Goal: Communication & Community: Answer question/provide support

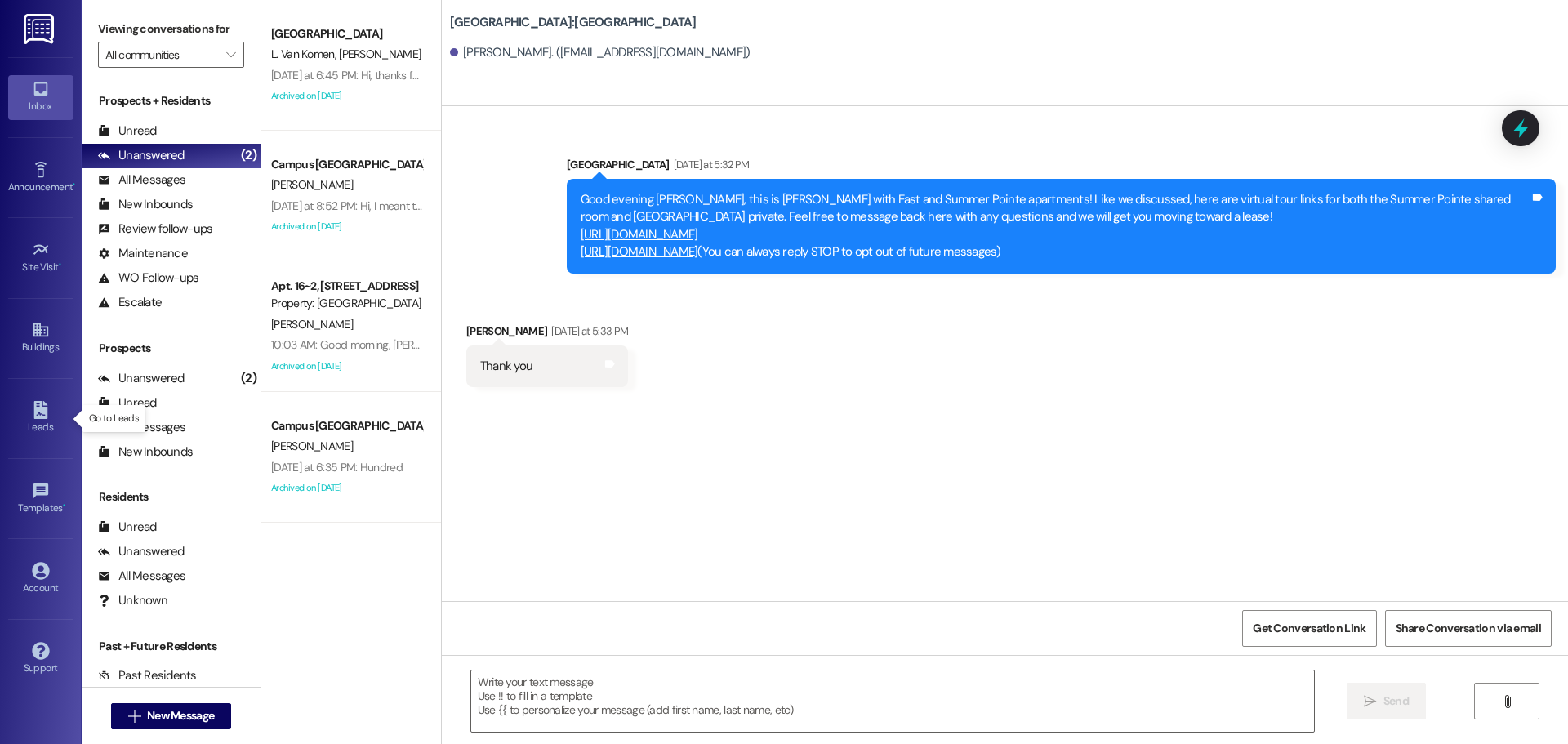
drag, startPoint x: 53, startPoint y: 410, endPoint x: 74, endPoint y: 404, distance: 21.8
click at [53, 410] on link "Leads" at bounding box center [41, 418] width 65 height 44
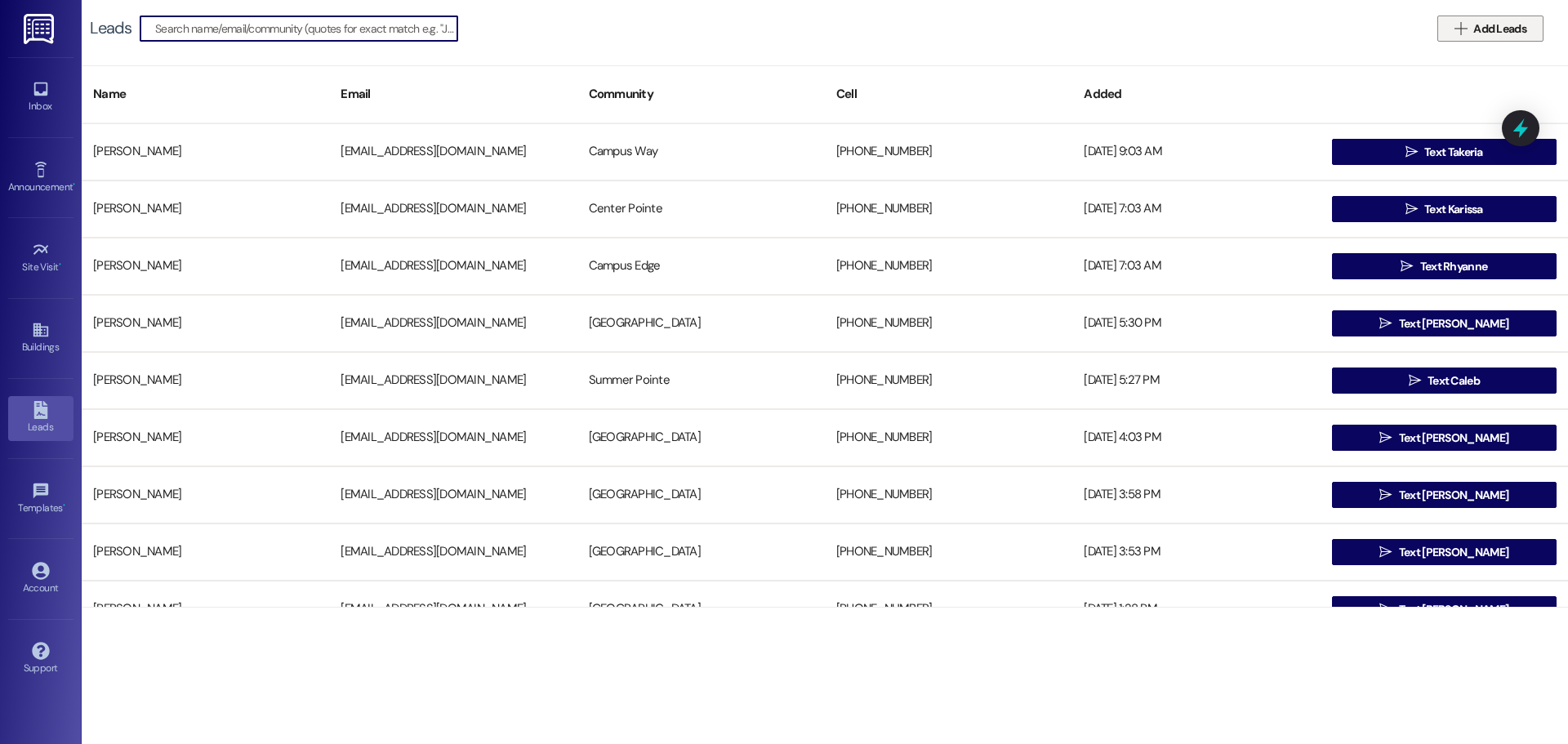
click at [1500, 31] on span "Add Leads" at bounding box center [1500, 29] width 53 height 17
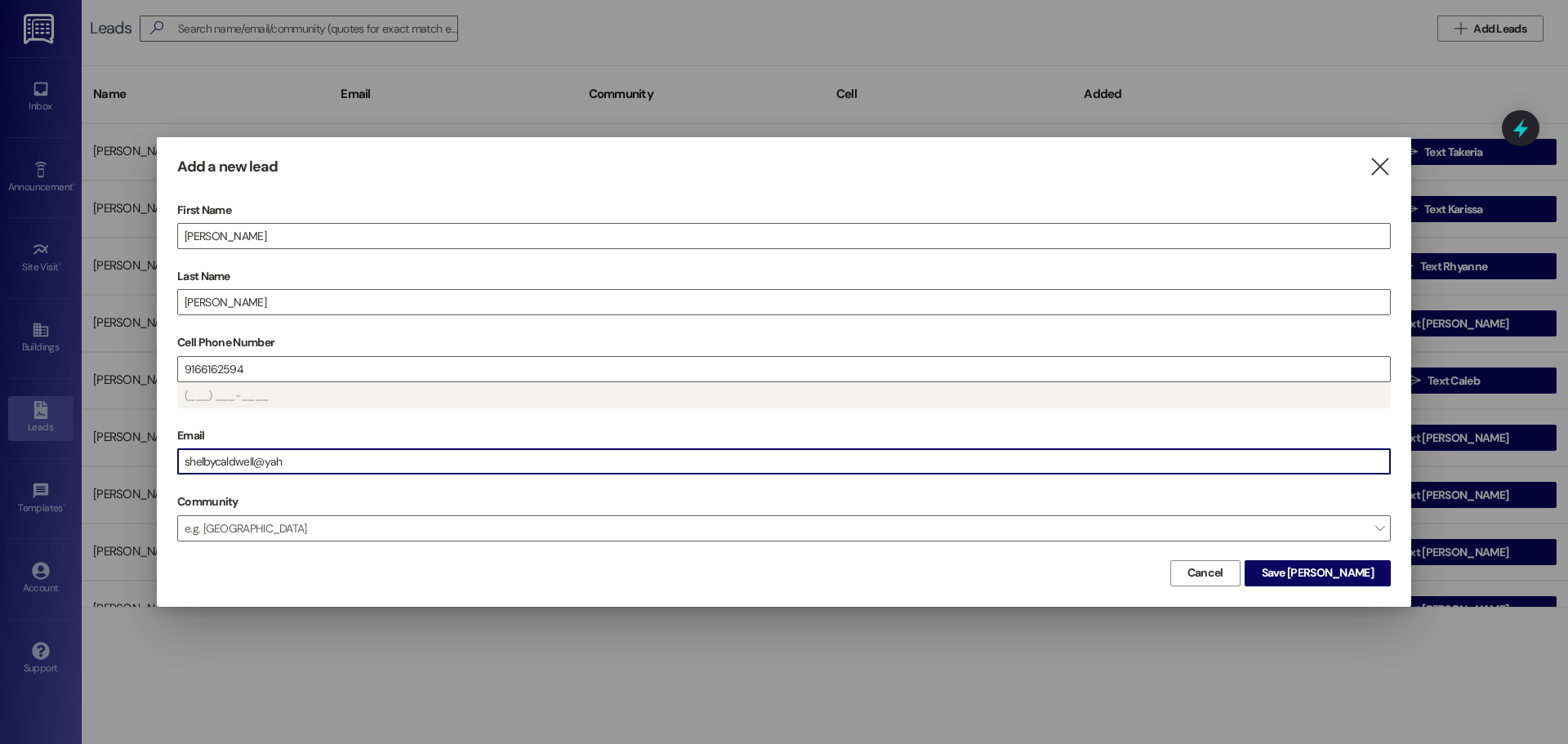
type input "(916) 616-2594"
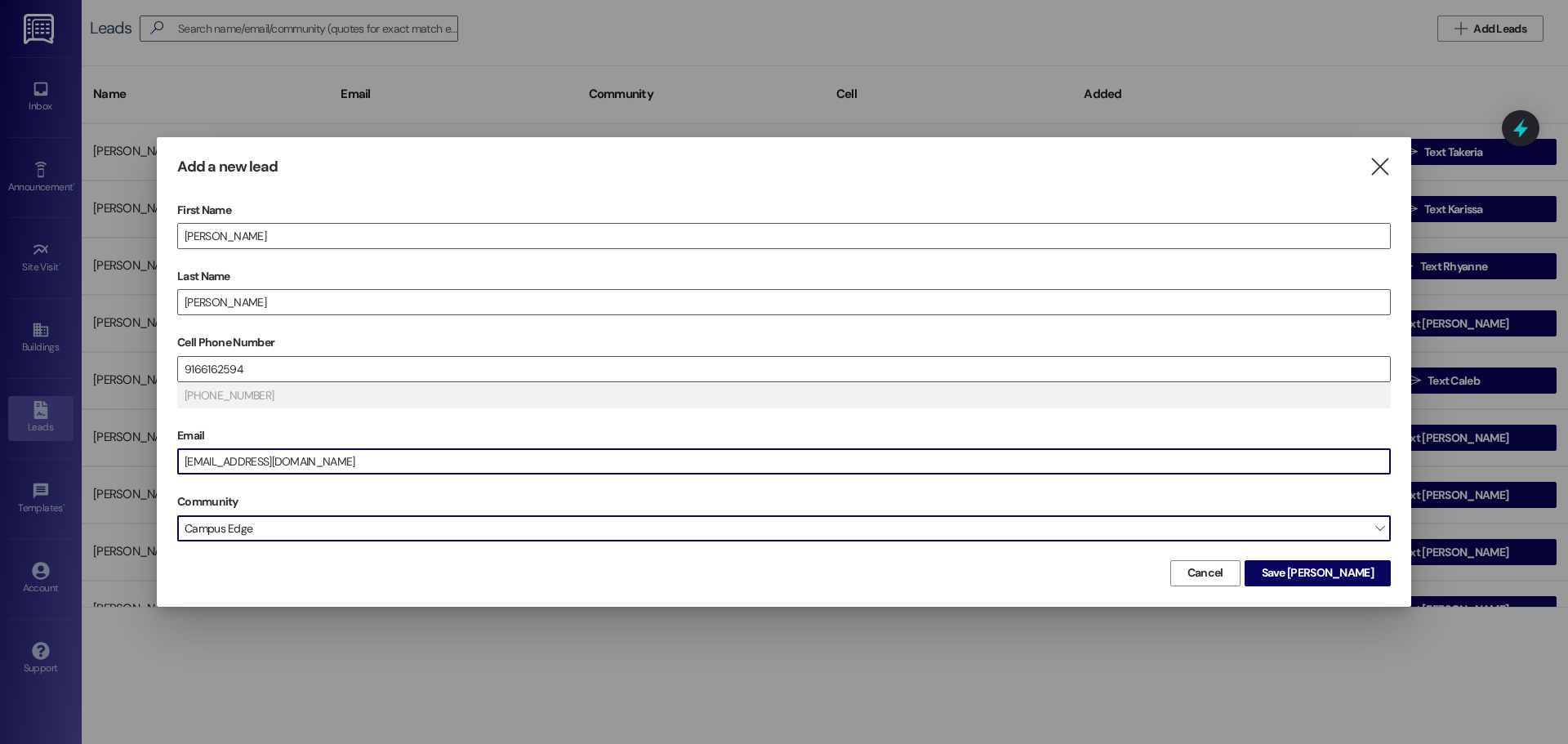
click at [1323, 536] on span "Campus Edge" at bounding box center [784, 527] width 1214 height 26
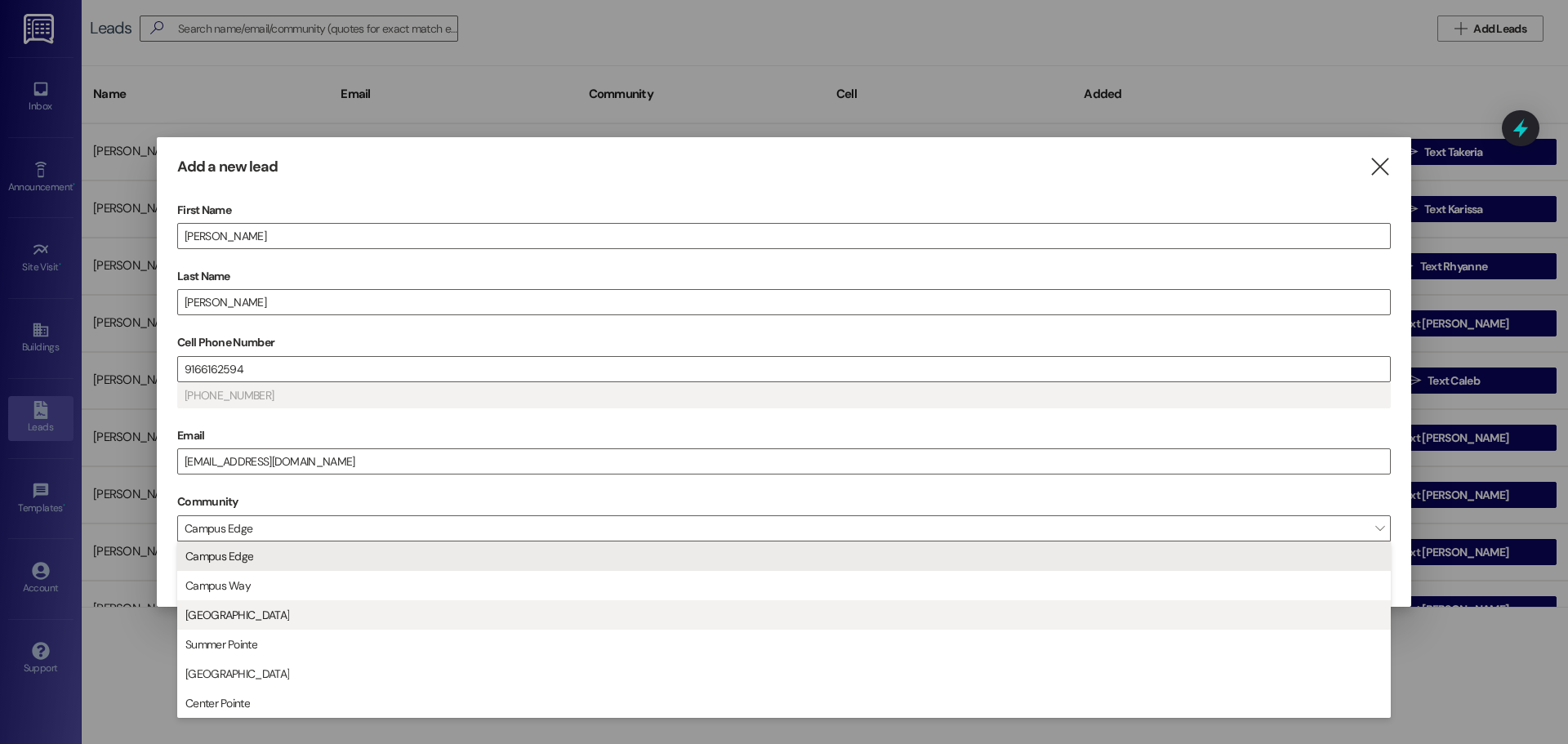
click at [260, 614] on span "East Pointe" at bounding box center [784, 614] width 1199 height 28
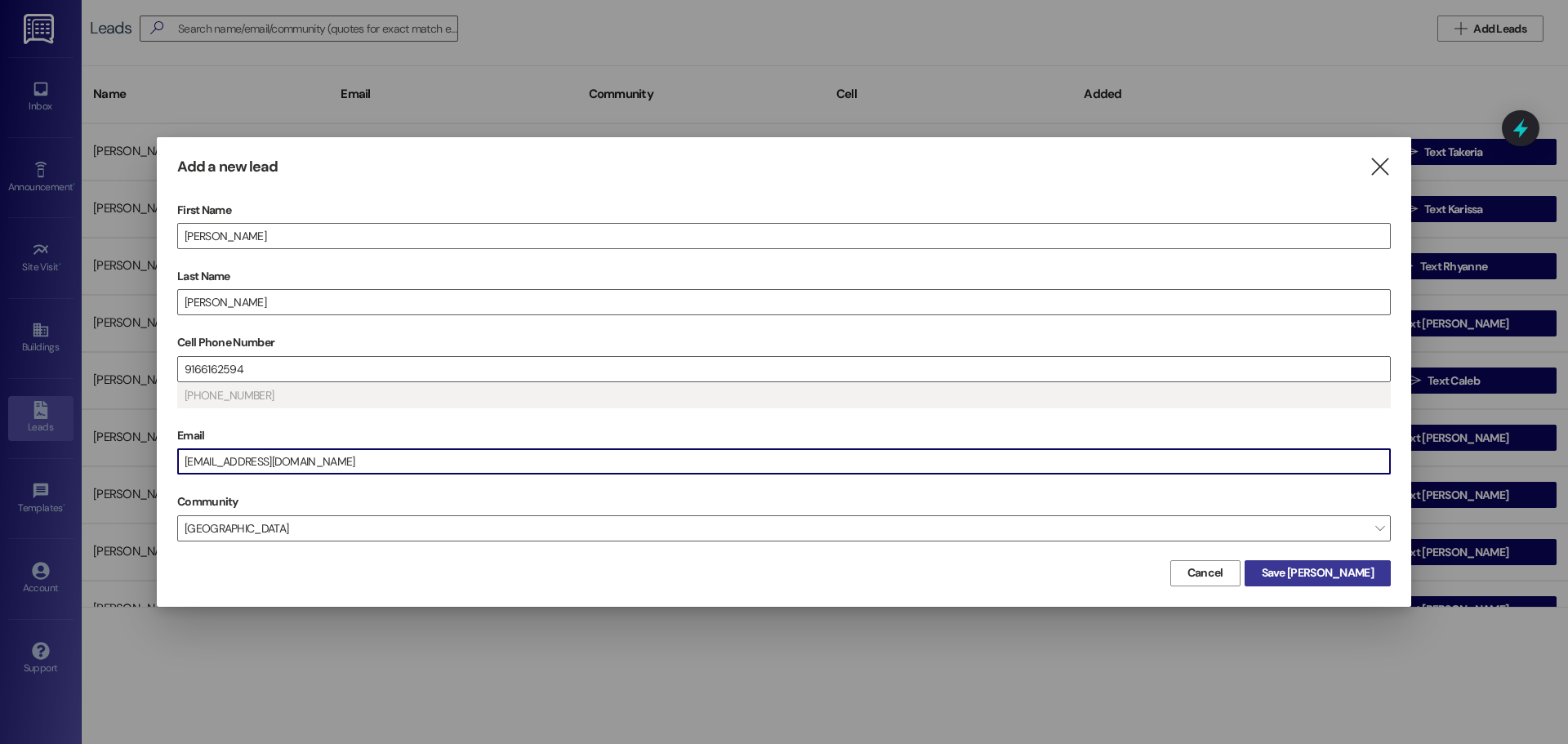
click at [1355, 573] on span "Save Shelby" at bounding box center [1317, 572] width 112 height 17
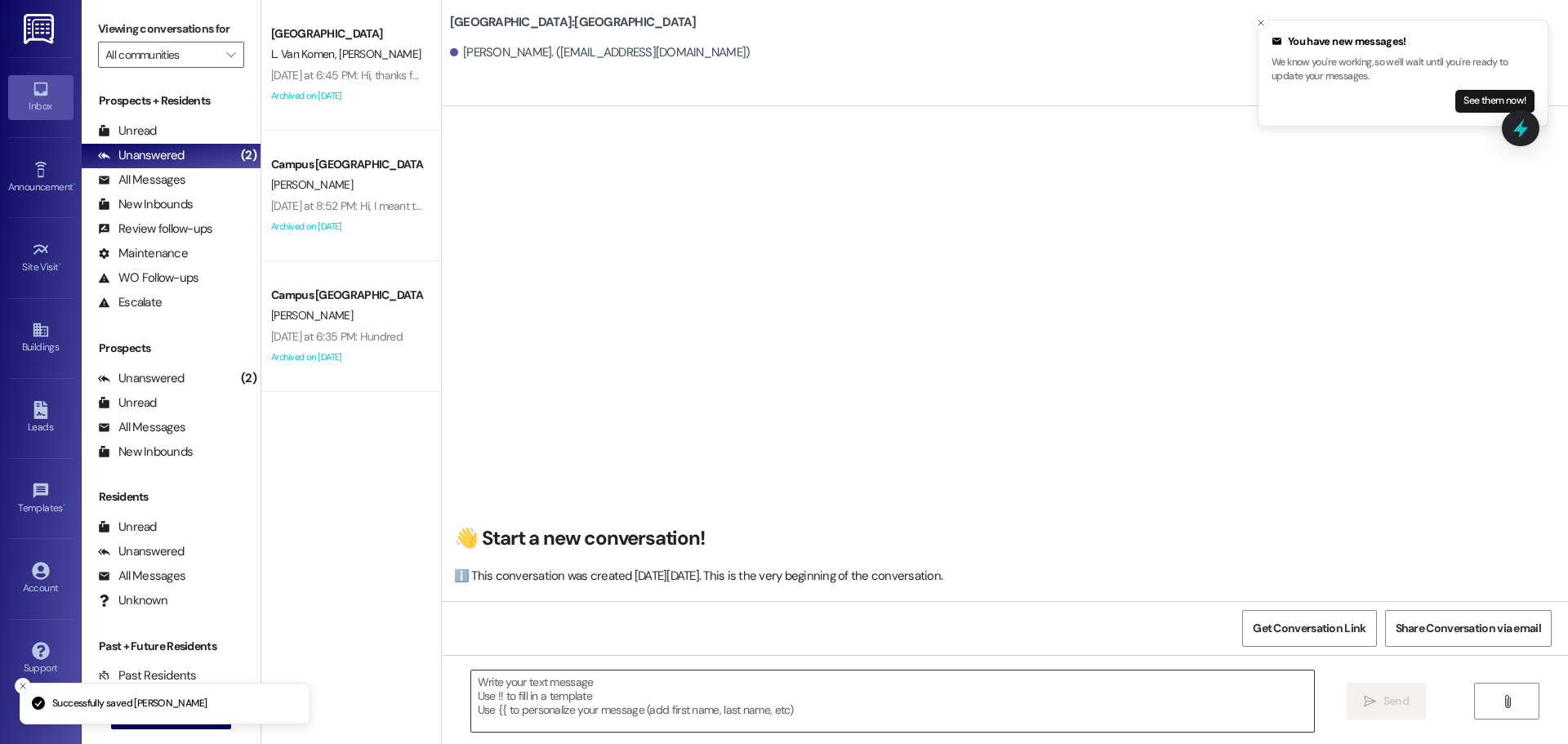
click at [635, 686] on textarea at bounding box center [892, 701] width 843 height 61
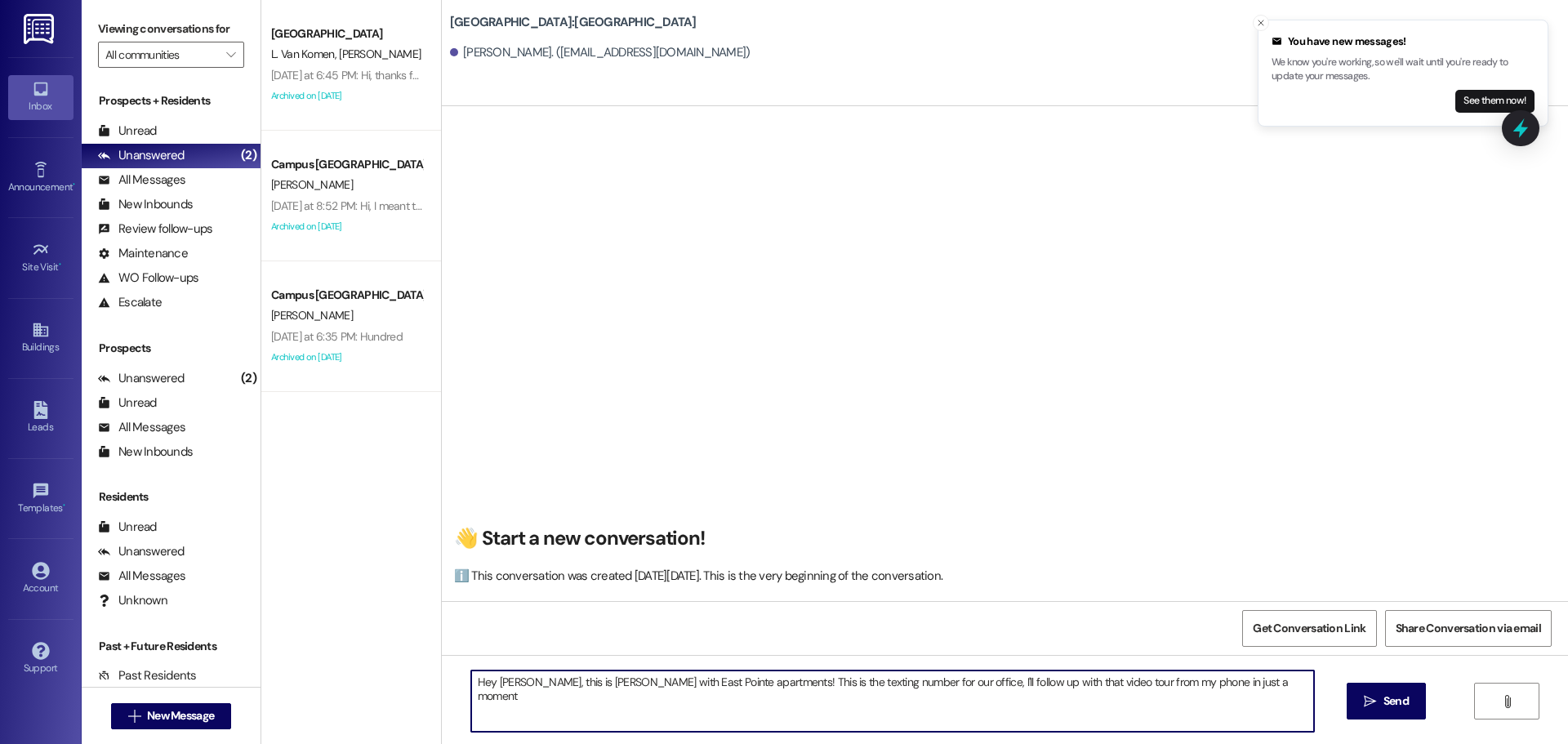
type textarea "Hey Shelby, this is Andrea with East Pointe apartments! This is the texting num…"
click at [635, 686] on textarea "Hey Shelby, this is Andrea with East Pointe apartments! This is the texting num…" at bounding box center [892, 701] width 843 height 61
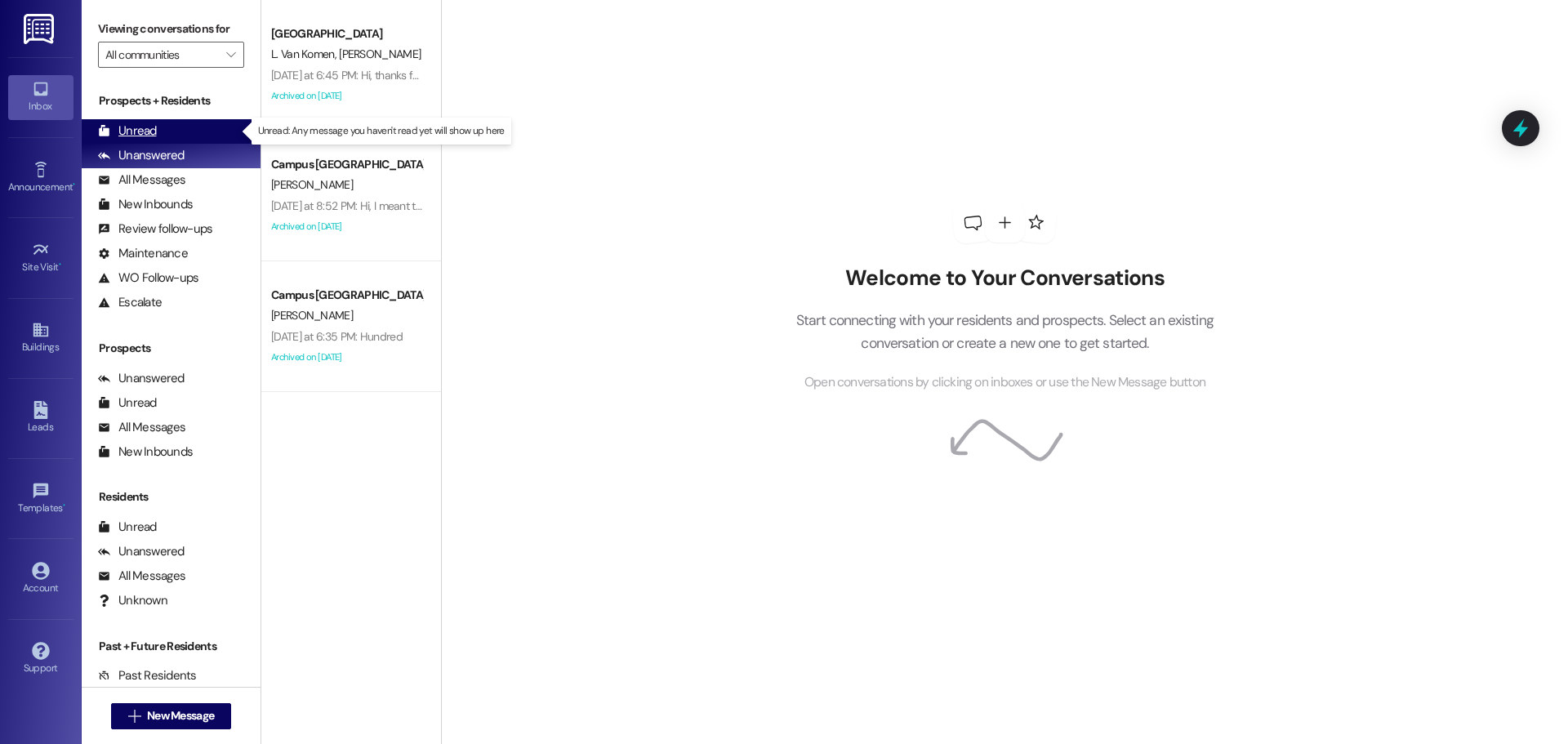
click at [190, 125] on div "Unread (0)" at bounding box center [171, 132] width 178 height 25
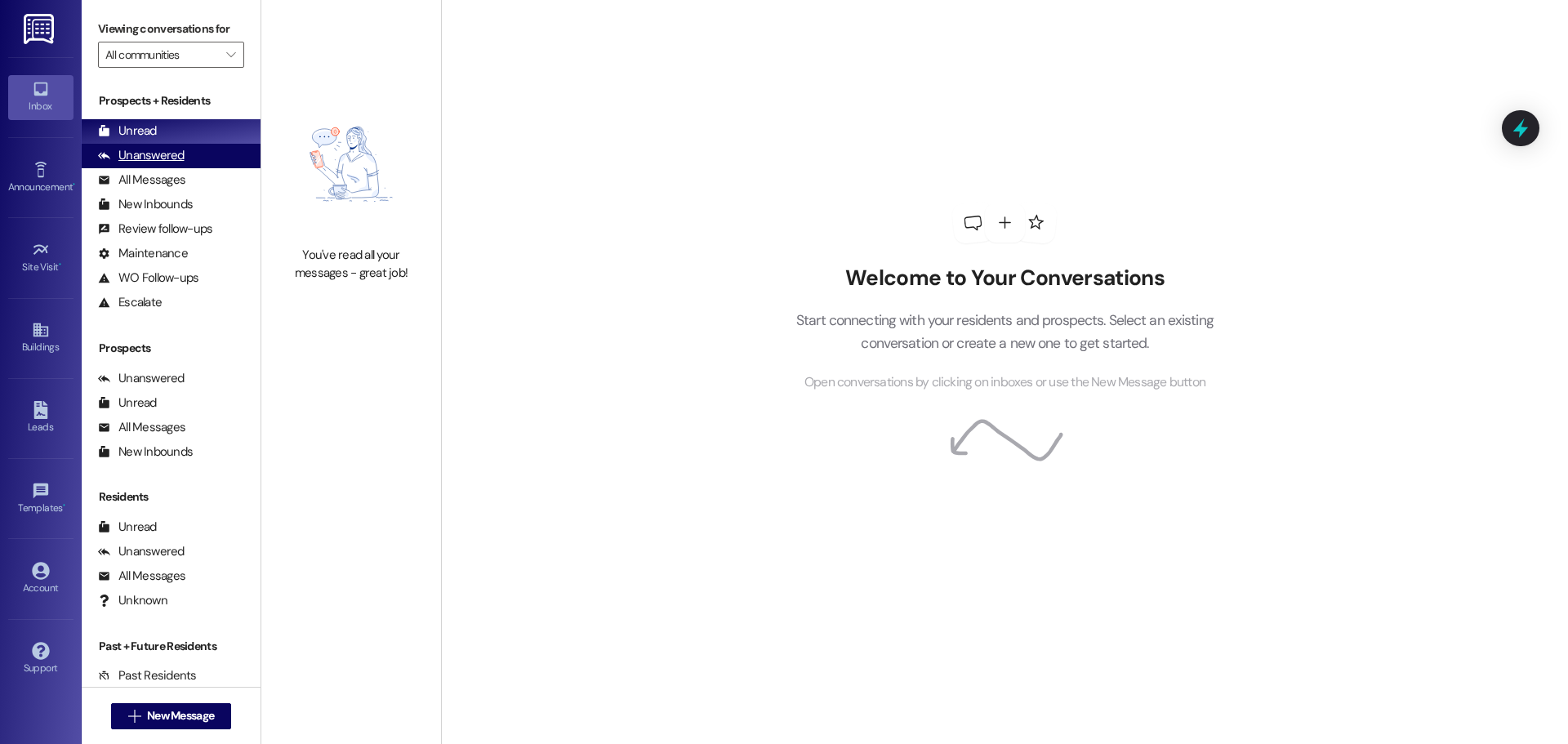
click at [163, 161] on div "Unanswered" at bounding box center [141, 155] width 87 height 17
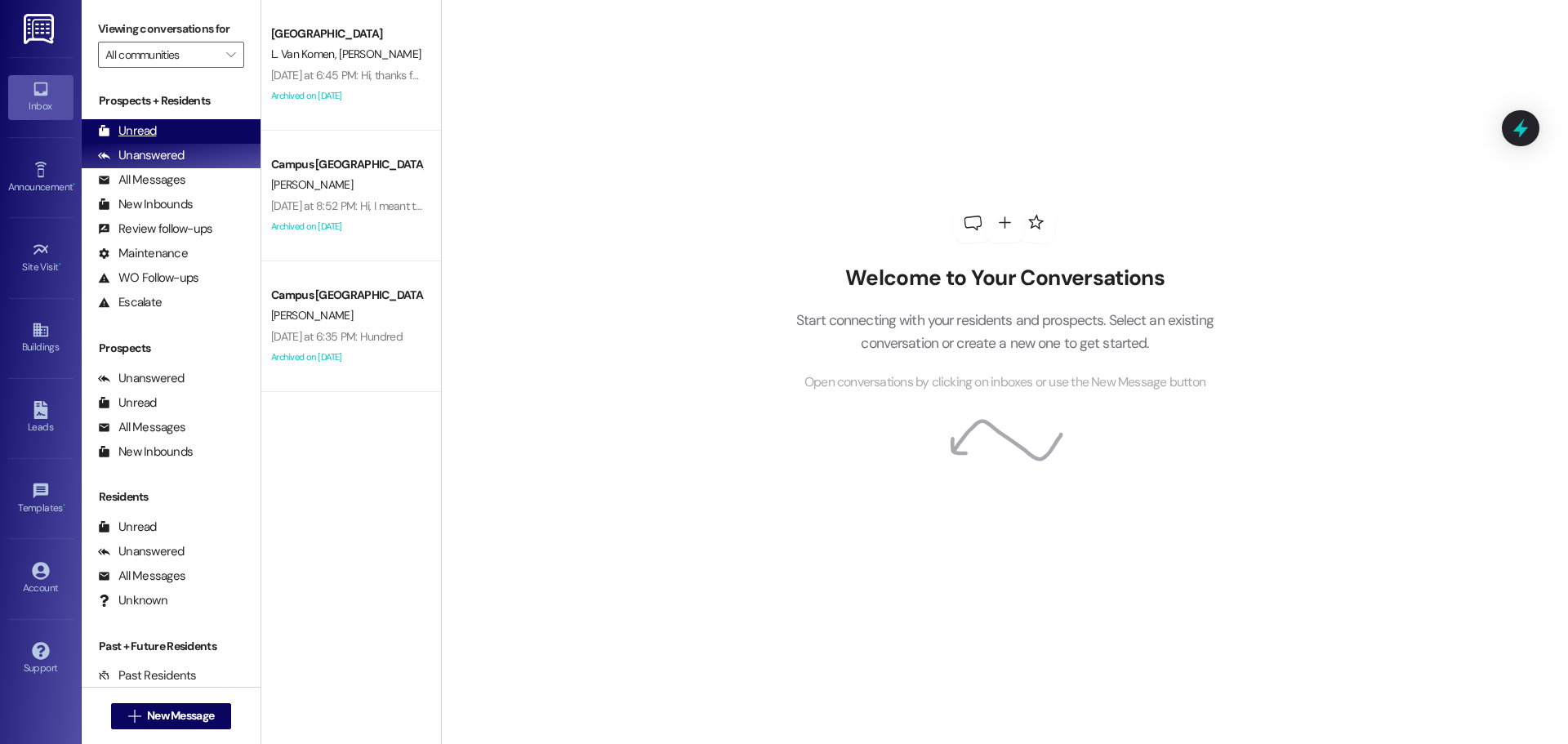
click at [167, 123] on div "Unread (0)" at bounding box center [171, 132] width 178 height 25
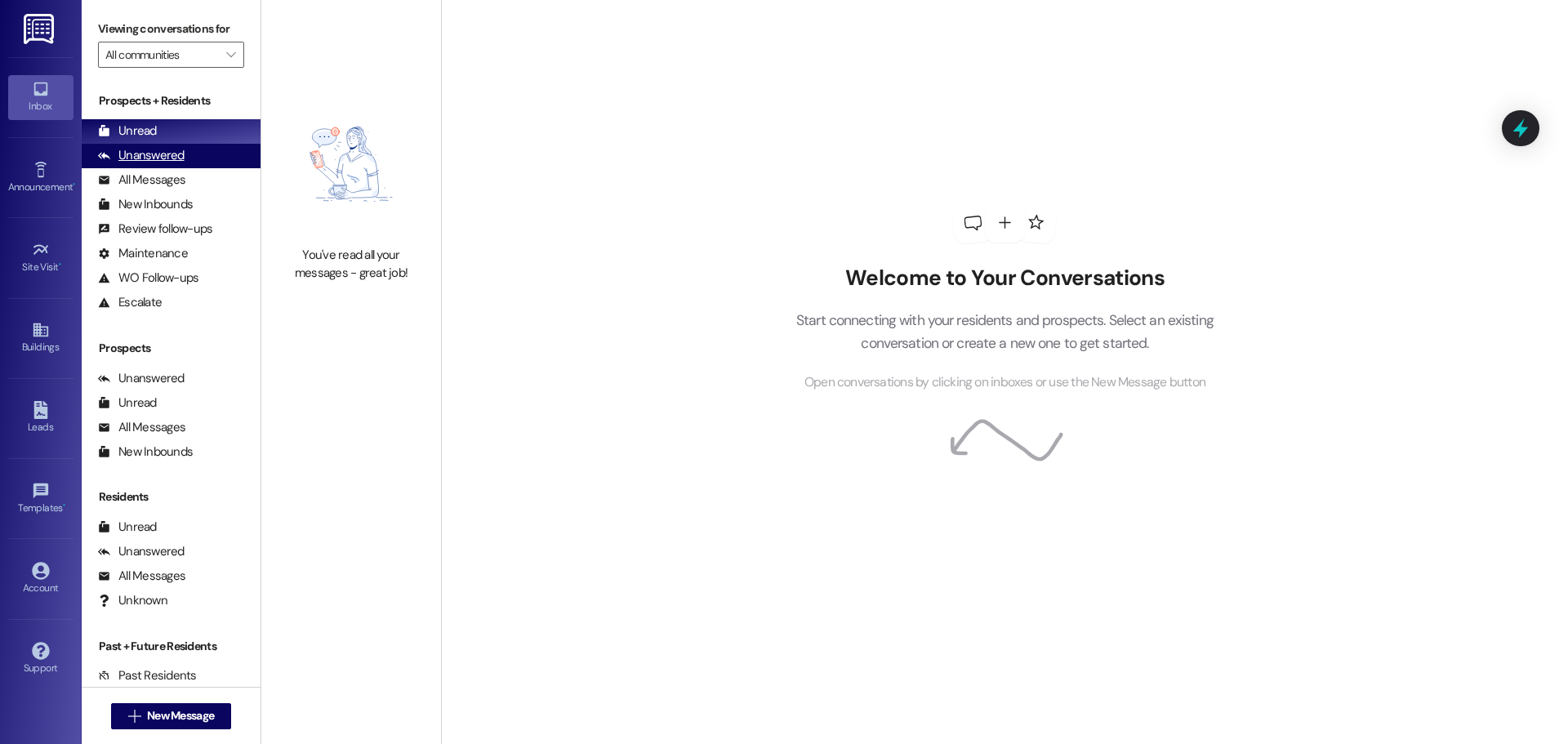
click at [148, 144] on div "Unanswered (0)" at bounding box center [171, 156] width 178 height 25
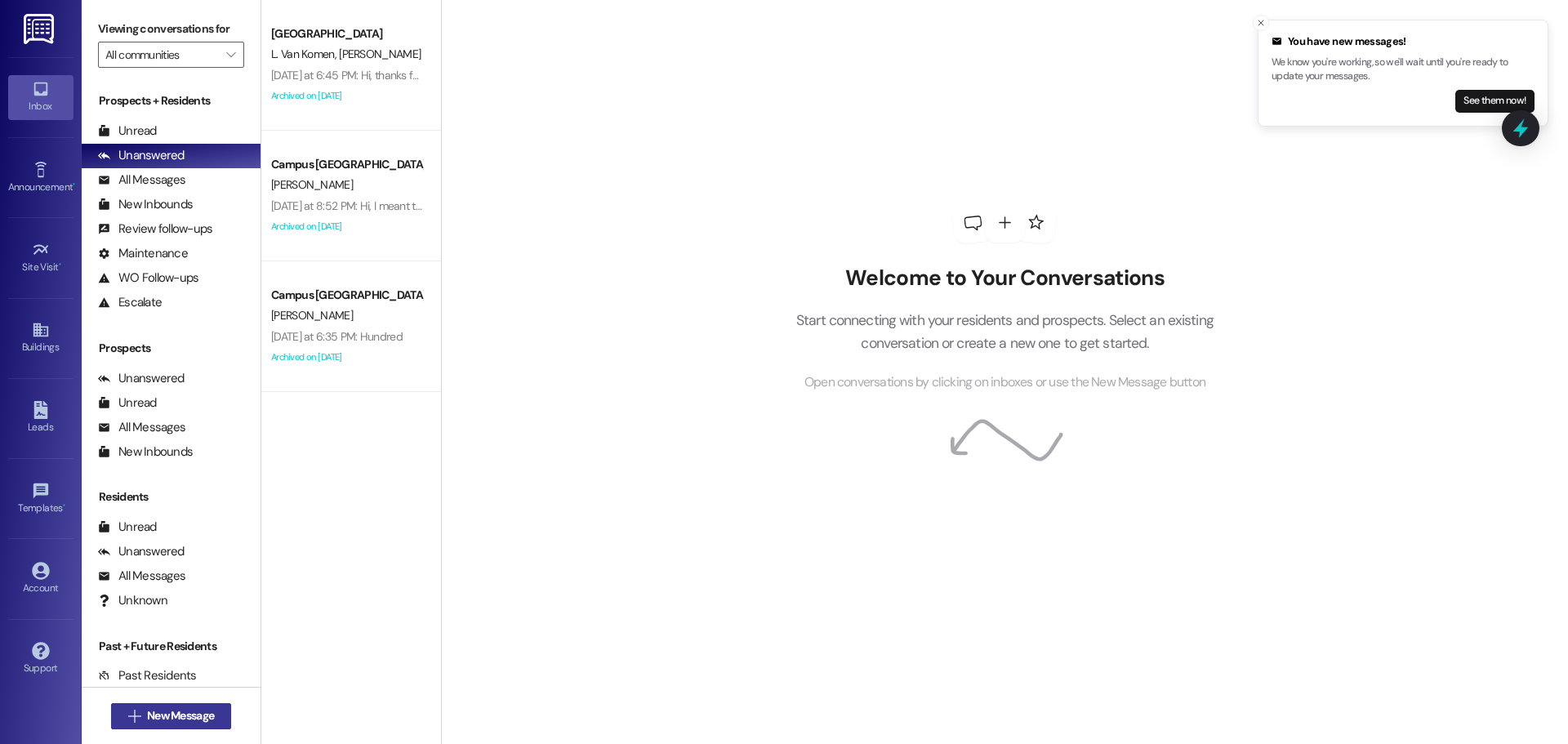
click at [192, 721] on span "New Message" at bounding box center [180, 715] width 67 height 17
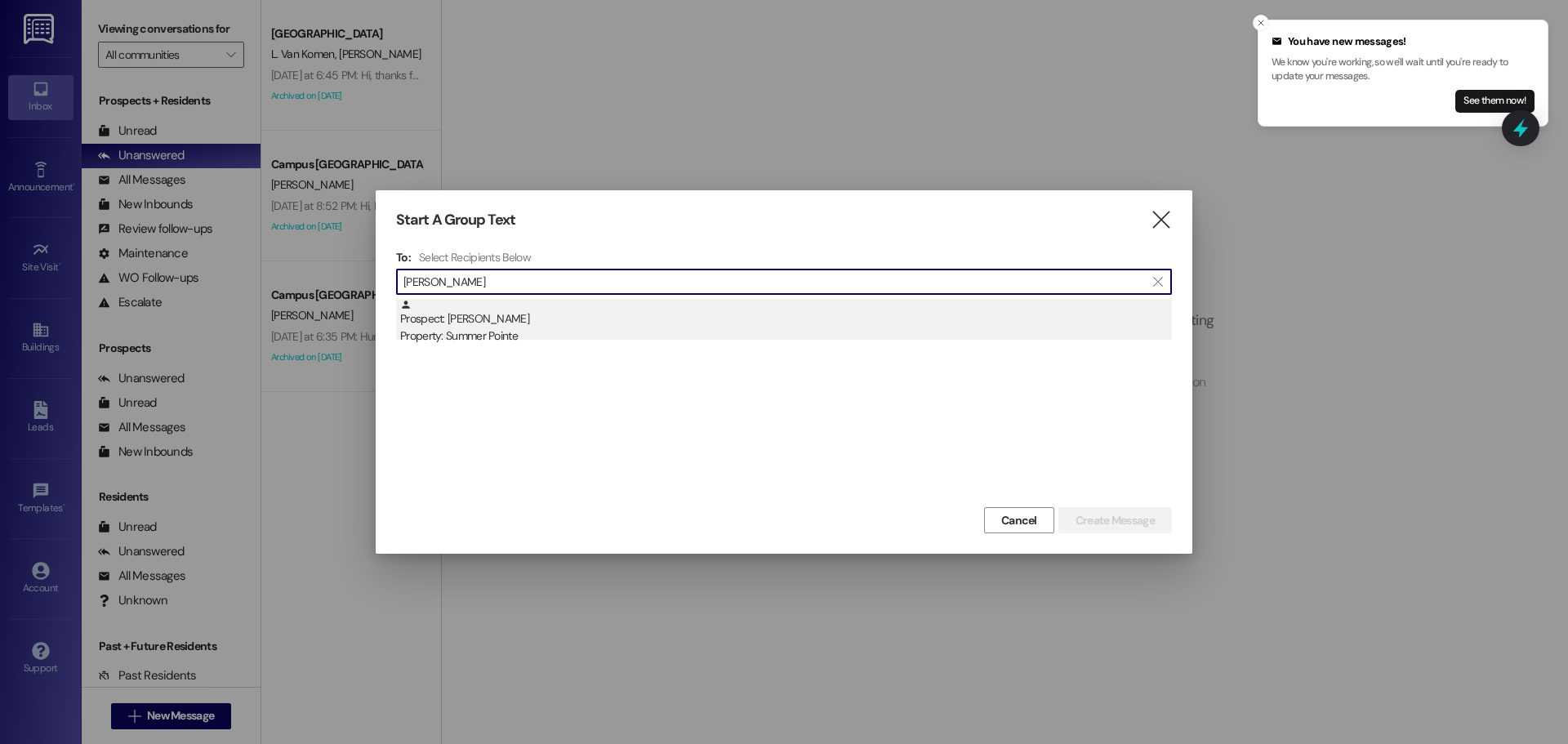
click at [518, 313] on div "Prospect: Luke Childs Property: Summer Pointe" at bounding box center [785, 321] width 772 height 47
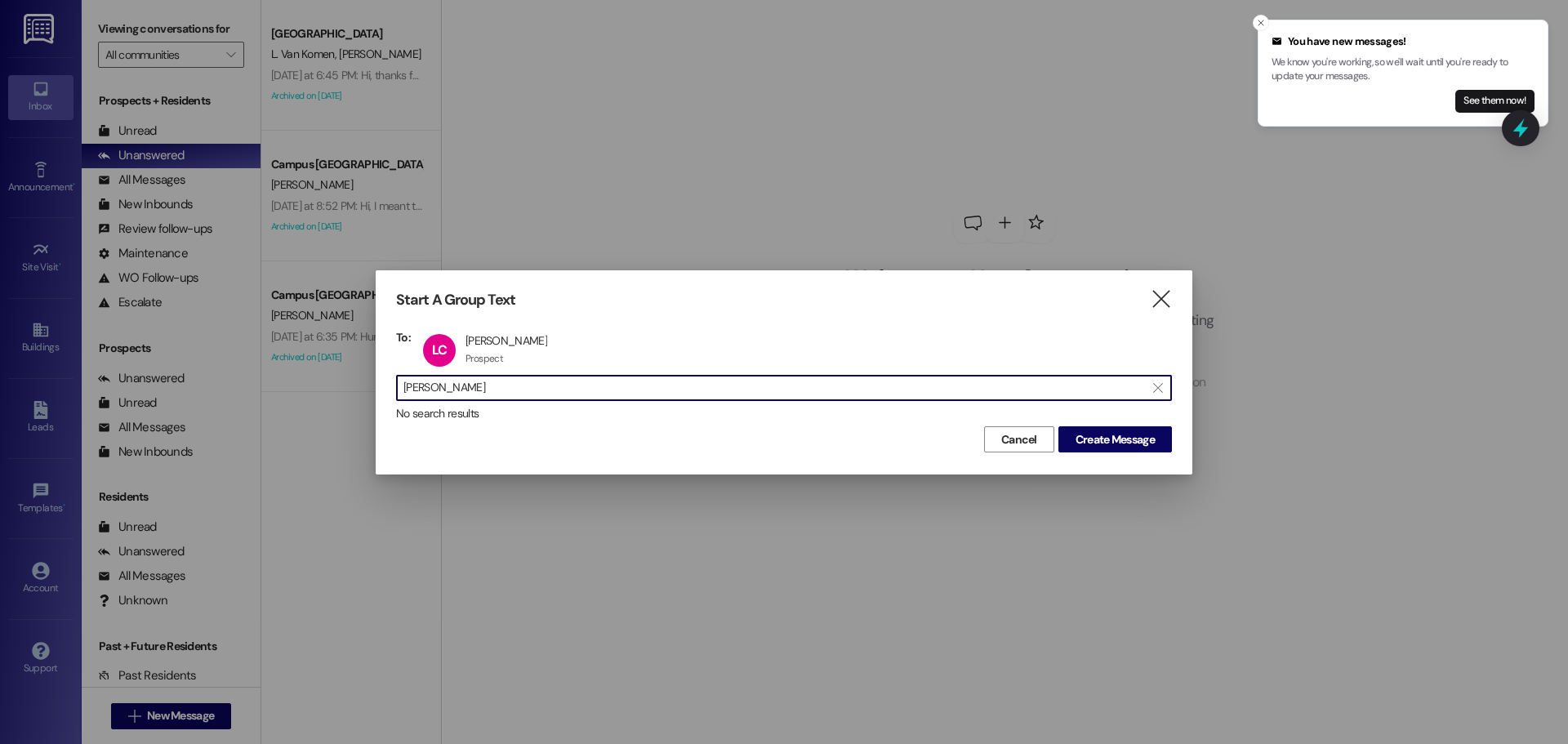
click at [495, 391] on input "luke child" at bounding box center [774, 387] width 742 height 23
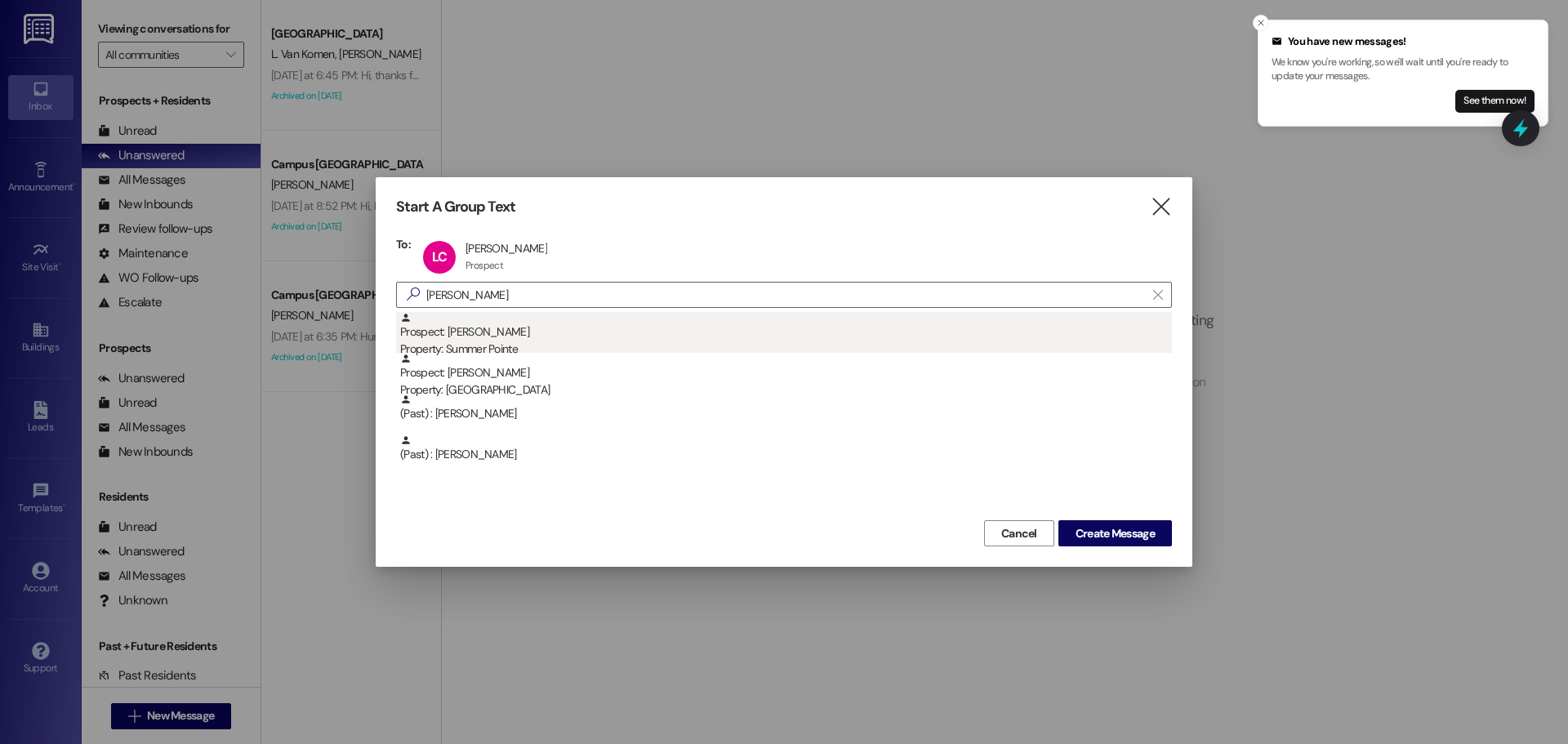
click at [501, 343] on div "Property: Summer Pointe" at bounding box center [785, 349] width 772 height 17
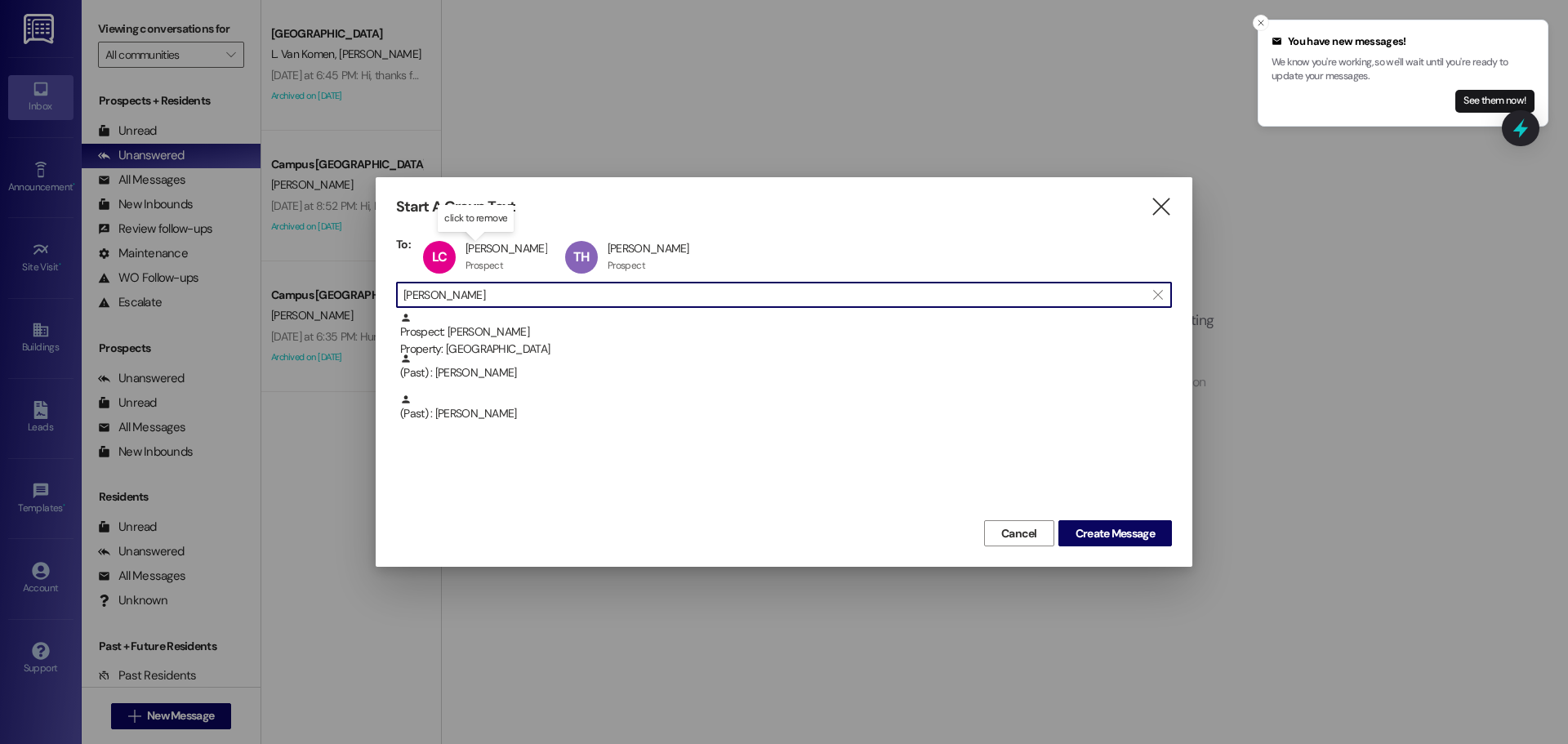
click at [474, 293] on input "tyson" at bounding box center [774, 295] width 742 height 23
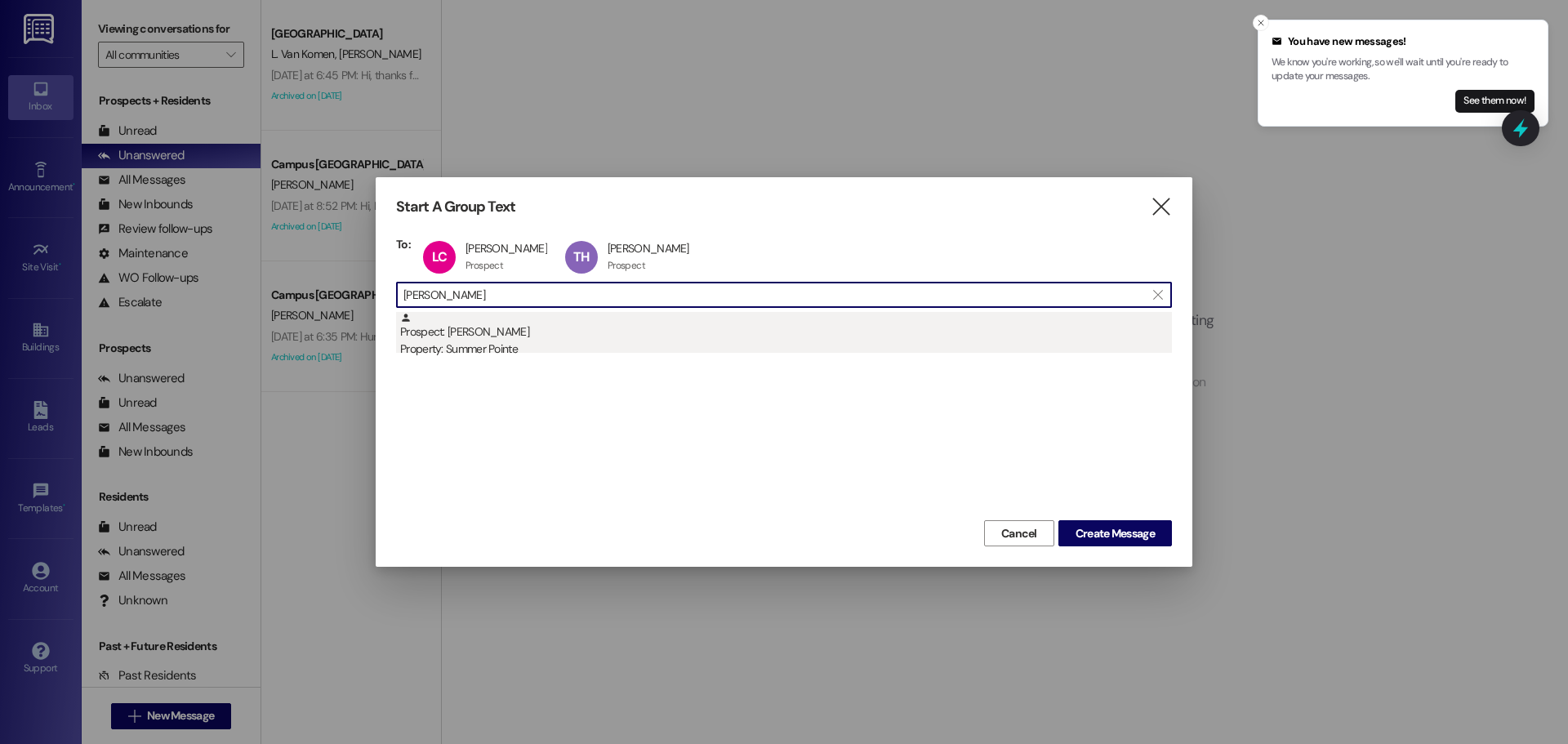
type input "caleb kin"
click at [545, 334] on div "Prospect: Caleb Kindred Property: Summer Pointe" at bounding box center [785, 335] width 772 height 47
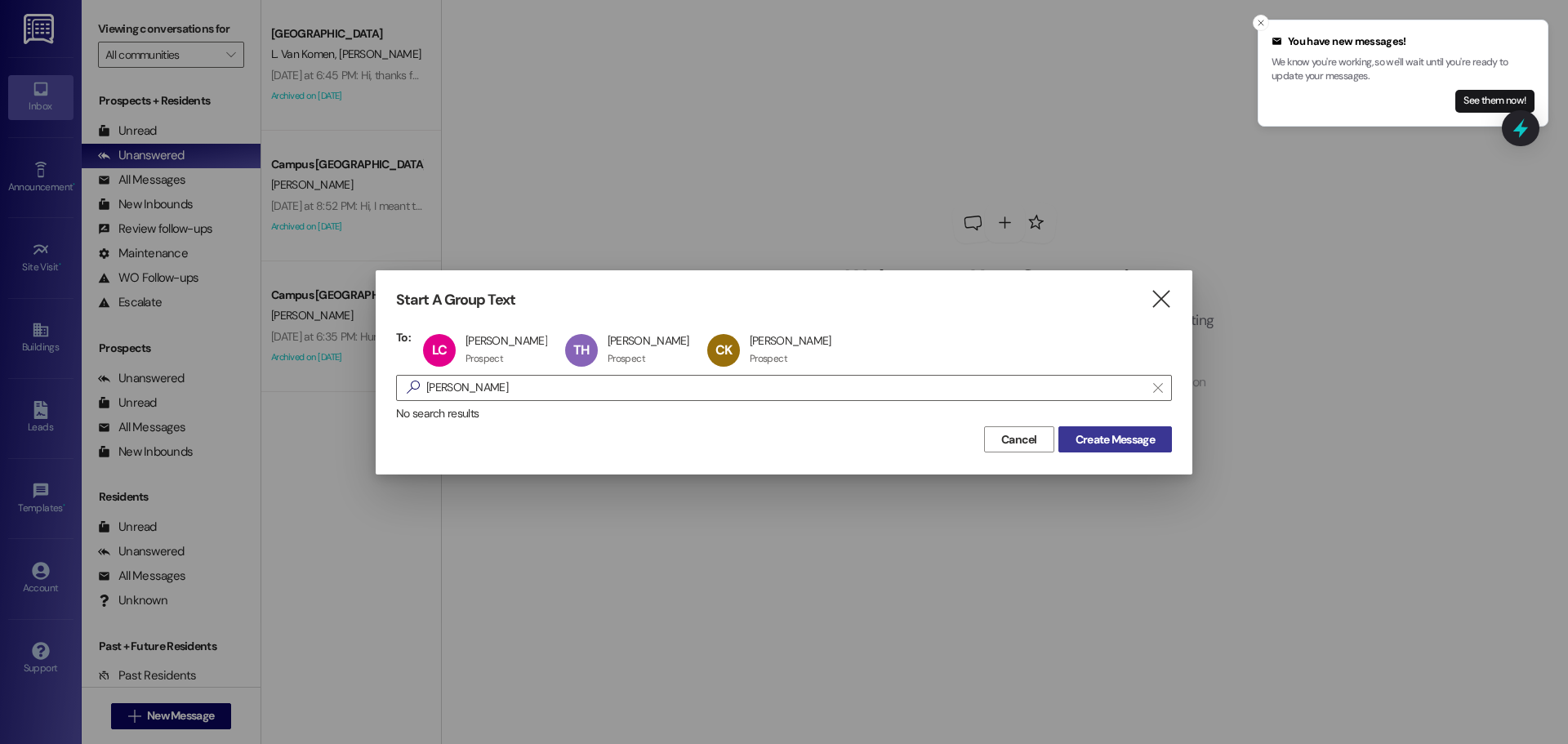
click at [1091, 427] on button "Create Message" at bounding box center [1115, 439] width 114 height 26
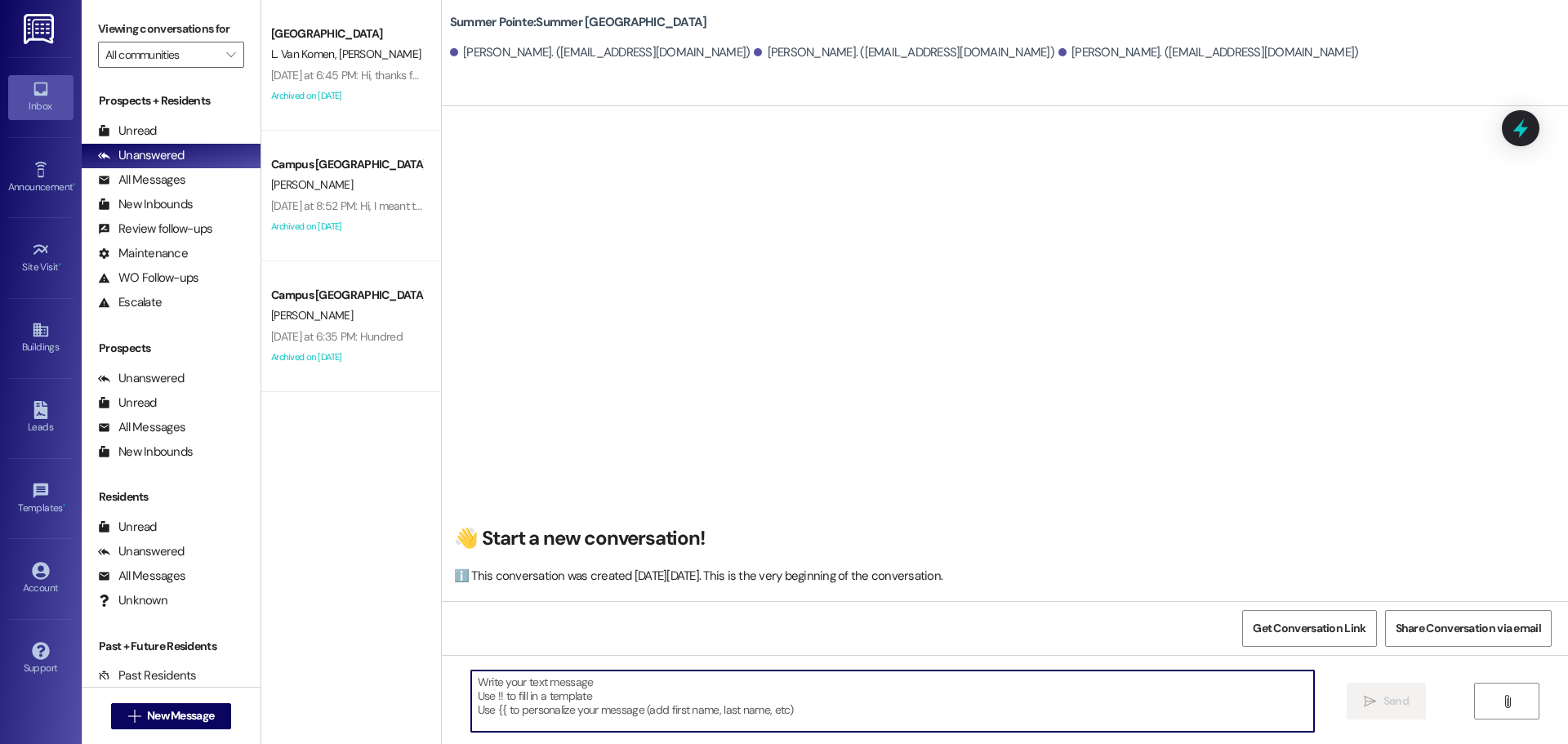
click at [708, 702] on textarea at bounding box center [892, 701] width 843 height 61
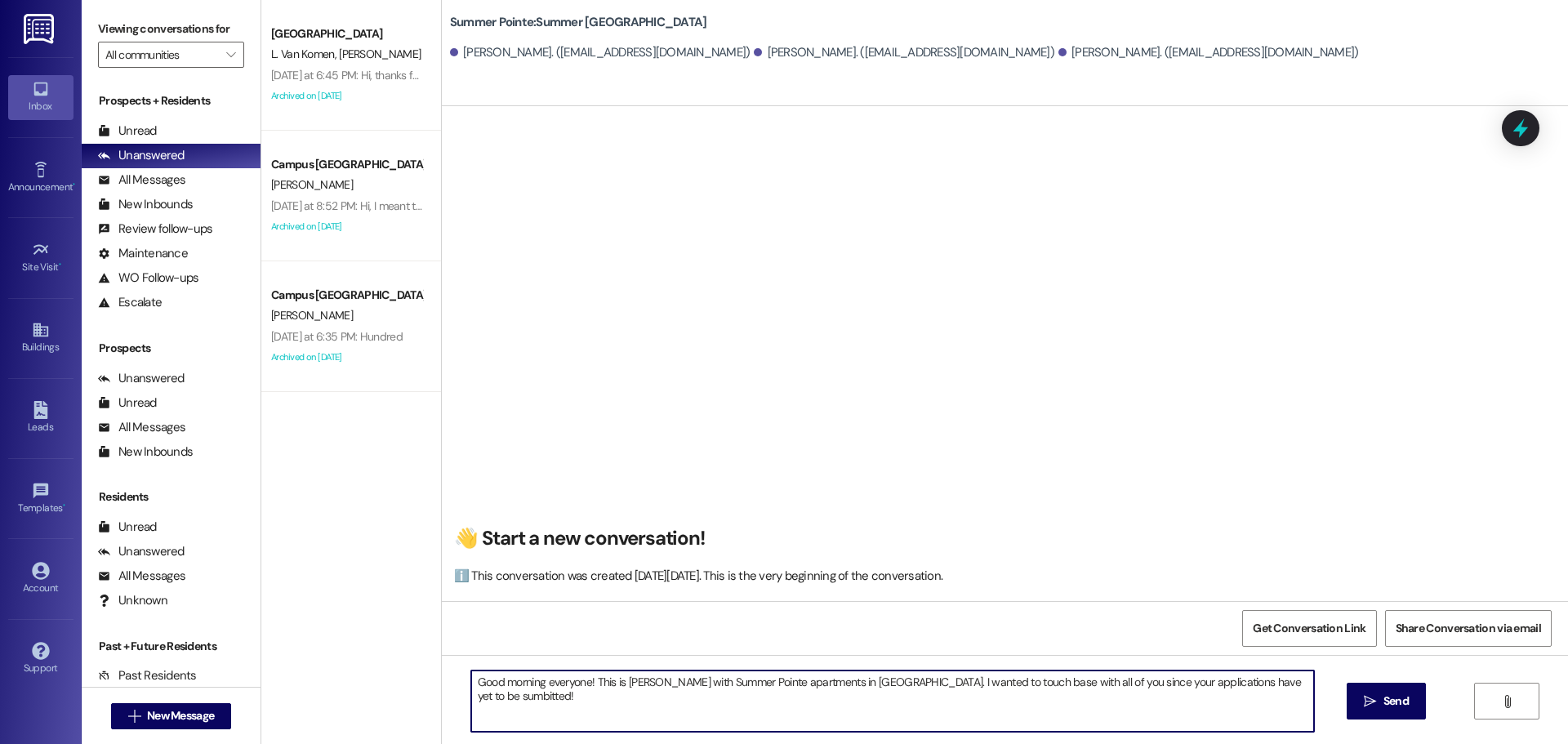
type textarea "Good morning everyone! This is Andrea with Summer Pointe apartments in Provo. I…"
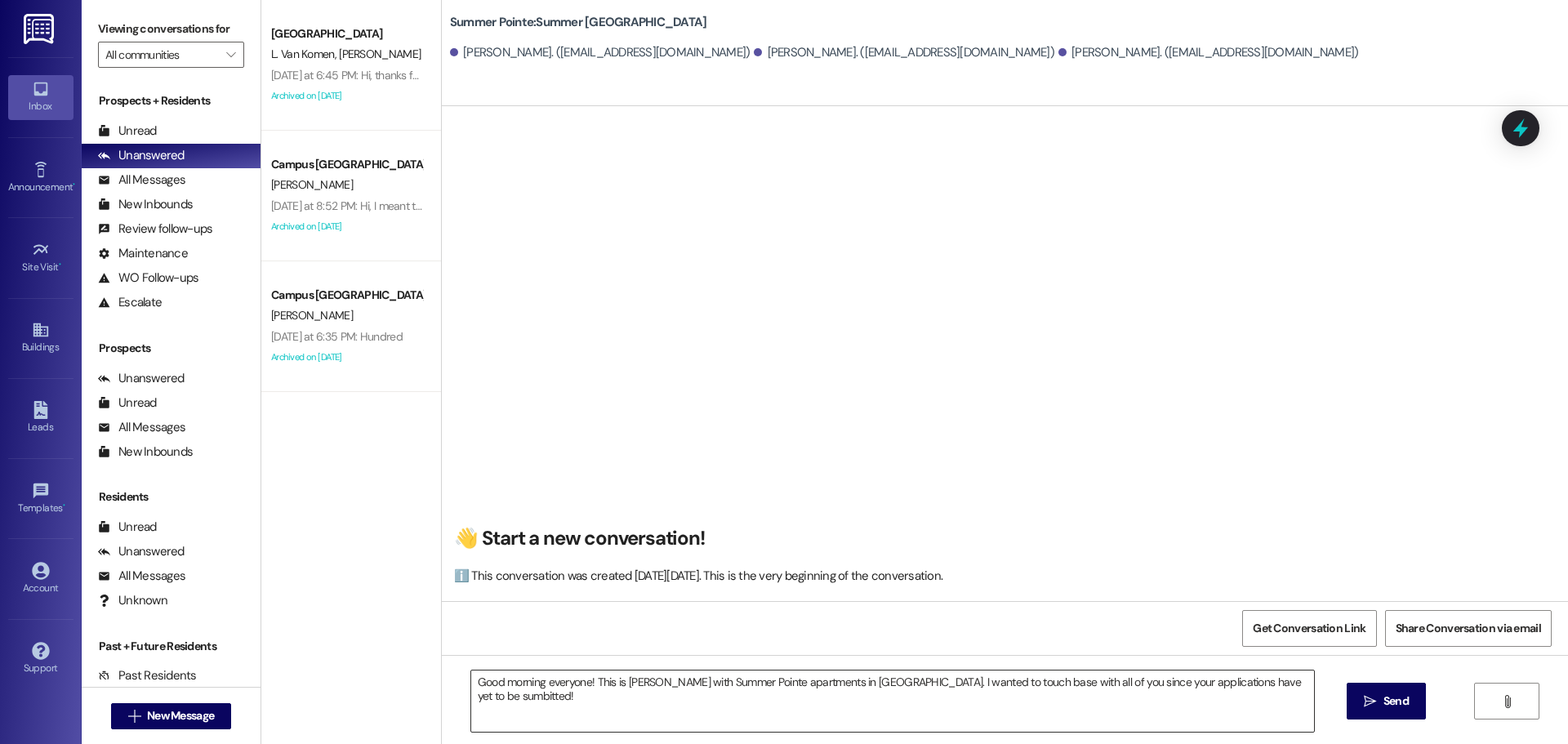
click at [1034, 680] on textarea "Good morning everyone! This is Andrea with Summer Pointe apartments in Provo. I…" at bounding box center [892, 701] width 843 height 61
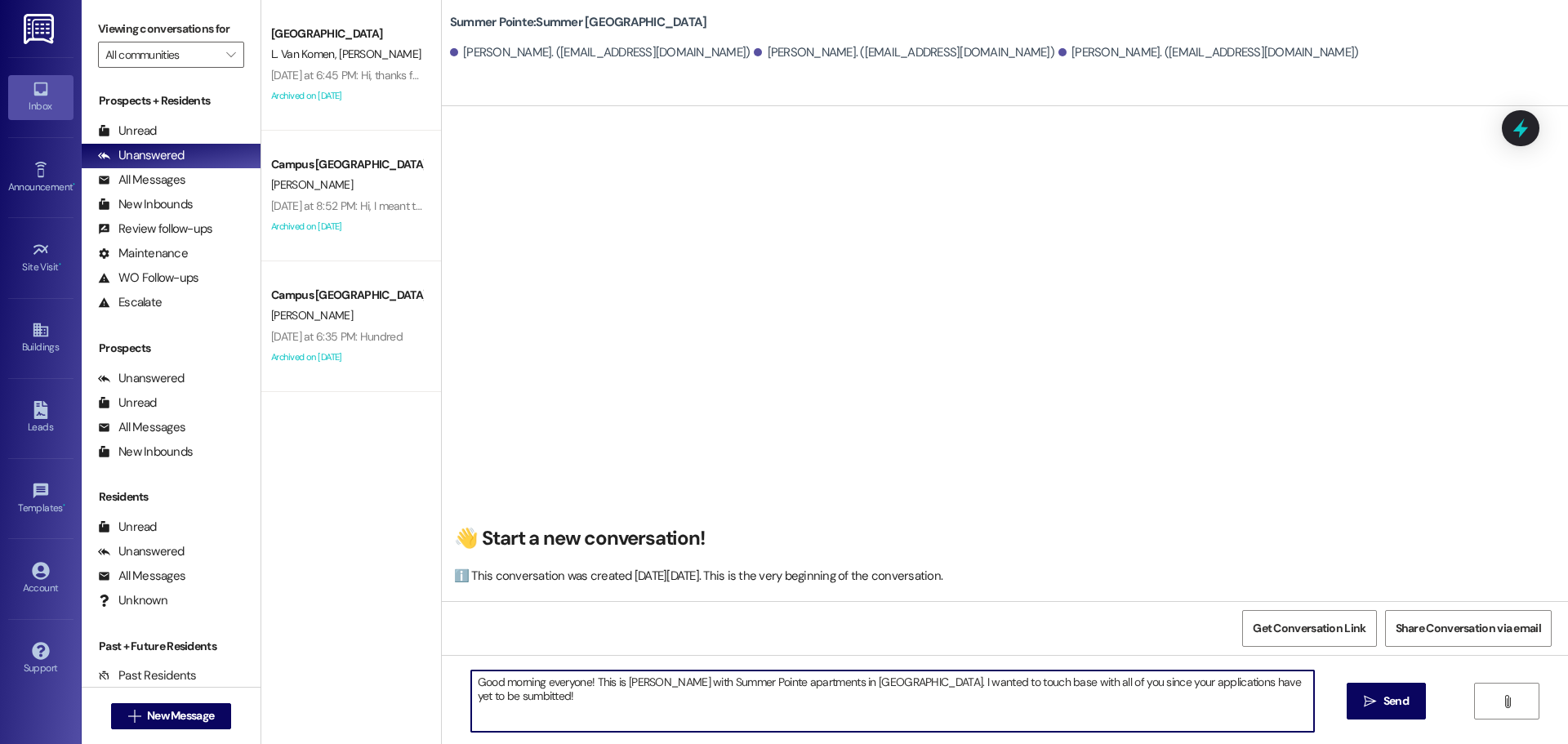
click at [1034, 680] on textarea "Good morning everyone! This is Andrea with Summer Pointe apartments in Provo. I…" at bounding box center [892, 701] width 843 height 61
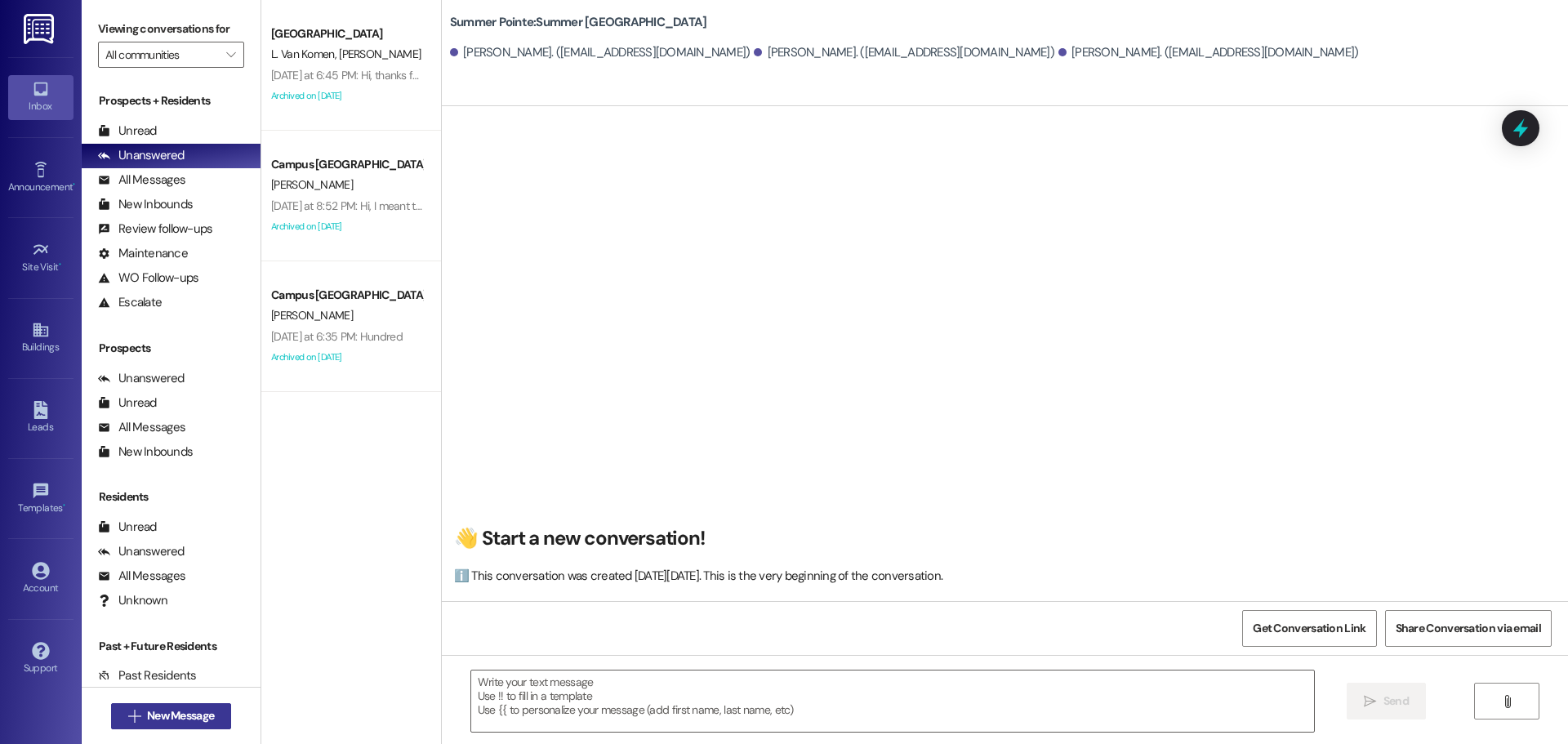
click at [186, 708] on span "New Message" at bounding box center [180, 715] width 67 height 17
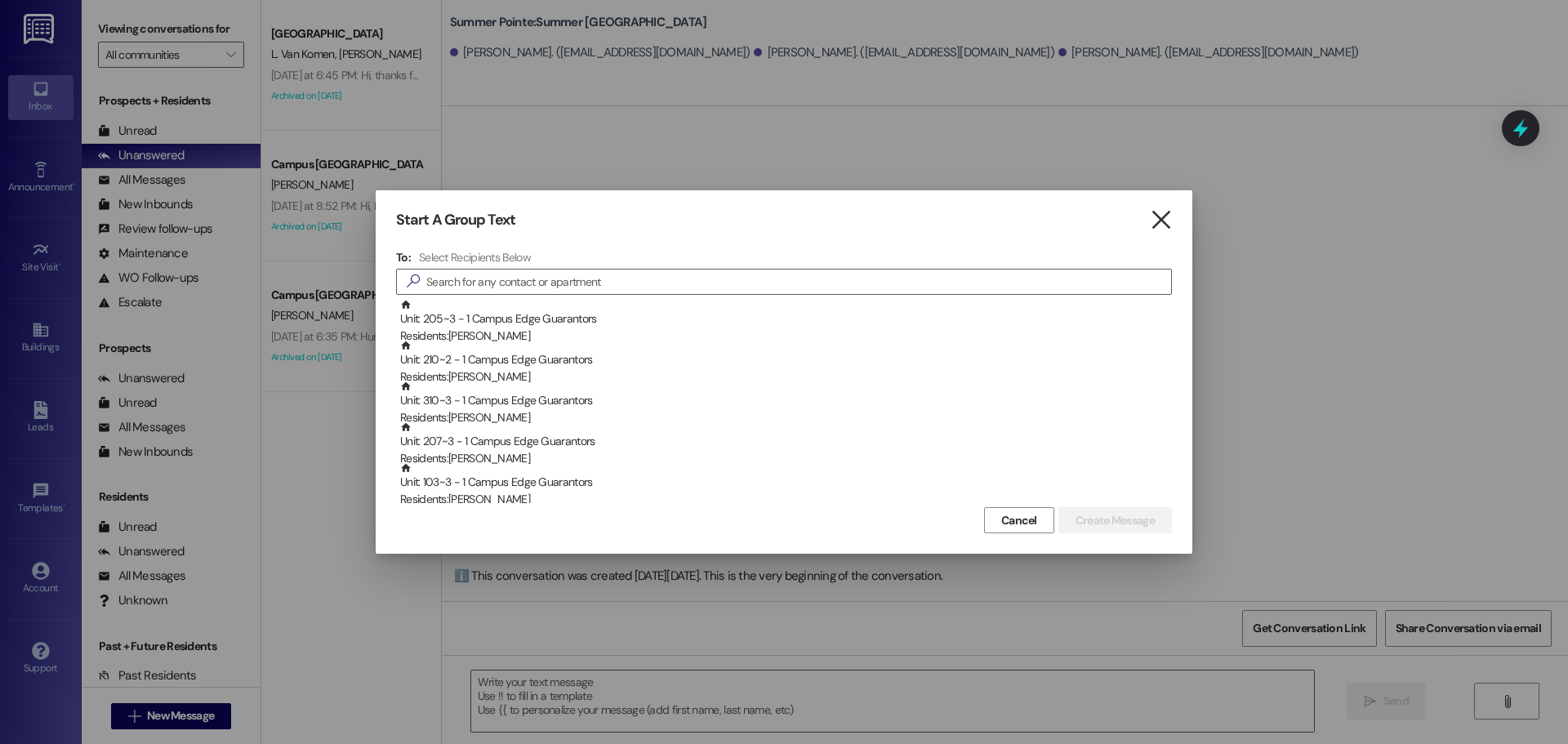
click at [1163, 214] on icon "" at bounding box center [1160, 220] width 22 height 17
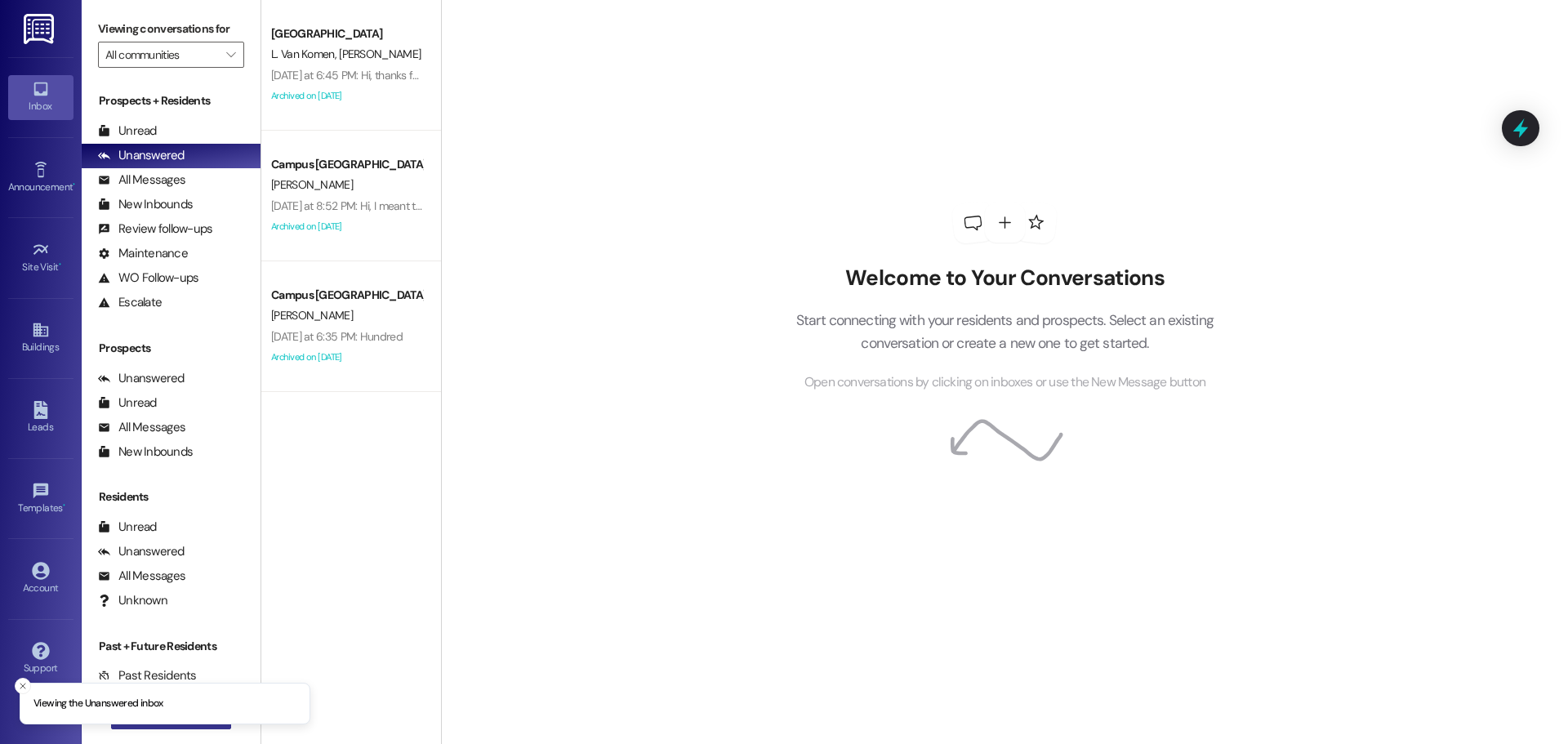
click at [151, 727] on button " New Message" at bounding box center [171, 715] width 121 height 26
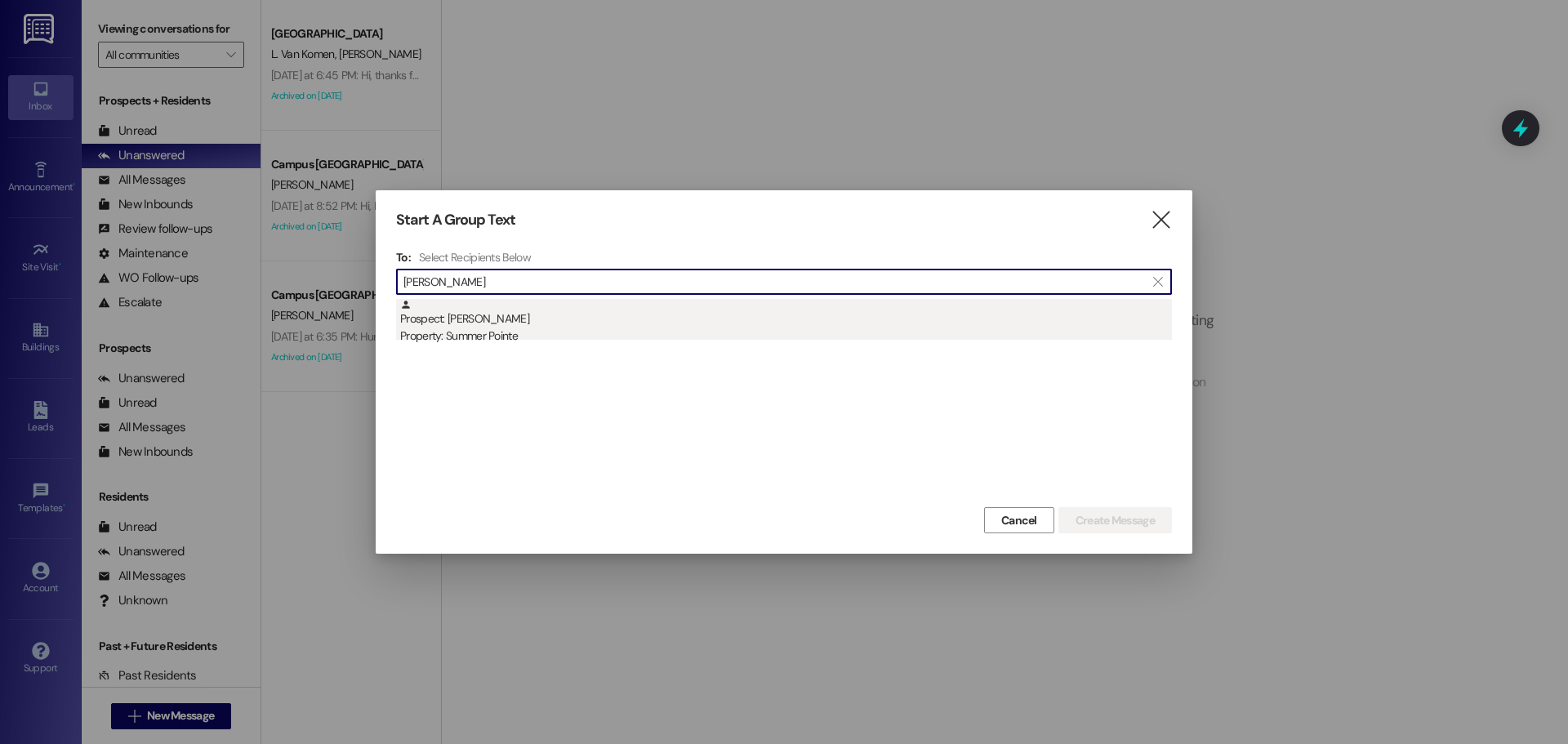
type input "tyson hy"
click at [512, 320] on div "Prospect: Tyson Hyde Property: Summer Pointe" at bounding box center [785, 321] width 772 height 47
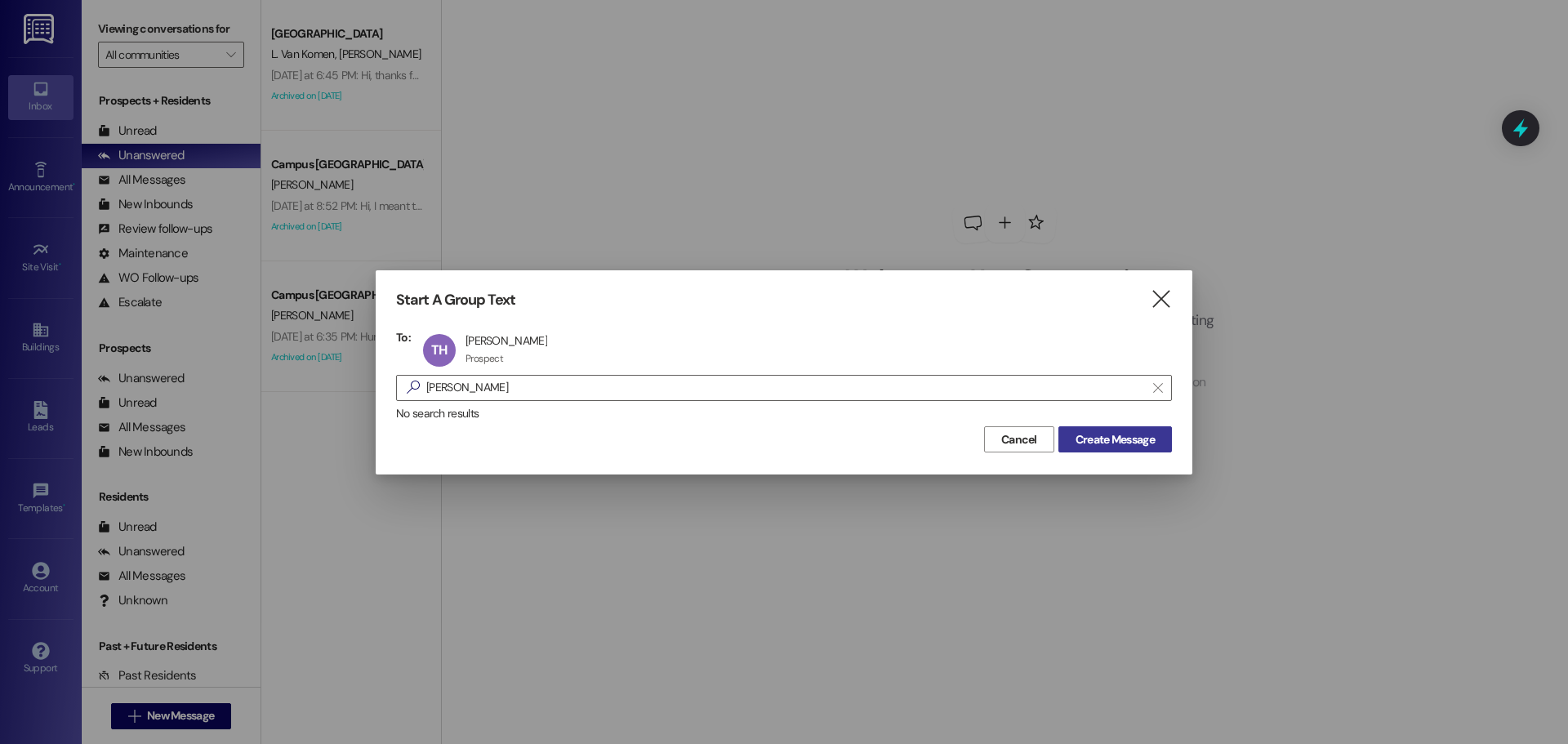
click at [1128, 433] on span "Create Message" at bounding box center [1115, 440] width 79 height 17
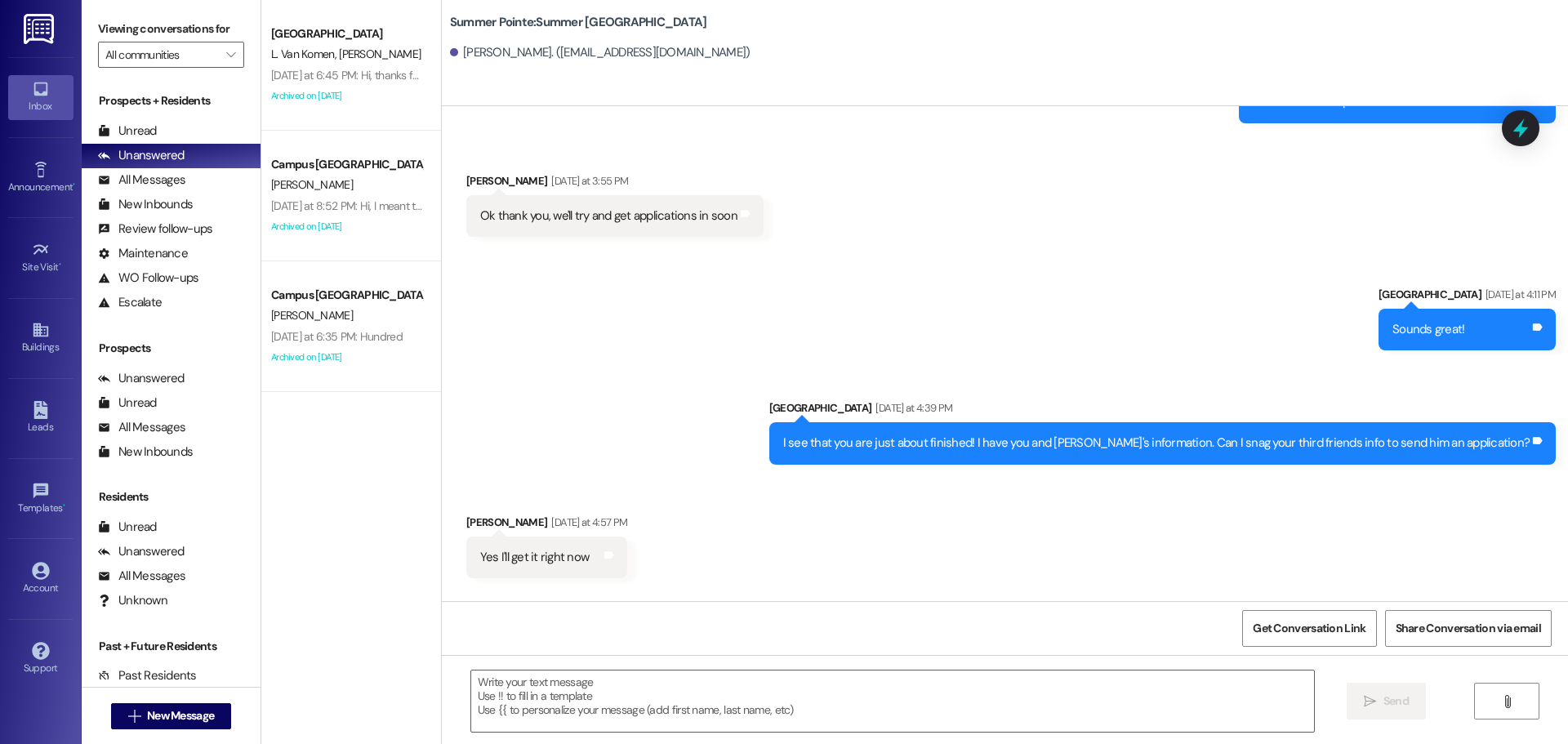
scroll to position [1847, 0]
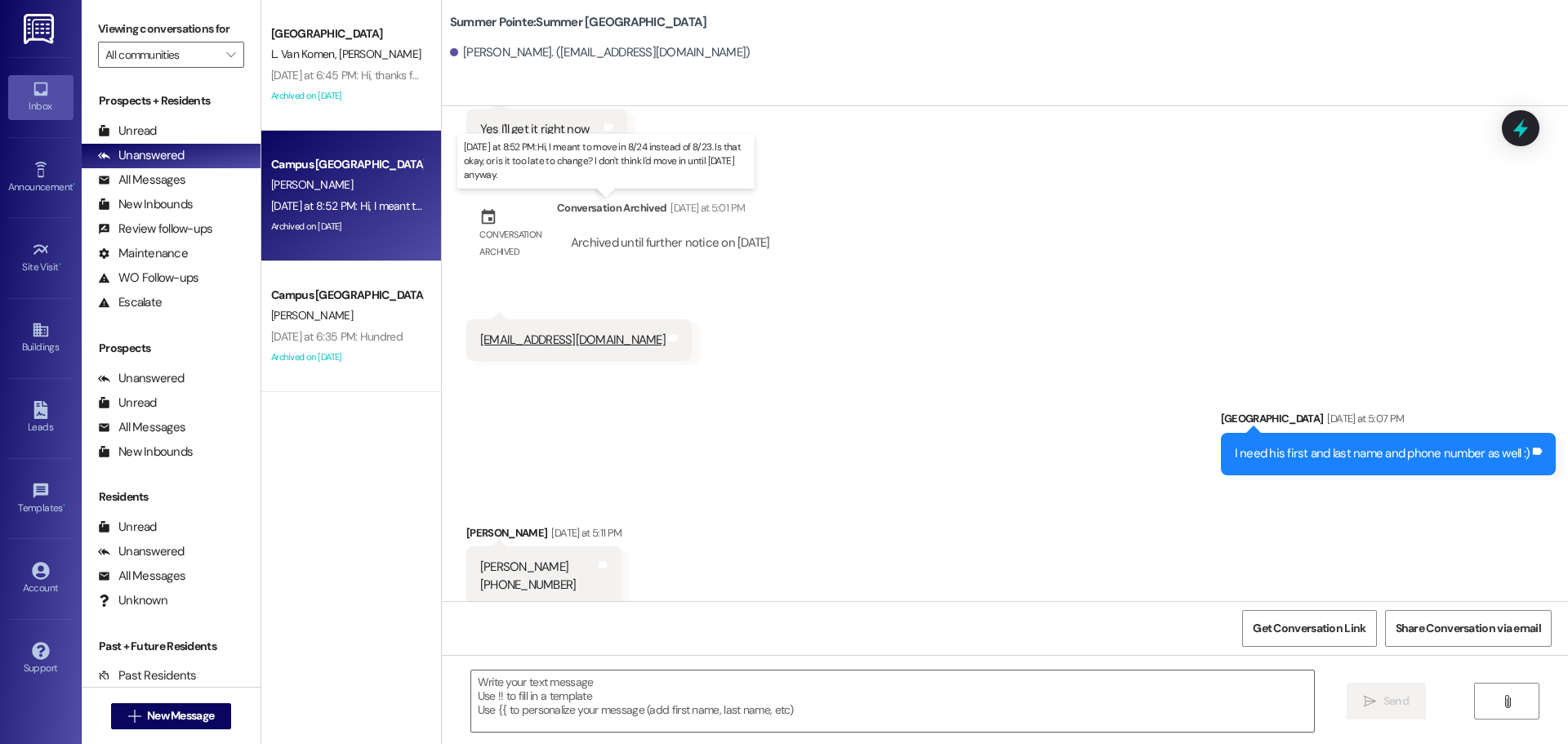
click at [357, 209] on div "Yesterday at 8:52 PM: Hi, I meant to move in 8/24 instead of 8/23. Is that okay…" at bounding box center [609, 205] width 677 height 14
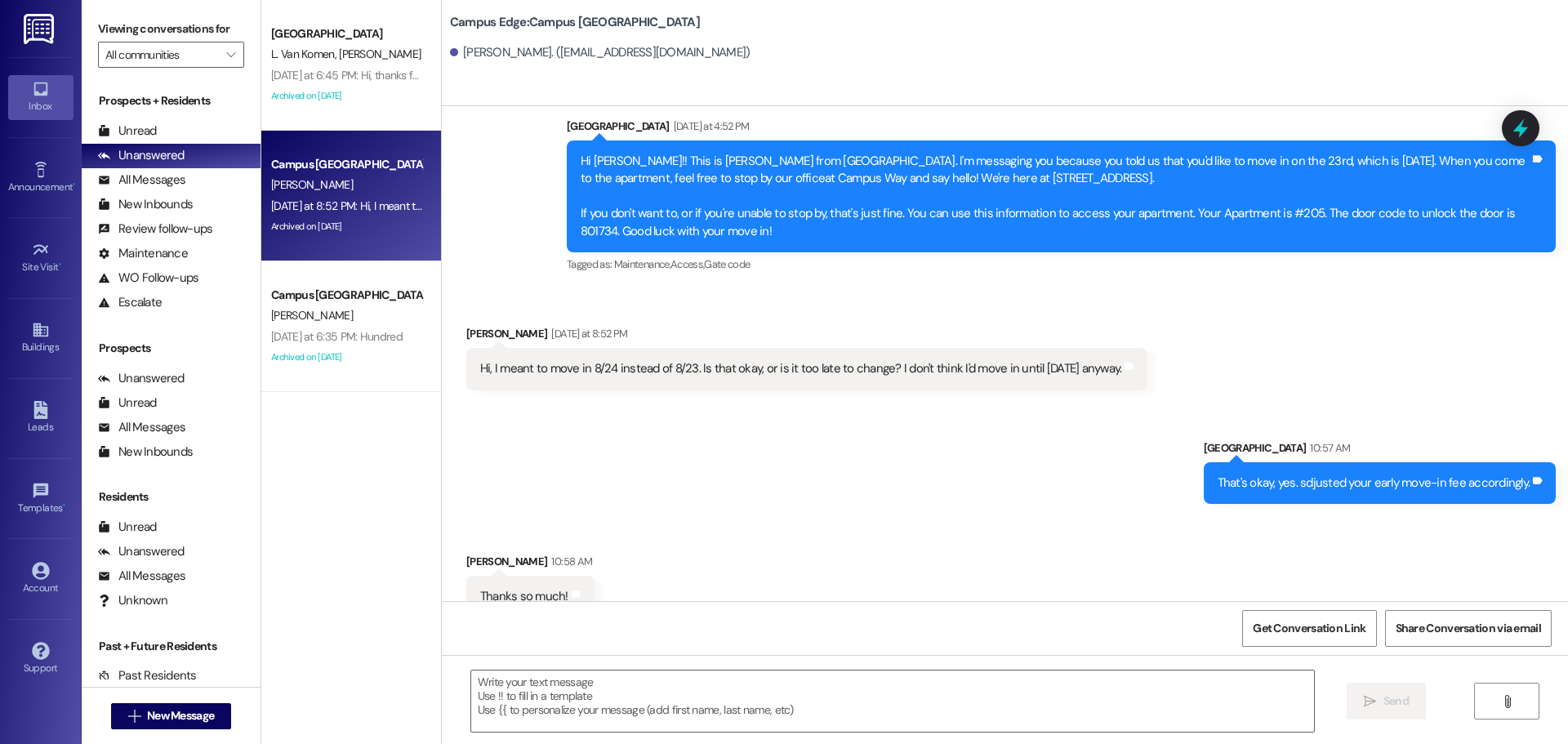
scroll to position [2135, 0]
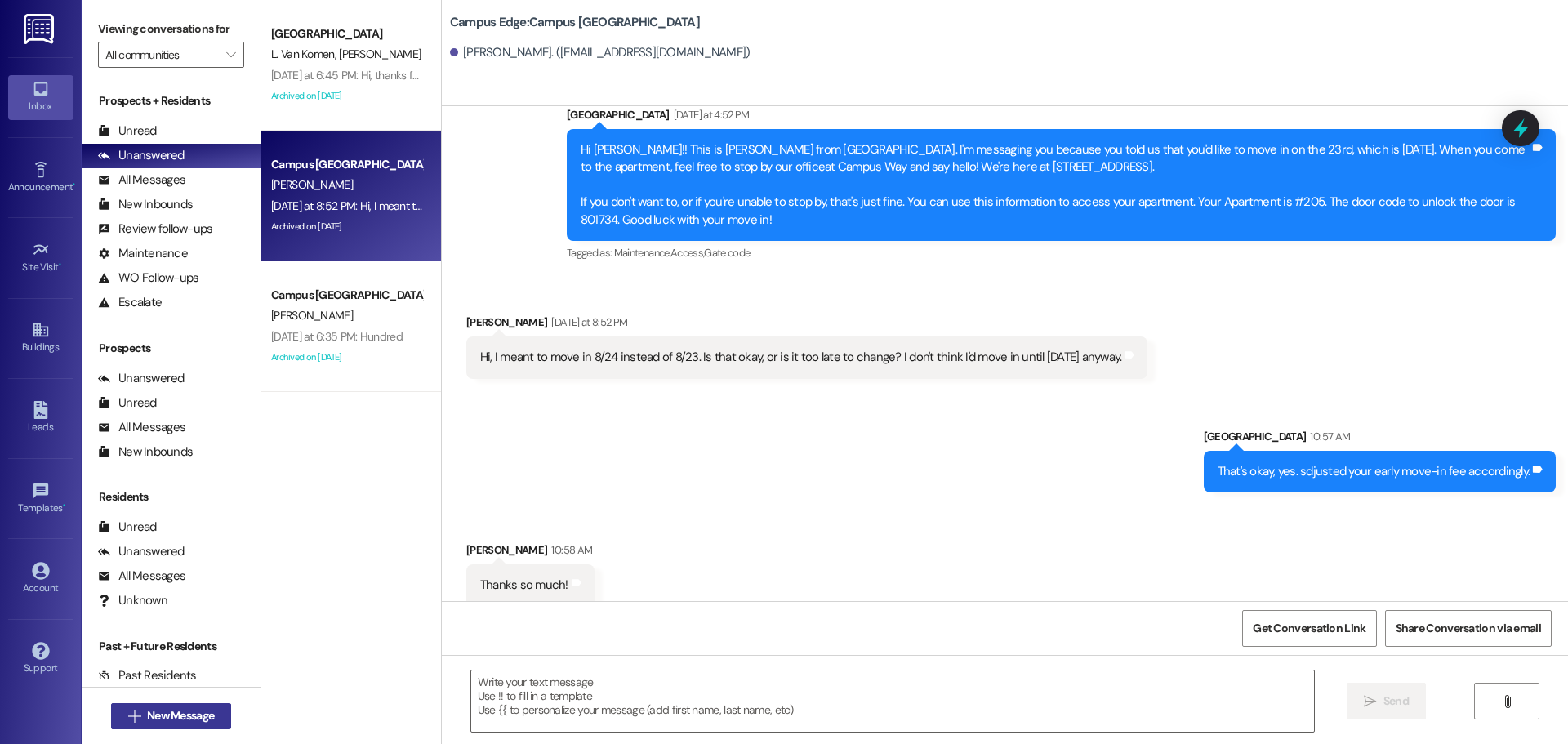
click at [186, 705] on button " New Message" at bounding box center [171, 715] width 121 height 26
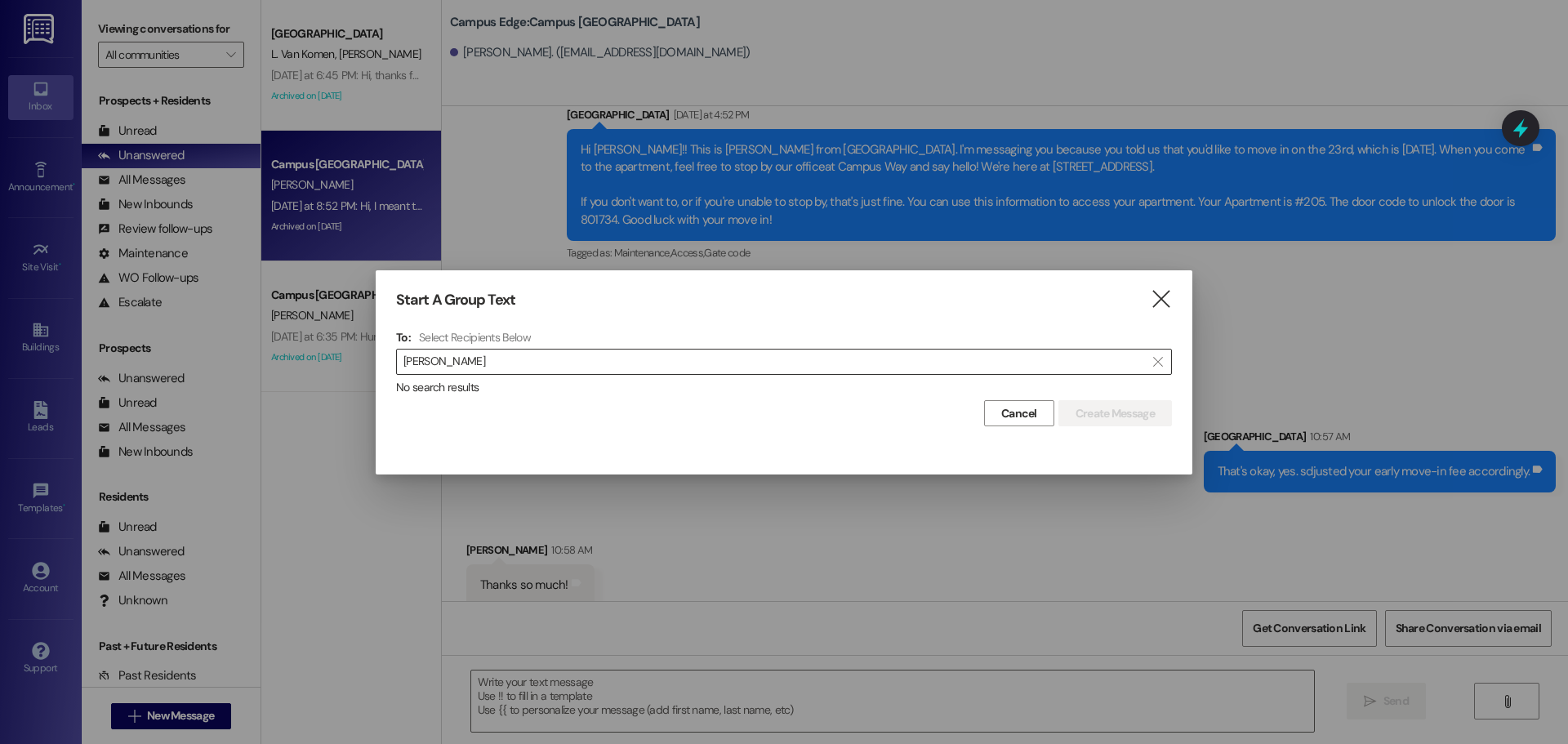
click at [595, 353] on input "paul jon" at bounding box center [774, 362] width 742 height 23
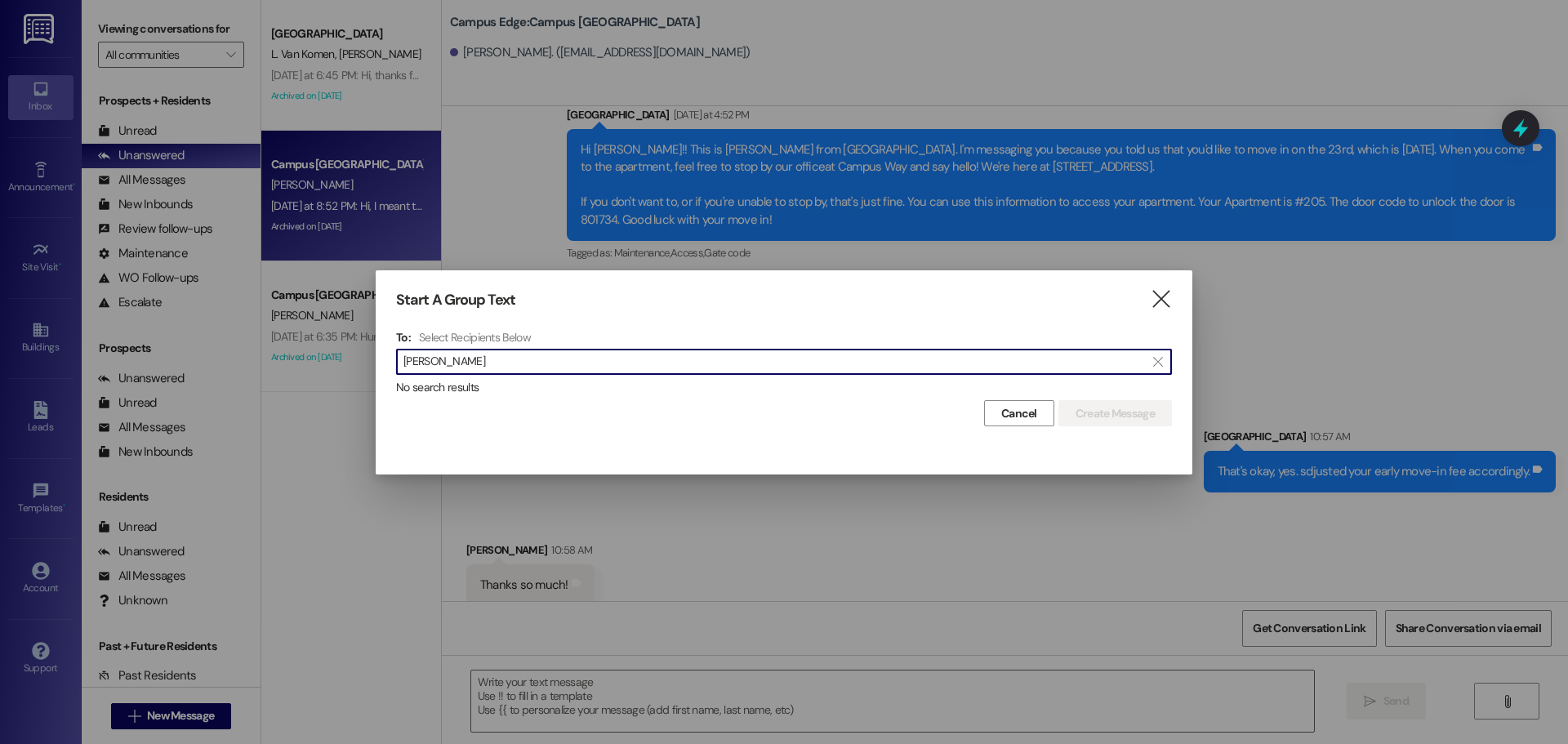
click at [595, 353] on input "paul jon" at bounding box center [774, 362] width 742 height 23
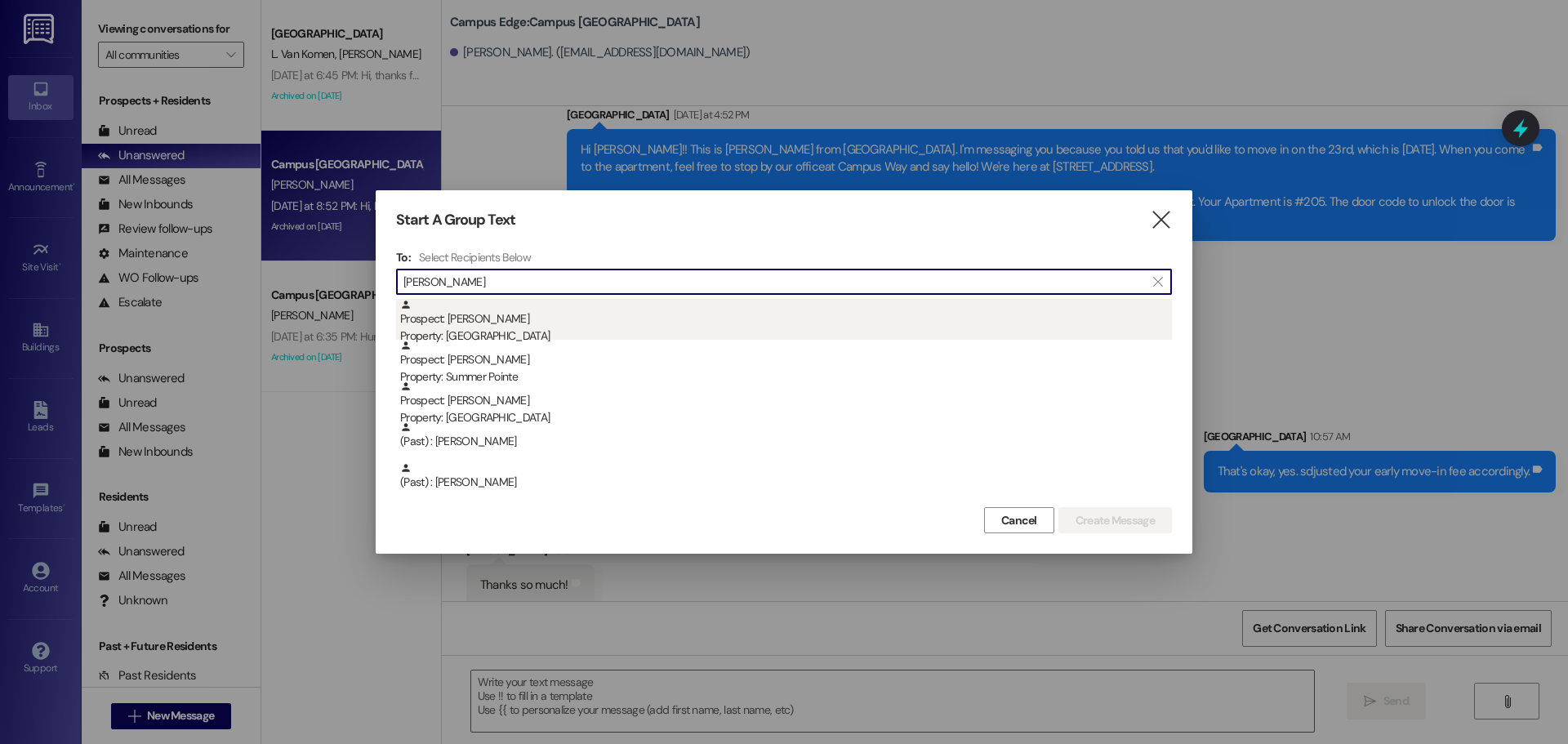
type input "murray"
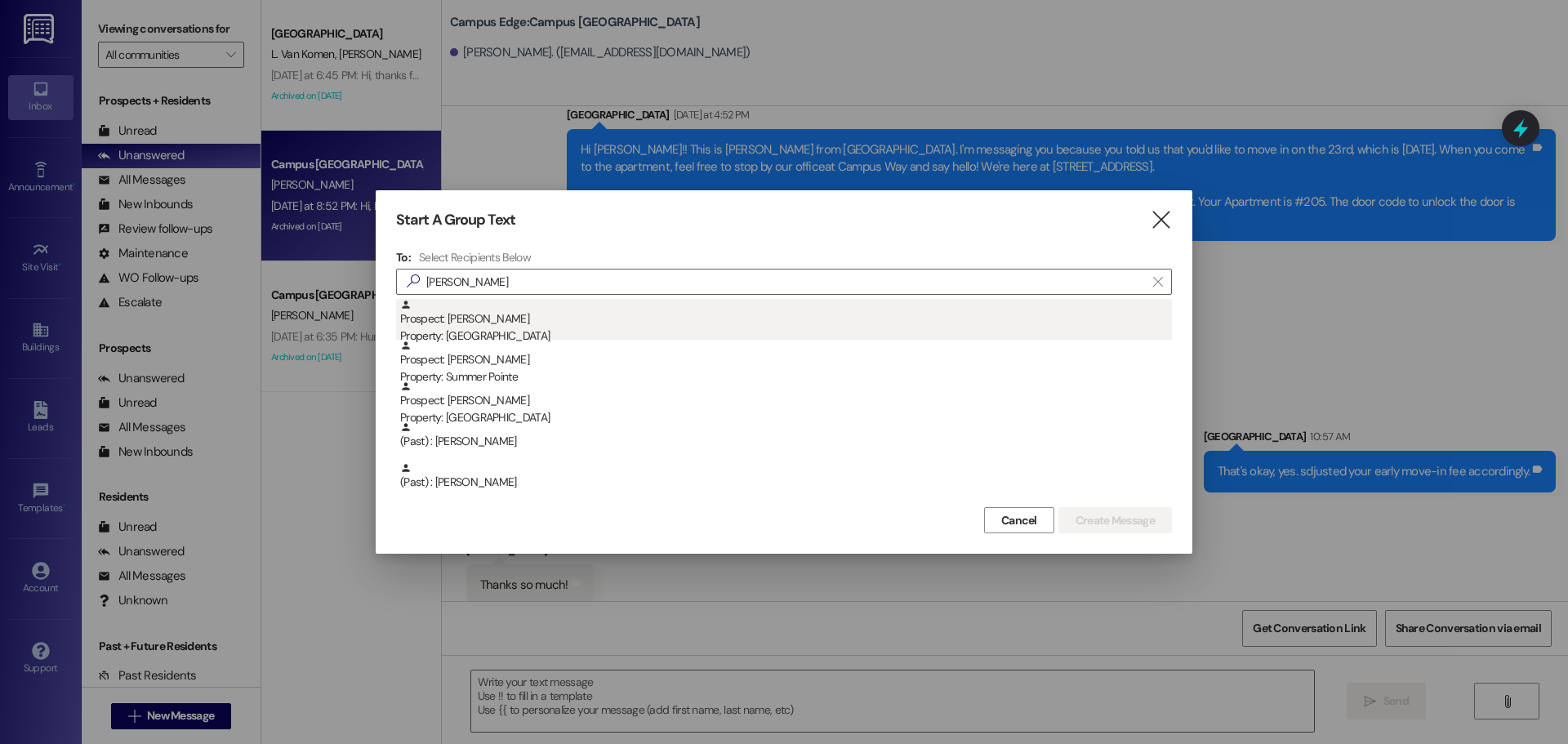
click at [552, 334] on div "Property: [GEOGRAPHIC_DATA]" at bounding box center [785, 336] width 772 height 17
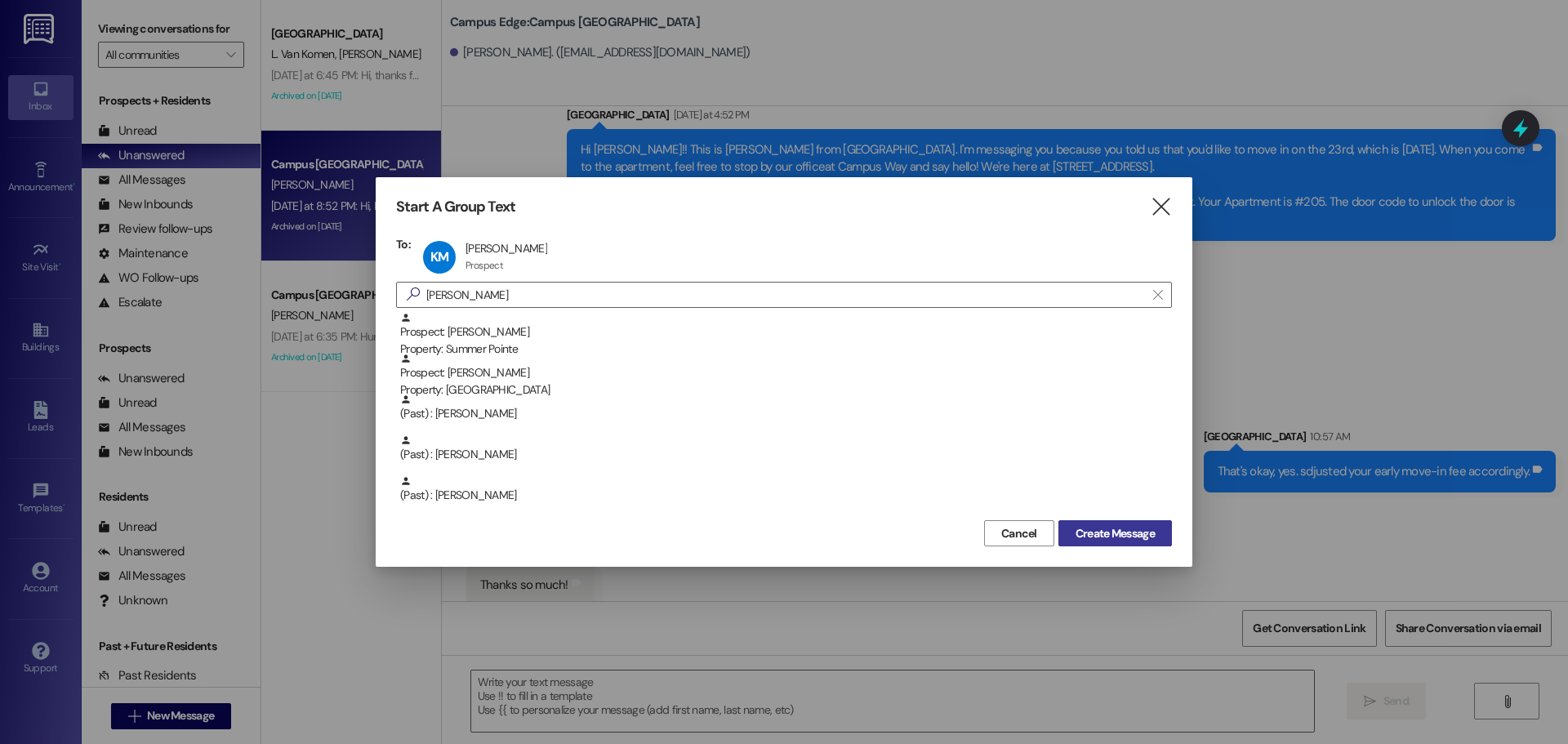
click at [1145, 536] on span "Create Message" at bounding box center [1115, 533] width 79 height 17
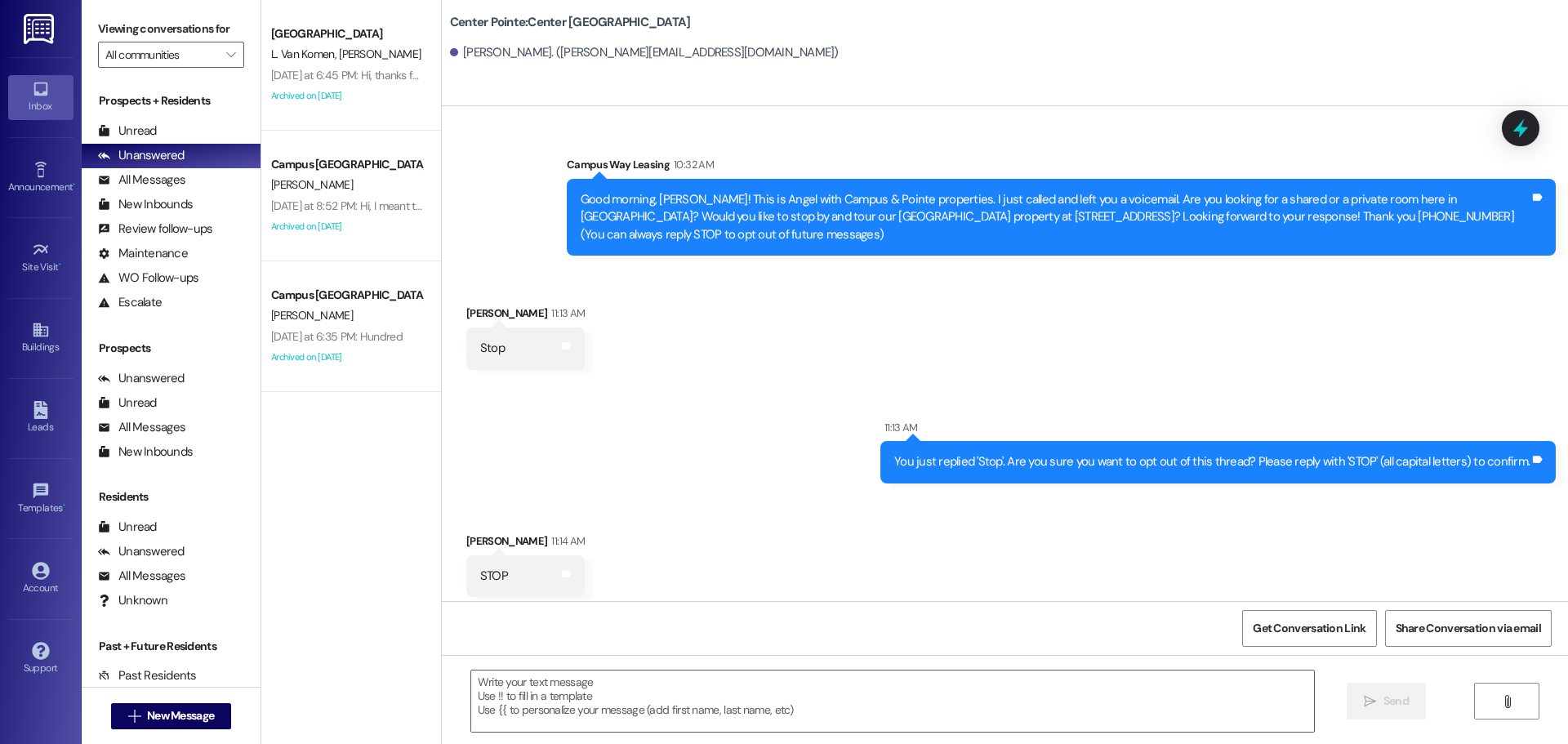
scroll to position [9, 0]
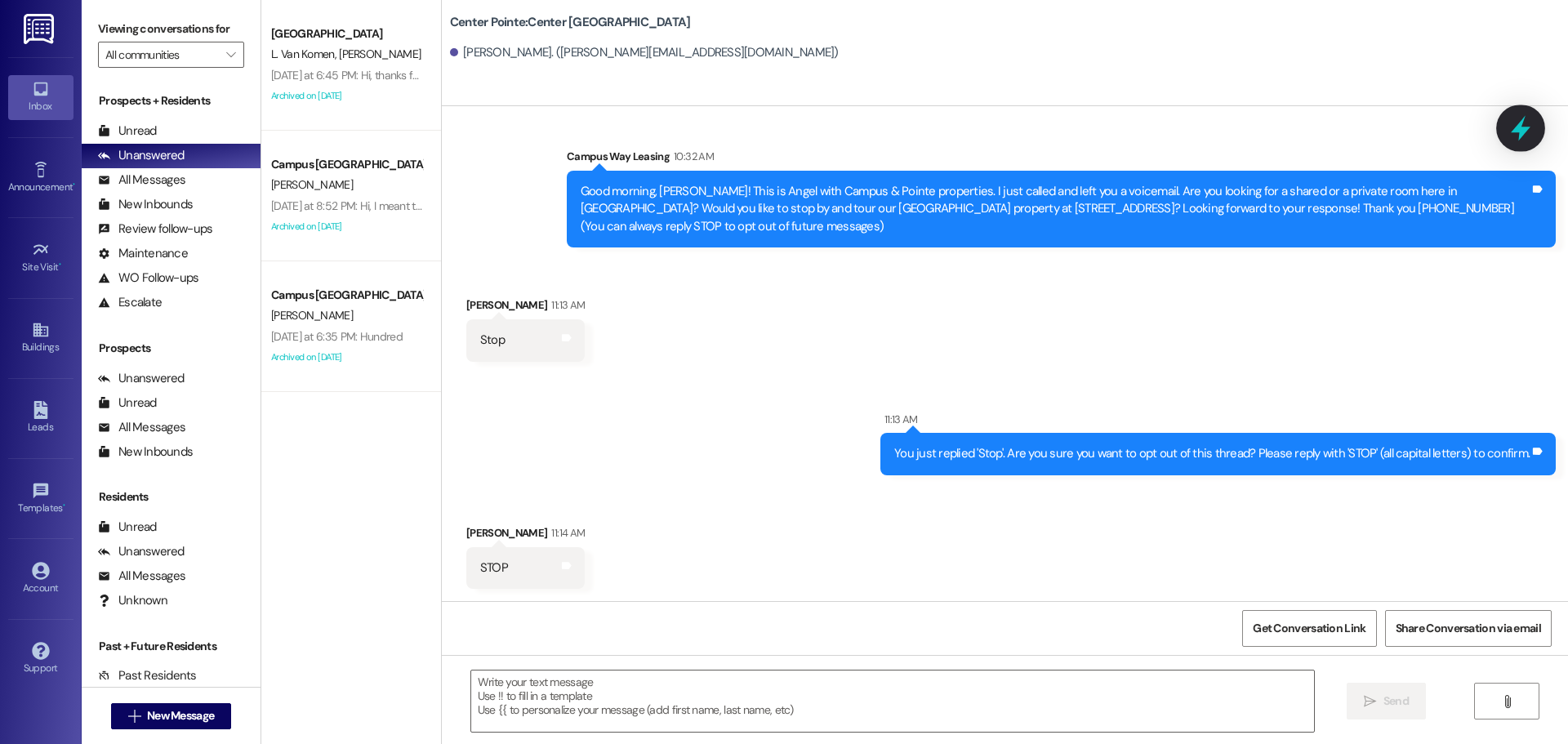
click at [1519, 126] on icon at bounding box center [1520, 129] width 20 height 26
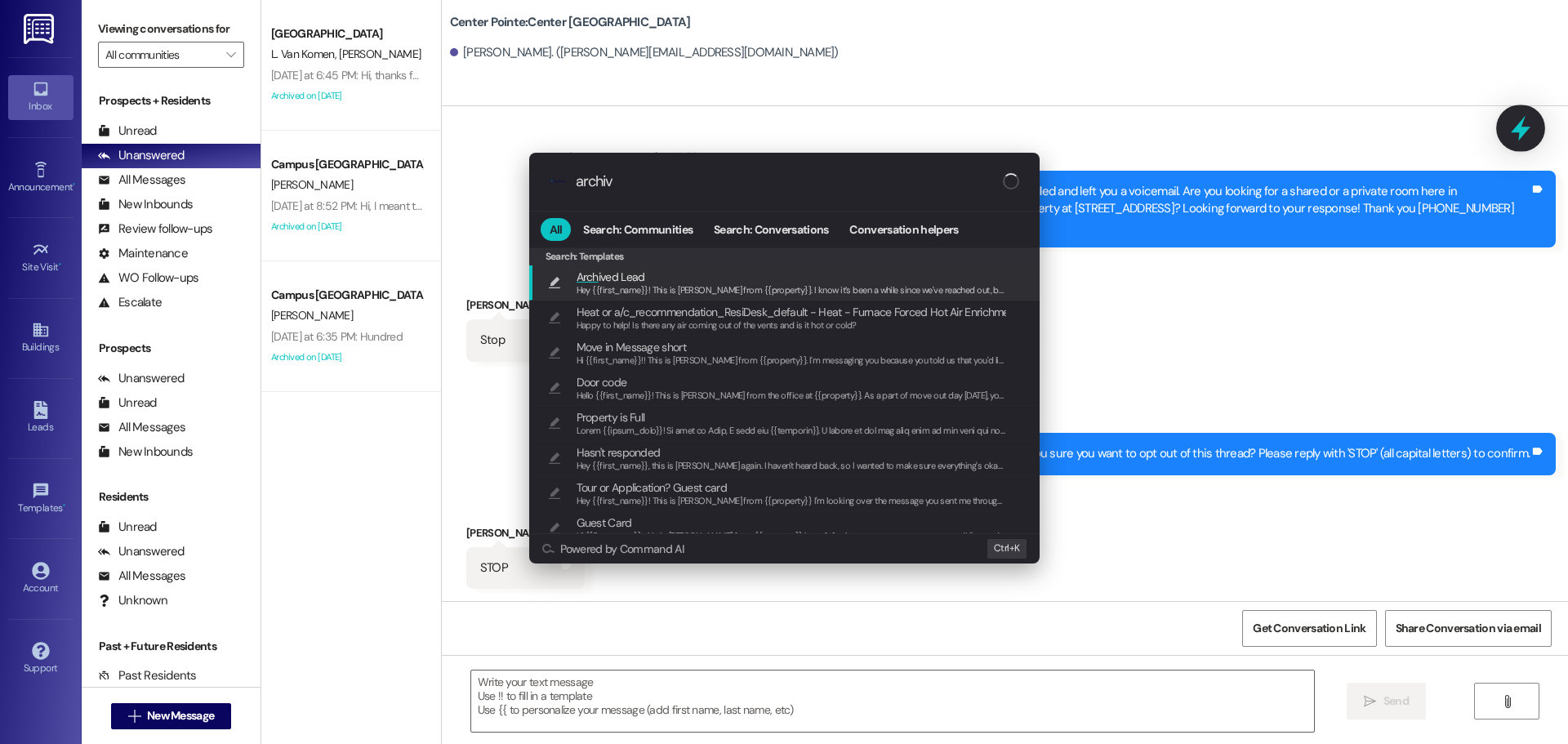
type input "archive"
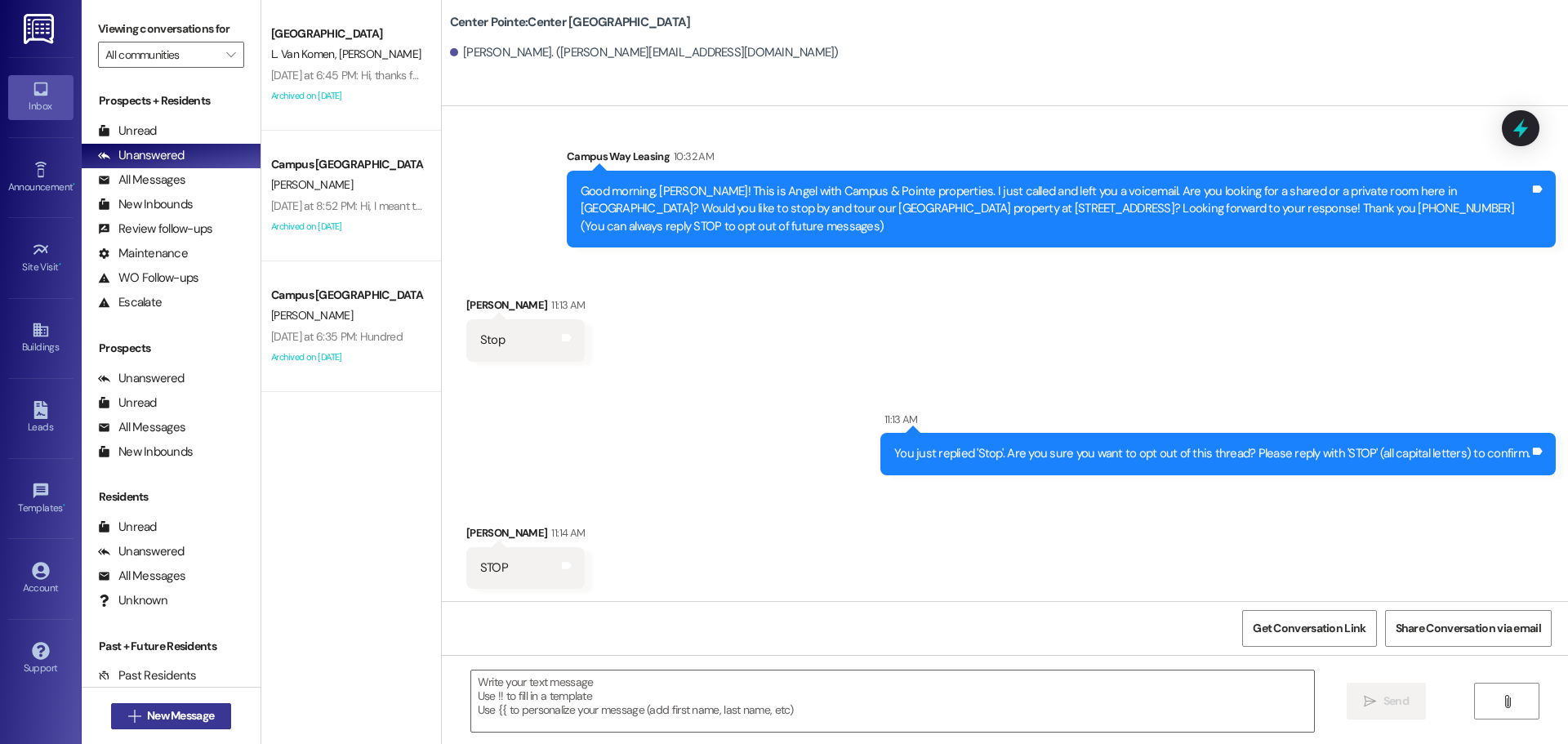
click at [178, 703] on button " New Message" at bounding box center [171, 715] width 121 height 26
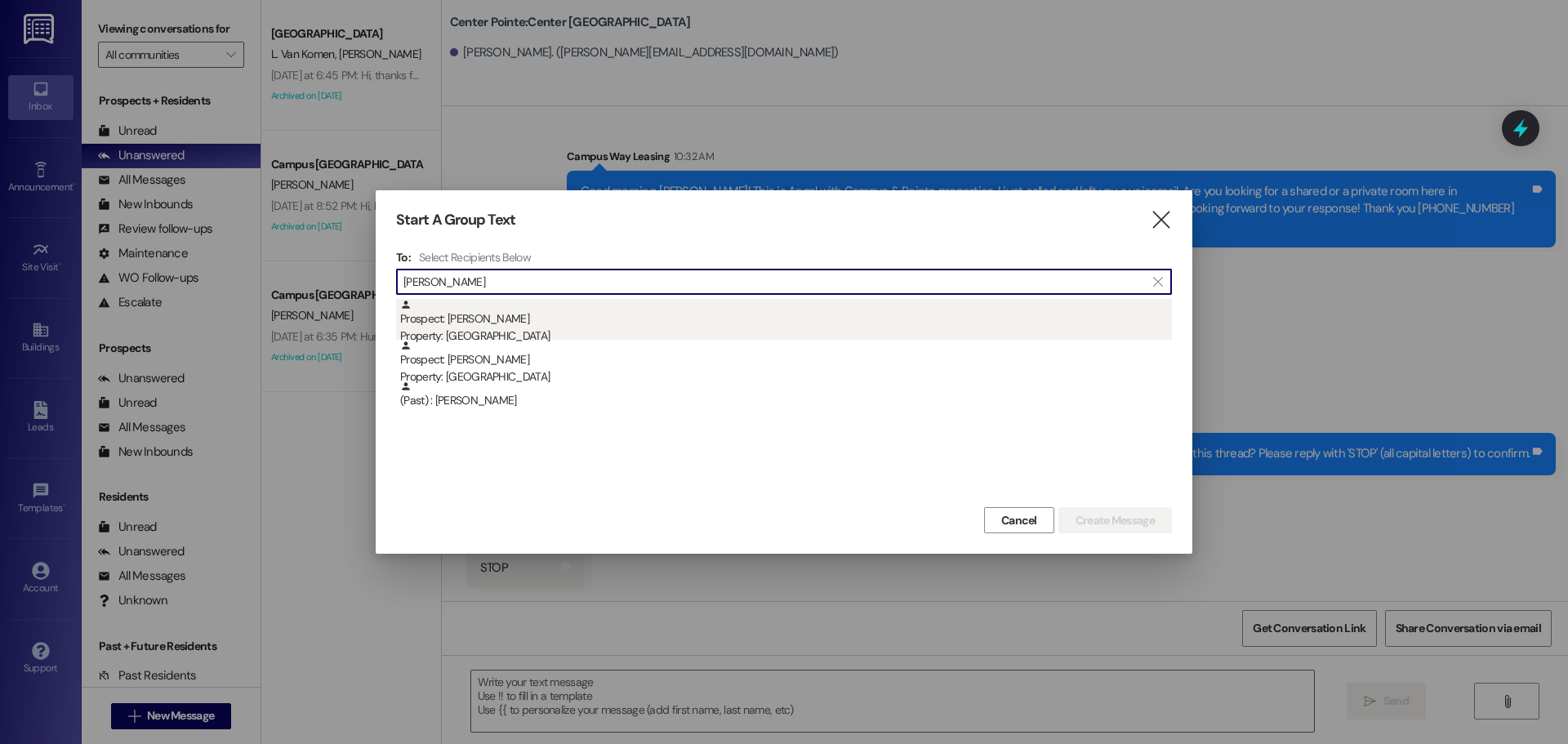
type input "casey"
click at [540, 332] on div "Property: [GEOGRAPHIC_DATA]" at bounding box center [785, 336] width 772 height 17
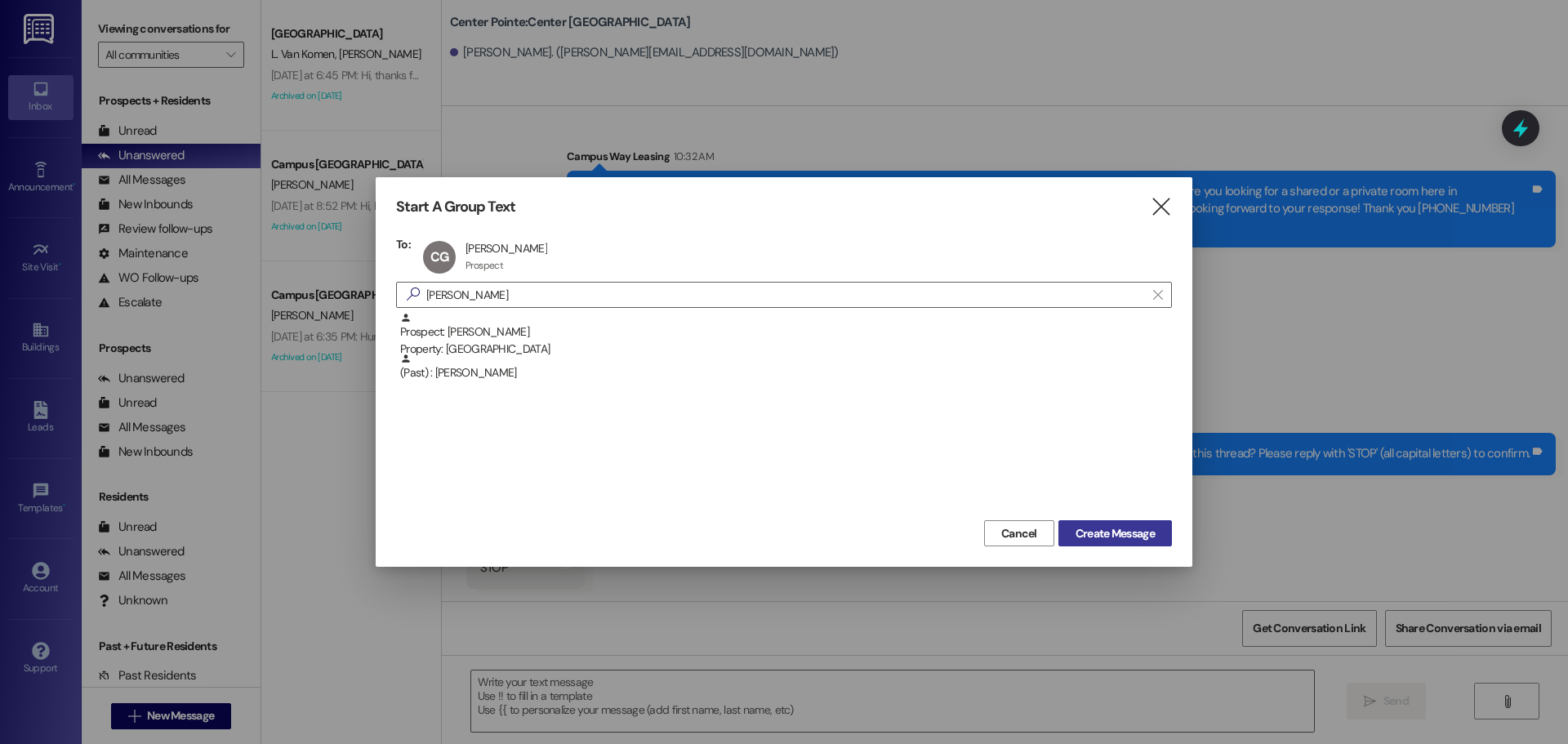
click at [1128, 525] on span "Create Message" at bounding box center [1115, 533] width 79 height 17
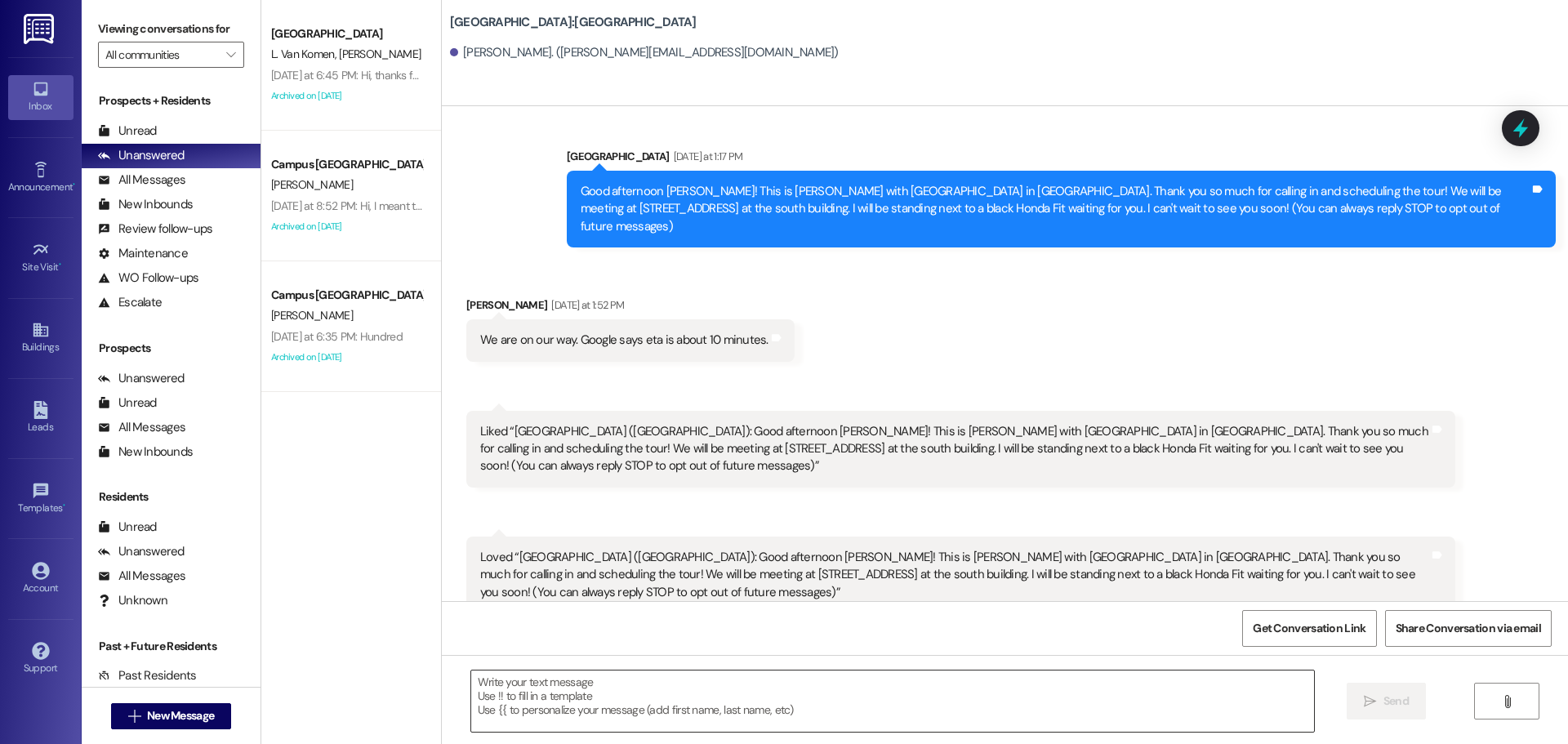
scroll to position [2150, 0]
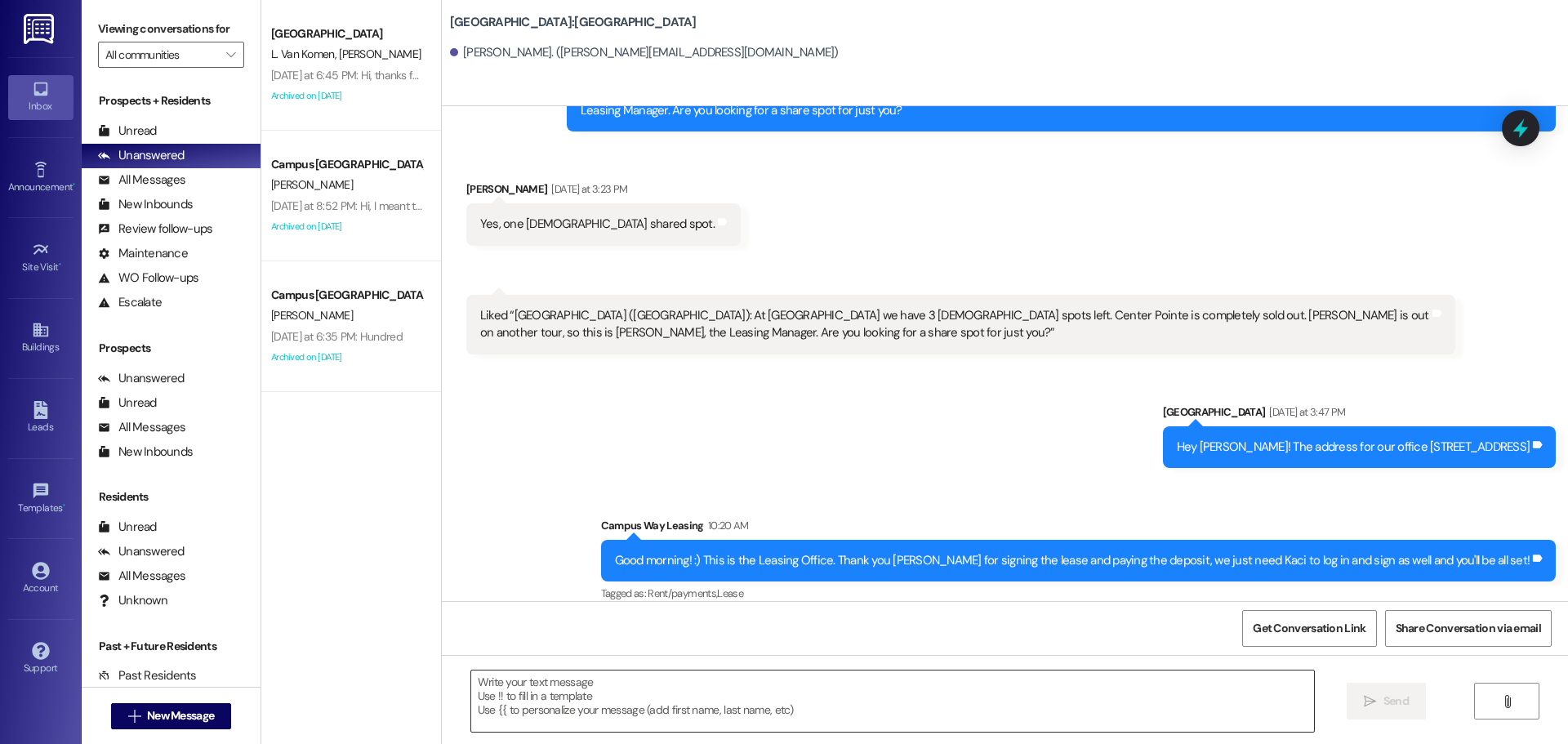
click at [805, 699] on textarea at bounding box center [892, 701] width 843 height 61
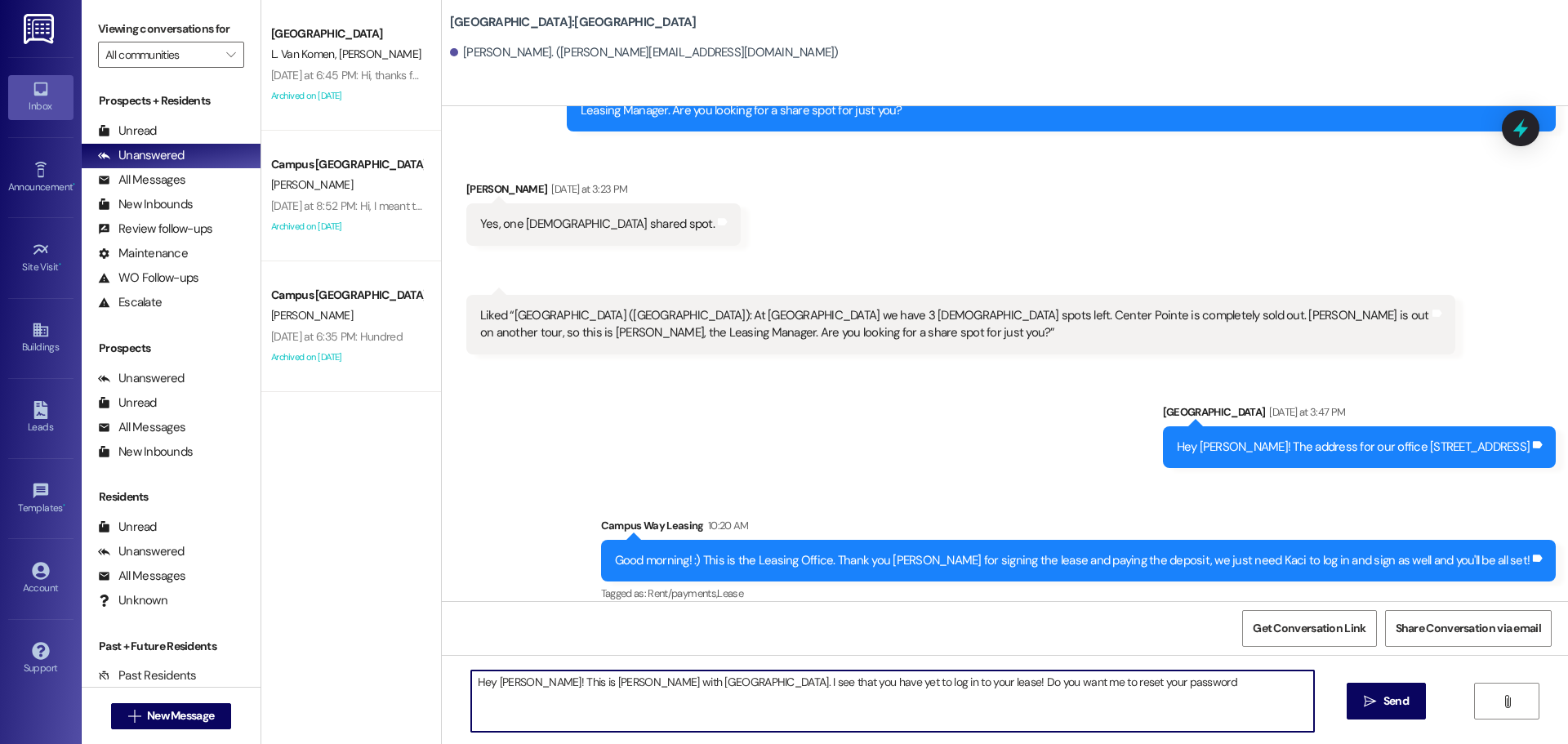
type textarea "Hey Kaci! This is Andrea with East Pointe apartments. I see that you have yet t…"
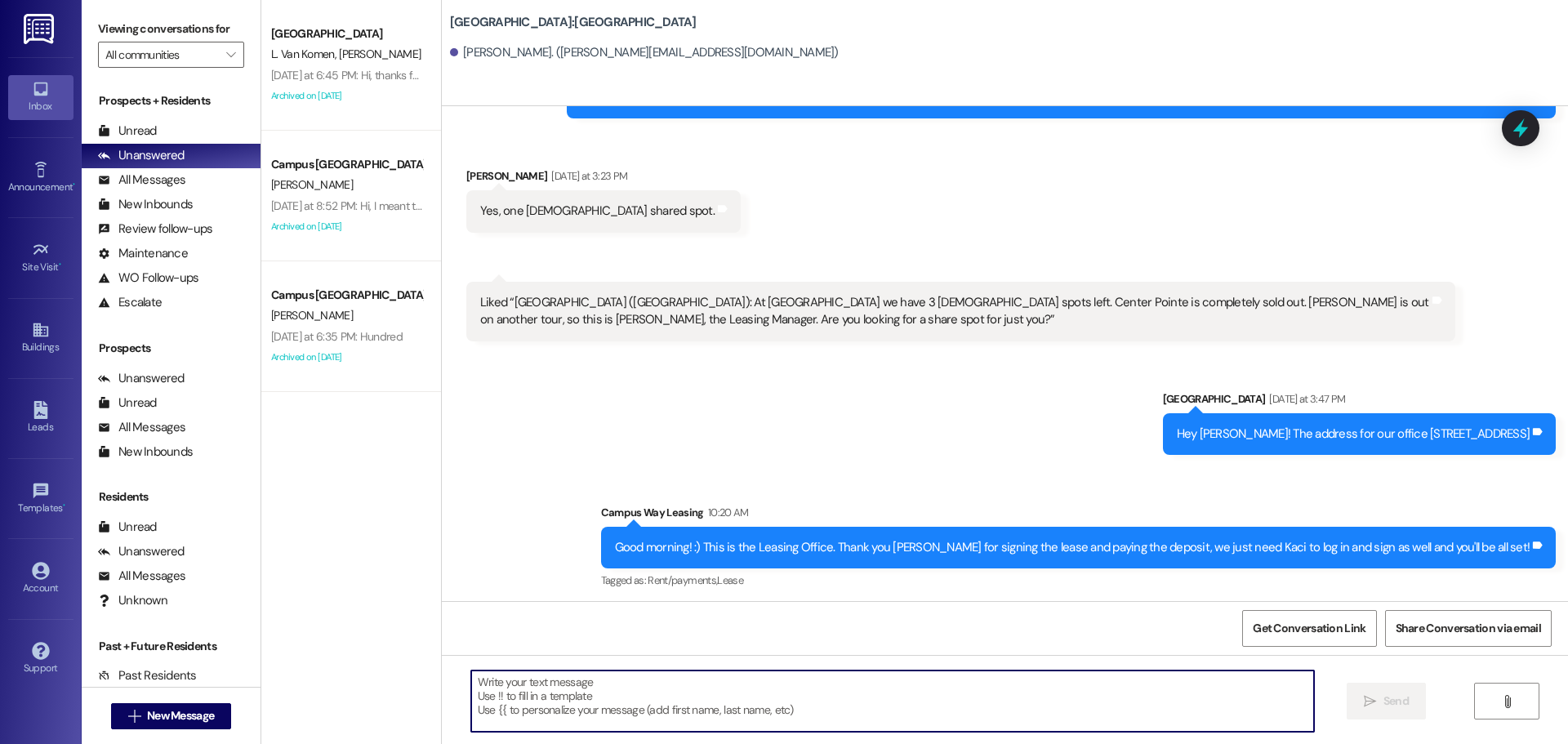
scroll to position [2264, 0]
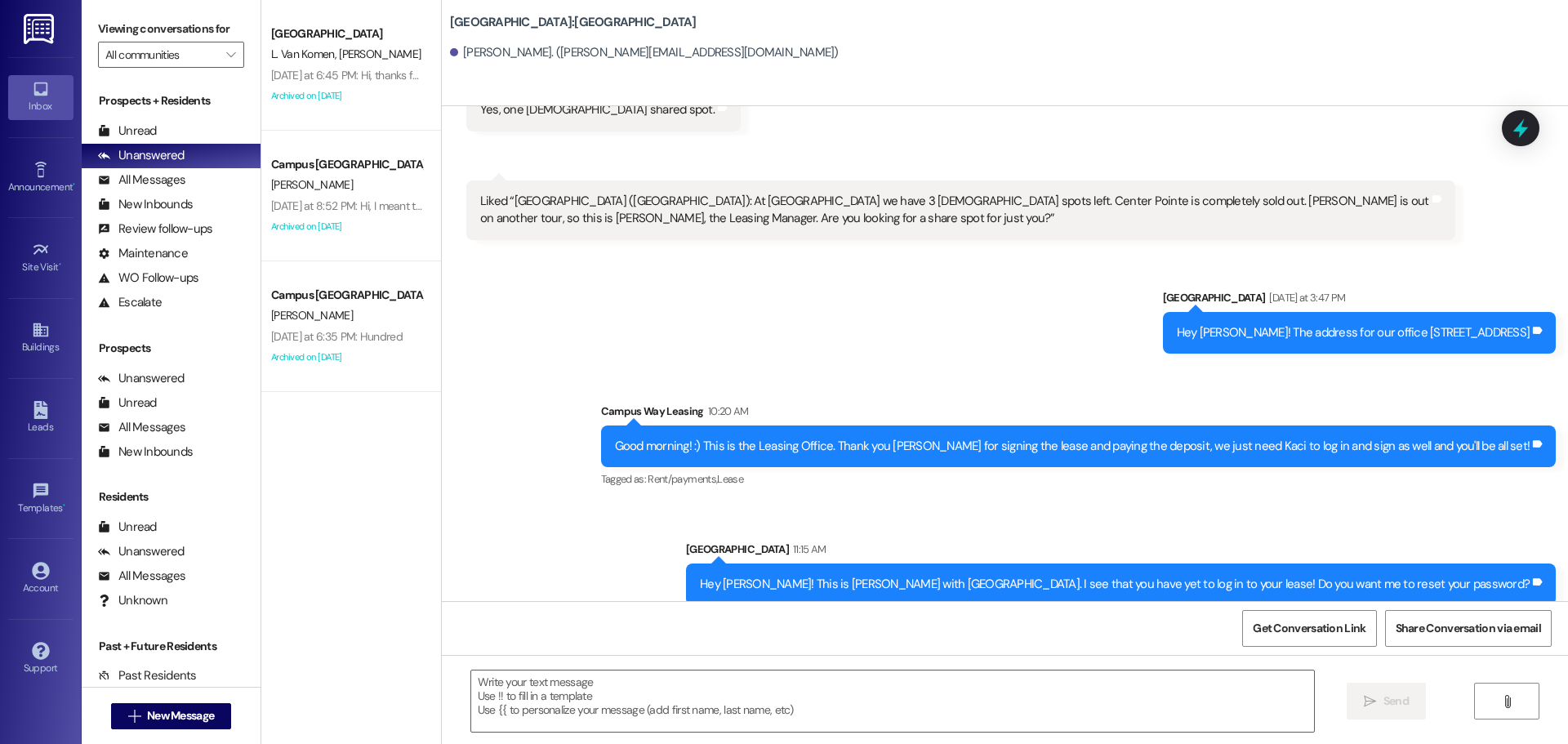
click at [1024, 575] on div "Hey Kaci! This is Andrea with East Pointe apartments. I see that you have yet t…" at bounding box center [1114, 584] width 829 height 17
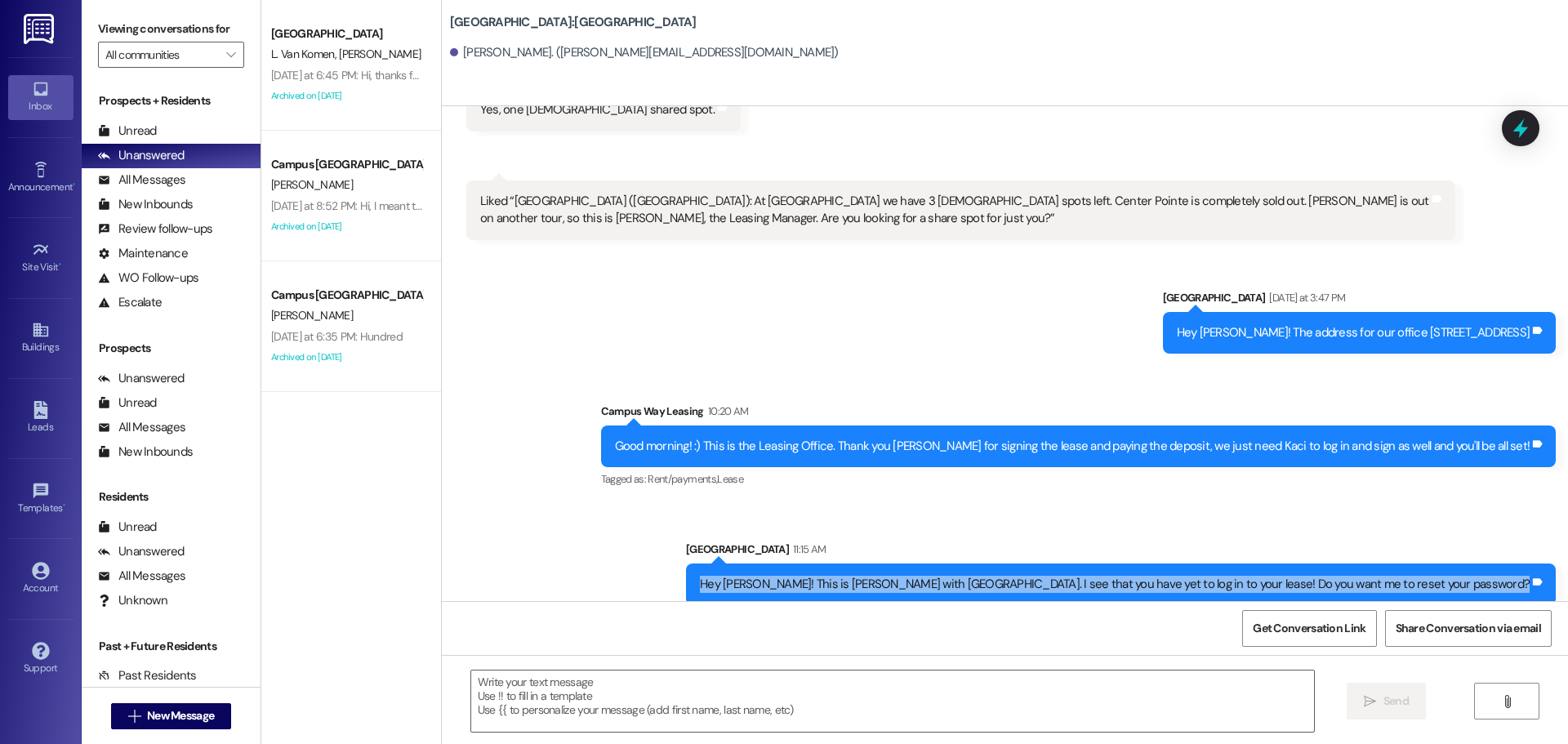
click at [1024, 575] on div "Hey Kaci! This is Andrea with East Pointe apartments. I see that you have yet t…" at bounding box center [1114, 584] width 829 height 17
copy div "Hey Kaci! This is Andrea with East Pointe apartments. I see that you have yet t…"
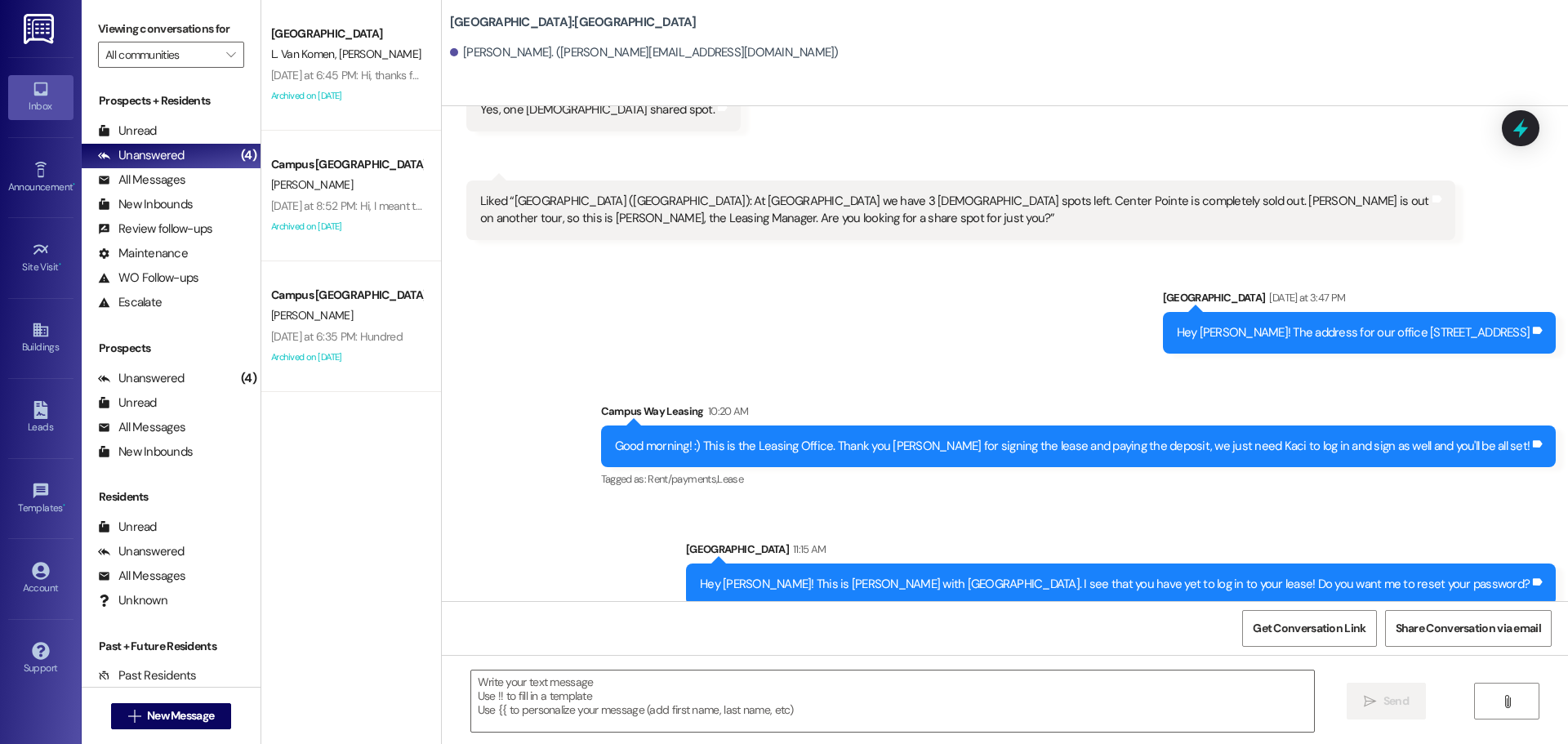
click at [1376, 487] on div "Sent via SMS Leasing Campus Way Yesterday at 3:47 PM Hey Casey! The address for…" at bounding box center [1005, 434] width 1126 height 364
click at [188, 715] on span "New Message" at bounding box center [180, 715] width 67 height 17
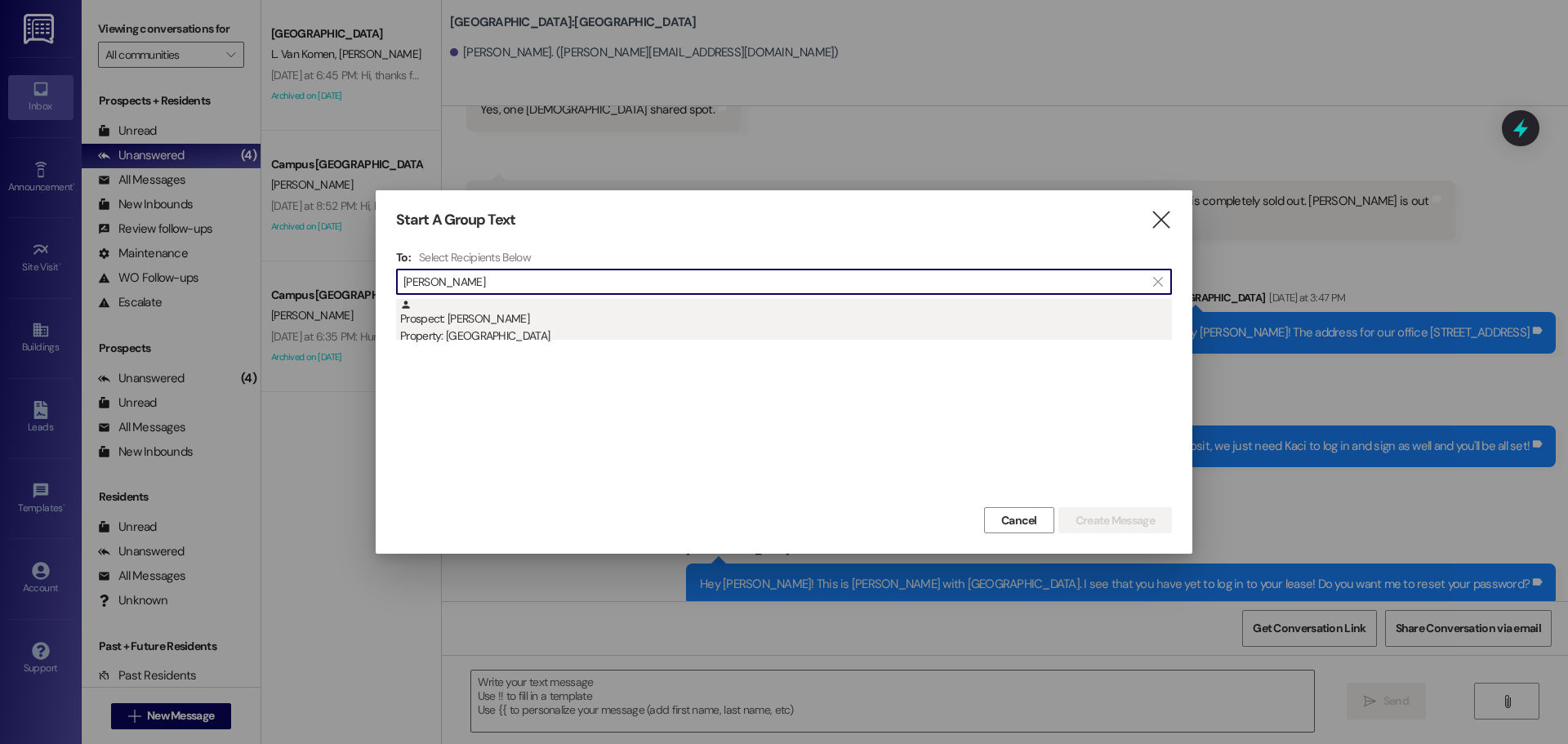
type input "dani peter"
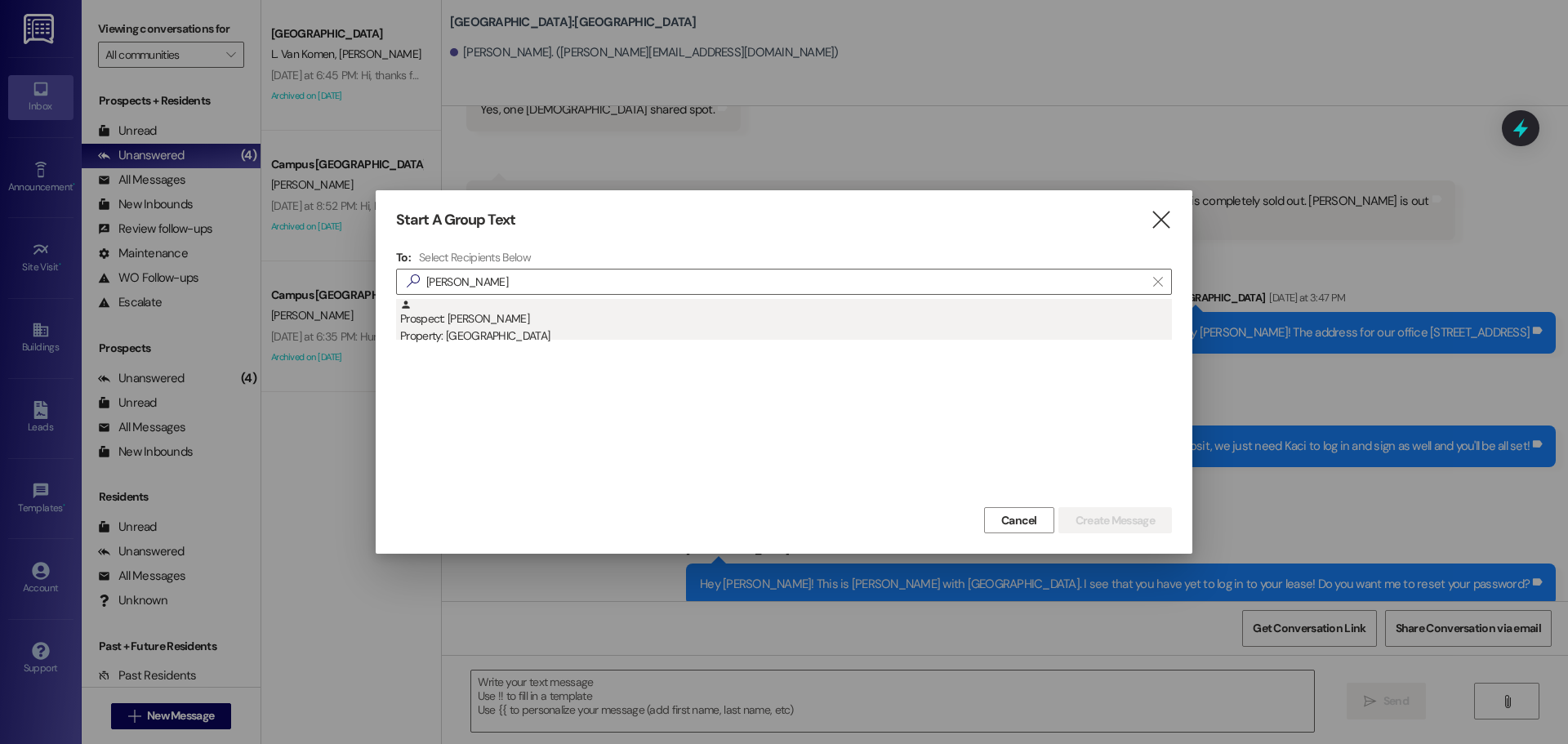
click at [573, 307] on div "Prospect: Dani Petersen Property: East Pointe" at bounding box center [785, 321] width 772 height 47
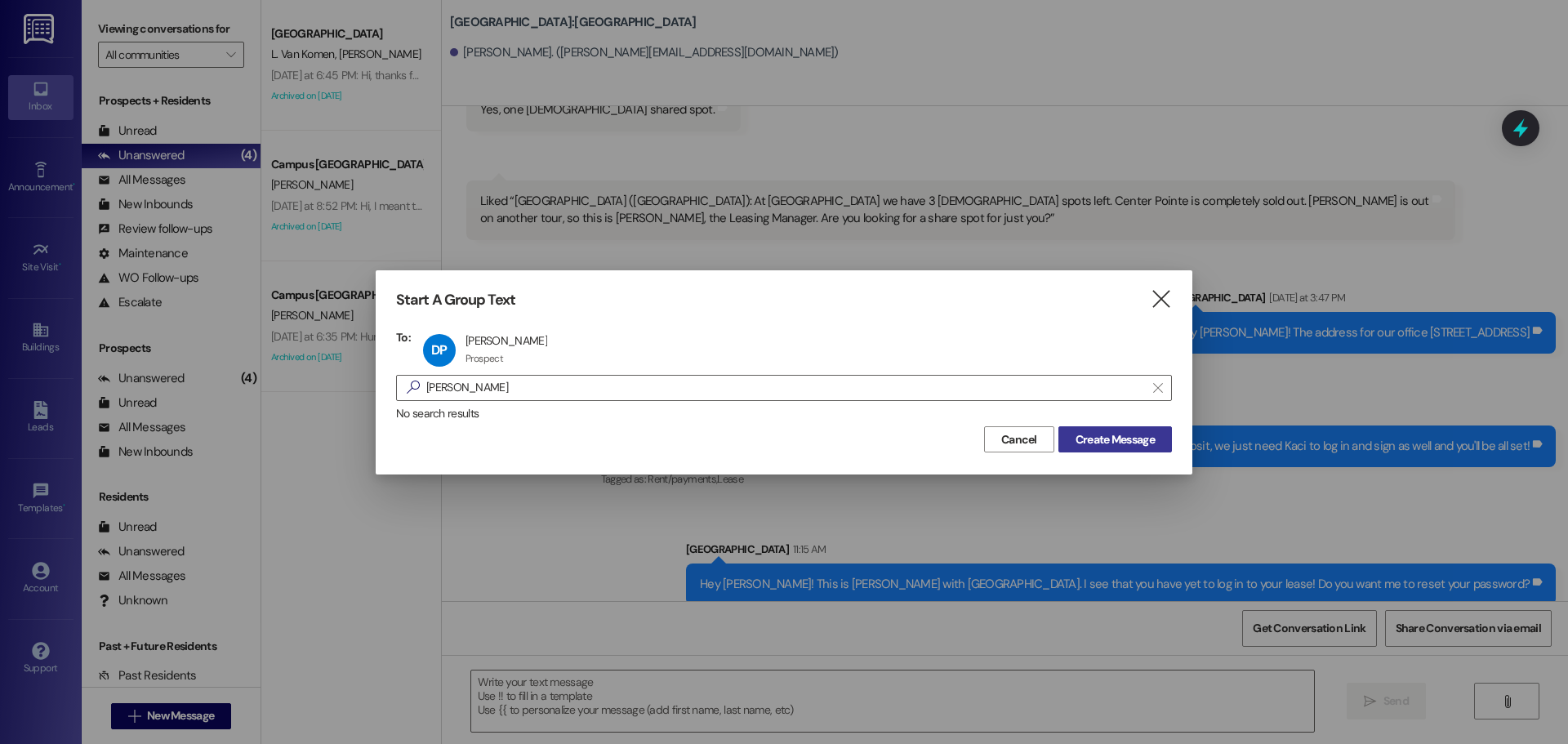
click at [1098, 446] on span "Create Message" at bounding box center [1115, 440] width 79 height 17
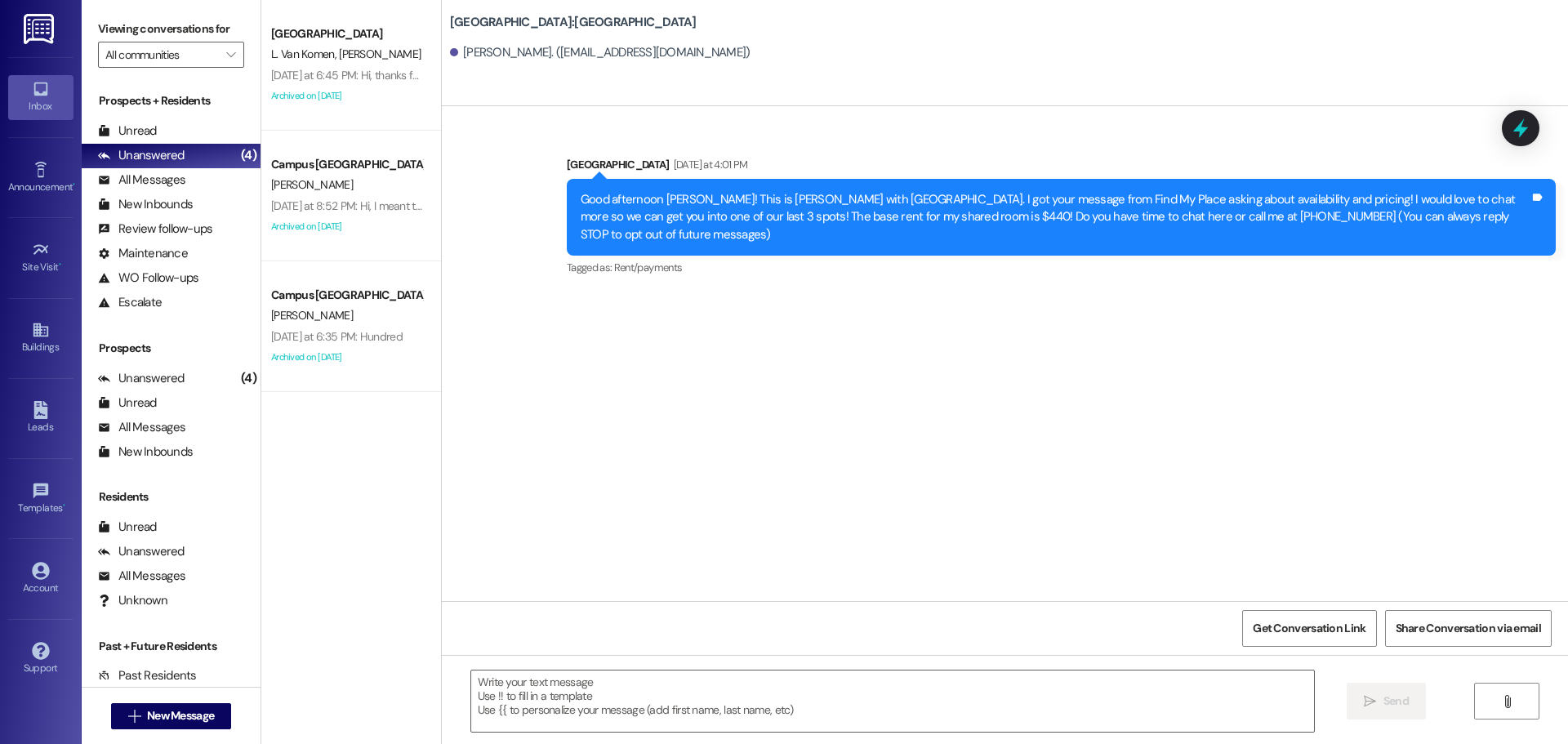
scroll to position [0, 0]
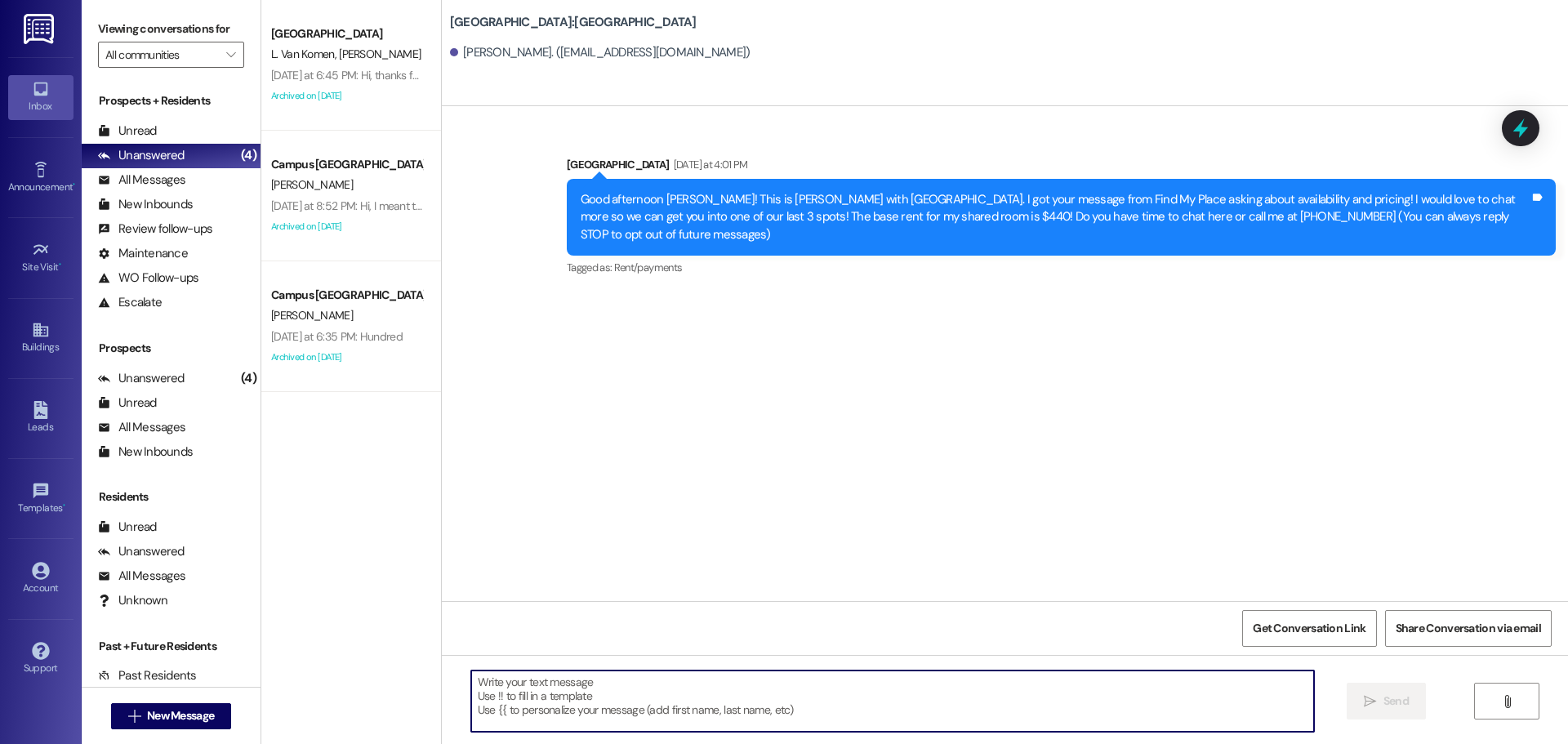
click at [674, 679] on textarea at bounding box center [892, 701] width 843 height 61
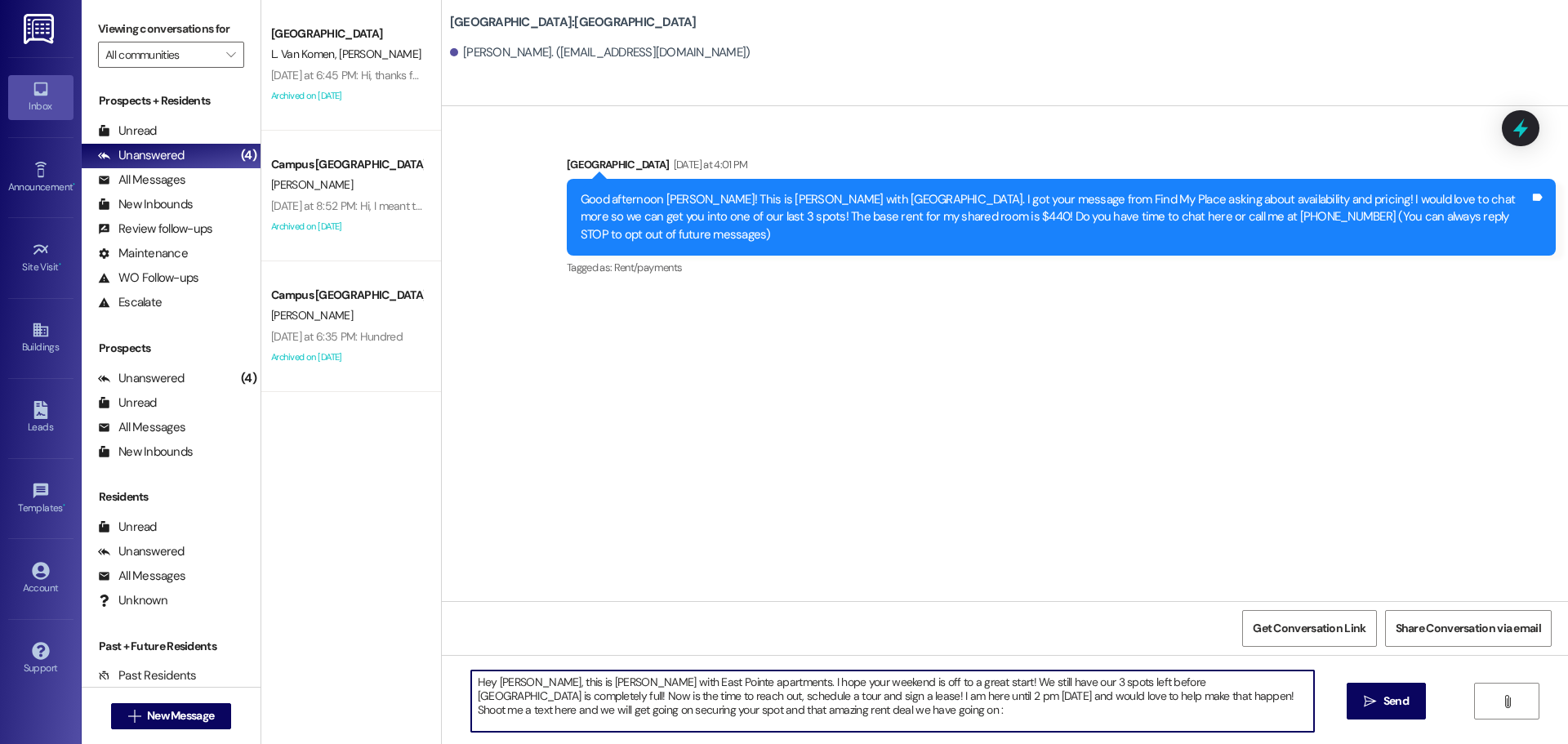
type textarea "Hey Dani, this is Andrea with East Pointe apartments. I hope your weekend is of…"
click at [674, 679] on textarea "Hey Dani, this is Andrea with East Pointe apartments. I hope your weekend is of…" at bounding box center [892, 701] width 843 height 61
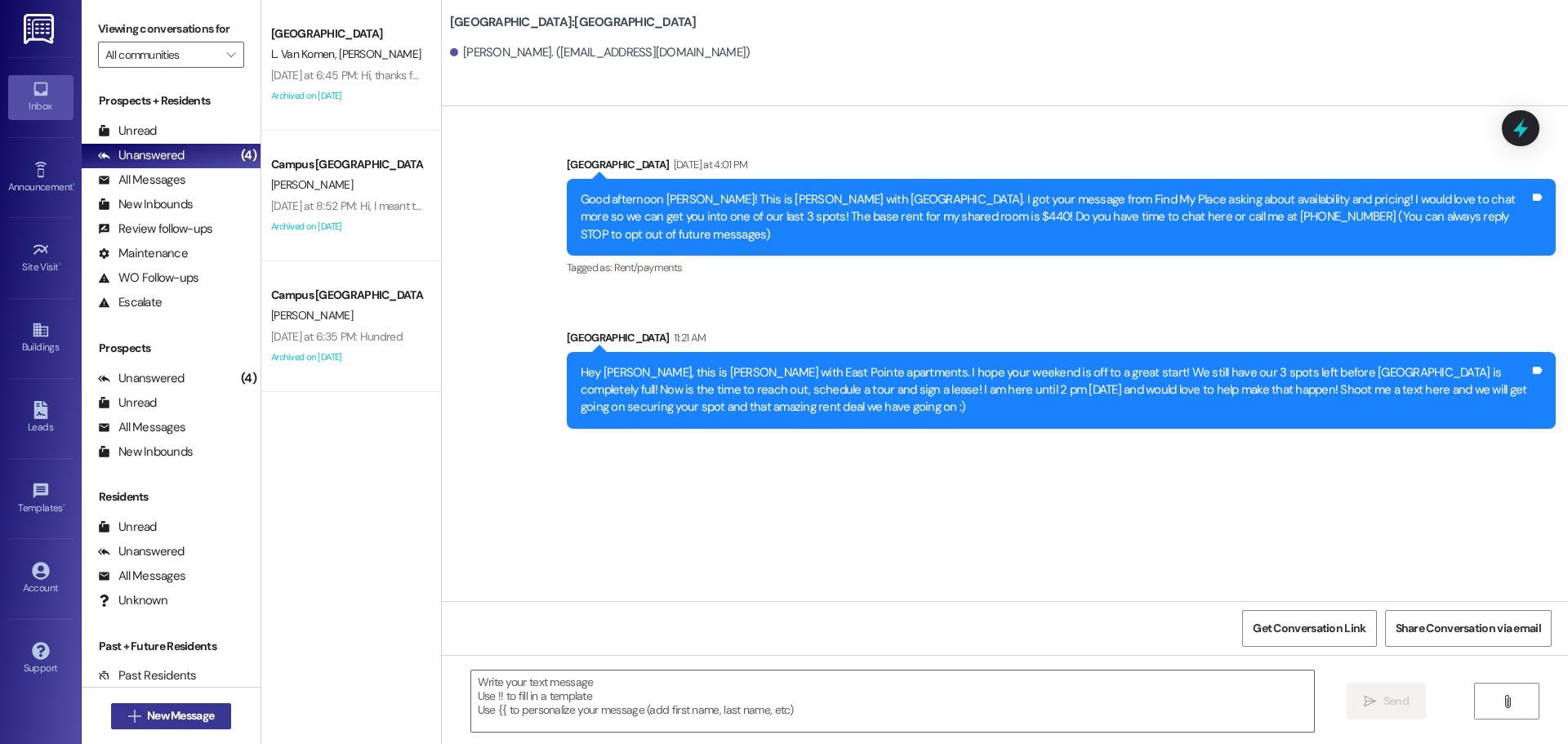
click at [195, 714] on span "New Message" at bounding box center [180, 715] width 67 height 17
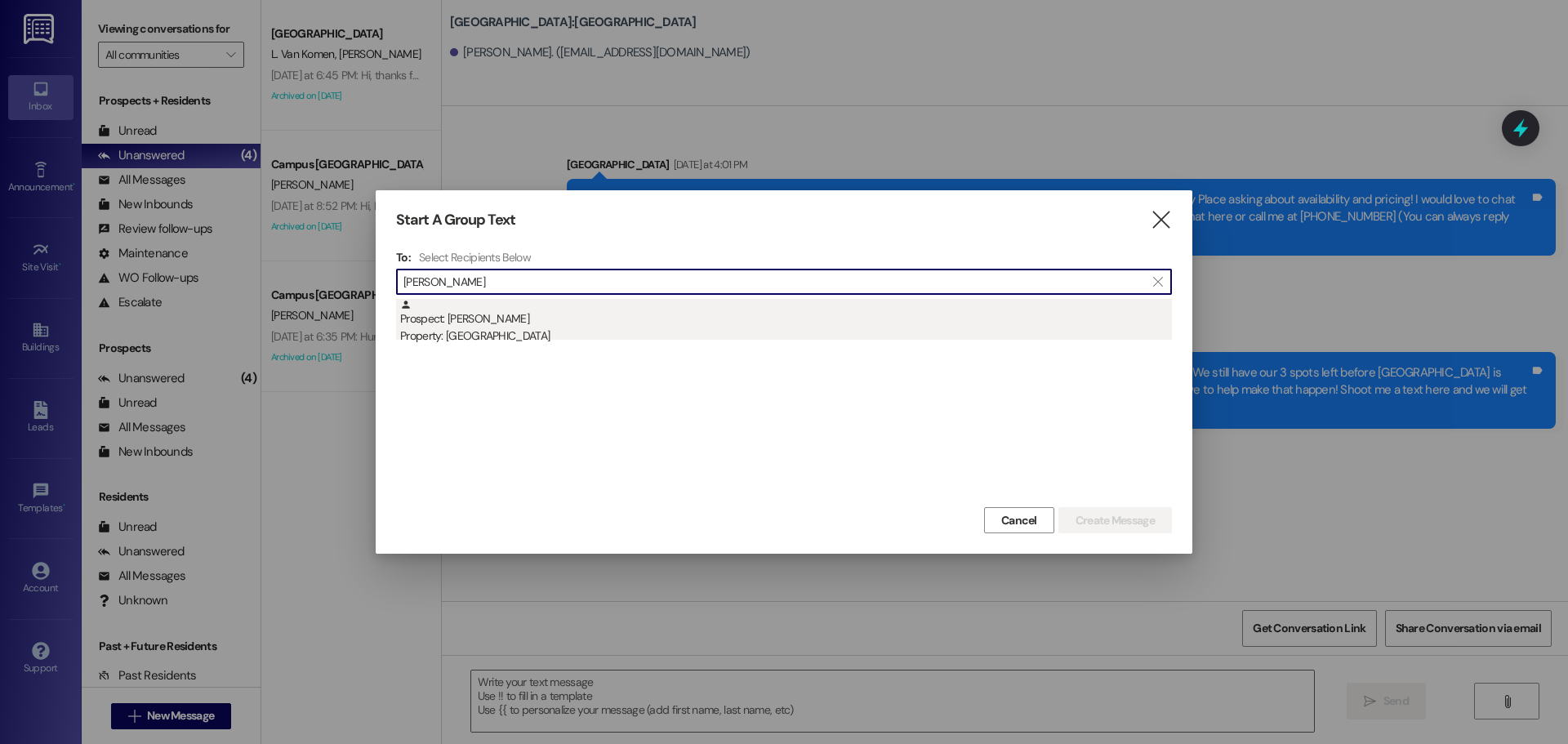
type input "alexis wing"
click at [485, 313] on div "Prospect: Alexis Wing Property: East Pointe" at bounding box center [785, 321] width 772 height 47
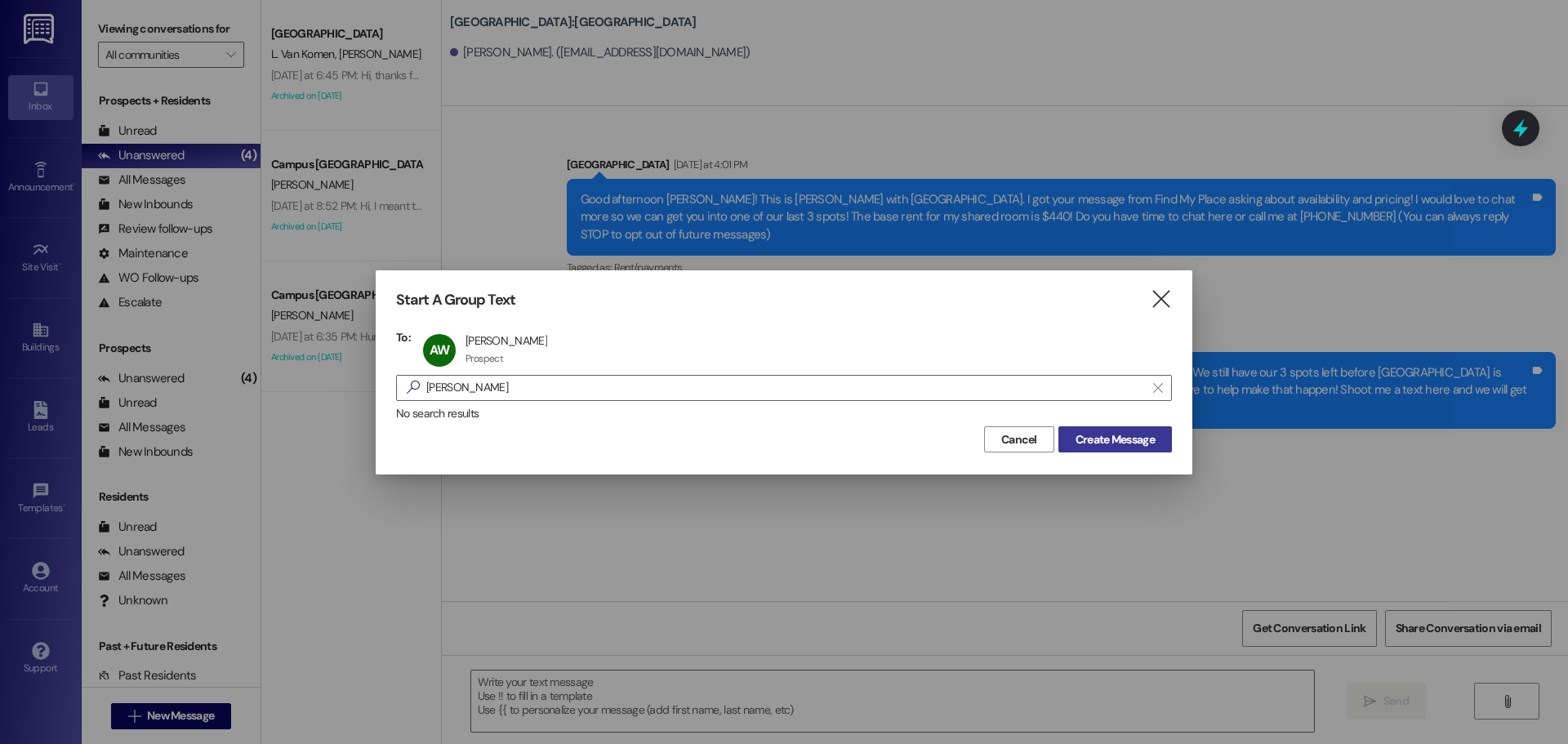
click at [1111, 429] on button "Create Message" at bounding box center [1115, 439] width 114 height 26
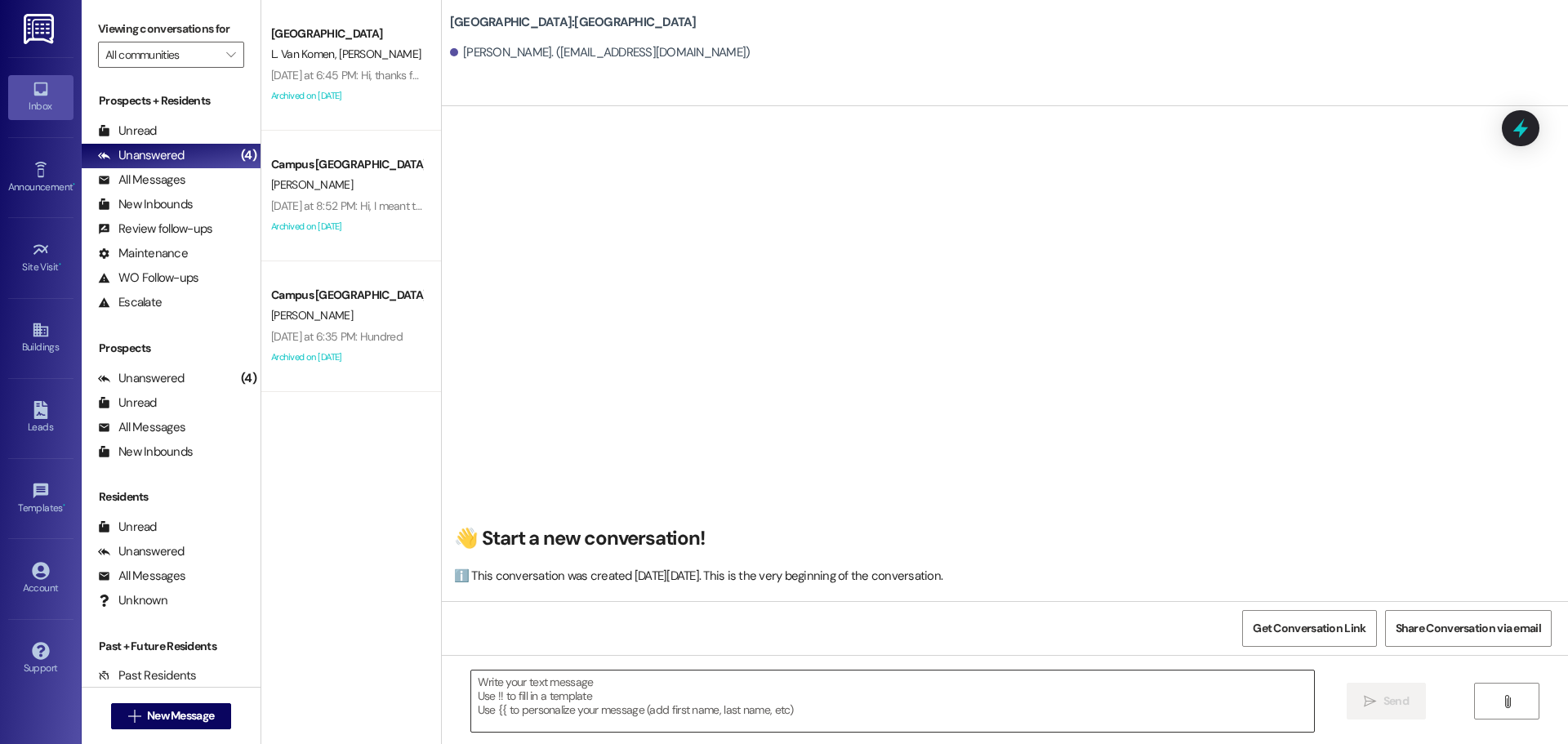
click at [787, 679] on textarea at bounding box center [892, 701] width 843 height 61
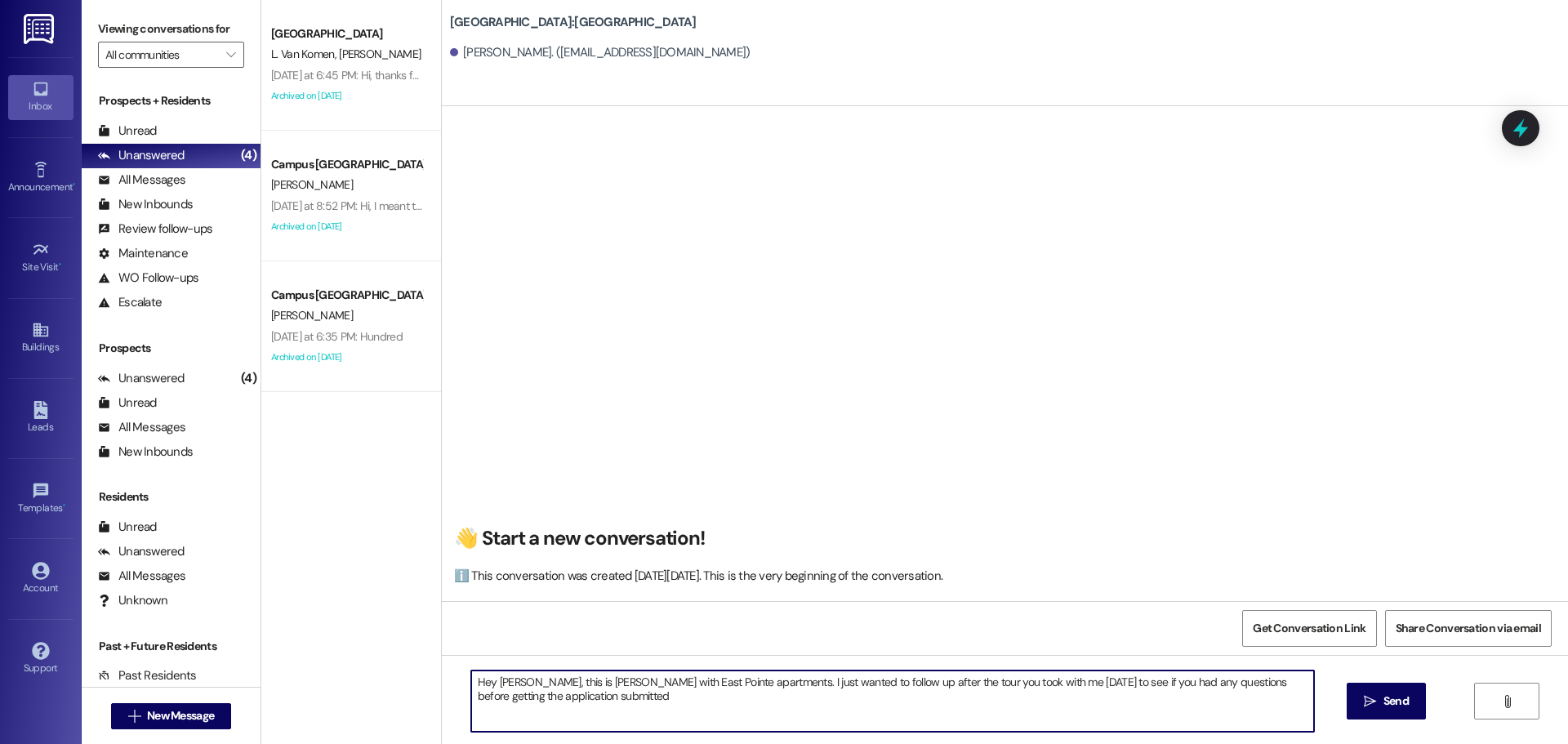
type textarea "Hey Alexis, this is Andrea with East Pointe apartments. I just wanted to follow…"
click at [787, 680] on textarea "Hey Alexis, this is Andrea with East Pointe apartments. I just wanted to follow…" at bounding box center [892, 701] width 843 height 61
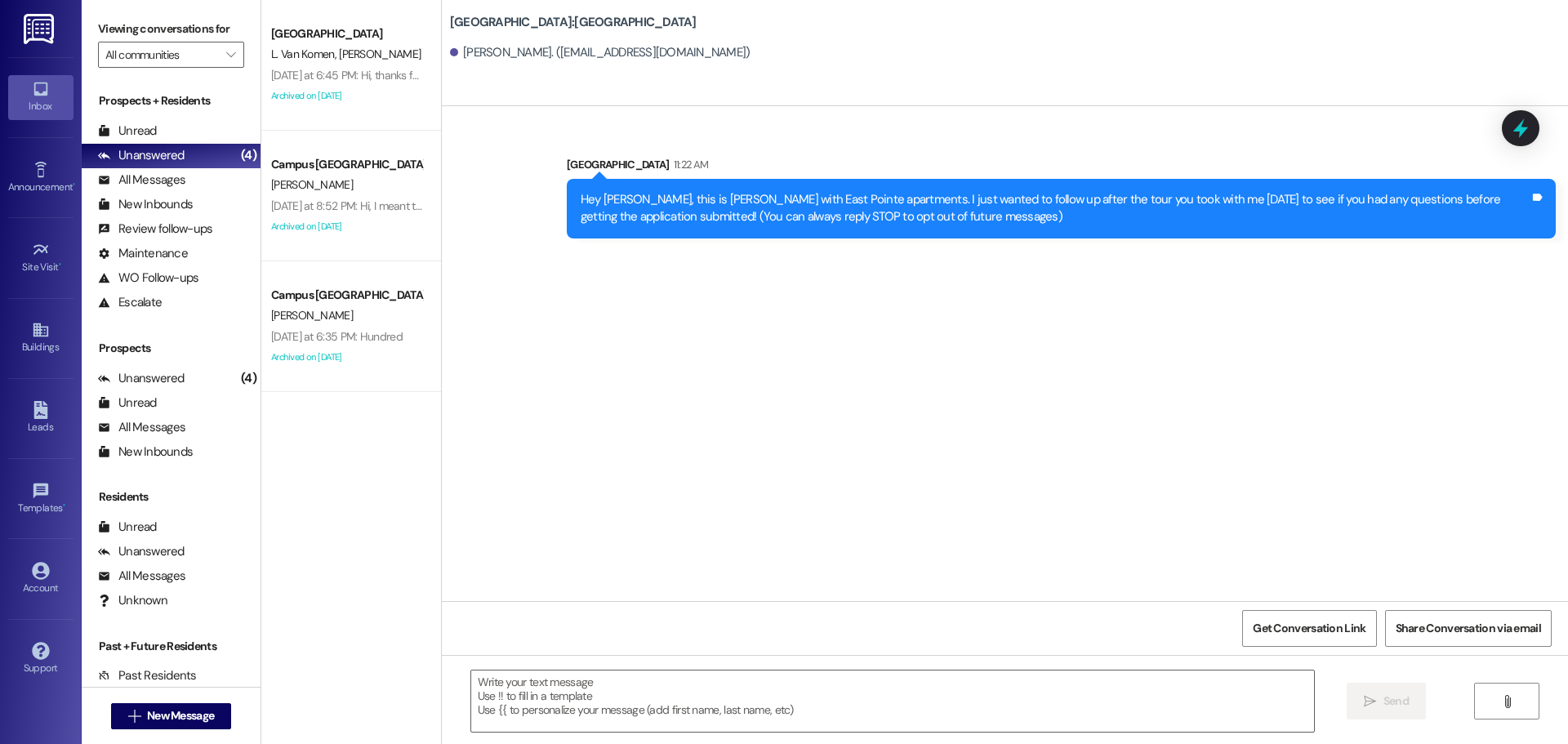
click at [178, 733] on div " New Message" at bounding box center [171, 715] width 121 height 41
click at [178, 727] on button " New Message" at bounding box center [171, 715] width 121 height 26
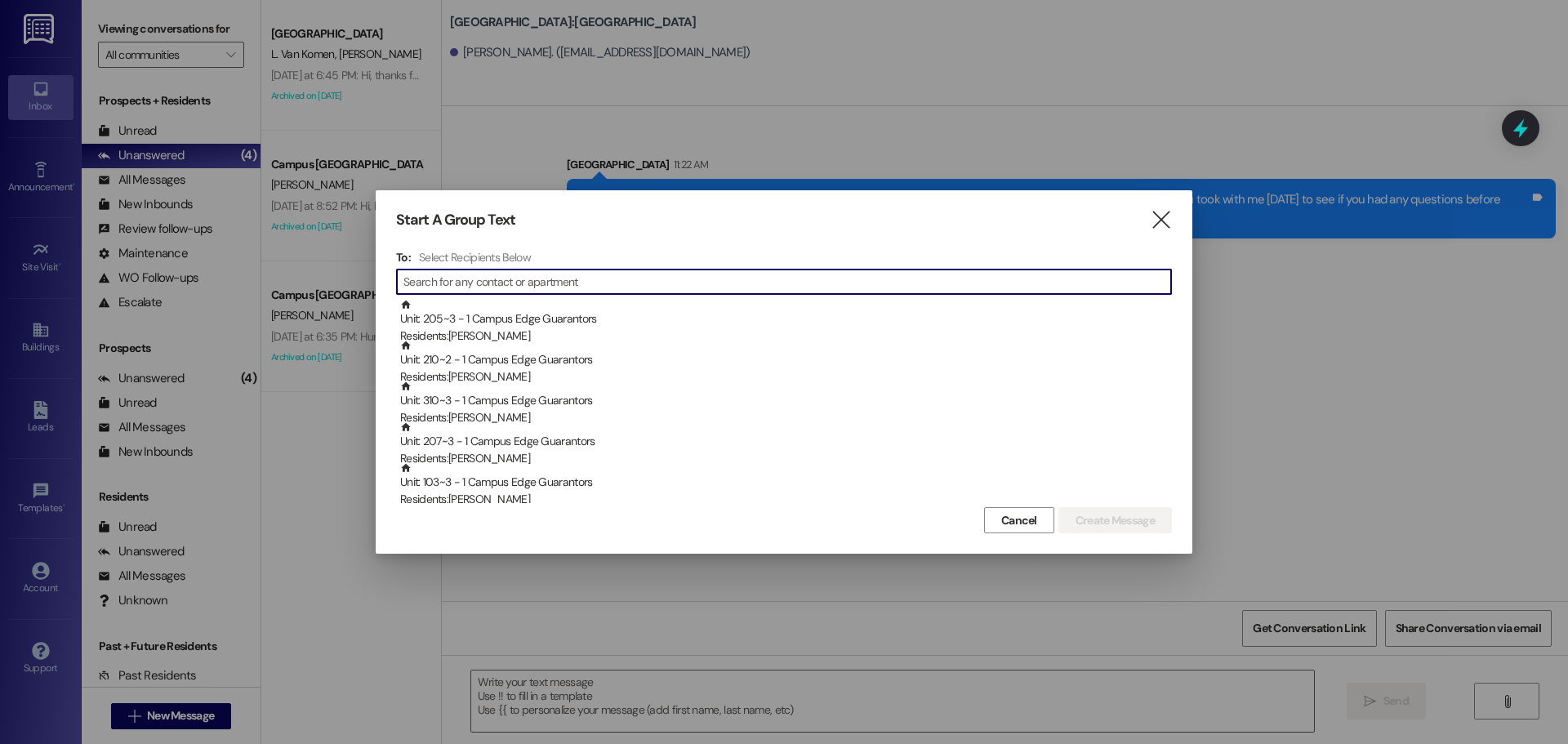
type input "S"
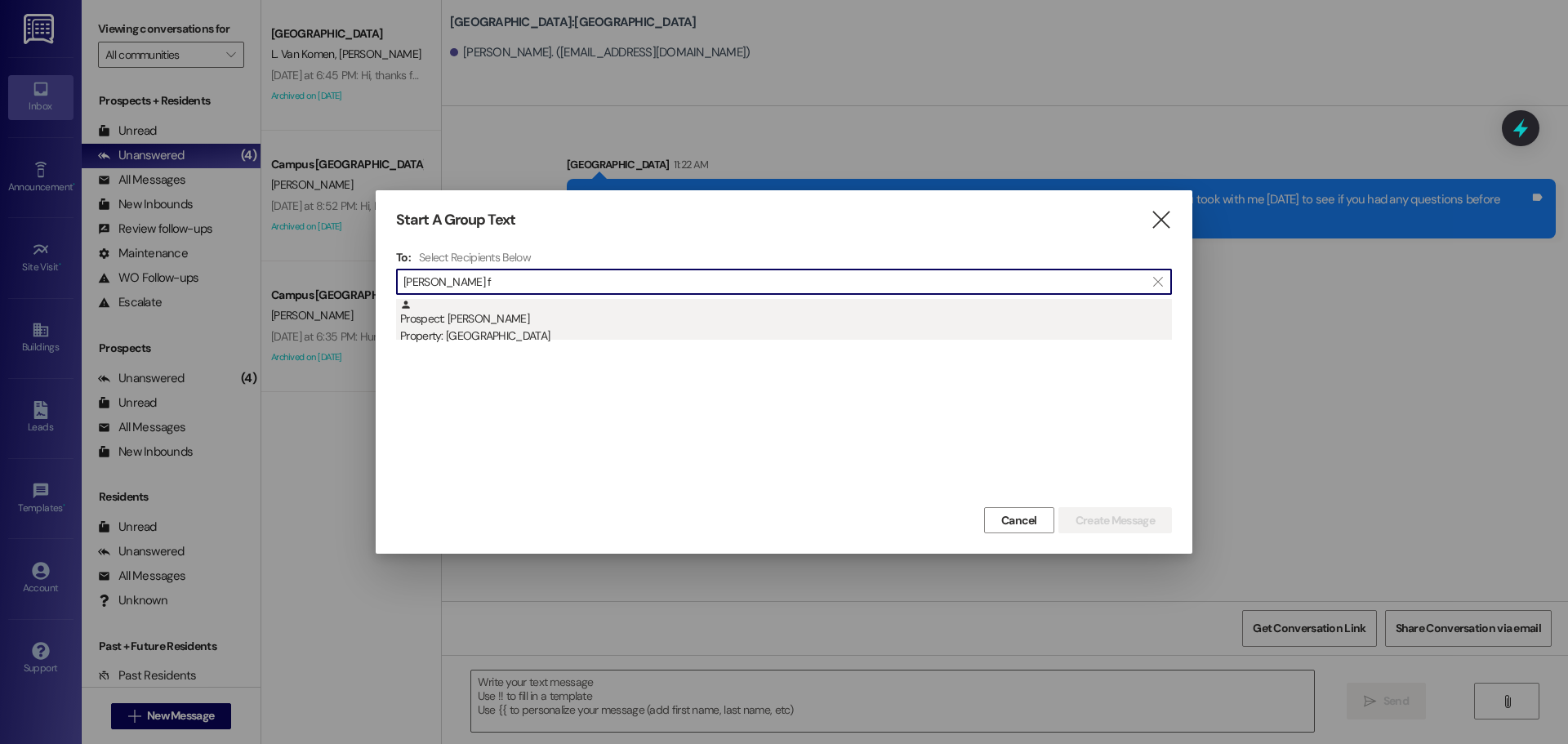
type input "sandy f"
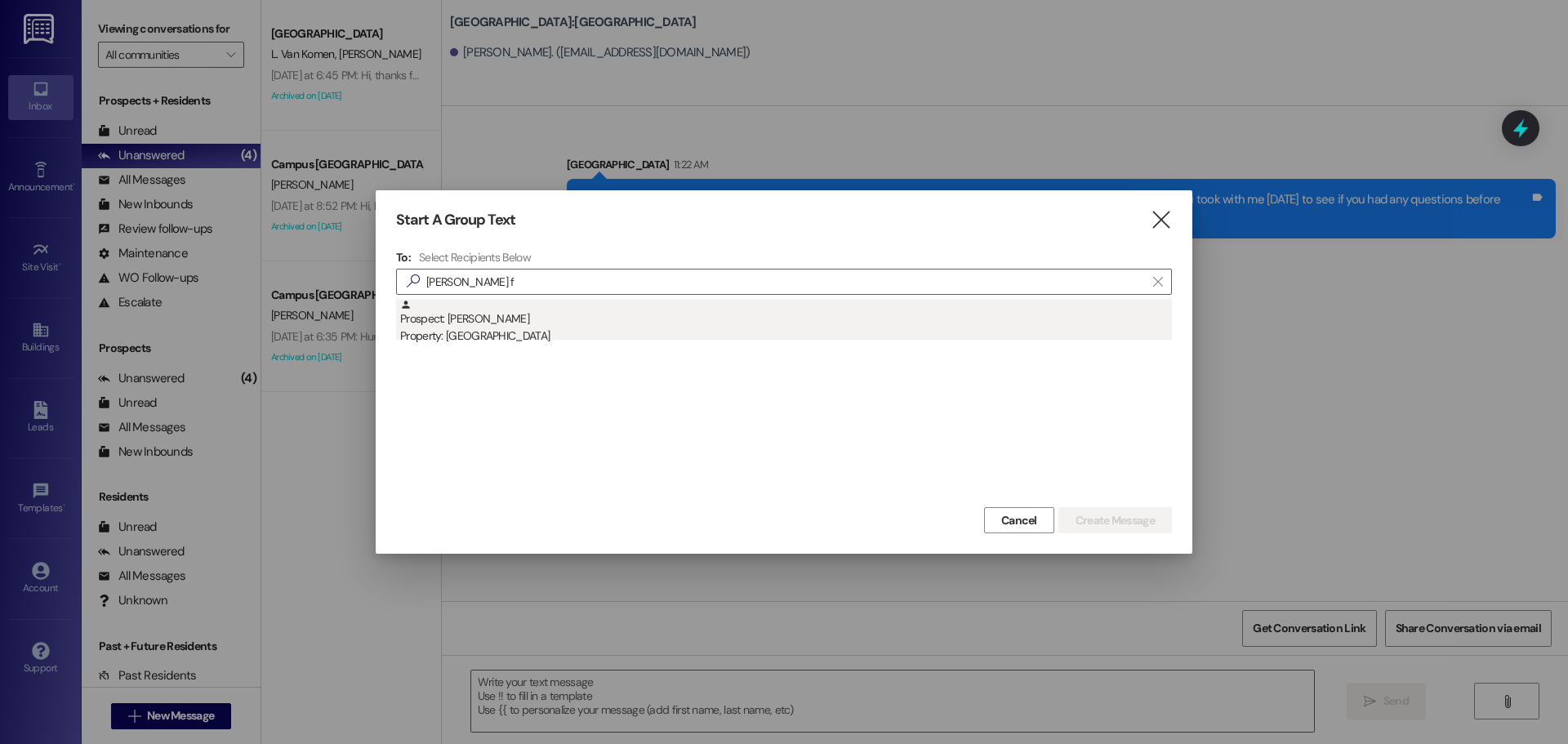
click at [824, 323] on div "Prospect: sandy Farrell Property: Center Pointe" at bounding box center [785, 321] width 772 height 47
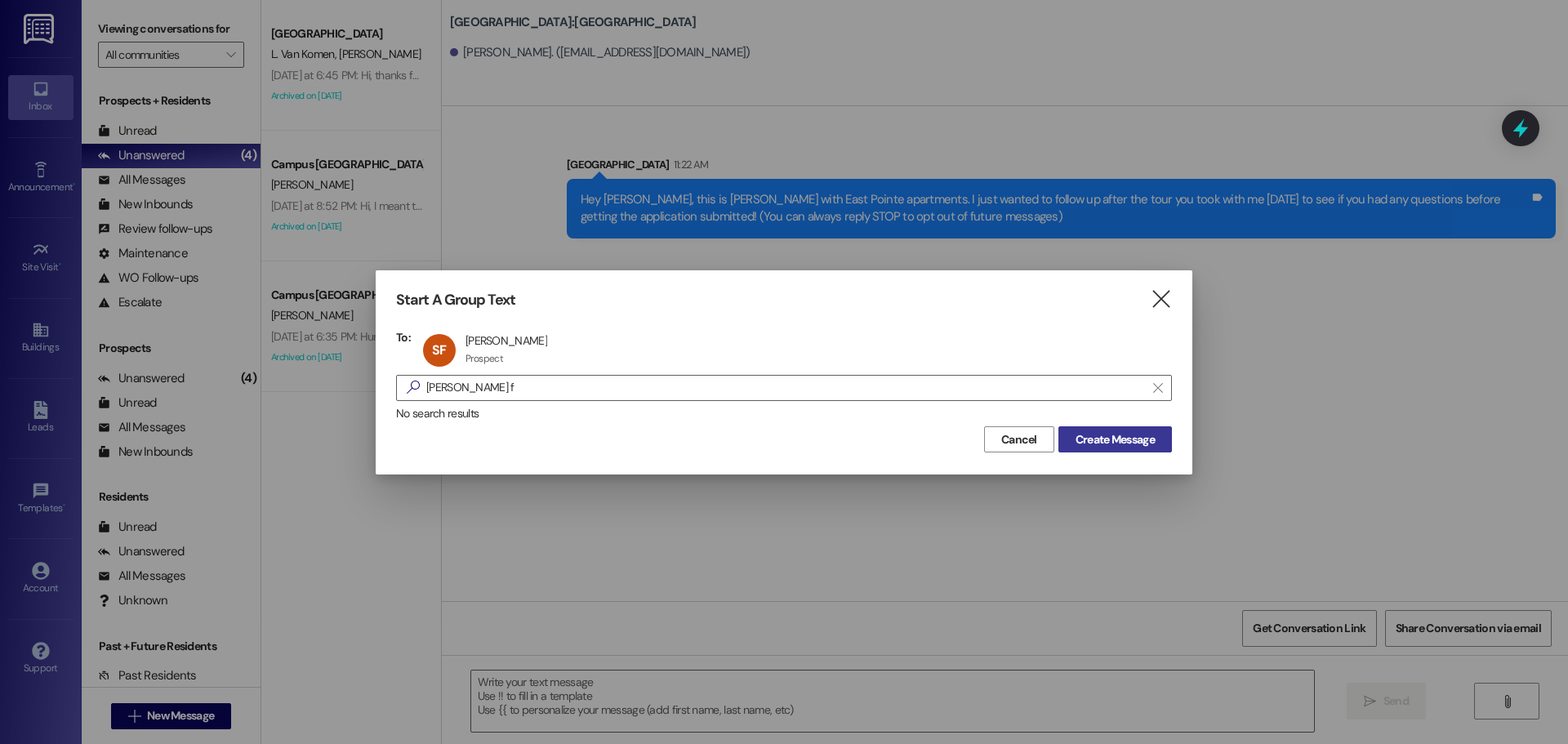
click at [1125, 431] on span "Create Message" at bounding box center [1115, 440] width 79 height 17
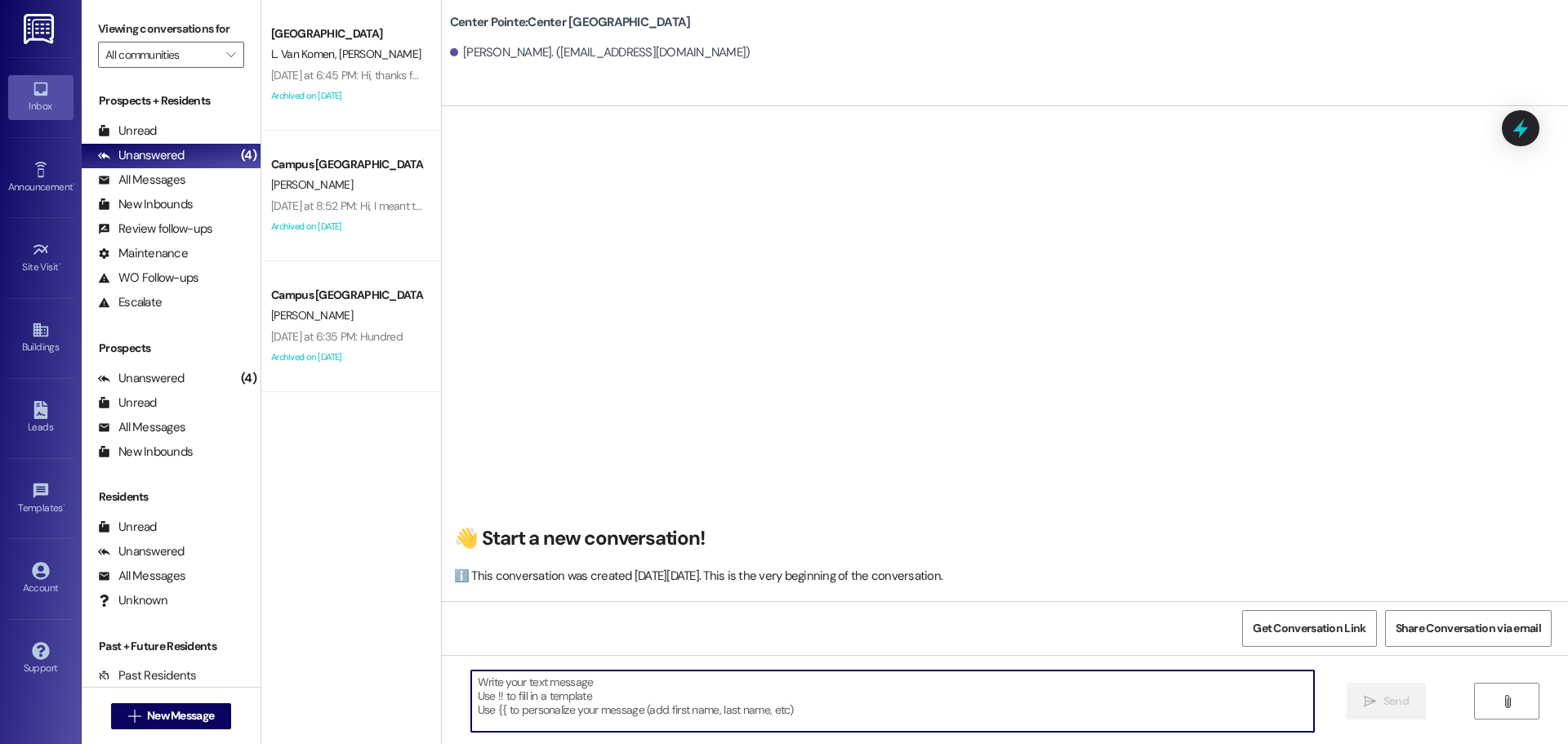
click at [998, 684] on textarea at bounding box center [892, 701] width 843 height 61
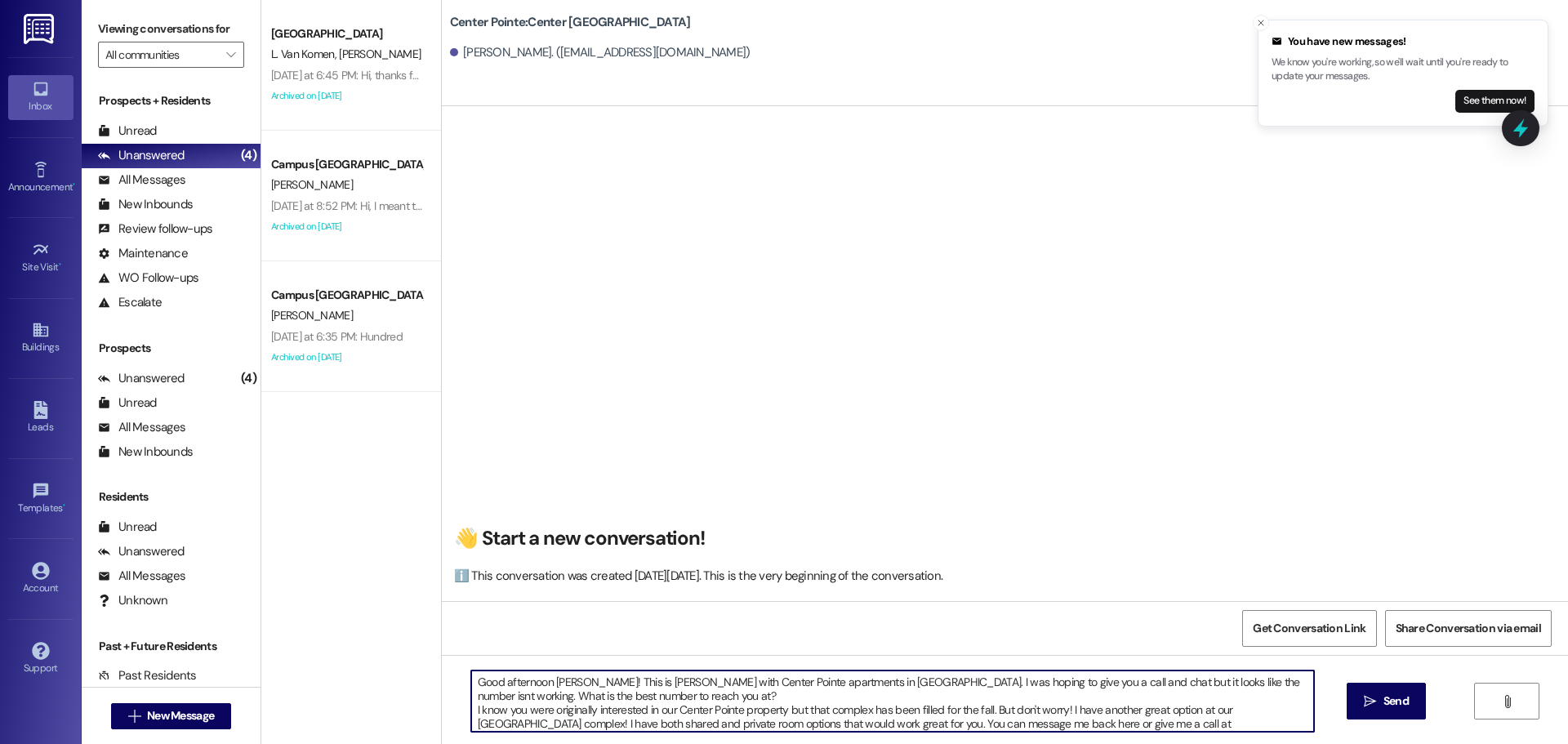
scroll to position [14, 0]
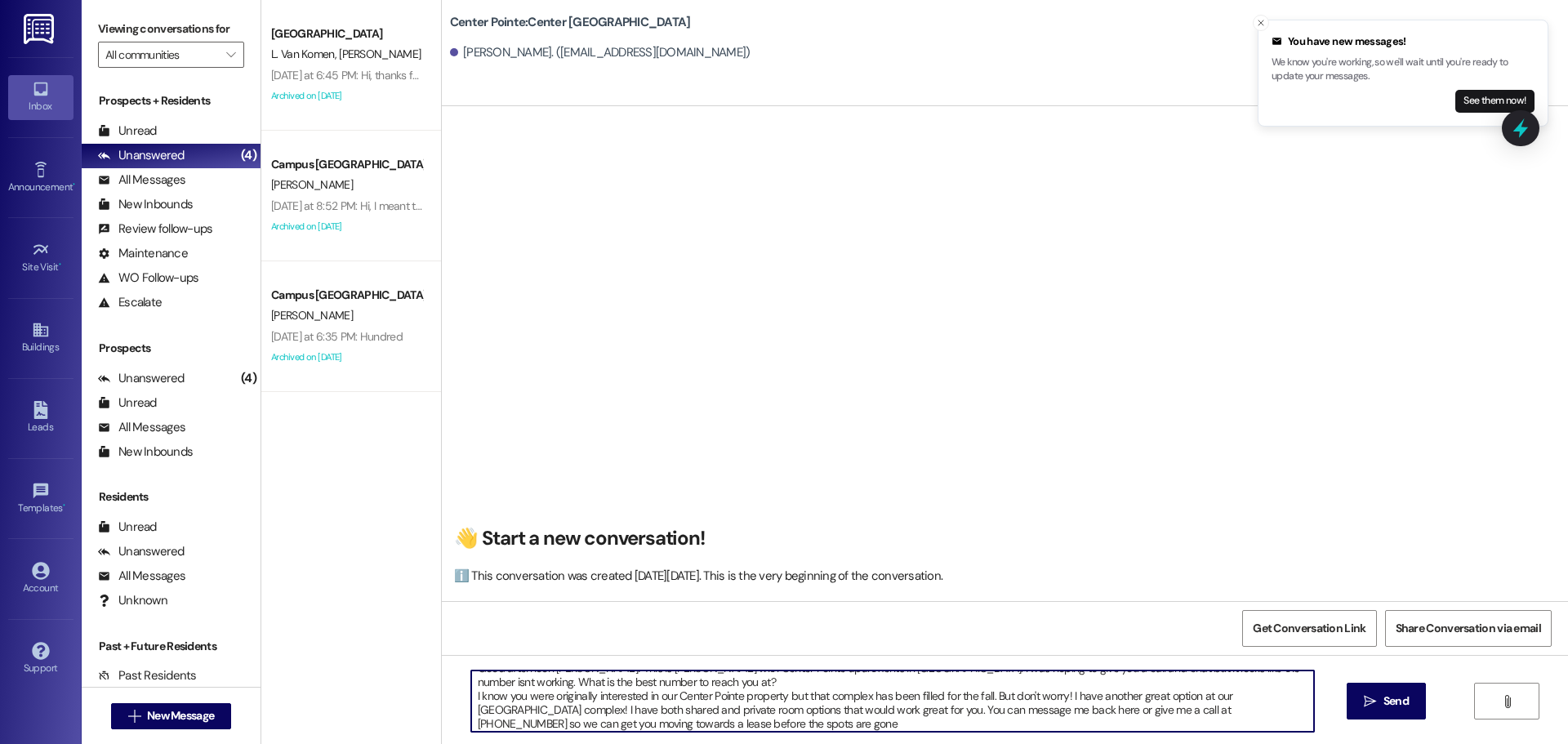
type textarea "Good afternoon Sandy! This is Andrea with Center Pointe apartments in Provo. I …"
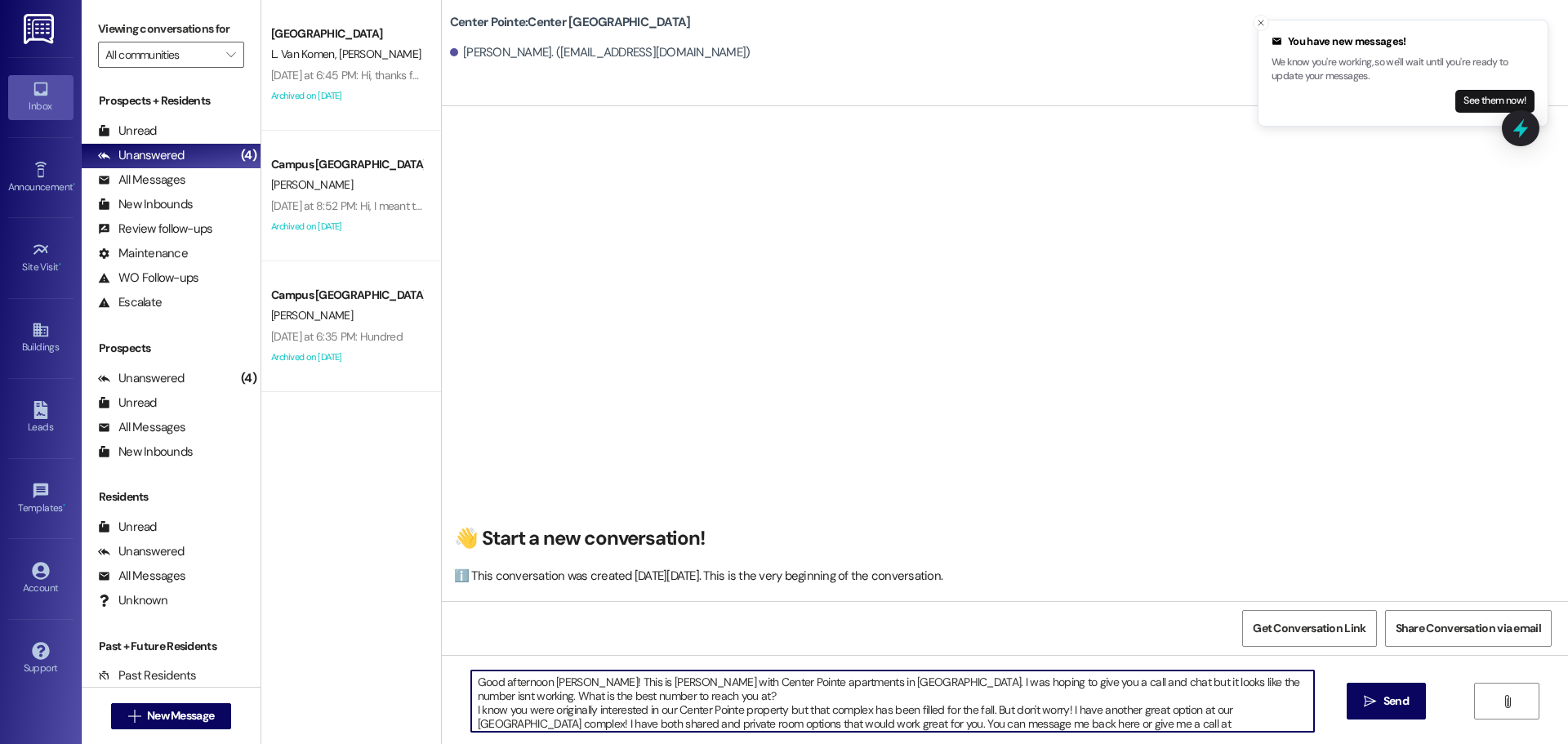
drag, startPoint x: 725, startPoint y: 723, endPoint x: 449, endPoint y: 633, distance: 290.3
click at [449, 633] on div "👋 Start a new conversation! ℹ️ This conversation was created on Saturday, Augus…" at bounding box center [1005, 478] width 1126 height 744
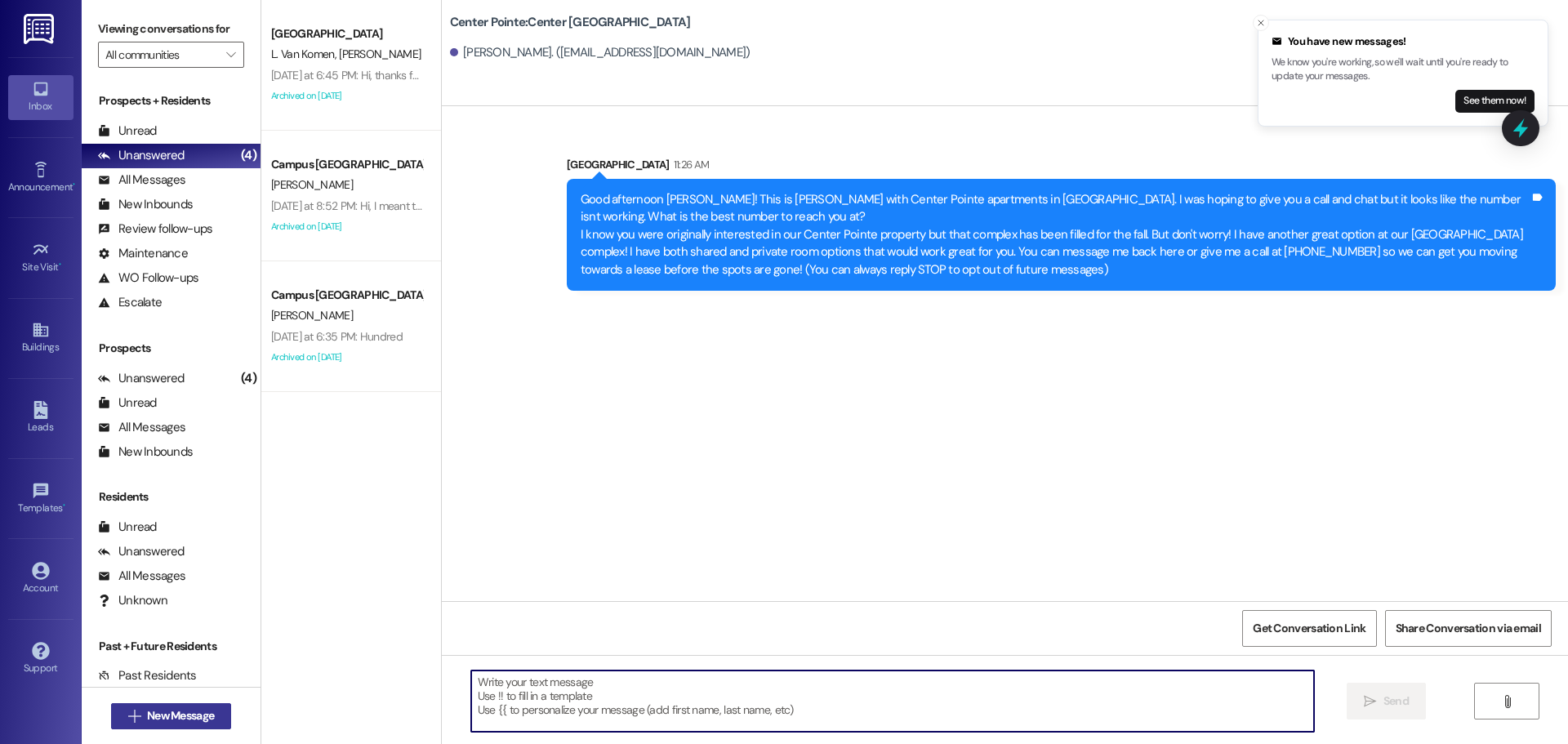
click at [182, 713] on span "New Message" at bounding box center [180, 715] width 67 height 17
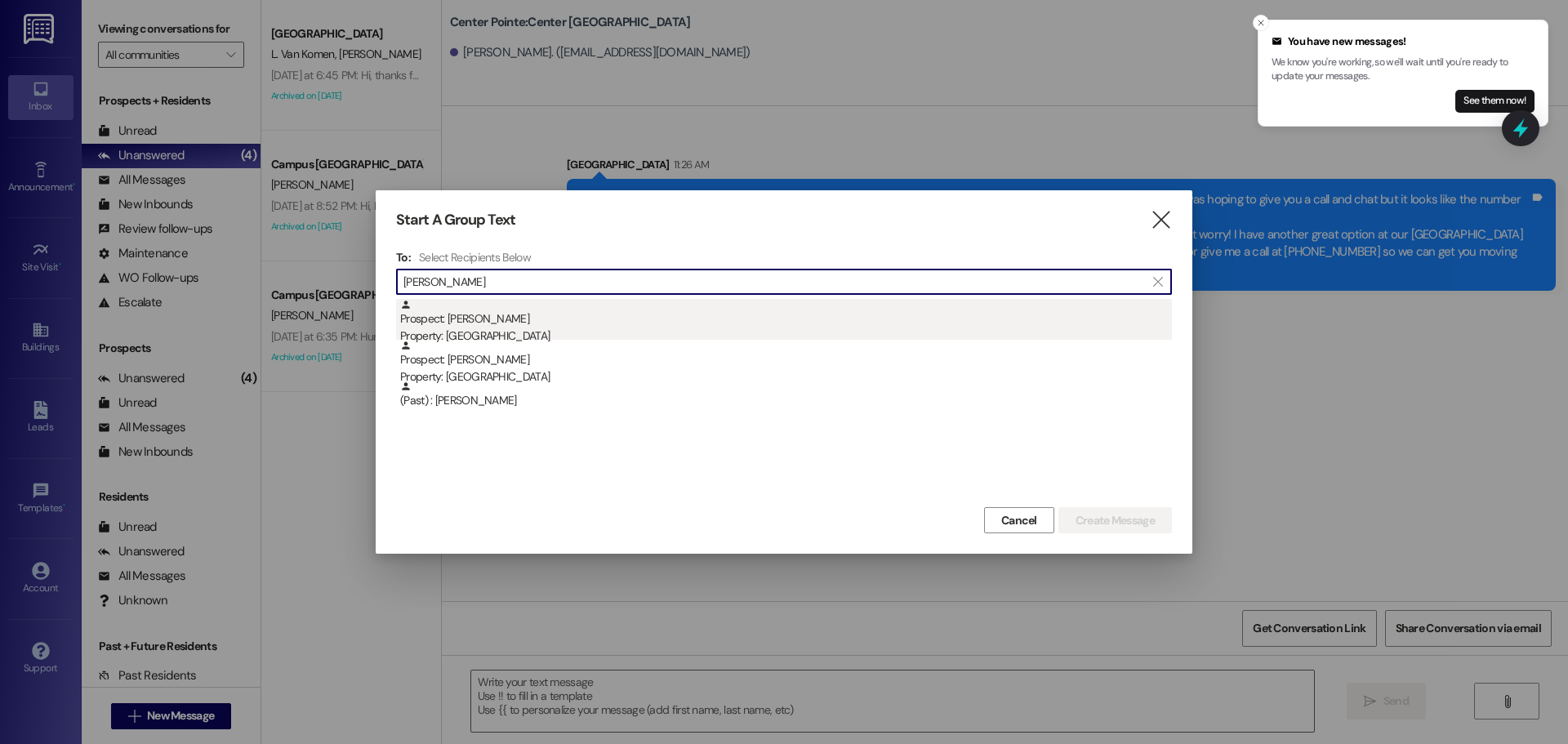
type input "casey"
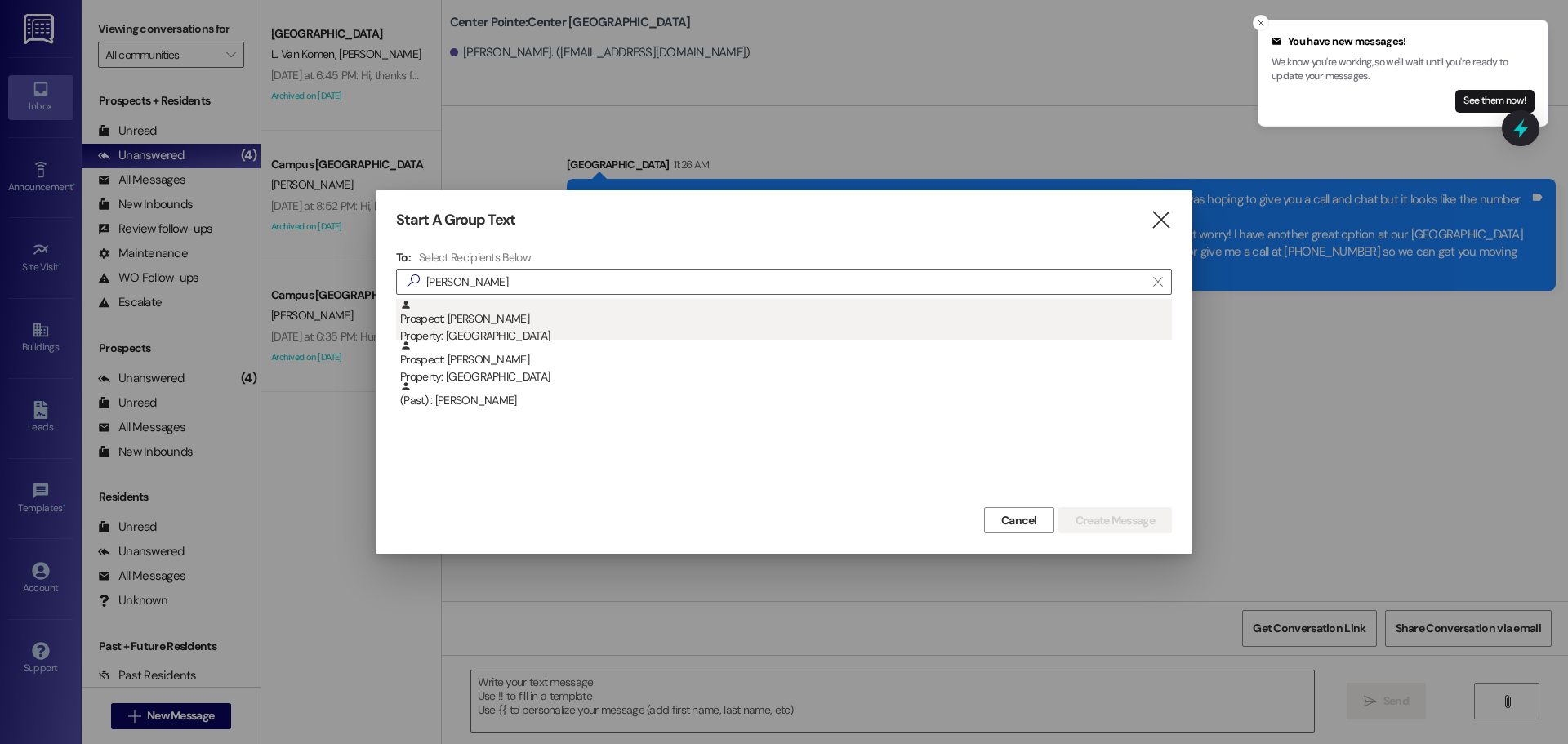
click at [507, 300] on div "Prospect: Casey Greer Property: East Pointe" at bounding box center [785, 321] width 772 height 47
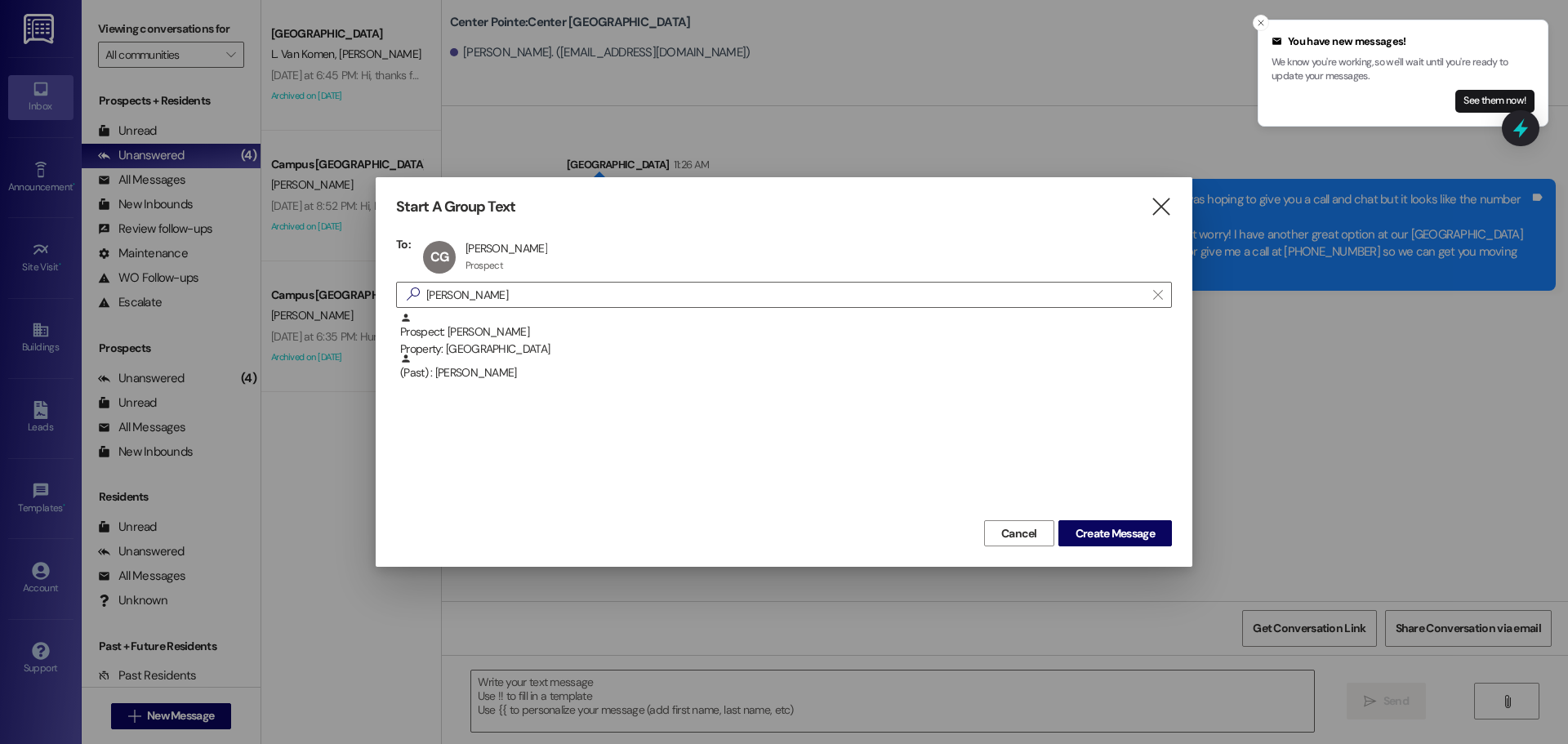
click at [1104, 518] on div "Cancel Create Message" at bounding box center [784, 531] width 776 height 31
click at [1103, 522] on button "Create Message" at bounding box center [1115, 532] width 114 height 26
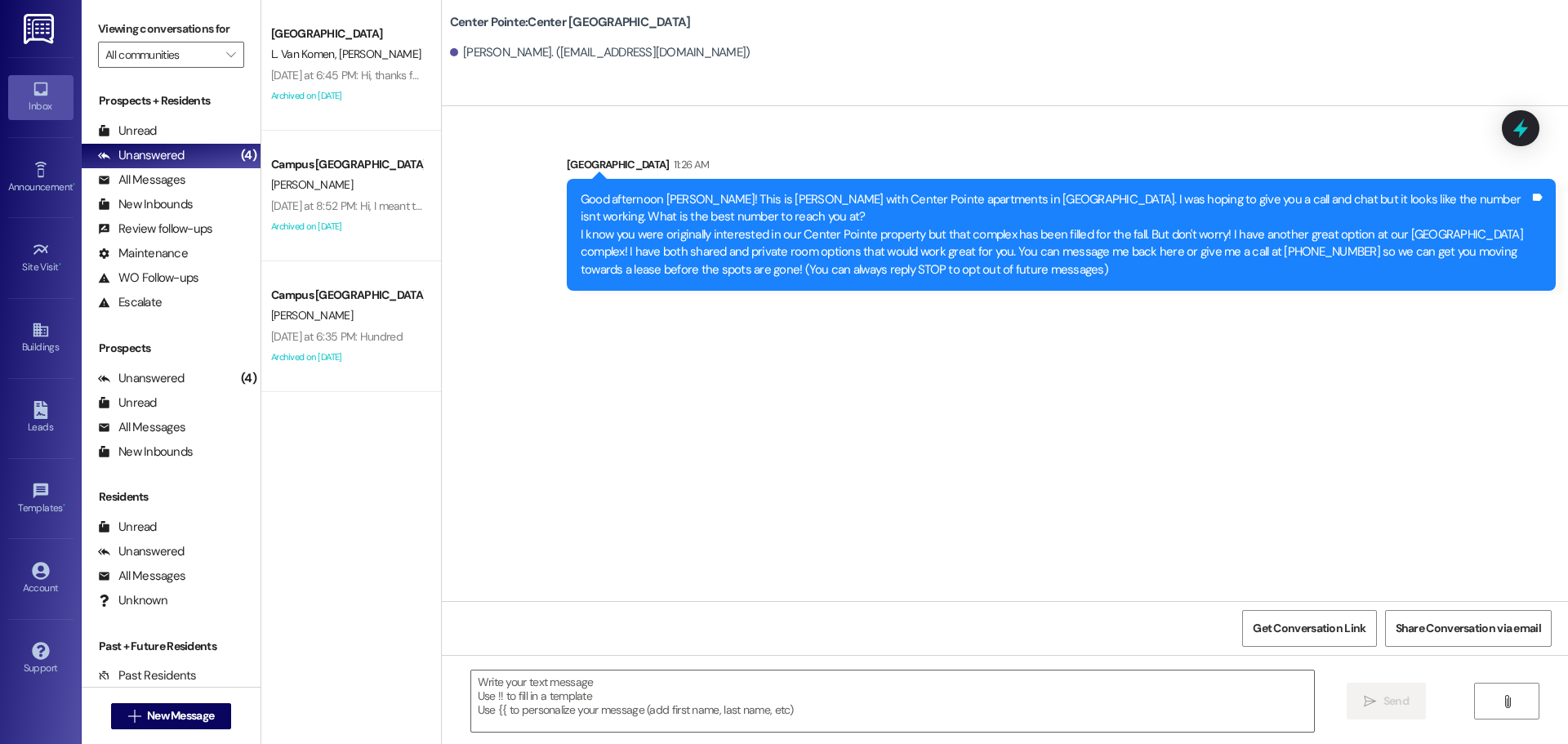
scroll to position [2288, 0]
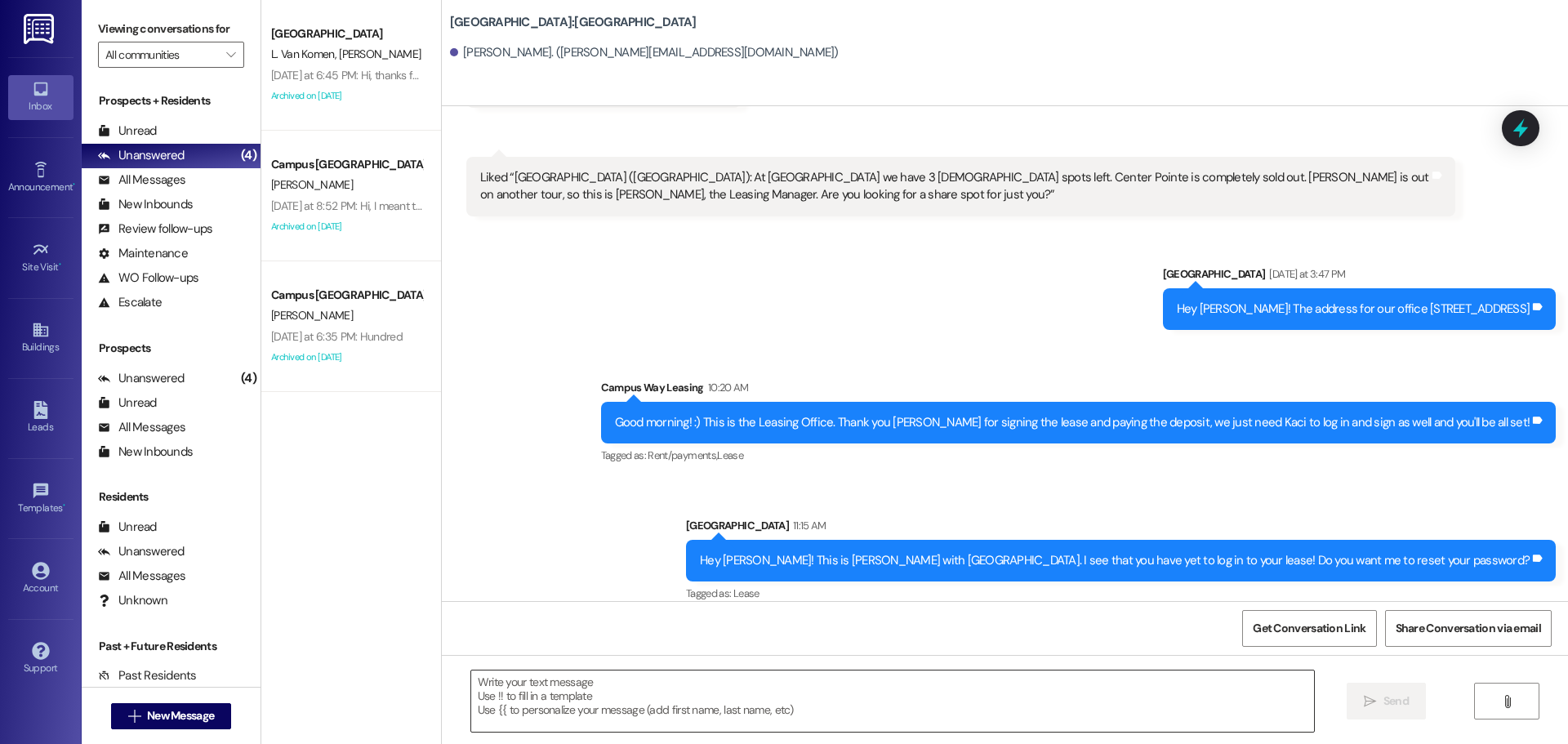
click at [971, 682] on textarea at bounding box center [892, 701] width 843 height 61
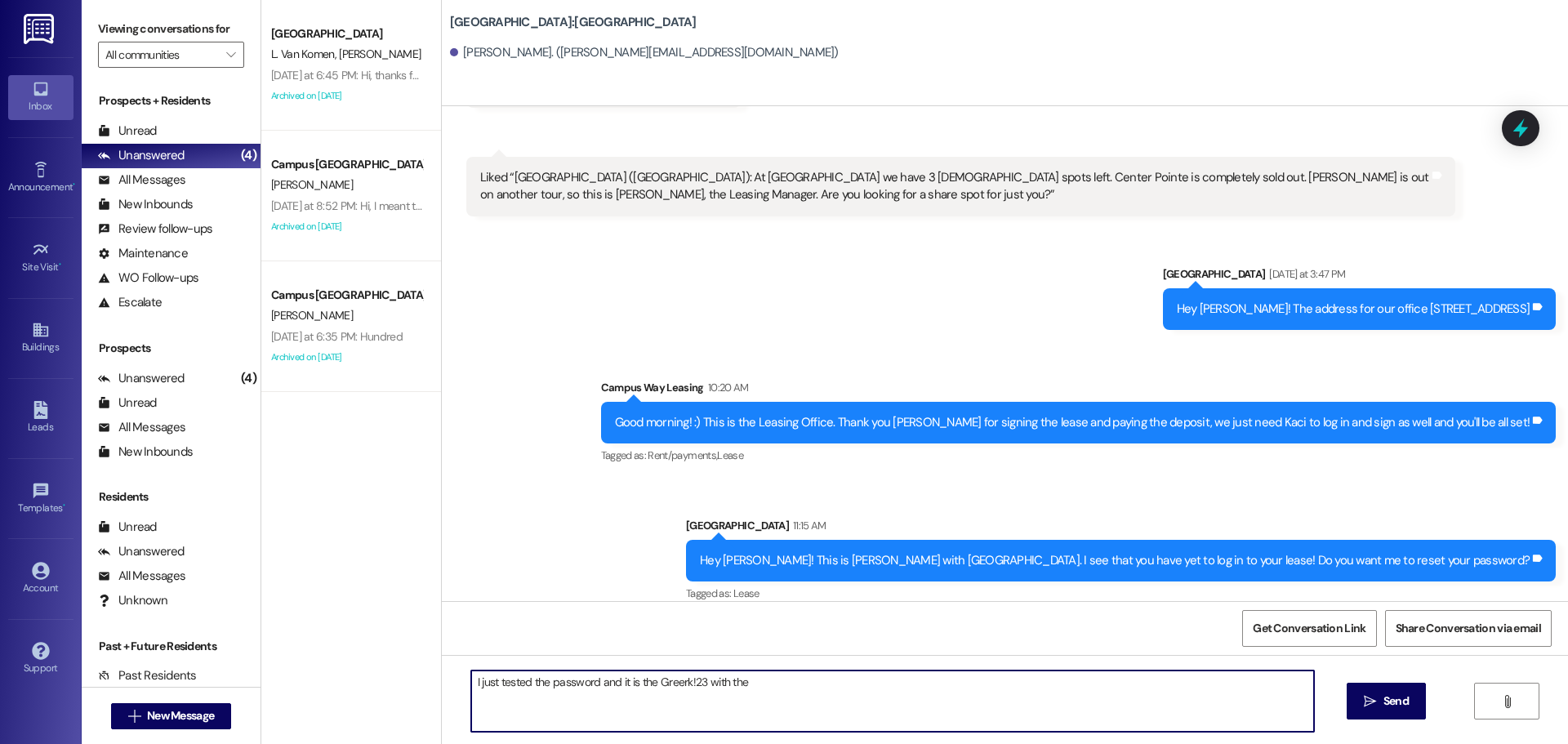
paste textarea "kacigreer@yahoo.com"
type textarea "I just tested the password and it is the Greerk!23 with the kacigreer@yahoo.com…"
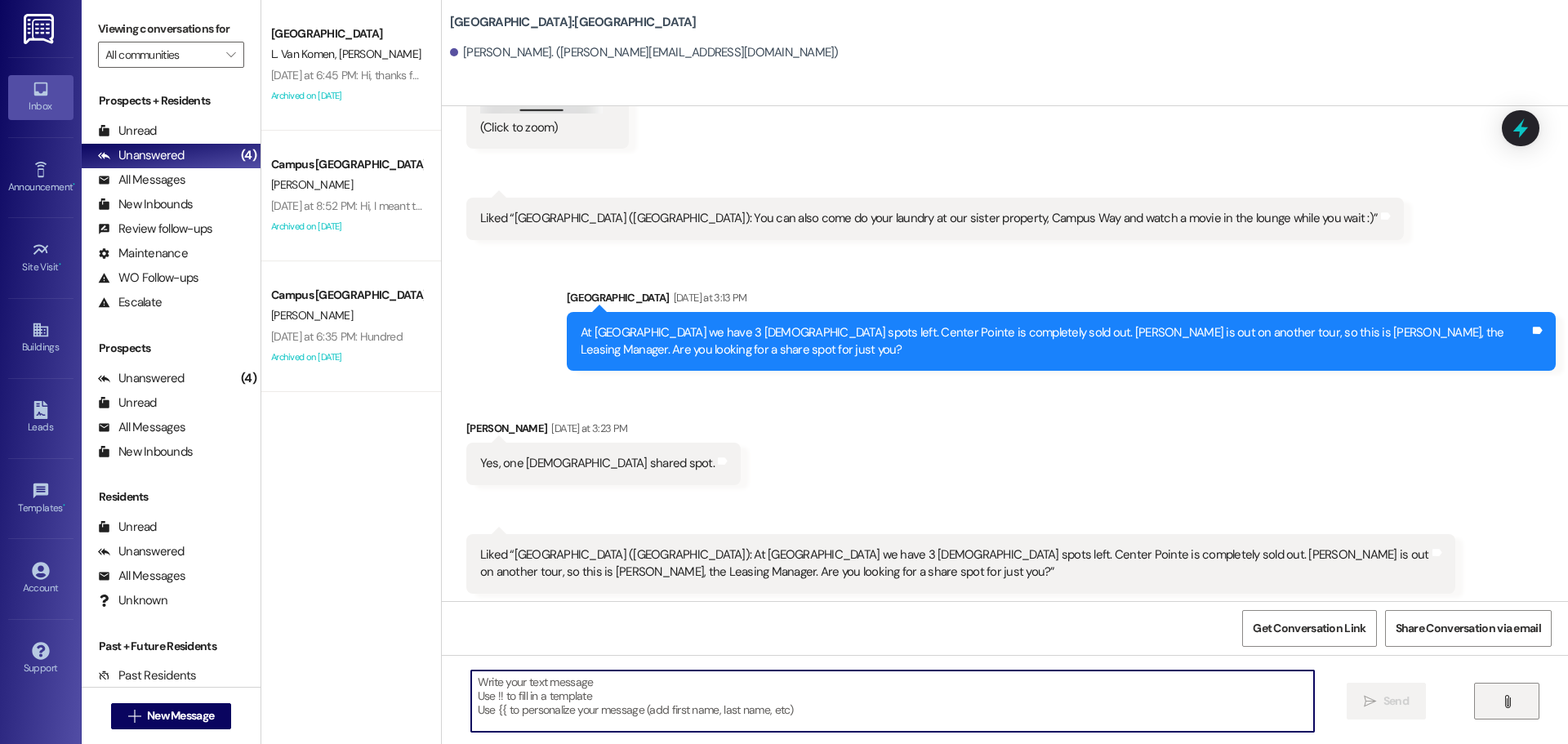
scroll to position [1897, 0]
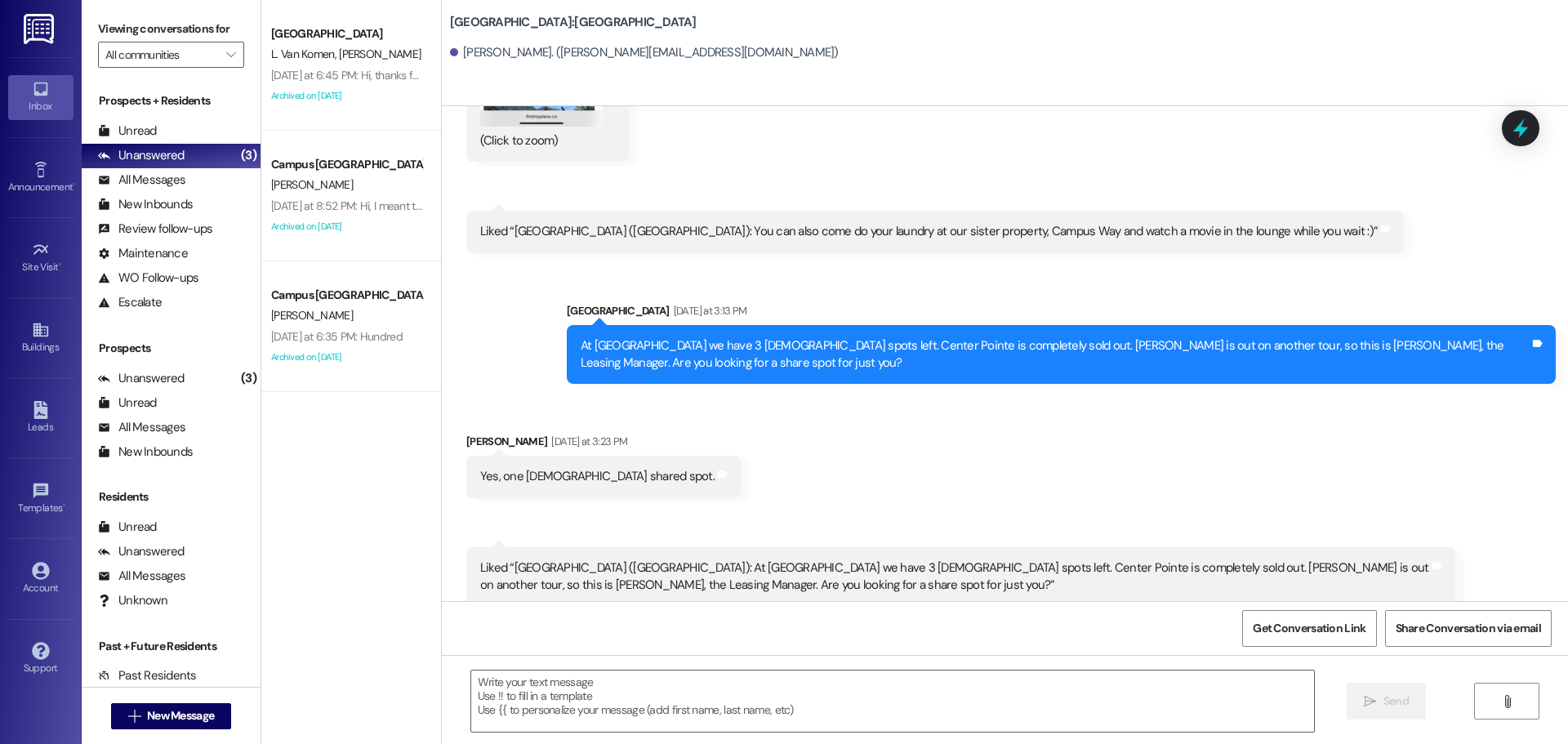
click at [163, 730] on div " New Message" at bounding box center [171, 715] width 121 height 41
click at [166, 714] on span "New Message" at bounding box center [180, 715] width 67 height 17
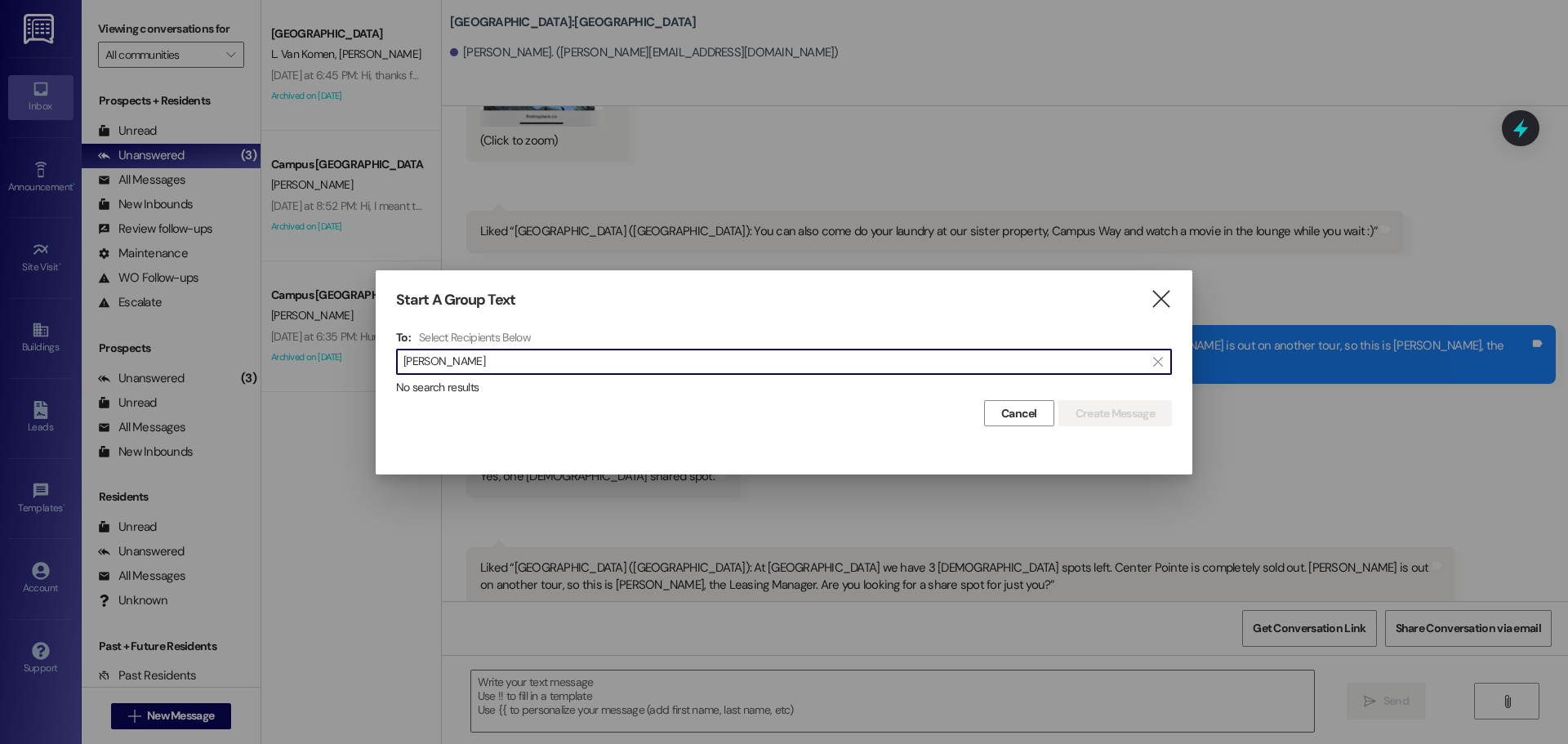
type input "Paul Jones"
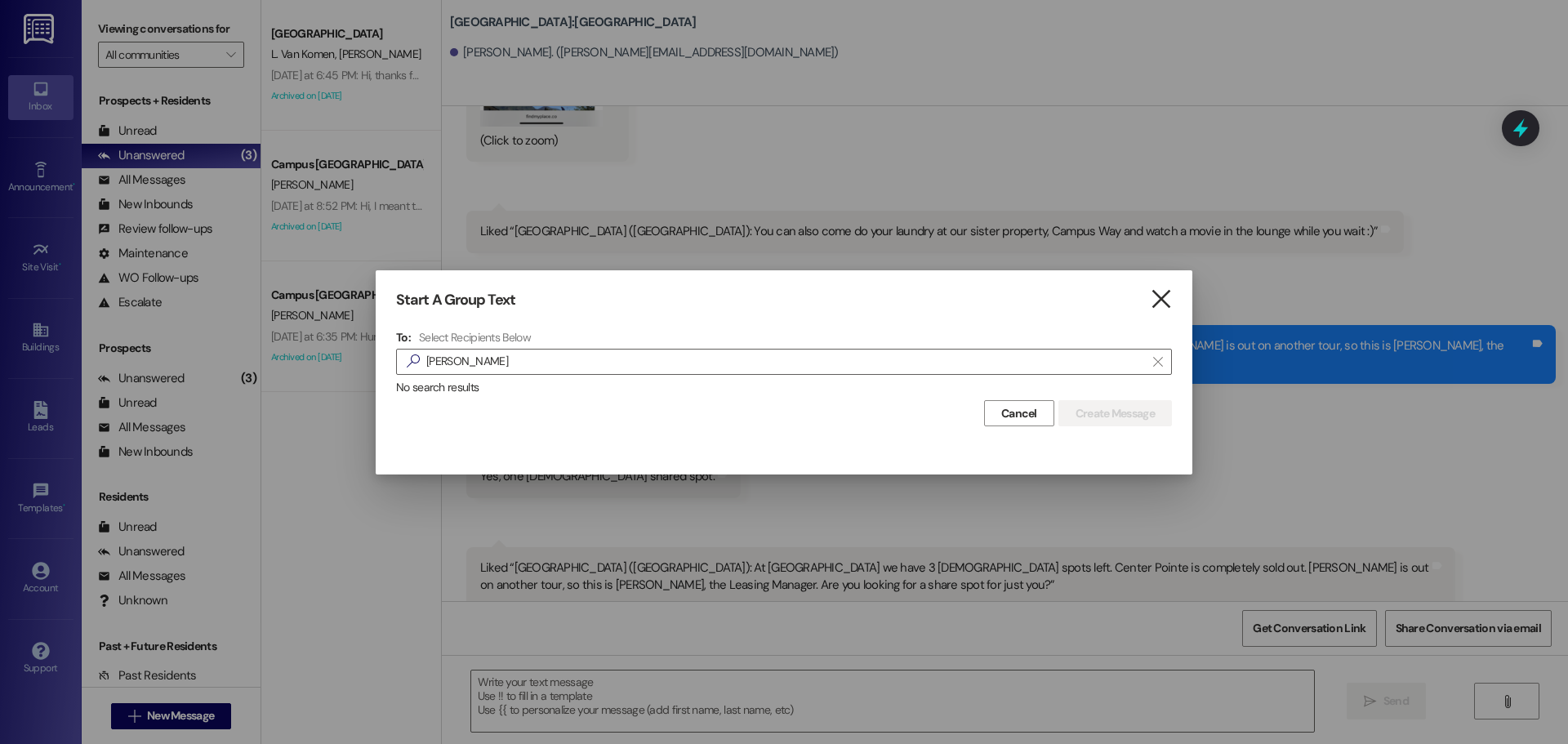
click at [1150, 295] on icon "" at bounding box center [1160, 300] width 22 height 17
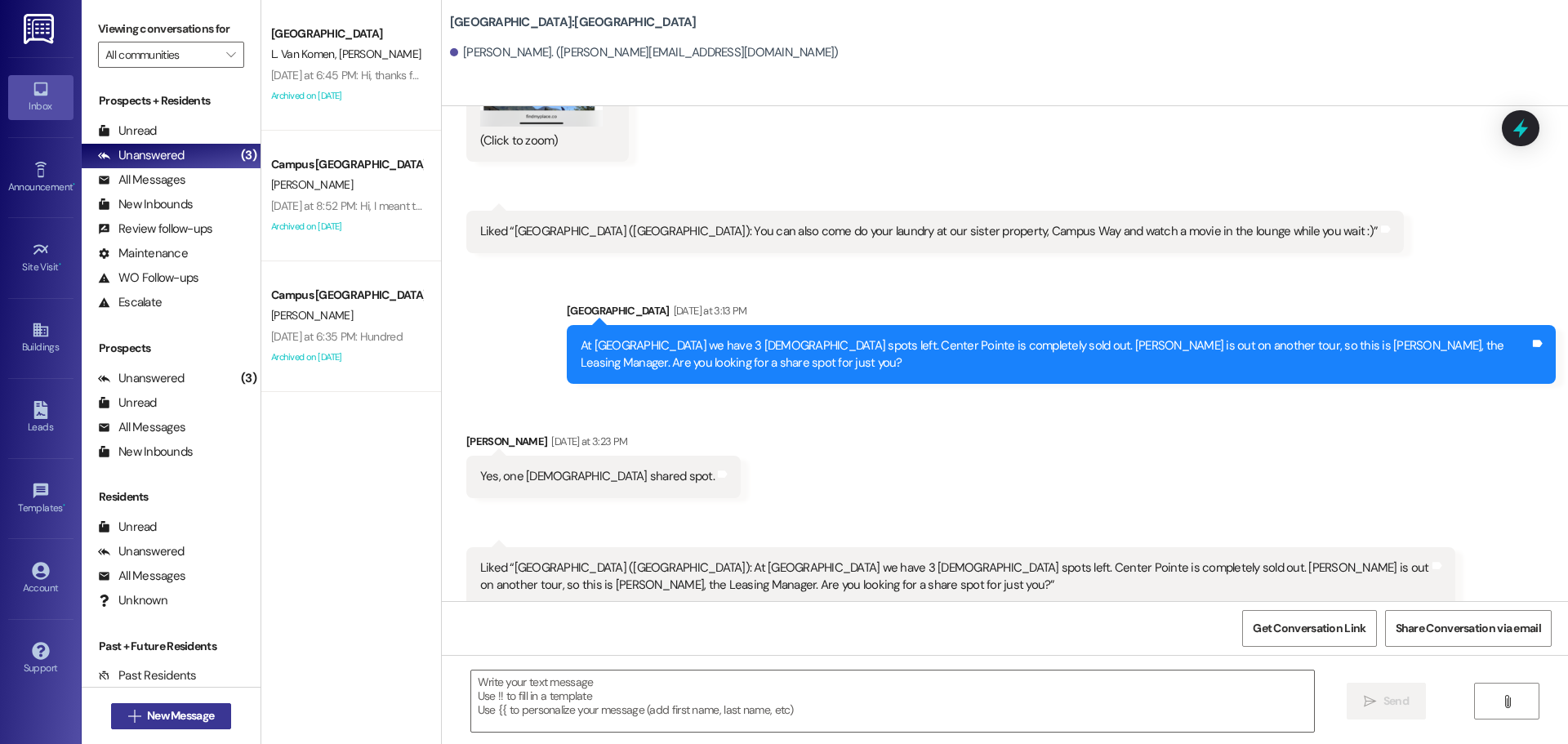
click at [195, 709] on span "New Message" at bounding box center [180, 715] width 67 height 17
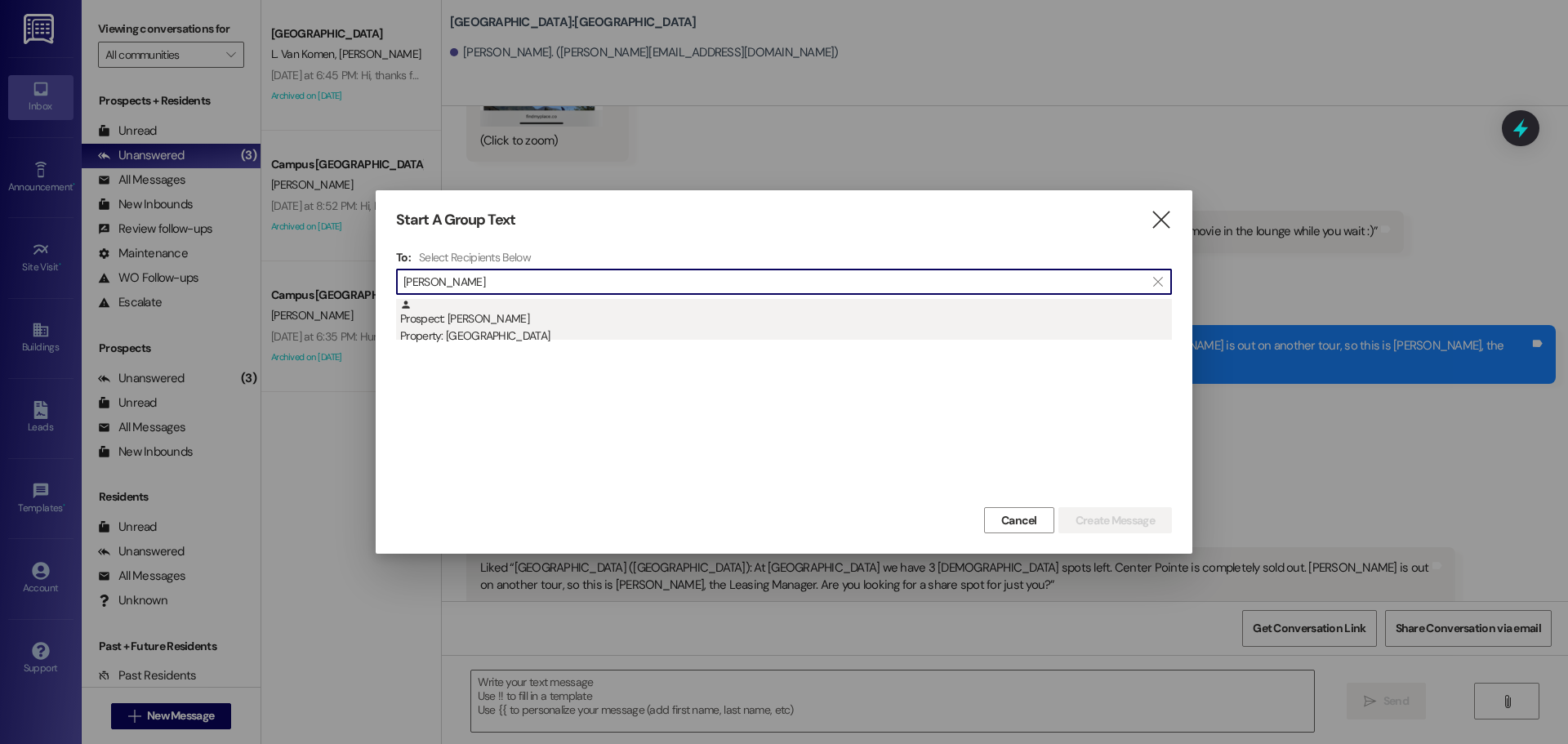
type input "david cole"
click at [501, 319] on div "Prospect: David Cole Property: East Pointe" at bounding box center [785, 321] width 772 height 47
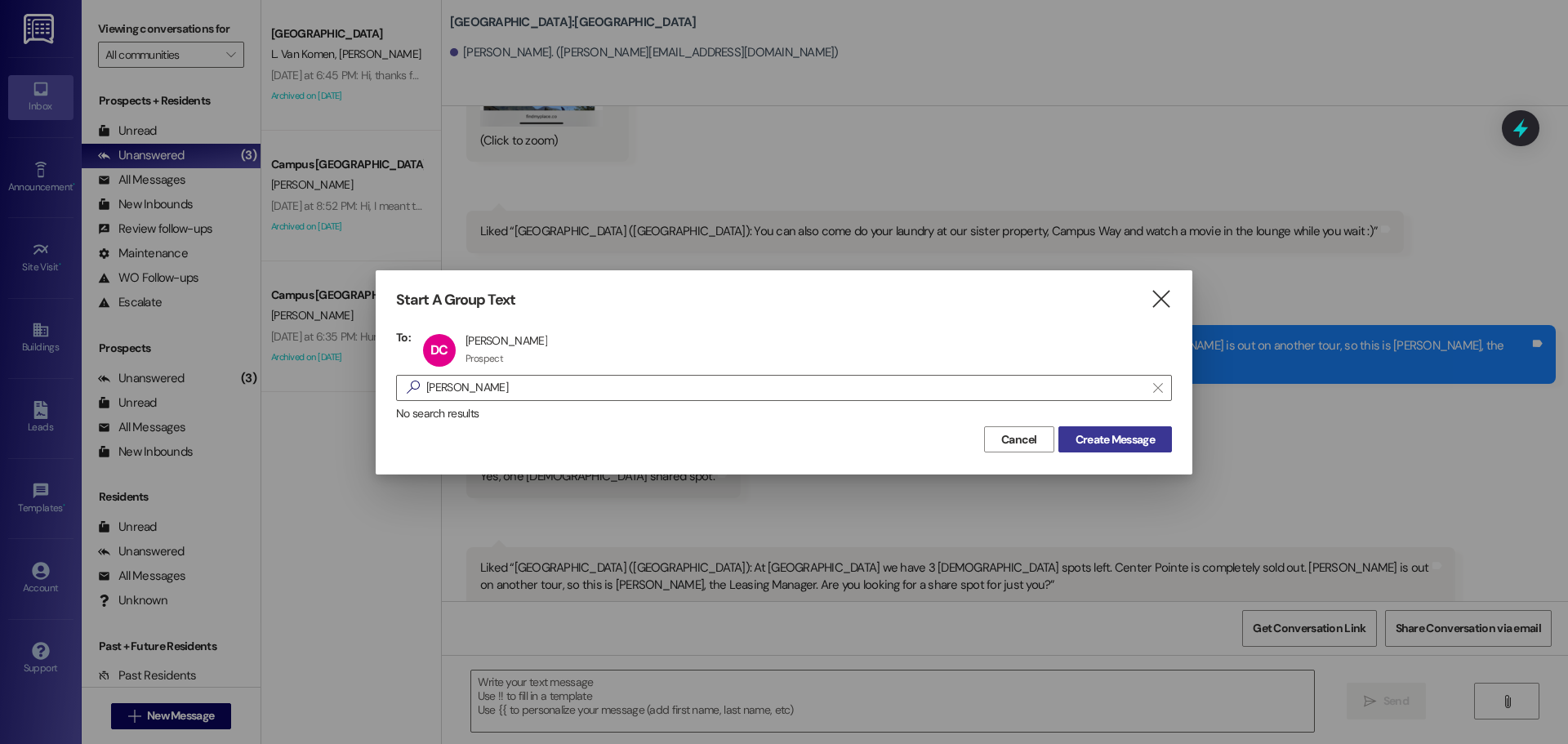
click at [1154, 442] on span "Create Message" at bounding box center [1115, 440] width 79 height 17
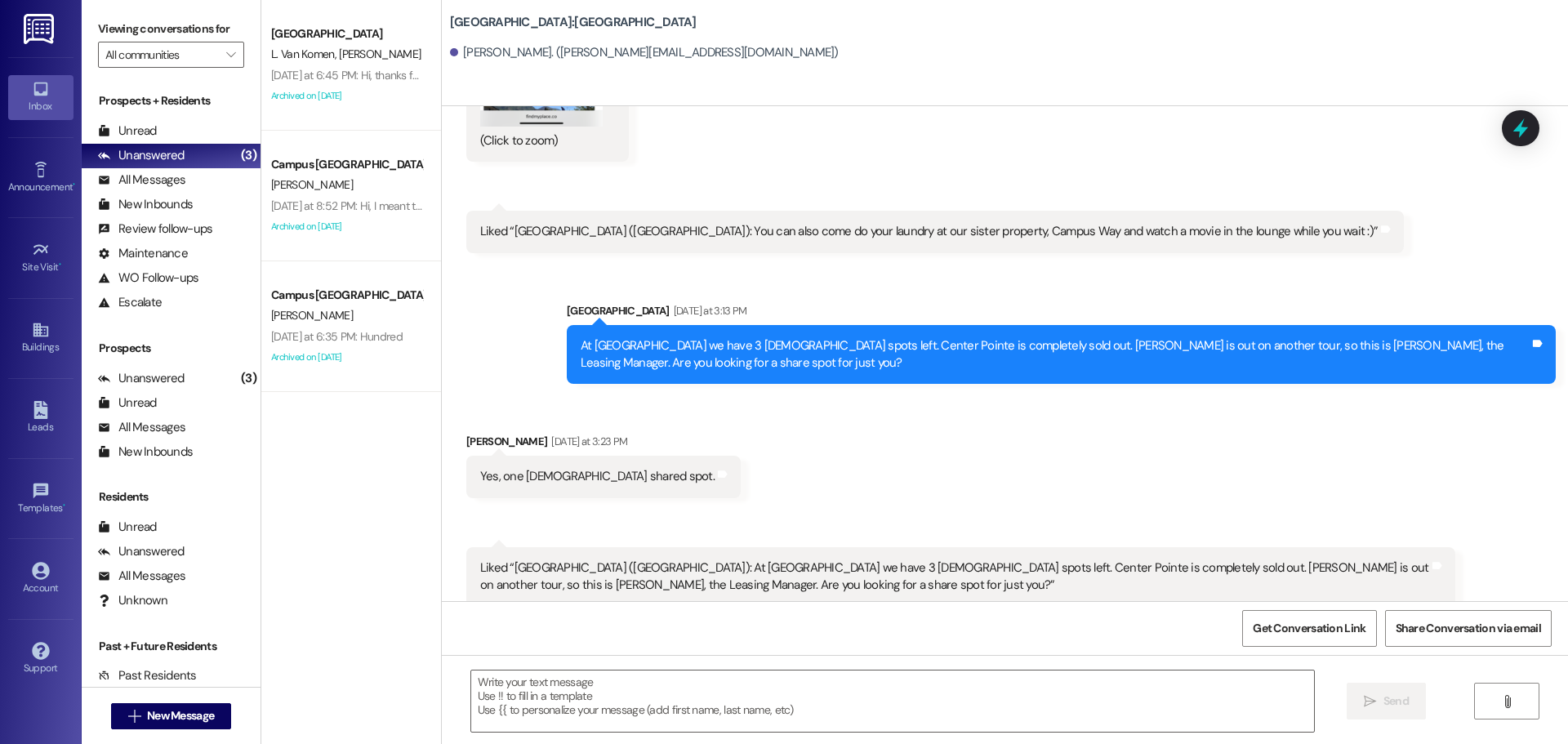
scroll to position [0, 0]
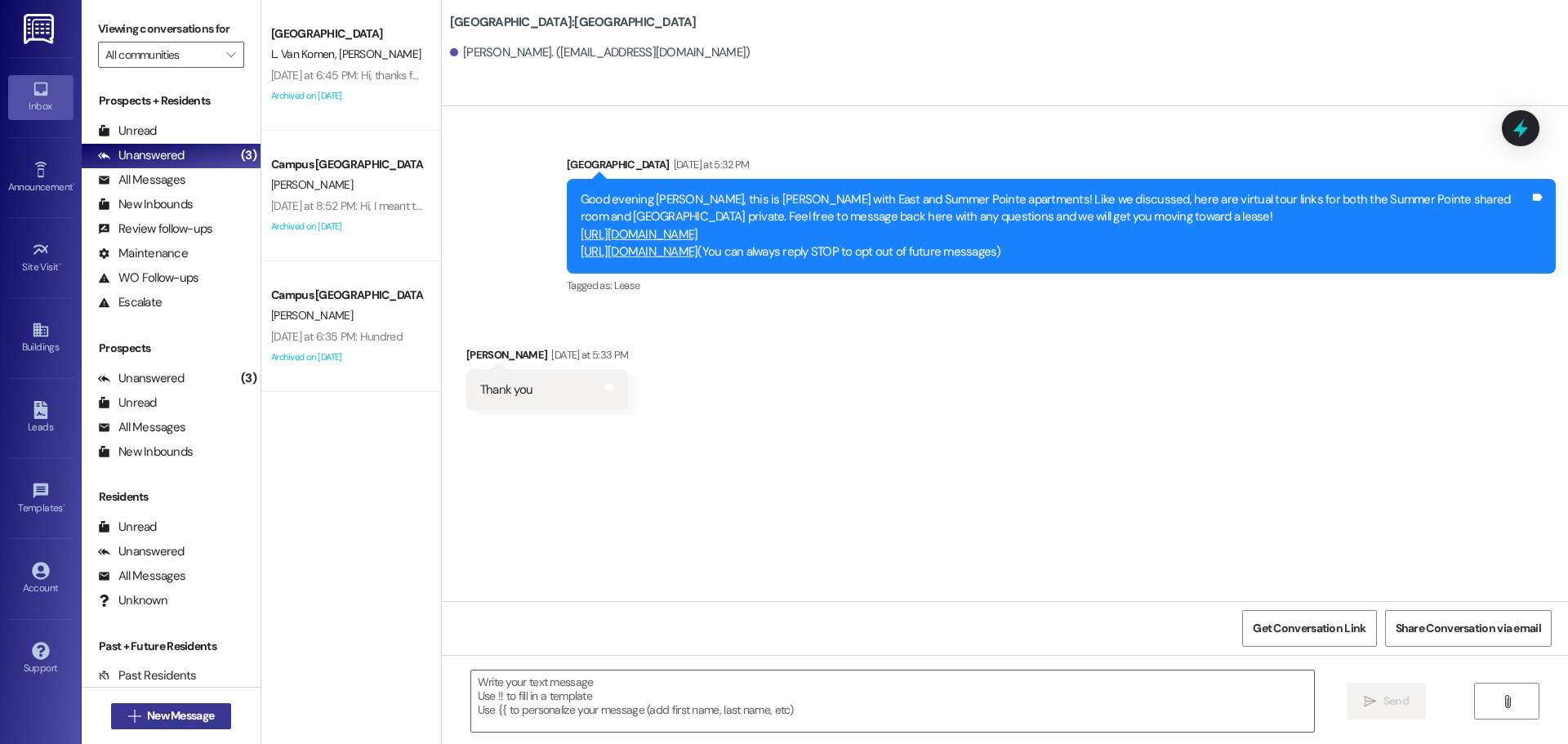
click at [219, 709] on button " New Message" at bounding box center [171, 715] width 121 height 26
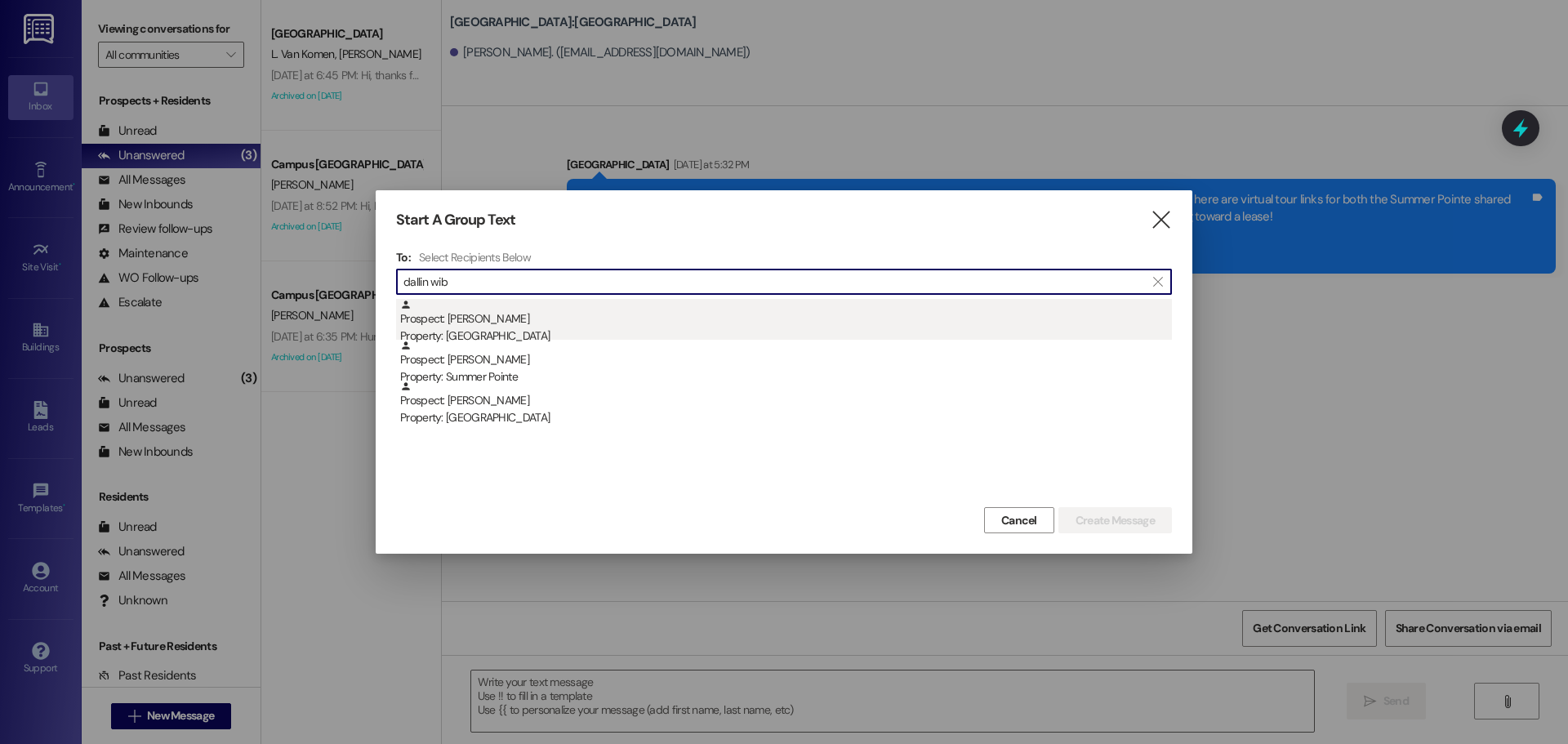
type input "dallin wib"
click at [651, 325] on div "Prospect: Dallin Wiberg Property: East Pointe" at bounding box center [785, 321] width 772 height 47
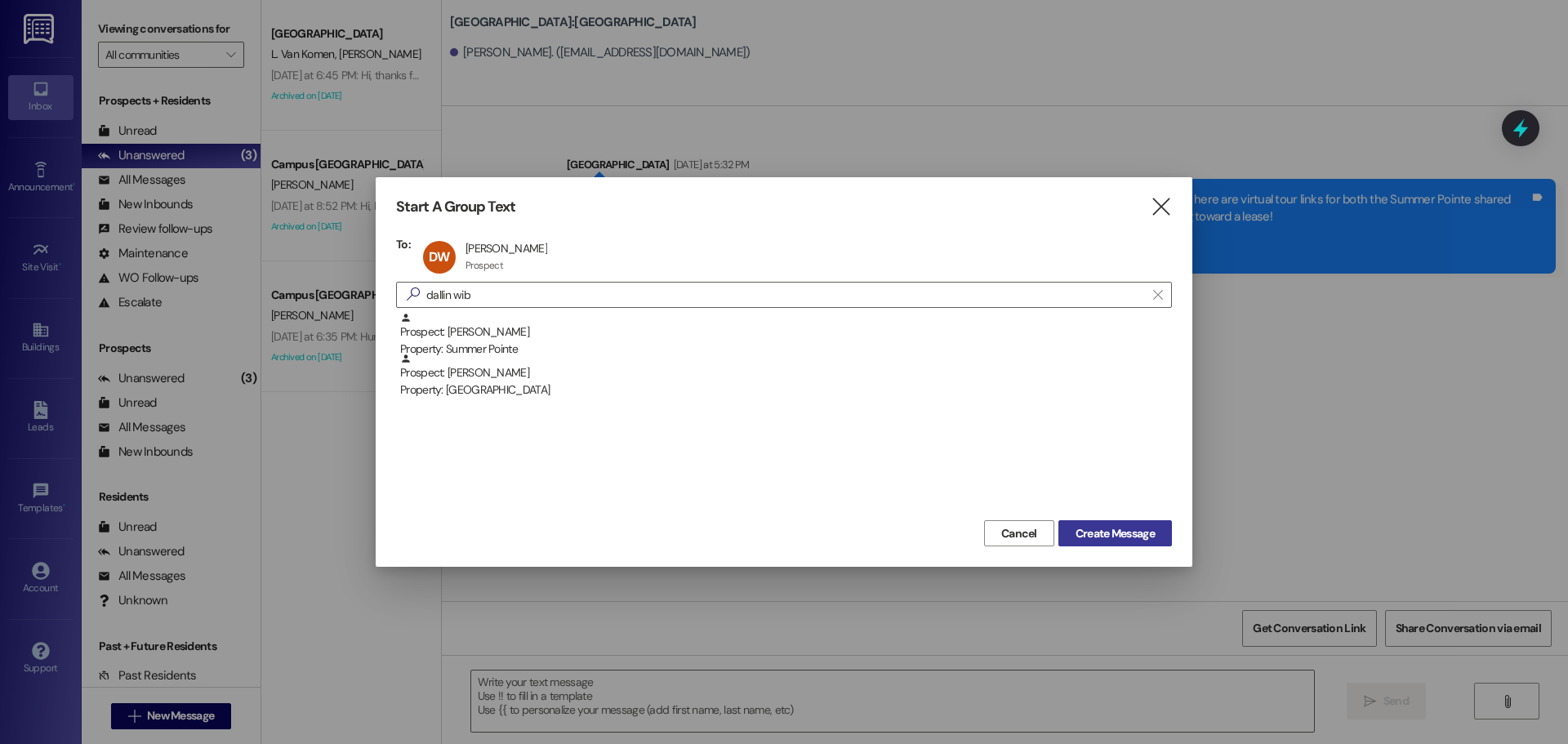
click at [1086, 538] on span "Create Message" at bounding box center [1115, 533] width 79 height 17
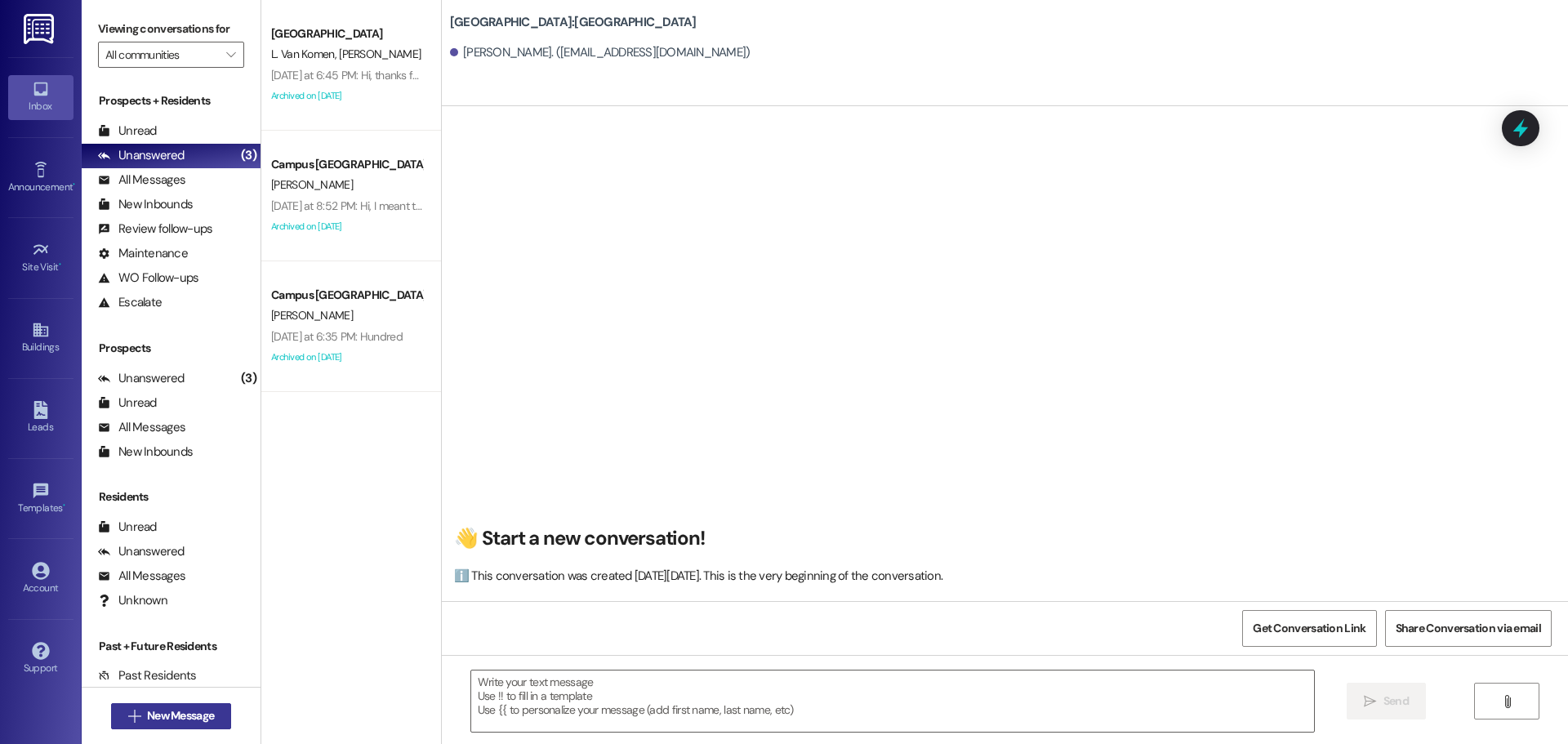
click at [212, 709] on span "New Message" at bounding box center [180, 715] width 73 height 17
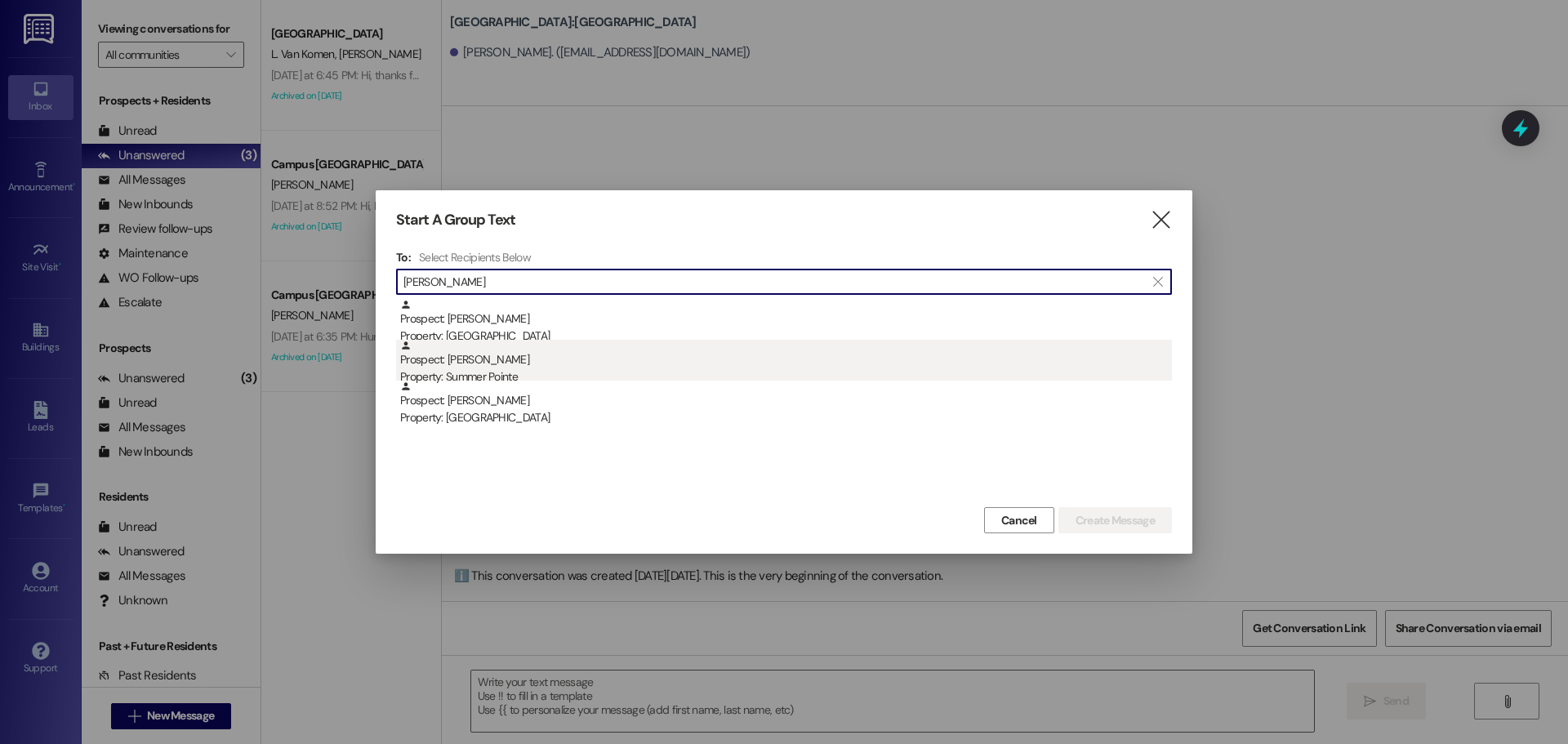
type input "dallin wiber"
click at [461, 374] on div "Property: Summer Pointe" at bounding box center [785, 377] width 772 height 17
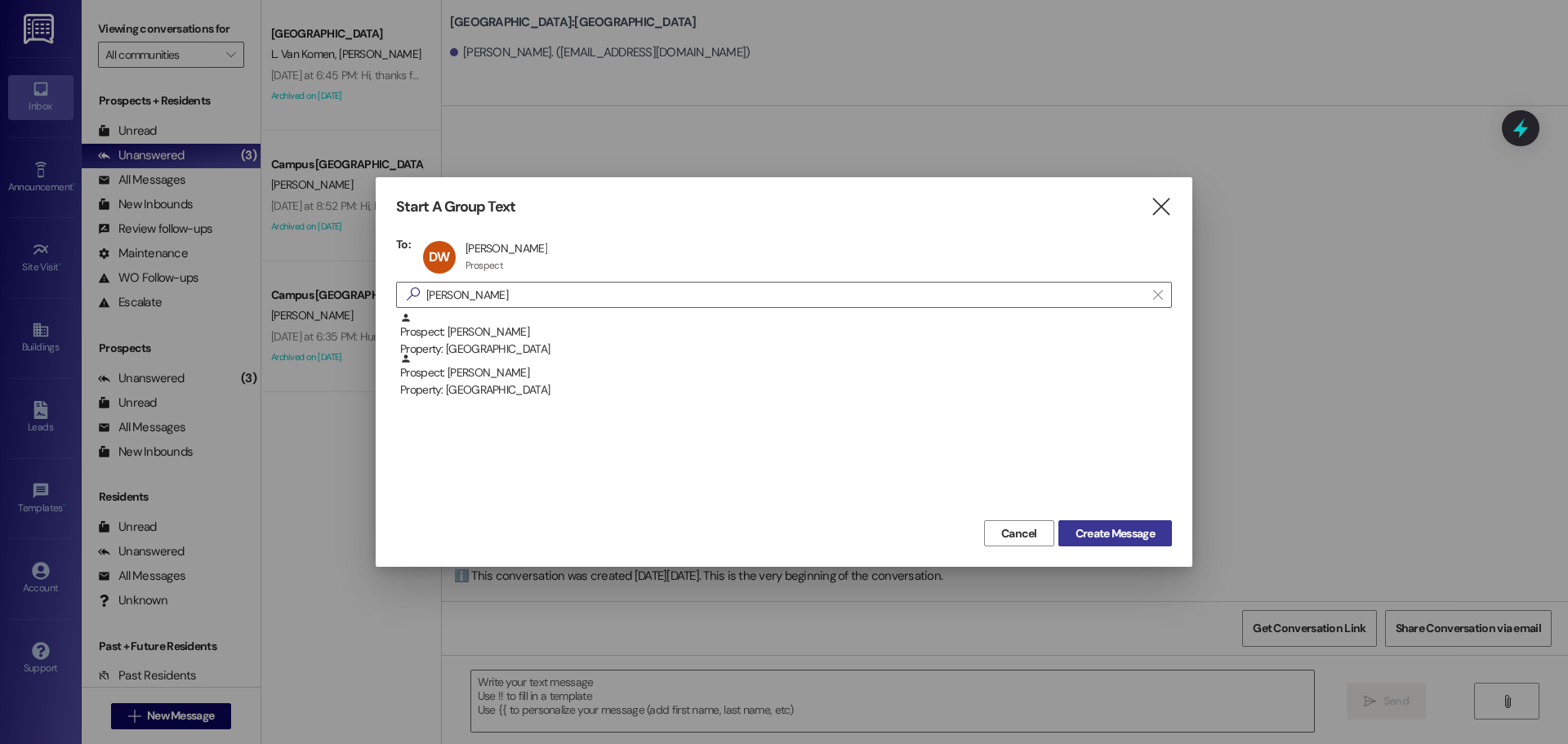
click at [1121, 523] on button "Create Message" at bounding box center [1115, 532] width 114 height 26
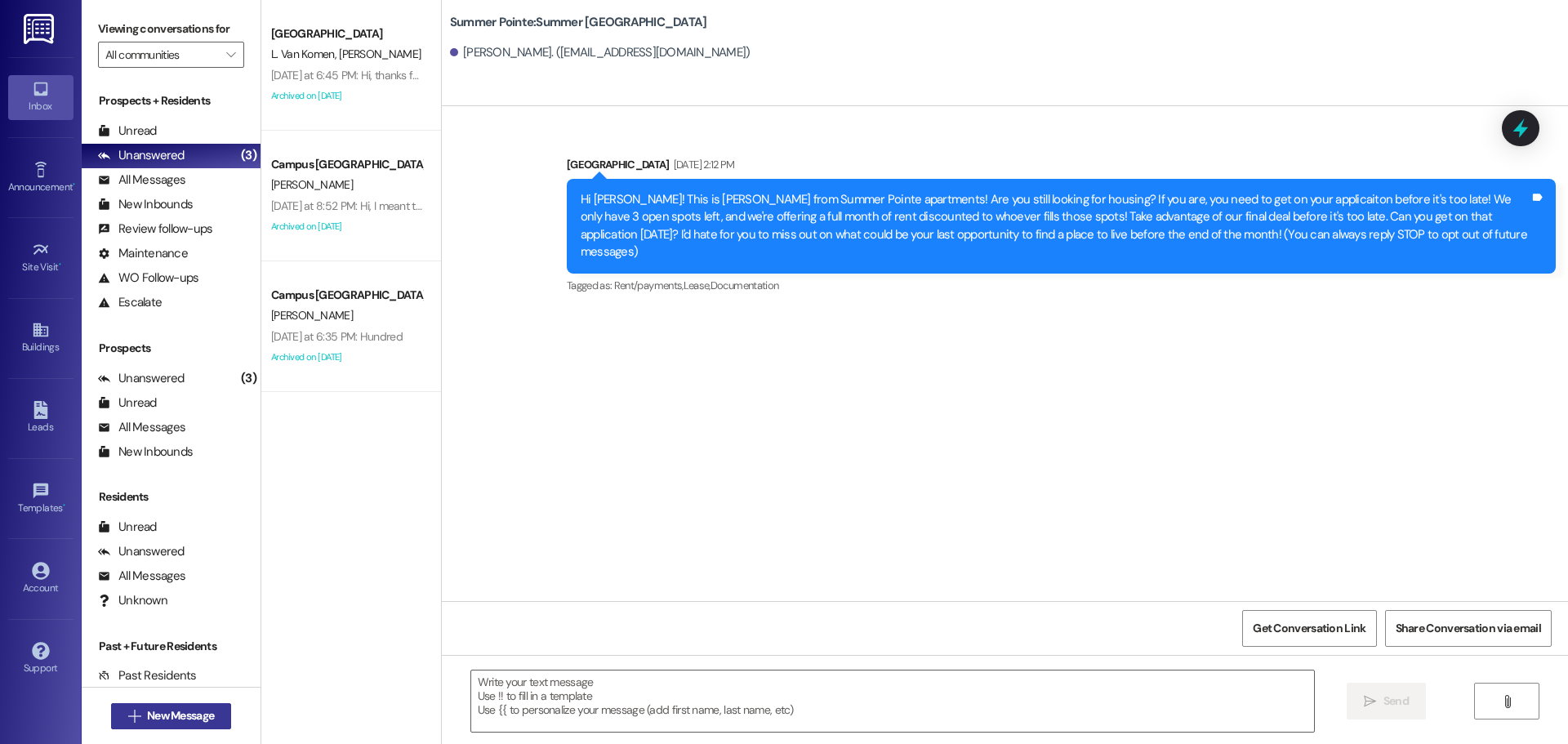
click at [178, 710] on span "New Message" at bounding box center [180, 715] width 67 height 17
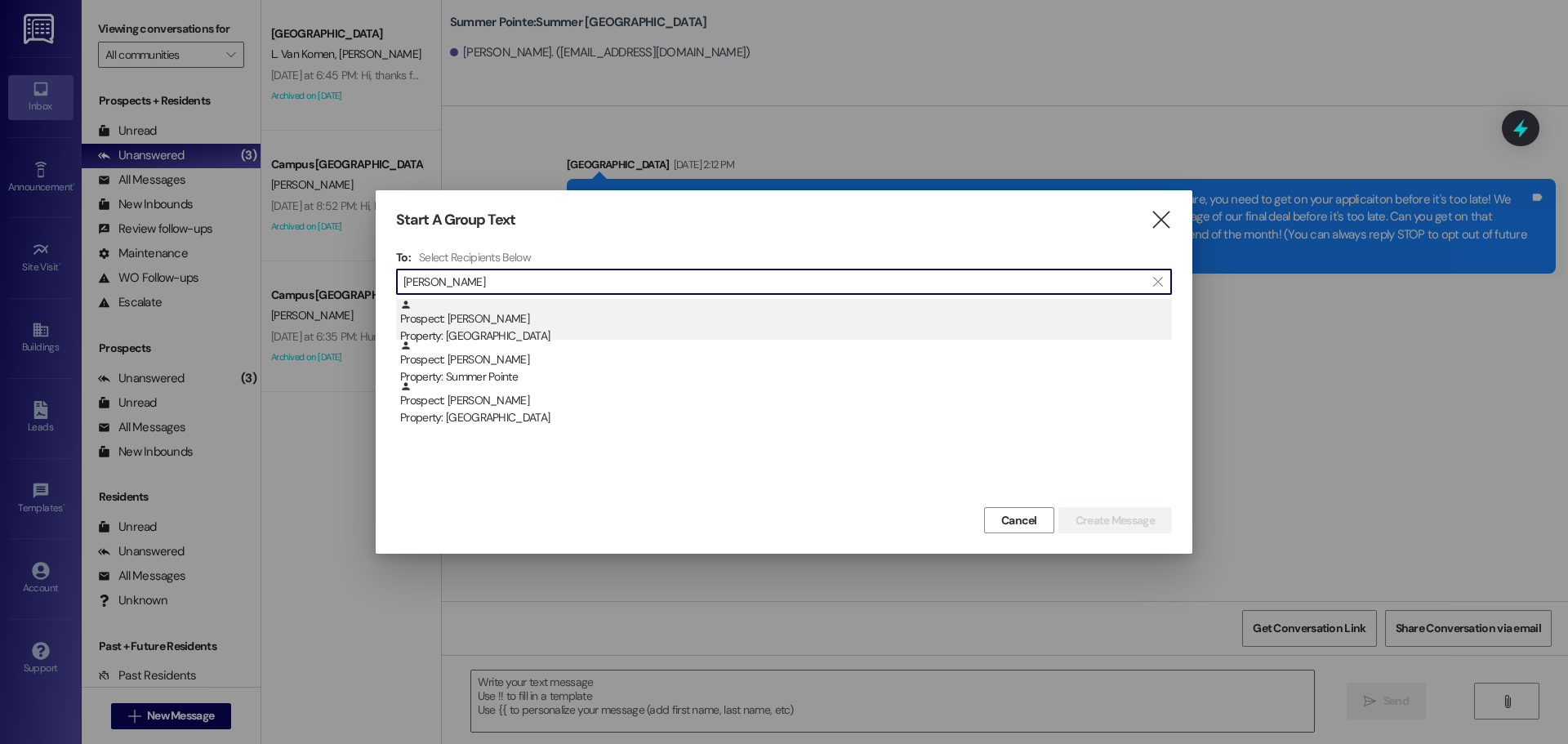
type input "clint haile"
click at [534, 317] on div "Prospect: Clint Haile Property: East Pointe" at bounding box center [785, 321] width 772 height 47
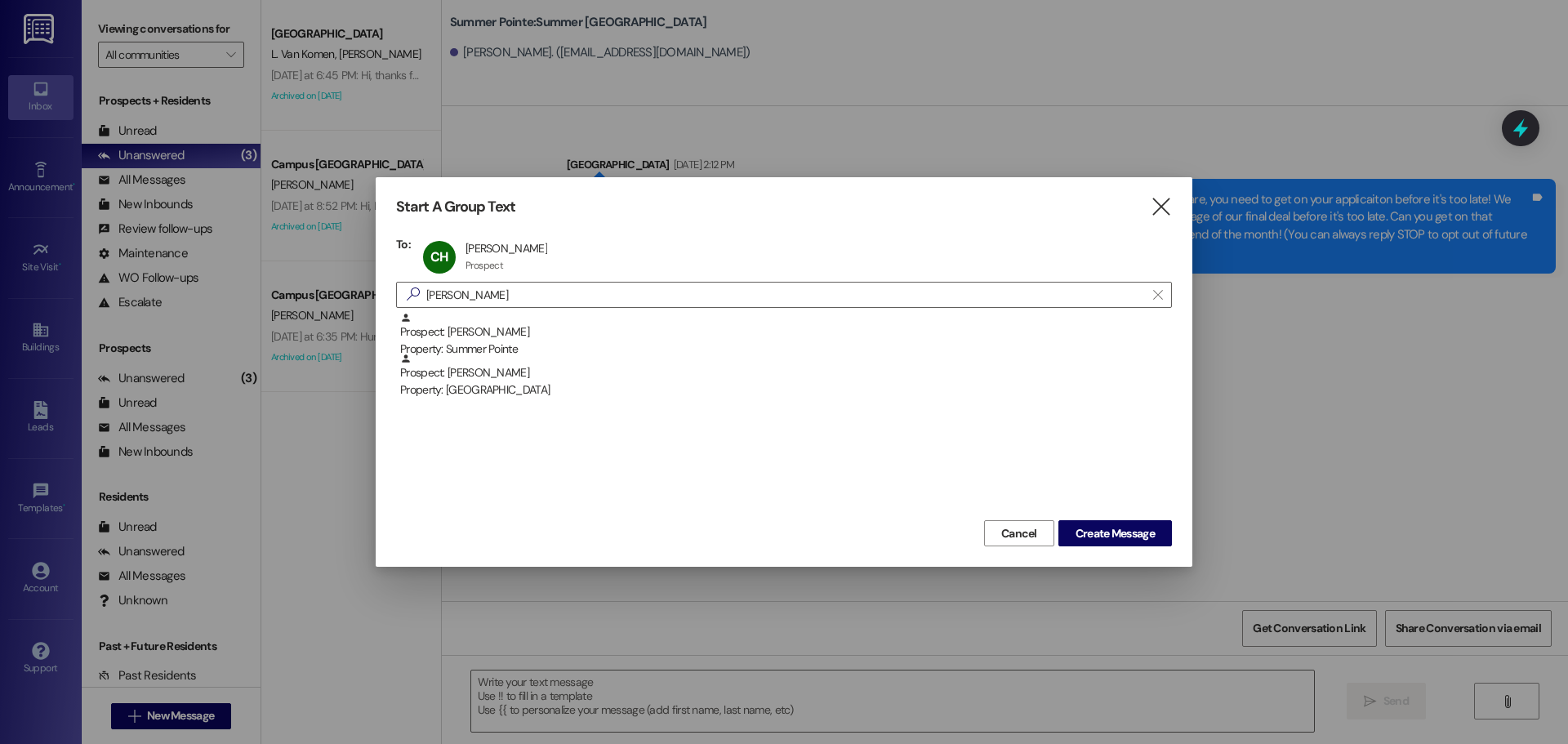
click at [1099, 548] on div "Start A Group Text  To: CH Clint Haile Clint Haile Prospect Prospect click to …" at bounding box center [784, 372] width 817 height 389
click at [1116, 537] on span "Create Message" at bounding box center [1115, 533] width 79 height 17
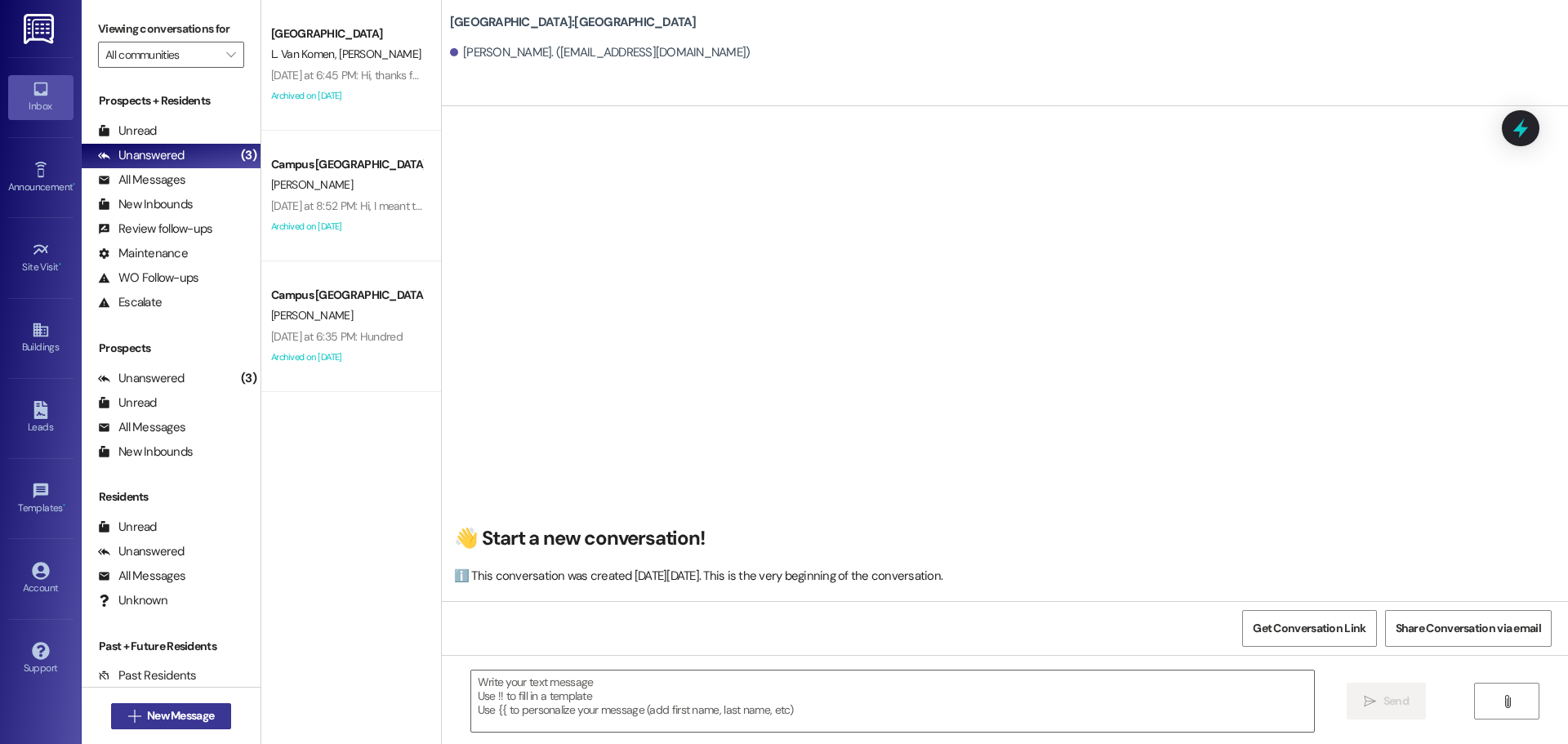
click at [160, 717] on span "New Message" at bounding box center [180, 715] width 67 height 17
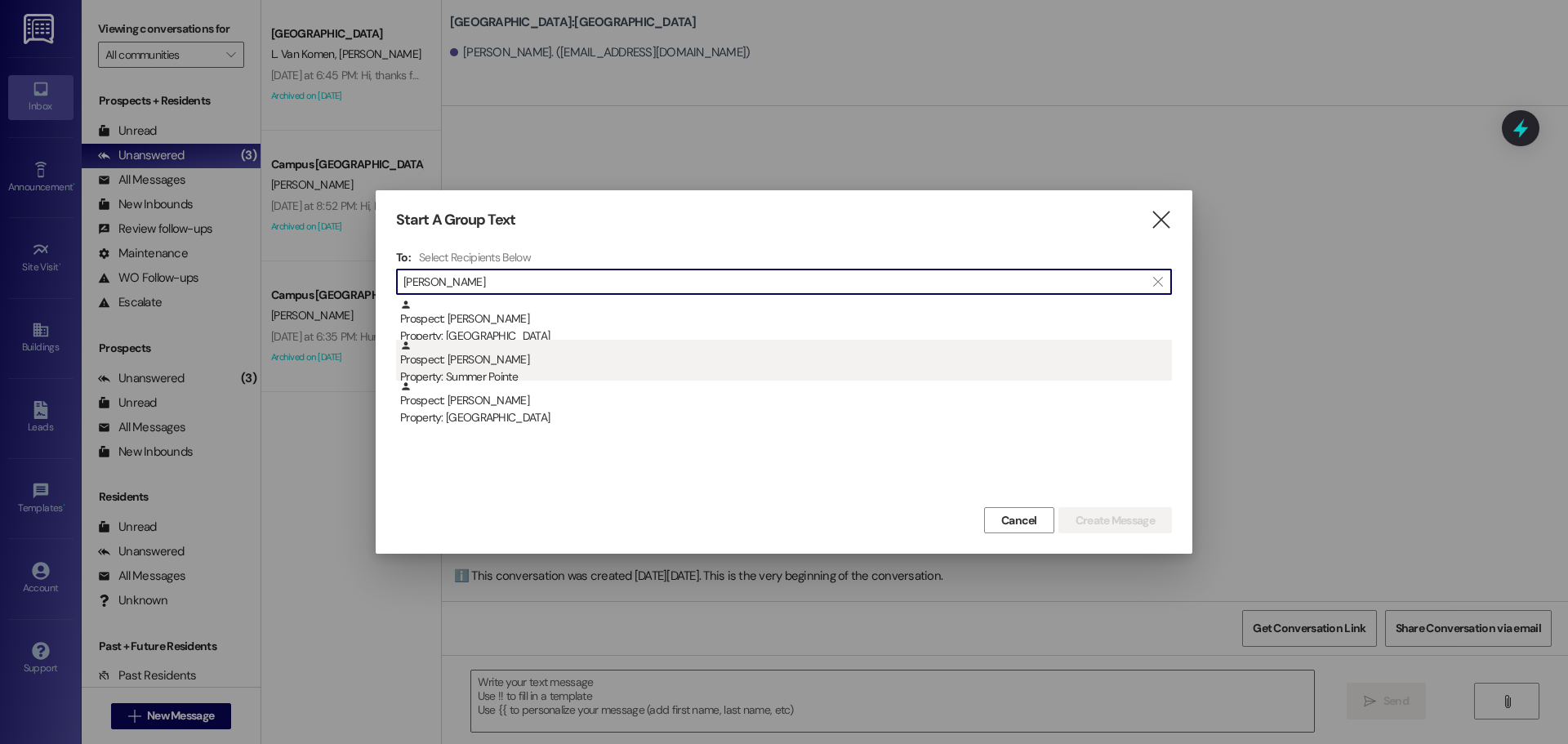
type input "clint haile"
click at [574, 369] on div "Property: Summer Pointe" at bounding box center [785, 377] width 772 height 17
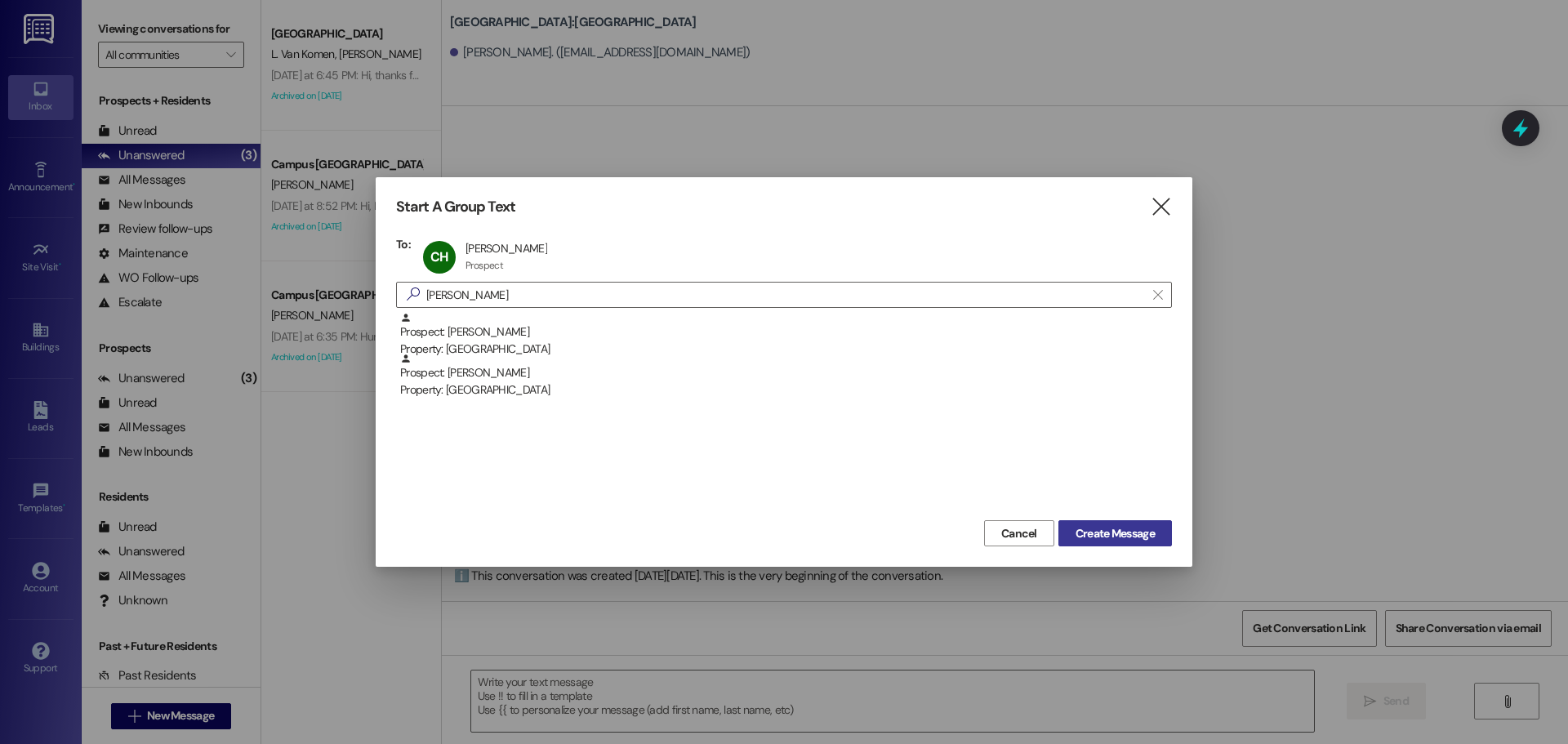
click at [1137, 539] on span "Create Message" at bounding box center [1115, 533] width 79 height 17
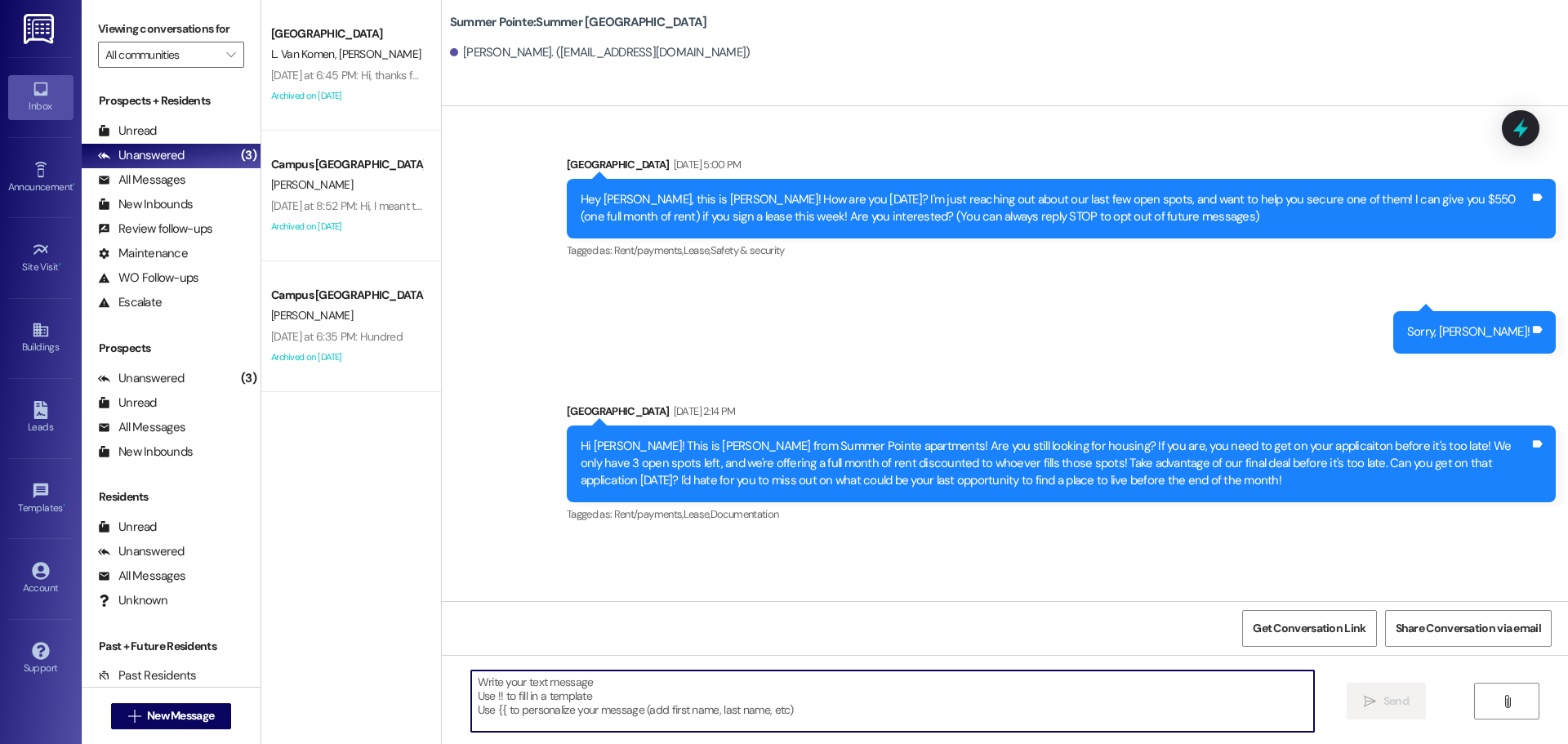
click at [820, 706] on textarea at bounding box center [892, 701] width 843 height 61
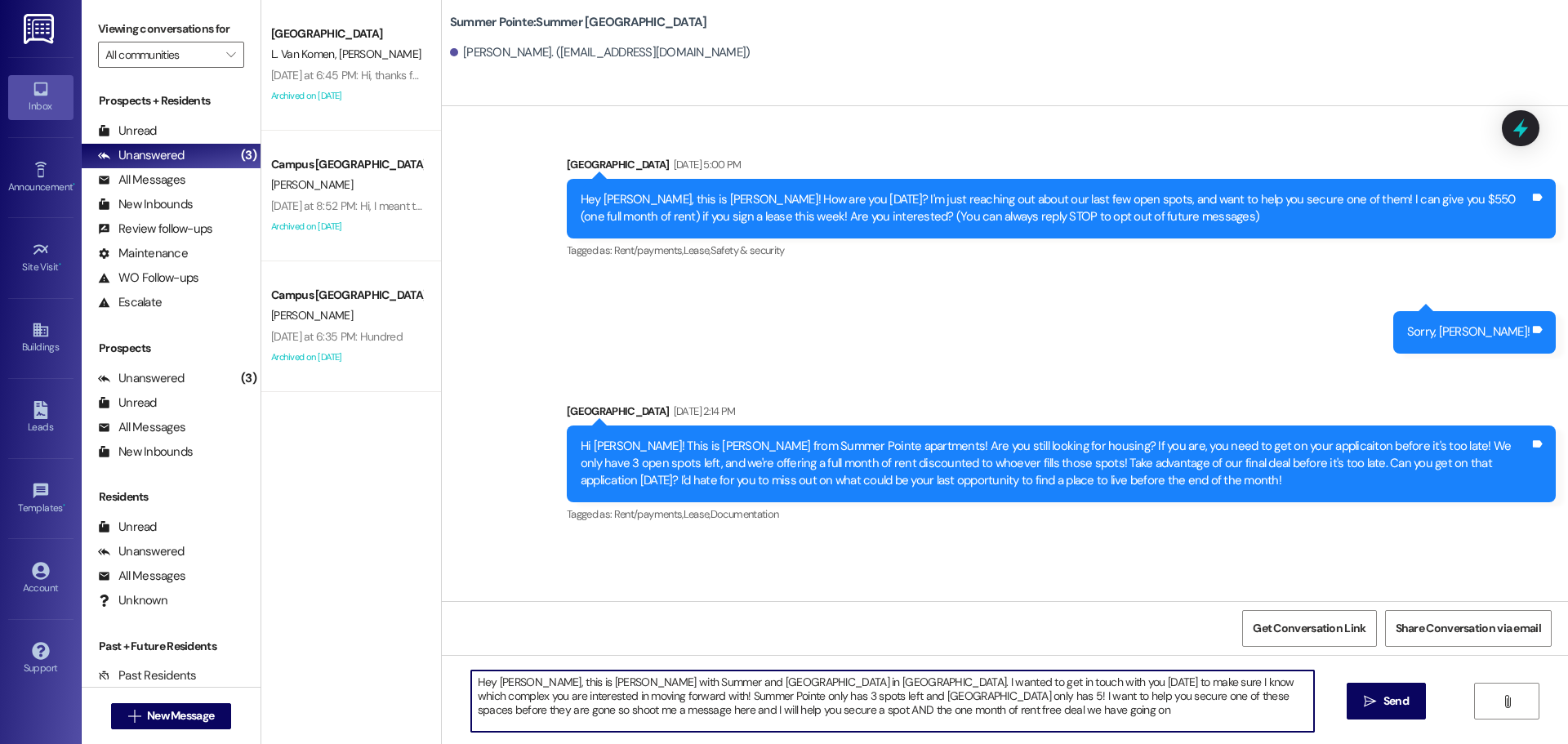
type textarea "Hey Clint, this is Andrea with Summer and East Pointe apartments in Provo. I wa…"
click at [820, 707] on textarea "Hey Clint, this is Andrea with Summer and East Pointe apartments in Provo. I wa…" at bounding box center [892, 701] width 843 height 61
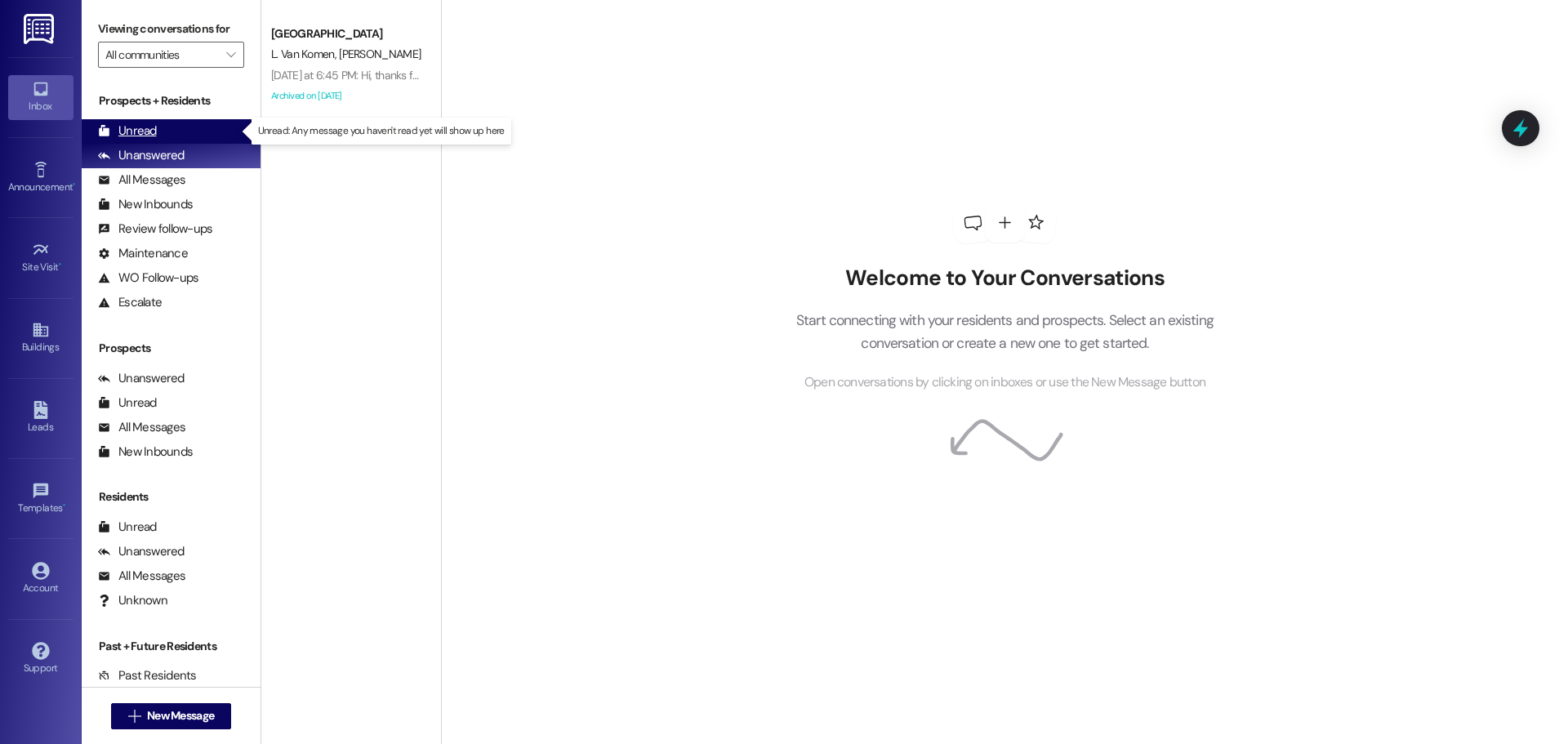
click at [158, 134] on div "Unread (0)" at bounding box center [171, 132] width 178 height 25
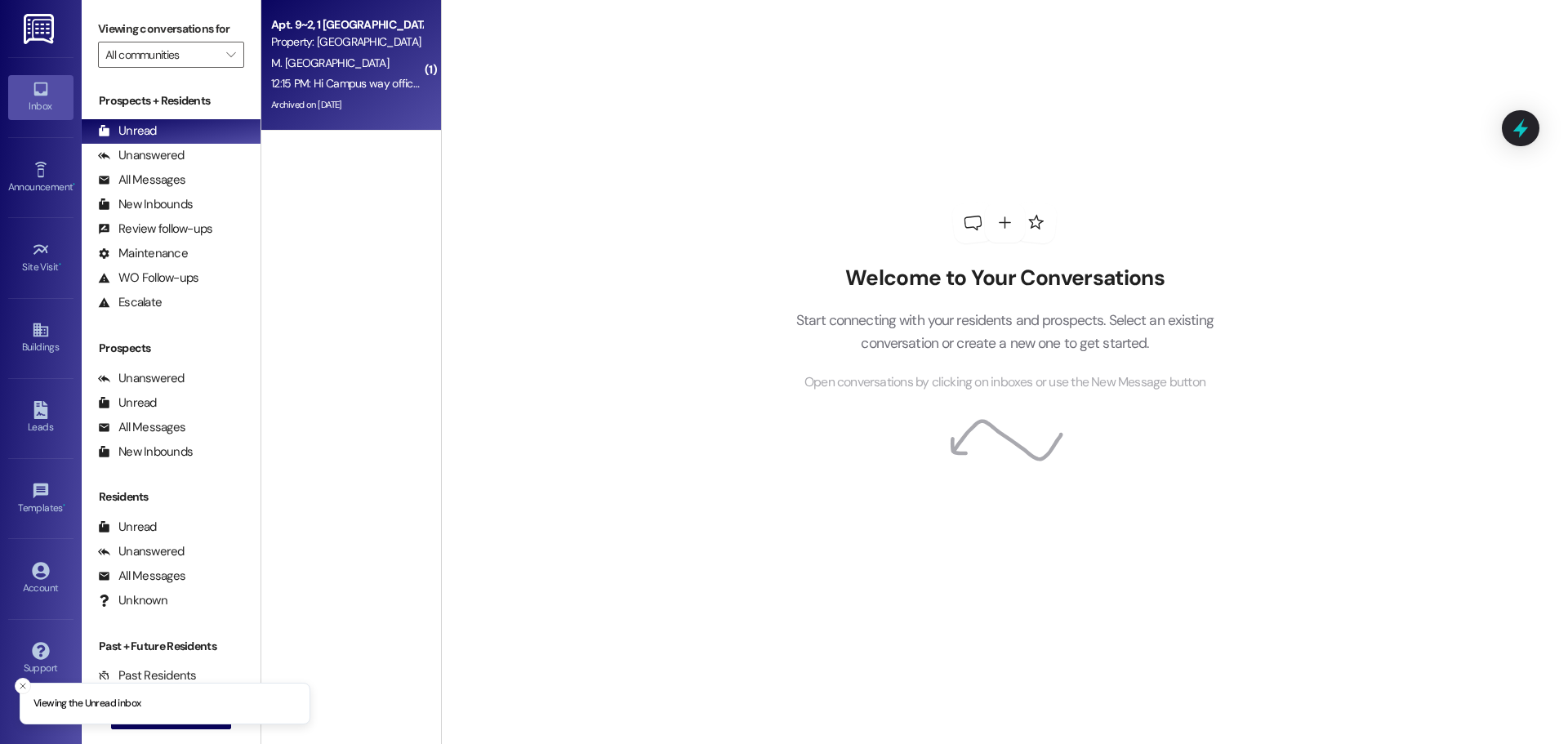
click at [329, 76] on div "12:15 PM: Hi Campus way office ! This is [PERSON_NAME] . I moved with [PERSON_N…" at bounding box center [654, 83] width 765 height 14
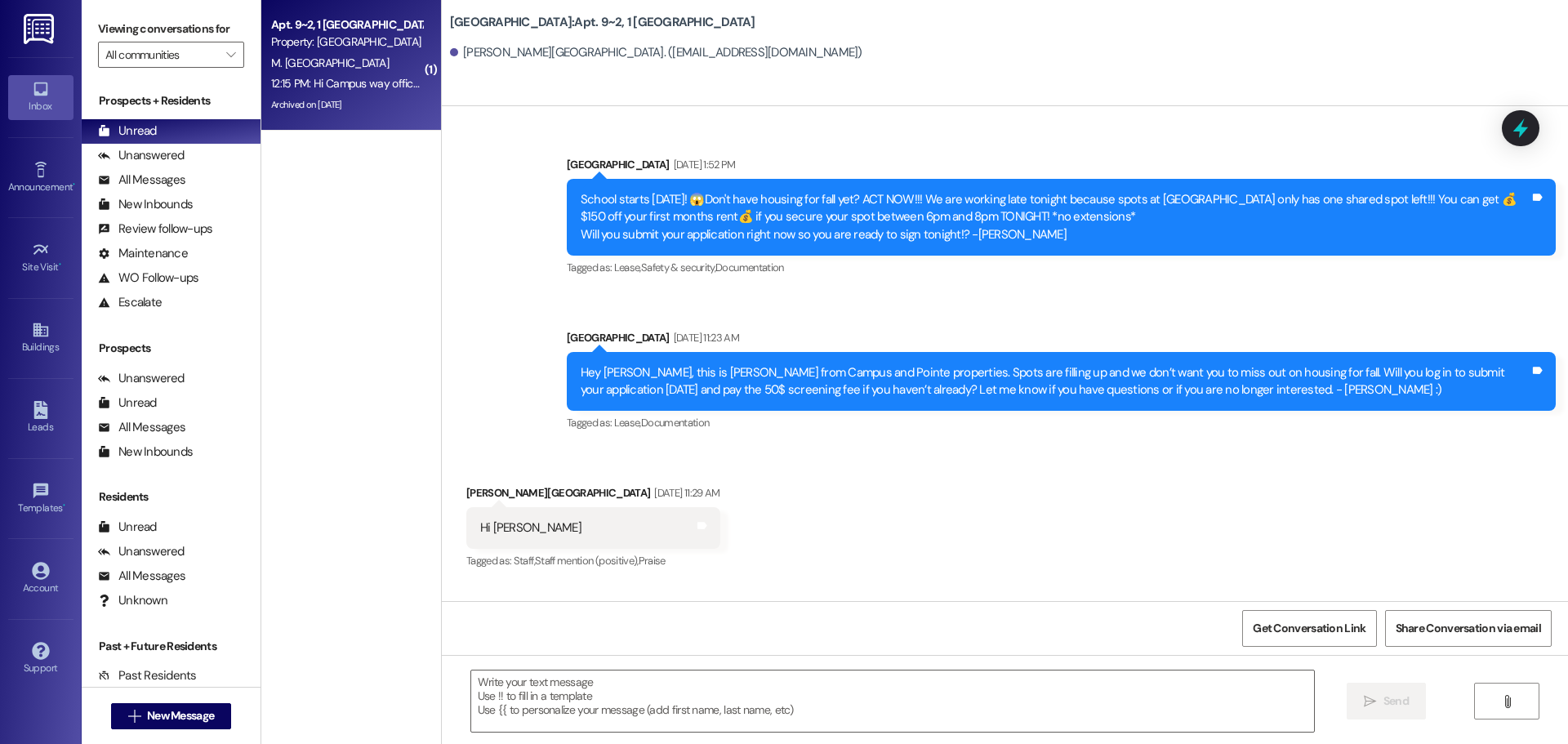
scroll to position [42168, 0]
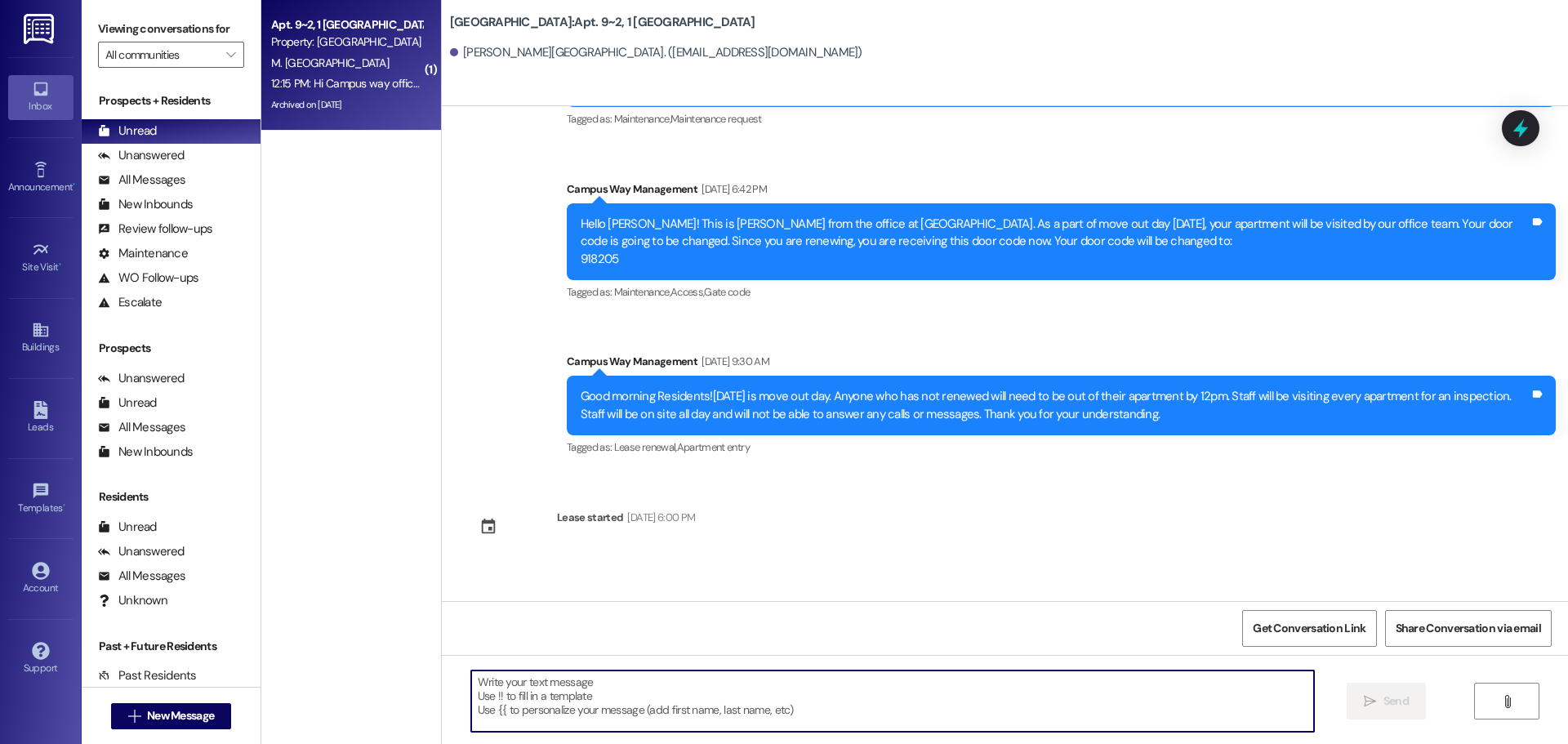
click at [826, 700] on textarea at bounding box center [892, 701] width 843 height 61
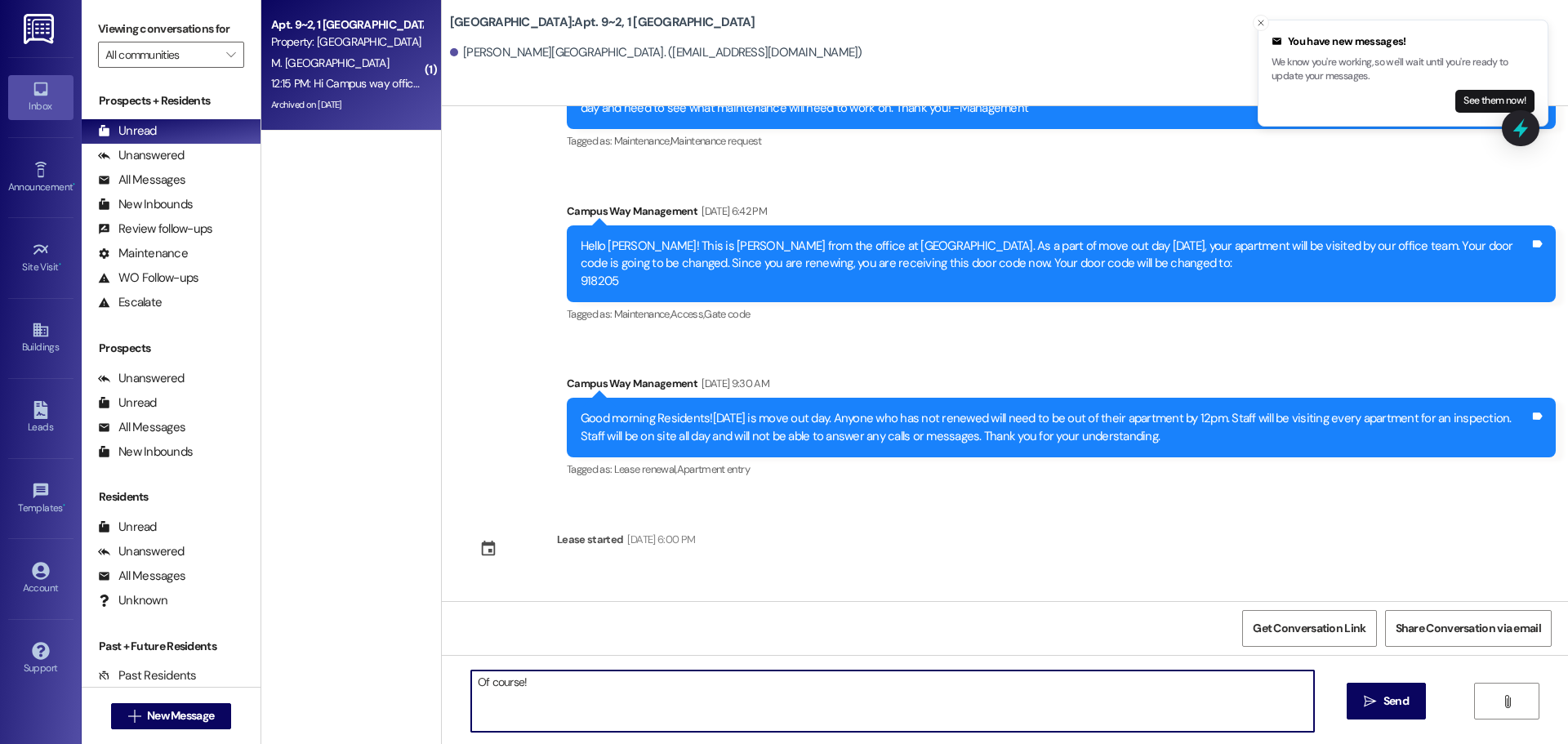
scroll to position [42086, 0]
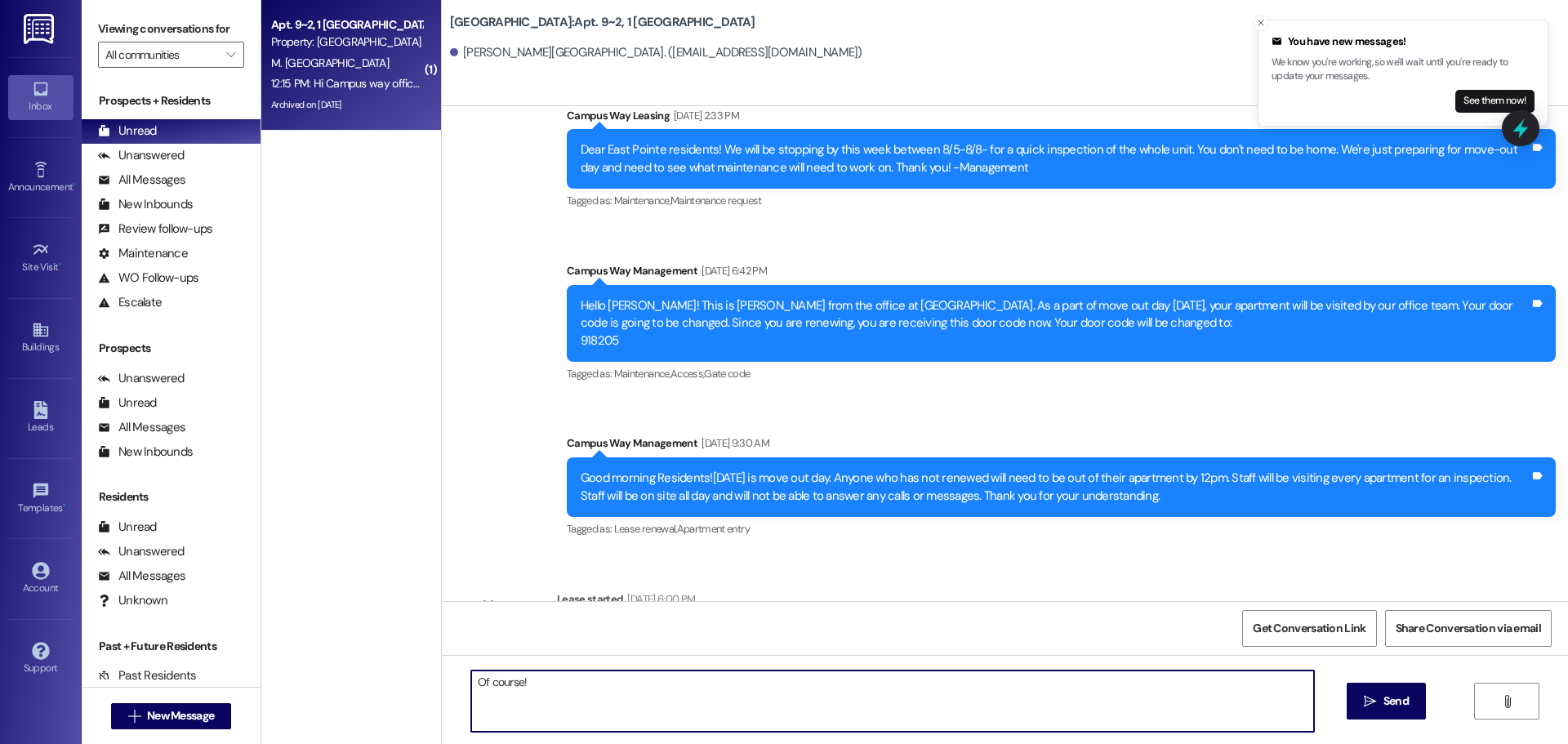
click at [624, 703] on textarea "Of course!" at bounding box center [892, 701] width 843 height 61
type textarea "Of course! 804962 is your door code :)"
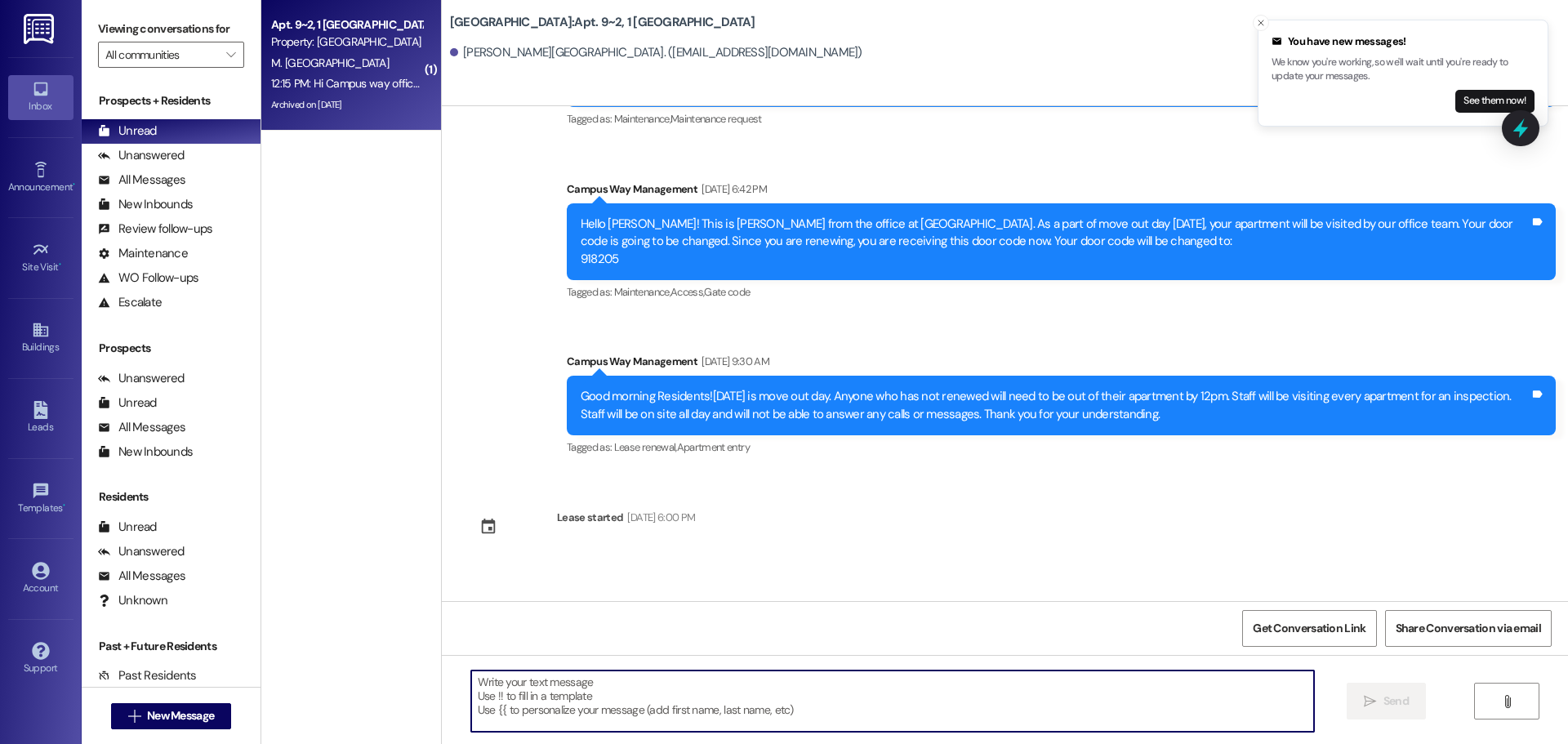
scroll to position [42167, 0]
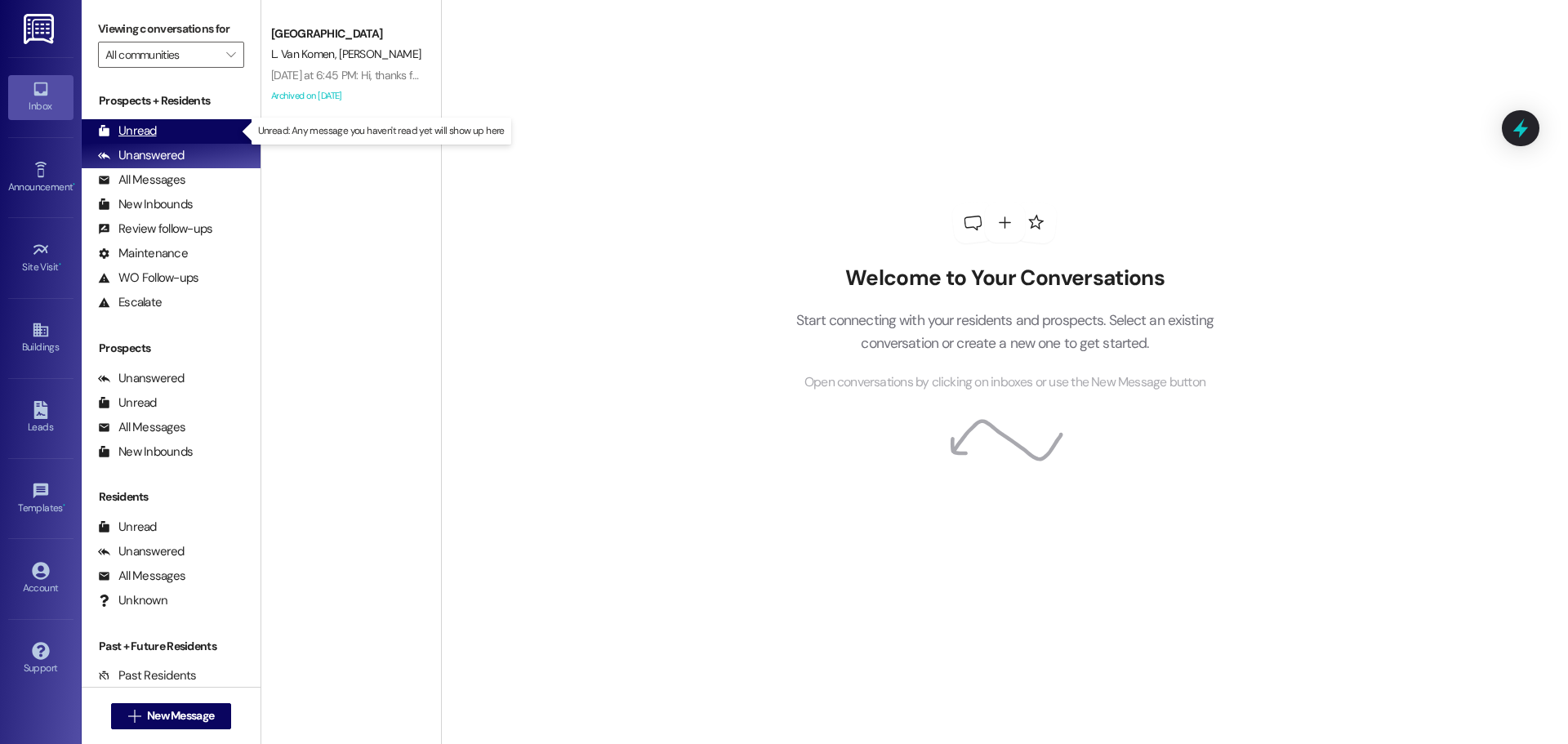
click at [163, 133] on div "Unread (0)" at bounding box center [171, 132] width 178 height 25
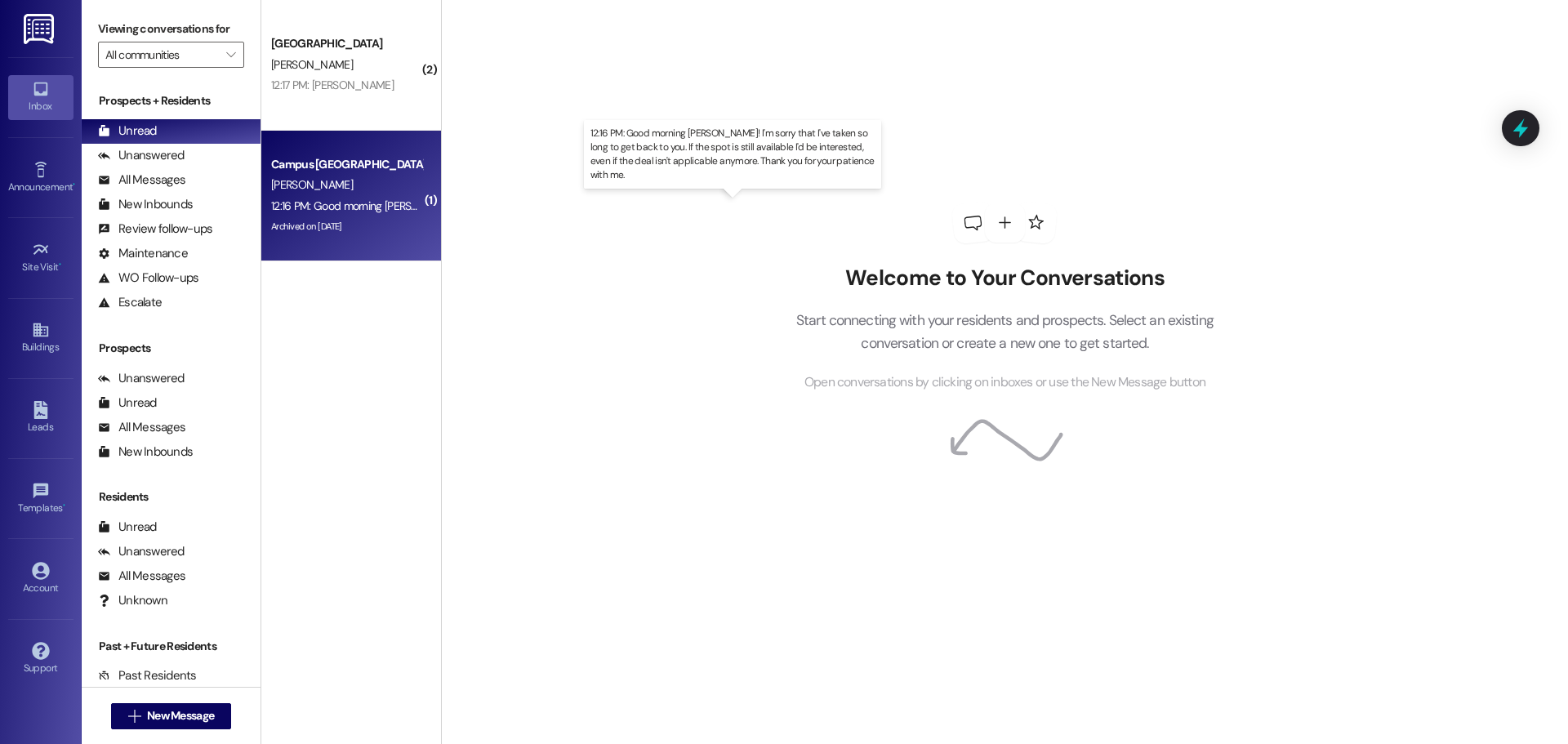
click at [334, 211] on div "12:16 PM: Good morning [PERSON_NAME]! I'm sorry that I've taken so long to get …" at bounding box center [773, 205] width 1005 height 14
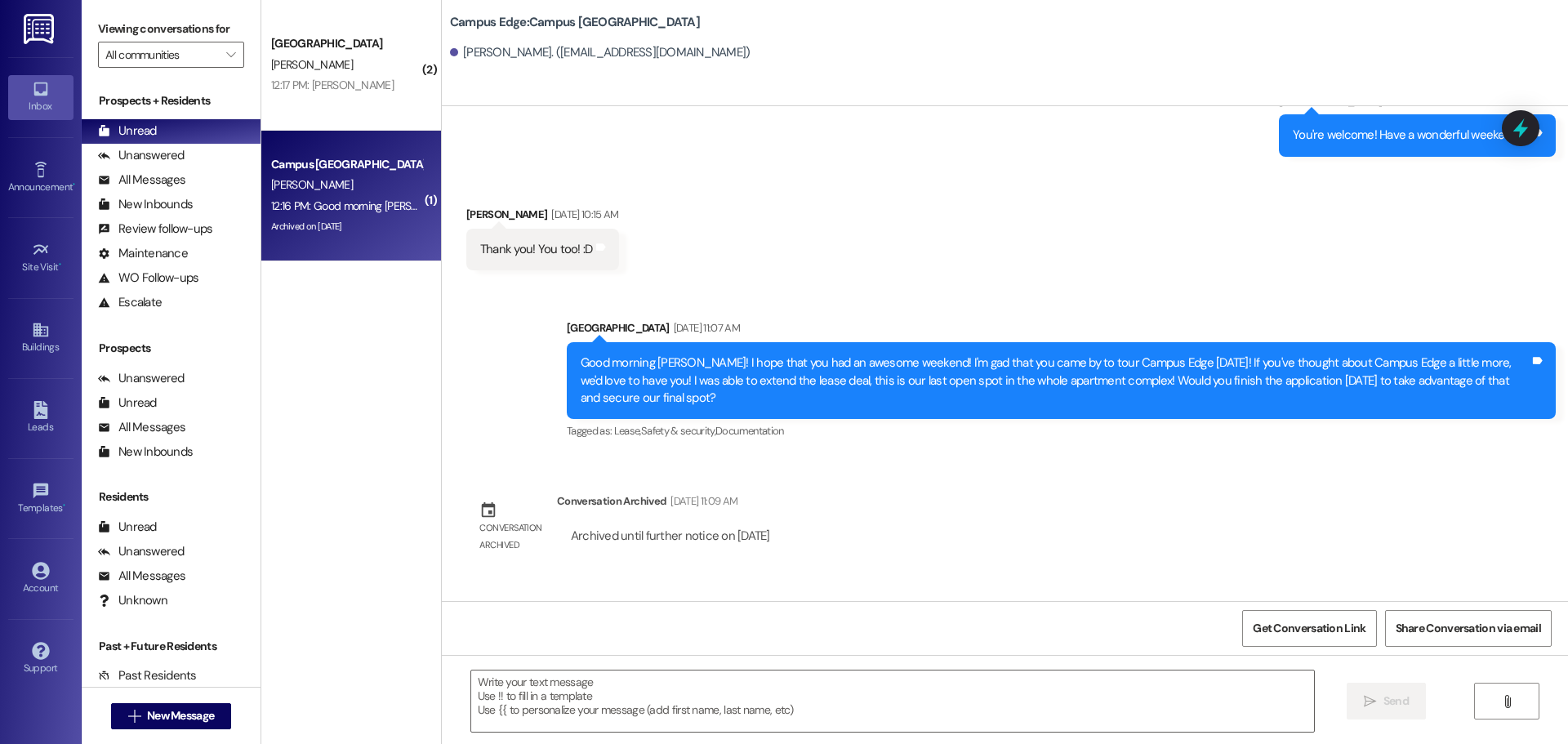
scroll to position [433, 0]
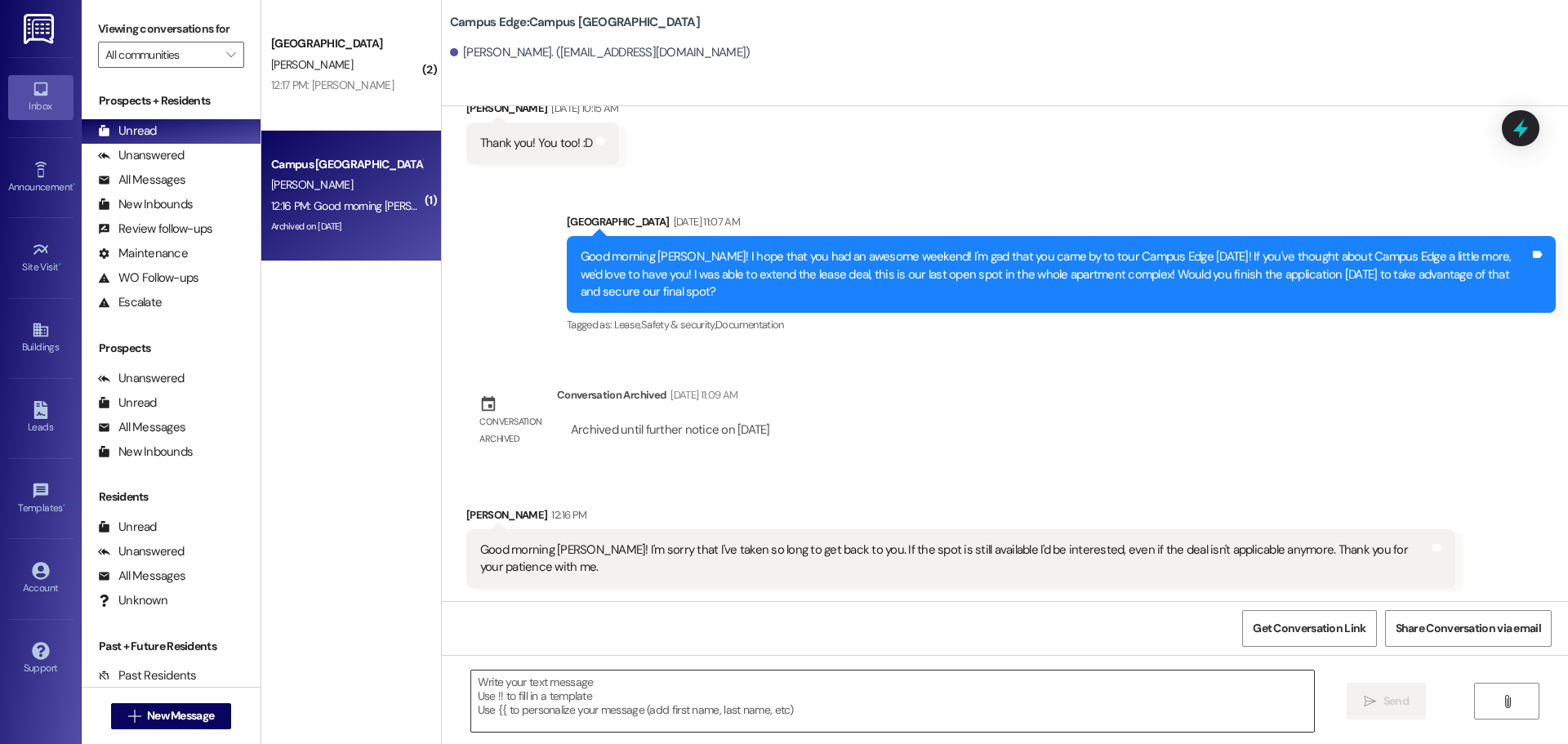
click at [604, 685] on textarea at bounding box center [892, 701] width 843 height 61
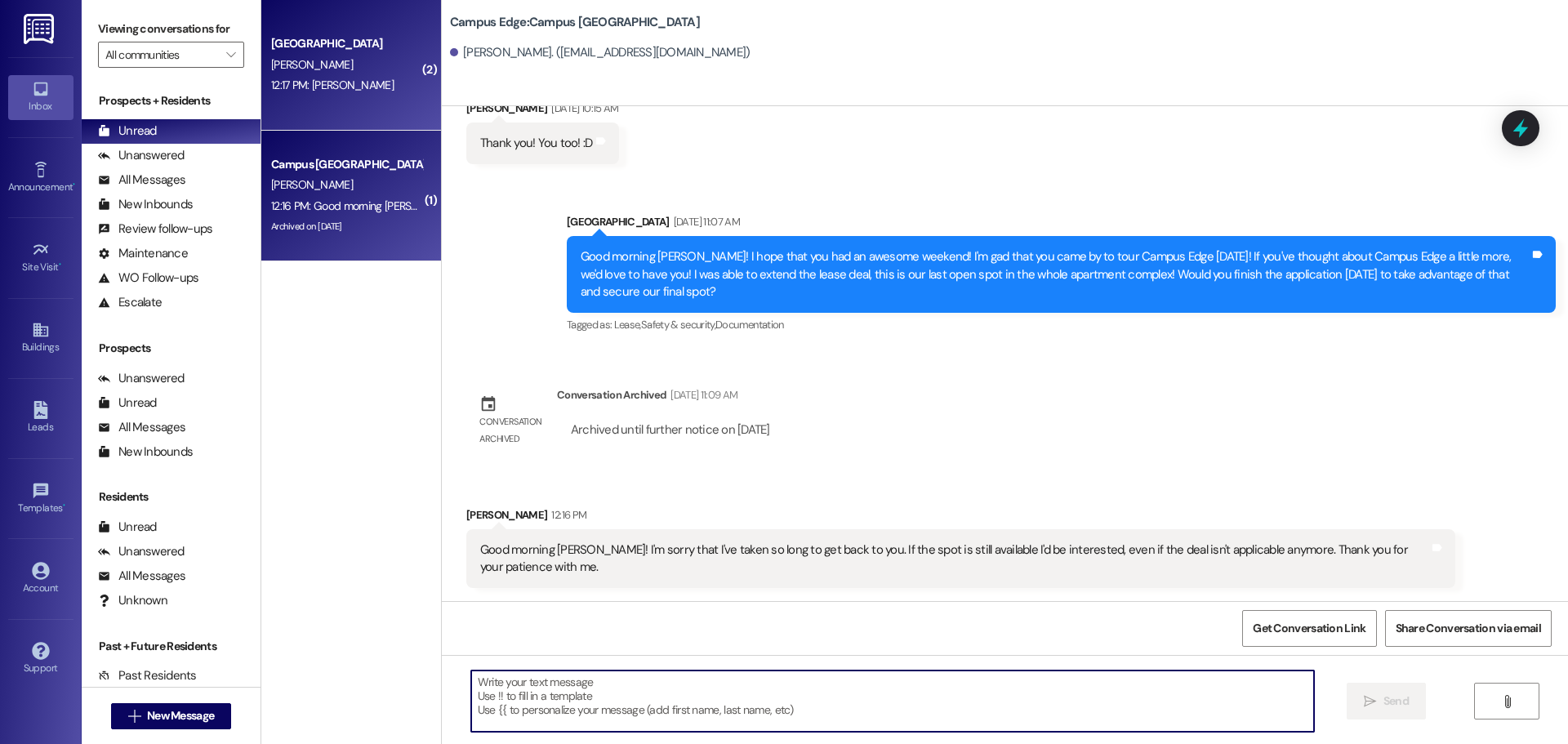
click at [320, 107] on div "Campus Way Prospect T. Nokes 12:17 PM: Tessa Nokes 12:17 PM: Tessa Nokes" at bounding box center [351, 65] width 179 height 131
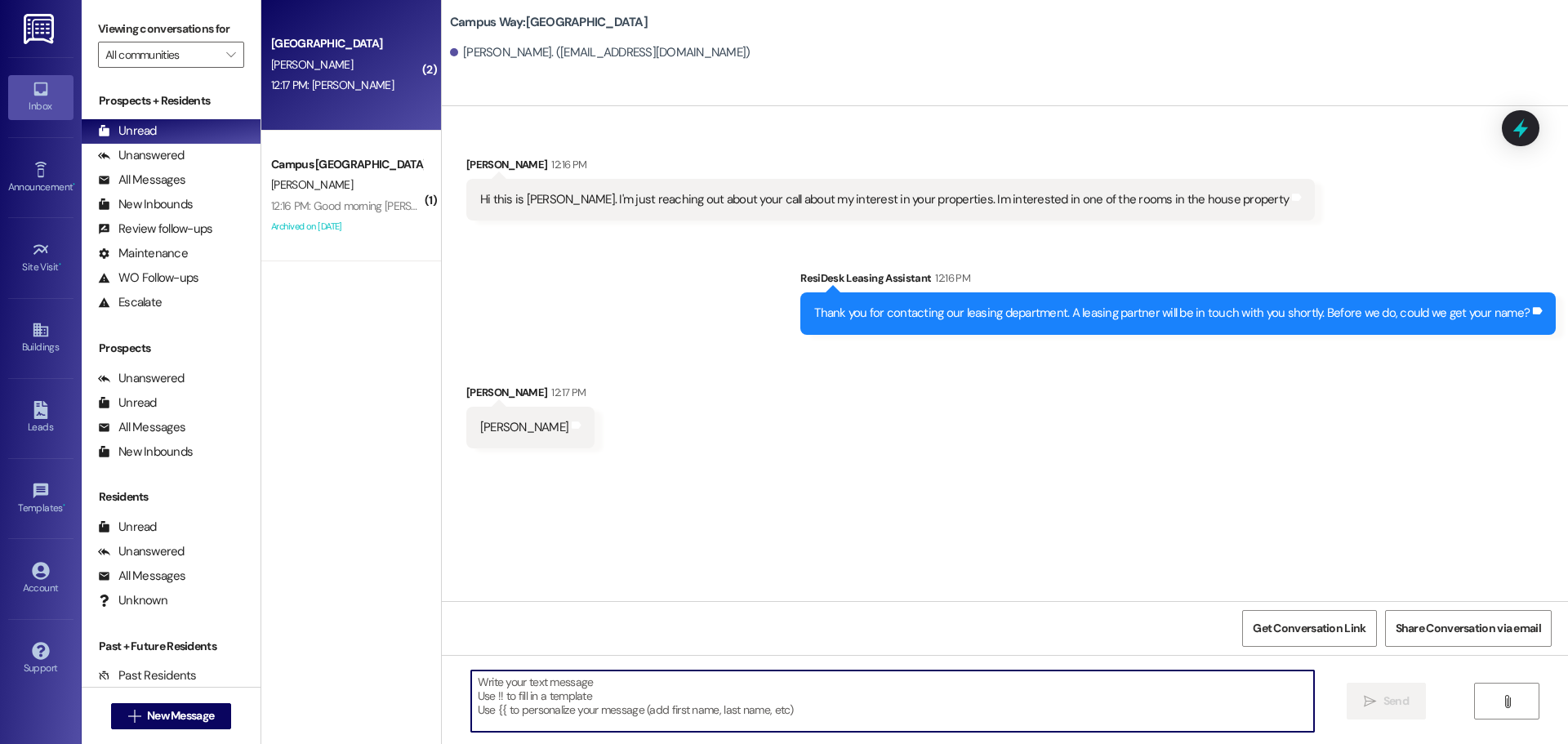
click at [808, 702] on textarea at bounding box center [892, 701] width 843 height 61
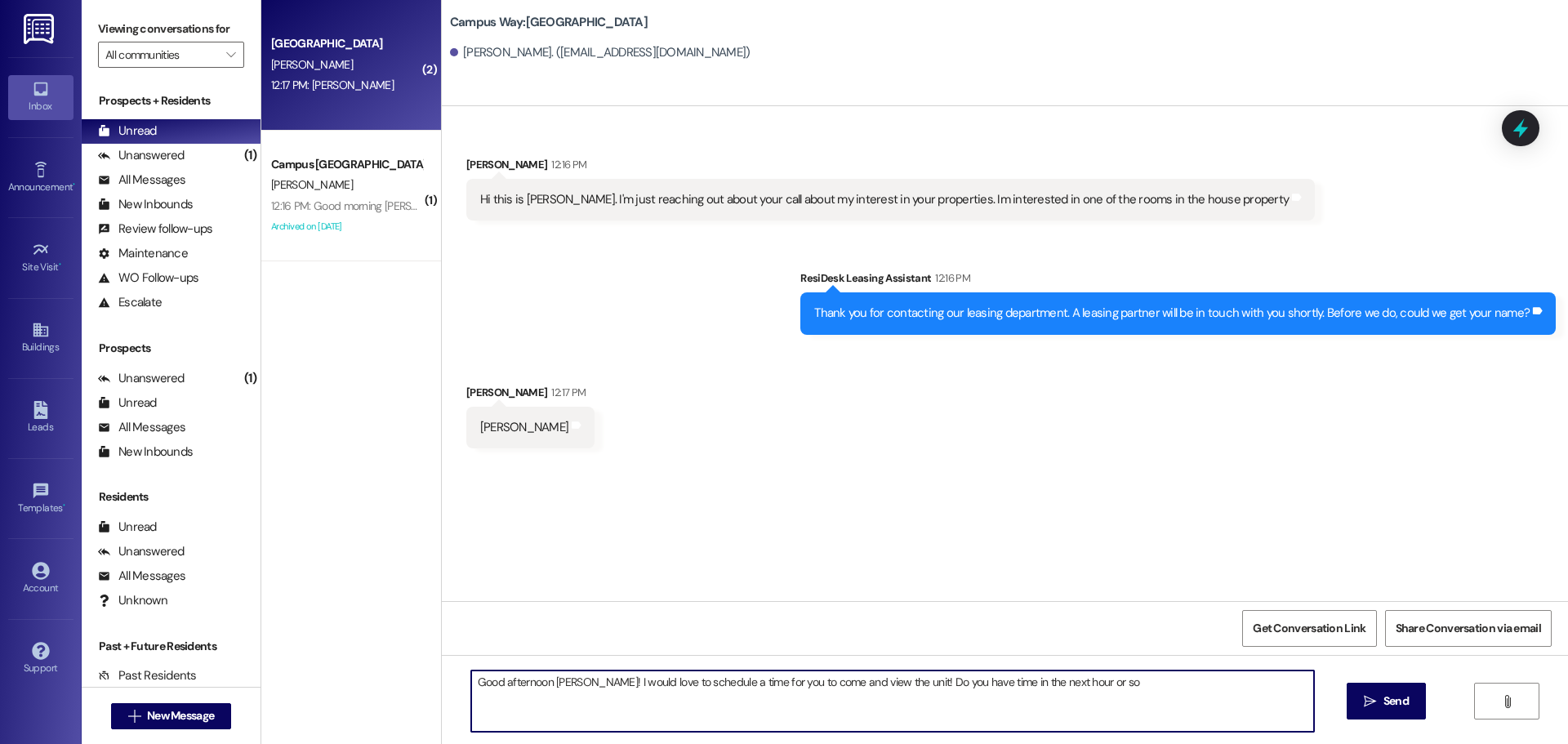
drag, startPoint x: 1103, startPoint y: 687, endPoint x: 886, endPoint y: 721, distance: 219.6
click at [886, 721] on textarea "Good afternoon Tessa! I would love to schedule a time for you to come and view …" at bounding box center [892, 701] width 843 height 61
type textarea "Good afternoon [PERSON_NAME]! I would love to schedule a time for you to come a…"
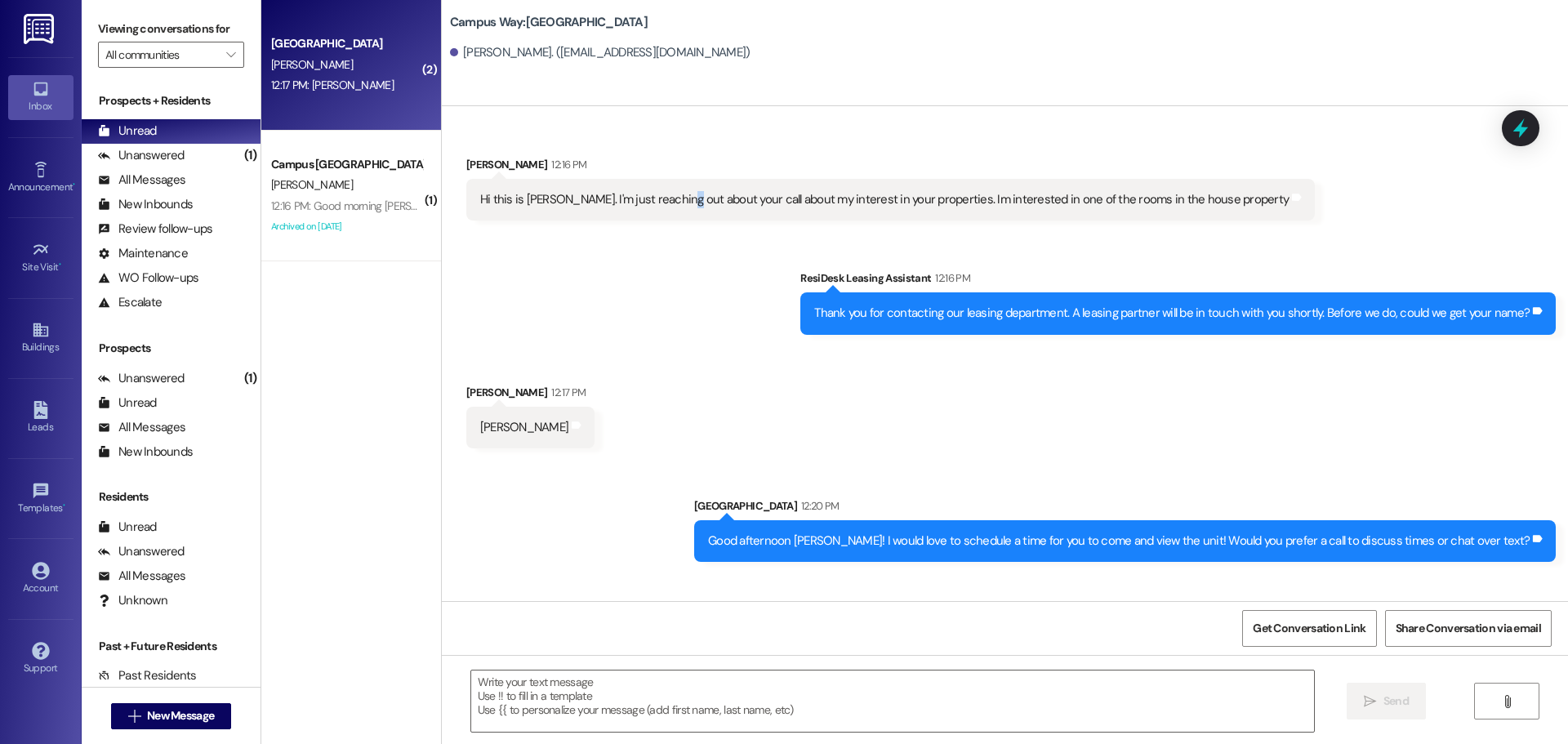
click at [665, 206] on div "Hi this is [PERSON_NAME]. I'm just reaching out about your call about my intere…" at bounding box center [884, 199] width 808 height 17
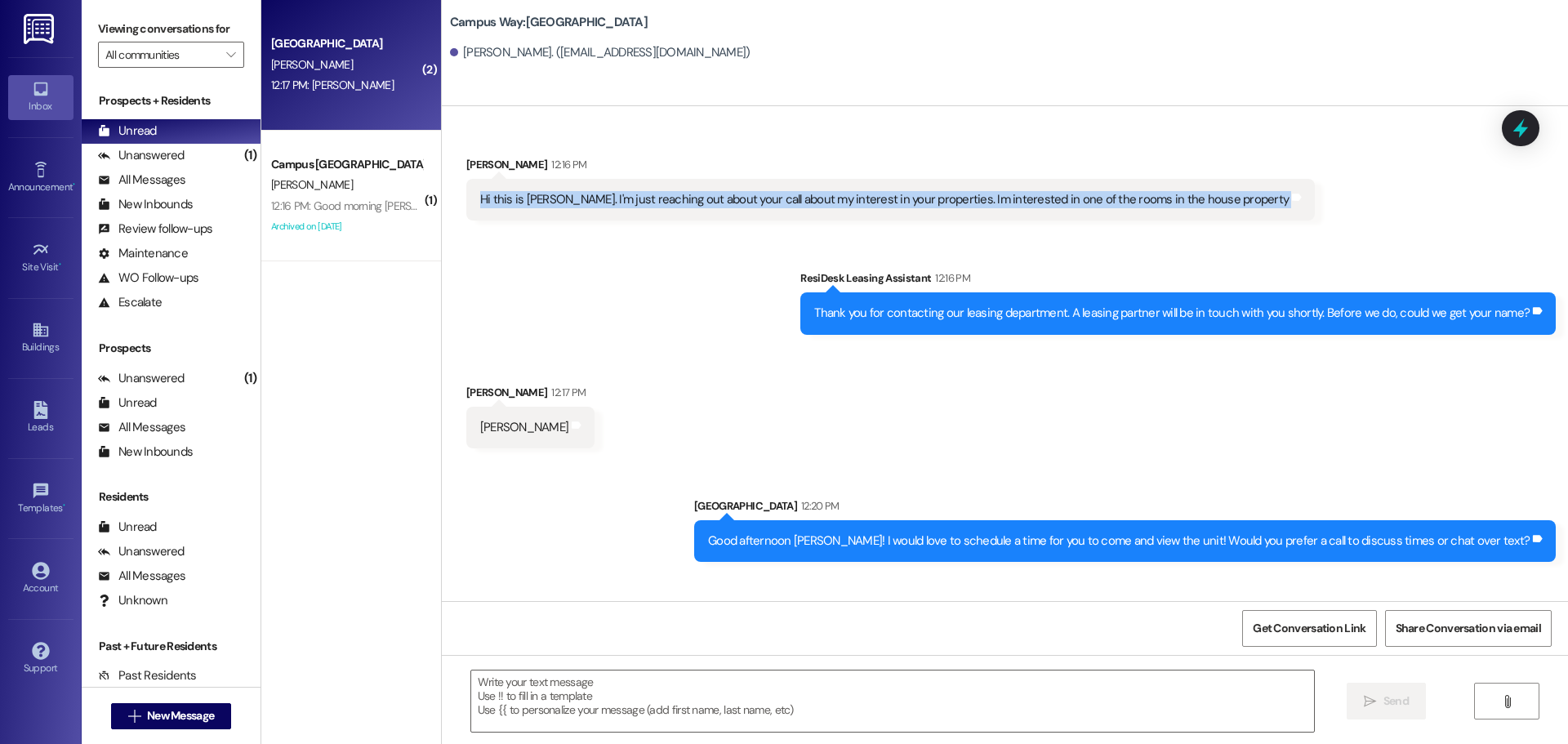
click at [665, 196] on div "Hi this is [PERSON_NAME]. I'm just reaching out about your call about my intere…" at bounding box center [884, 199] width 808 height 17
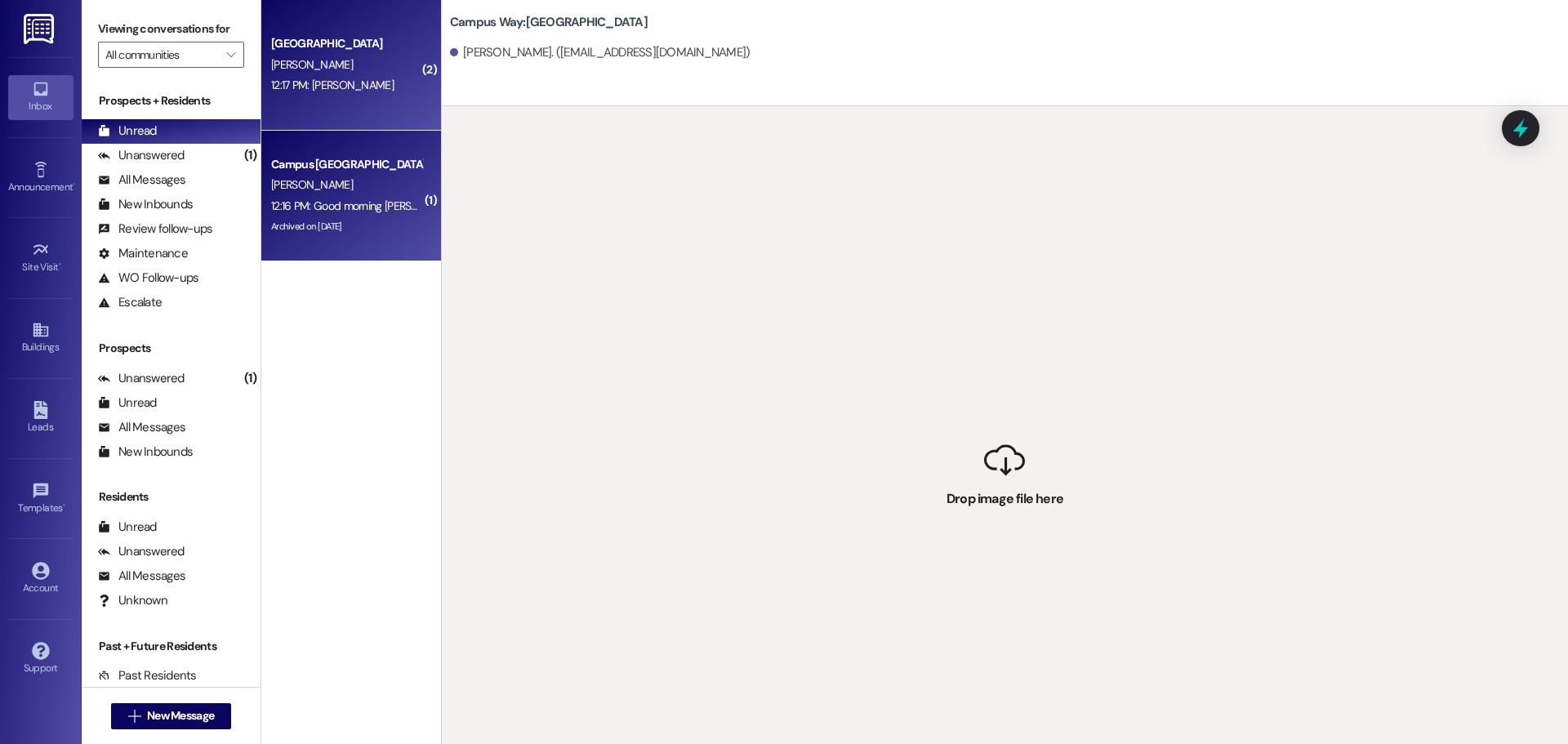
click at [333, 162] on div "Campus [GEOGRAPHIC_DATA]" at bounding box center [346, 164] width 151 height 17
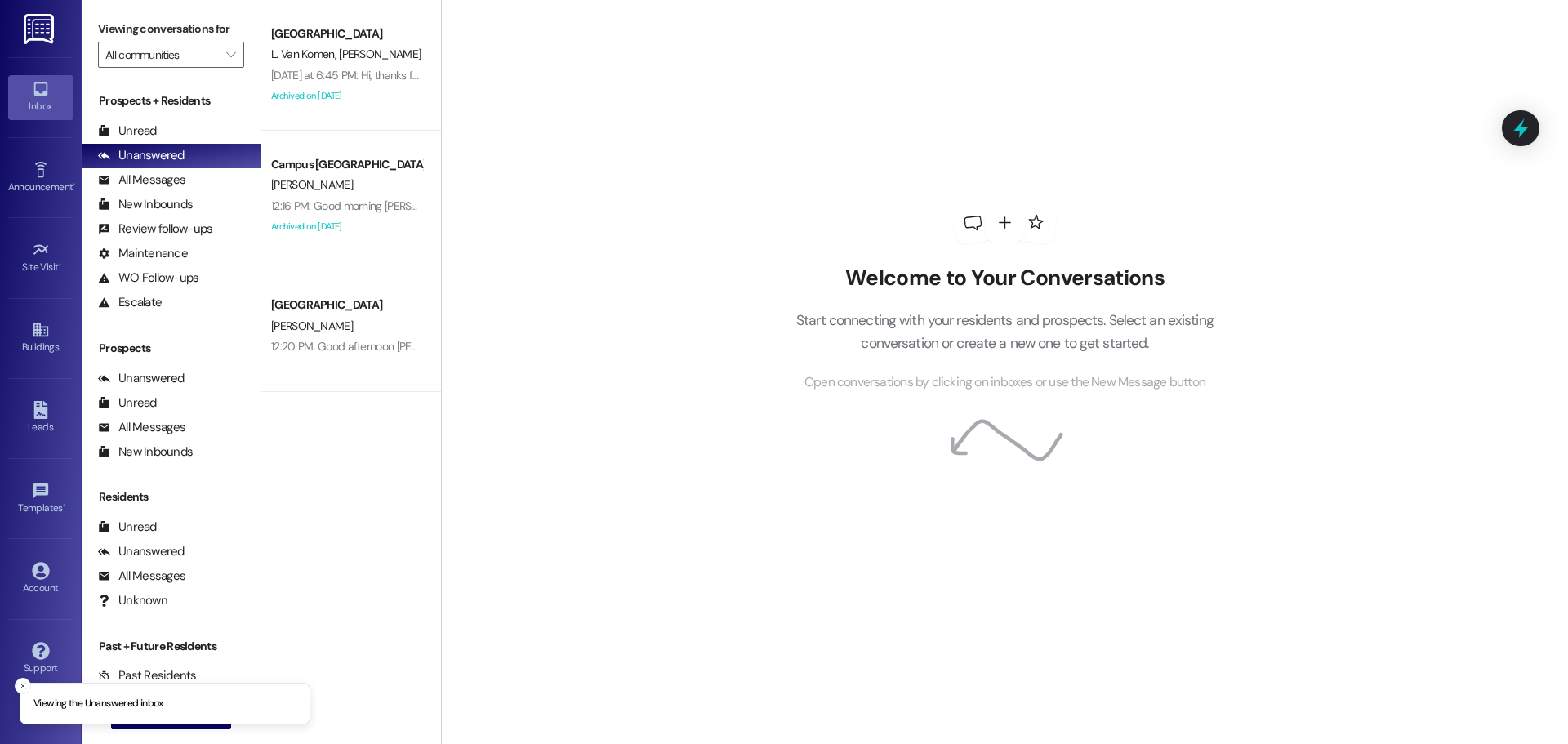
click at [306, 324] on div "[PERSON_NAME]" at bounding box center [346, 325] width 155 height 20
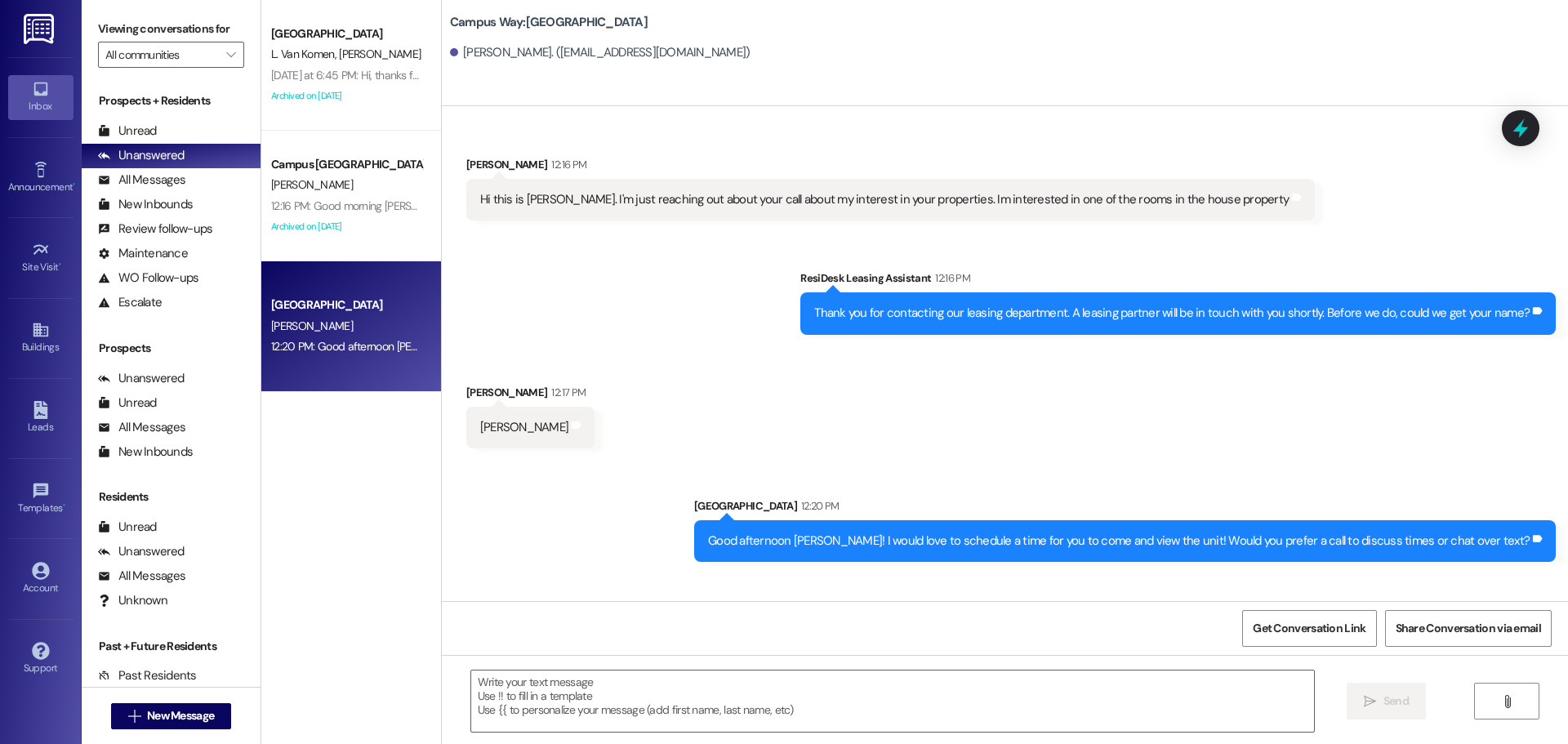
click at [696, 202] on div "Hi this is [PERSON_NAME]. I'm just reaching out about your call about my intere…" at bounding box center [884, 199] width 808 height 17
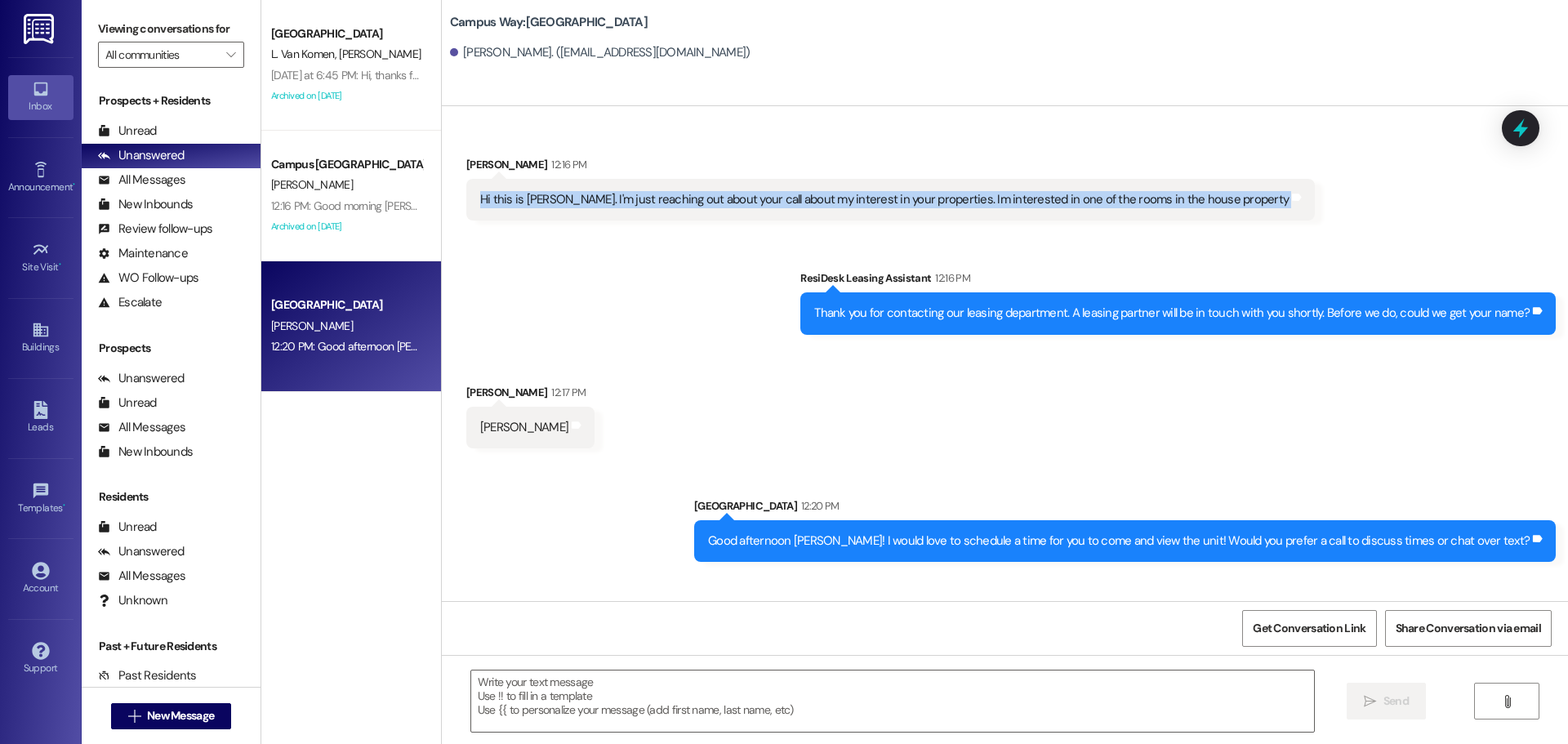
click at [696, 202] on div "Hi this is [PERSON_NAME]. I'm just reaching out about your call about my intere…" at bounding box center [884, 199] width 808 height 17
copy div "Hi this is [PERSON_NAME]. I'm just reaching out about your call about my intere…"
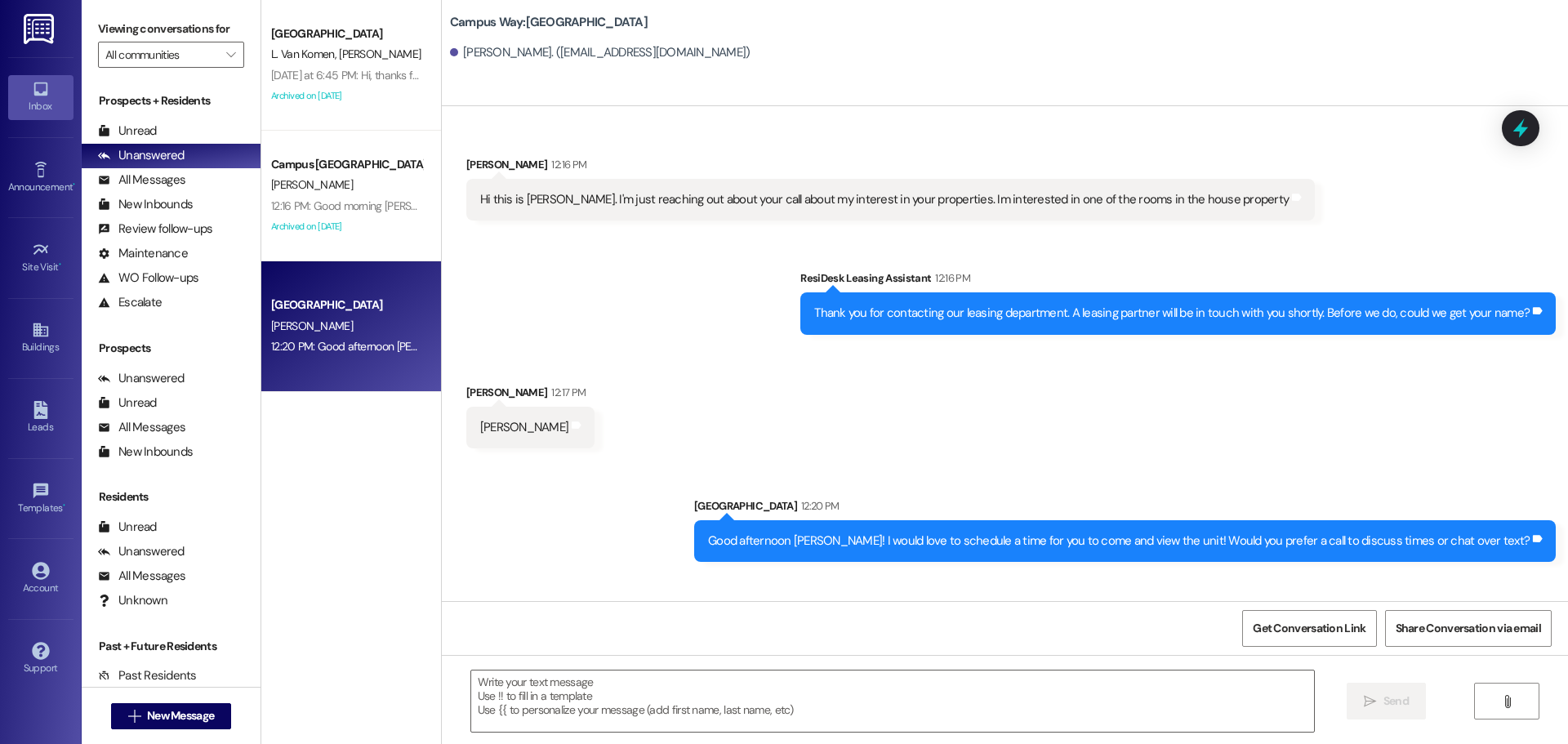
click at [1004, 532] on div "Good afternoon [PERSON_NAME]! I would love to schedule a time for you to come a…" at bounding box center [1119, 541] width 822 height 17
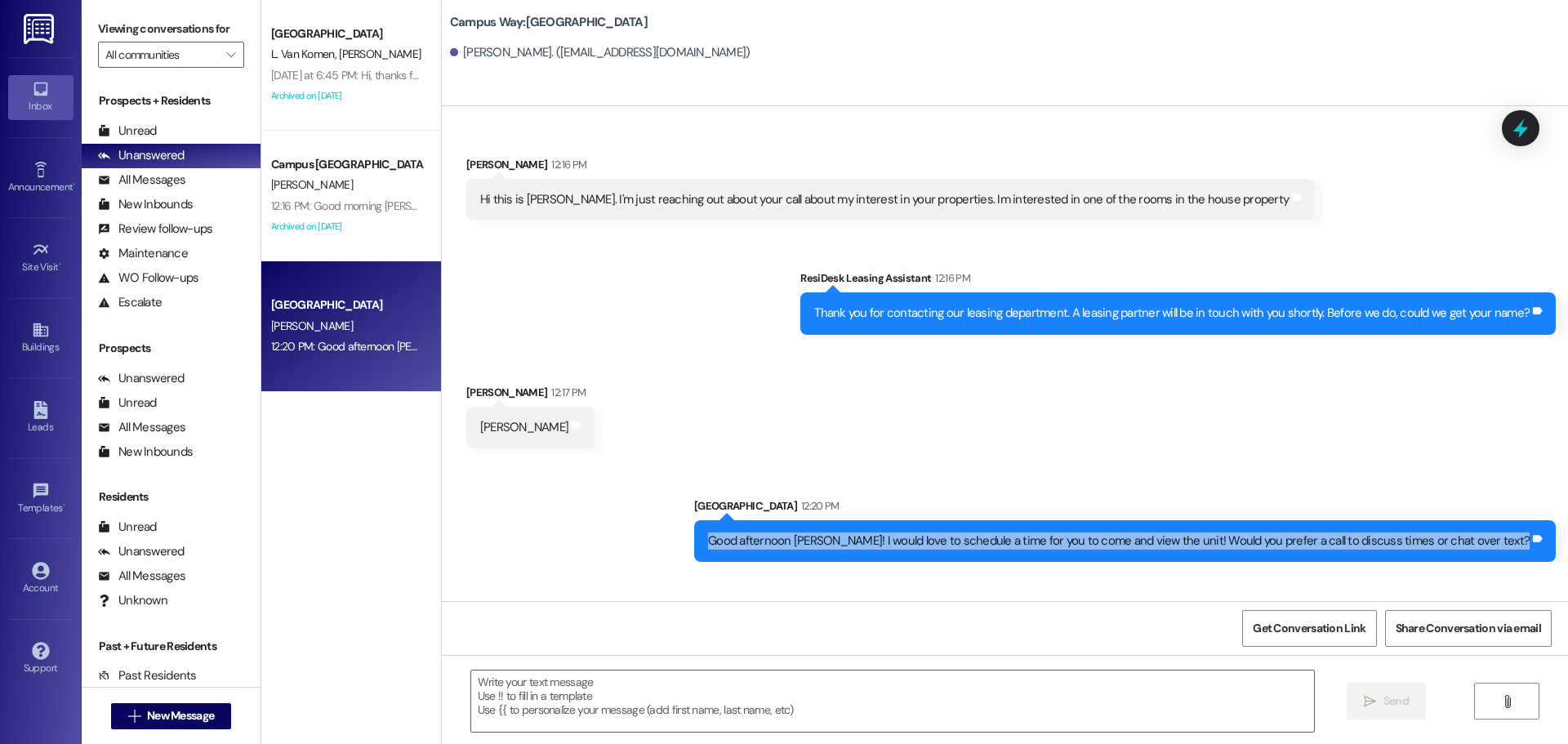
click at [1004, 532] on div "Good afternoon [PERSON_NAME]! I would love to schedule a time for you to come a…" at bounding box center [1119, 541] width 822 height 17
copy div "Good afternoon [PERSON_NAME]! I would love to schedule a time for you to come a…"
click at [170, 721] on span "New Message" at bounding box center [180, 715] width 67 height 17
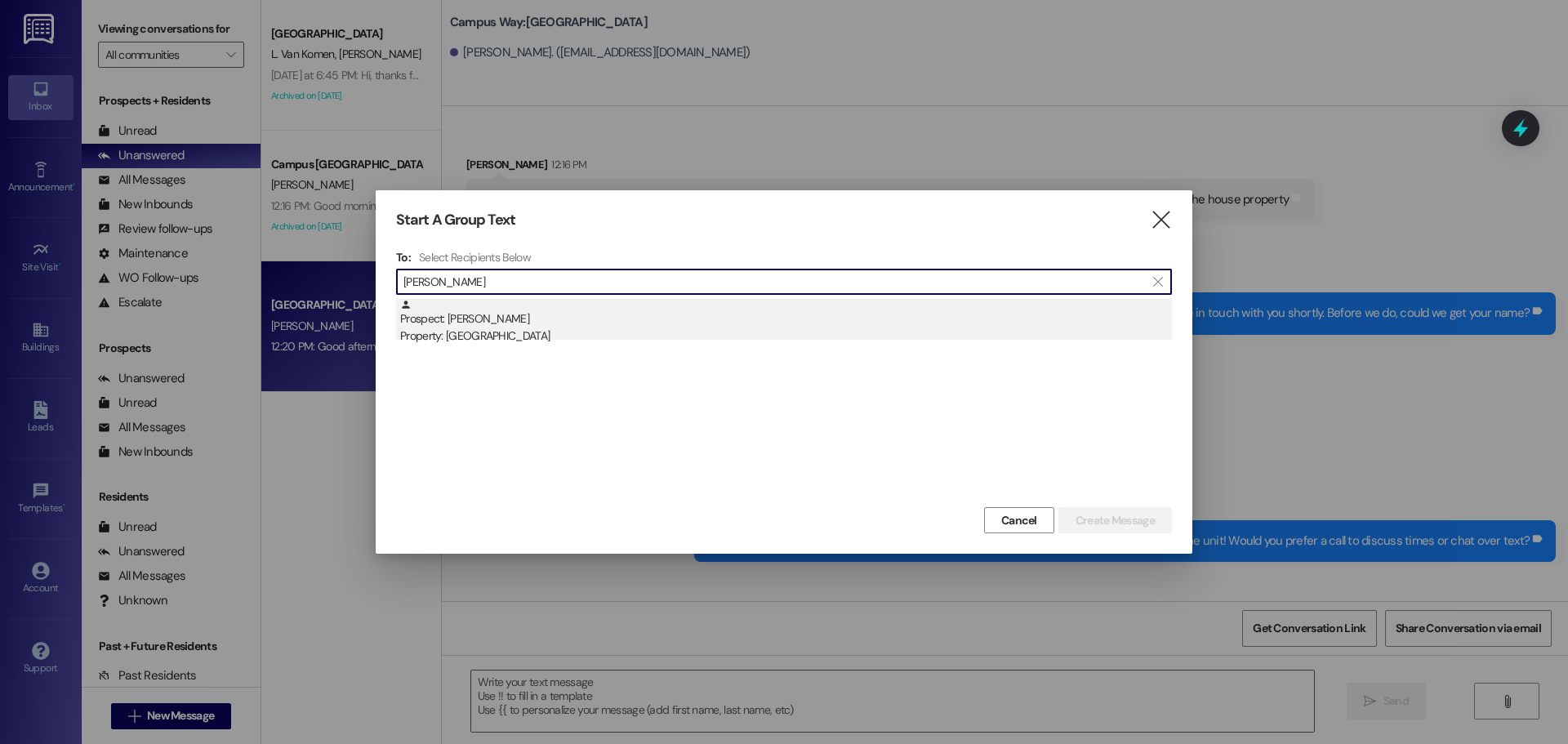
type input "[PERSON_NAME]"
click at [413, 331] on div "Property: [GEOGRAPHIC_DATA]" at bounding box center [785, 336] width 772 height 17
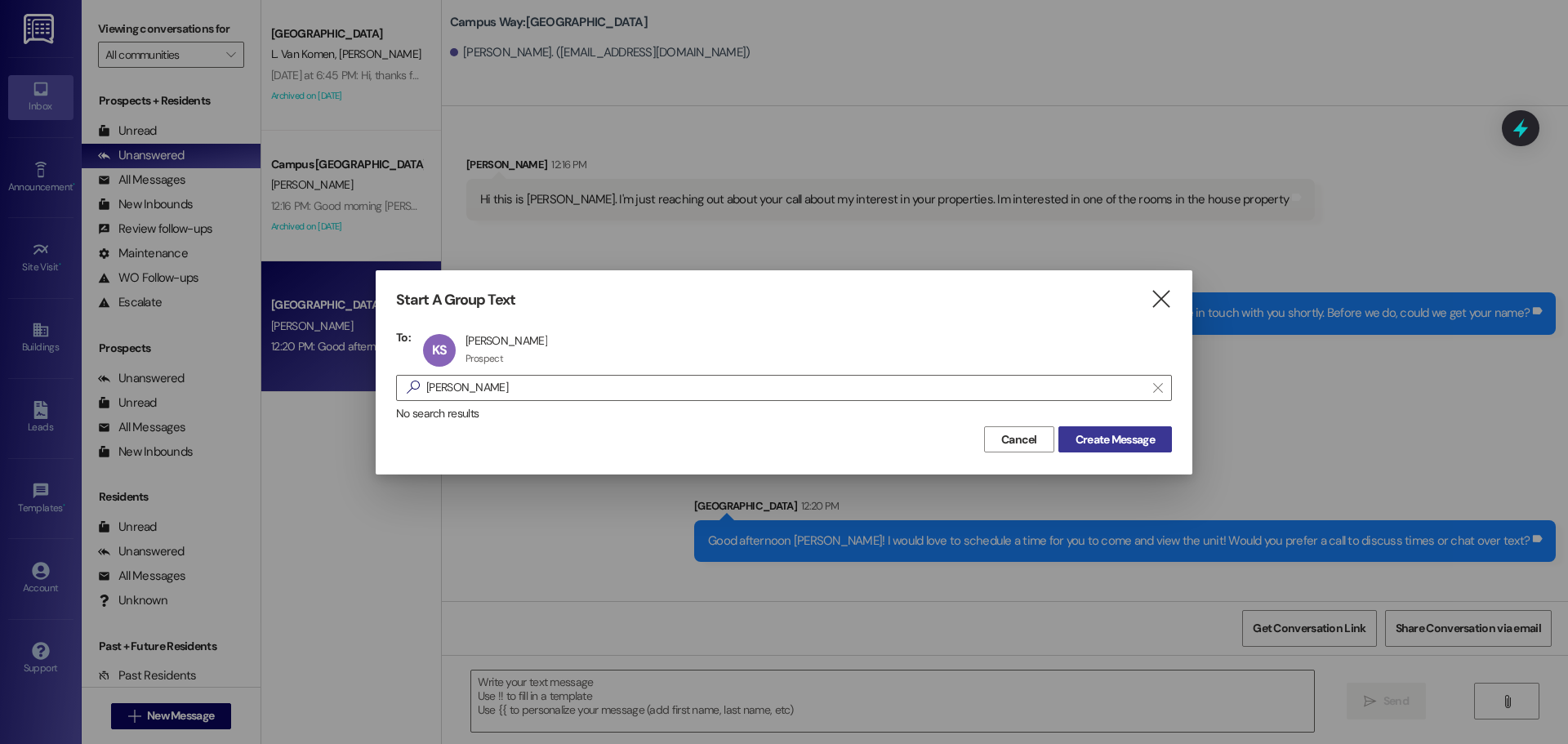
click at [1130, 442] on span "Create Message" at bounding box center [1115, 440] width 79 height 17
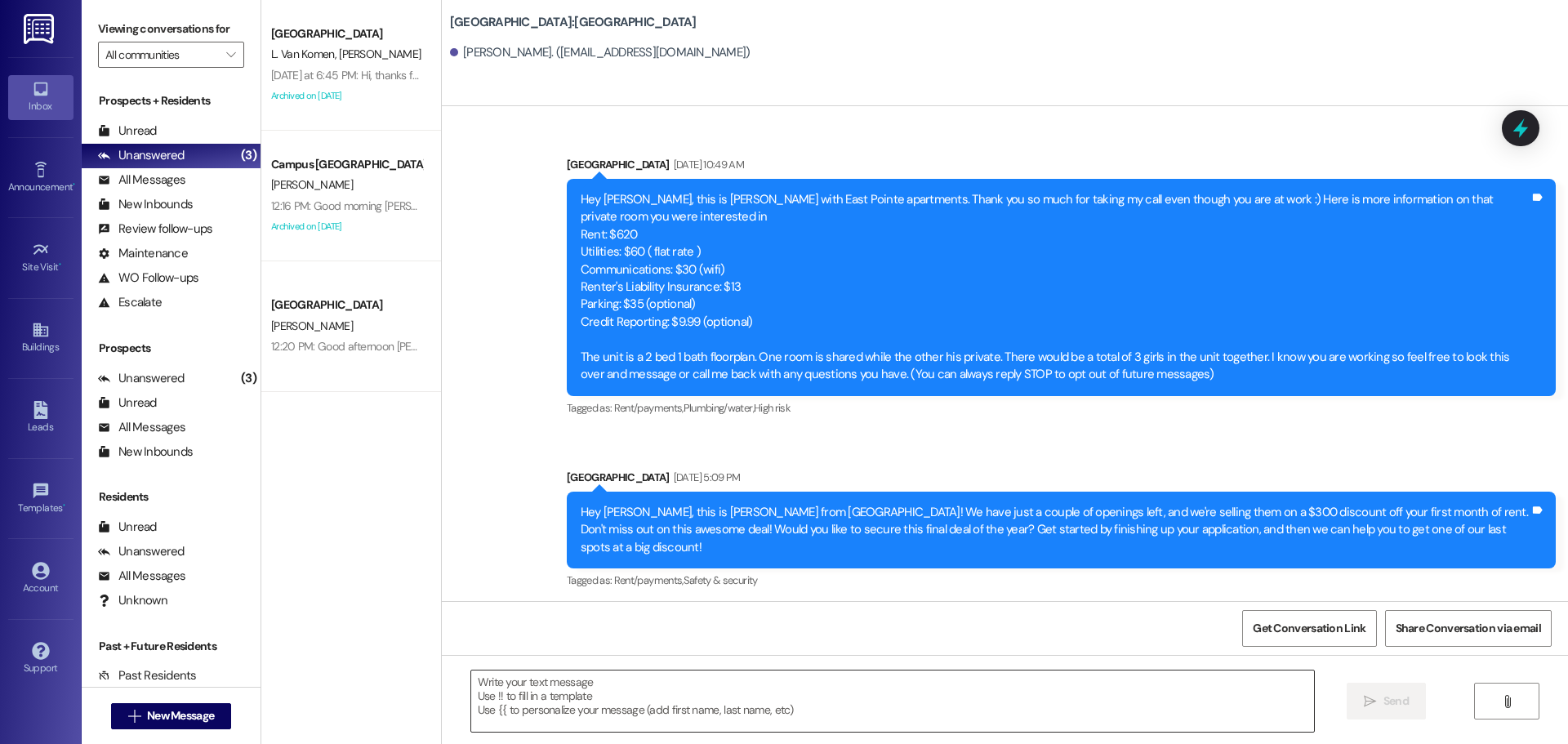
click at [792, 729] on textarea at bounding box center [892, 701] width 843 height 61
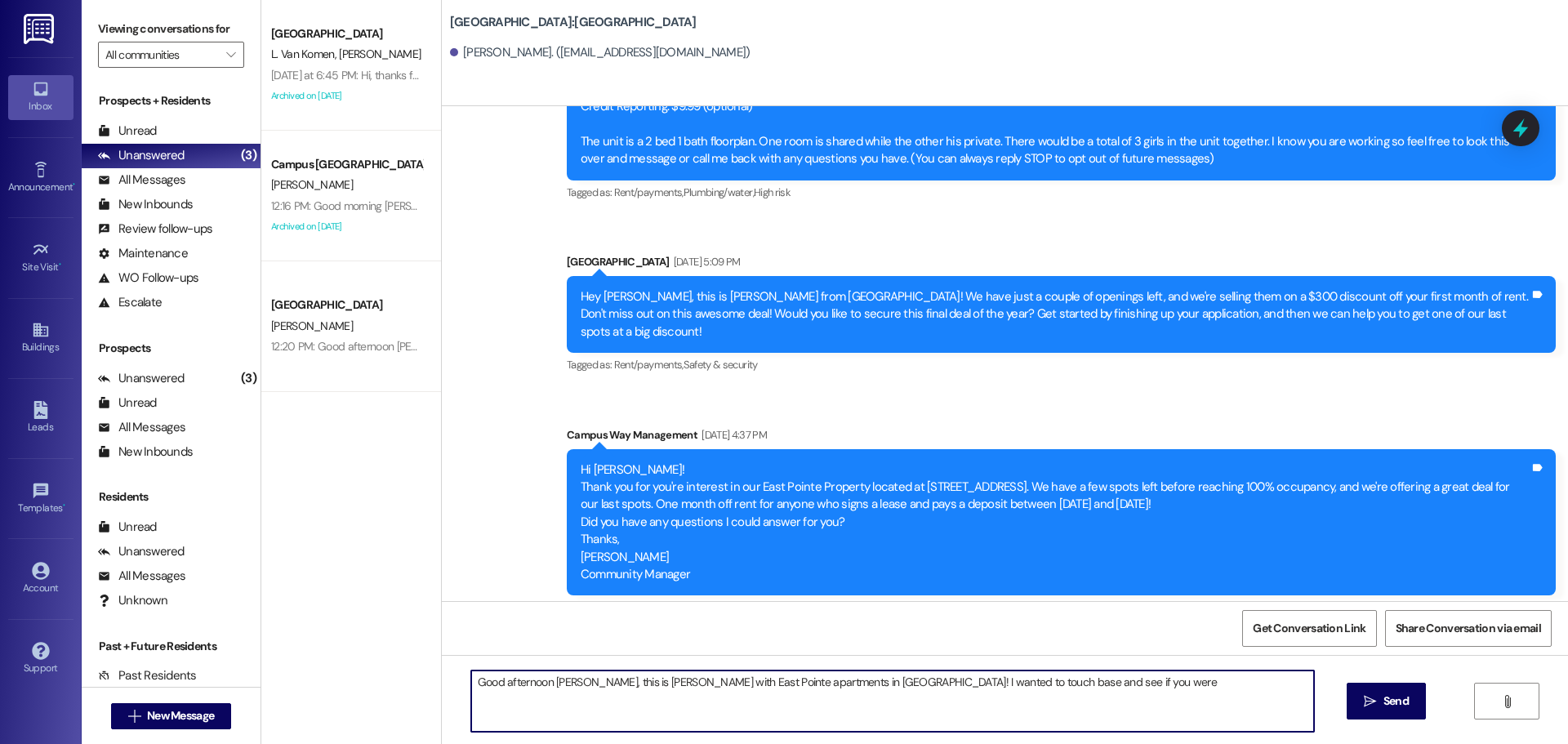
scroll to position [551, 0]
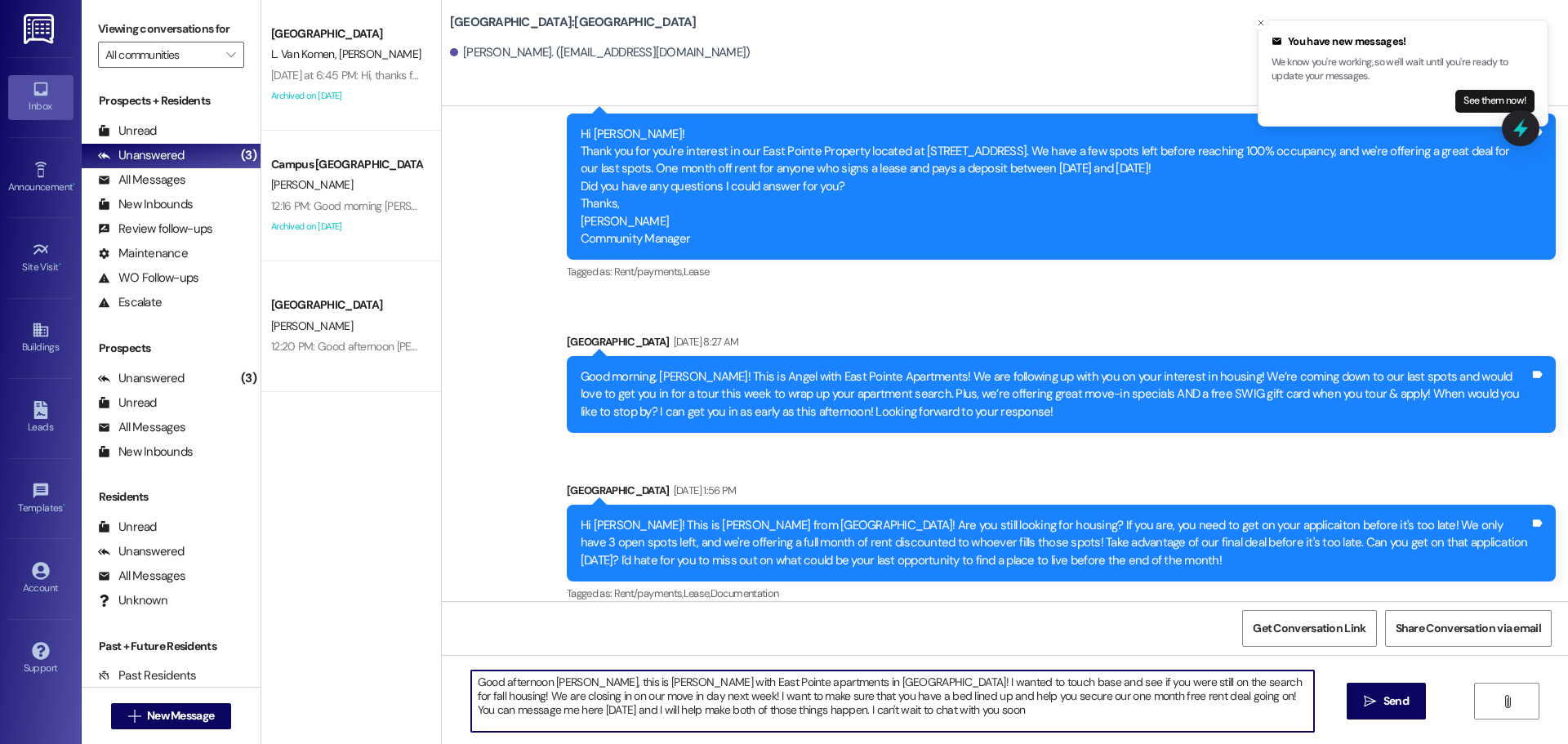
type textarea "Good afternoon Kendra, this is Andrea with East Pointe apartments in Provo! I w…"
click at [1138, 727] on textarea "Good afternoon Kendra, this is Andrea with East Pointe apartments in Provo! I w…" at bounding box center [892, 701] width 843 height 61
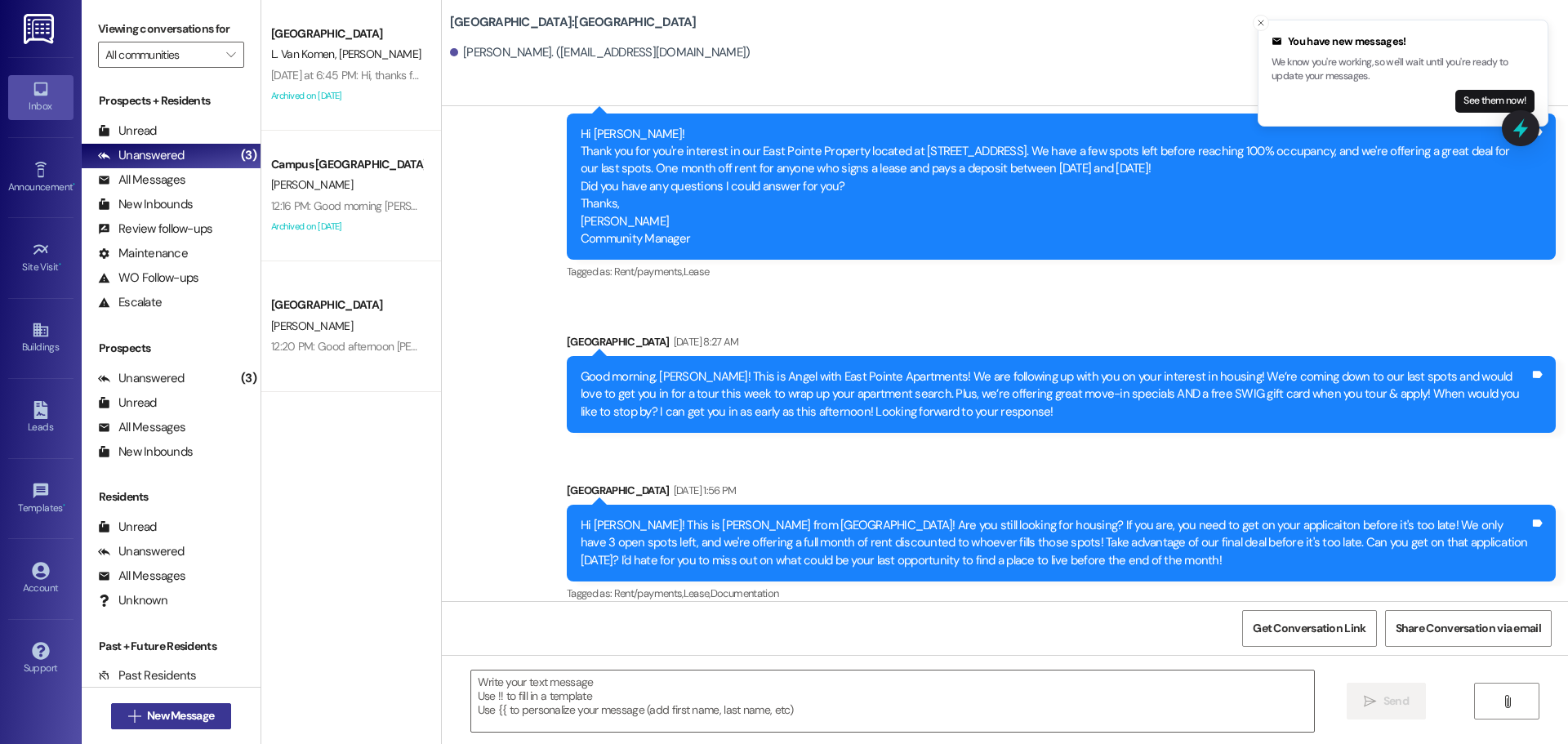
click at [177, 704] on button " New Message" at bounding box center [171, 715] width 121 height 26
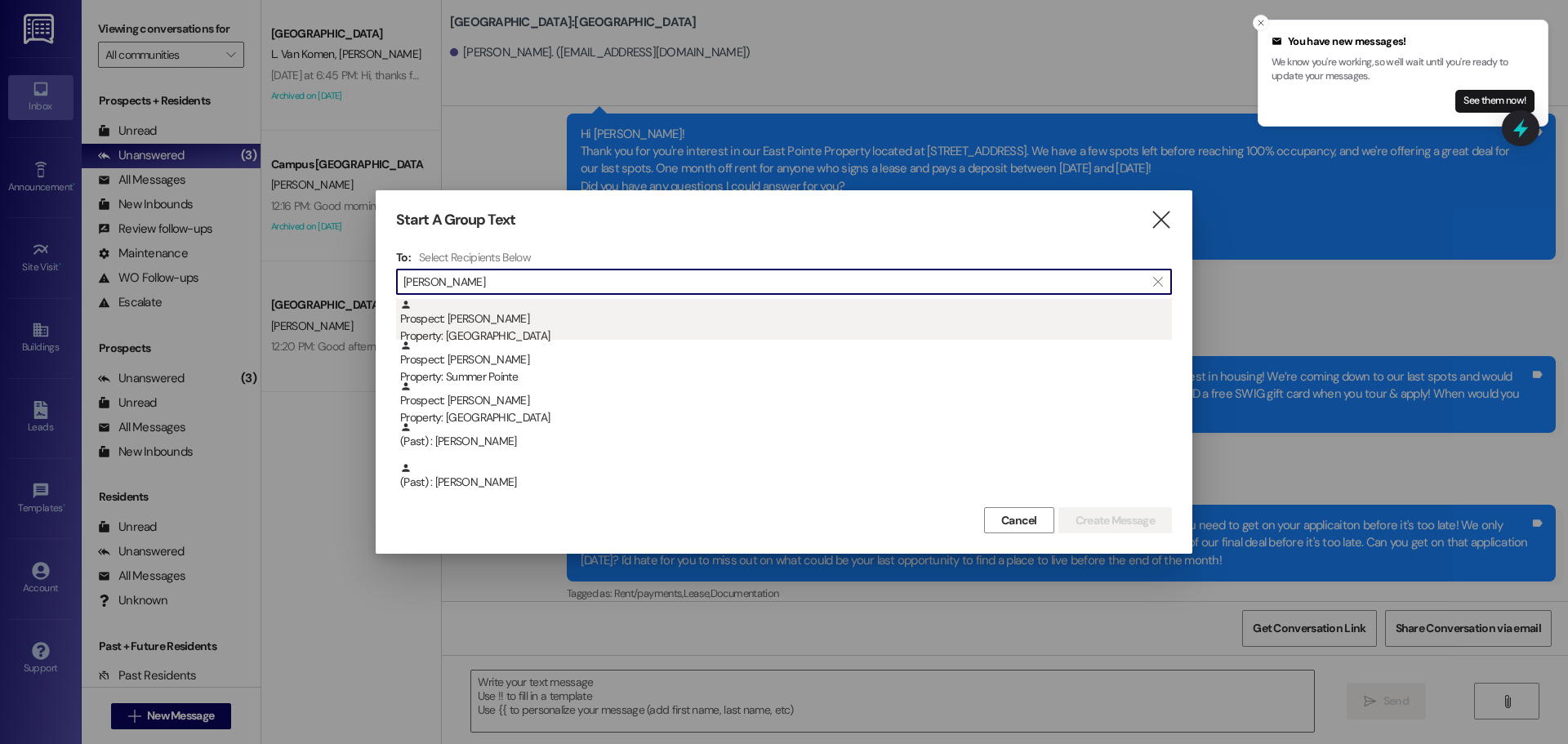
type input "lawrence"
click at [501, 320] on div "Prospect: Lawrence Thain Property: East Pointe" at bounding box center [785, 321] width 772 height 47
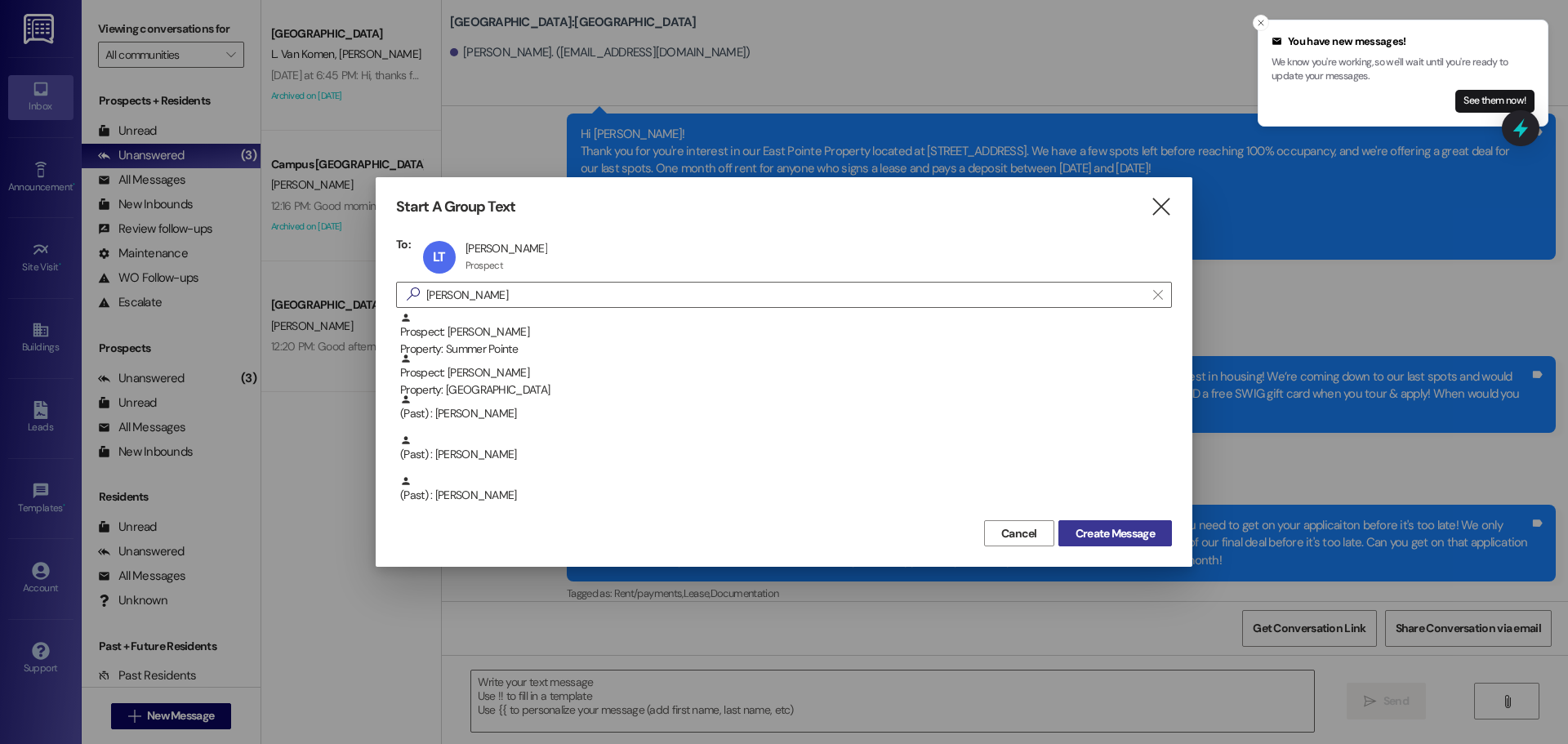
click at [1125, 528] on span "Create Message" at bounding box center [1115, 533] width 79 height 17
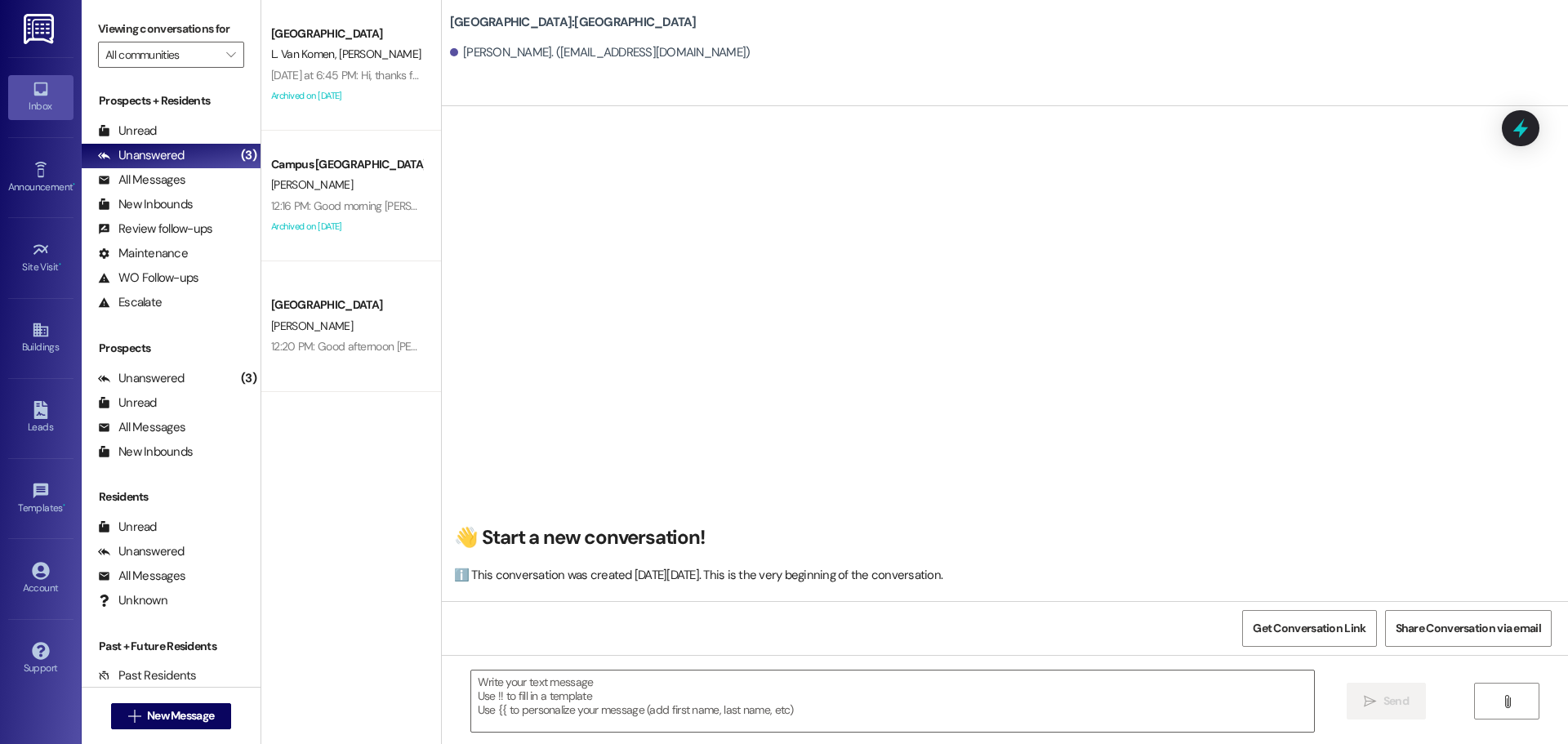
scroll to position [1, 0]
click at [156, 716] on span "New Message" at bounding box center [180, 715] width 67 height 17
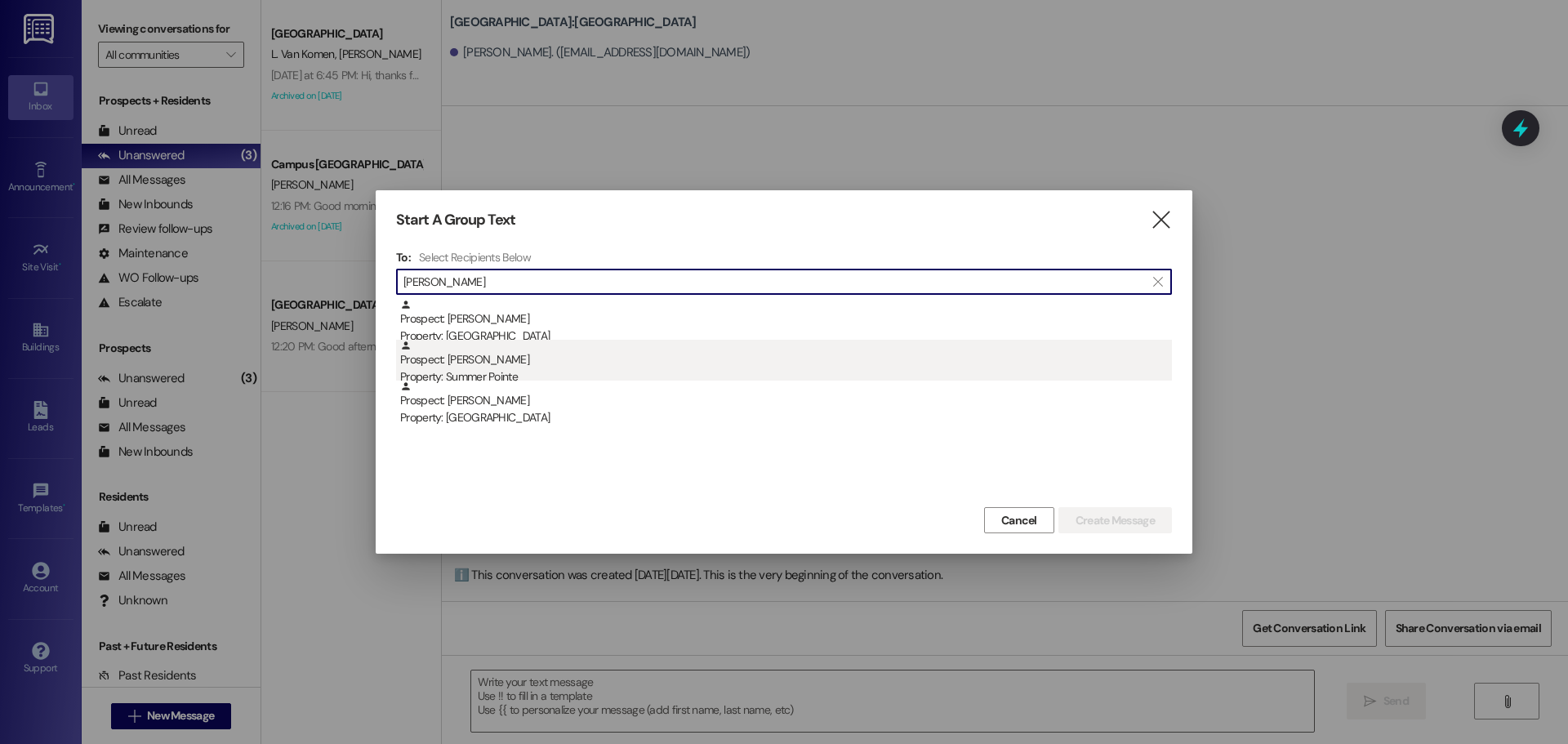
type input "lawrence thain"
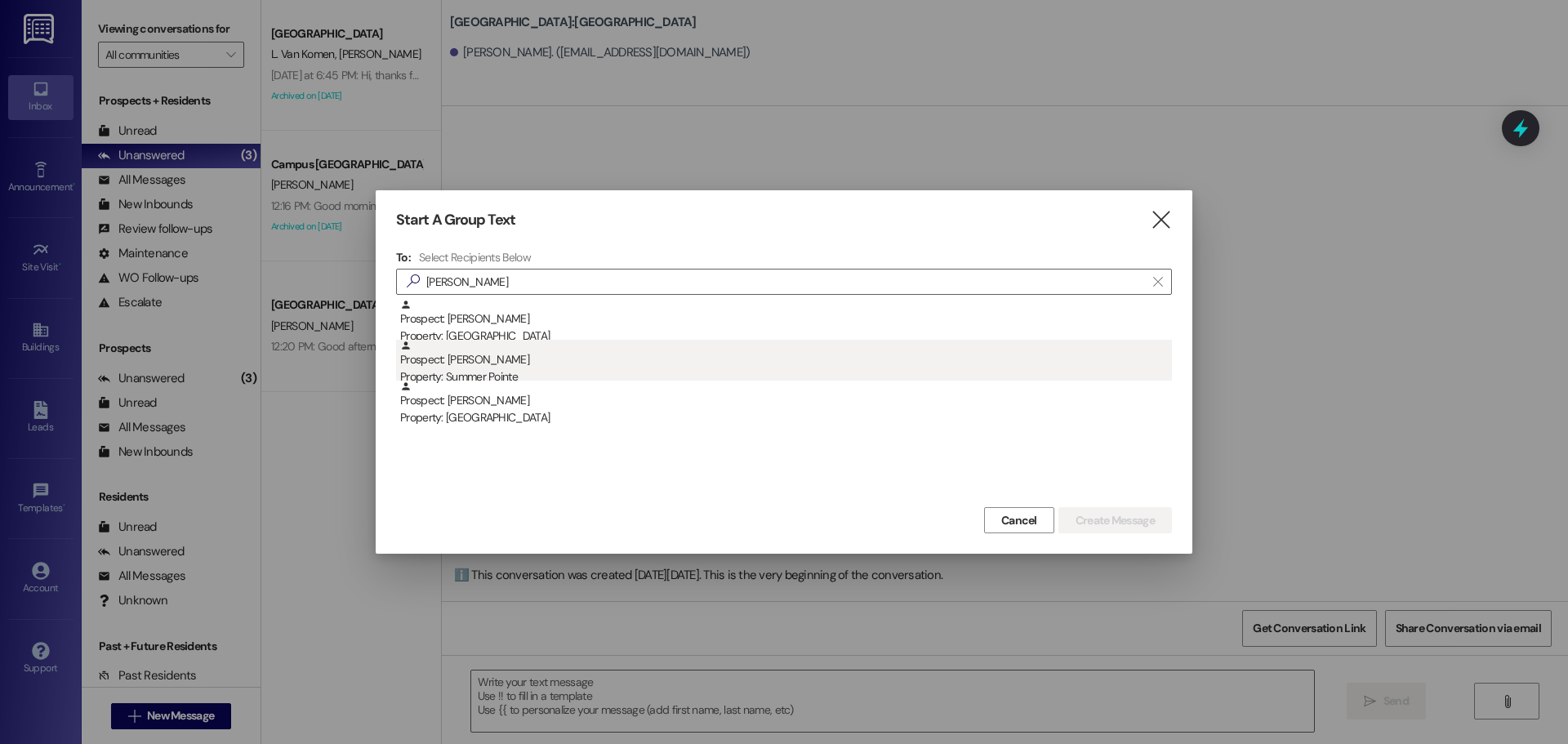
click at [620, 363] on div "Prospect: Lawrence Thain Property: Summer Pointe" at bounding box center [785, 362] width 772 height 47
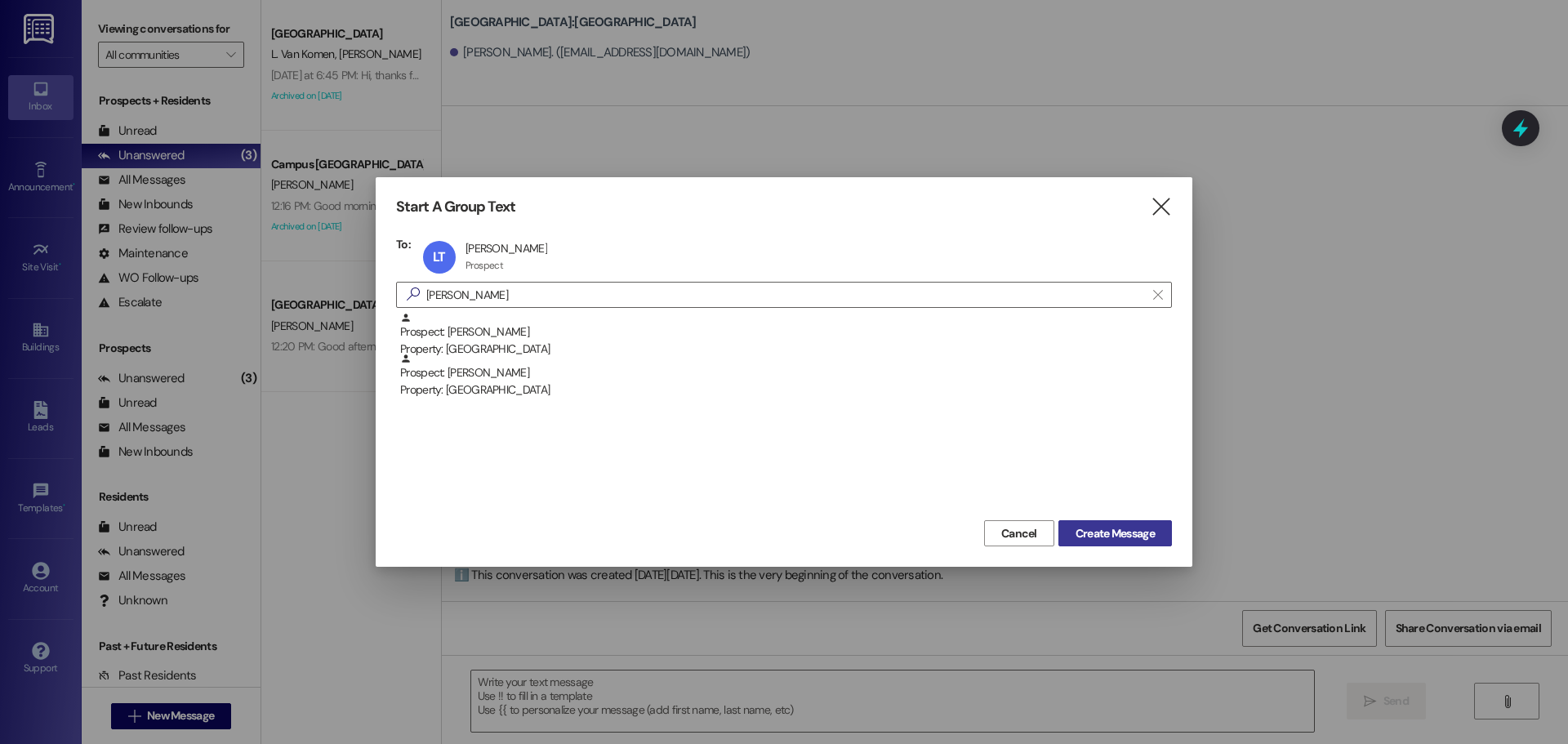
click at [1139, 539] on span "Create Message" at bounding box center [1115, 533] width 79 height 17
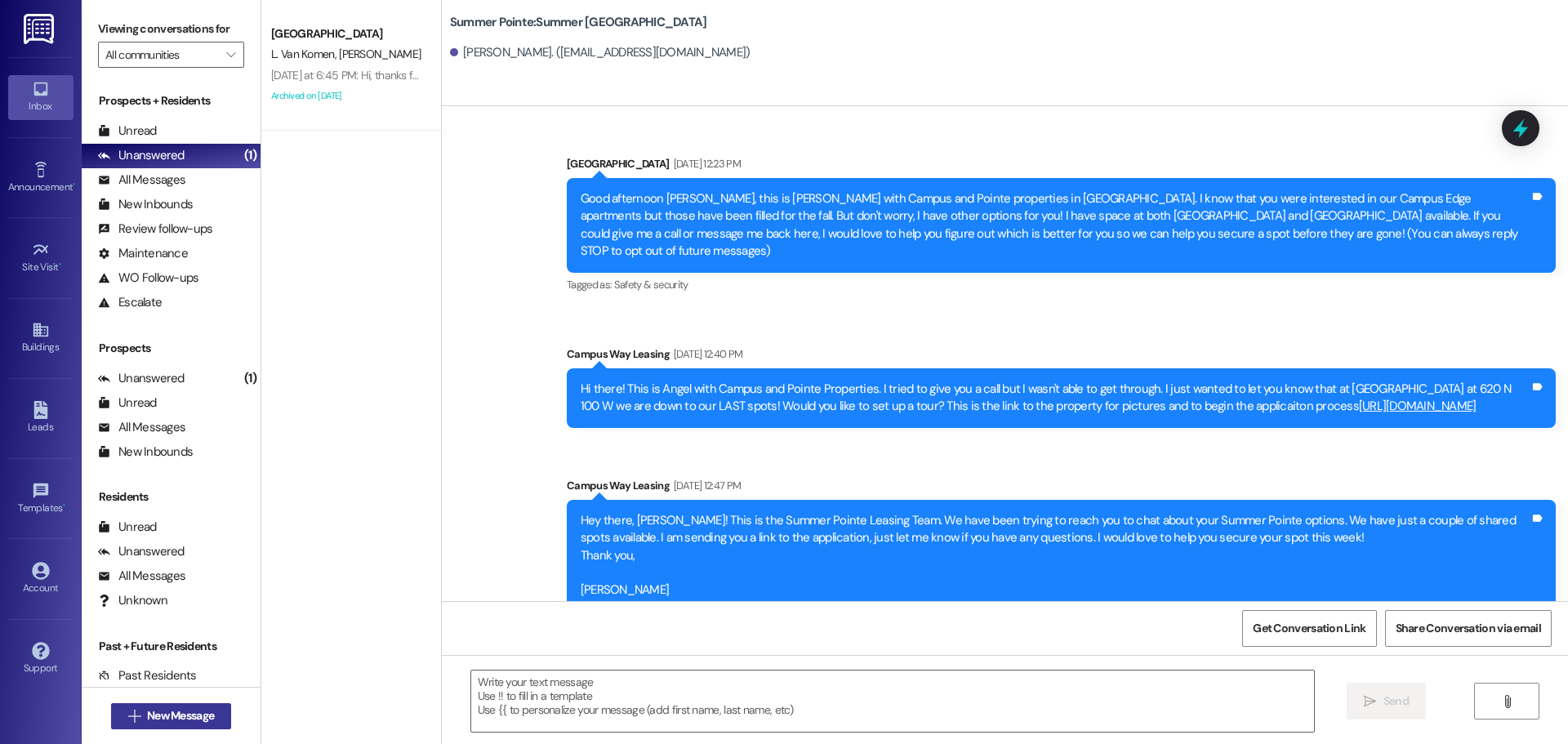
click at [212, 718] on span "New Message" at bounding box center [180, 715] width 73 height 17
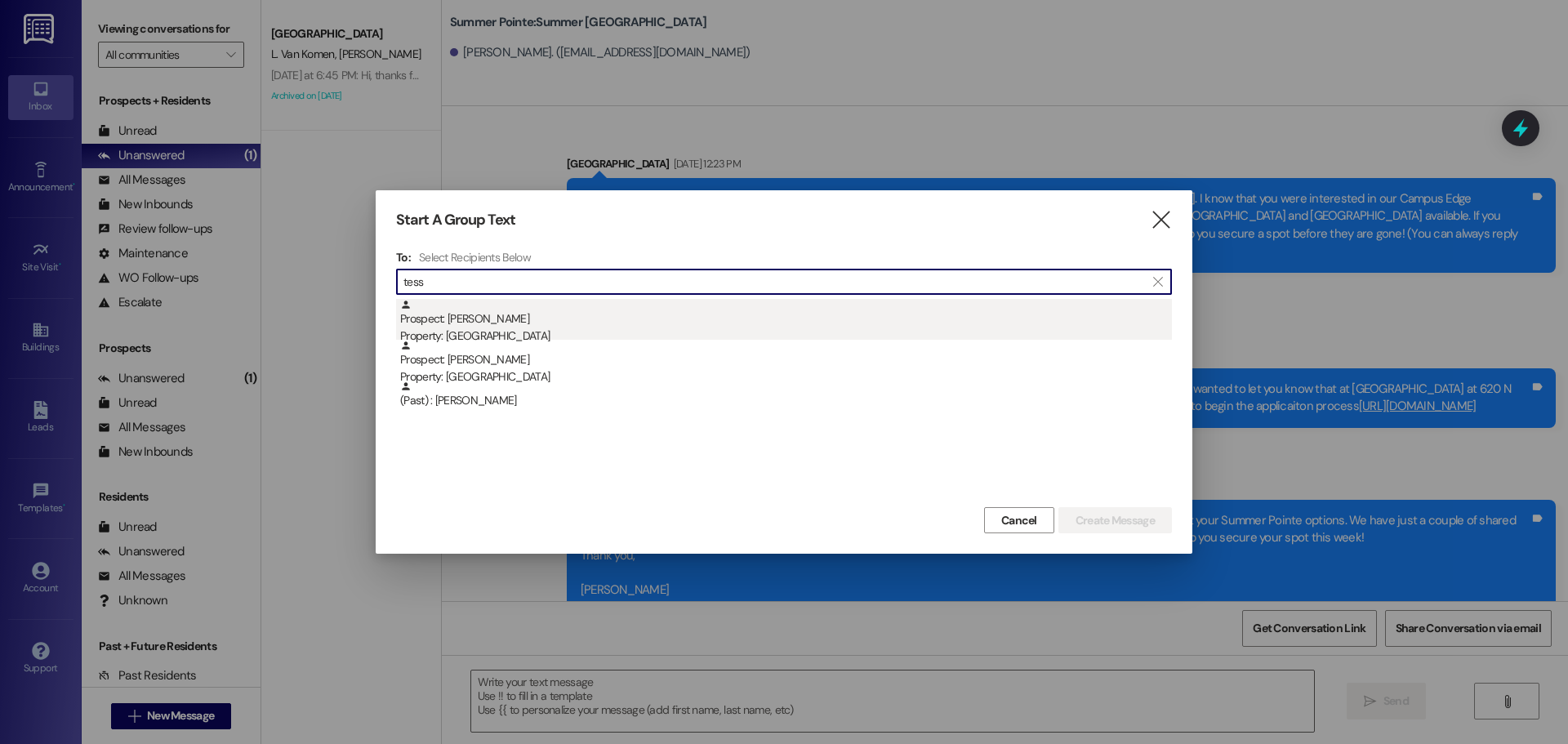
type input "tess"
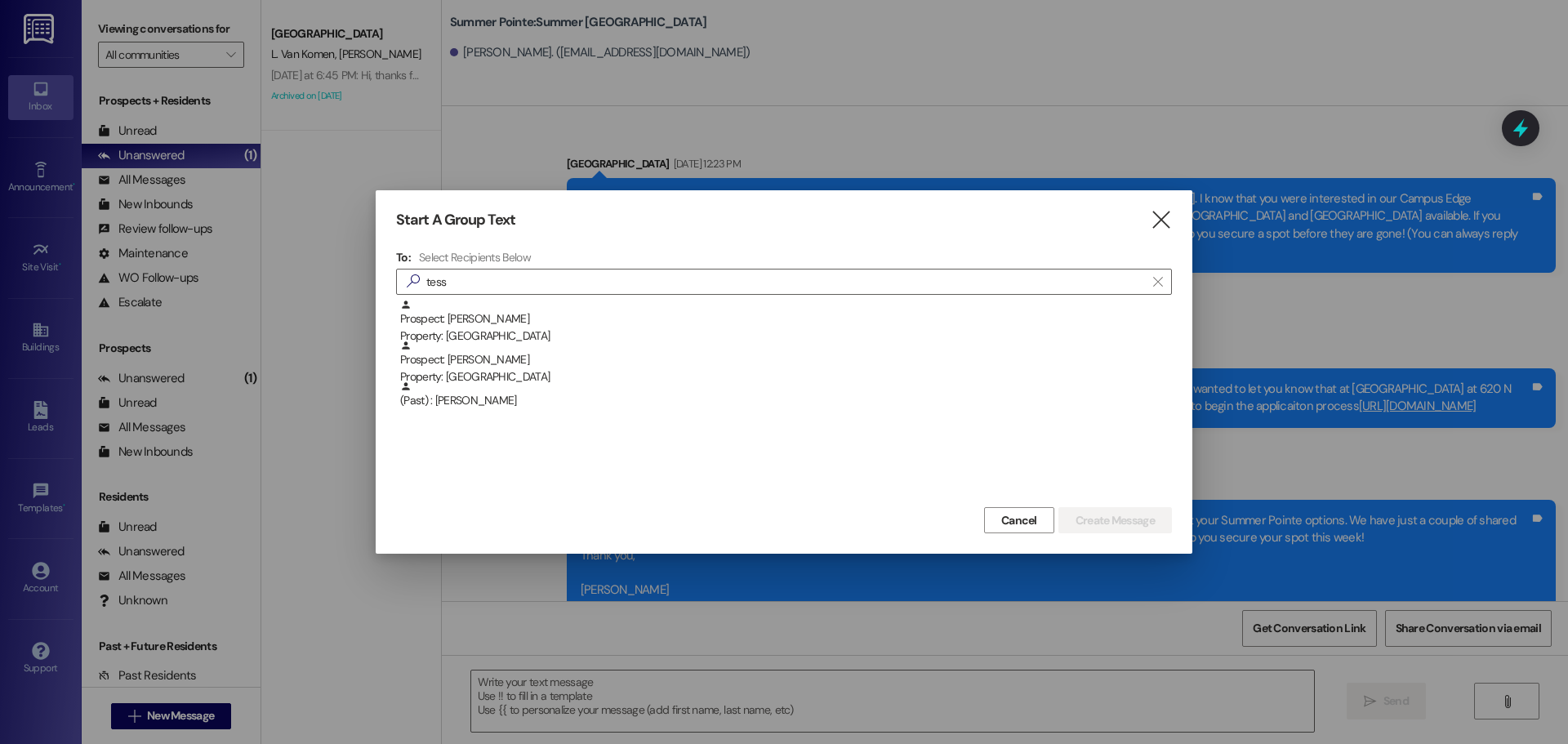
drag, startPoint x: 550, startPoint y: 317, endPoint x: 1077, endPoint y: 493, distance: 555.6
click at [555, 322] on div "Prospect: Tessa Nokes Property: Campus Way" at bounding box center [785, 321] width 772 height 47
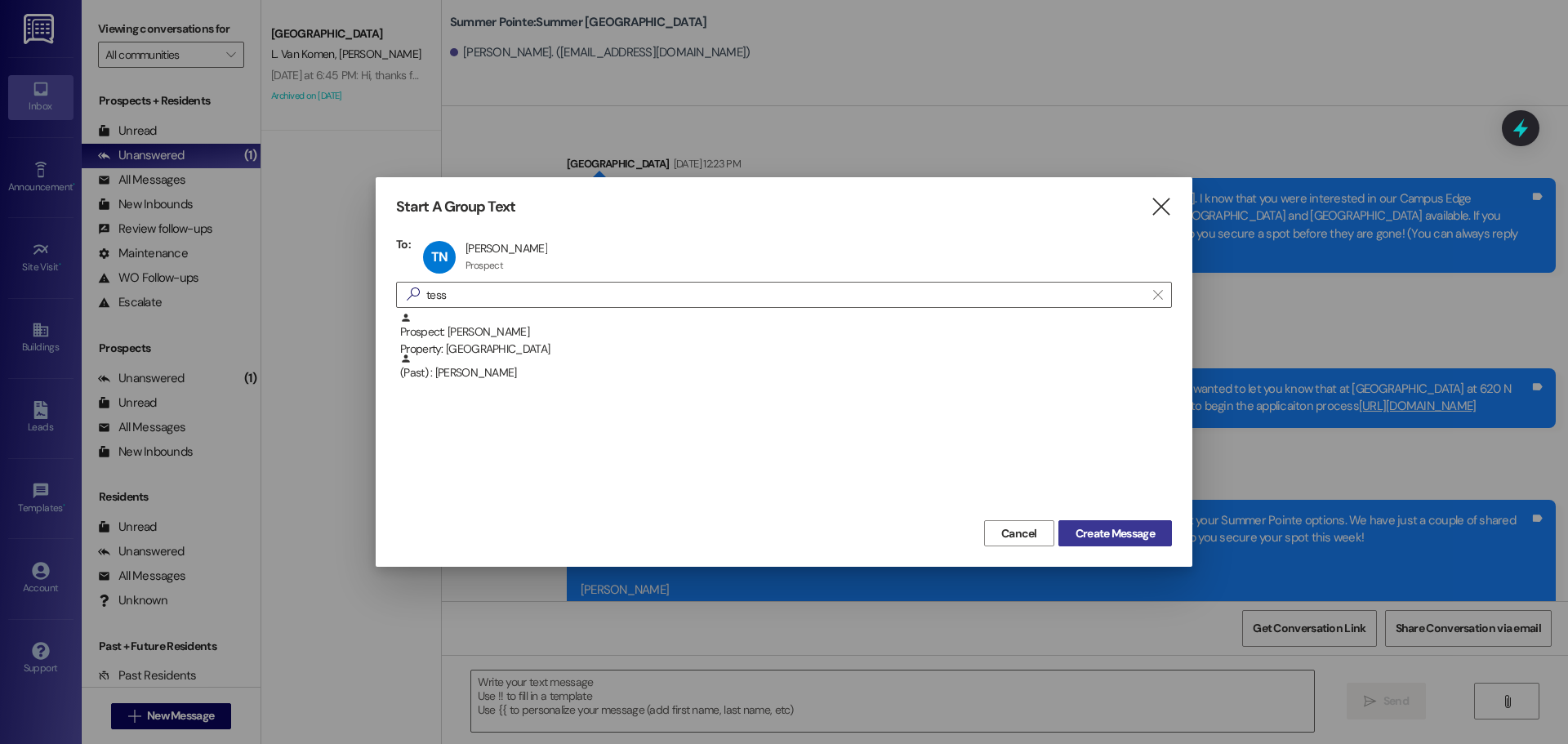
click at [1133, 525] on span "Create Message" at bounding box center [1115, 533] width 79 height 17
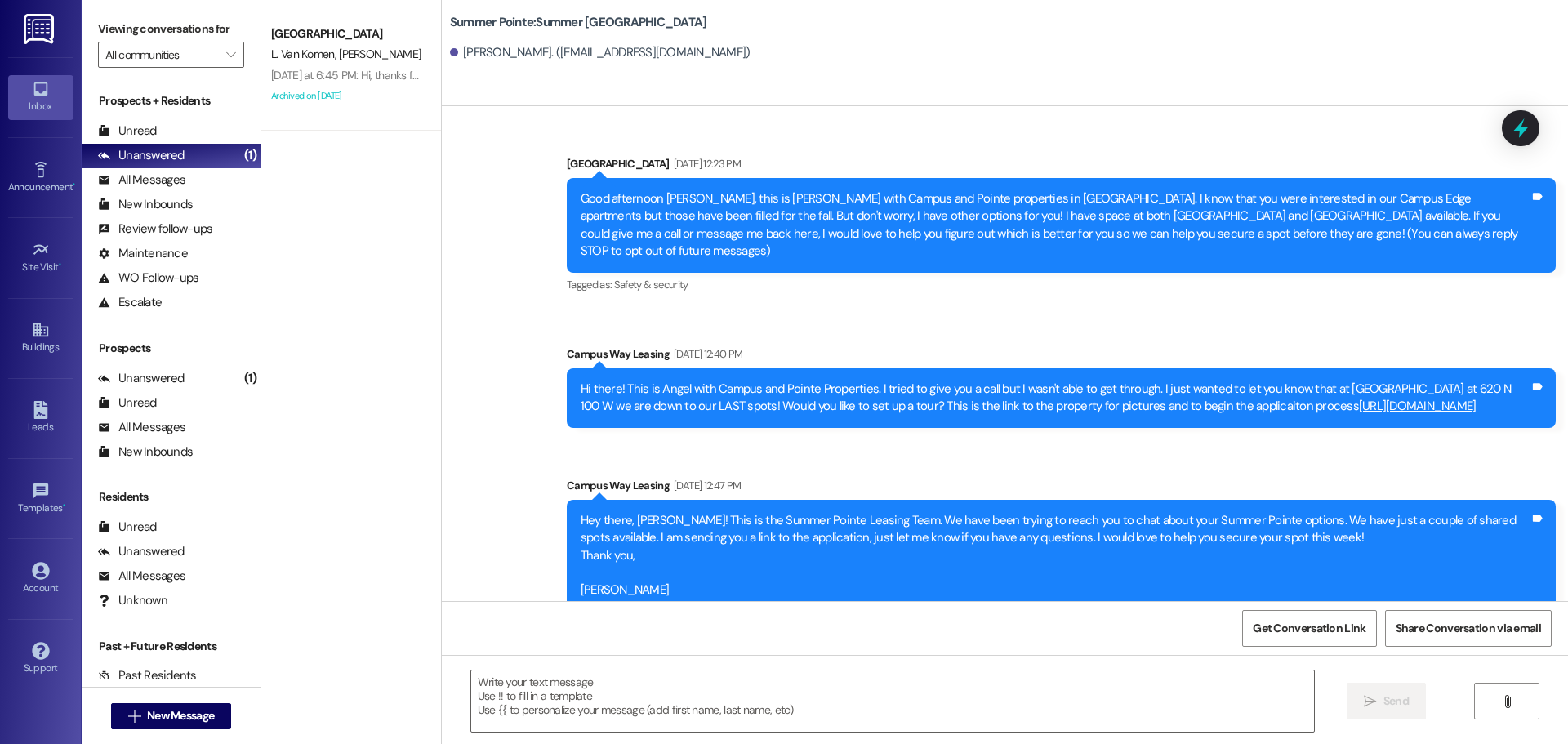
scroll to position [0, 0]
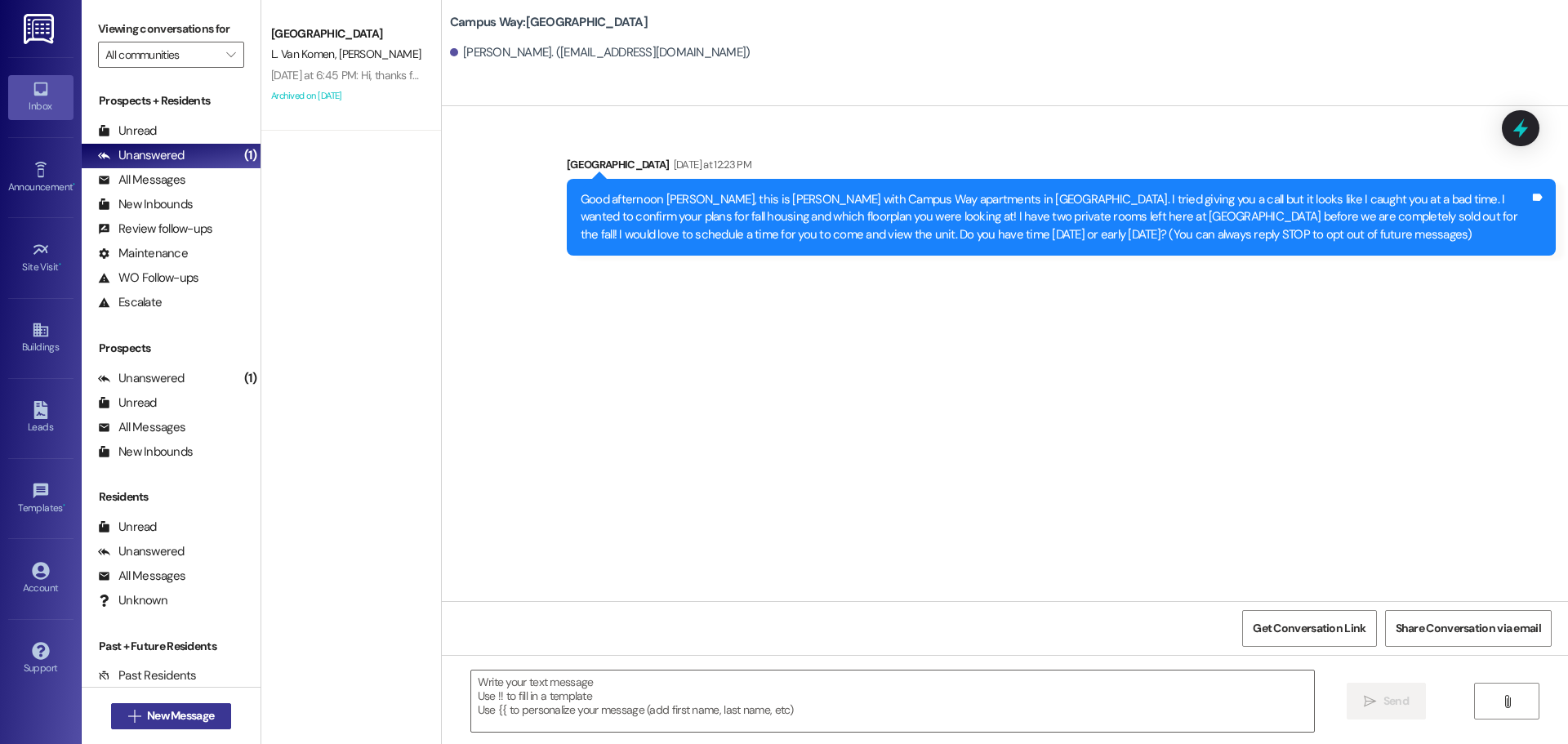
click at [215, 713] on button " New Message" at bounding box center [171, 715] width 121 height 26
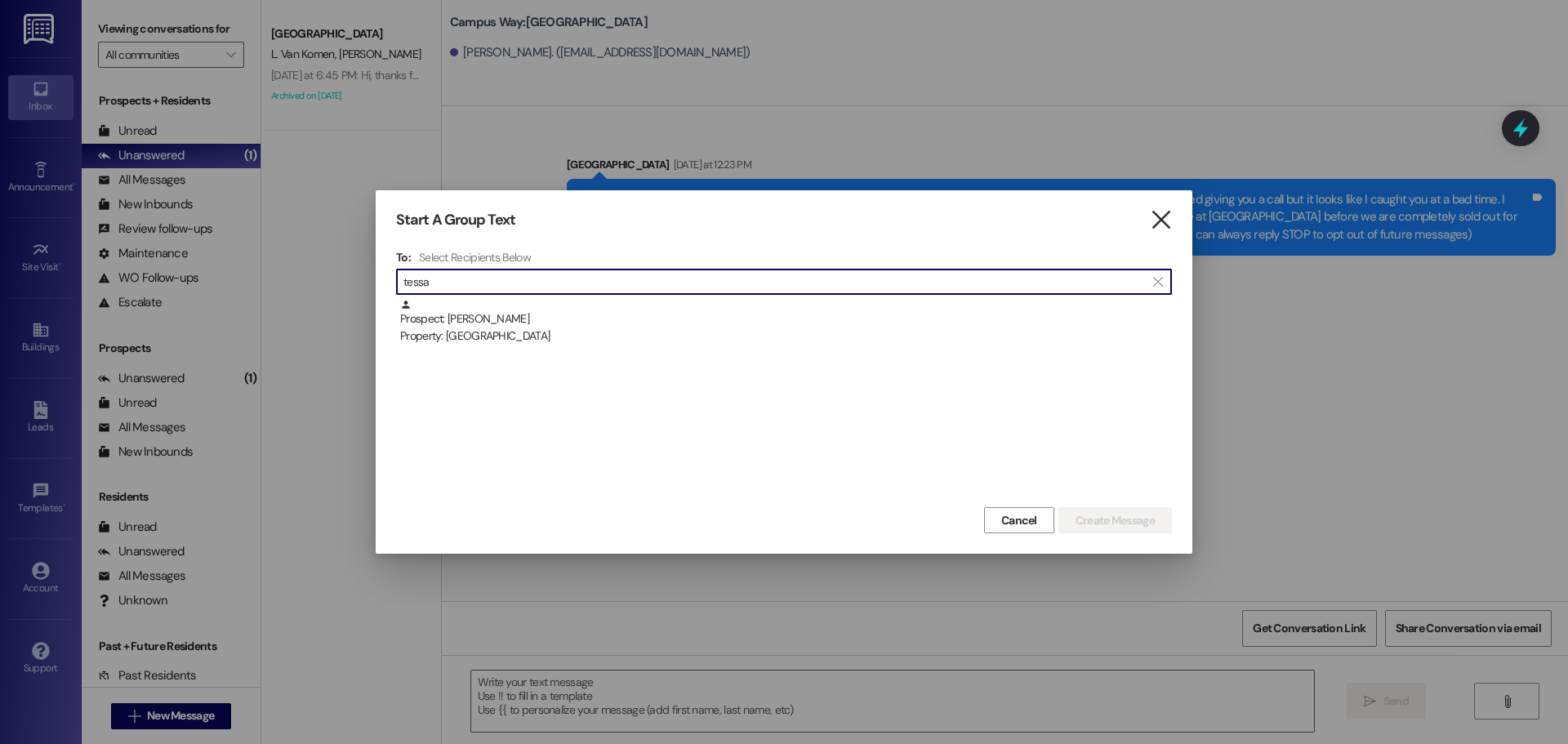
type input "tessa"
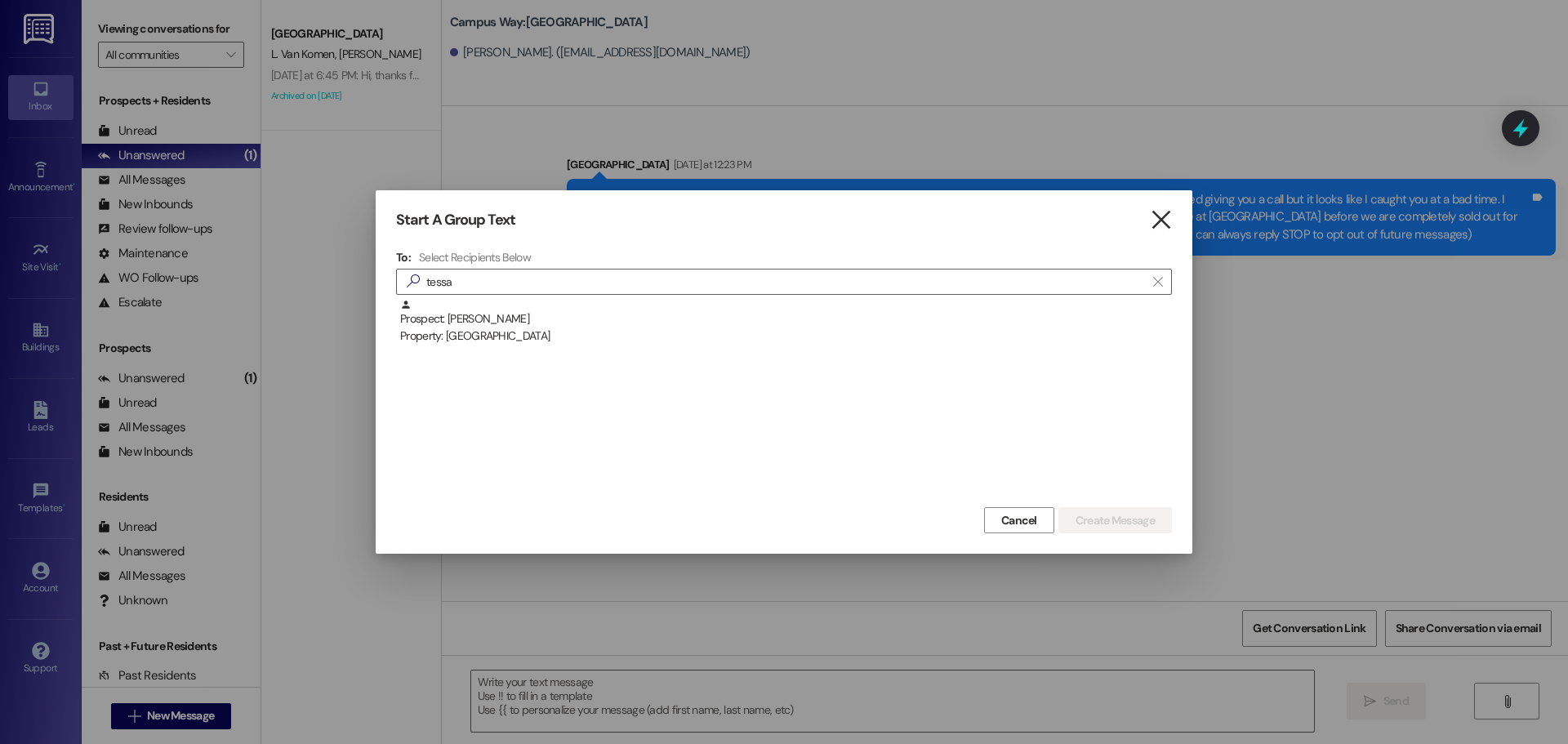
click at [1164, 214] on icon "" at bounding box center [1160, 220] width 22 height 17
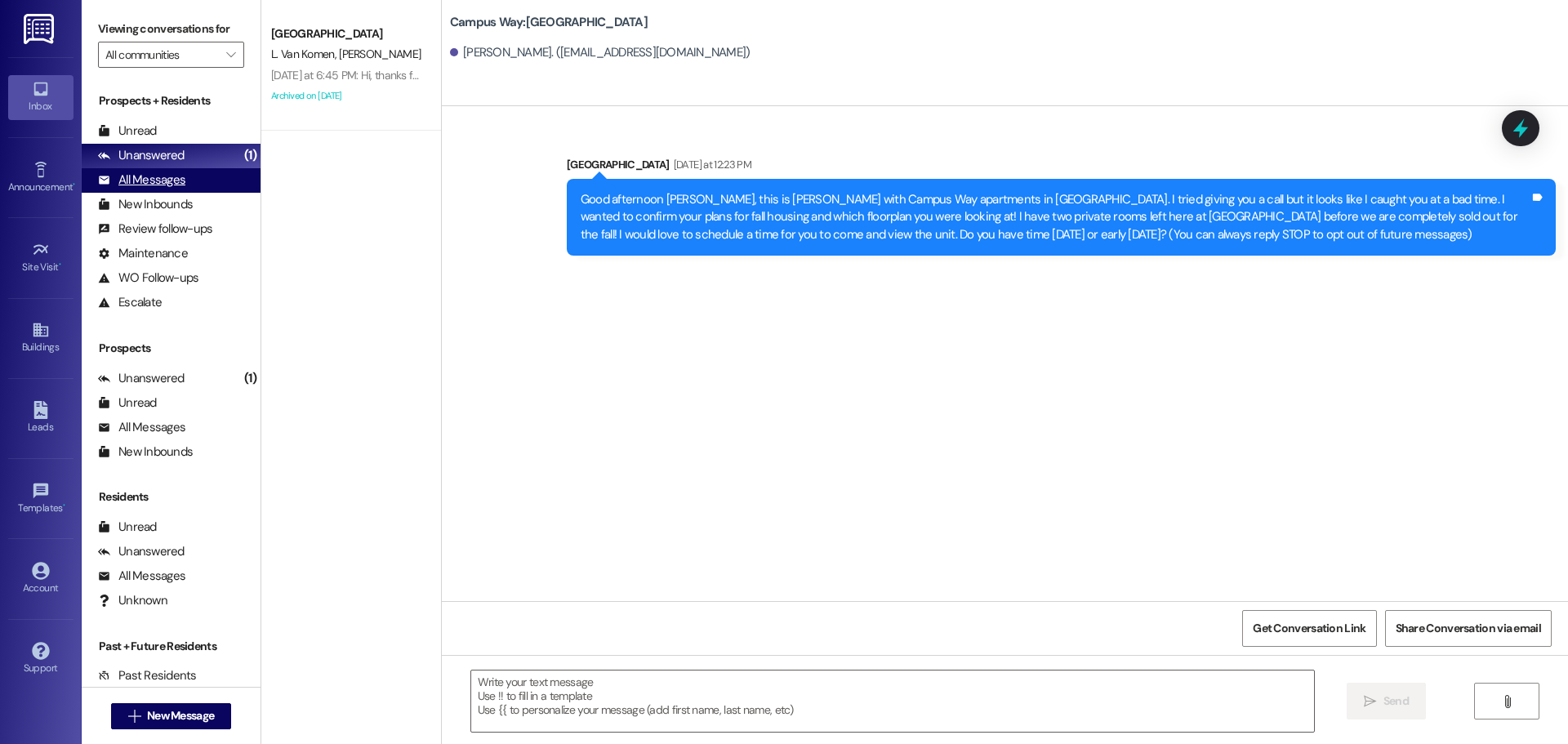
click at [176, 188] on div "All Messages" at bounding box center [142, 180] width 88 height 17
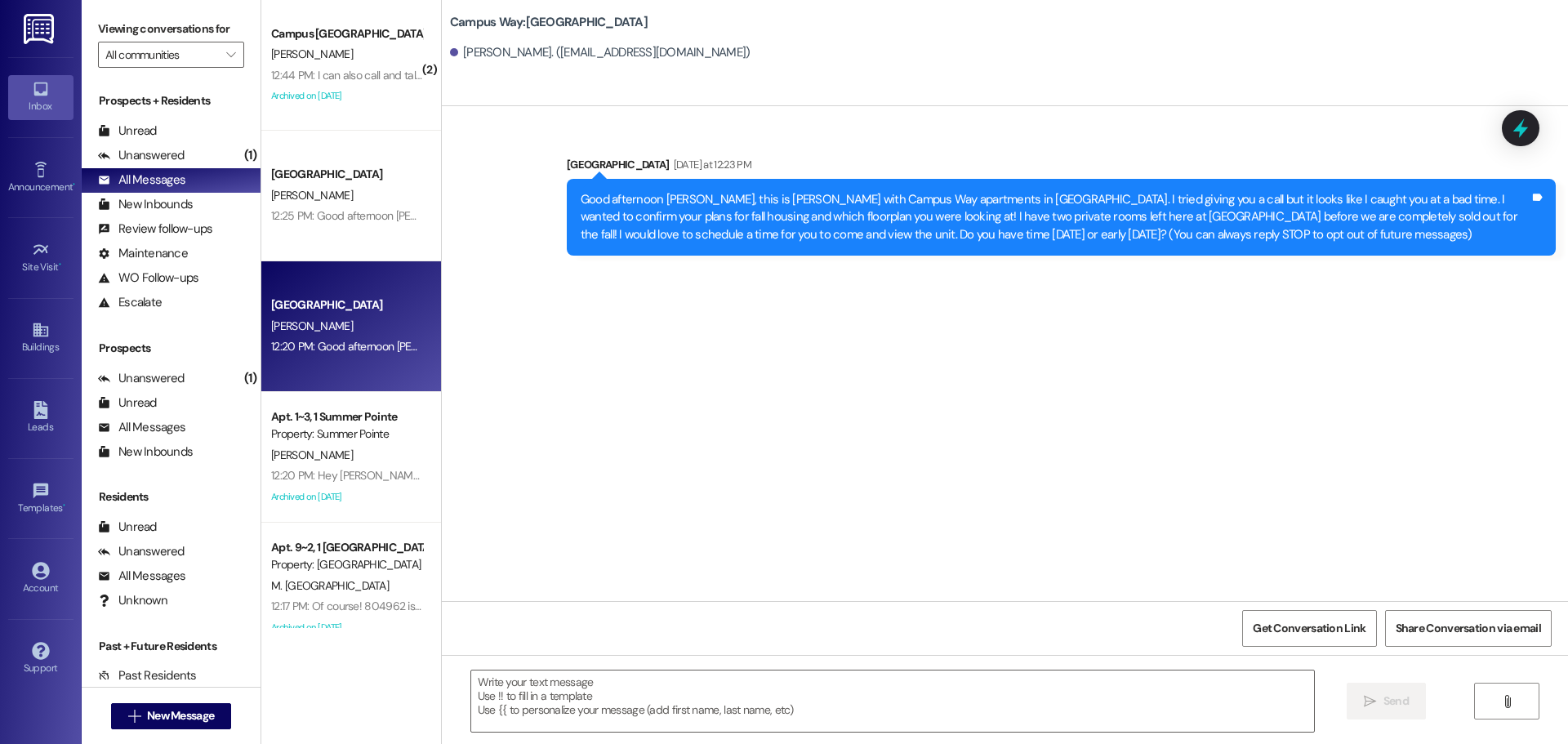
click at [319, 348] on div "12:20 PM: Good afternoon Tessa! I would love to schedule a time for you to come…" at bounding box center [670, 345] width 799 height 14
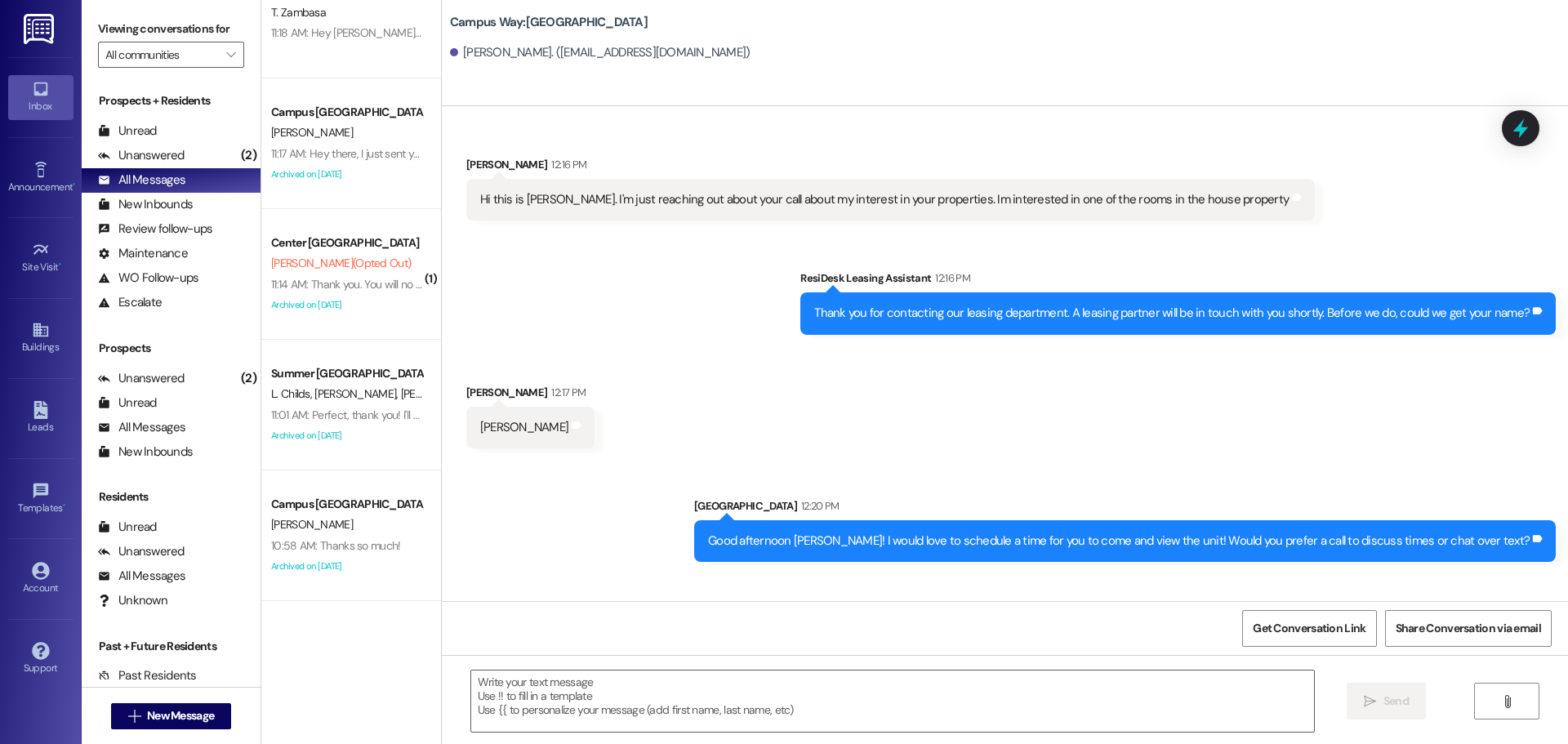
scroll to position [2040, 0]
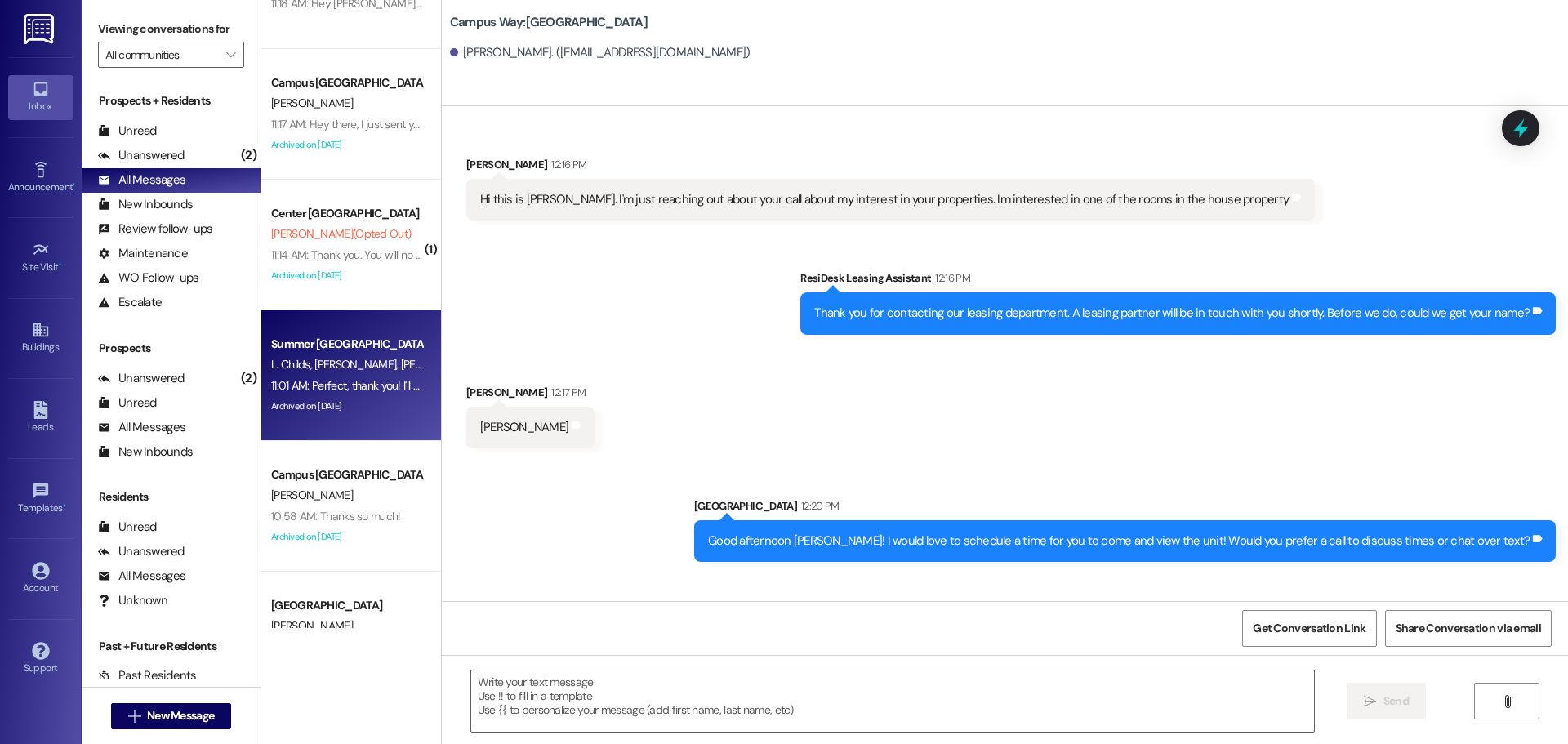
click at [324, 403] on div "Archived on 08/23/2025" at bounding box center [346, 405] width 155 height 20
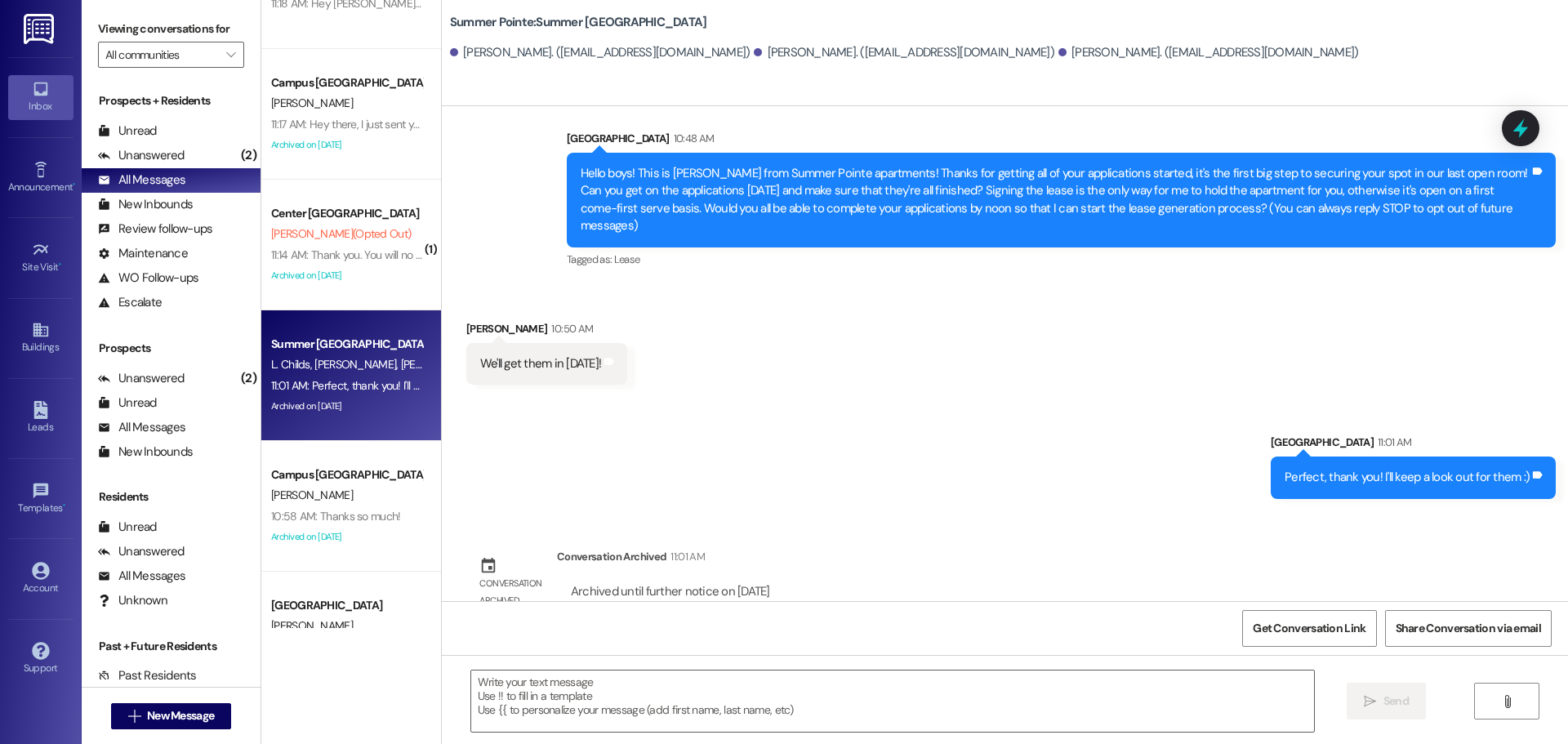
scroll to position [39, 0]
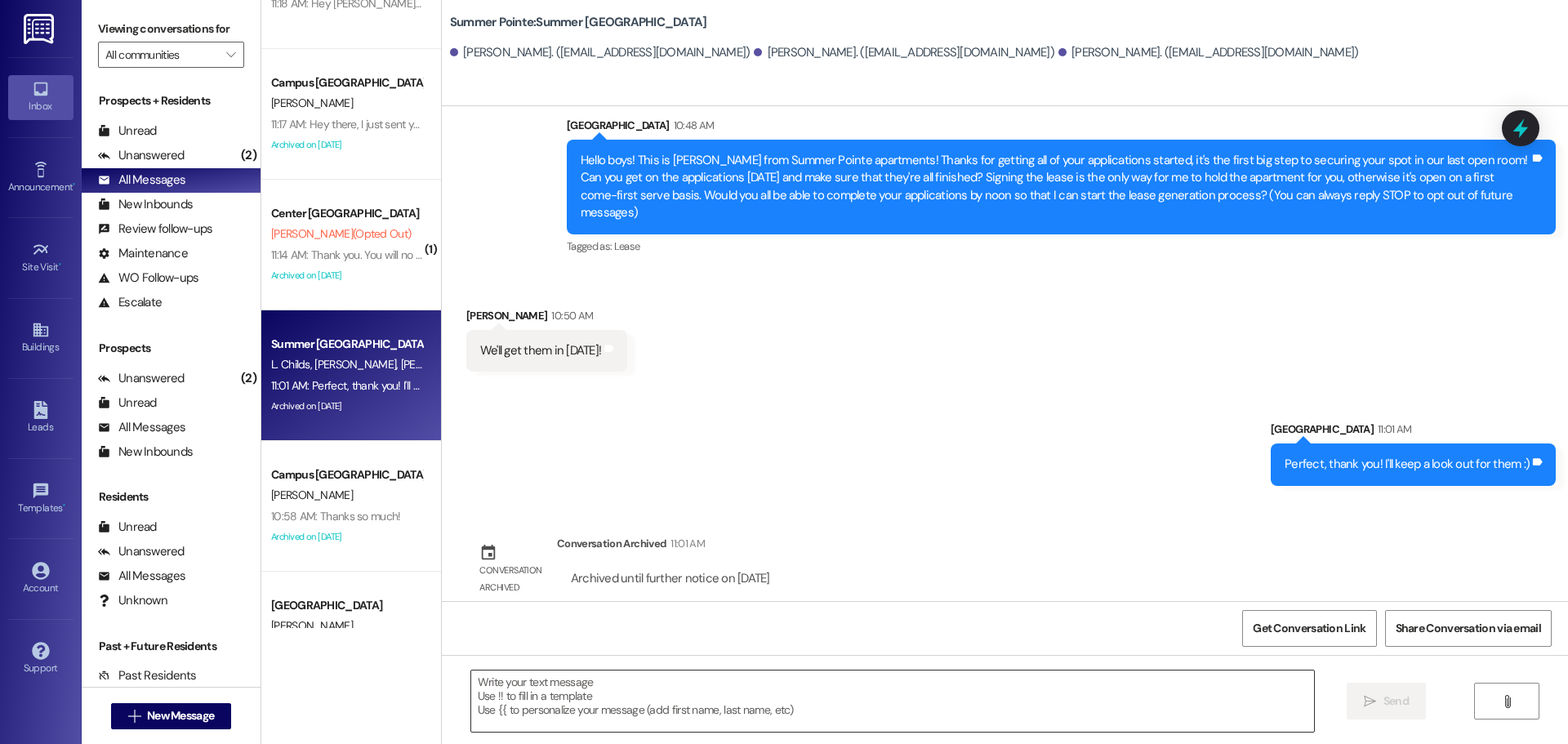
click at [691, 730] on textarea at bounding box center [892, 701] width 843 height 61
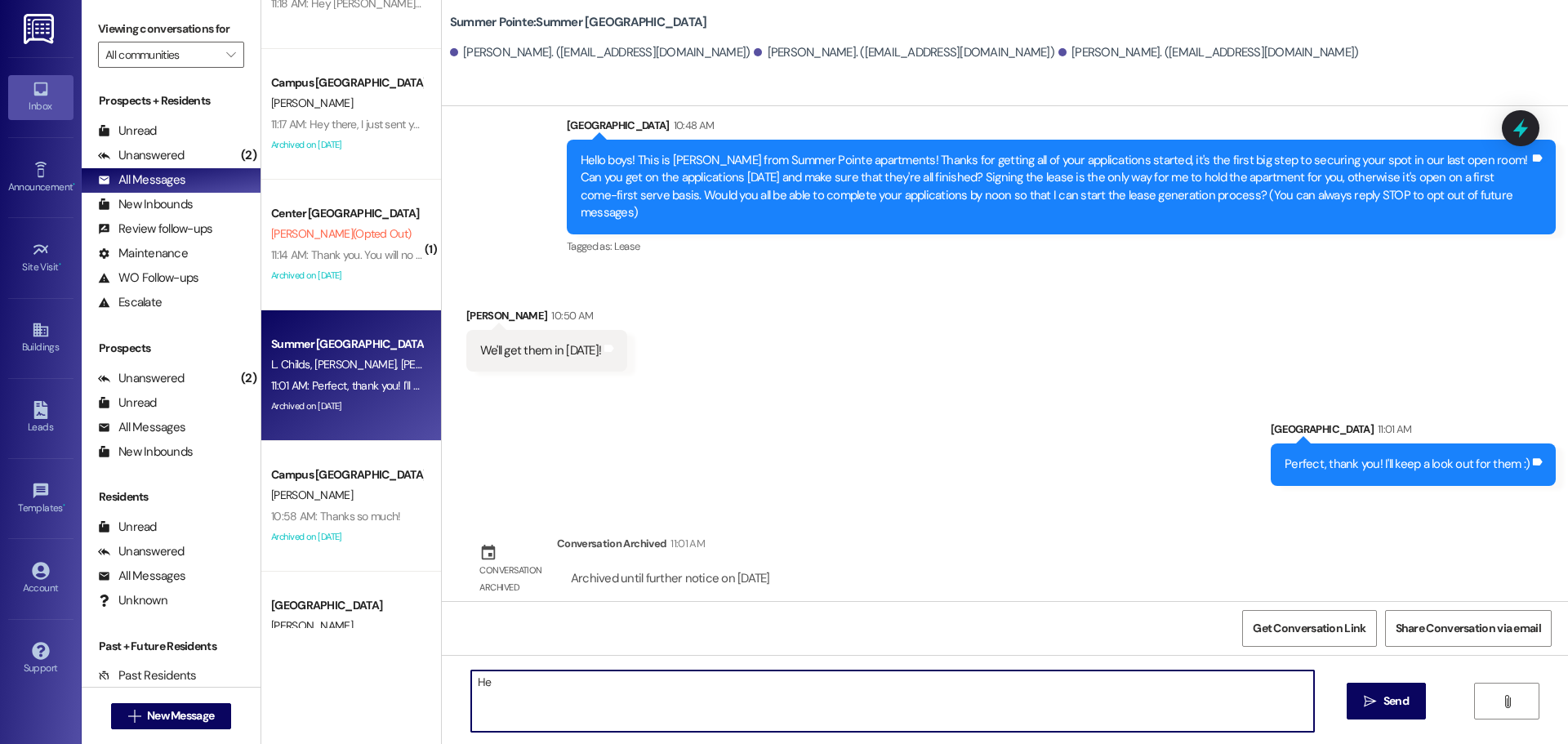
type textarea "H"
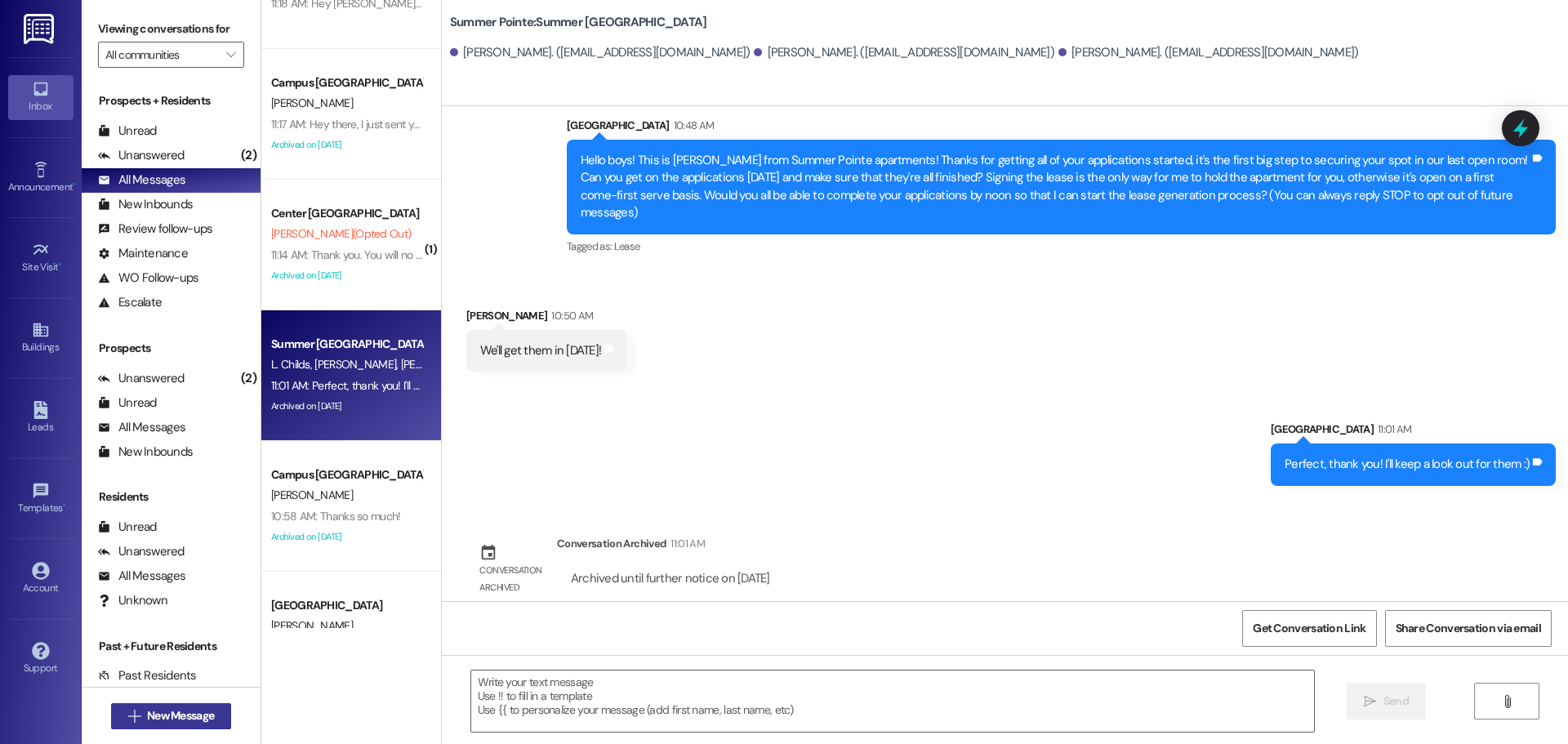
click at [174, 708] on span "New Message" at bounding box center [180, 715] width 67 height 17
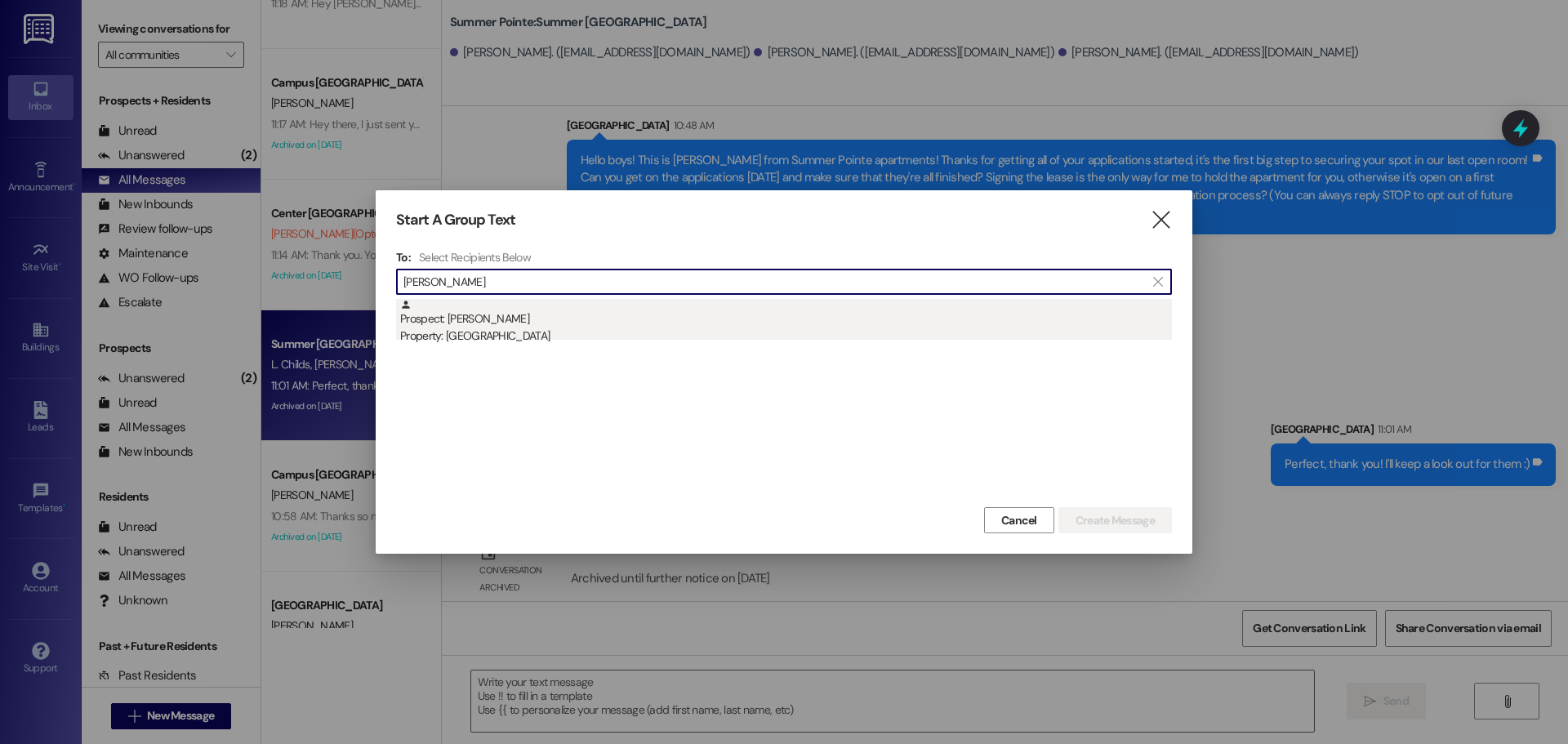
type input "anna greer"
click at [550, 311] on div "Prospect: Casey Greer Property: East Pointe" at bounding box center [785, 321] width 772 height 47
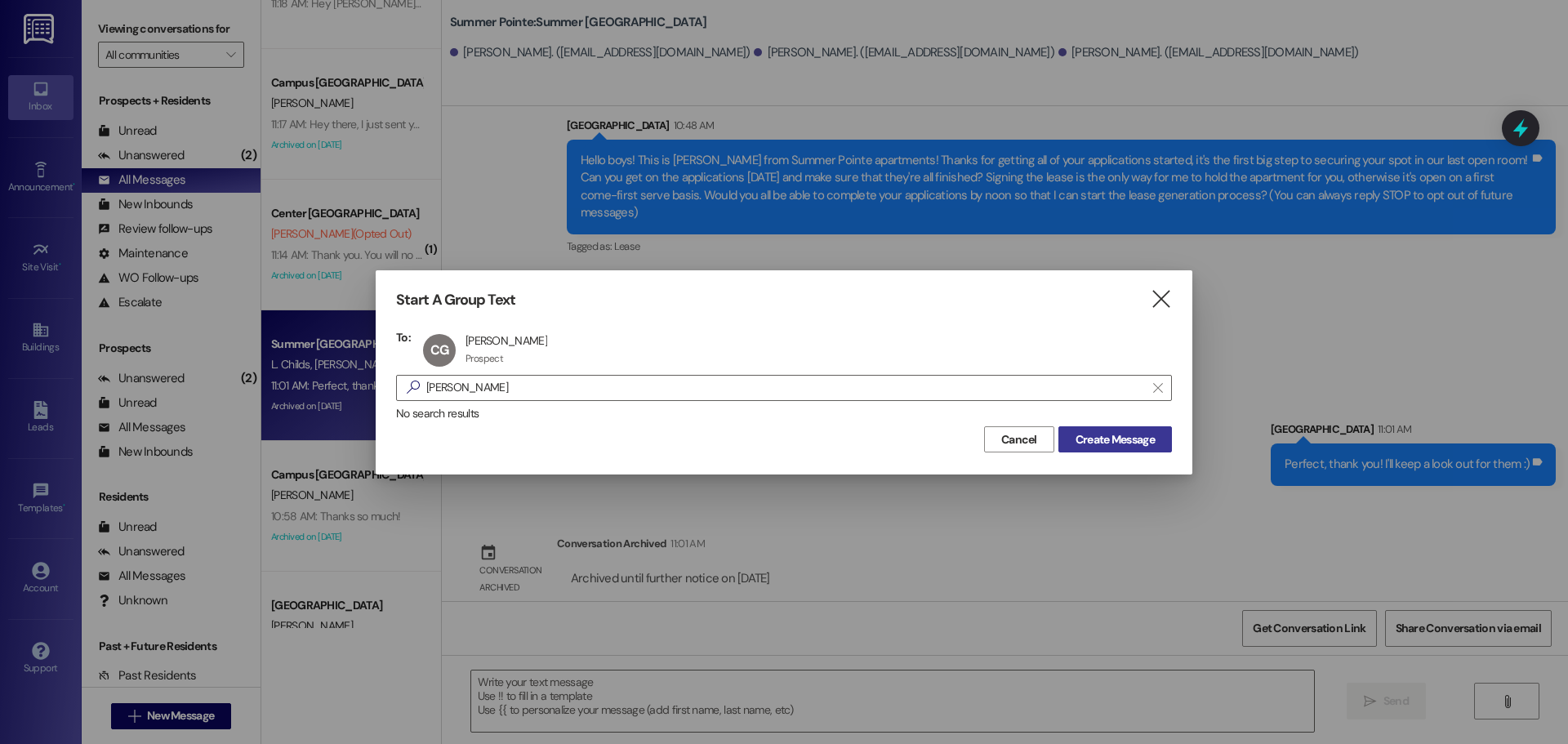
drag, startPoint x: 1123, startPoint y: 416, endPoint x: 1125, endPoint y: 438, distance: 22.1
click at [1124, 416] on div "No search results" at bounding box center [784, 413] width 776 height 17
click at [1125, 438] on span "Create Message" at bounding box center [1115, 440] width 79 height 17
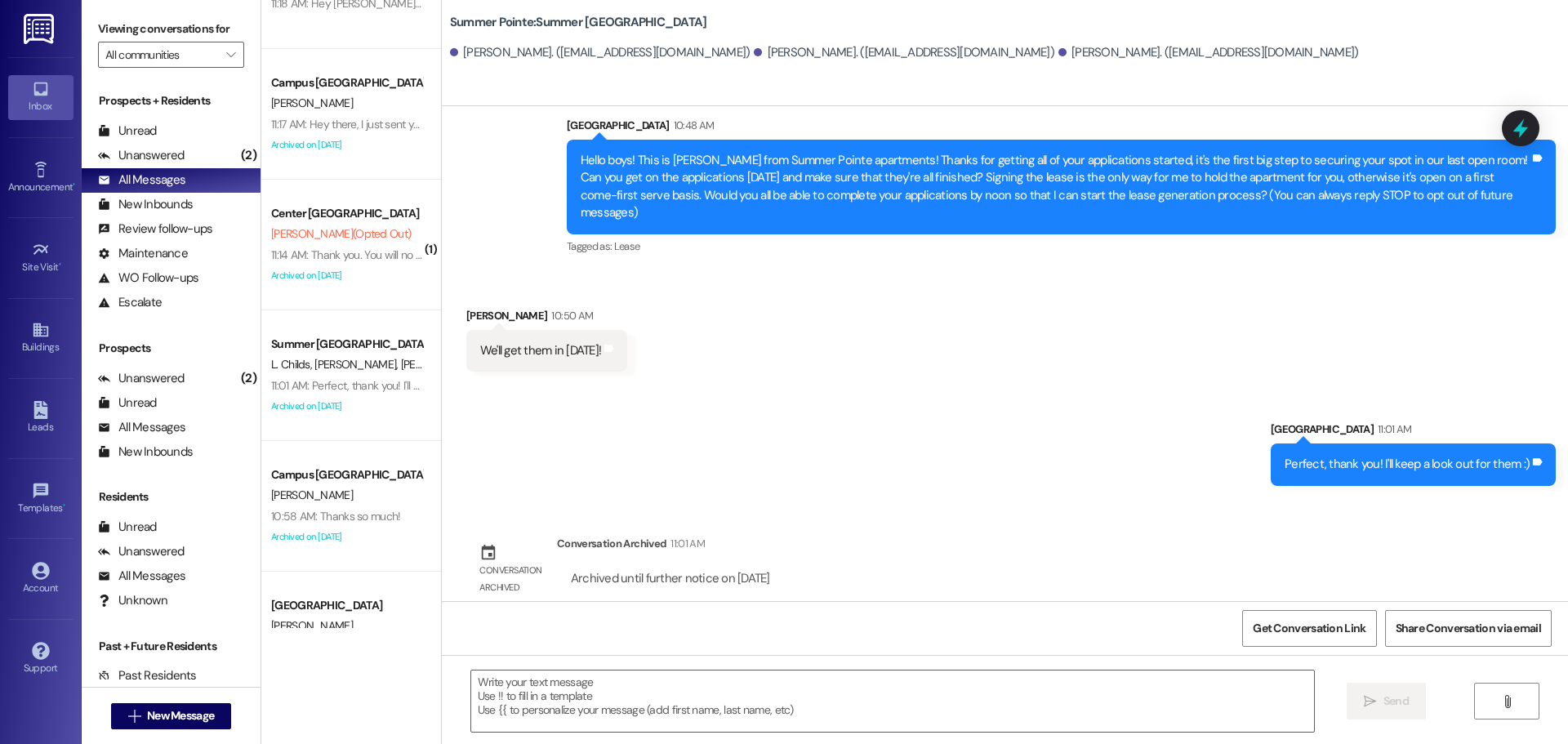
scroll to position [2515, 0]
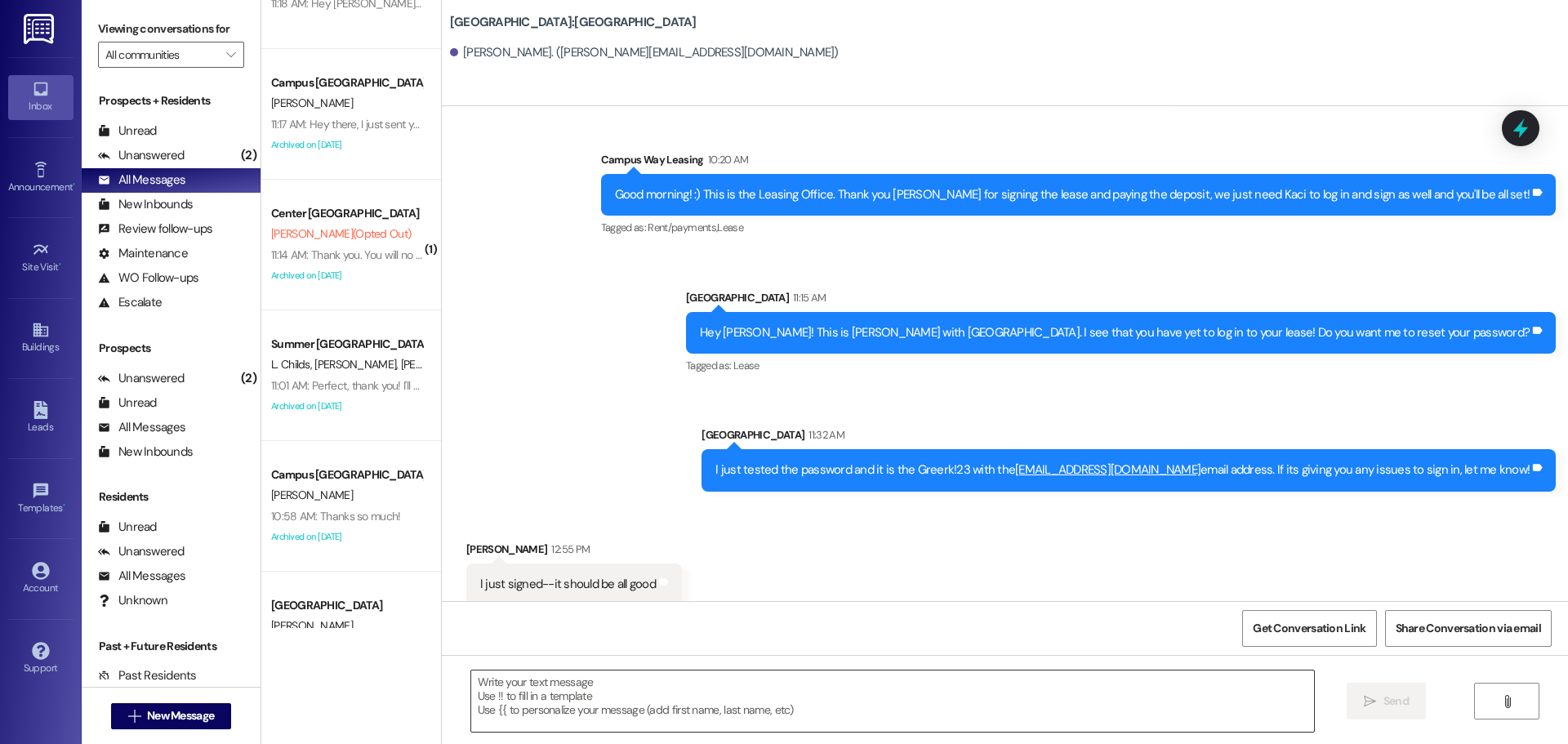
click at [778, 689] on textarea at bounding box center [892, 701] width 843 height 61
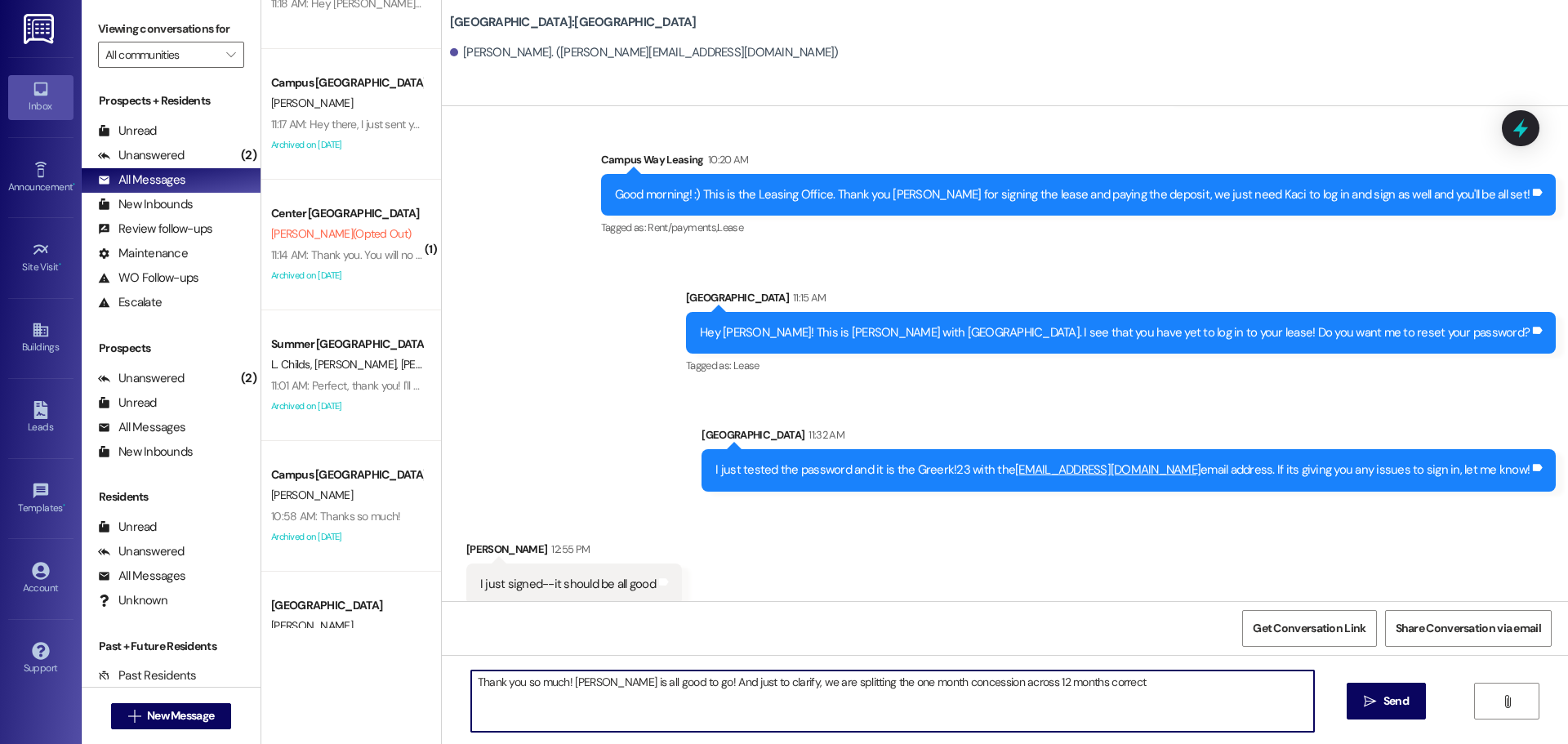
type textarea "Thank you so much! Anna is all good to go! And just to clarify, we are splittin…"
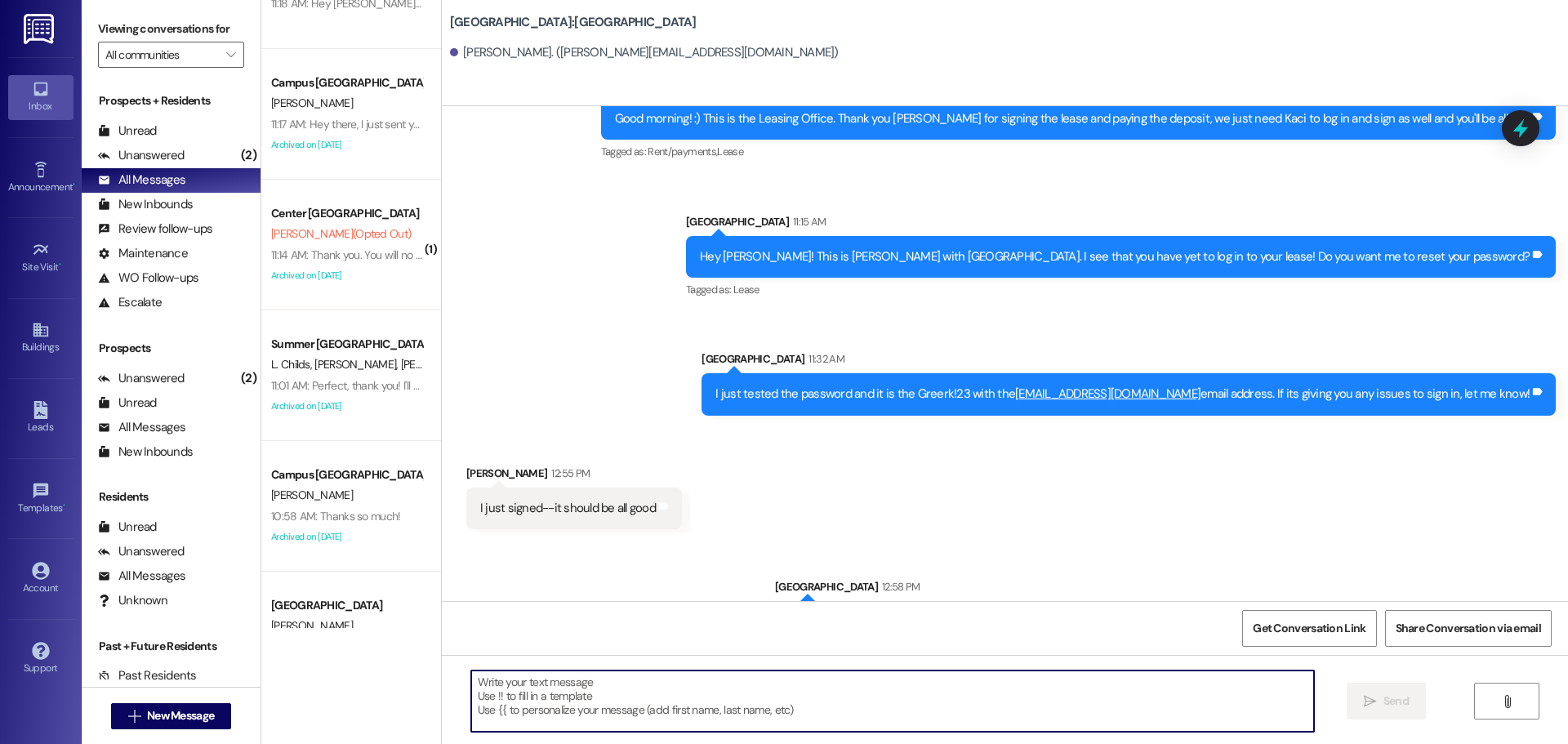
scroll to position [2629, 0]
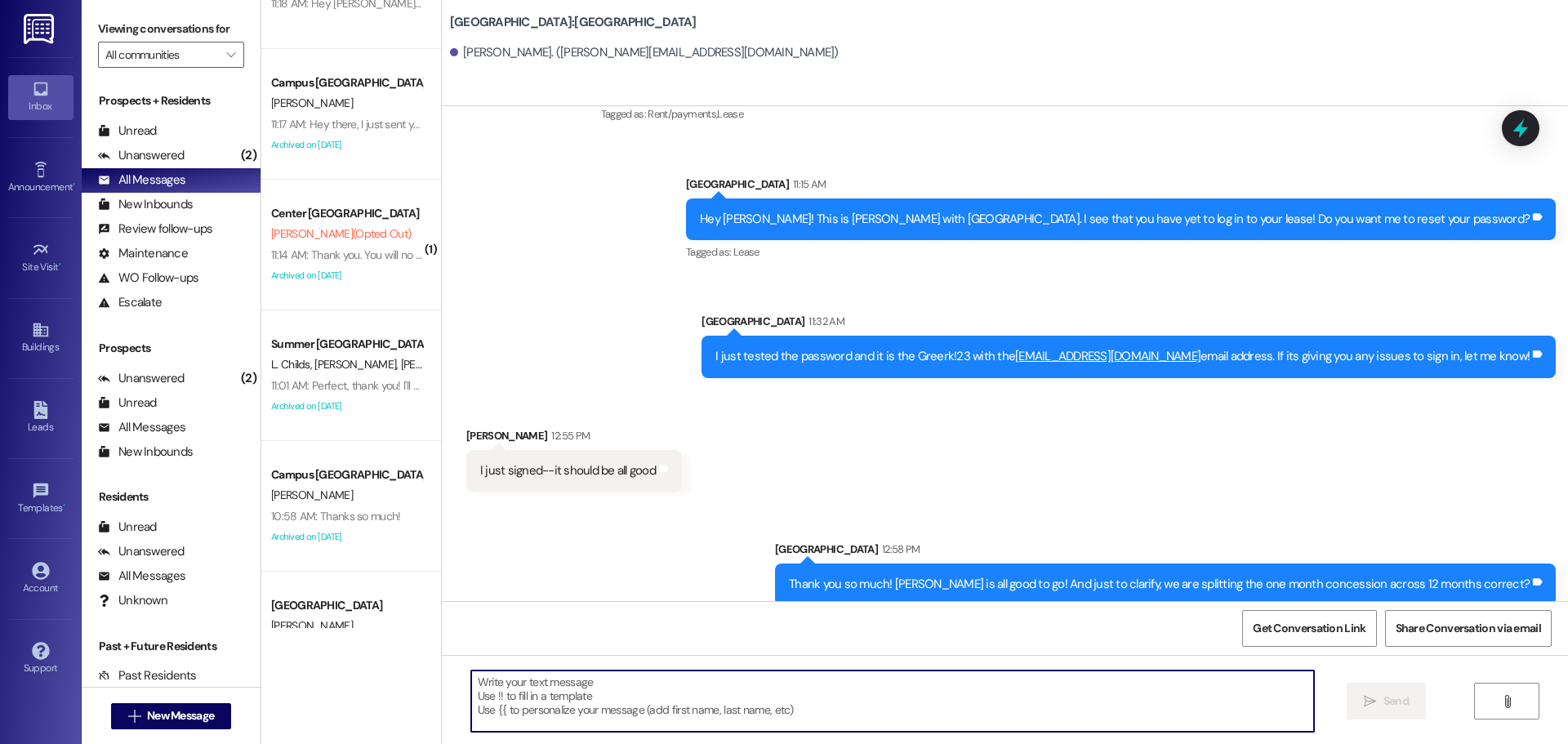
click at [961, 575] on div "Thank you so much! Anna is all good to go! And just to clarify, we are splittin…" at bounding box center [1160, 584] width 741 height 17
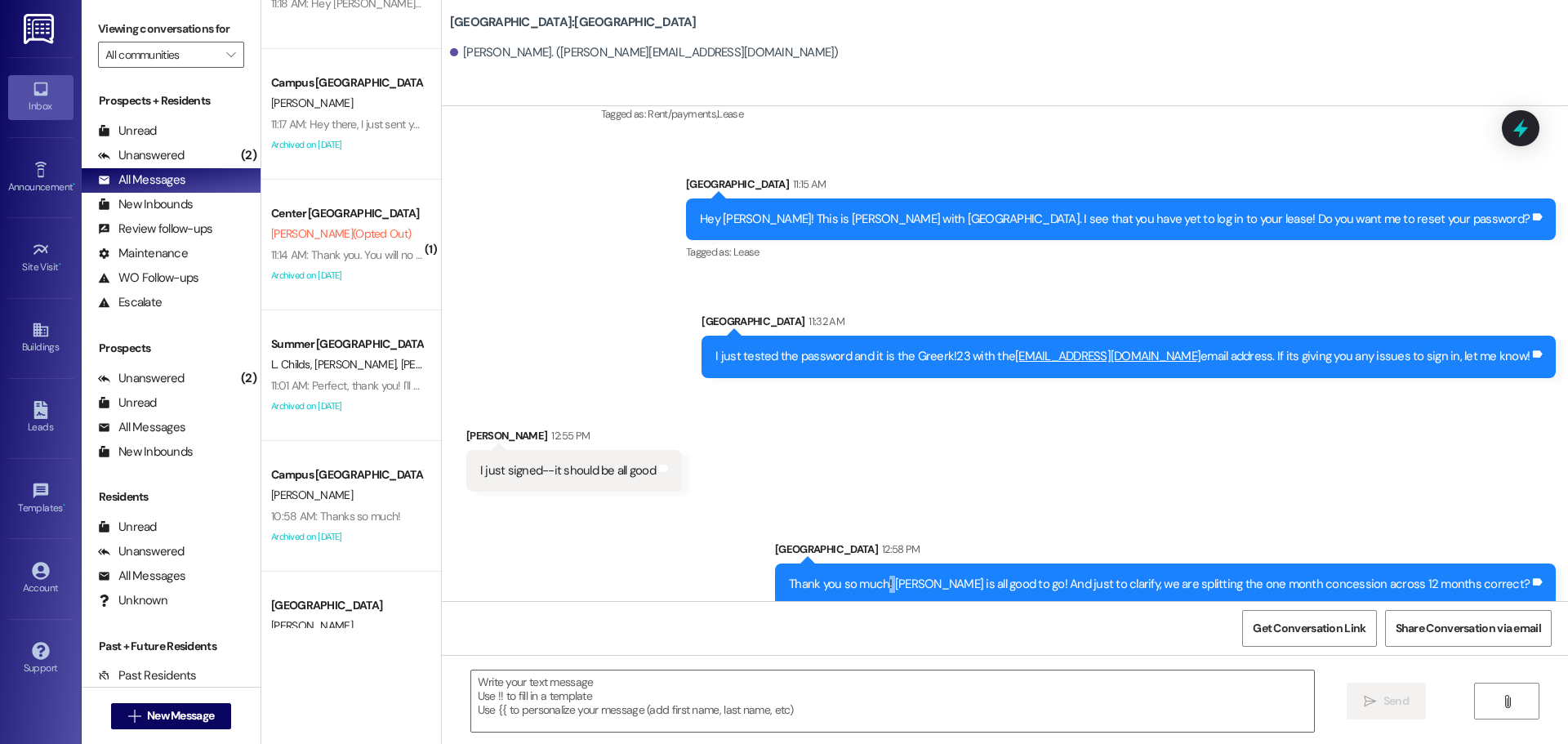
click at [961, 575] on div "Thank you so much! Anna is all good to go! And just to clarify, we are splittin…" at bounding box center [1160, 584] width 741 height 17
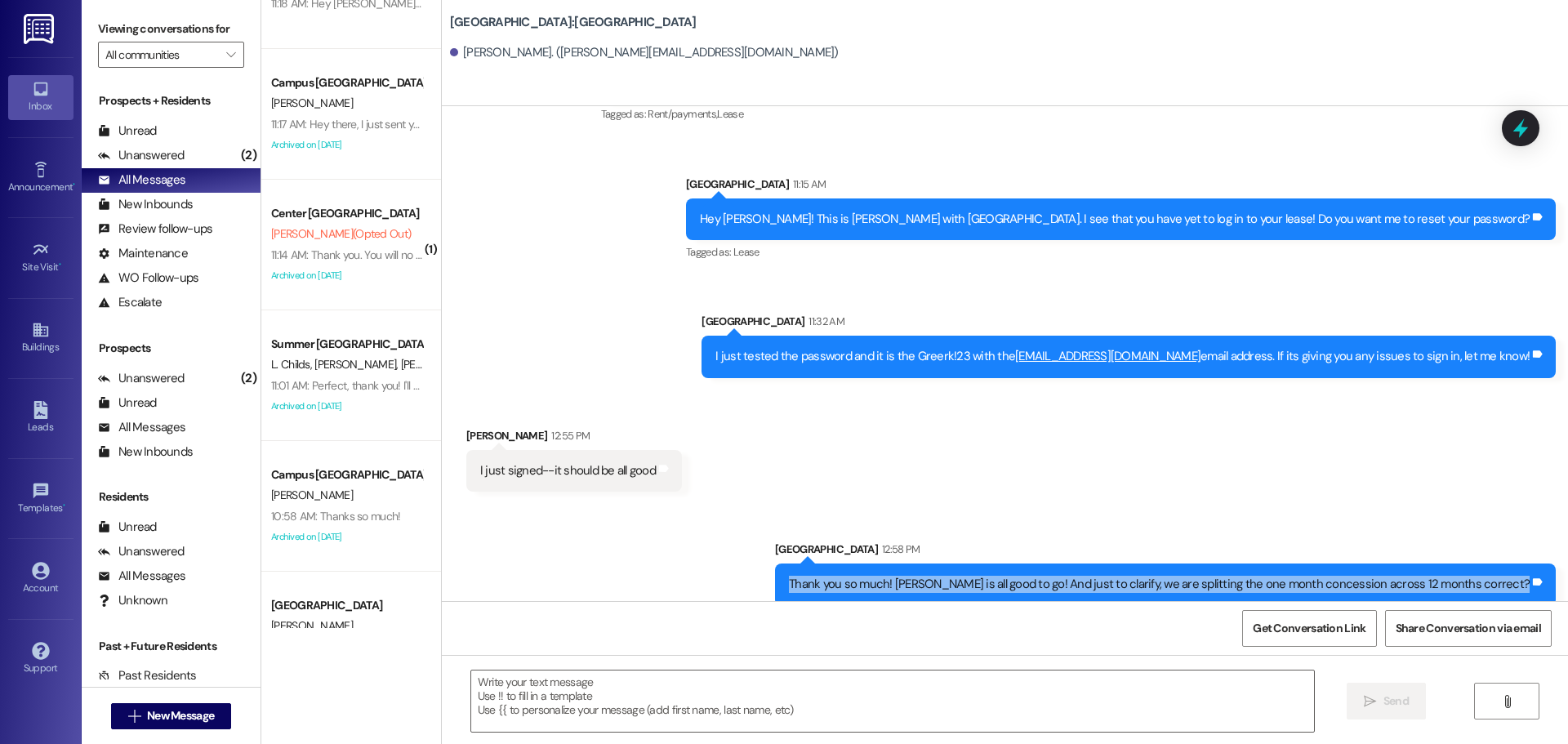
click at [963, 575] on div "Thank you so much! Anna is all good to go! And just to clarify, we are splittin…" at bounding box center [1160, 584] width 741 height 17
copy div "Thank you so much! Anna is all good to go! And just to clarify, we are splittin…"
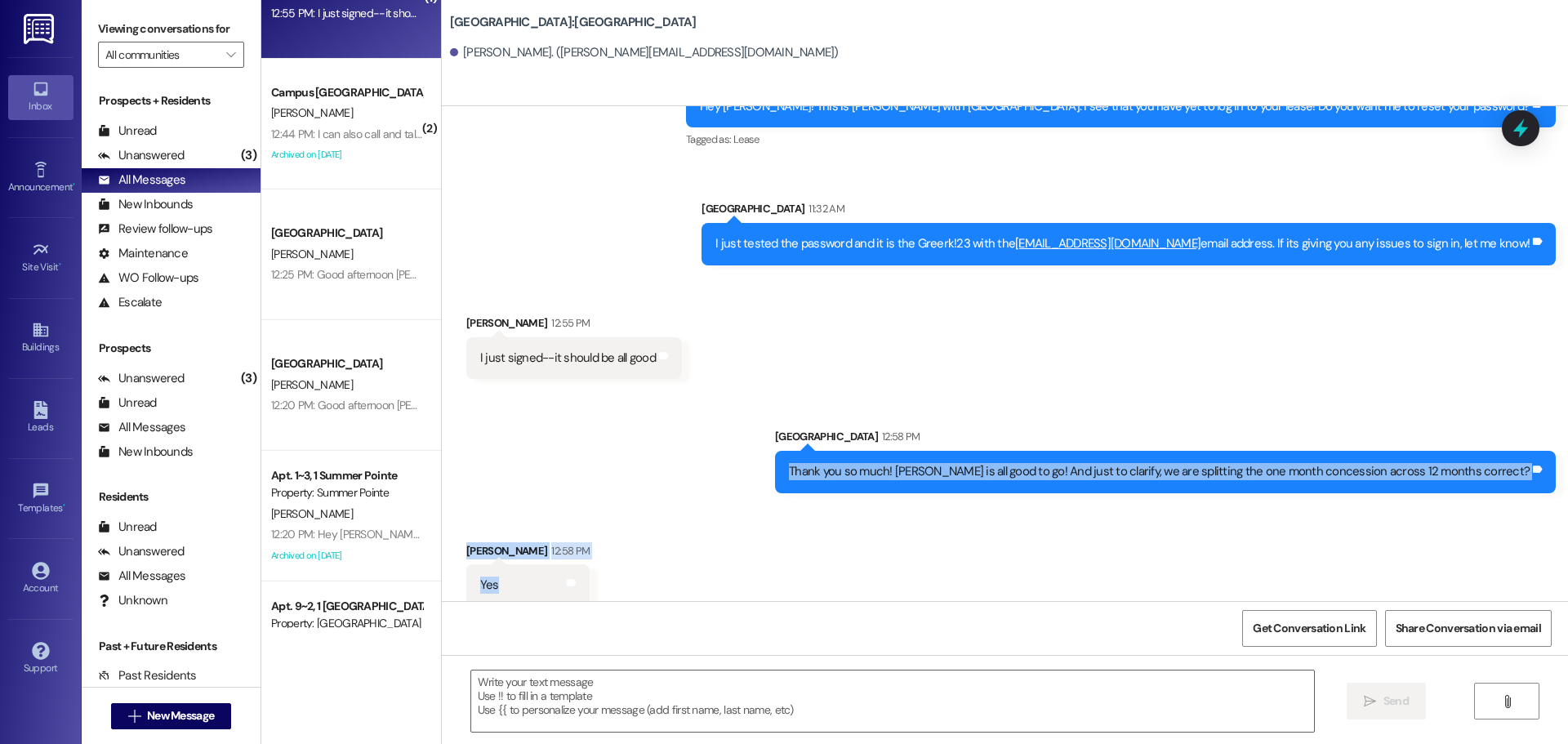
scroll to position [0, 0]
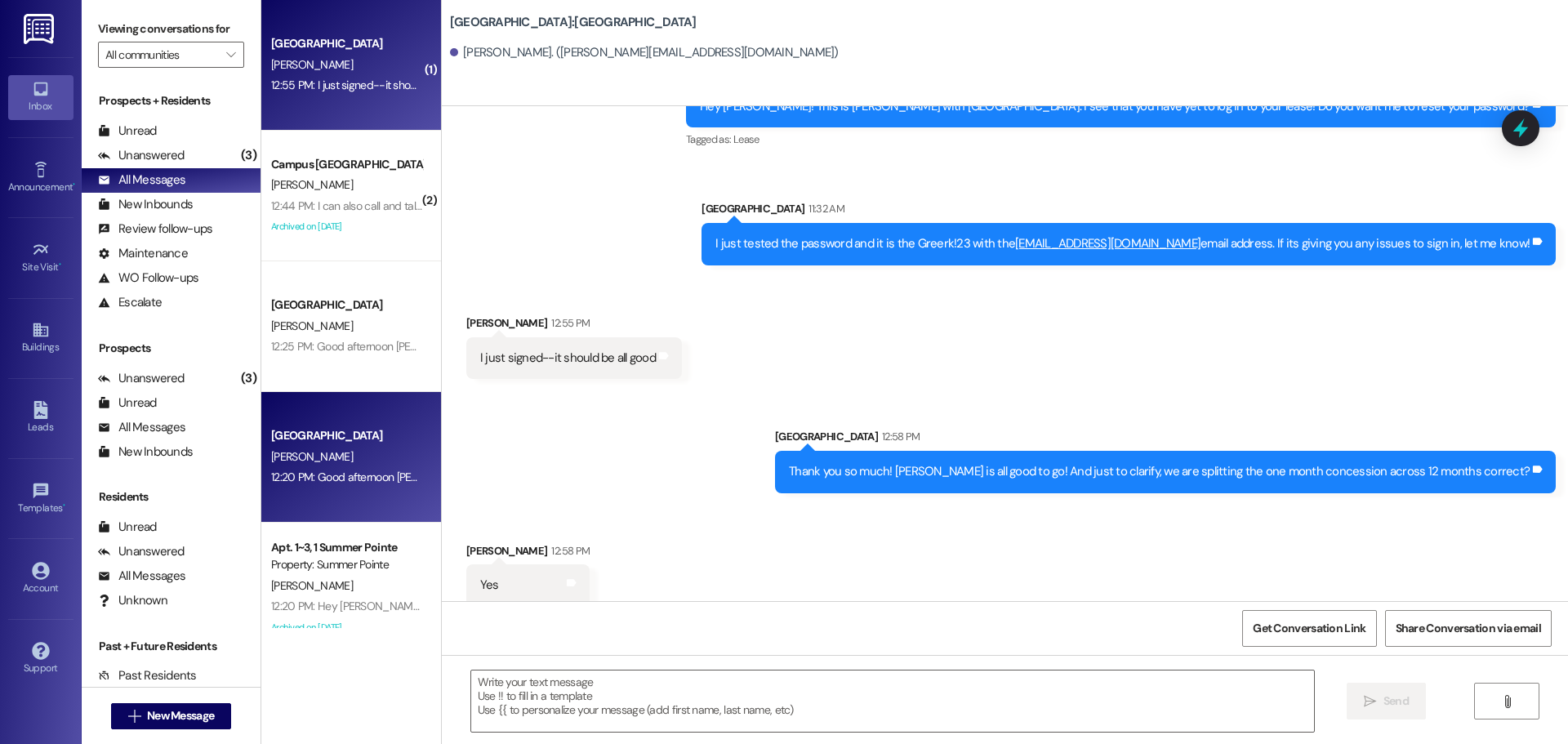
click at [329, 481] on div "12:20 PM: Good afternoon Tessa! I would love to schedule a time for you to come…" at bounding box center [670, 476] width 799 height 14
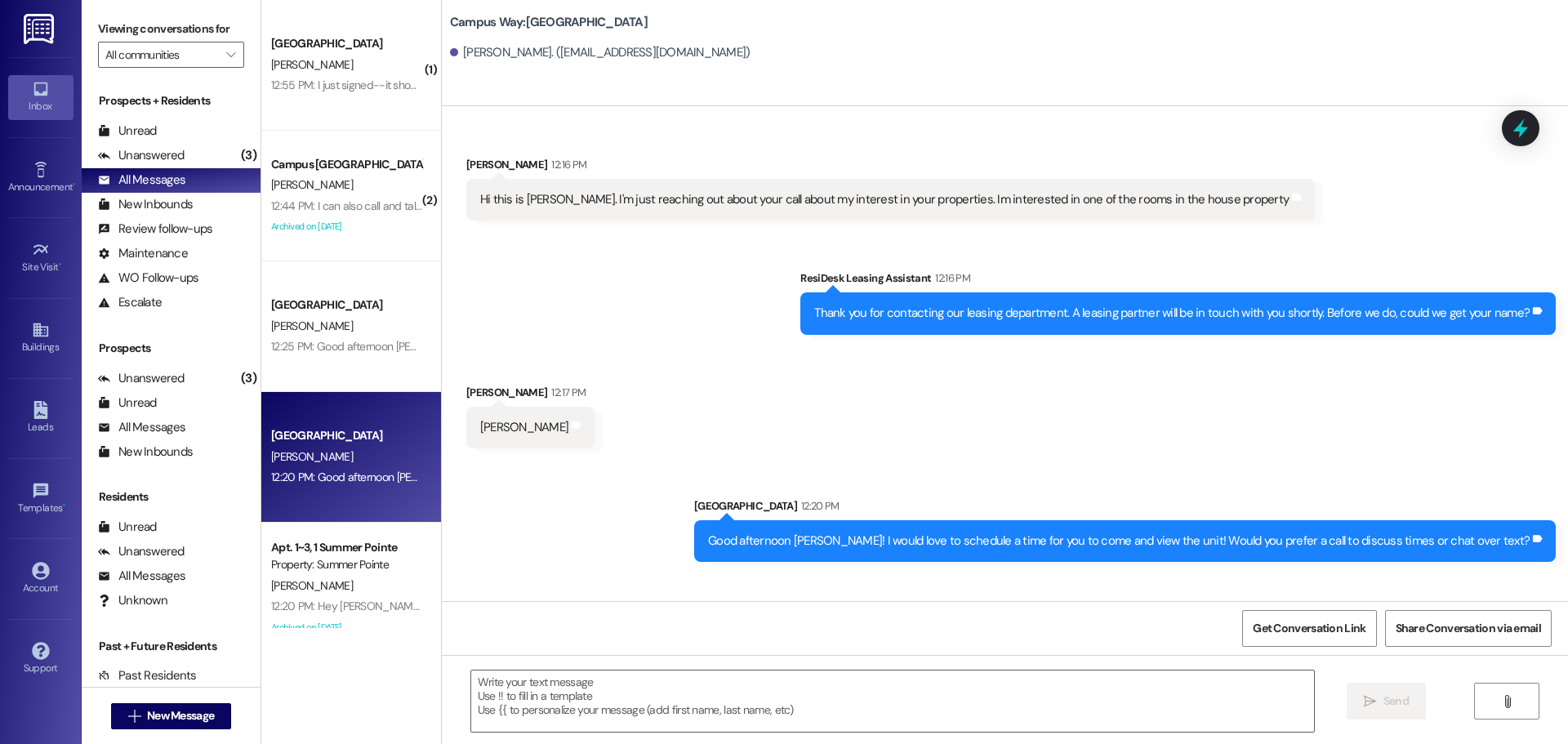
scroll to position [105, 0]
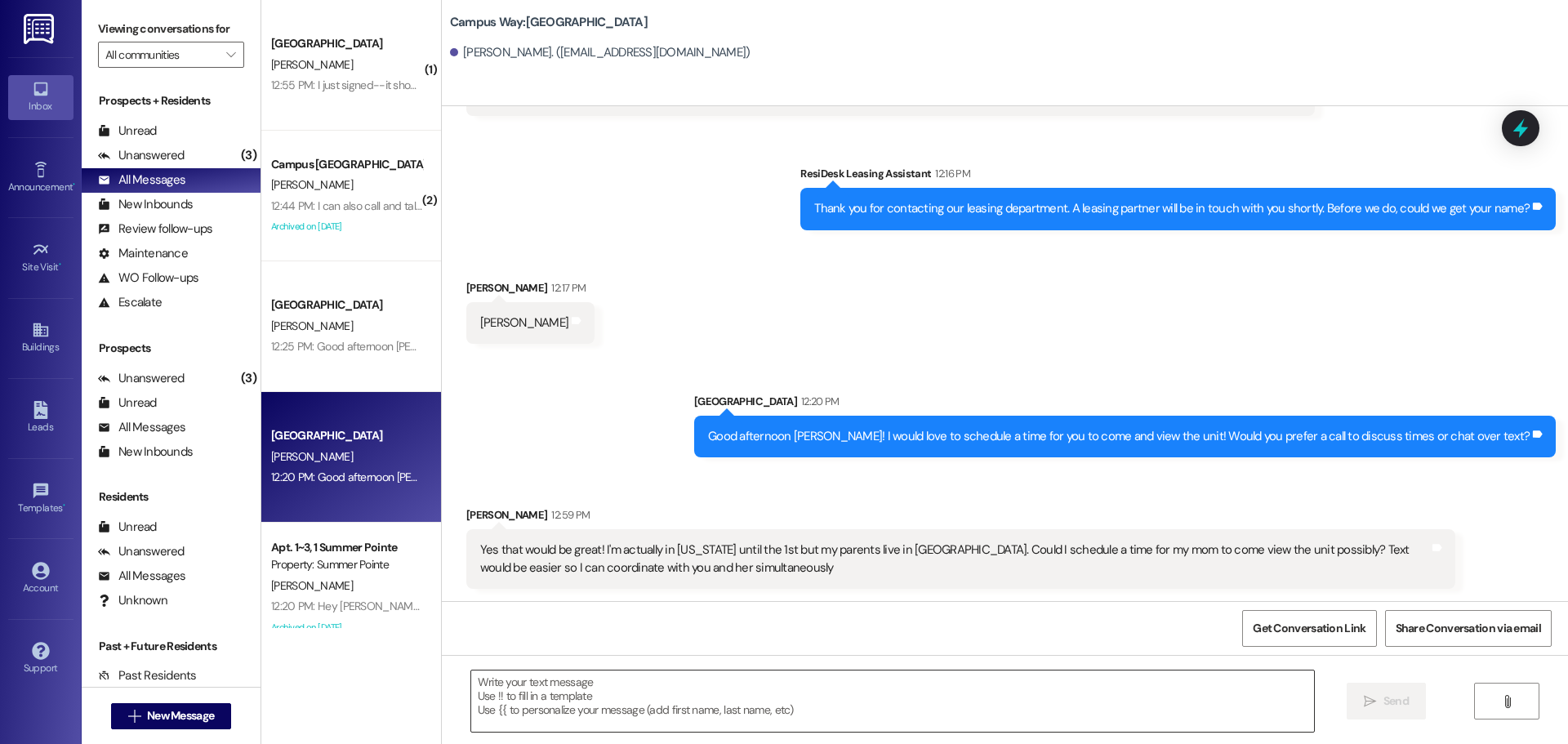
click at [756, 692] on textarea at bounding box center [892, 701] width 843 height 61
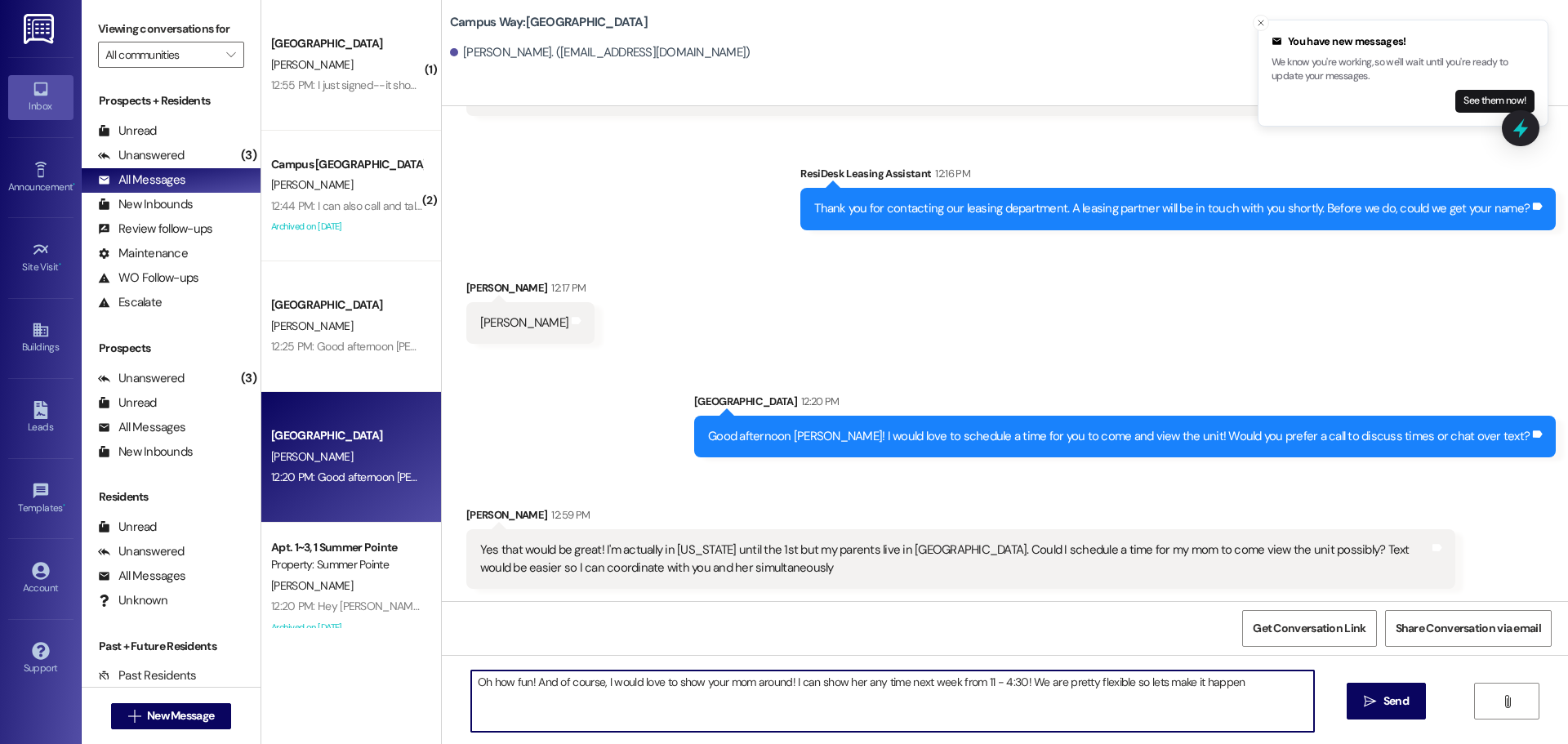
type textarea "Oh how fun! And of course, I would love to show your mom around! I can show her…"
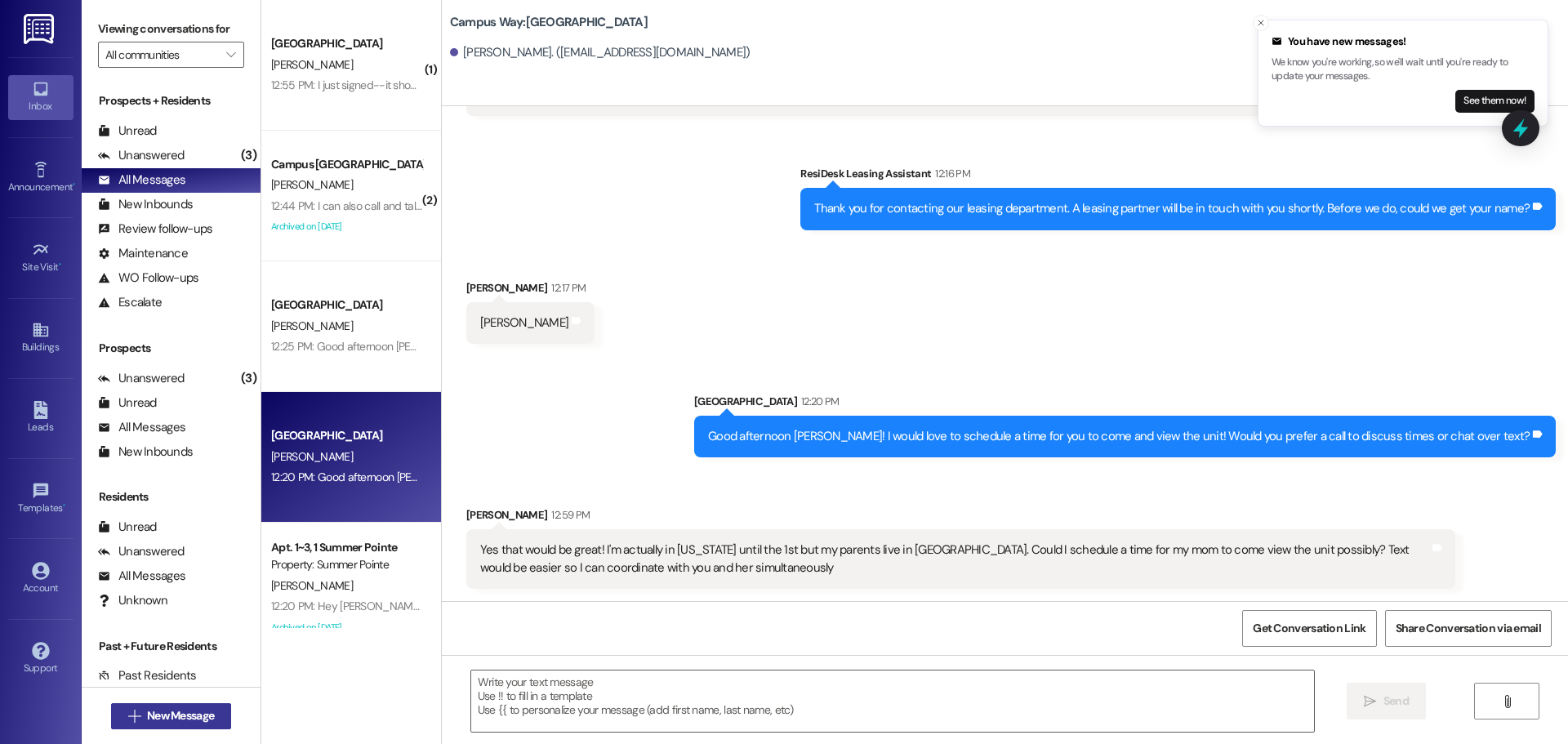
click at [191, 703] on button " New Message" at bounding box center [171, 715] width 121 height 26
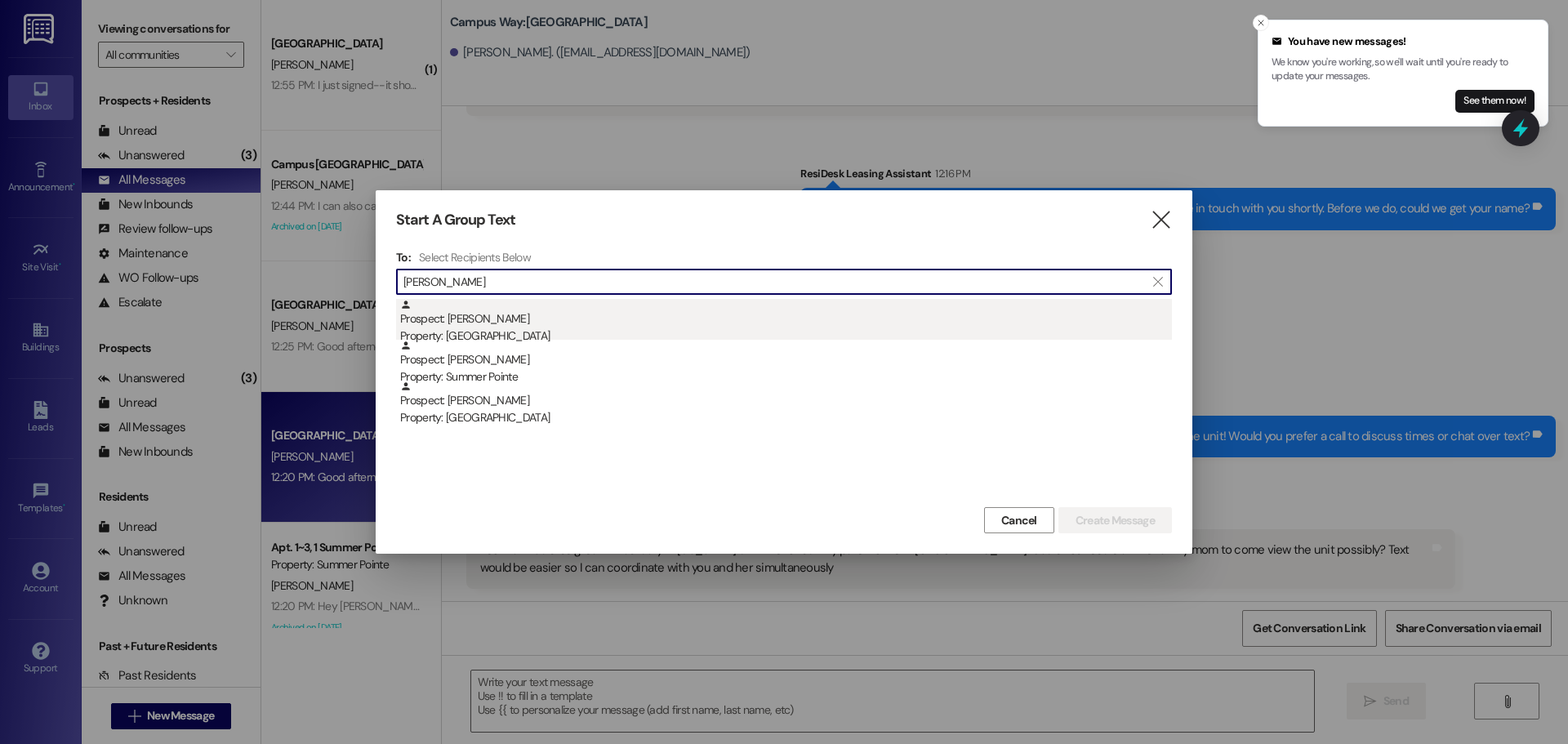
type input "carli joh"
click at [500, 339] on div "Property: [GEOGRAPHIC_DATA]" at bounding box center [785, 336] width 772 height 17
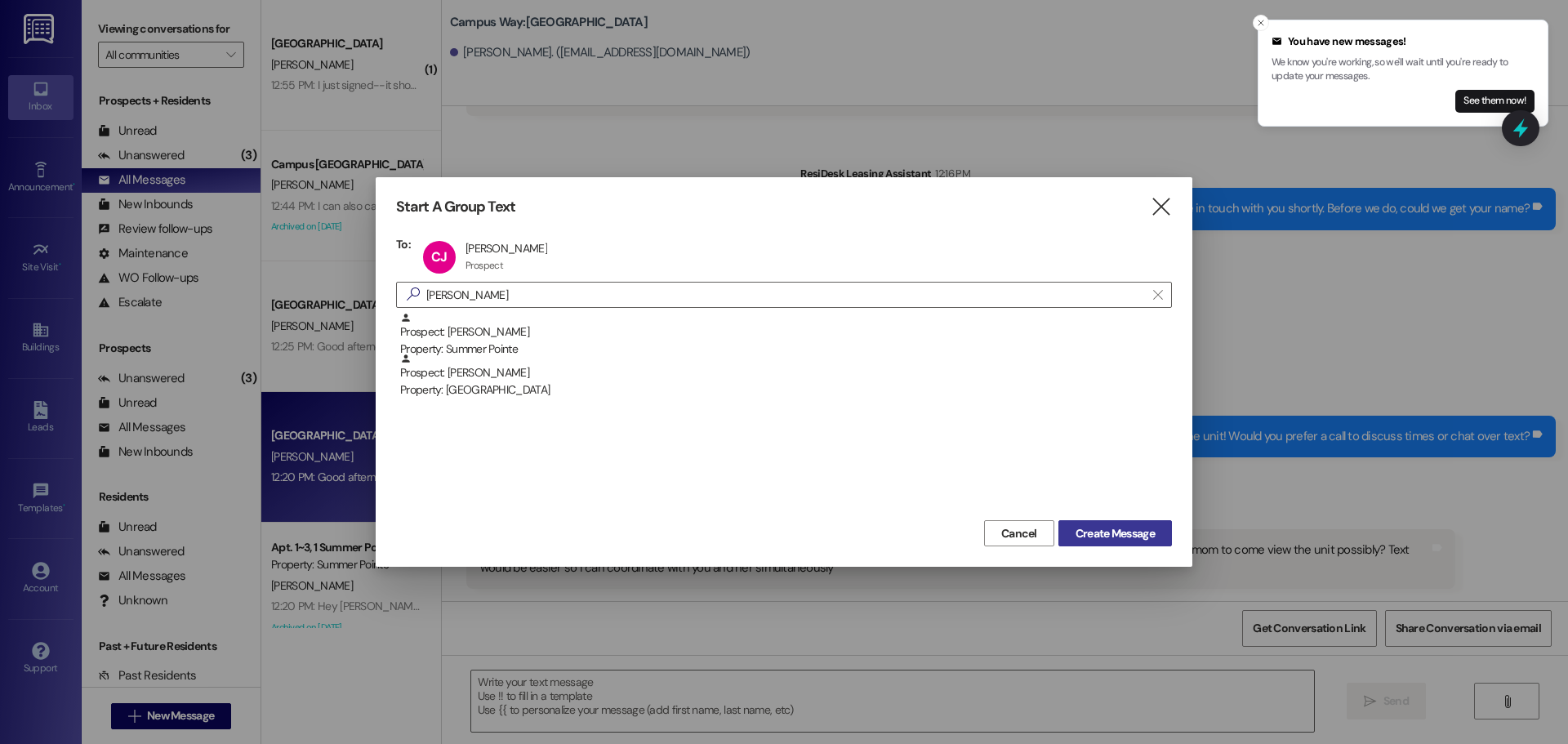
click at [1100, 534] on span "Create Message" at bounding box center [1115, 533] width 79 height 17
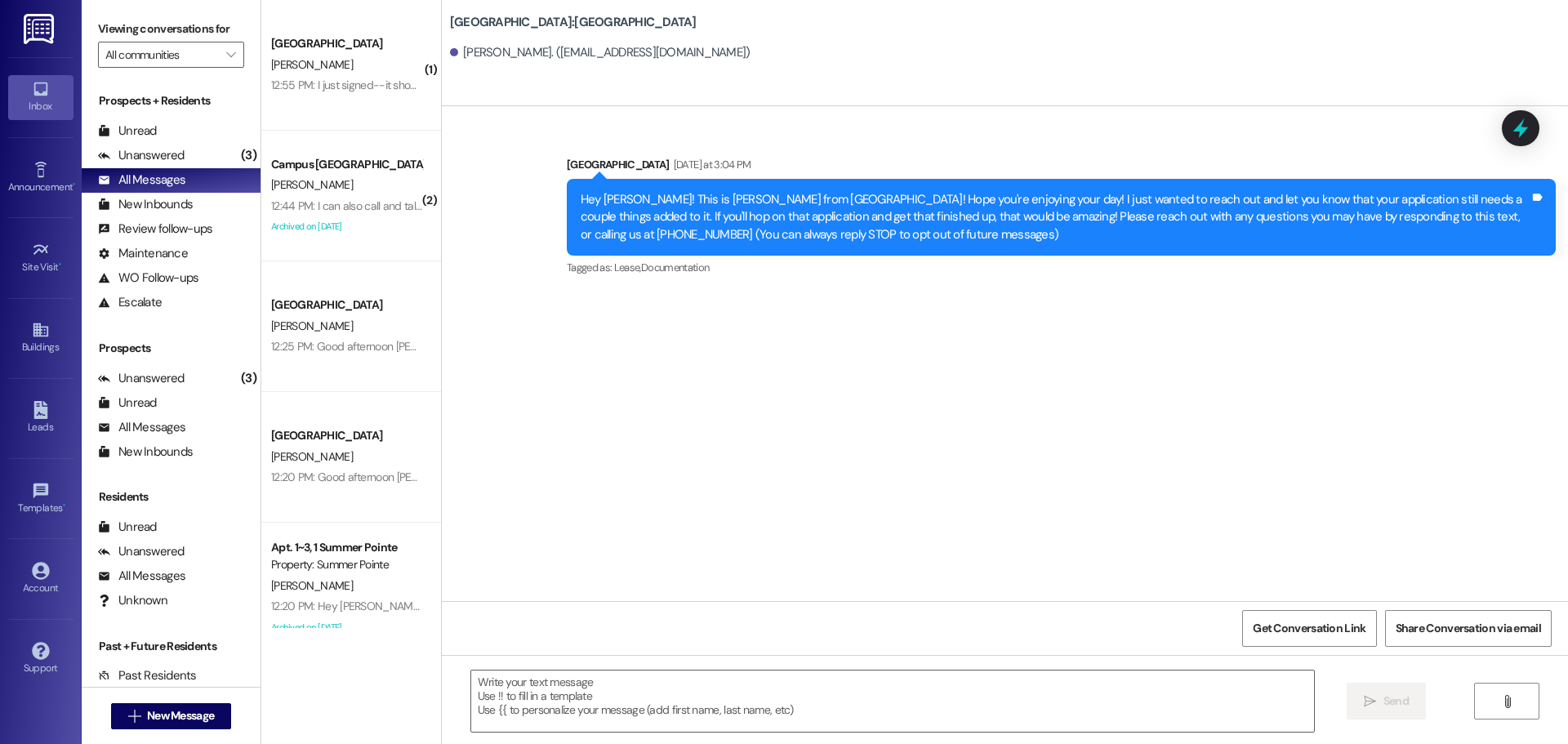
scroll to position [0, 0]
click at [198, 734] on div " New Message" at bounding box center [171, 715] width 121 height 41
click at [199, 722] on span "New Message" at bounding box center [180, 715] width 67 height 17
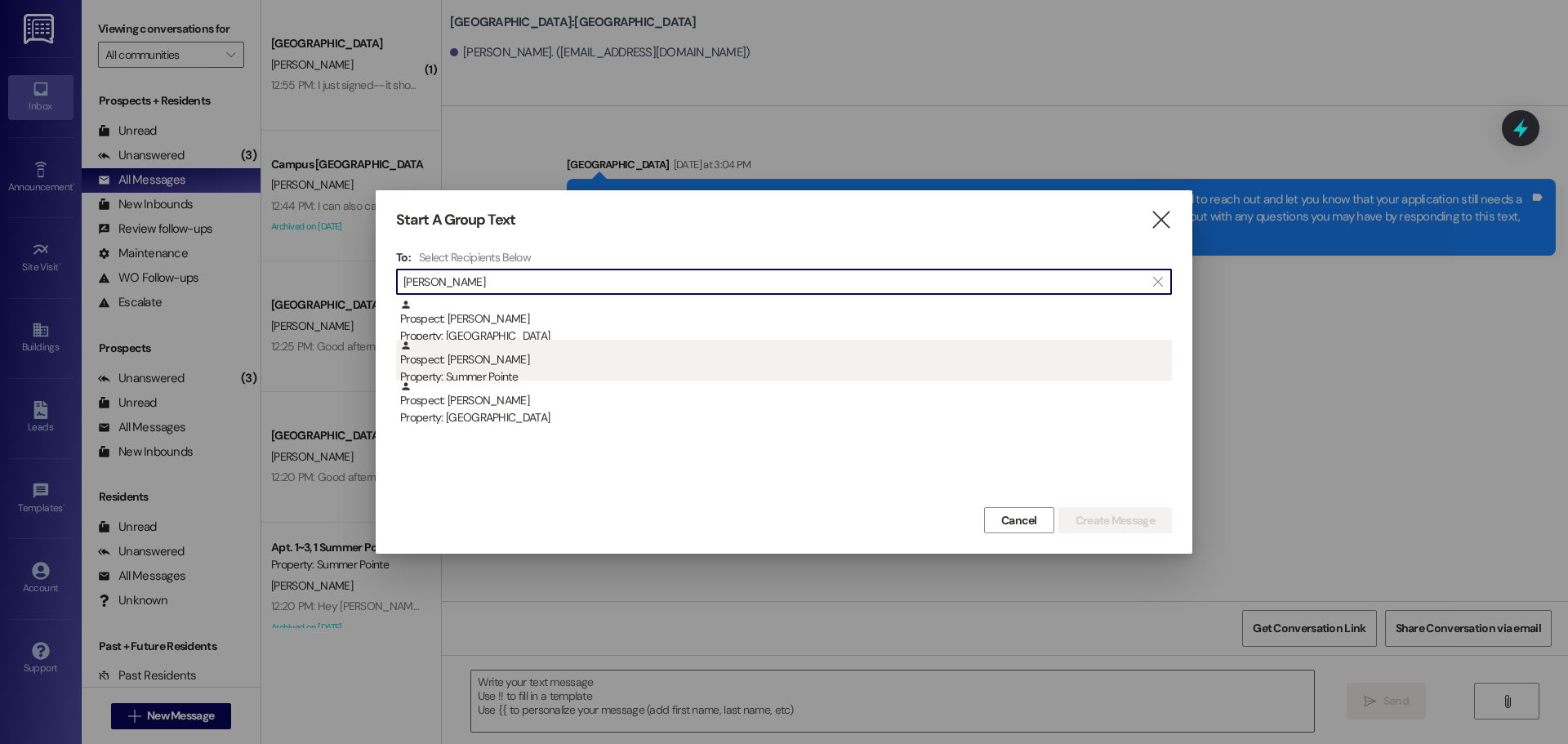
type input "carli joh"
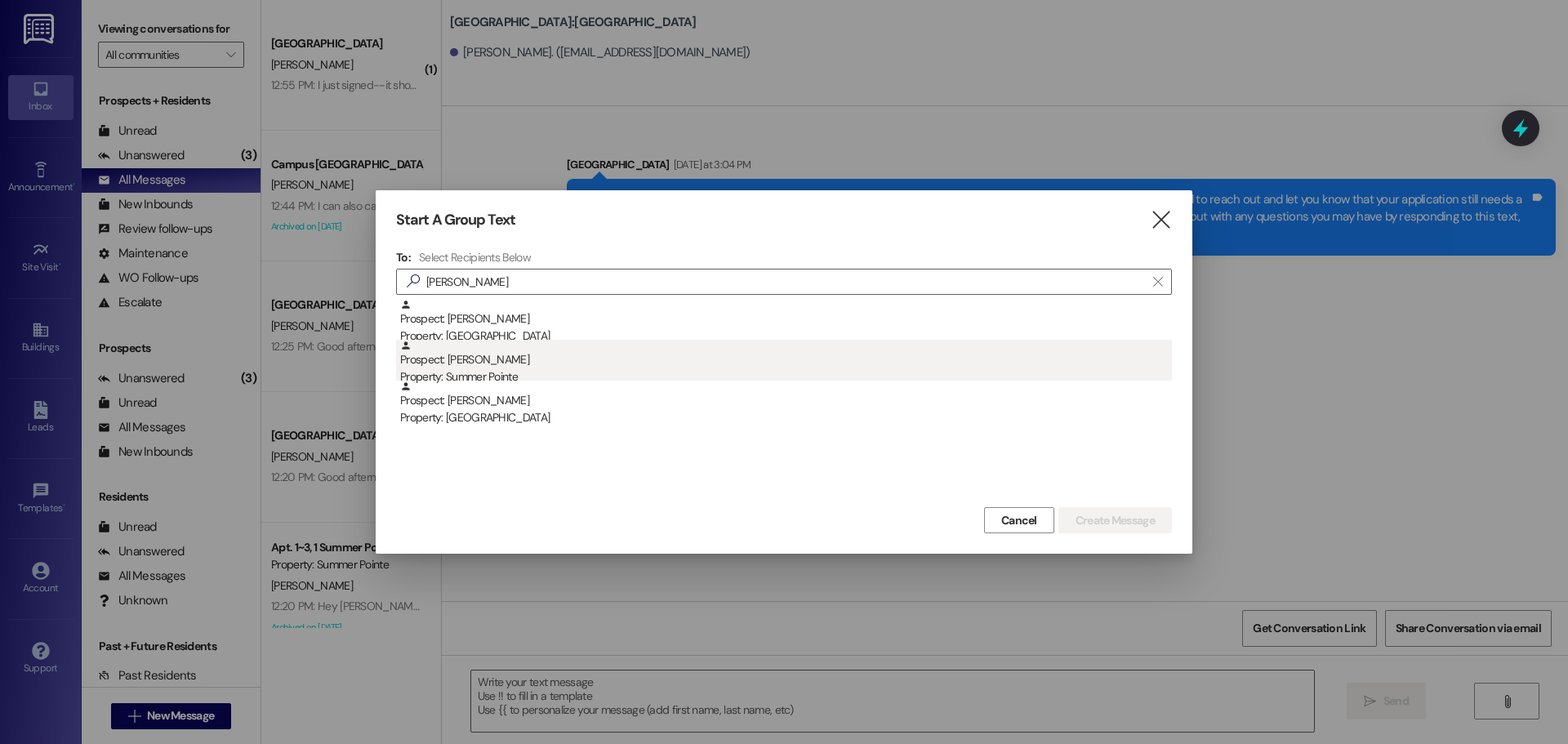
click at [478, 368] on div "Property: Summer Pointe" at bounding box center [785, 377] width 772 height 17
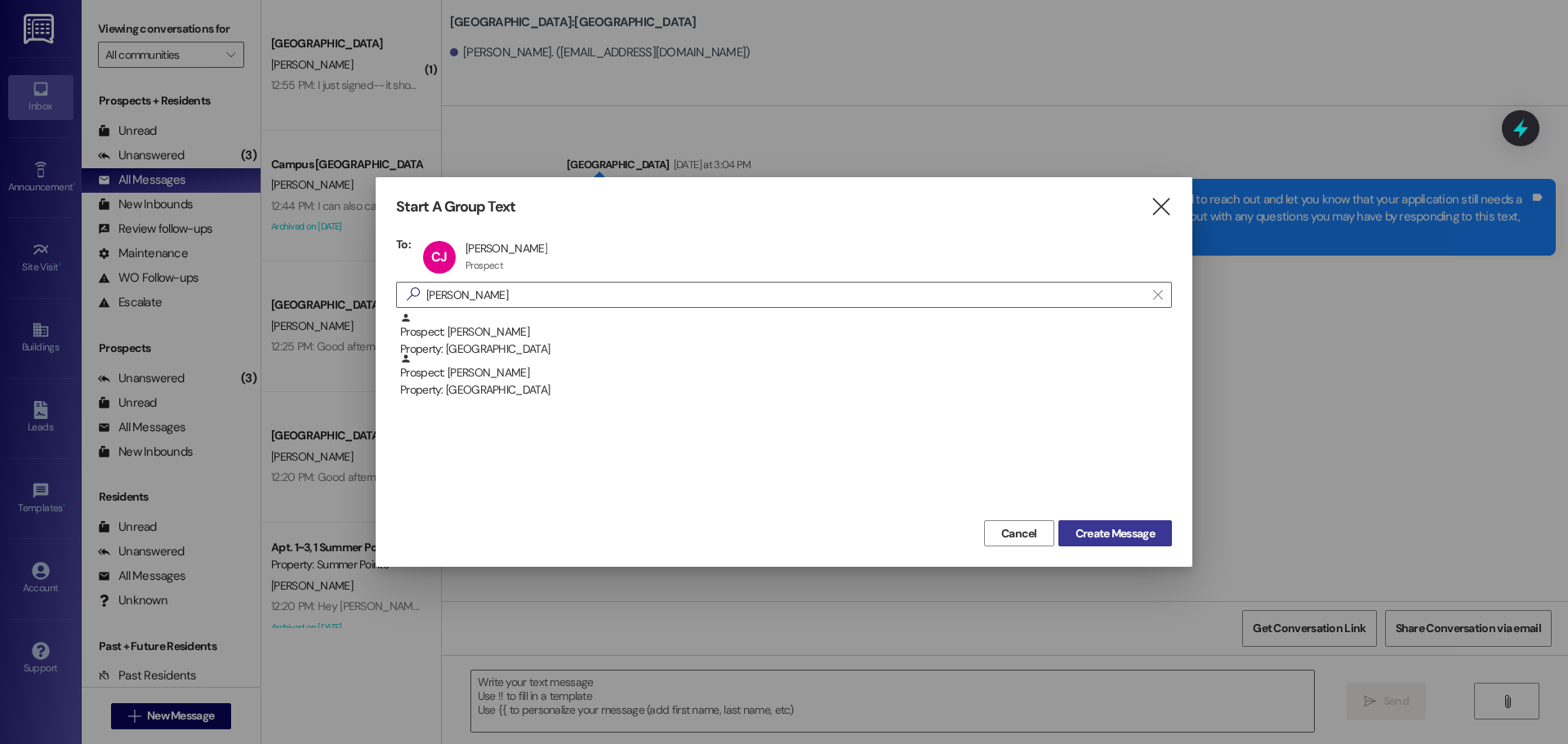
click at [1127, 531] on span "Create Message" at bounding box center [1115, 533] width 79 height 17
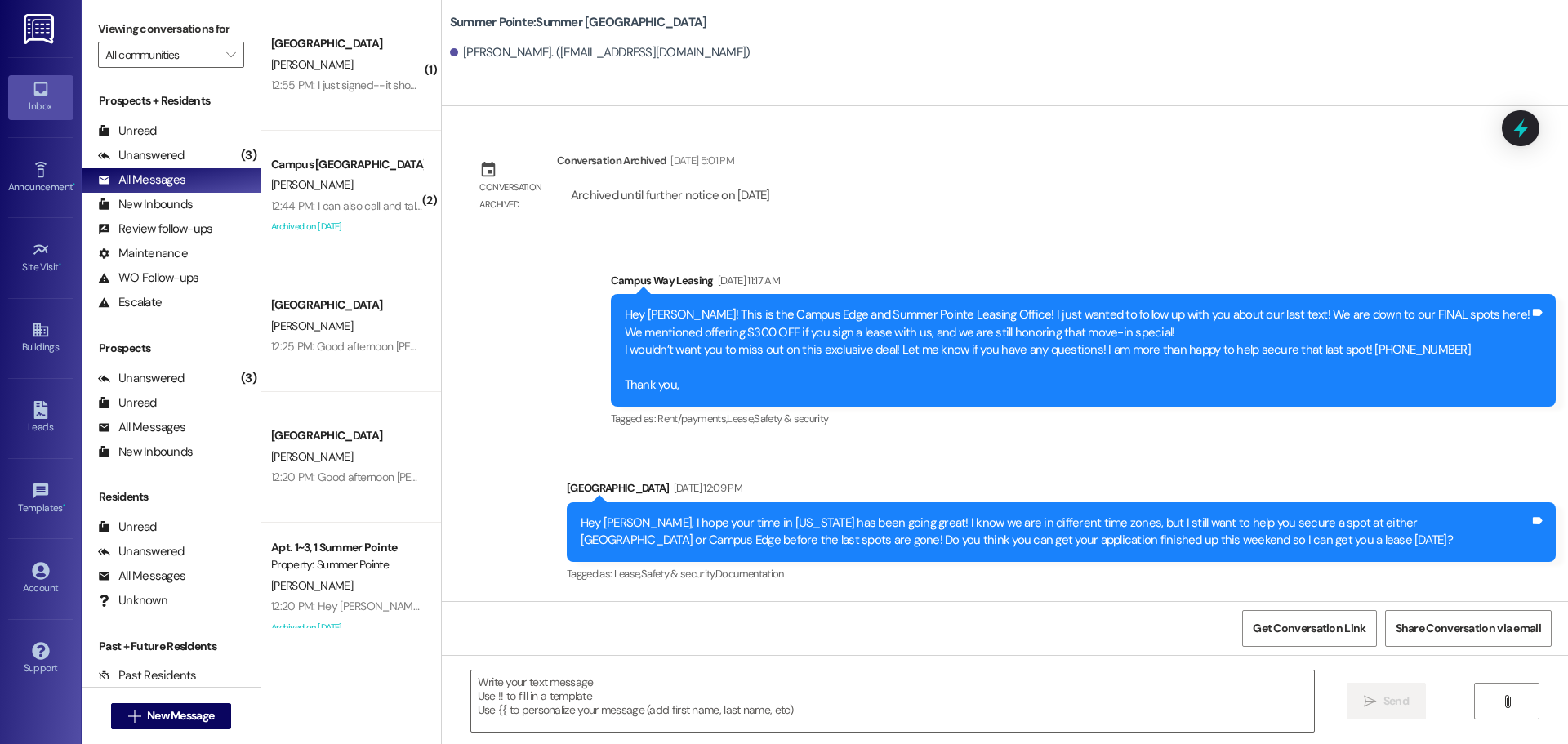
scroll to position [1215, 0]
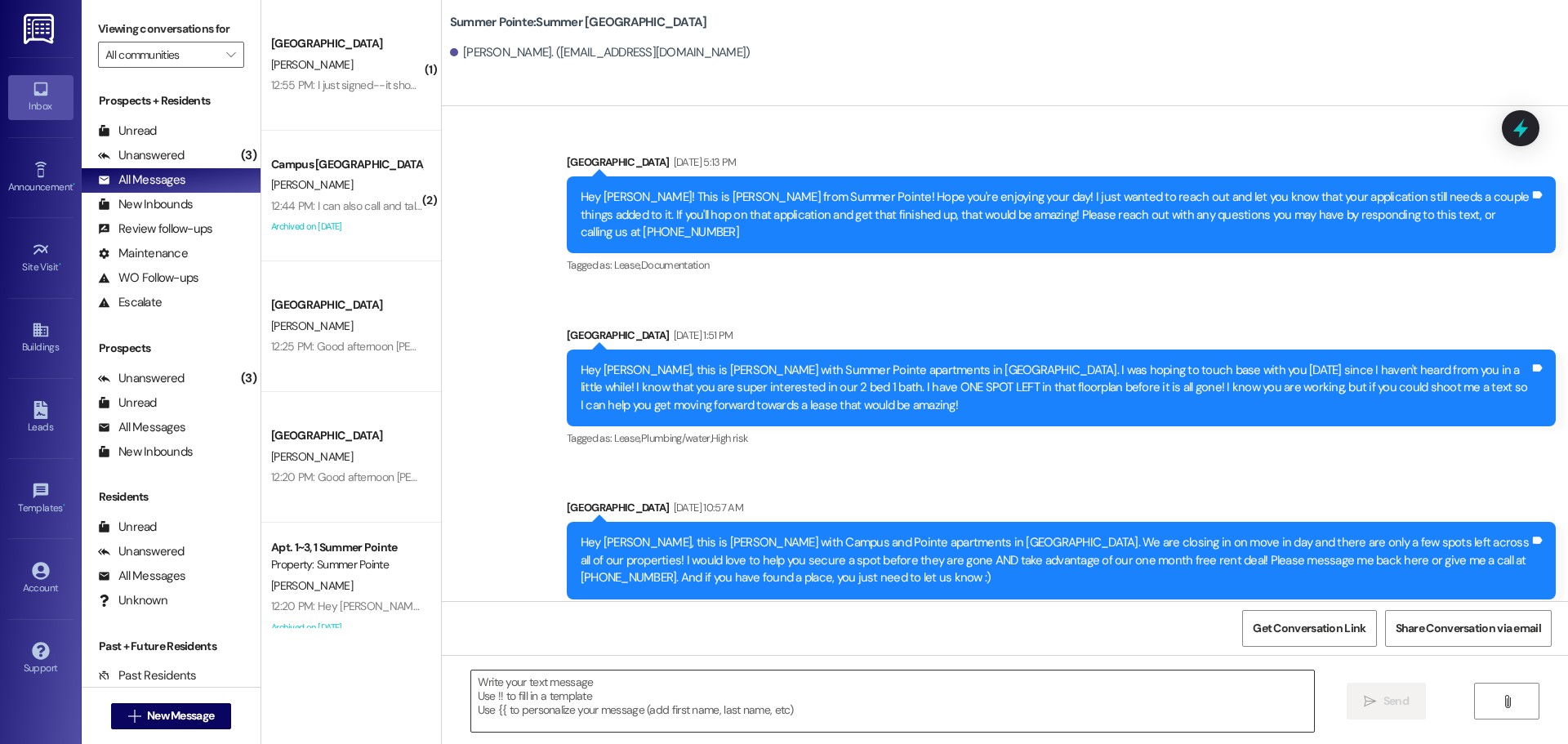
click at [763, 692] on textarea at bounding box center [892, 701] width 843 height 61
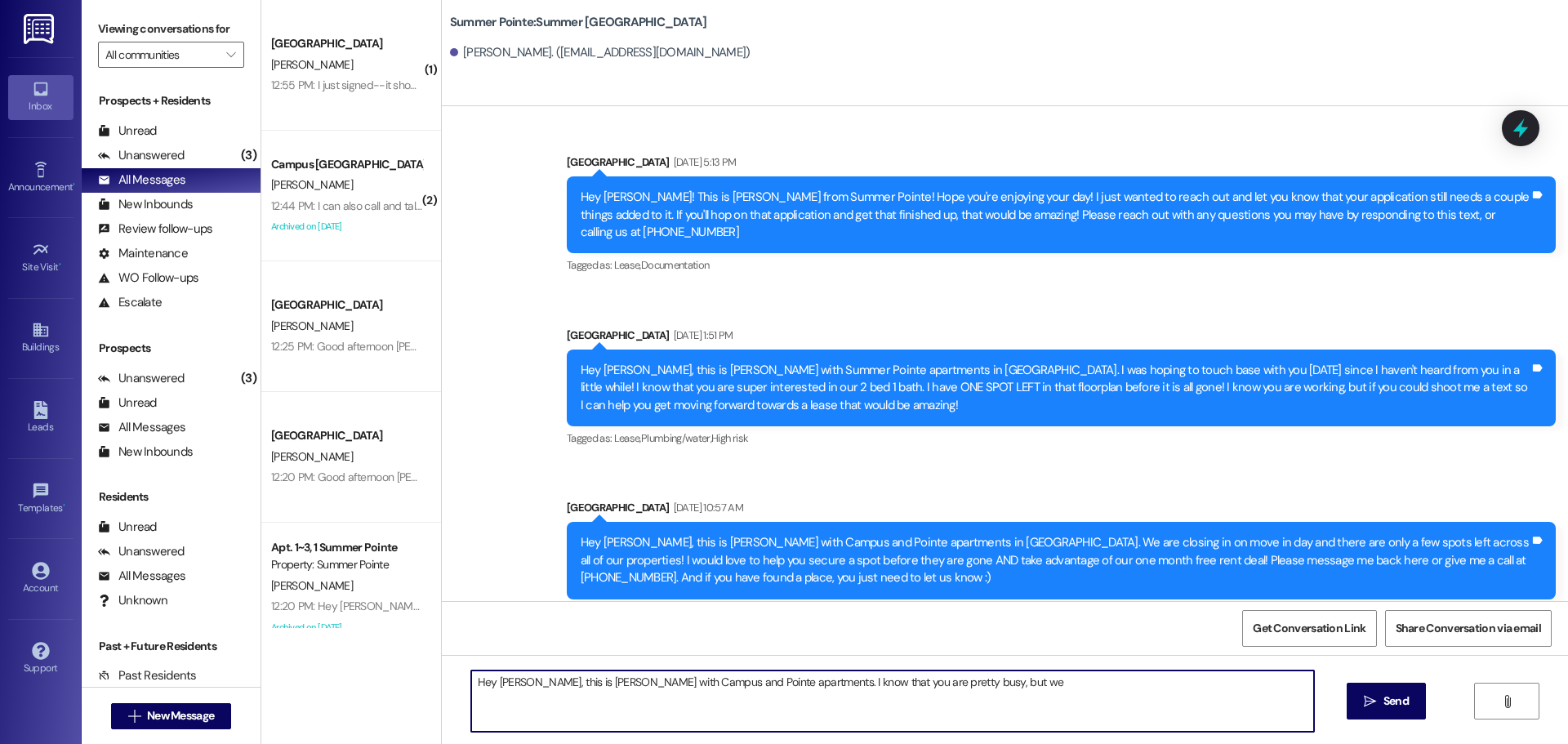
type textarea "Hey Carli, this is Andrea with Campus and Pointe apartments. I know that you ar…"
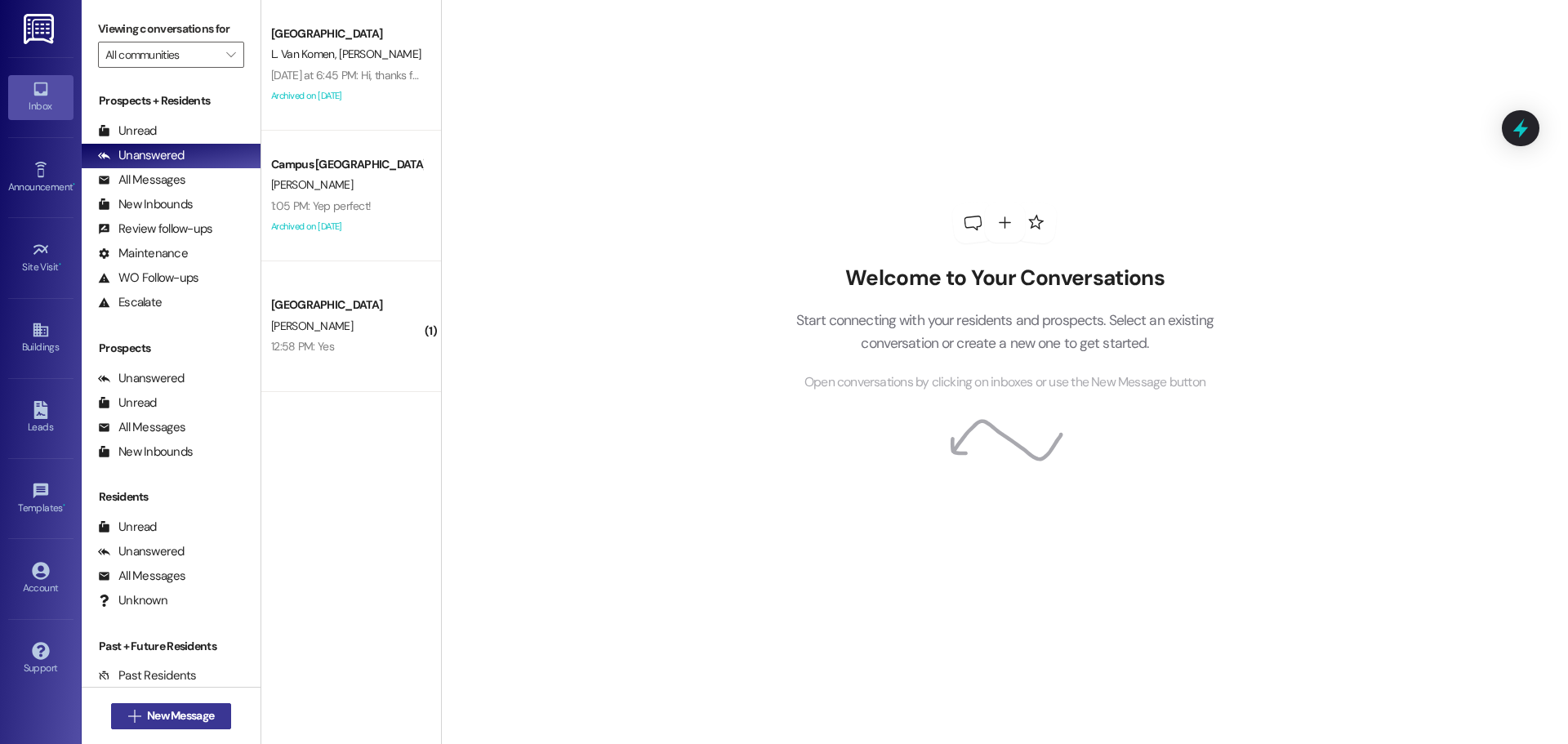
click at [171, 719] on span "New Message" at bounding box center [180, 715] width 67 height 17
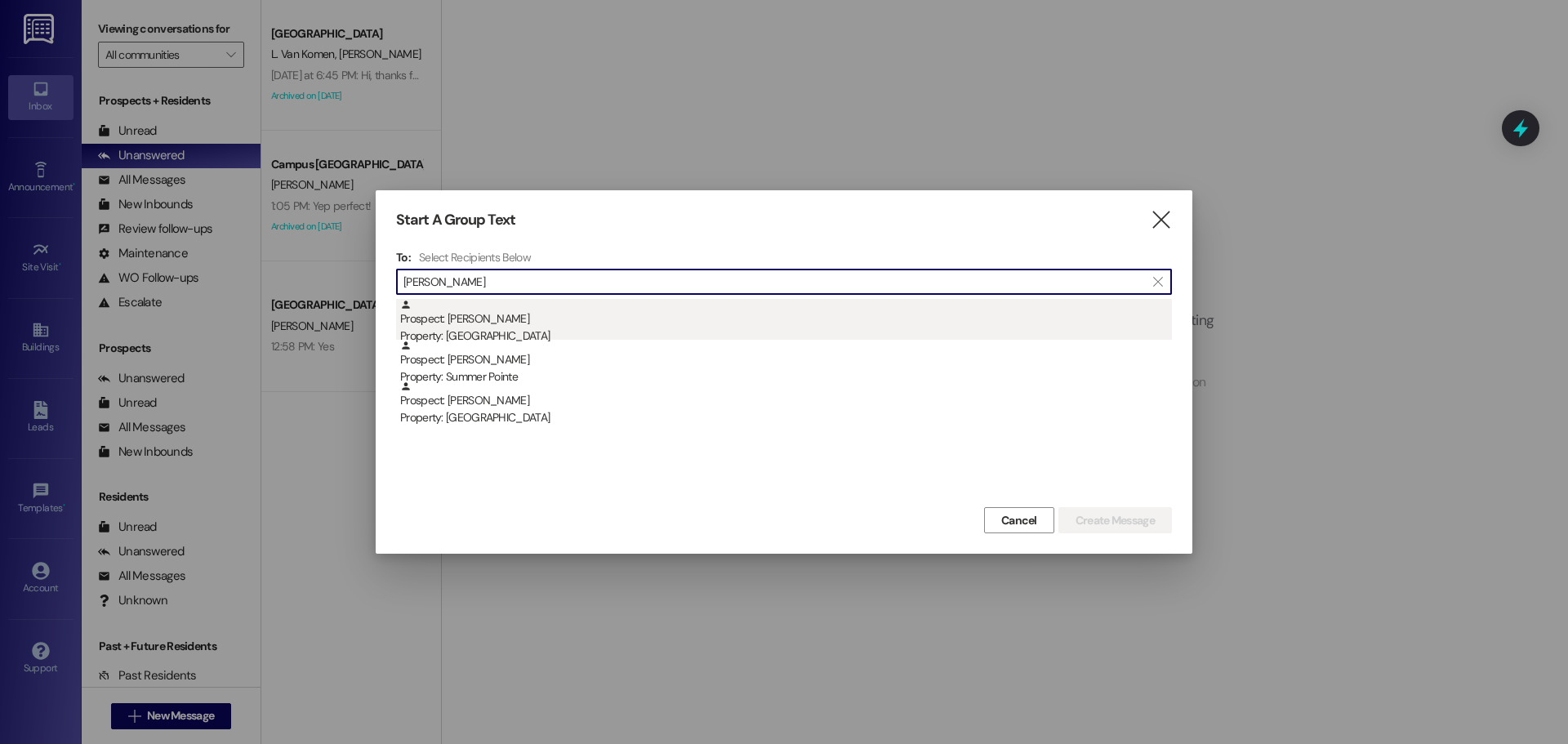
type input "carli joh"
click at [538, 321] on div "Prospect: Carli Johansen Property: East Pointe" at bounding box center [785, 321] width 772 height 47
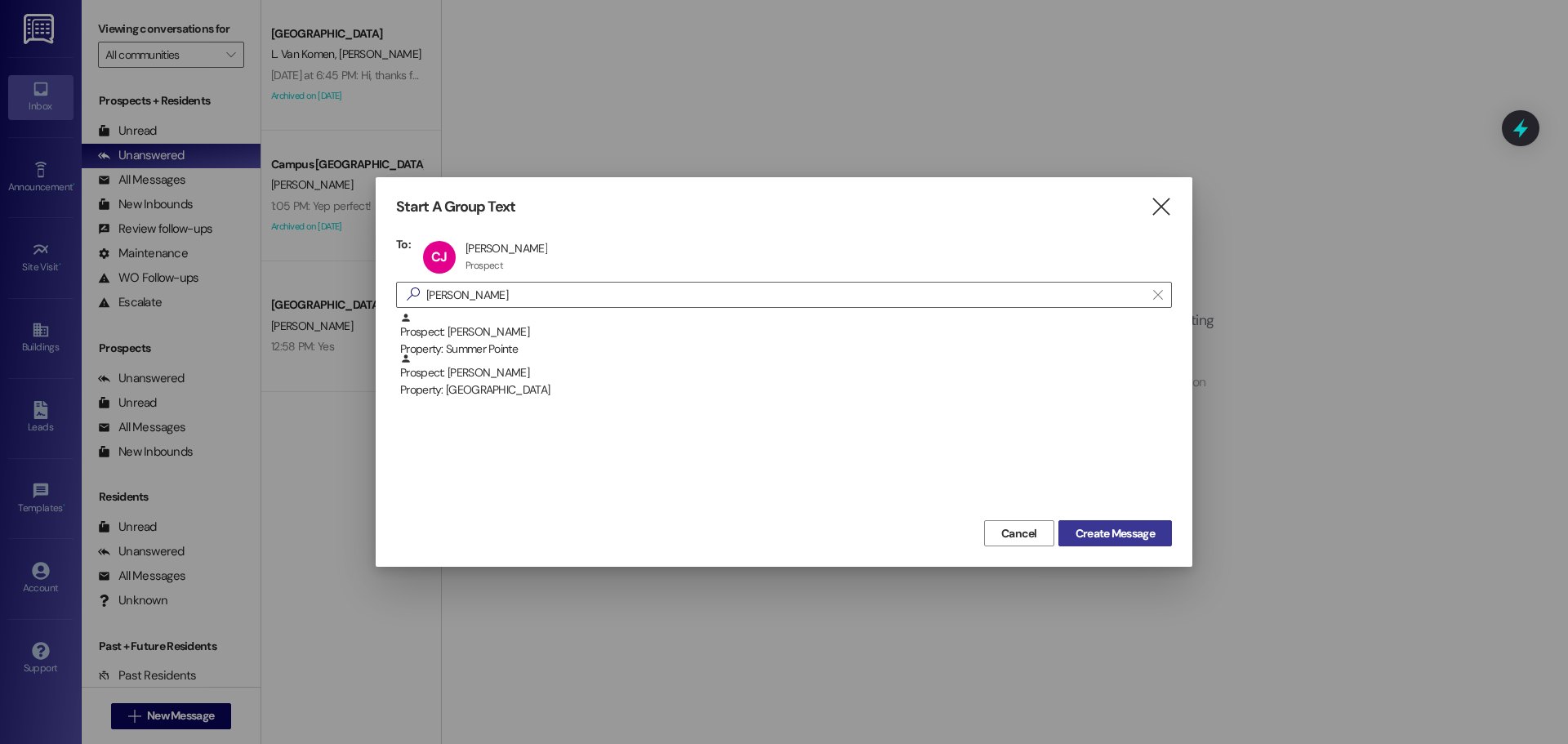
click at [1157, 525] on span "Create Message" at bounding box center [1116, 533] width 86 height 17
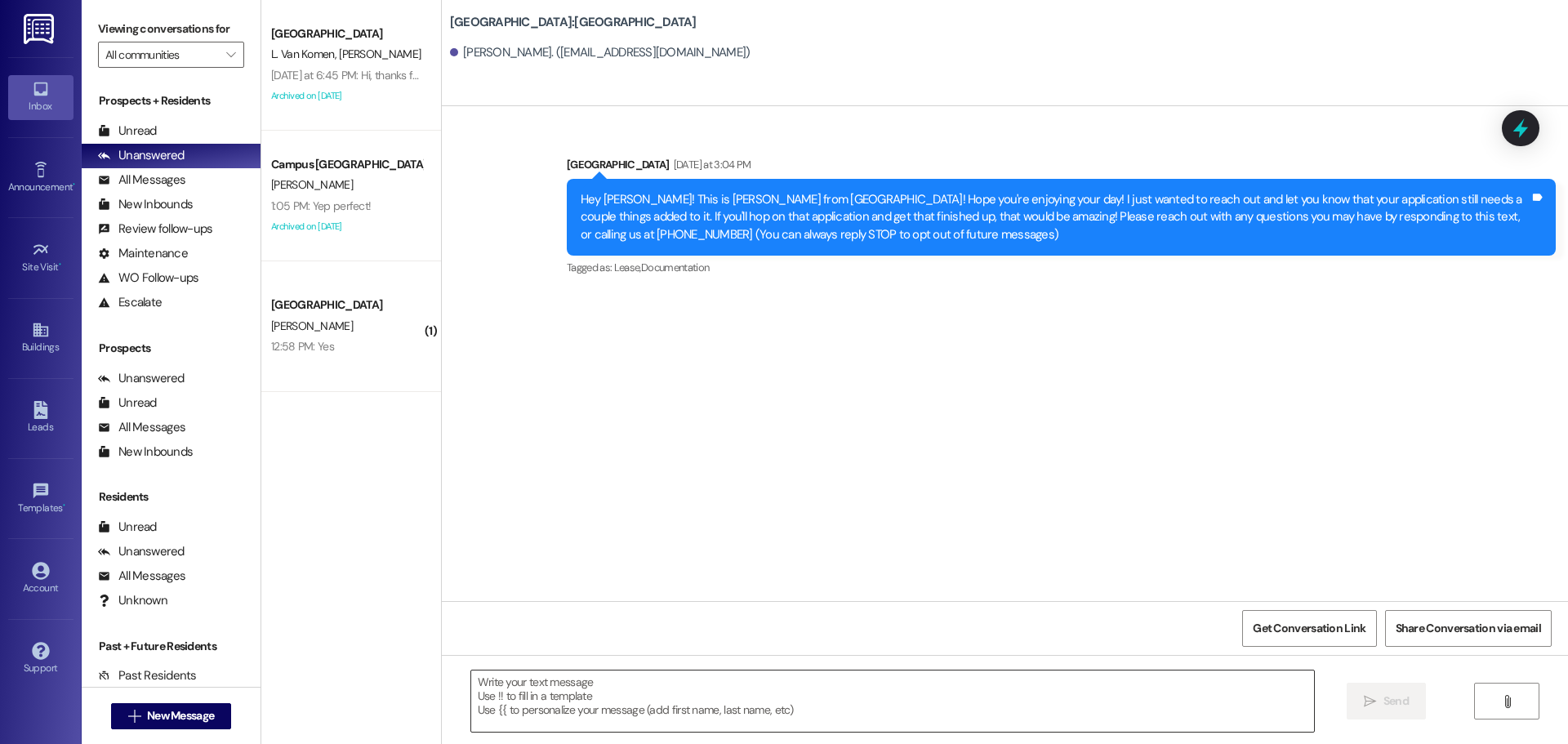
click at [762, 715] on textarea at bounding box center [892, 701] width 843 height 61
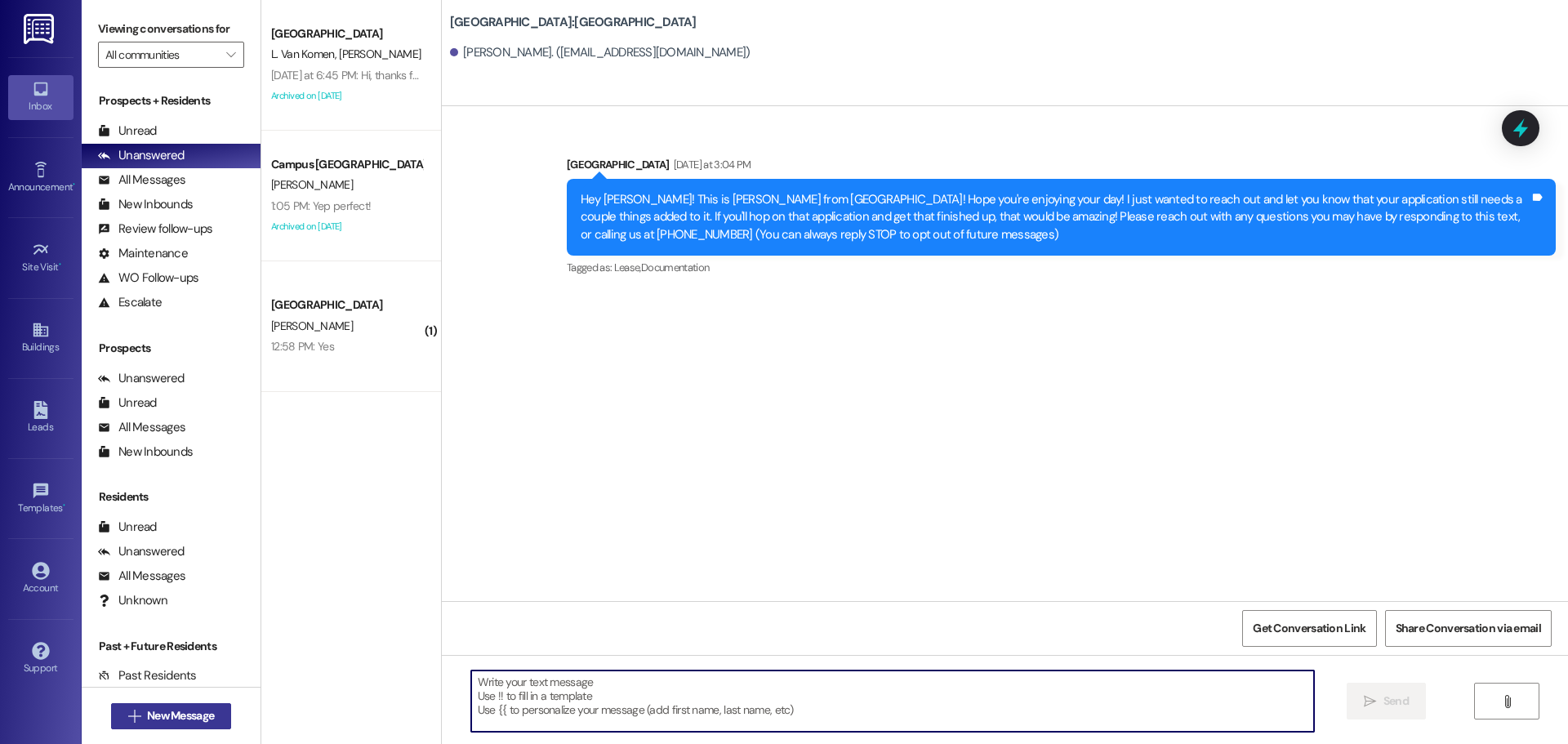
click at [174, 710] on span "New Message" at bounding box center [180, 715] width 67 height 17
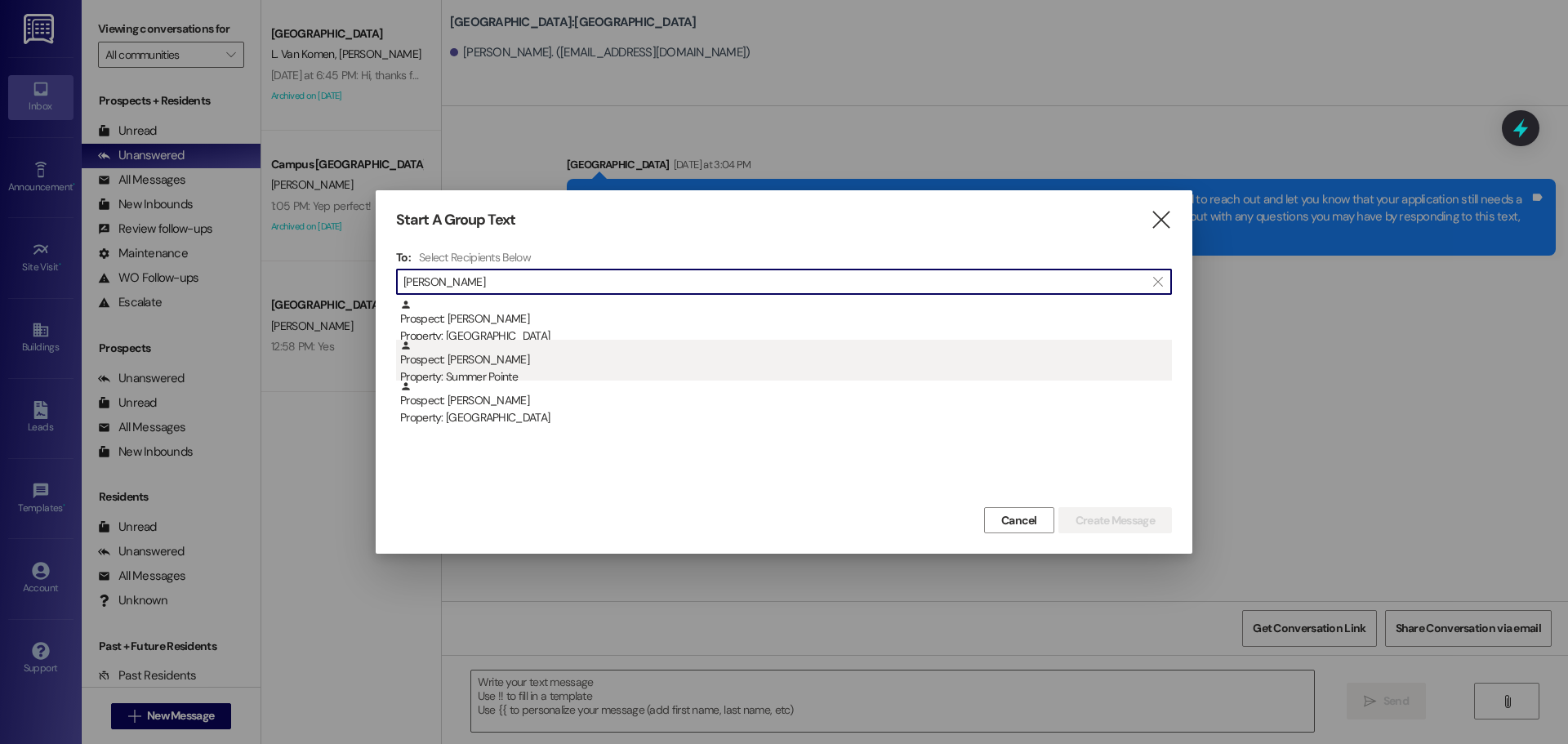
type input "carli joh"
click at [496, 360] on div "Prospect: Carli Johansen Property: Summer Pointe" at bounding box center [785, 362] width 772 height 47
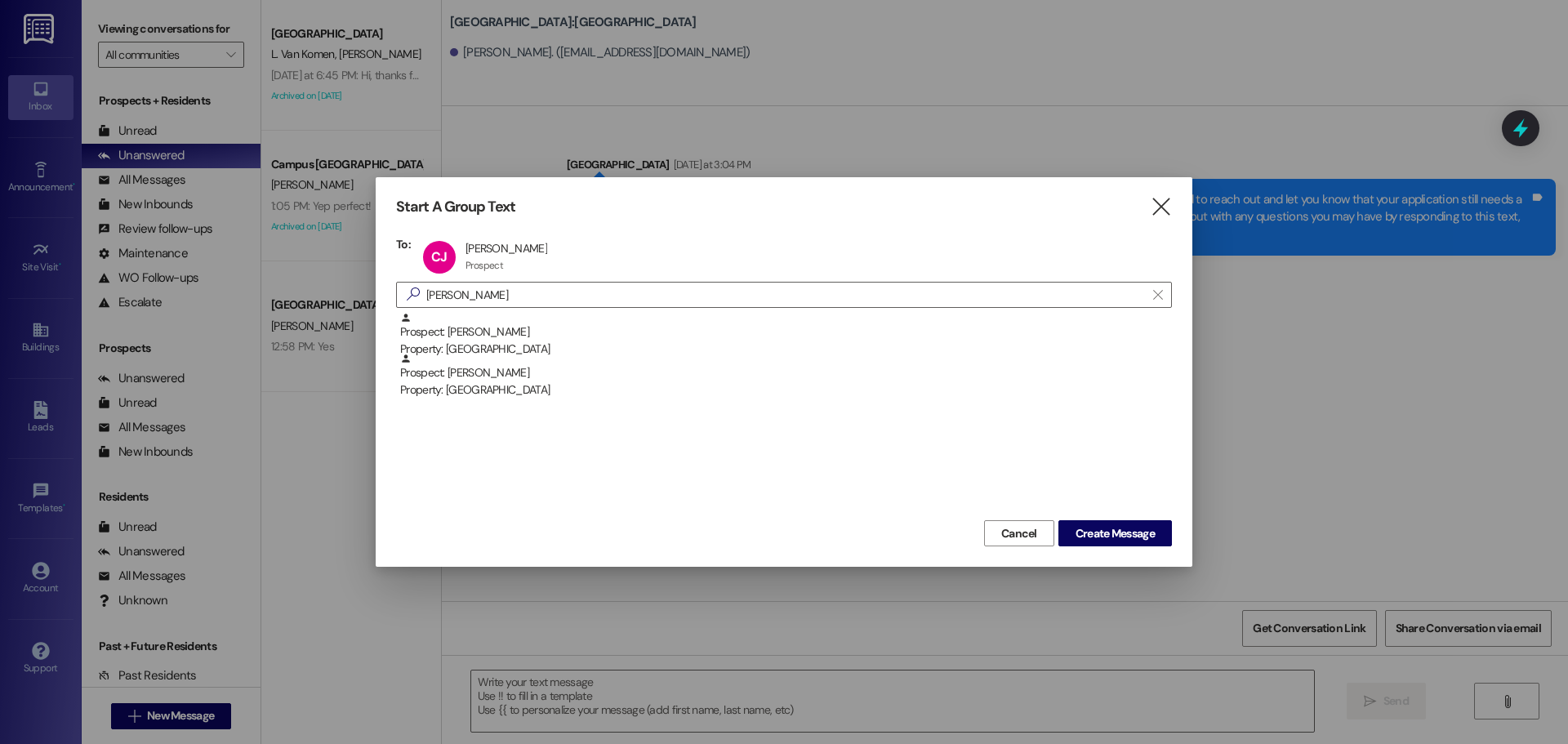
click at [1089, 519] on div "Cancel Create Message" at bounding box center [784, 531] width 776 height 31
click at [1092, 523] on button "Create Message" at bounding box center [1115, 532] width 114 height 26
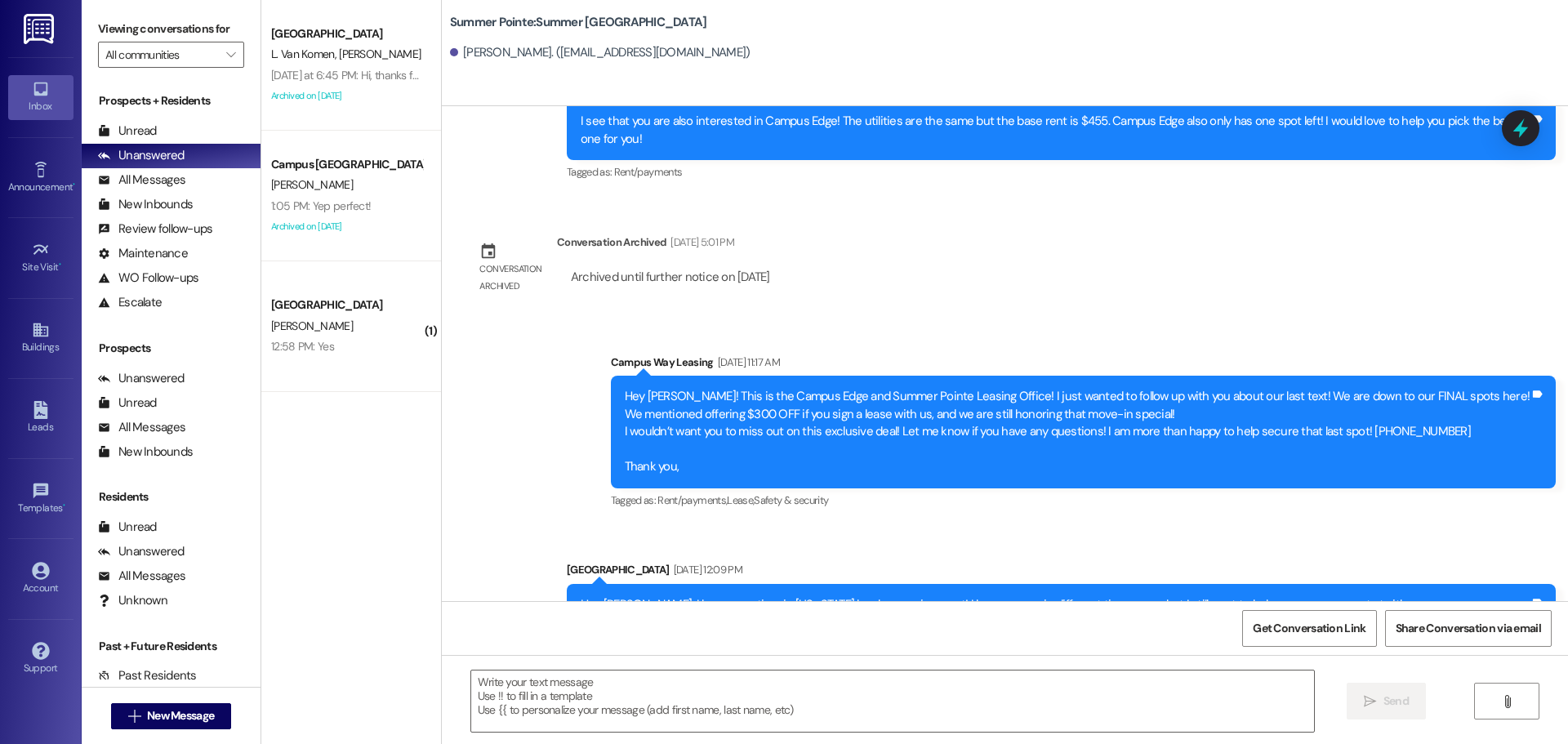
scroll to position [1215, 0]
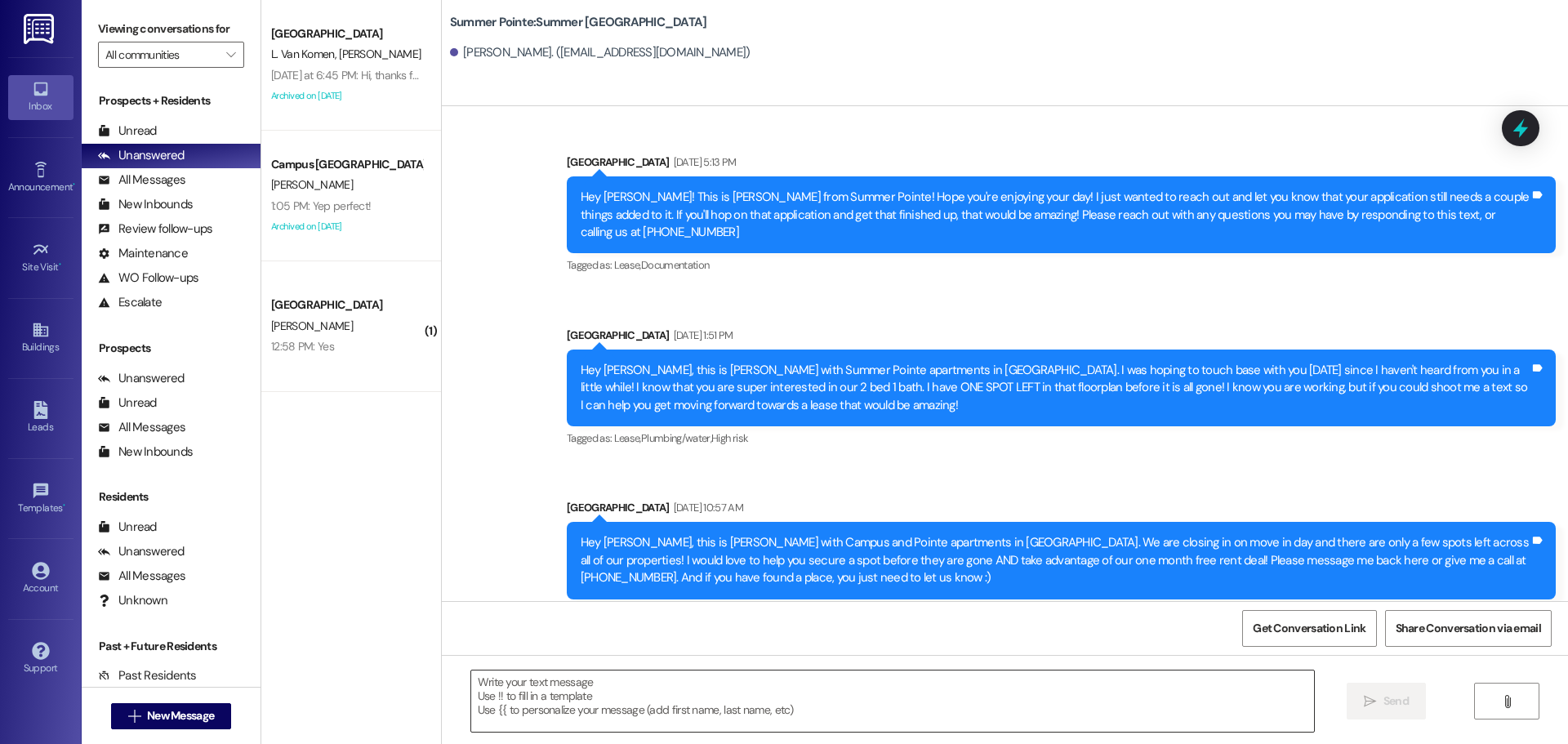
click at [622, 705] on textarea at bounding box center [892, 701] width 843 height 61
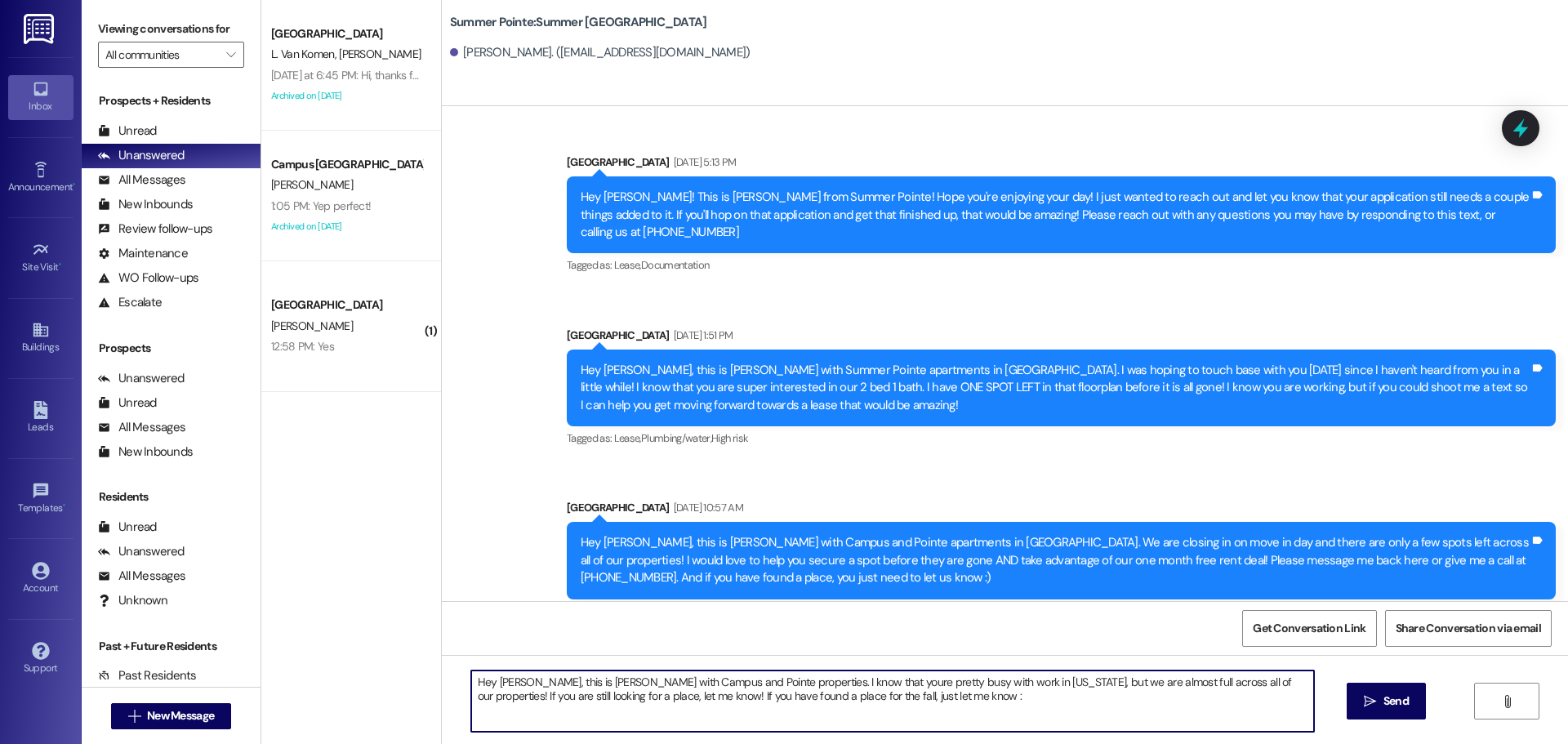
type textarea "Hey Carli, this is Andrea with Campus and Pointe properties. I know that youre …"
click at [622, 705] on textarea "Hey Carli, this is Andrea with Campus and Pointe properties. I know that youre …" at bounding box center [892, 701] width 843 height 61
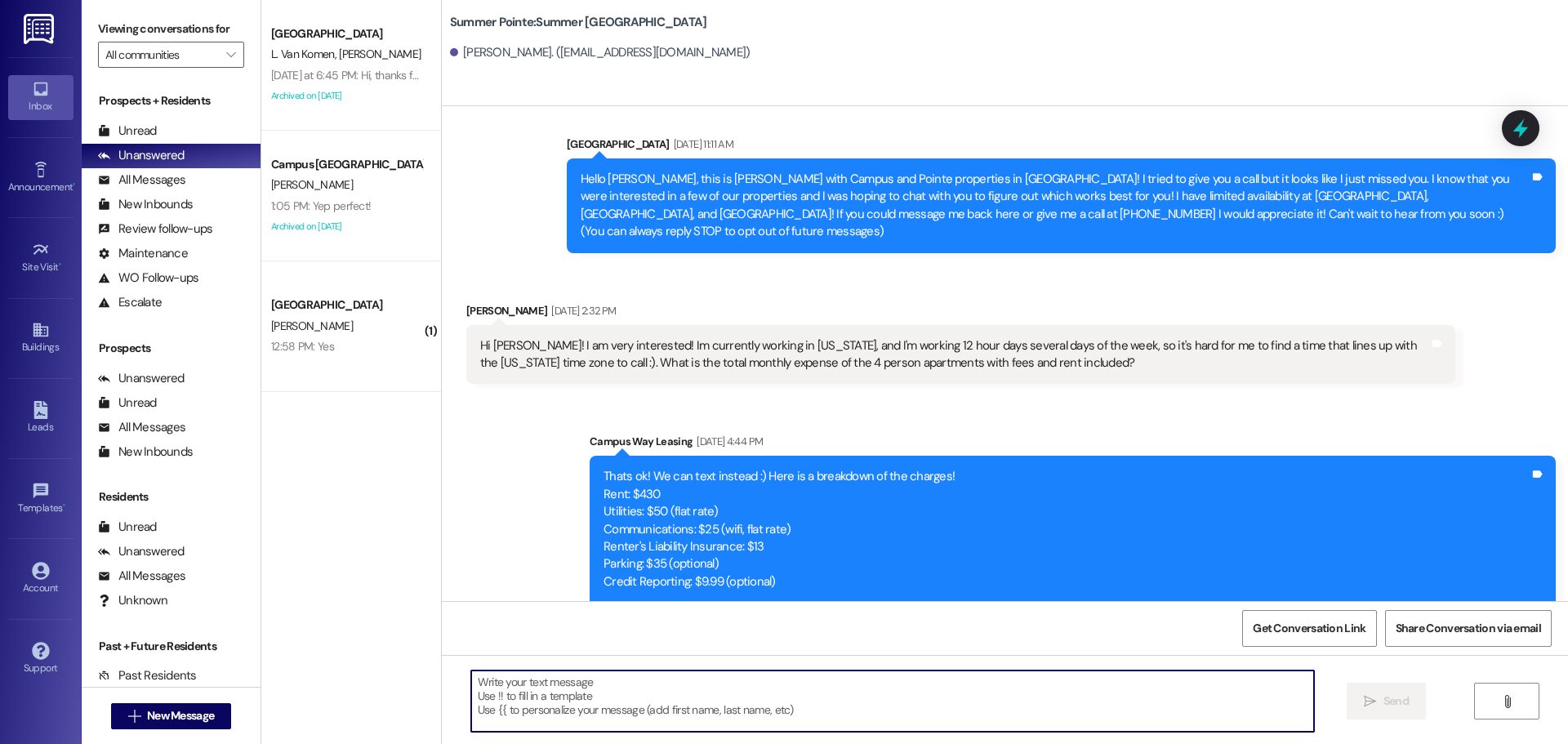
scroll to position [0, 0]
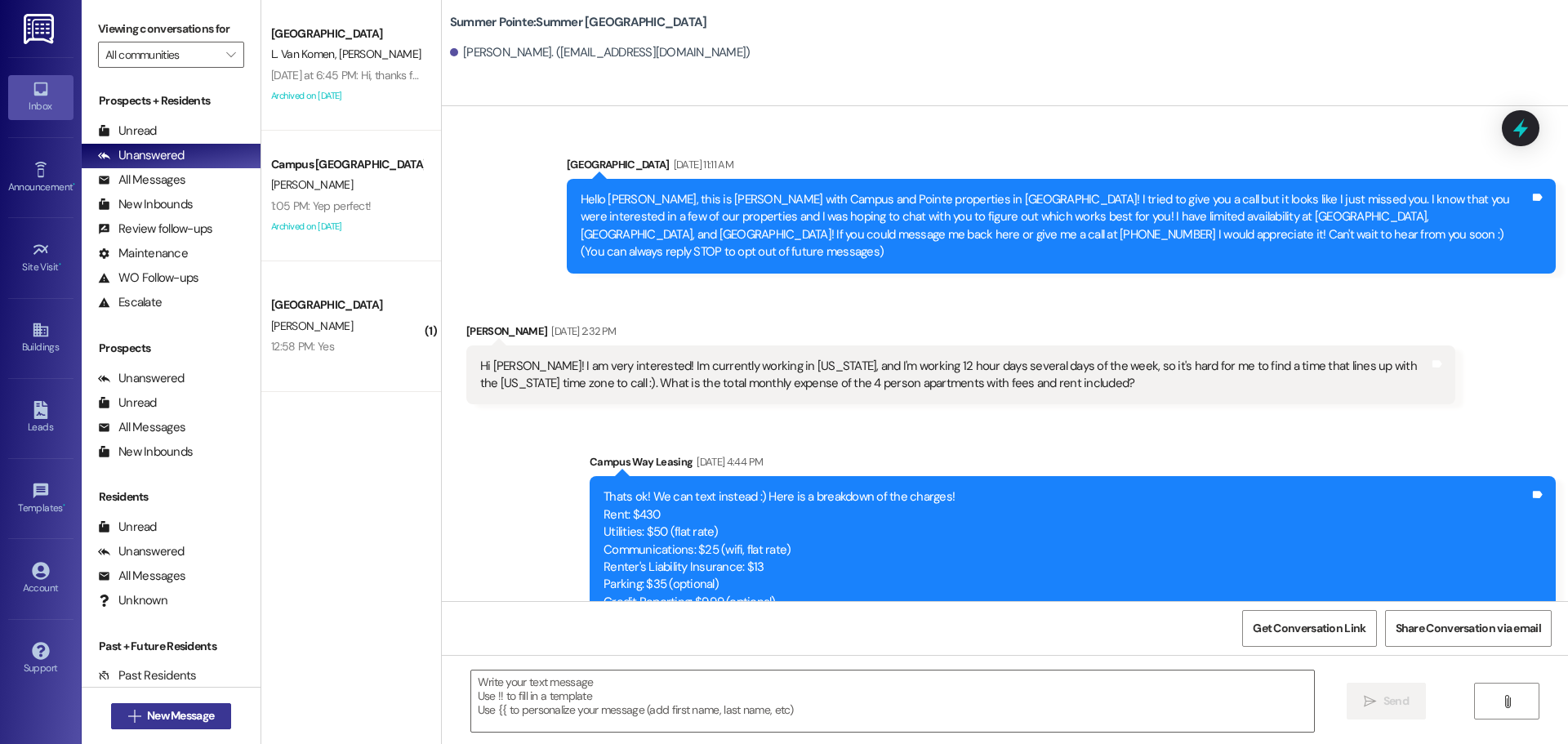
click at [192, 707] on span "New Message" at bounding box center [180, 715] width 67 height 17
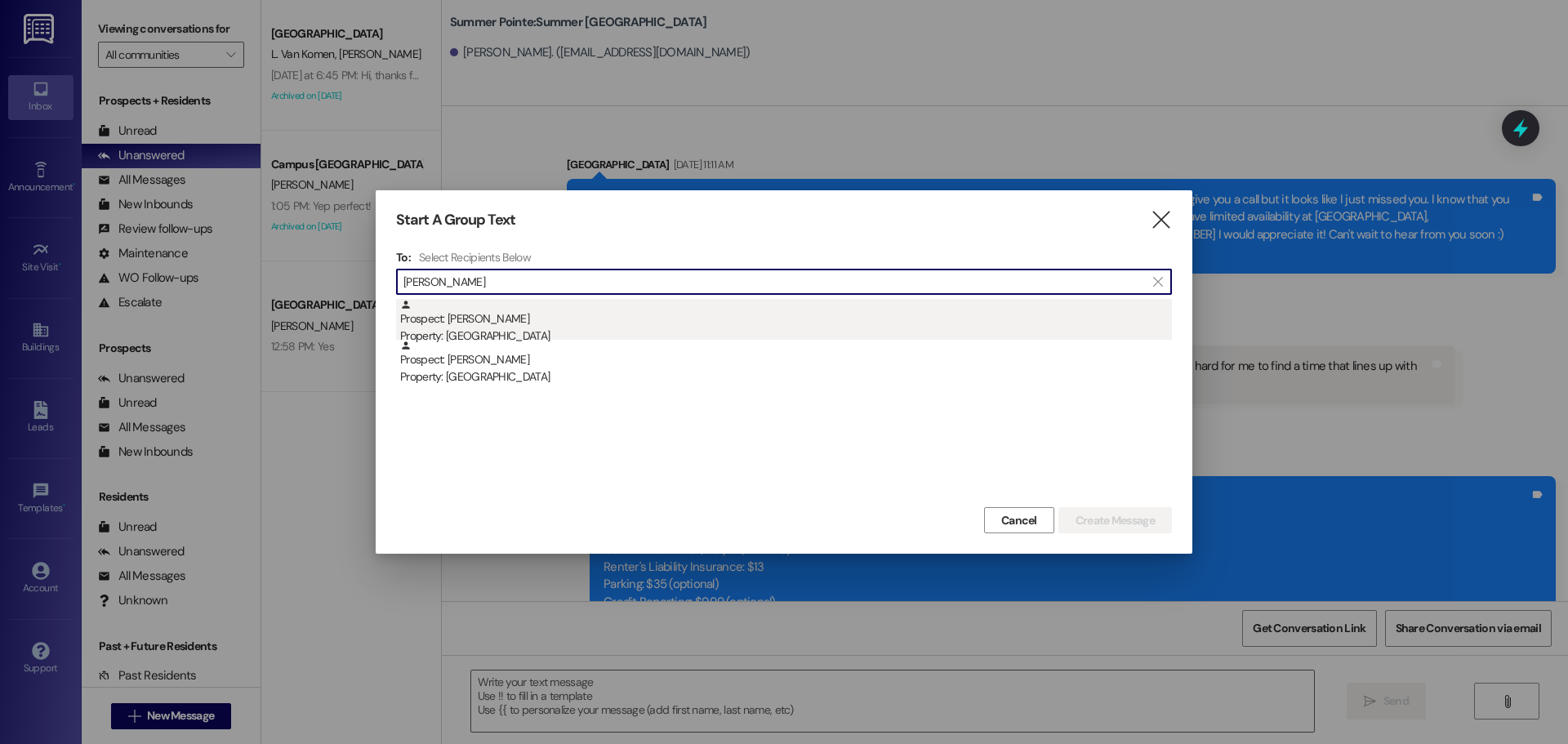
type input "ramon martin"
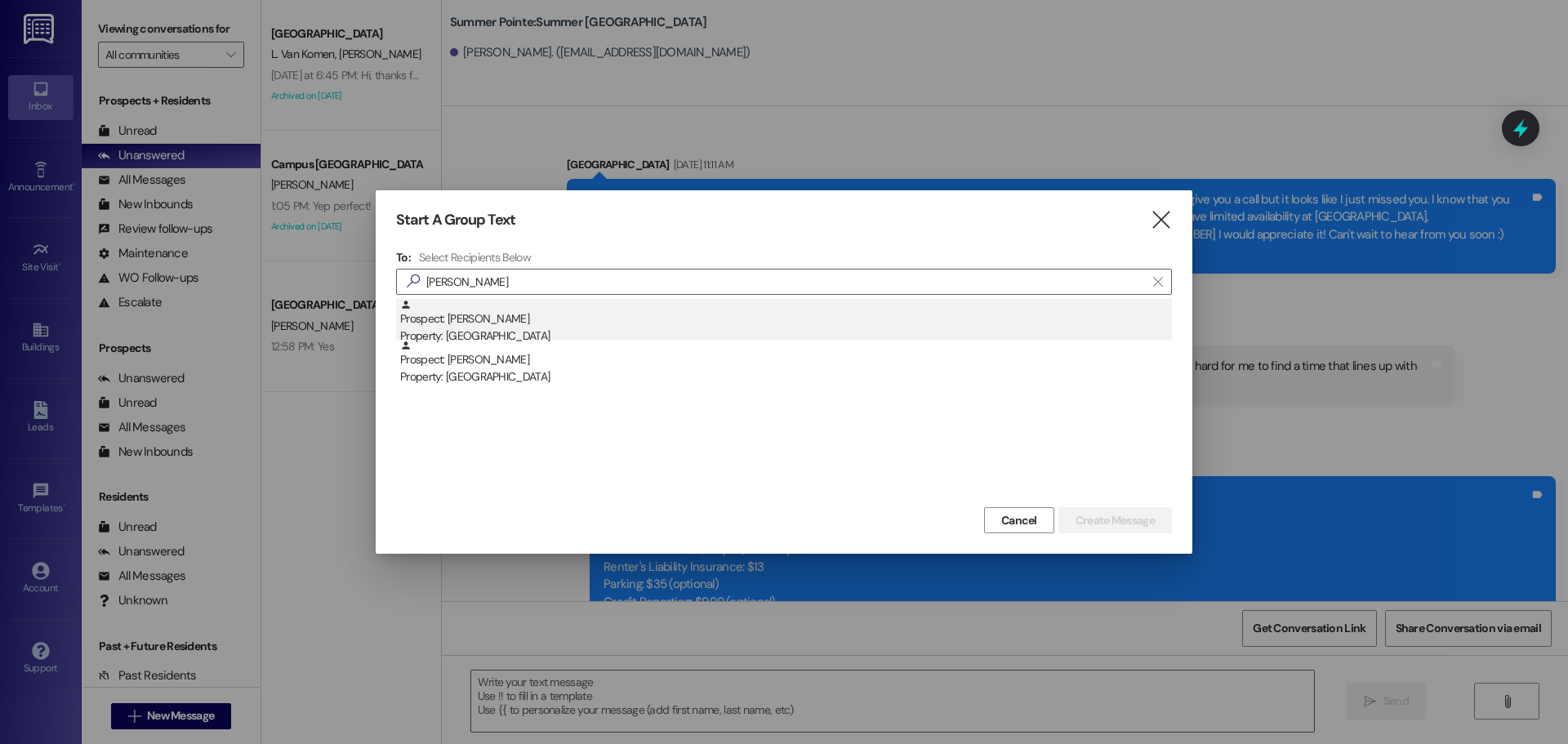
click at [523, 332] on div "Property: [GEOGRAPHIC_DATA]" at bounding box center [785, 336] width 772 height 17
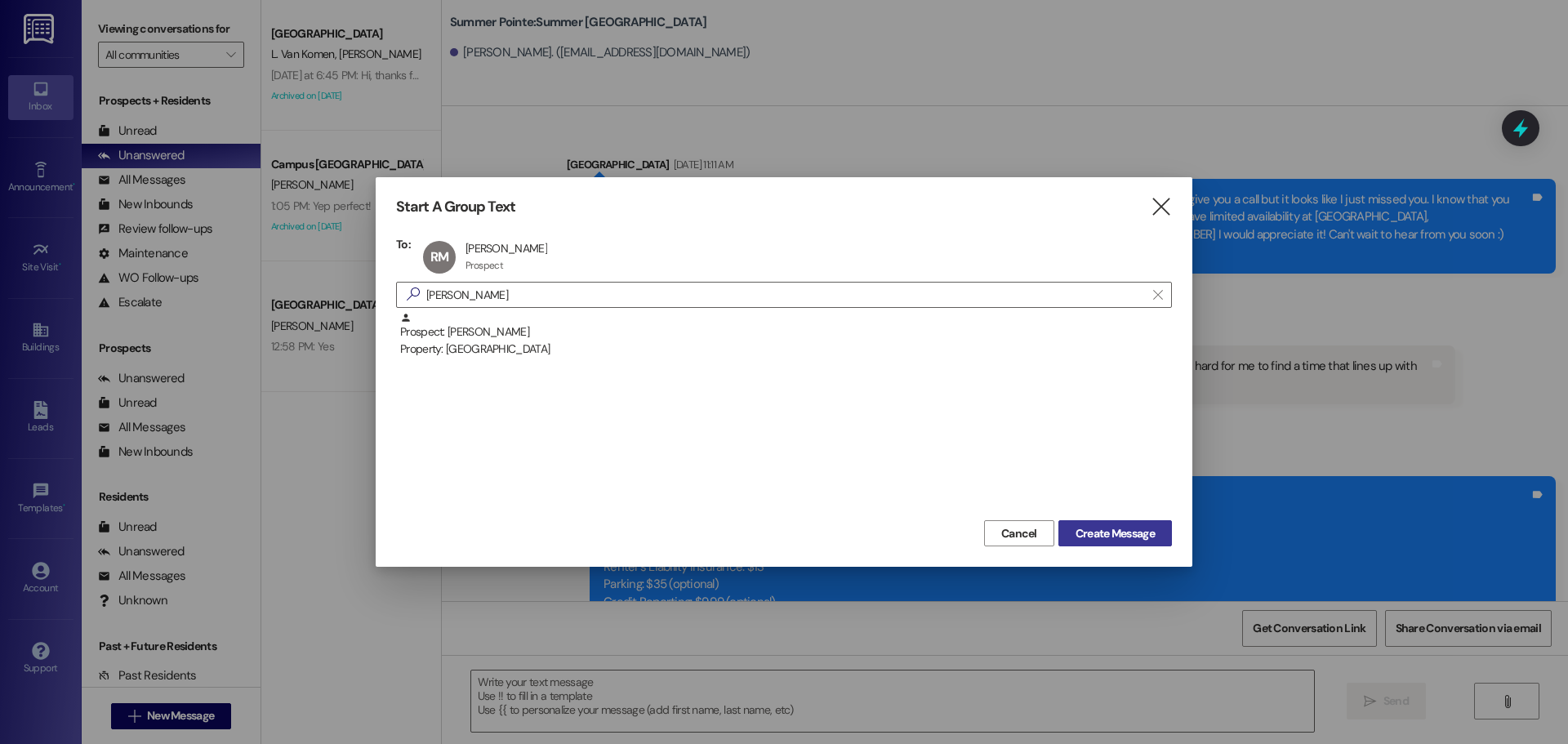
click at [1133, 524] on button "Create Message" at bounding box center [1115, 532] width 114 height 26
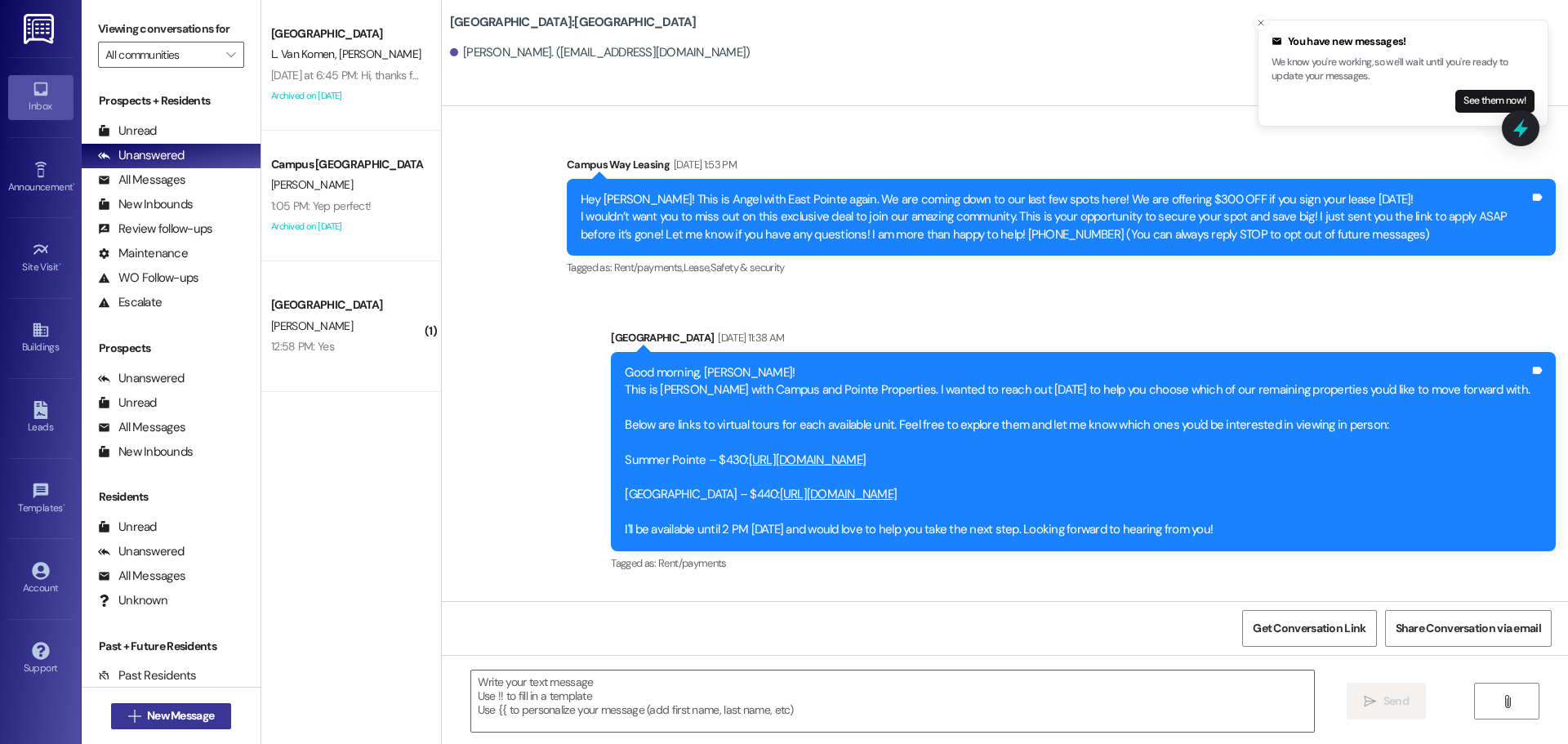
click at [148, 727] on button " New Message" at bounding box center [171, 715] width 121 height 26
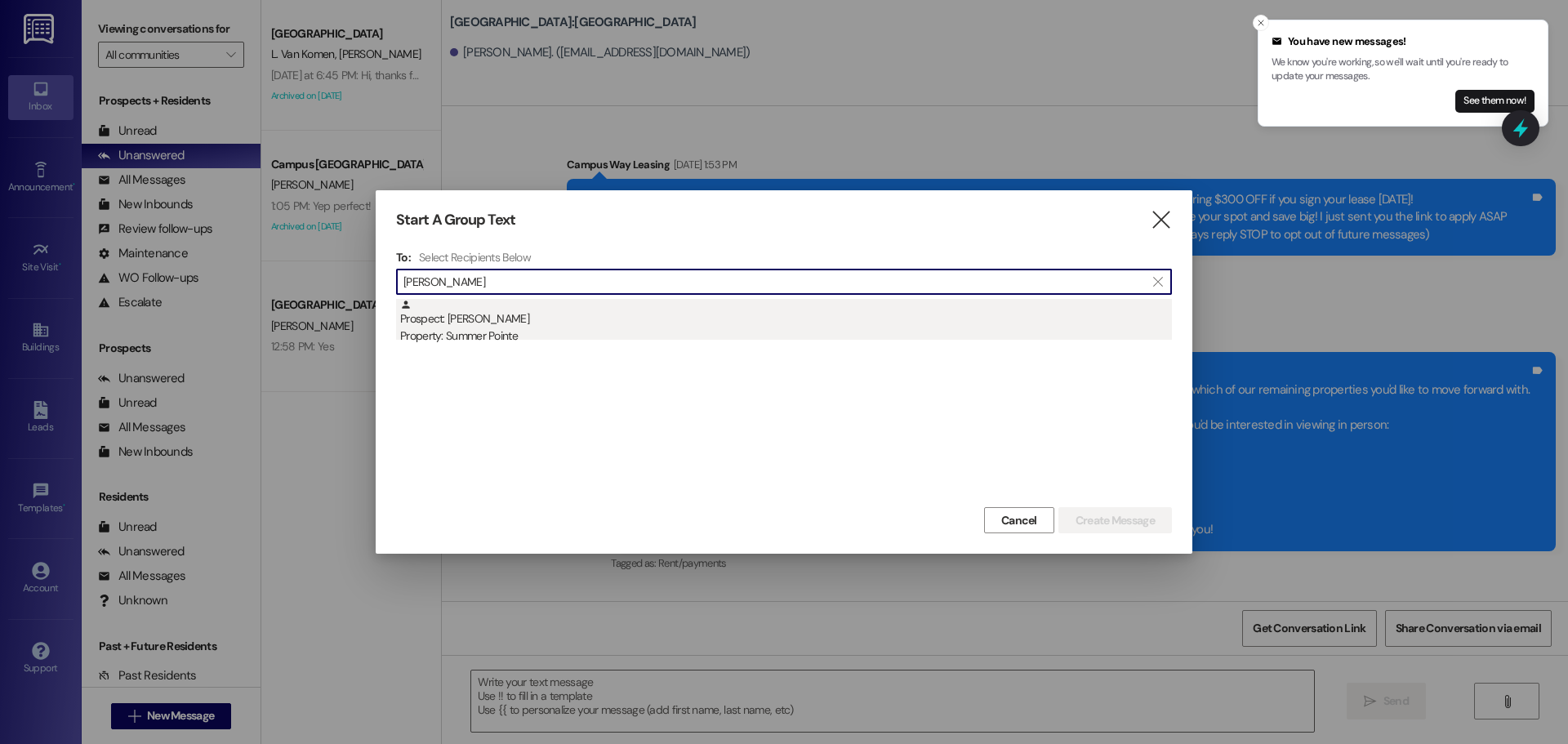
type input "tyson hy"
click at [477, 311] on div "Prospect: Tyson Hyde Property: Summer Pointe" at bounding box center [785, 321] width 772 height 47
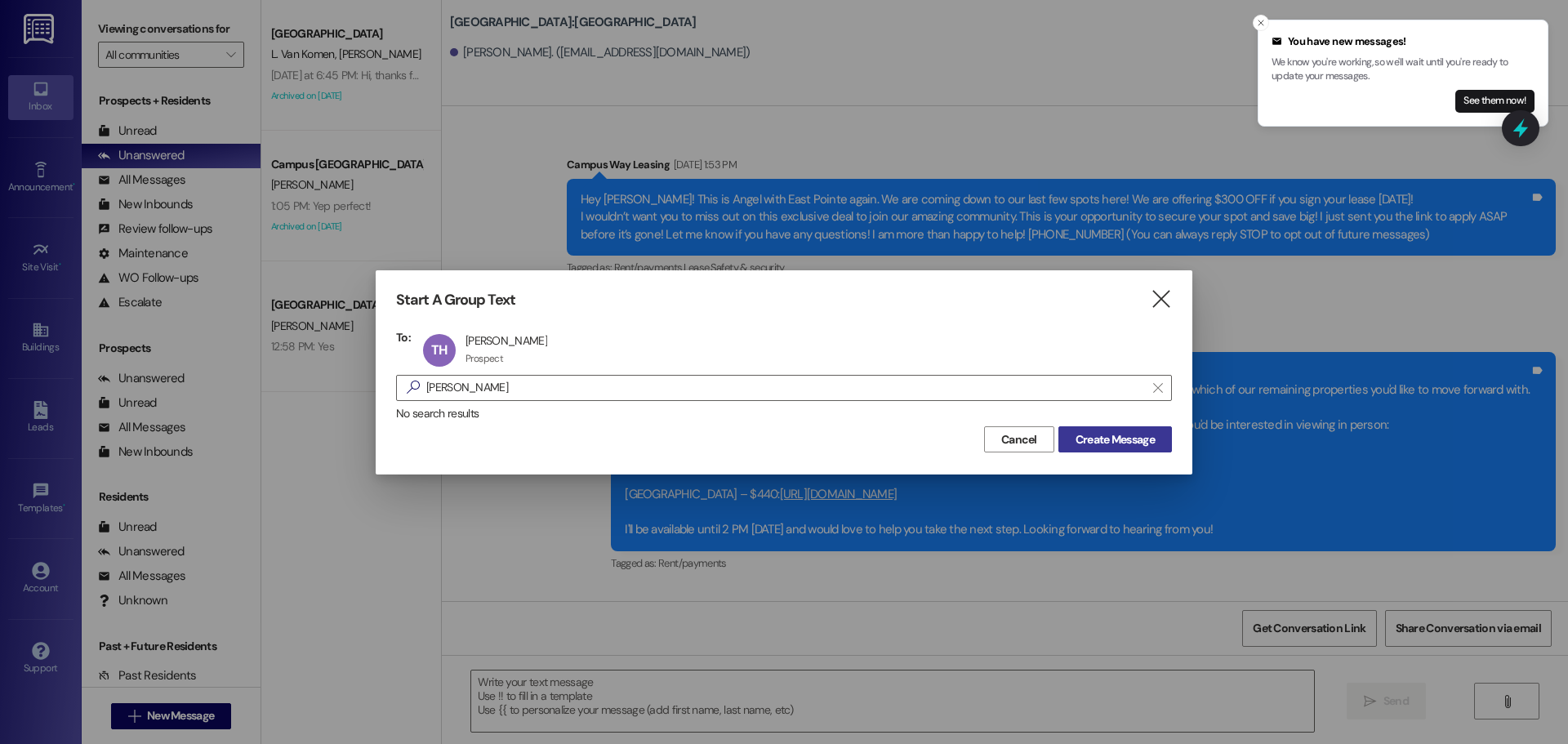
click at [1140, 432] on span "Create Message" at bounding box center [1115, 440] width 79 height 17
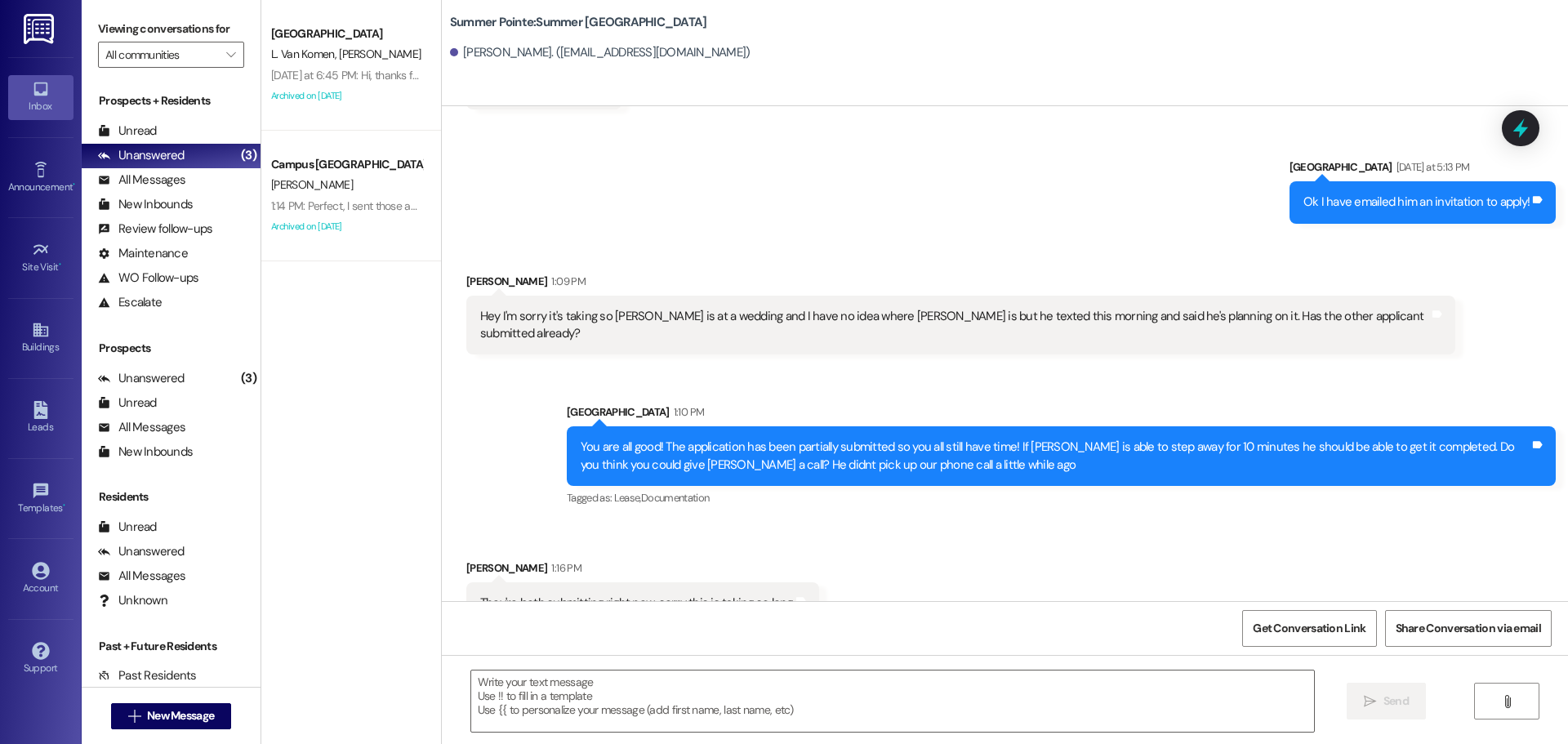
scroll to position [2344, 0]
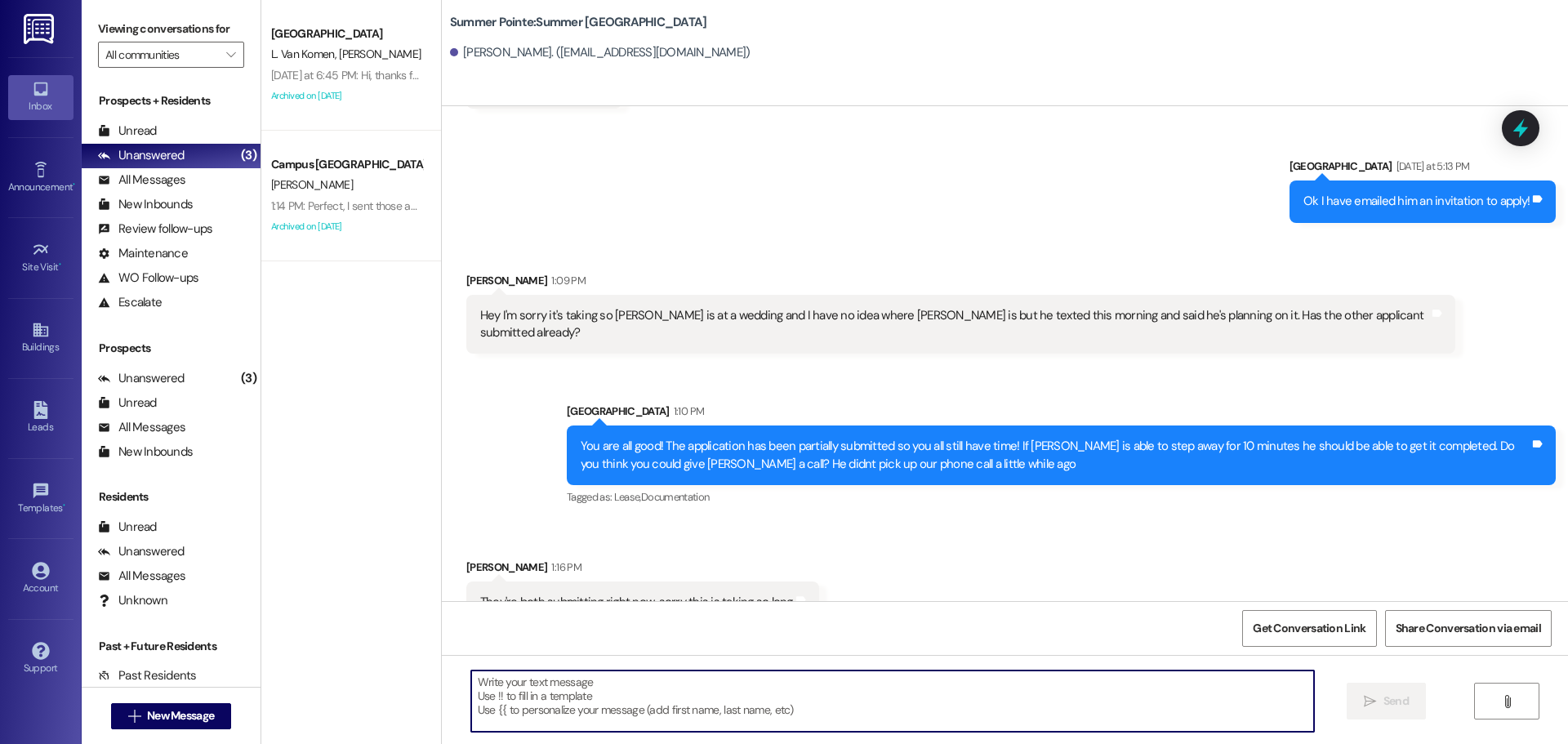
click at [706, 713] on textarea at bounding box center [892, 701] width 843 height 61
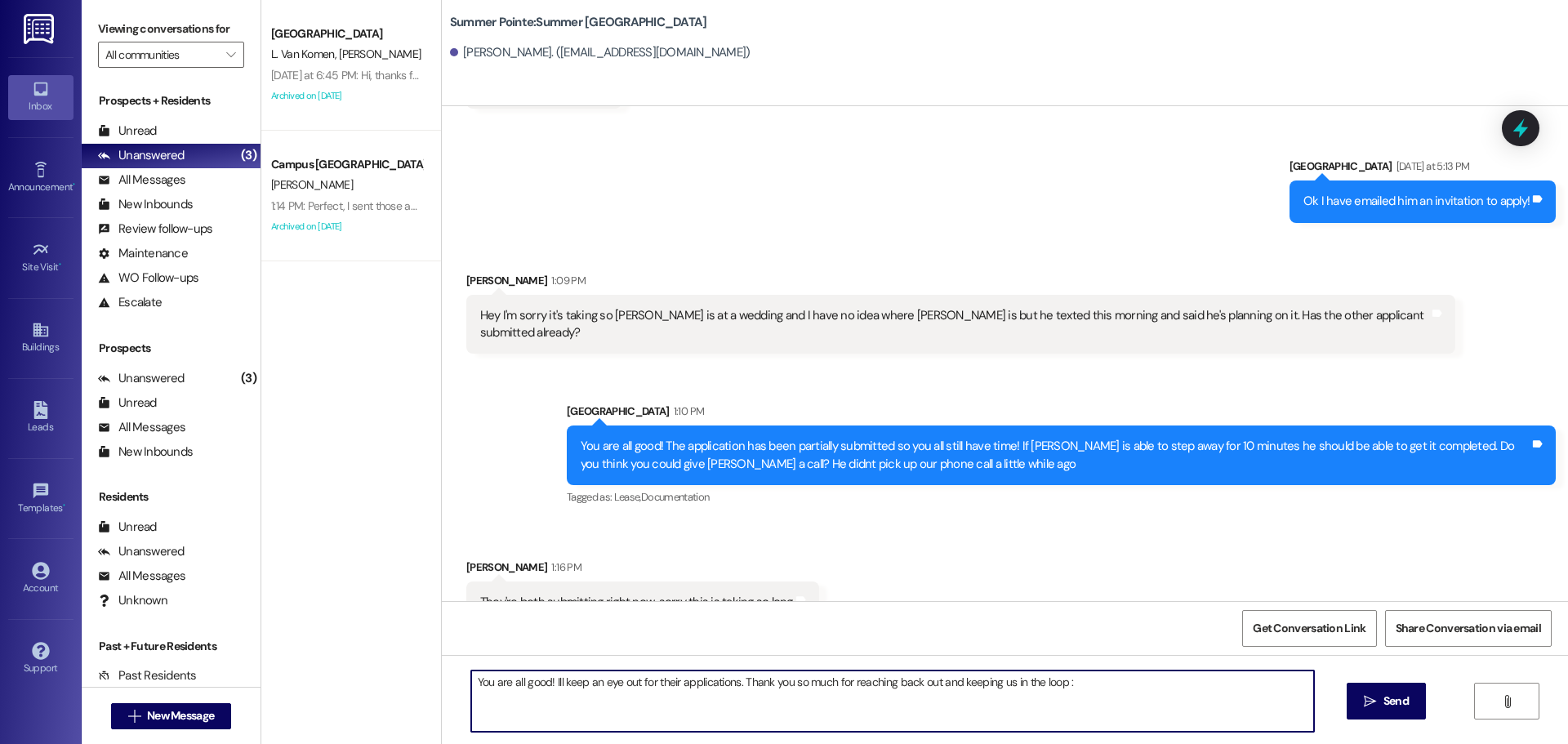
type textarea "You are all good! Ill keep an eye out for their applications. Thank you so much…"
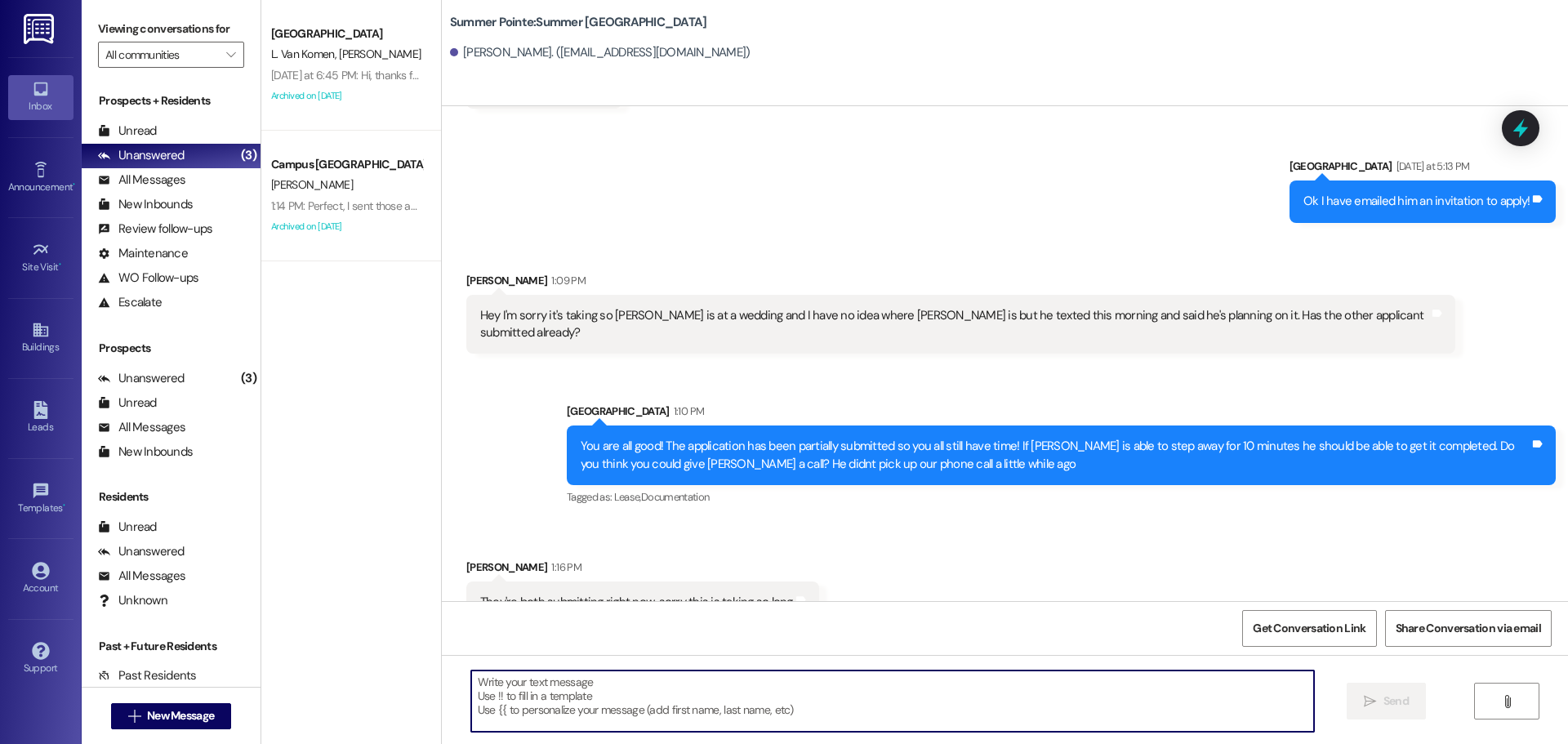
scroll to position [2343, 0]
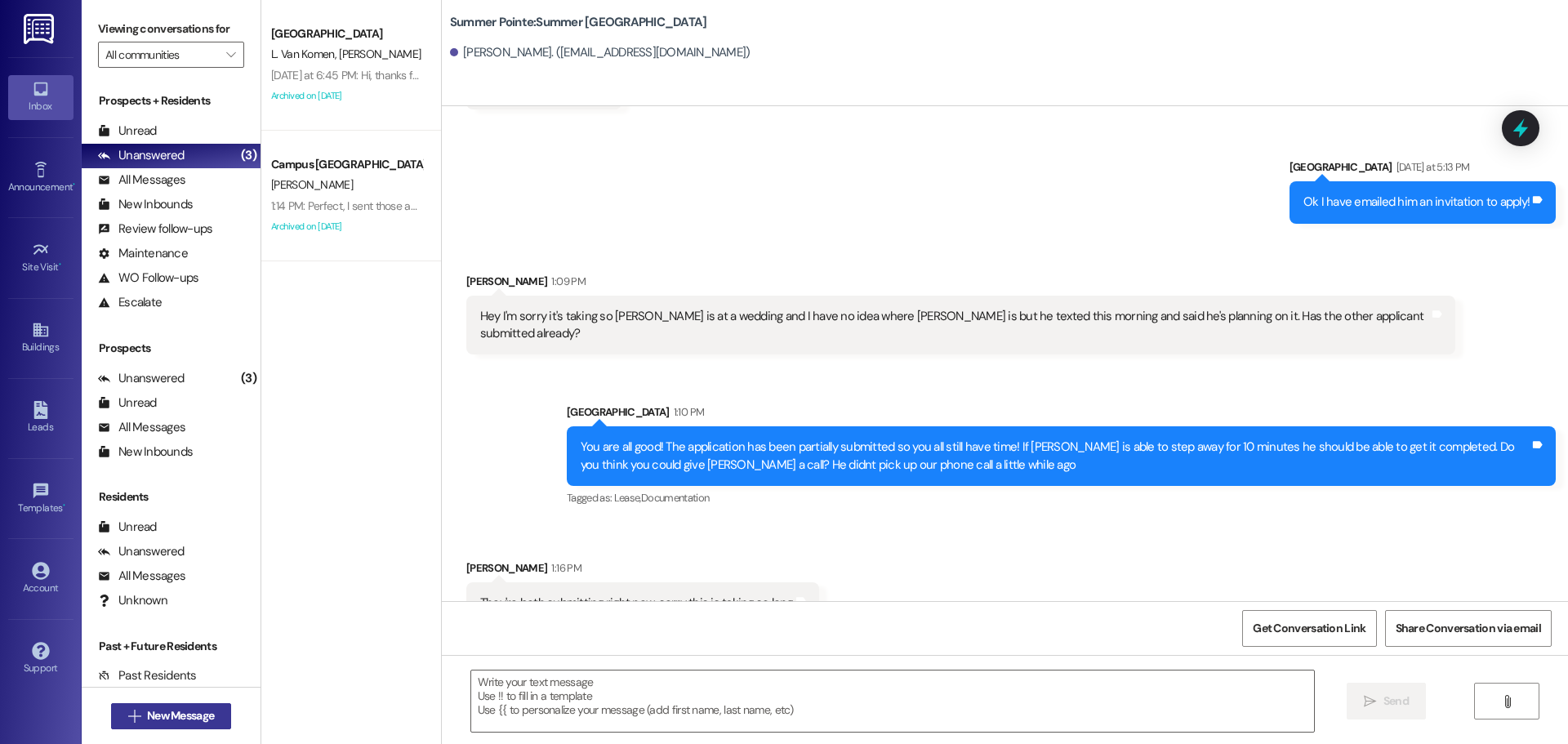
click at [206, 717] on span "New Message" at bounding box center [180, 715] width 67 height 17
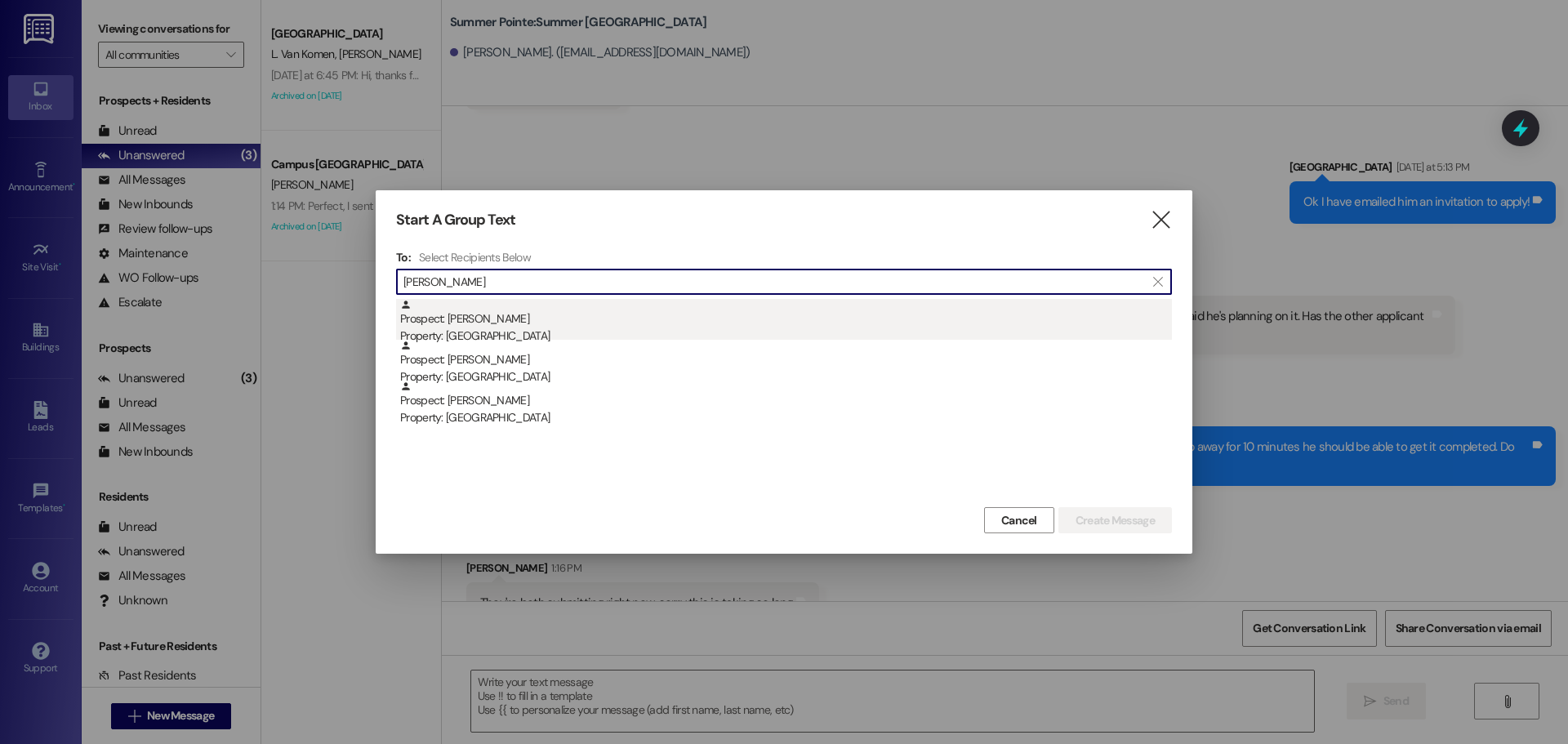
type input "lucy mella"
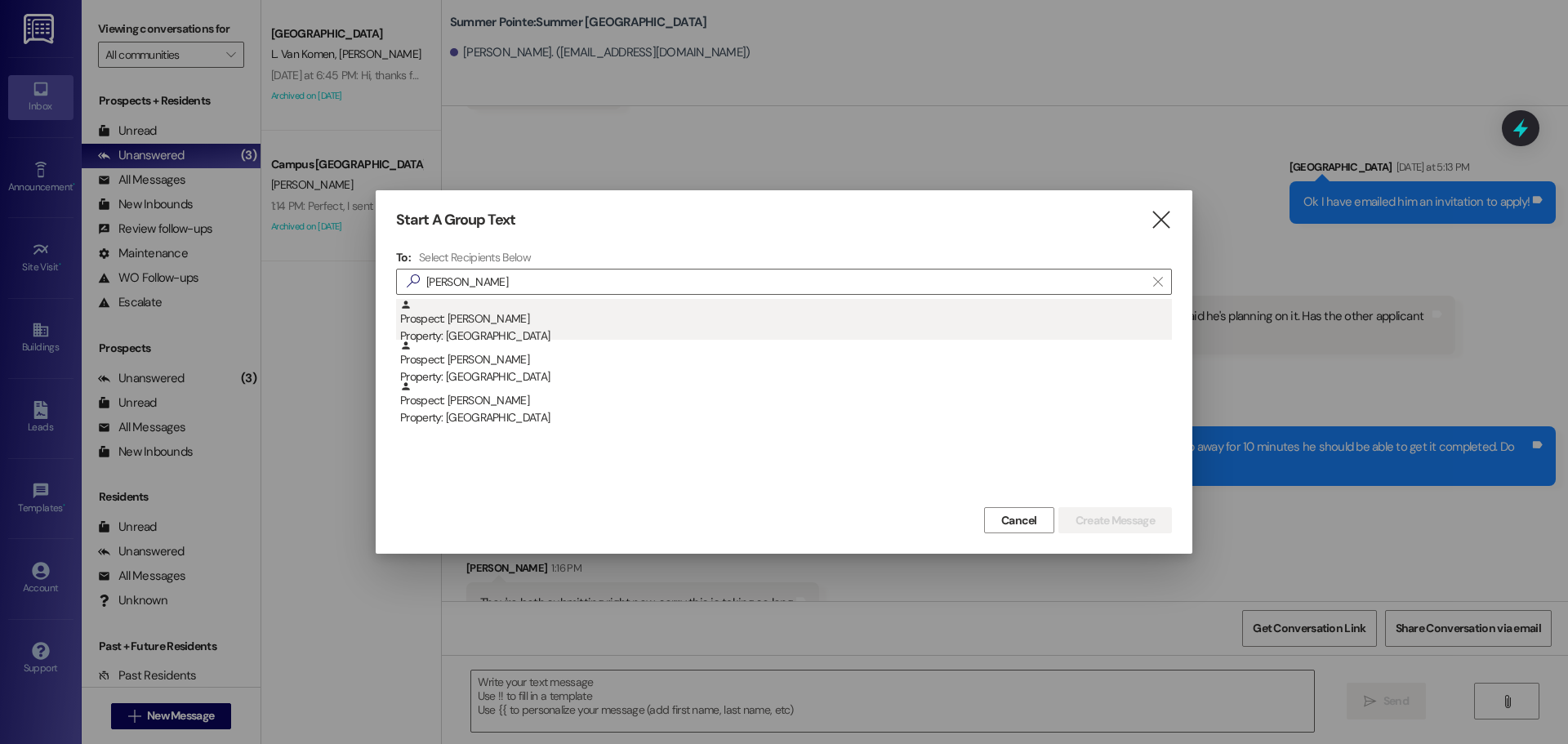
click at [523, 309] on div "Prospect: Lucy Mella Property: East Pointe" at bounding box center [785, 321] width 772 height 47
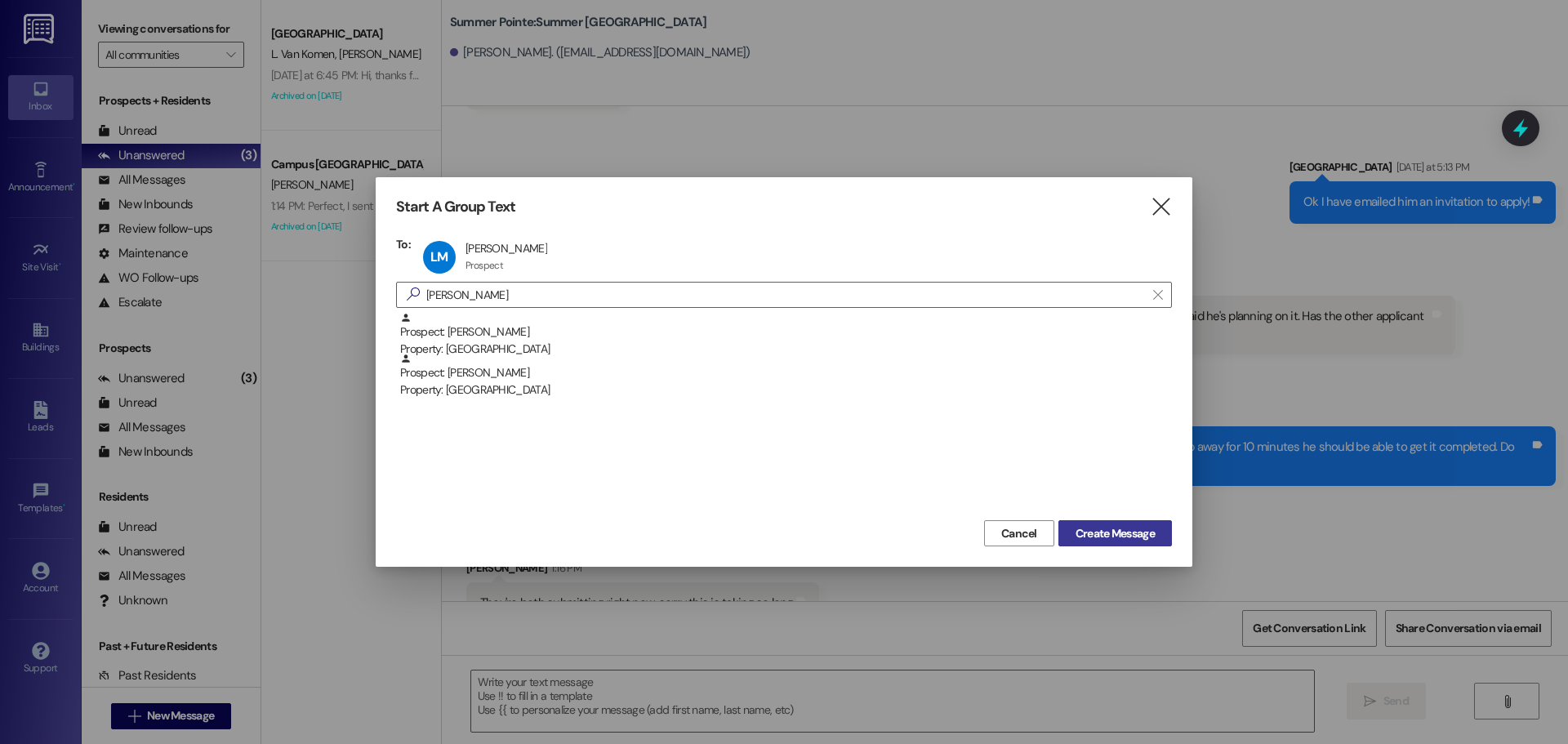
click at [1134, 543] on button "Create Message" at bounding box center [1115, 532] width 114 height 26
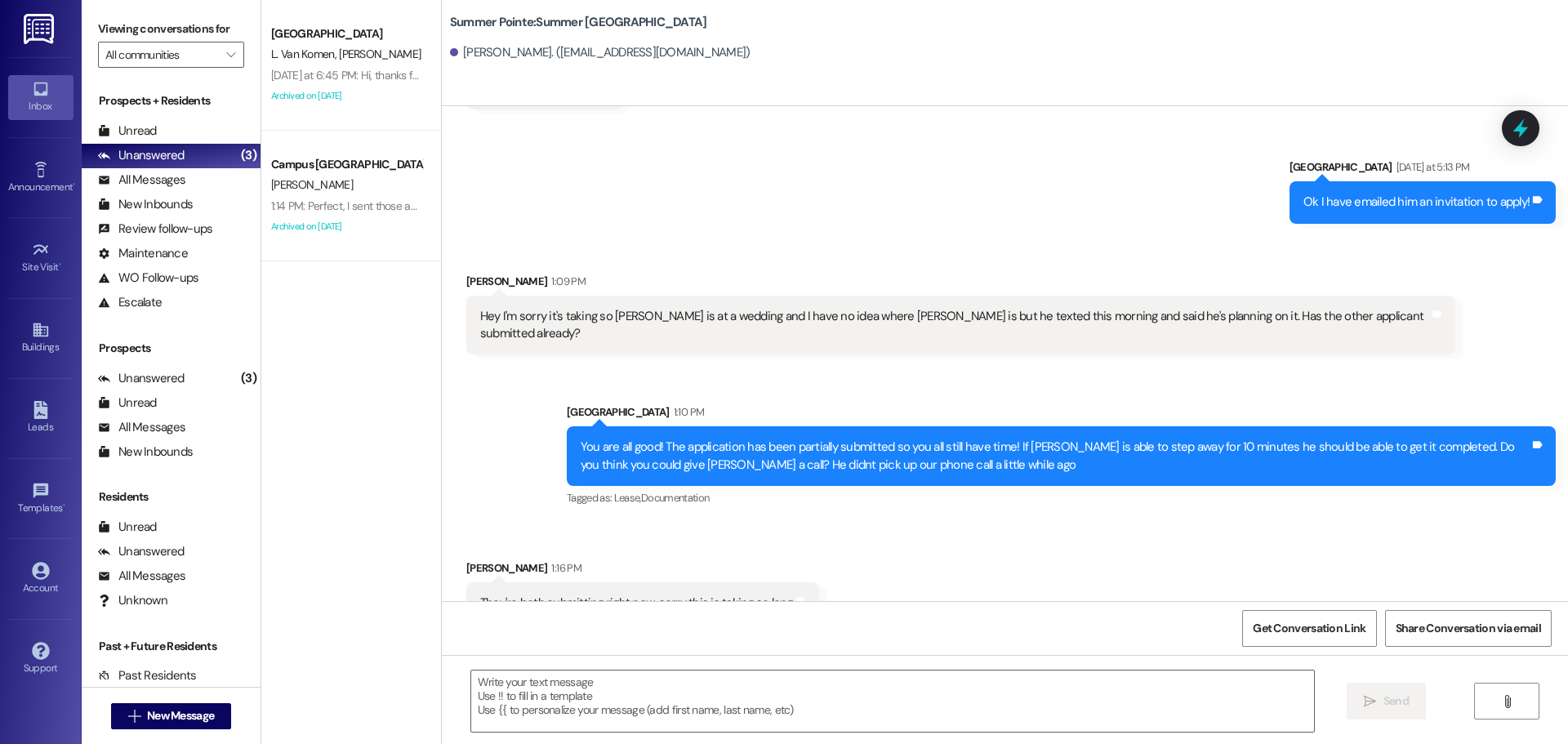
click at [1134, 543] on div "Received via SMS Tyson Hyde 1:16 PM They're both submitting right now, sorry th…" at bounding box center [1005, 579] width 1126 height 114
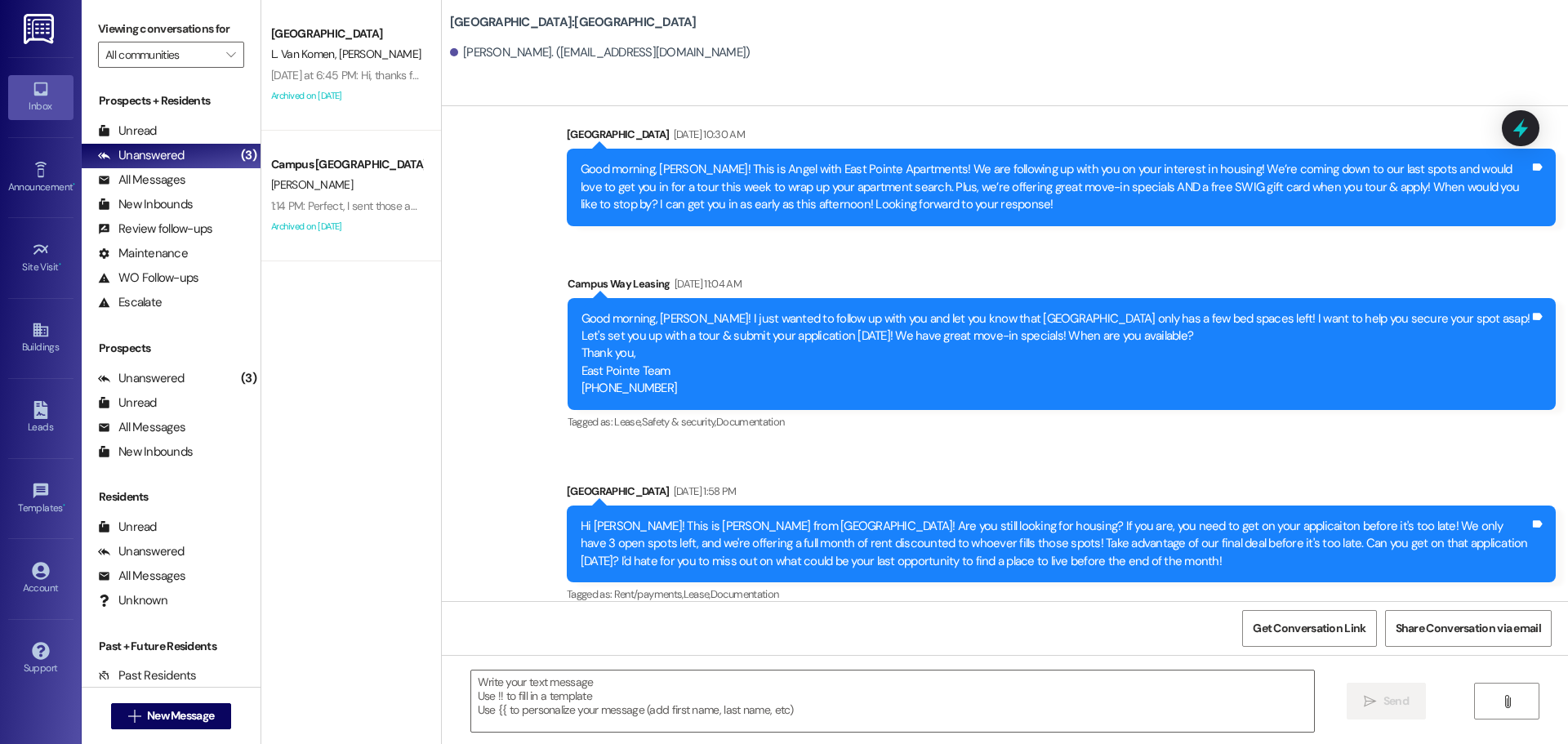
scroll to position [446, 0]
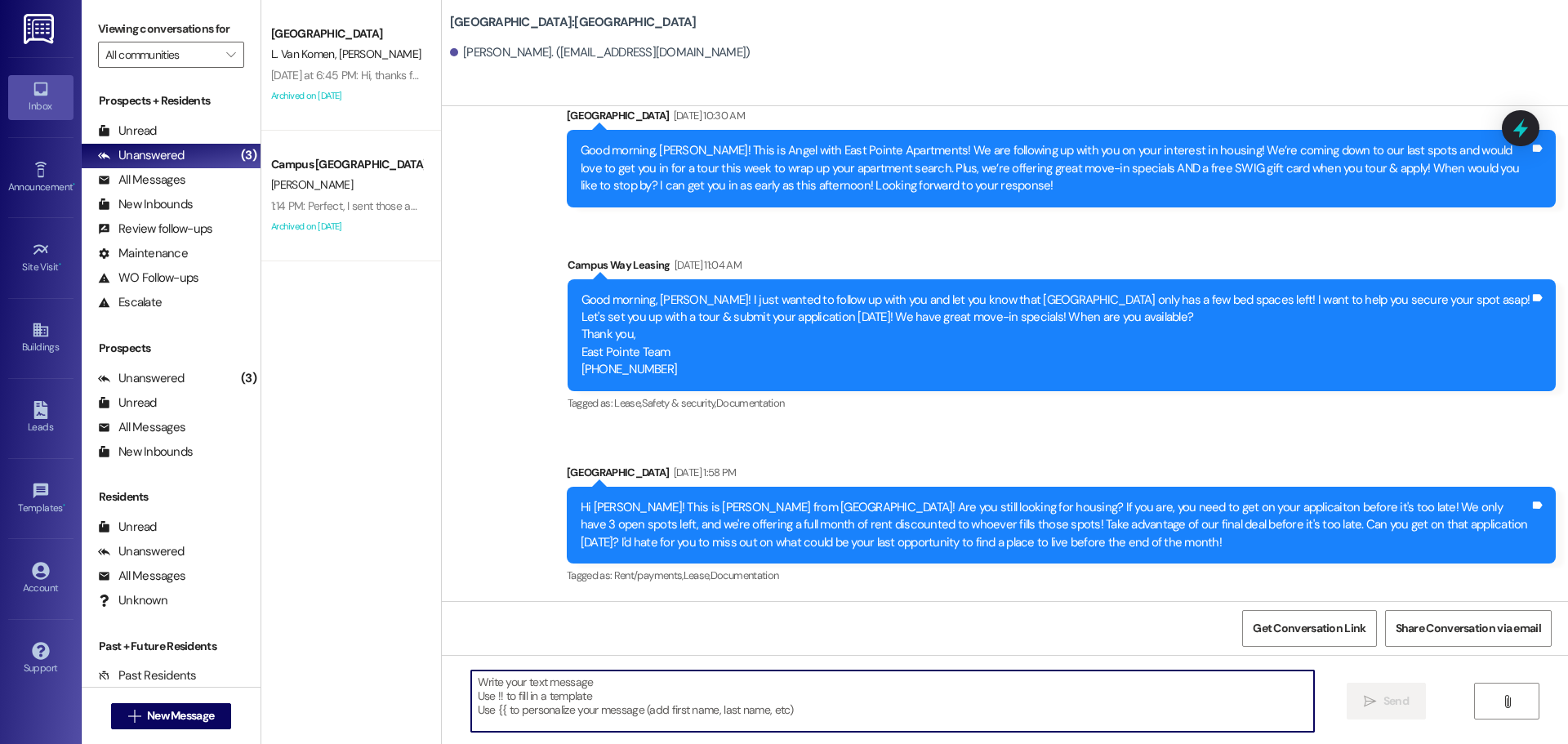
click at [961, 704] on textarea at bounding box center [892, 701] width 843 height 61
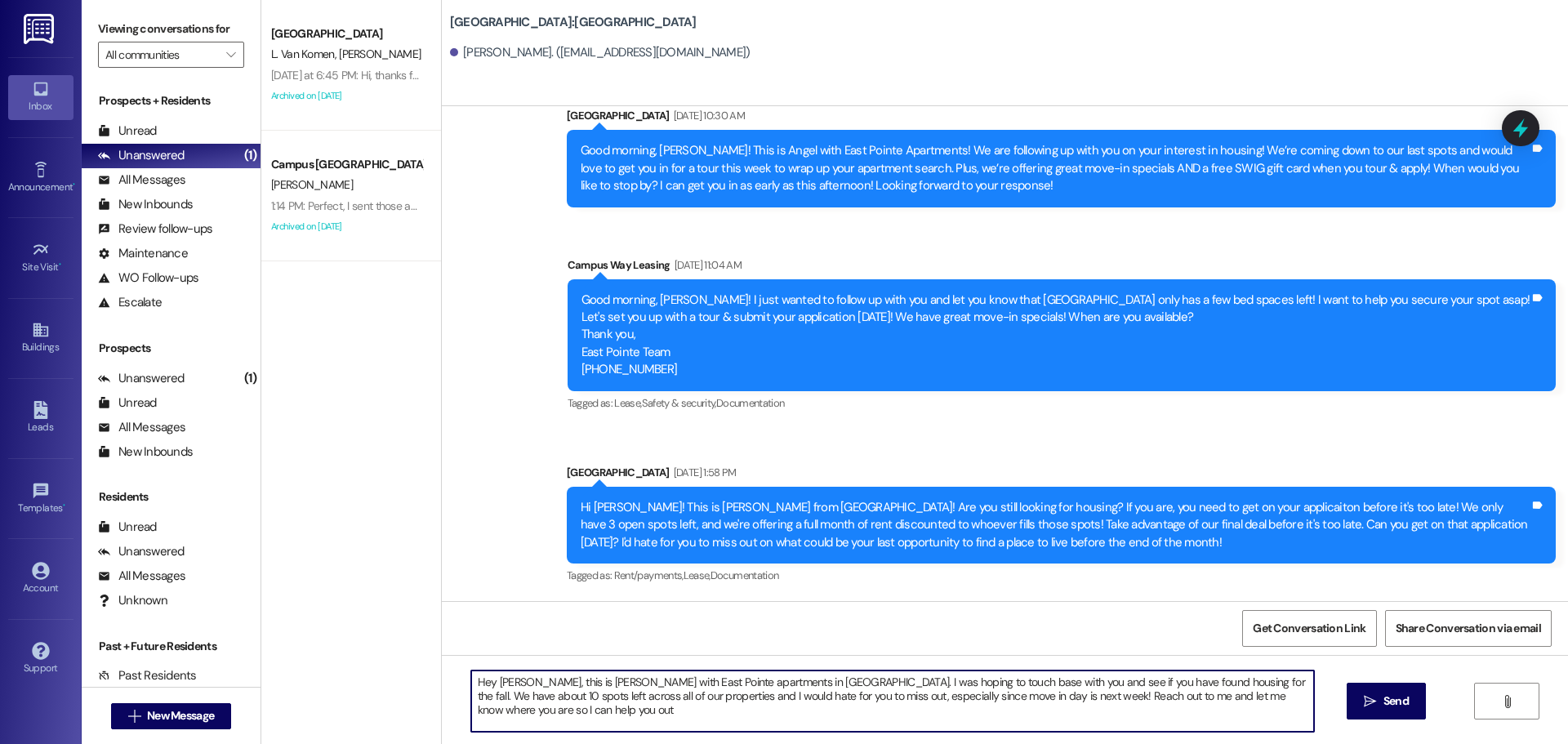
type textarea "Hey Lucy, this is Andrea with East Pointe apartments in Provo. I was hoping to …"
click at [961, 704] on textarea "Hey Lucy, this is Andrea with East Pointe apartments in Provo. I was hoping to …" at bounding box center [892, 701] width 843 height 61
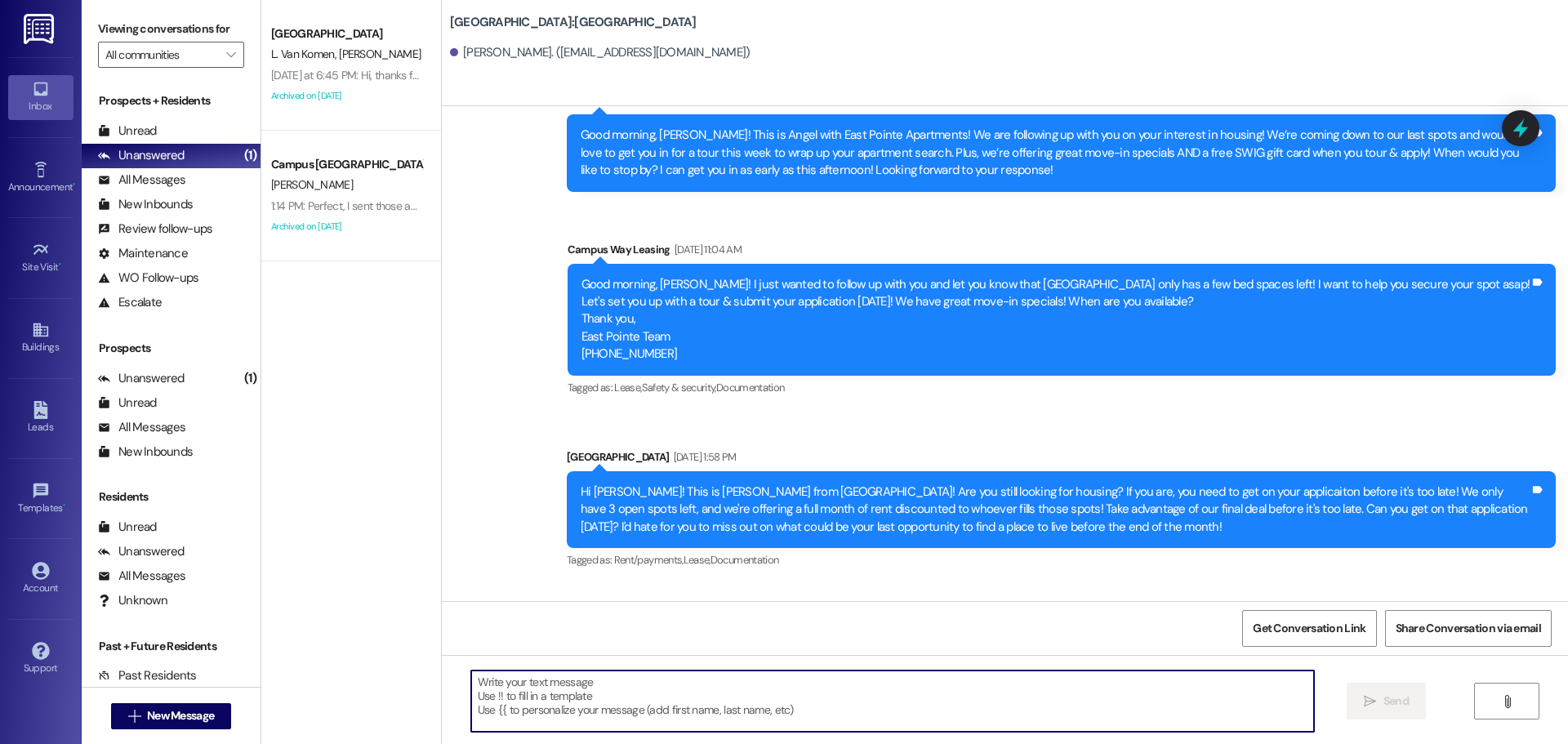
scroll to position [578, 0]
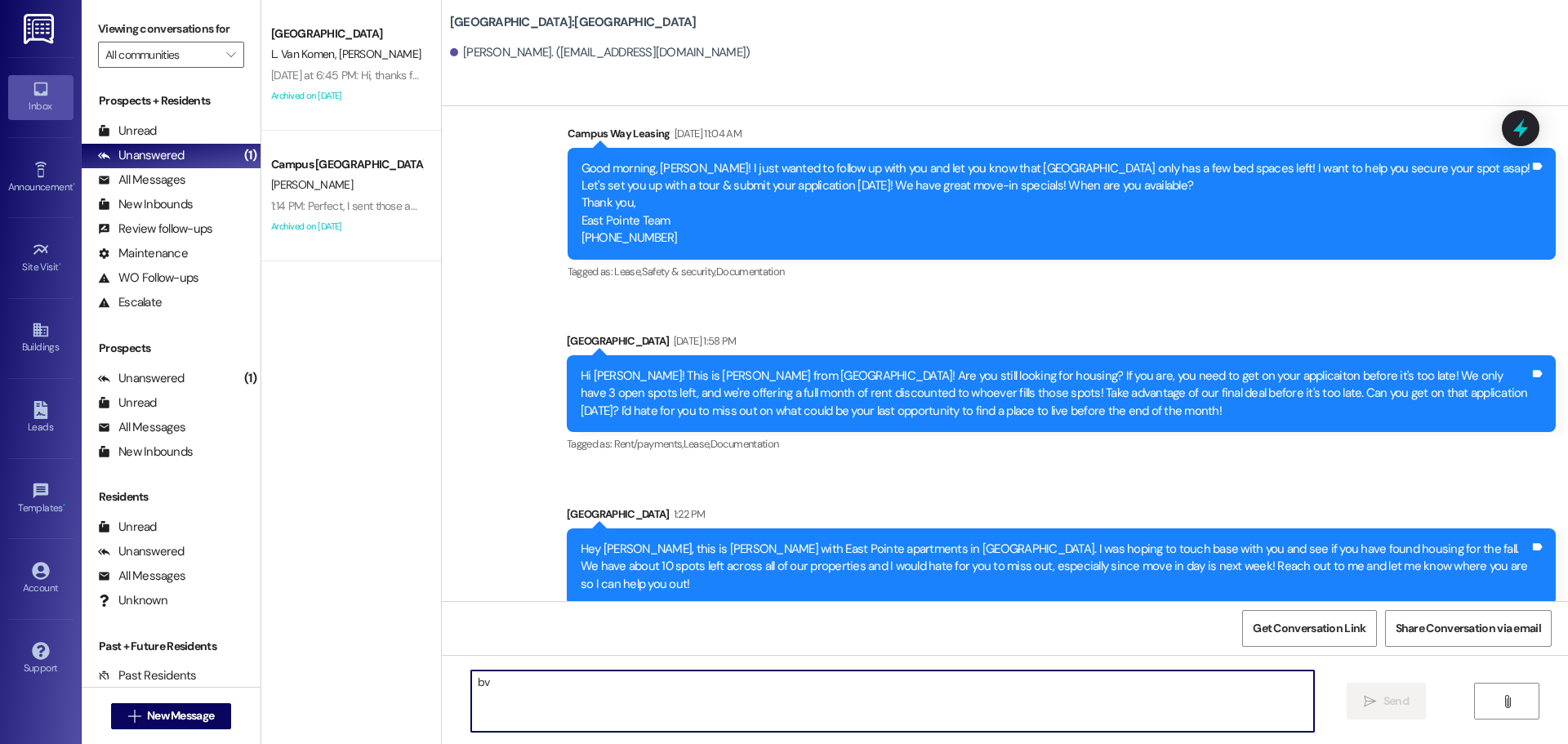
type textarea "bv"
click at [1071, 673] on textarea "bv" at bounding box center [892, 701] width 843 height 61
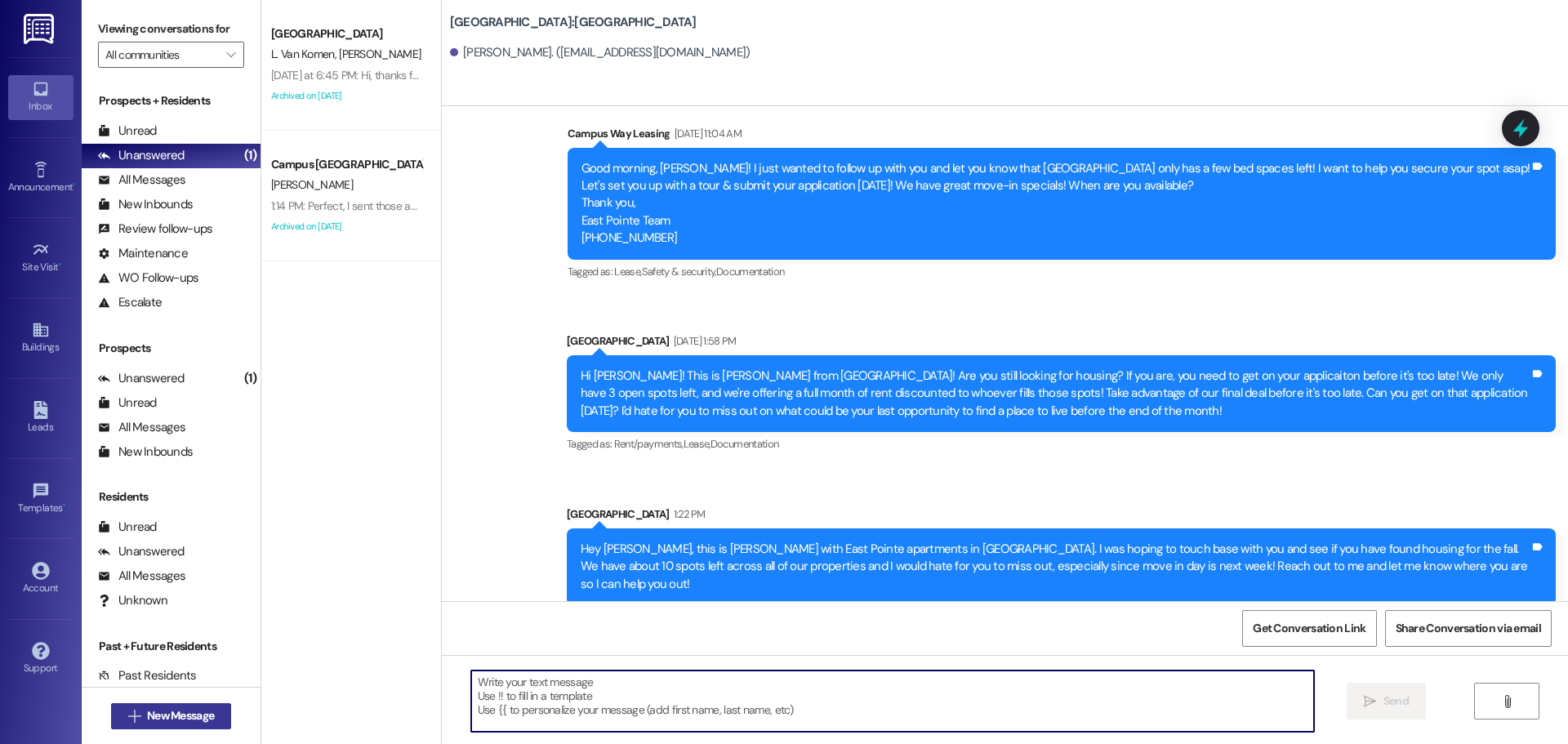
click at [178, 724] on button " New Message" at bounding box center [171, 715] width 121 height 26
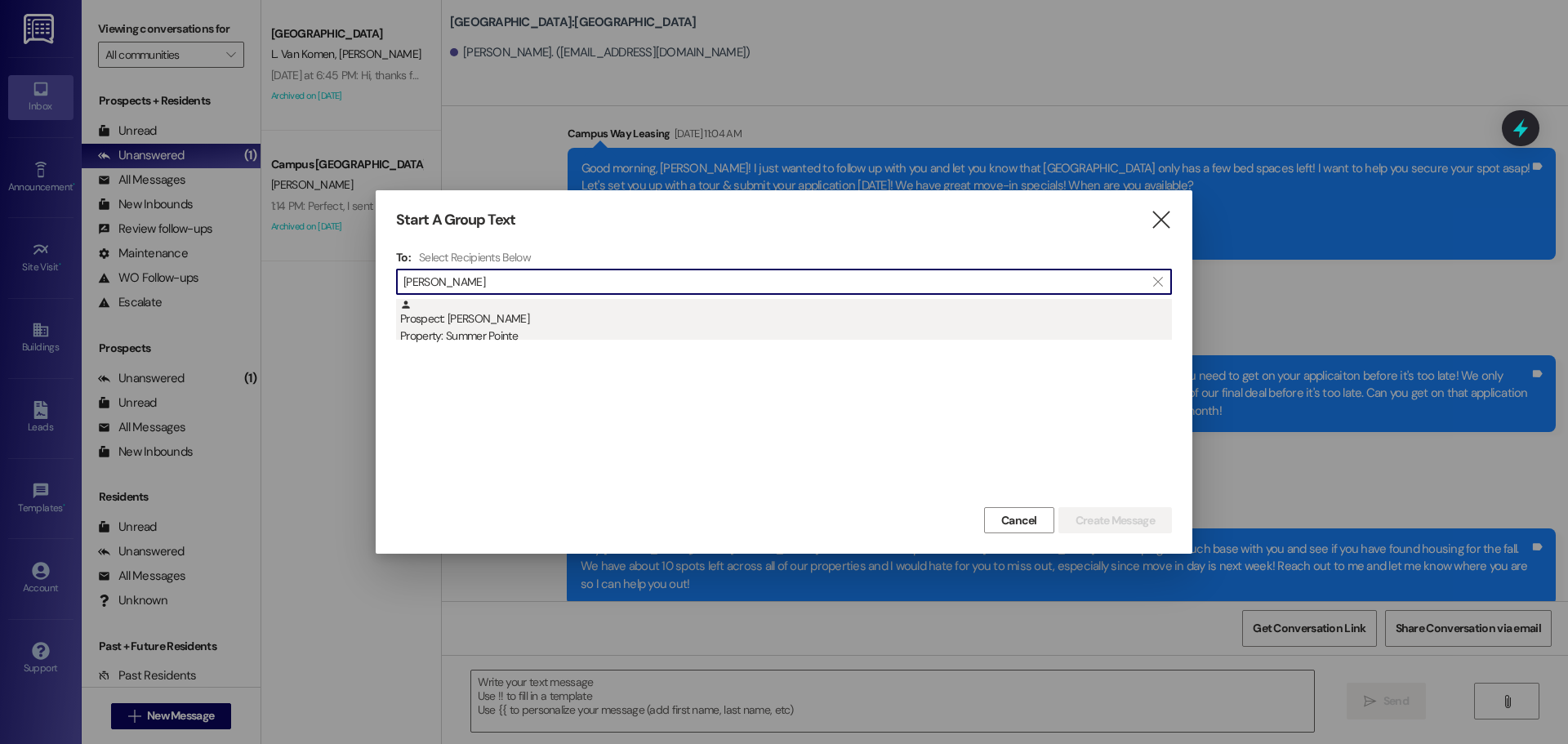
type input "tyson hy"
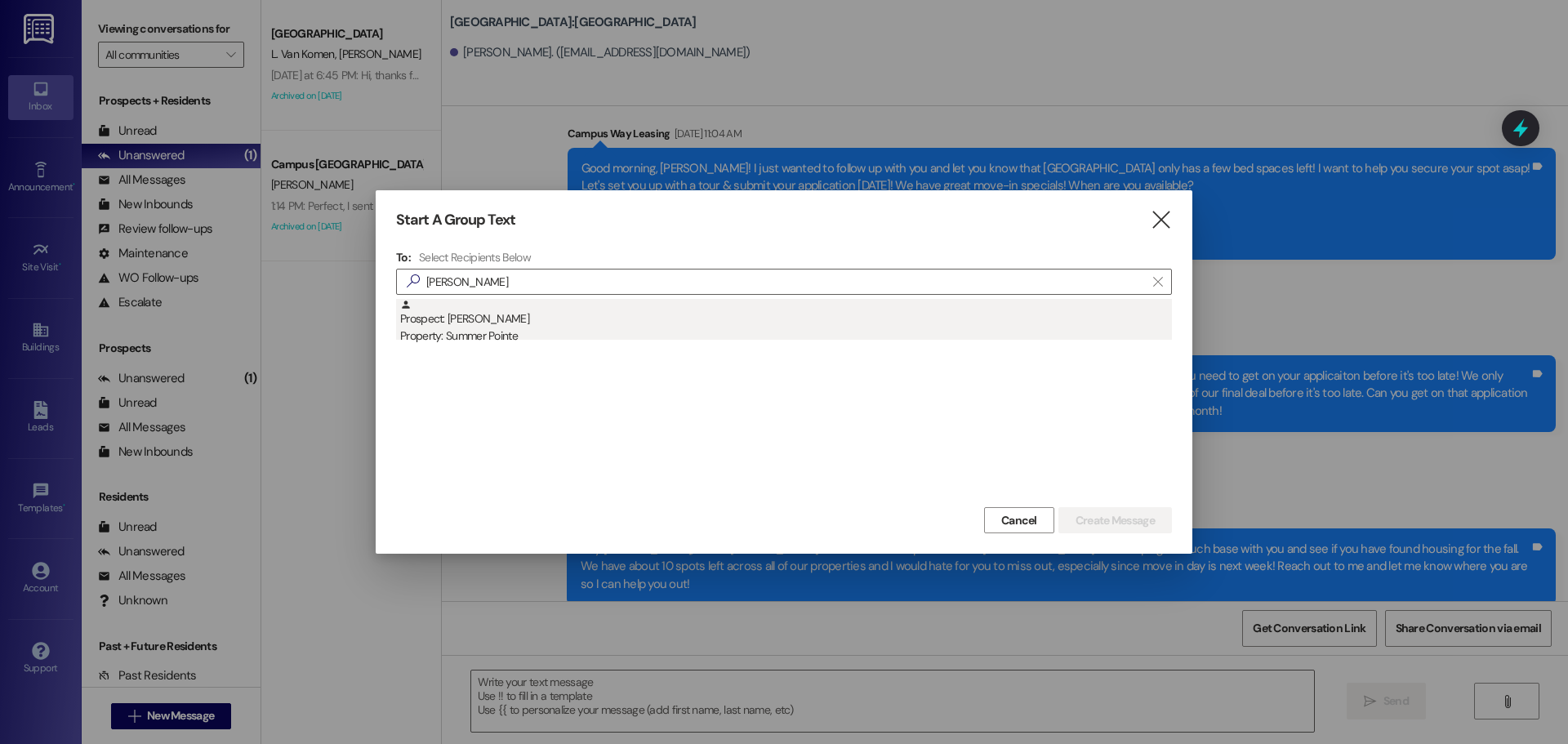
click at [532, 320] on div "Prospect: Tyson Hyde Property: Summer Pointe" at bounding box center [785, 321] width 772 height 47
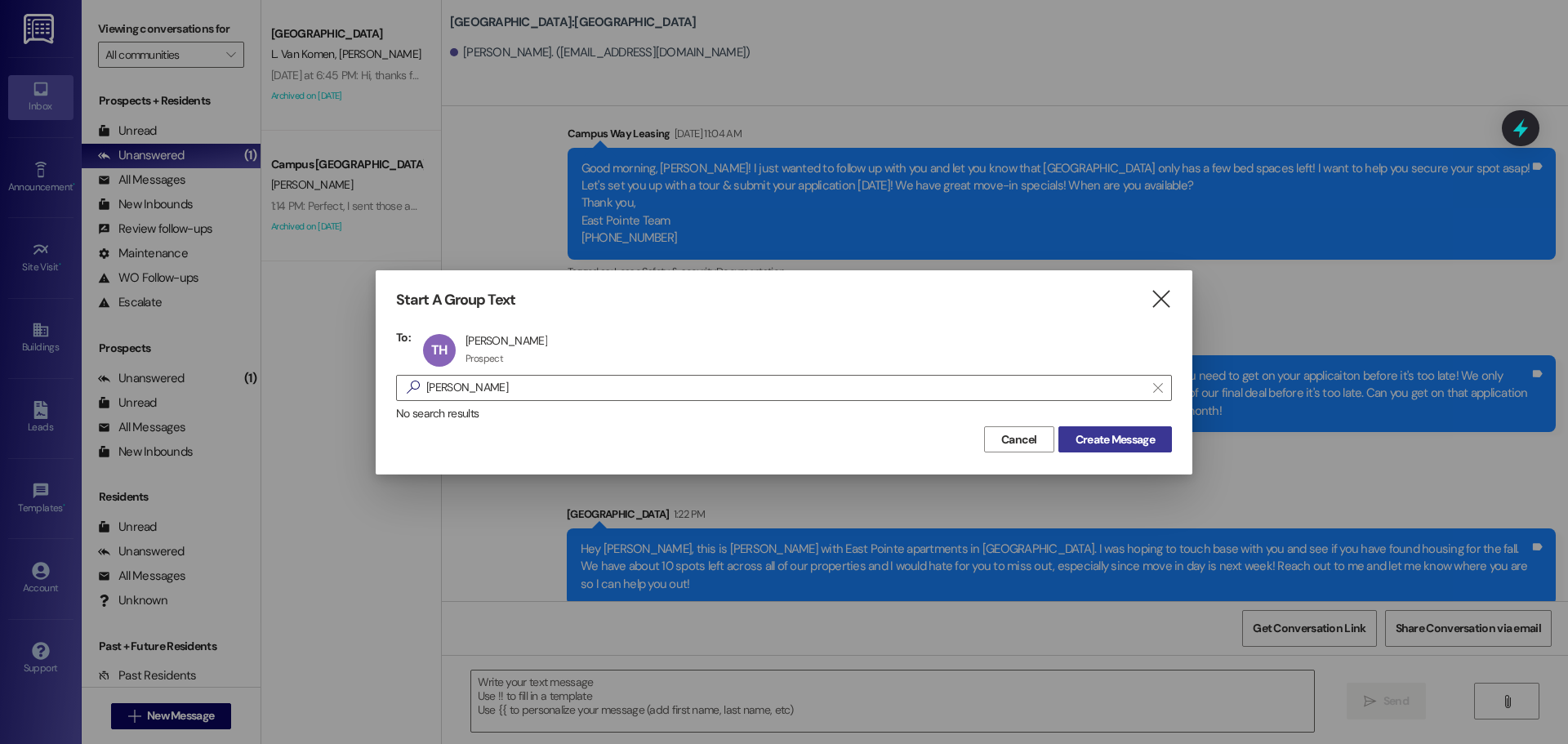
click at [1088, 427] on button "Create Message" at bounding box center [1115, 439] width 114 height 26
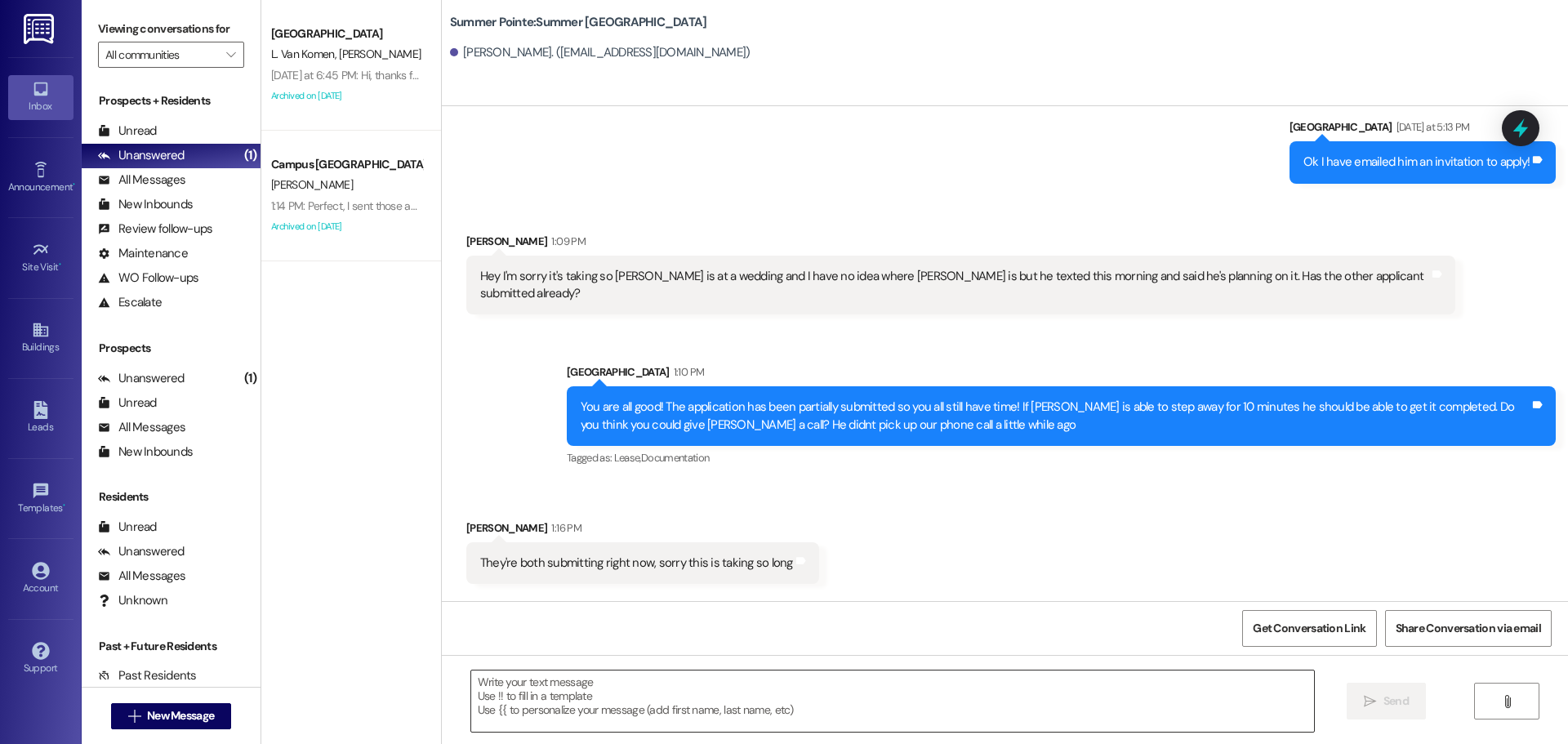
scroll to position [2571, 0]
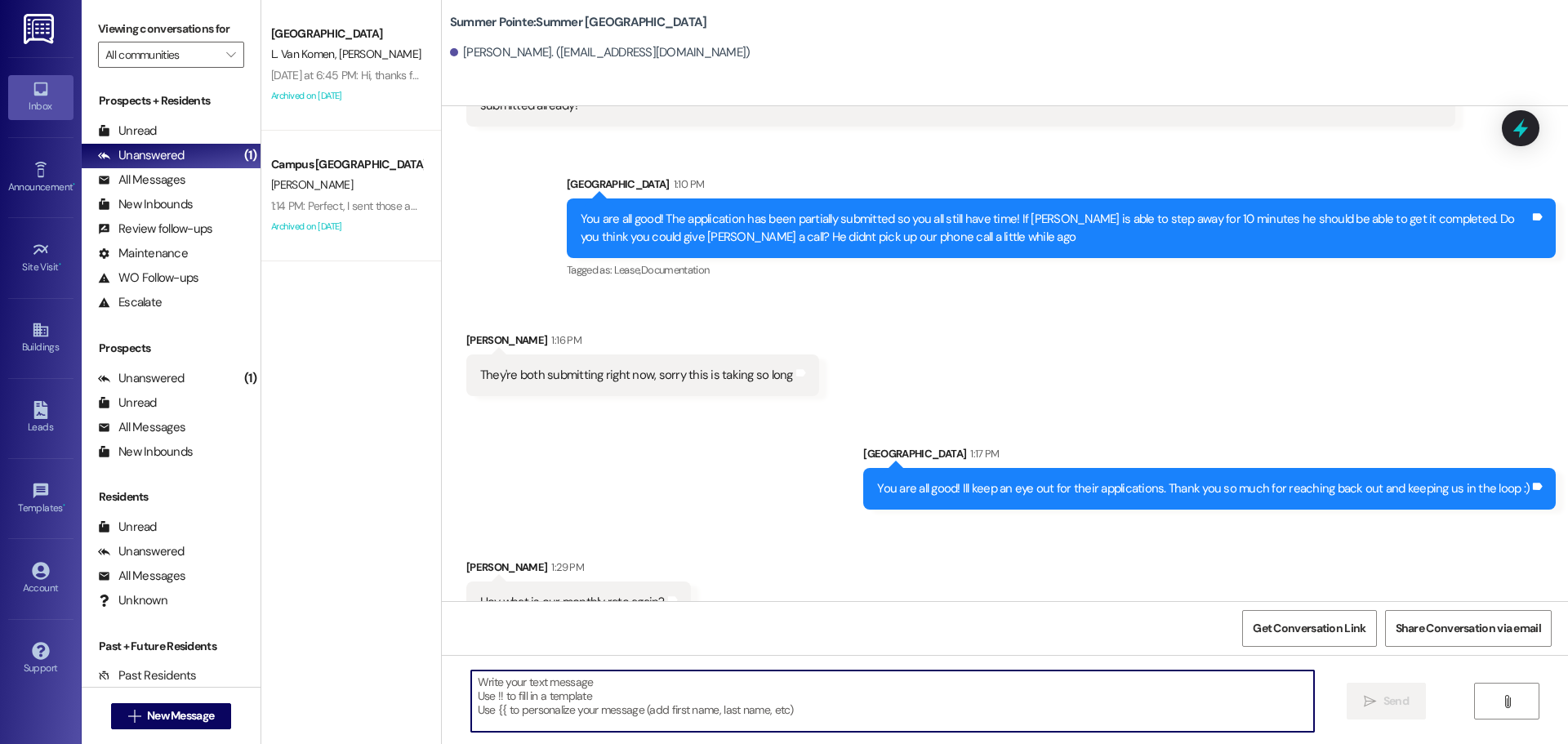
click at [783, 709] on textarea at bounding box center [892, 701] width 843 height 61
type textarea "Here is that breakdown! Base rent: $430 Utilities: $50 Communications: $25 (wif…"
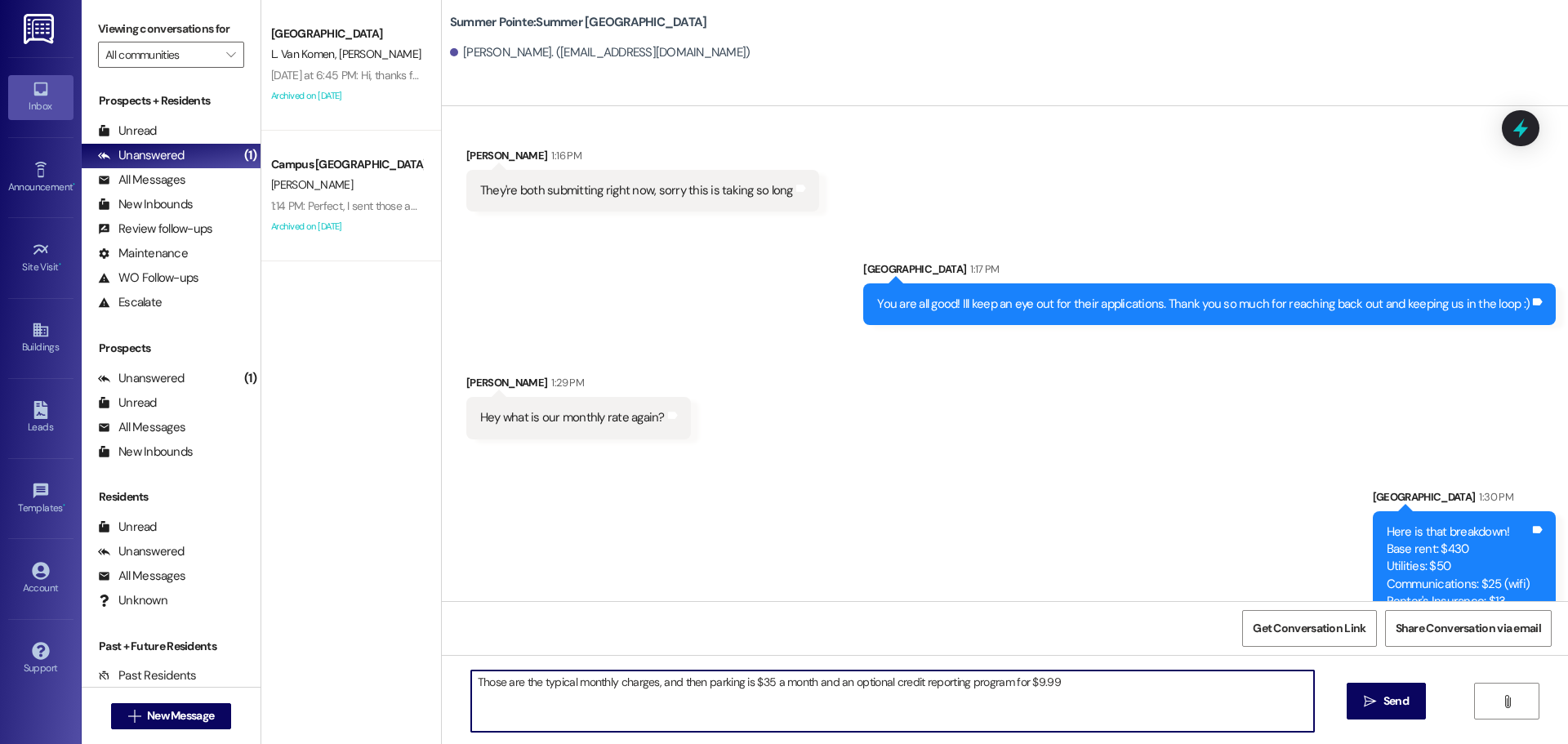
type textarea "Those are the typical monthly charges, and then parking is $35 a month and an o…"
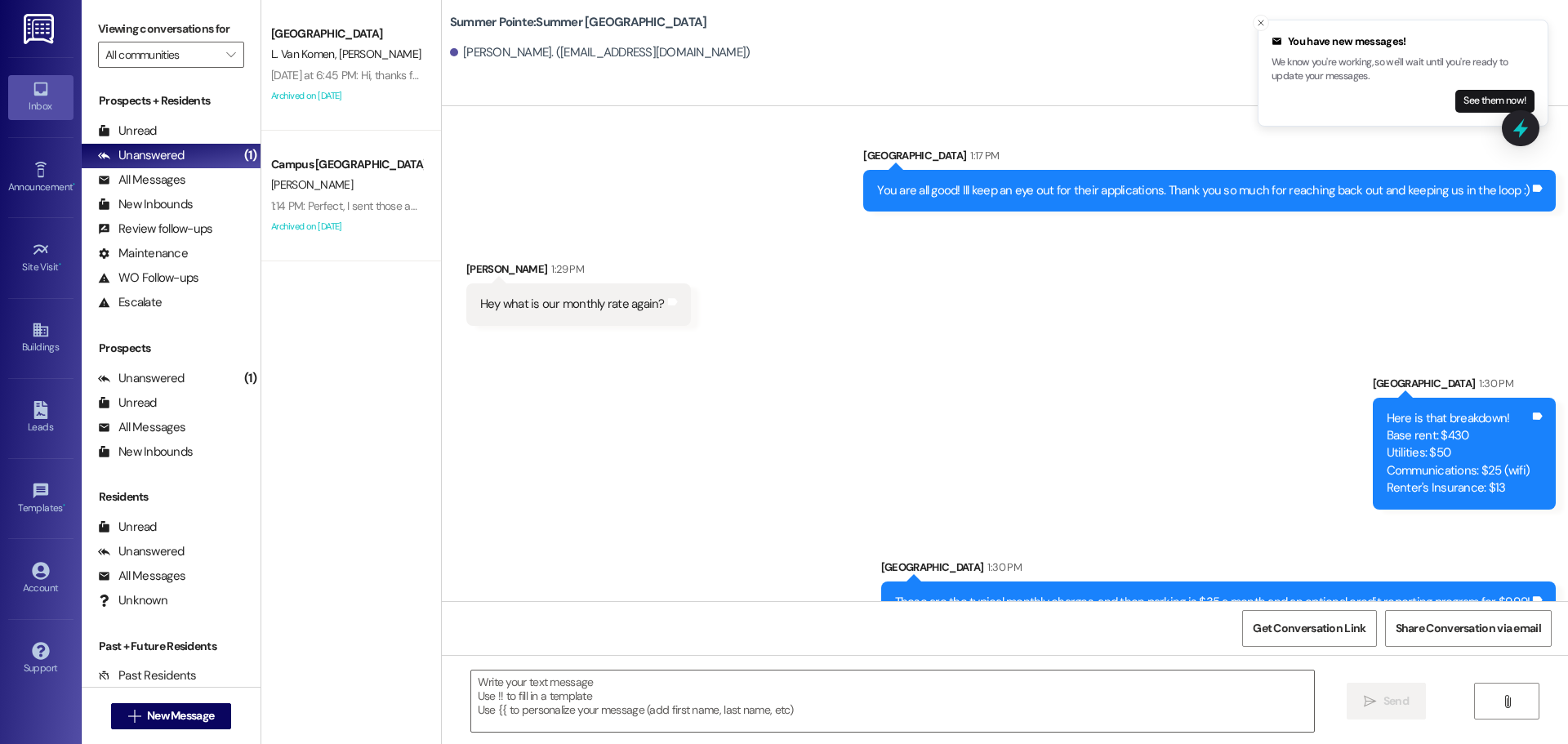
scroll to position [2982, 0]
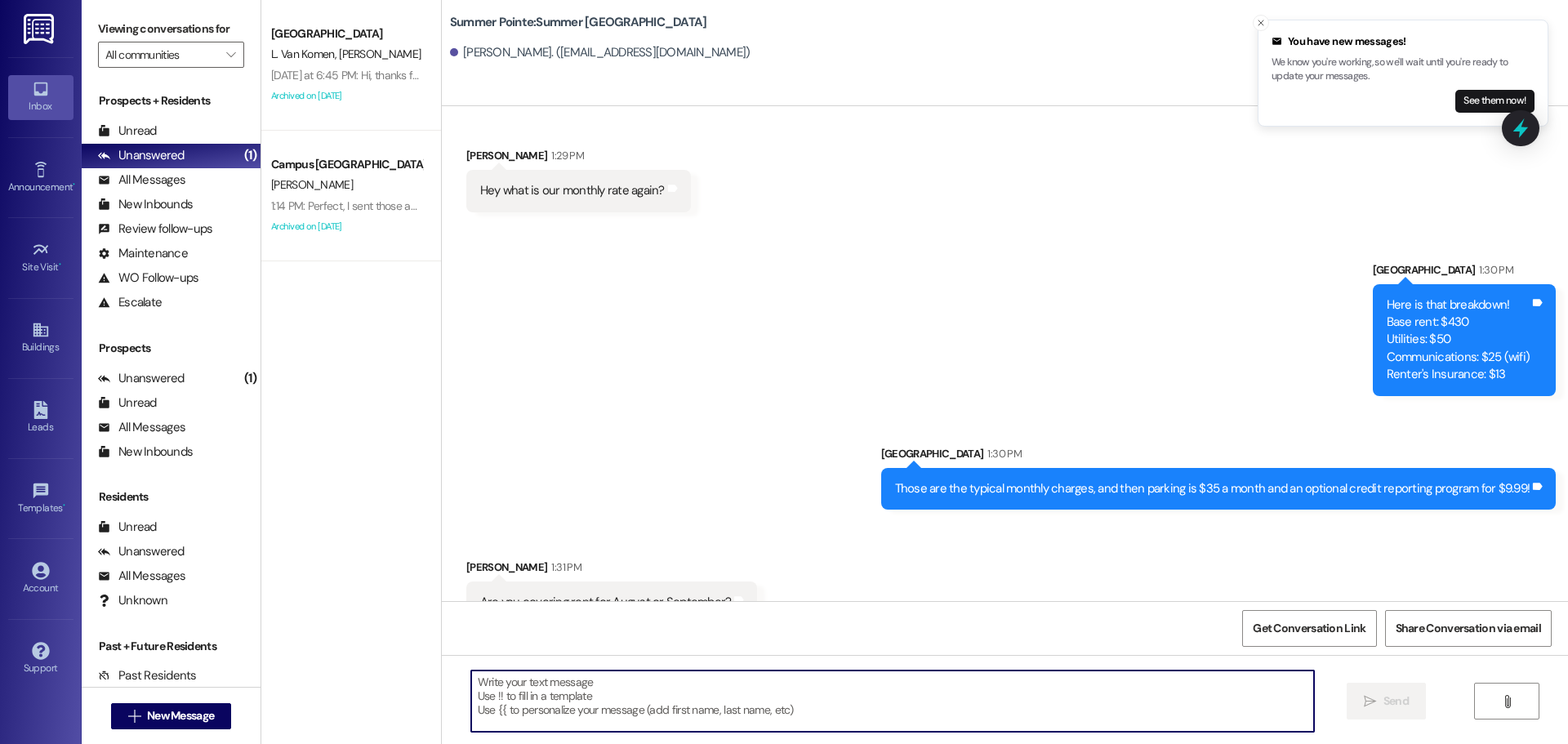
click at [777, 717] on textarea at bounding box center [892, 701] width 843 height 61
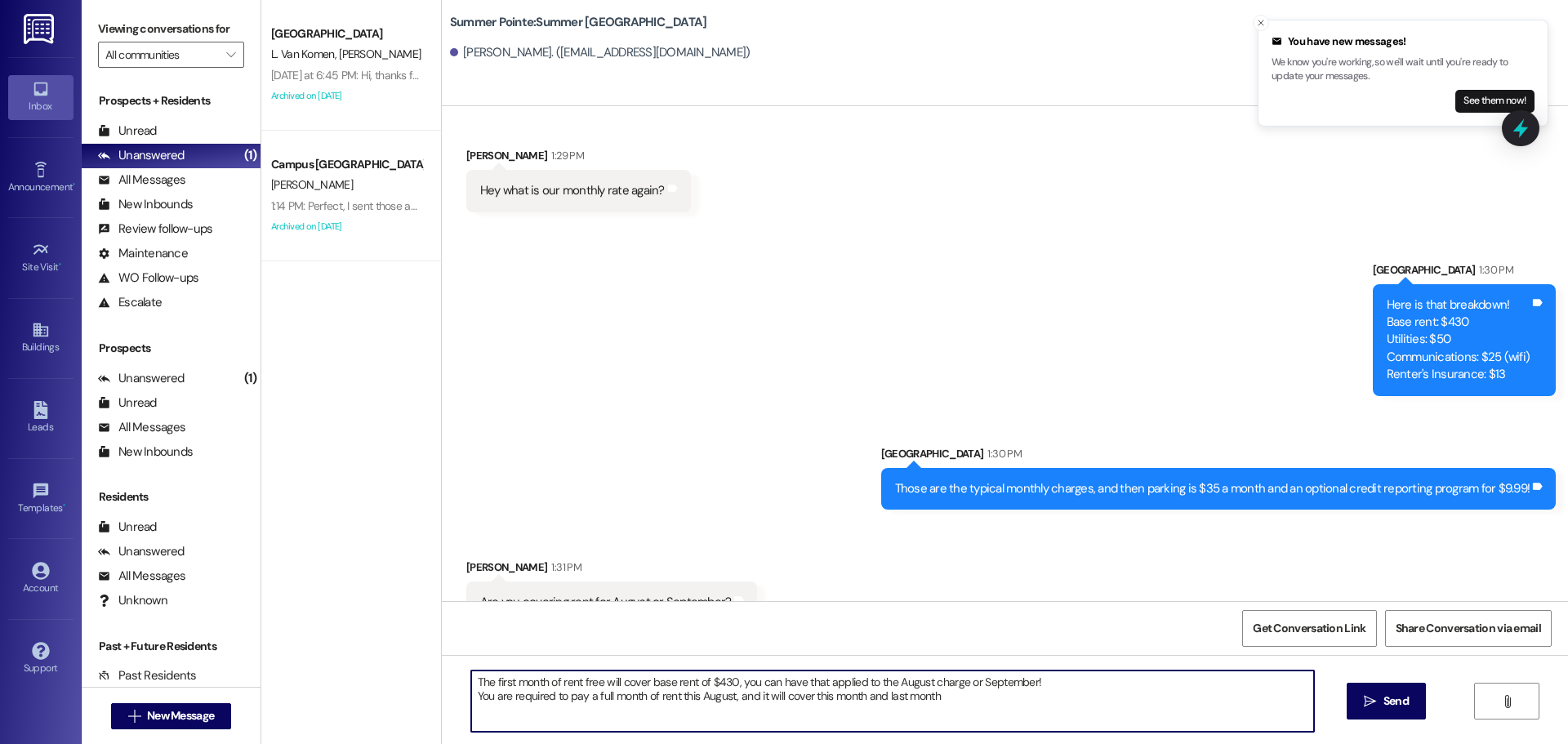
type textarea "The first month of rent free will cover base rent of $430, you can have that ap…"
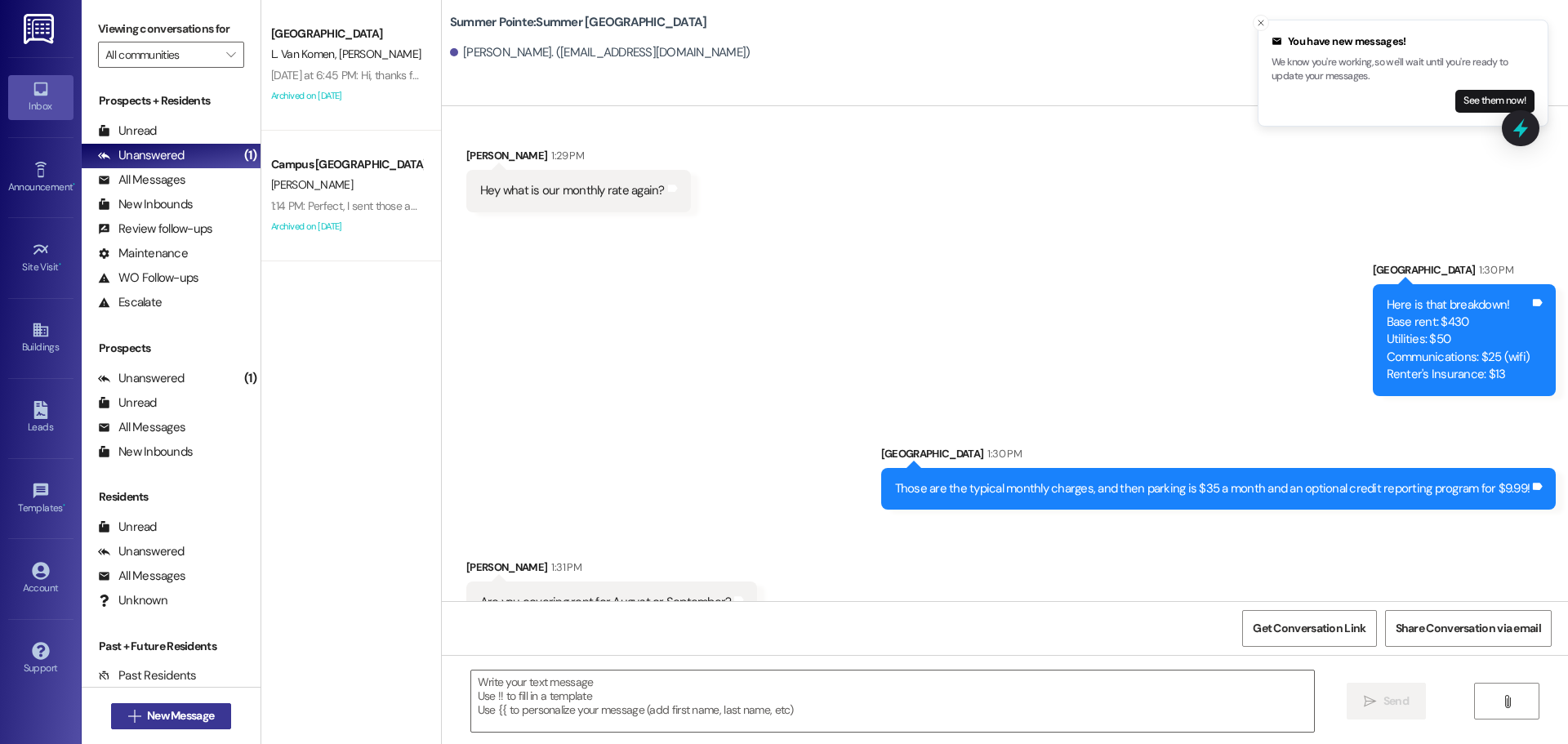
click at [189, 710] on span "New Message" at bounding box center [180, 715] width 67 height 17
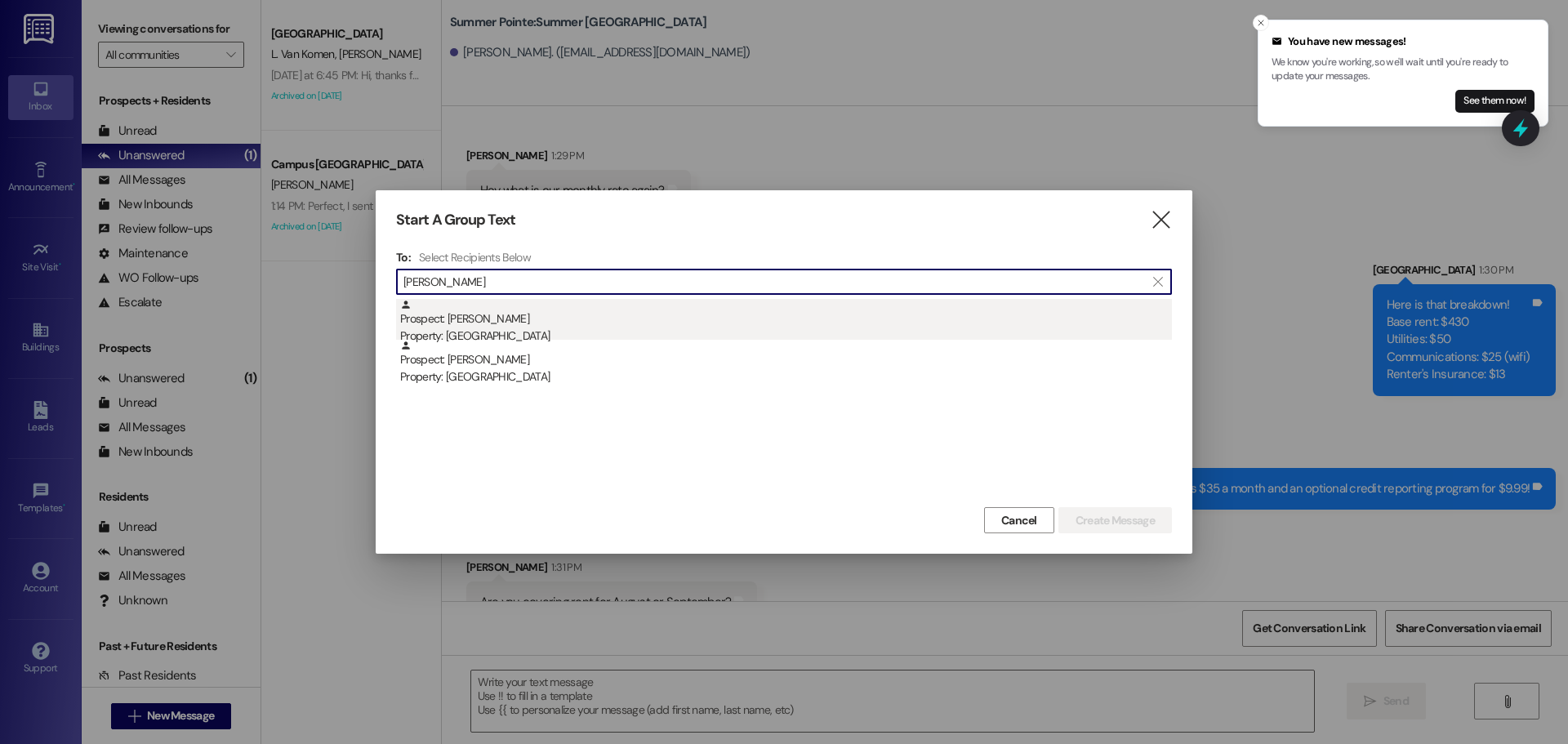
type input "kelsey hend"
click at [474, 331] on div "Property: [GEOGRAPHIC_DATA]" at bounding box center [785, 336] width 772 height 17
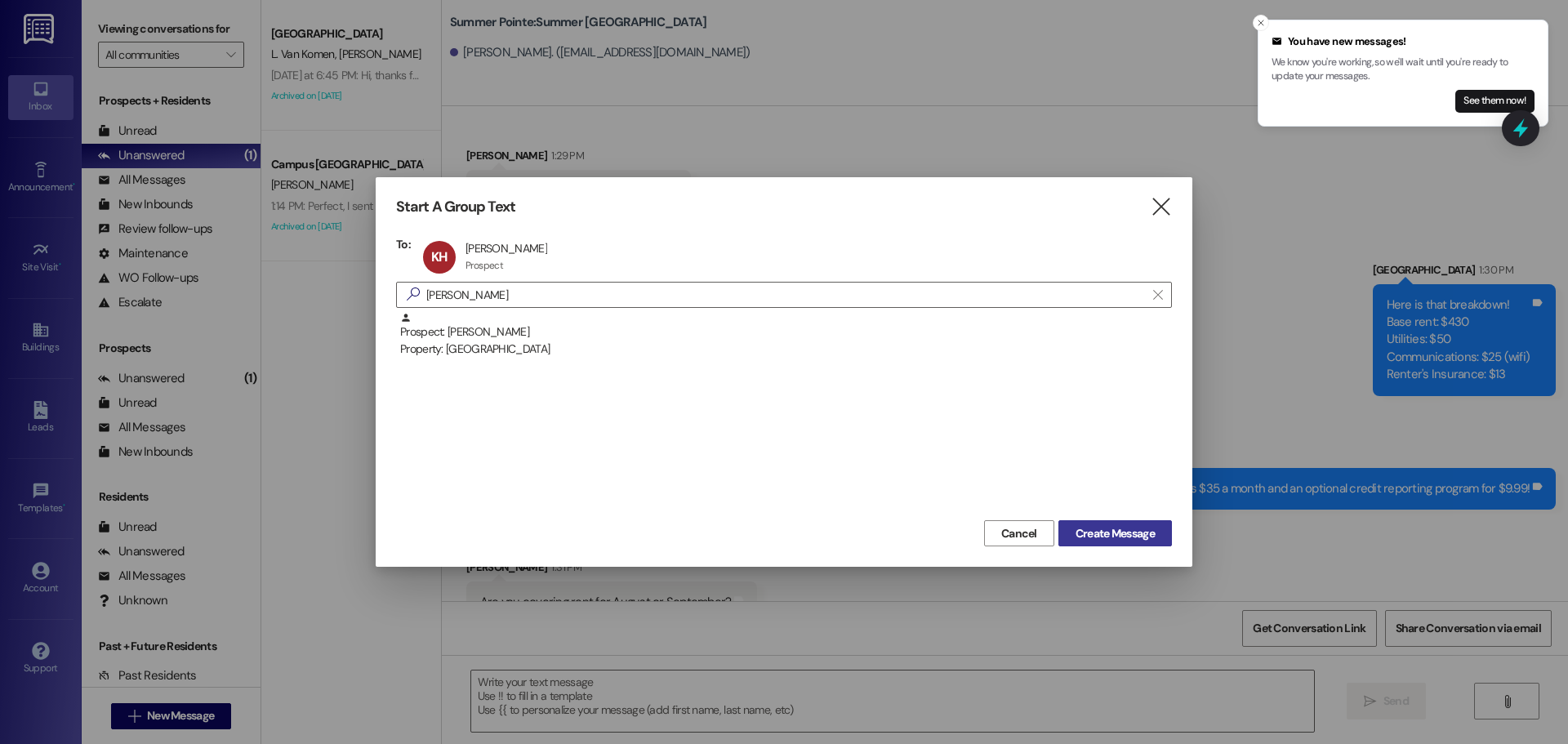
click at [1146, 525] on span "Create Message" at bounding box center [1115, 533] width 79 height 17
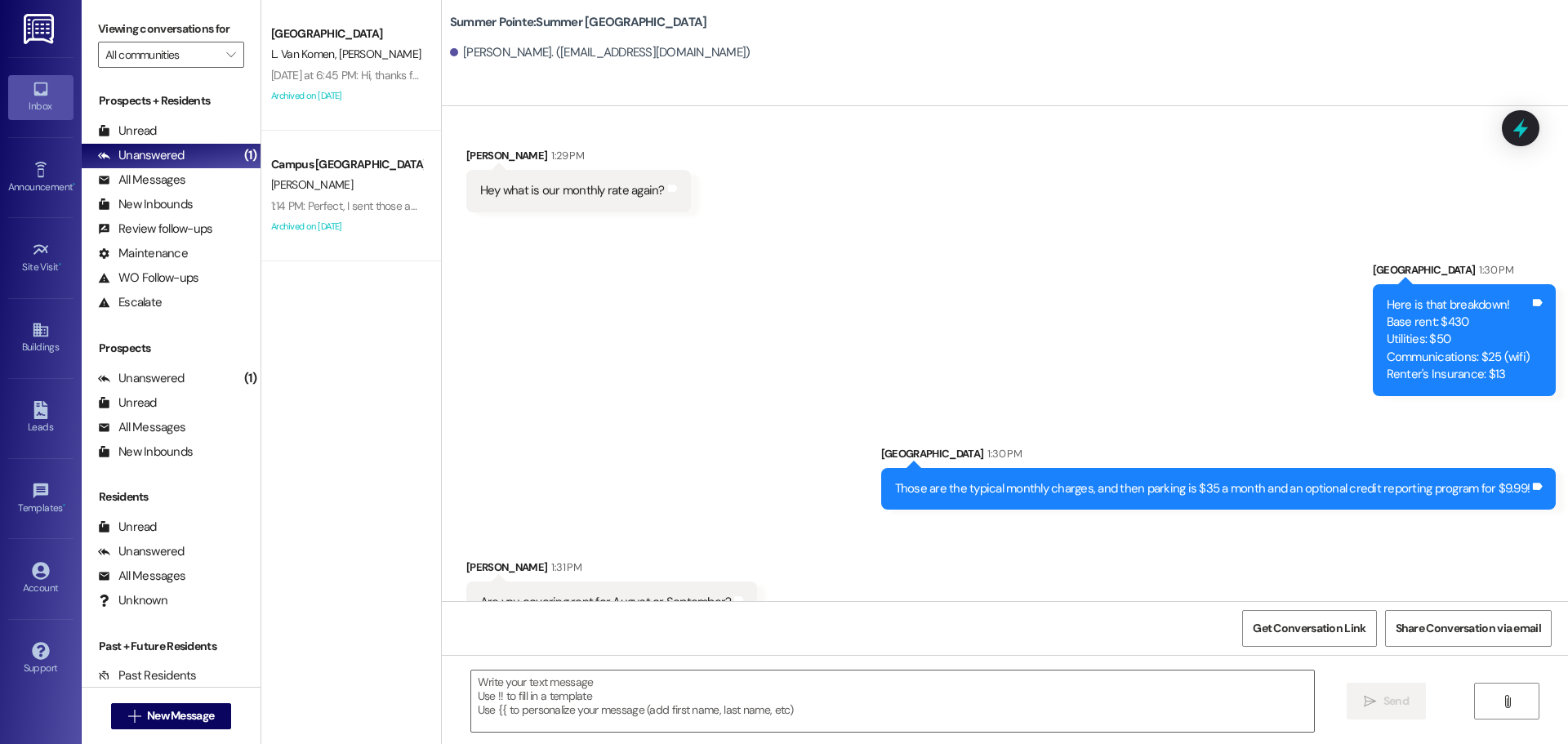
scroll to position [1, 0]
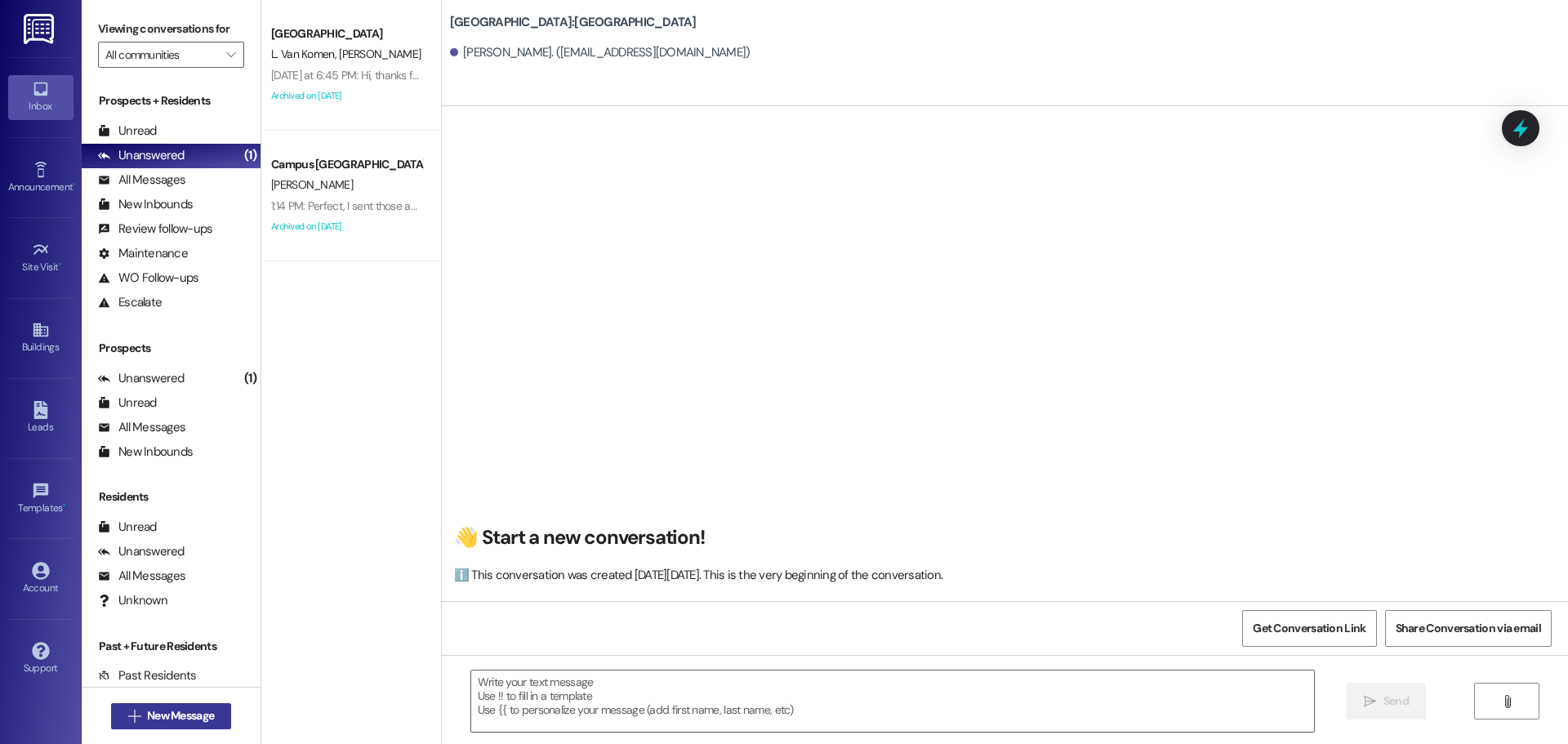
click at [160, 713] on span "New Message" at bounding box center [180, 715] width 67 height 17
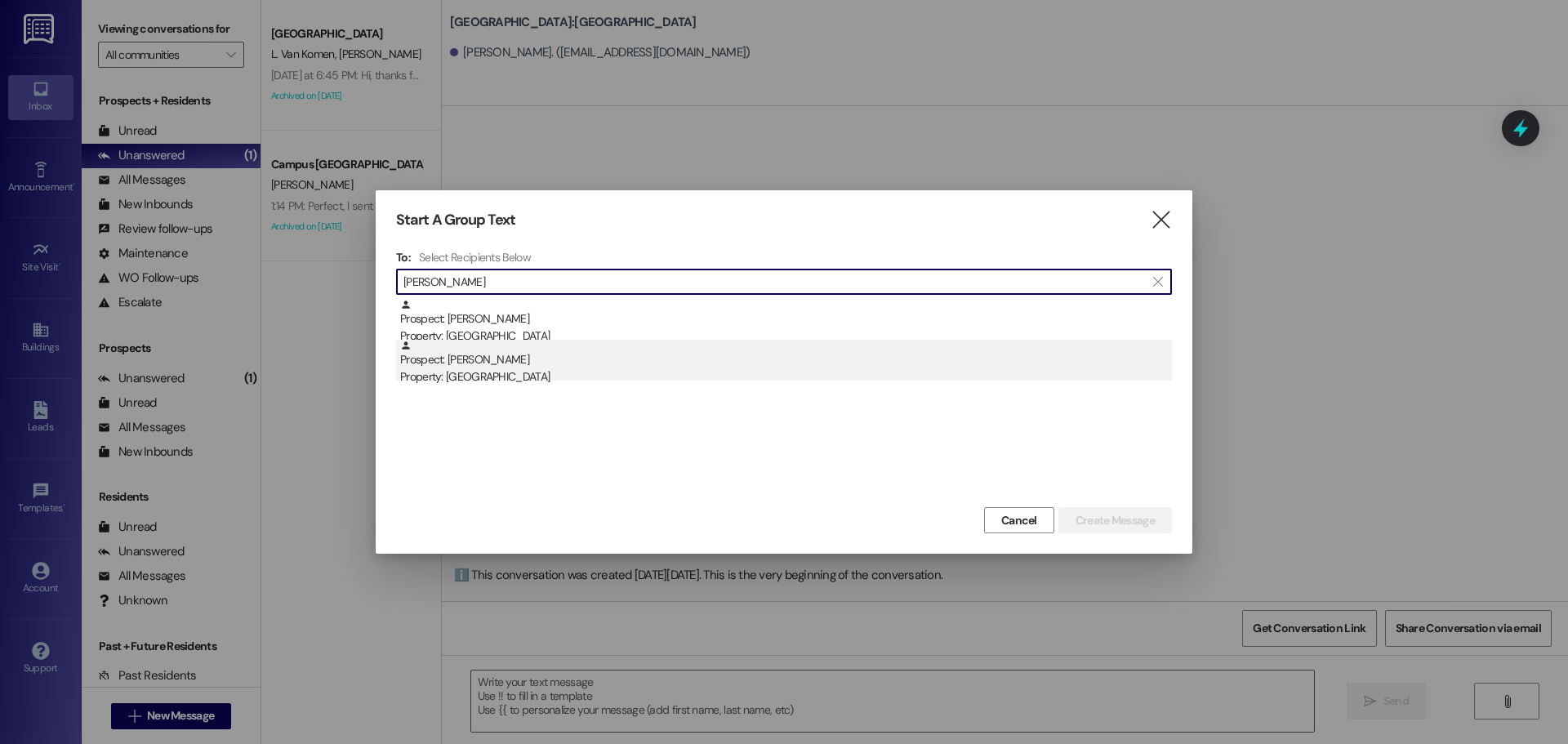
type input "kelsey hender"
click at [650, 375] on div "Property: [GEOGRAPHIC_DATA]" at bounding box center [785, 377] width 772 height 17
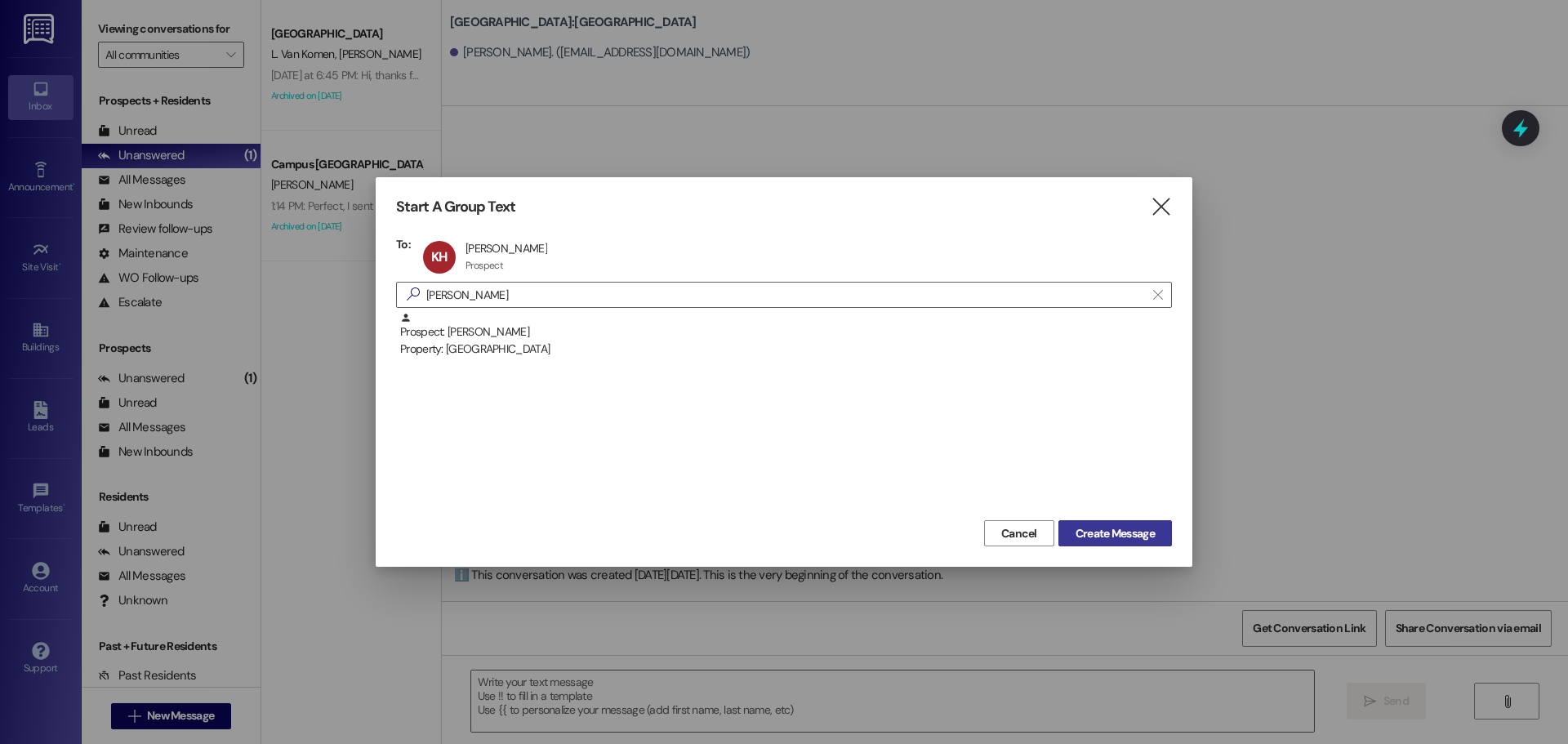
click at [1139, 526] on span "Create Message" at bounding box center [1115, 533] width 79 height 17
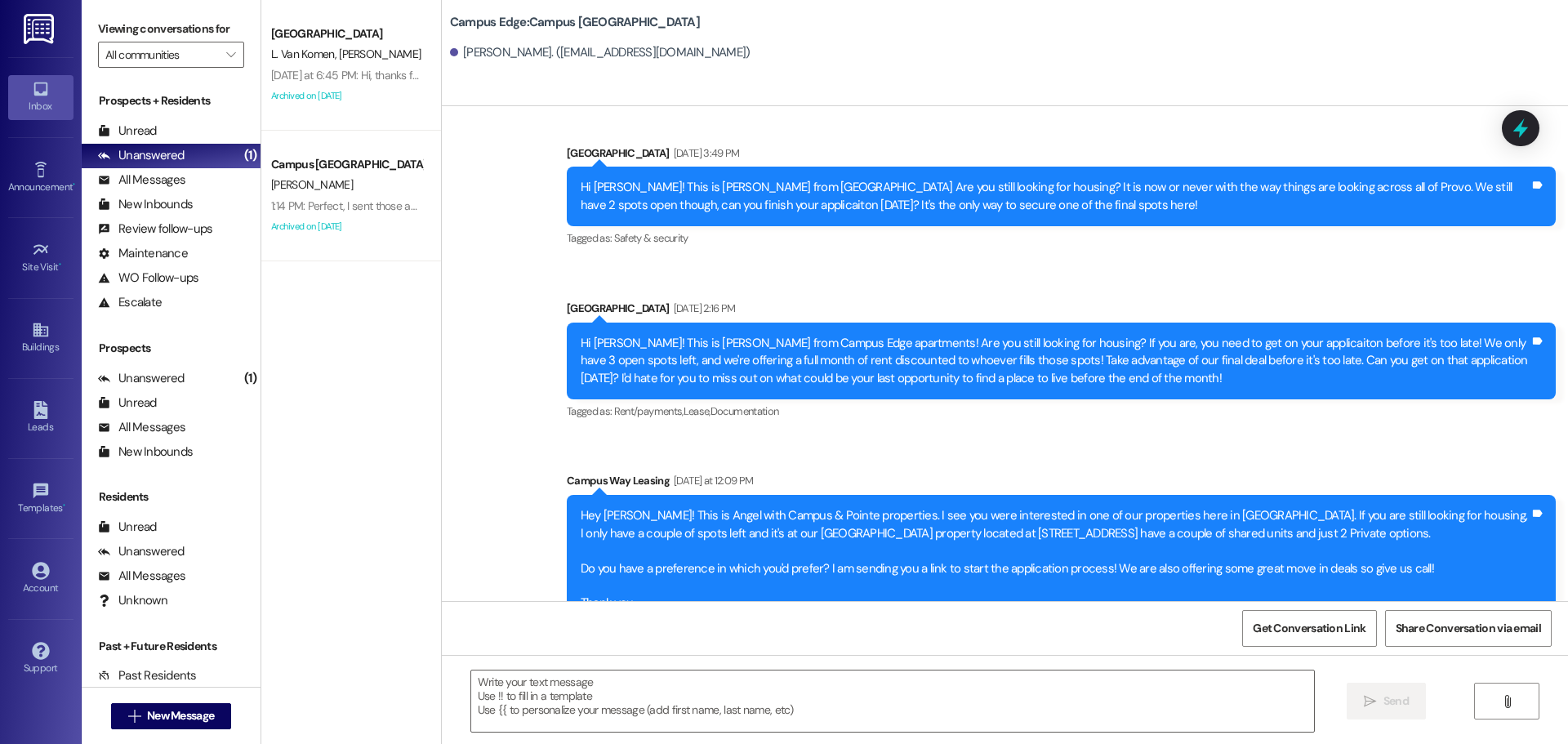
scroll to position [3090, 0]
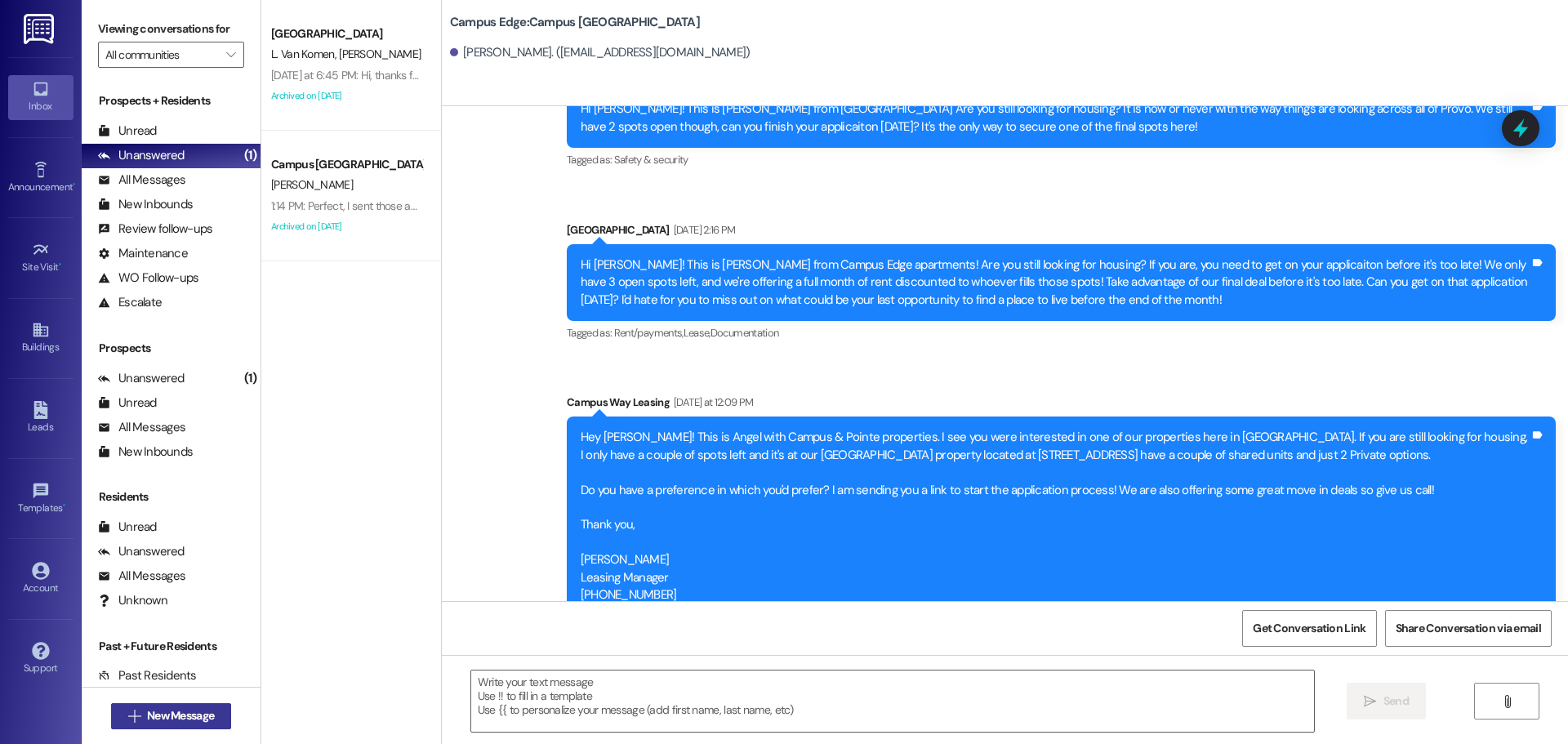
click at [153, 725] on button " New Message" at bounding box center [171, 715] width 121 height 26
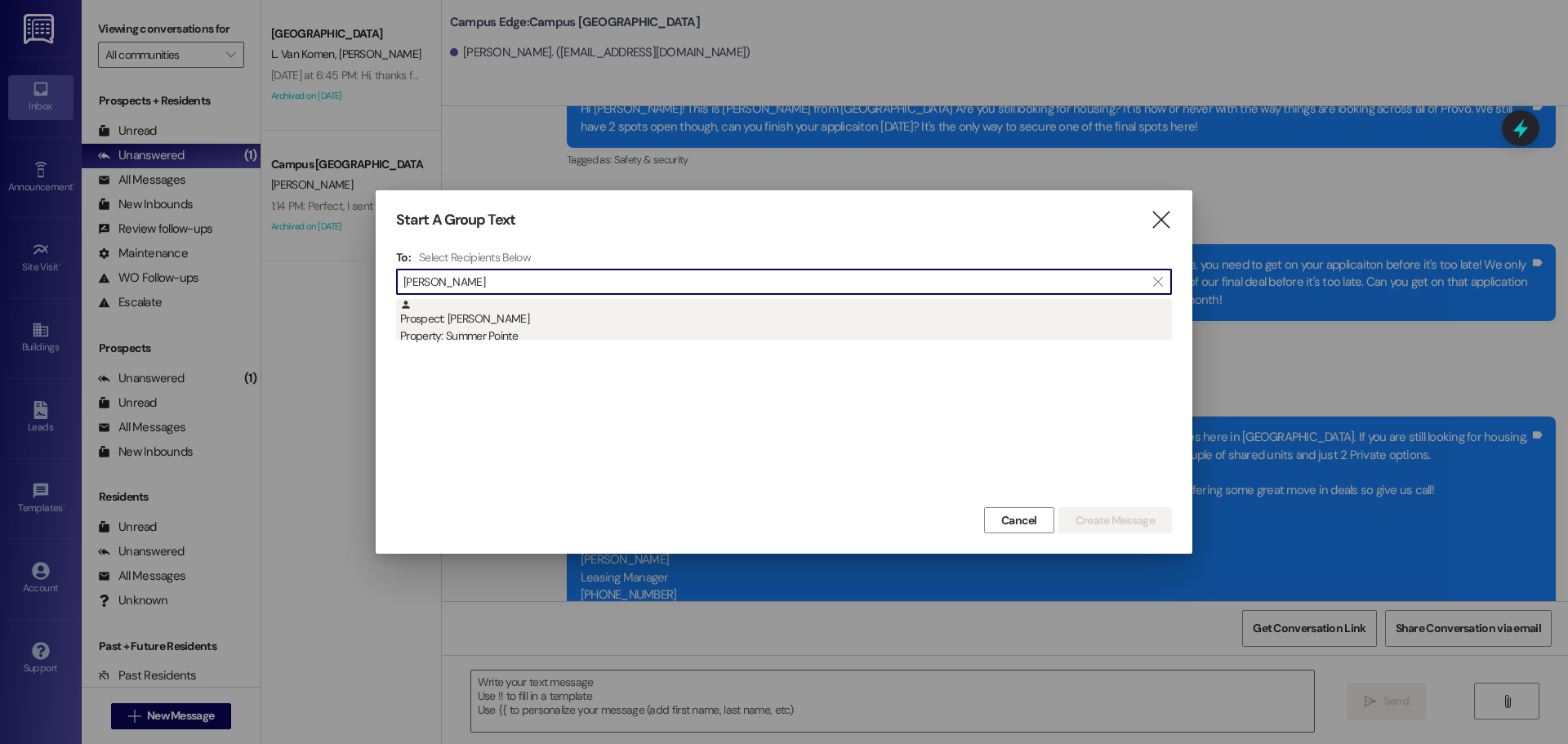
type input "tyson hyde"
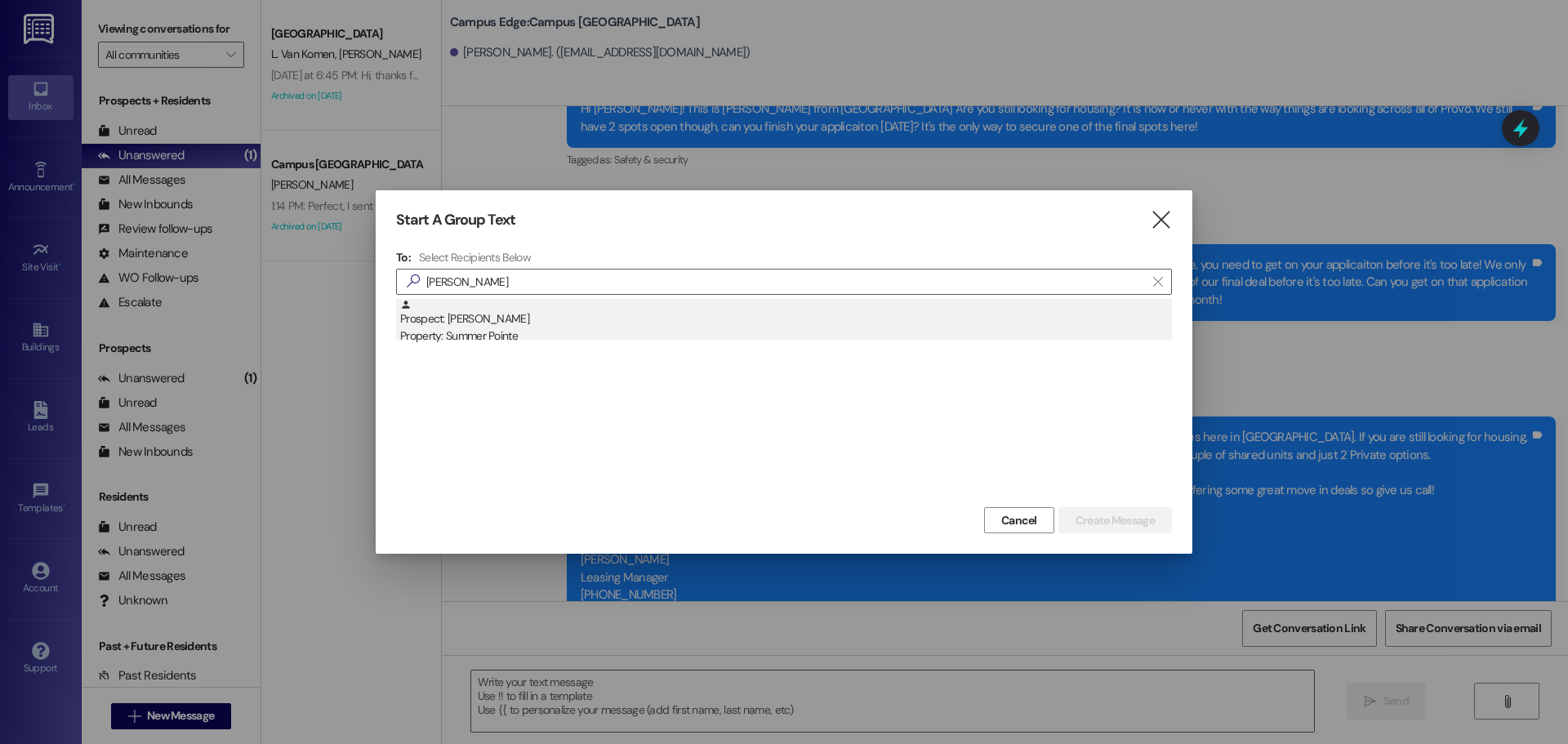
click at [551, 312] on div "Prospect: Tyson Hyde Property: Summer Pointe" at bounding box center [785, 321] width 772 height 47
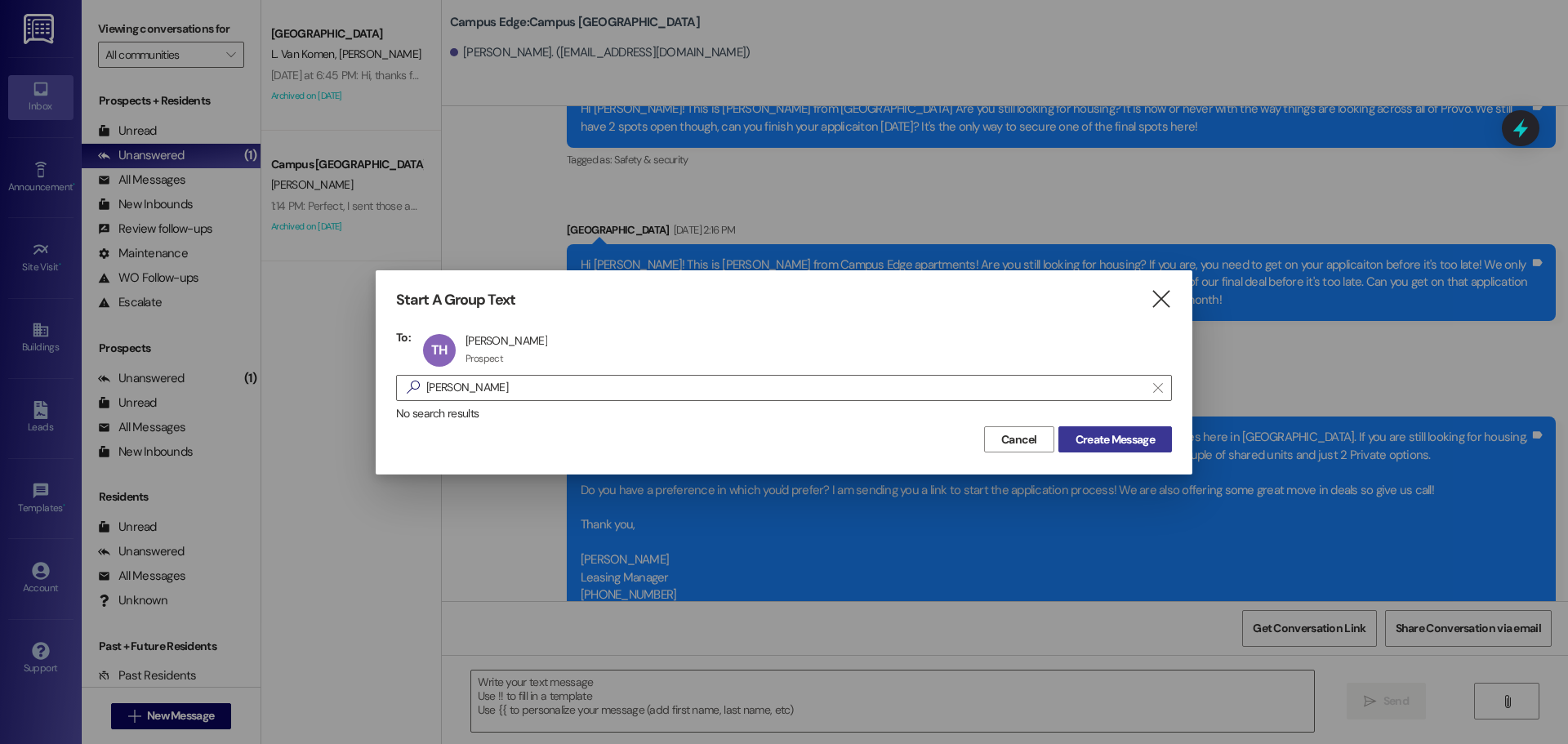
click at [1137, 433] on span "Create Message" at bounding box center [1115, 440] width 79 height 17
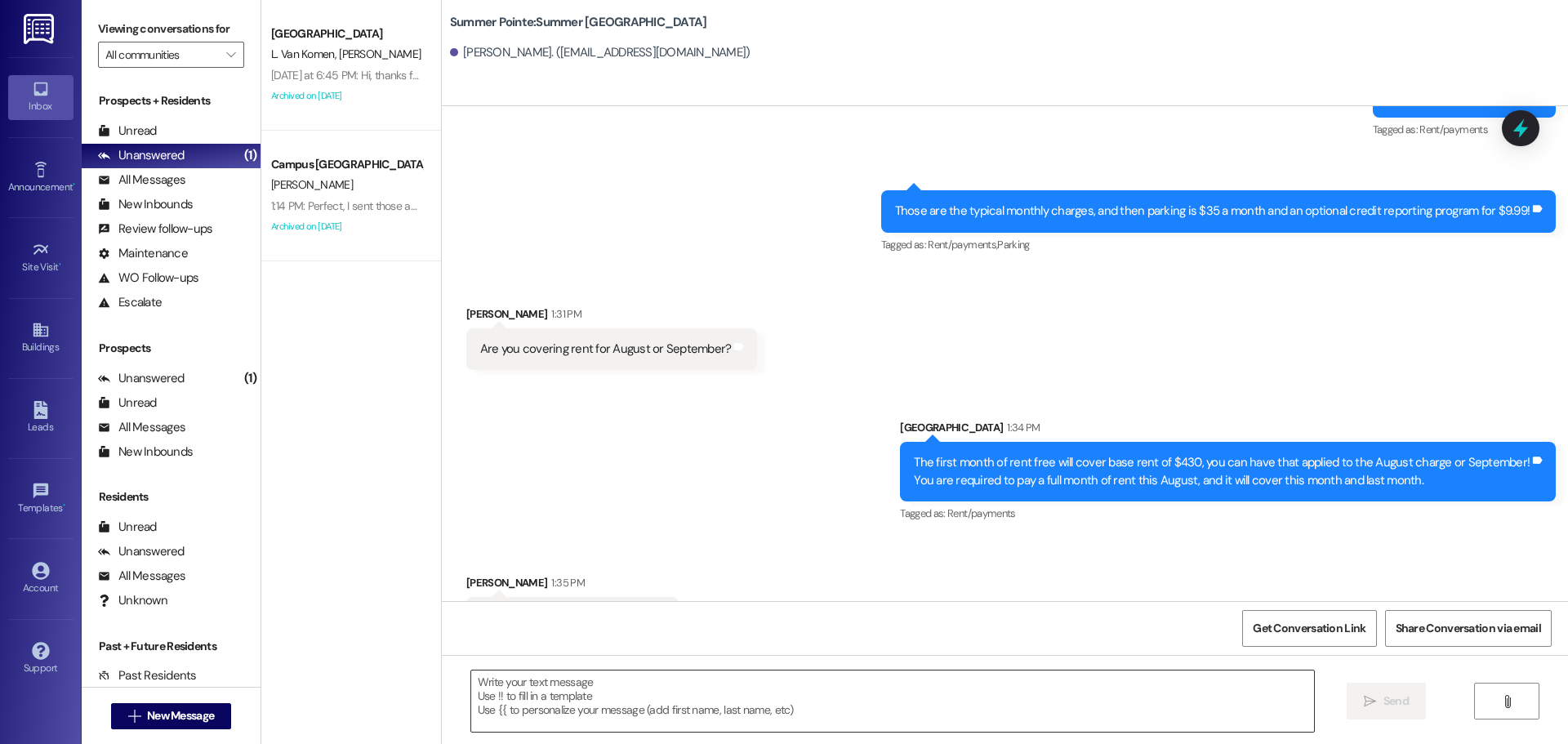
scroll to position [3276, 0]
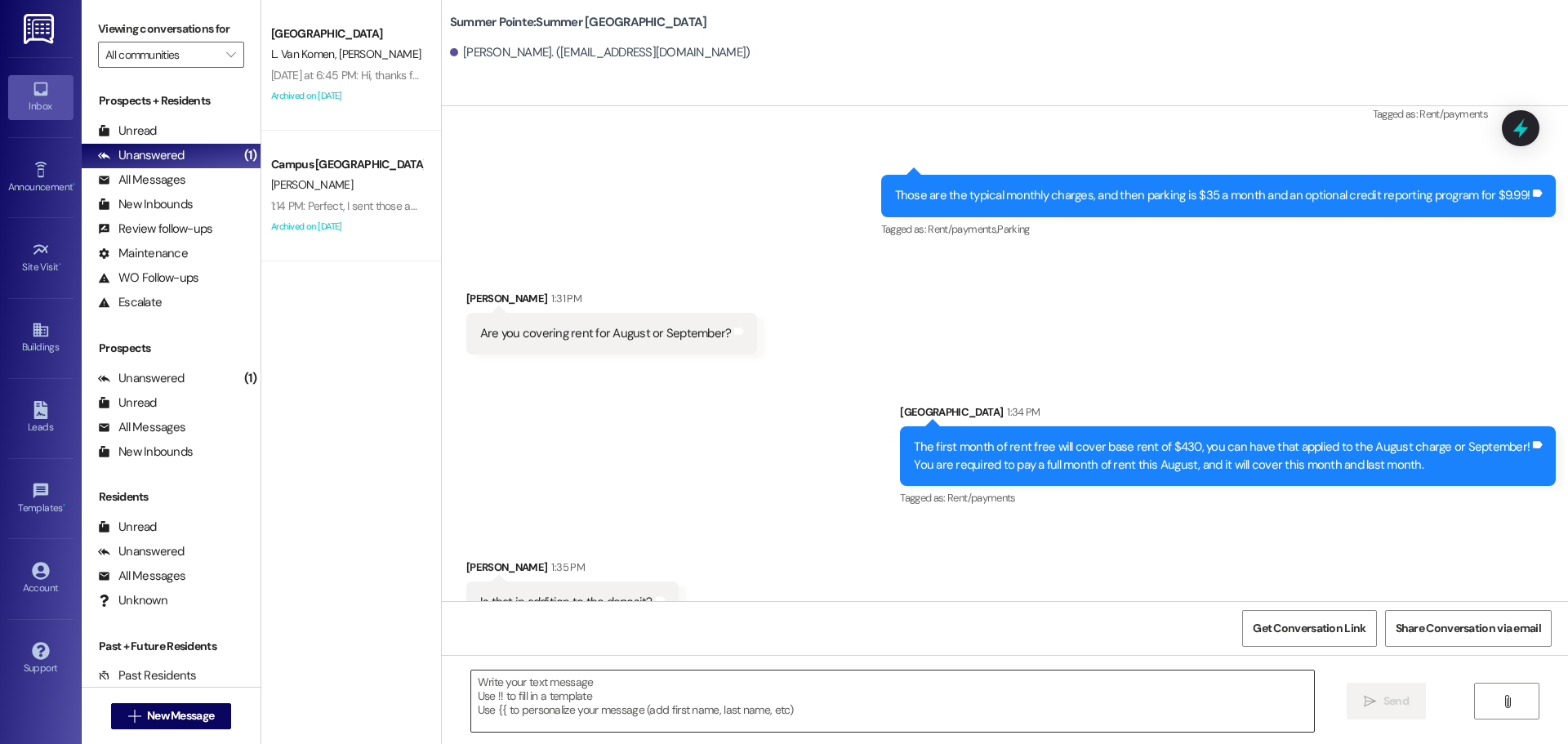
click at [659, 682] on textarea at bounding box center [892, 701] width 843 height 61
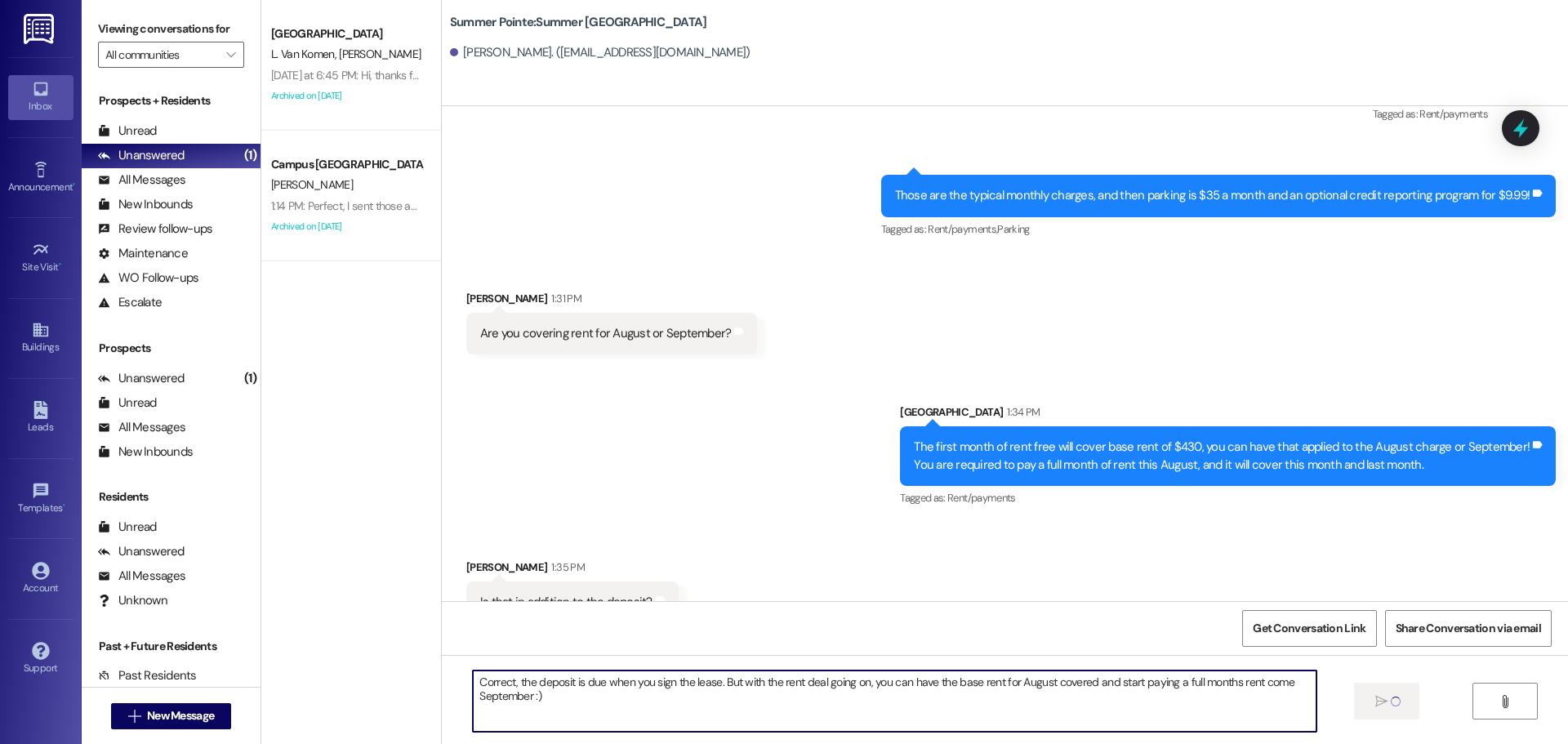
type textarea "Correct, the deposit is due when you sign the lease. But with the rent deal goi…"
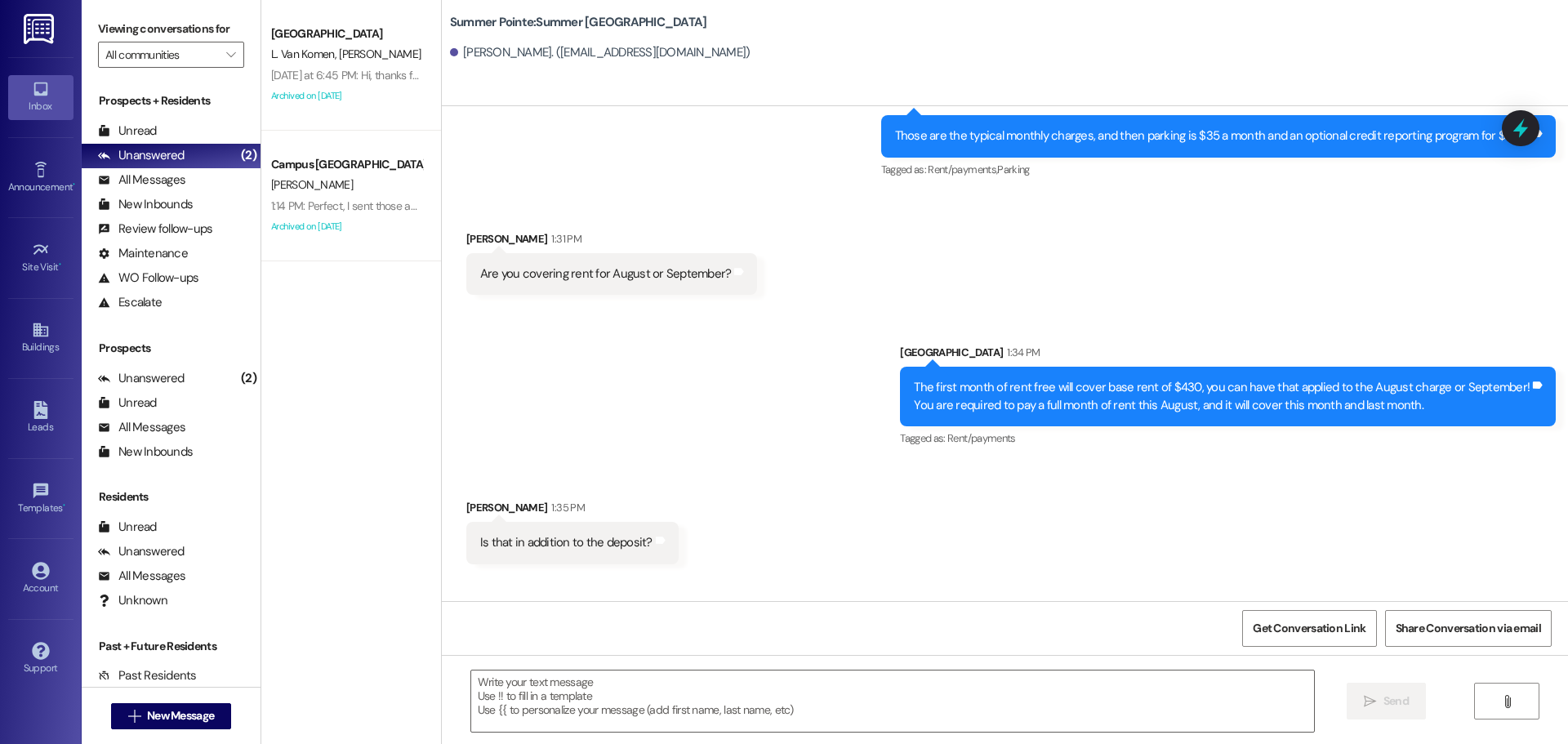
scroll to position [3390, 0]
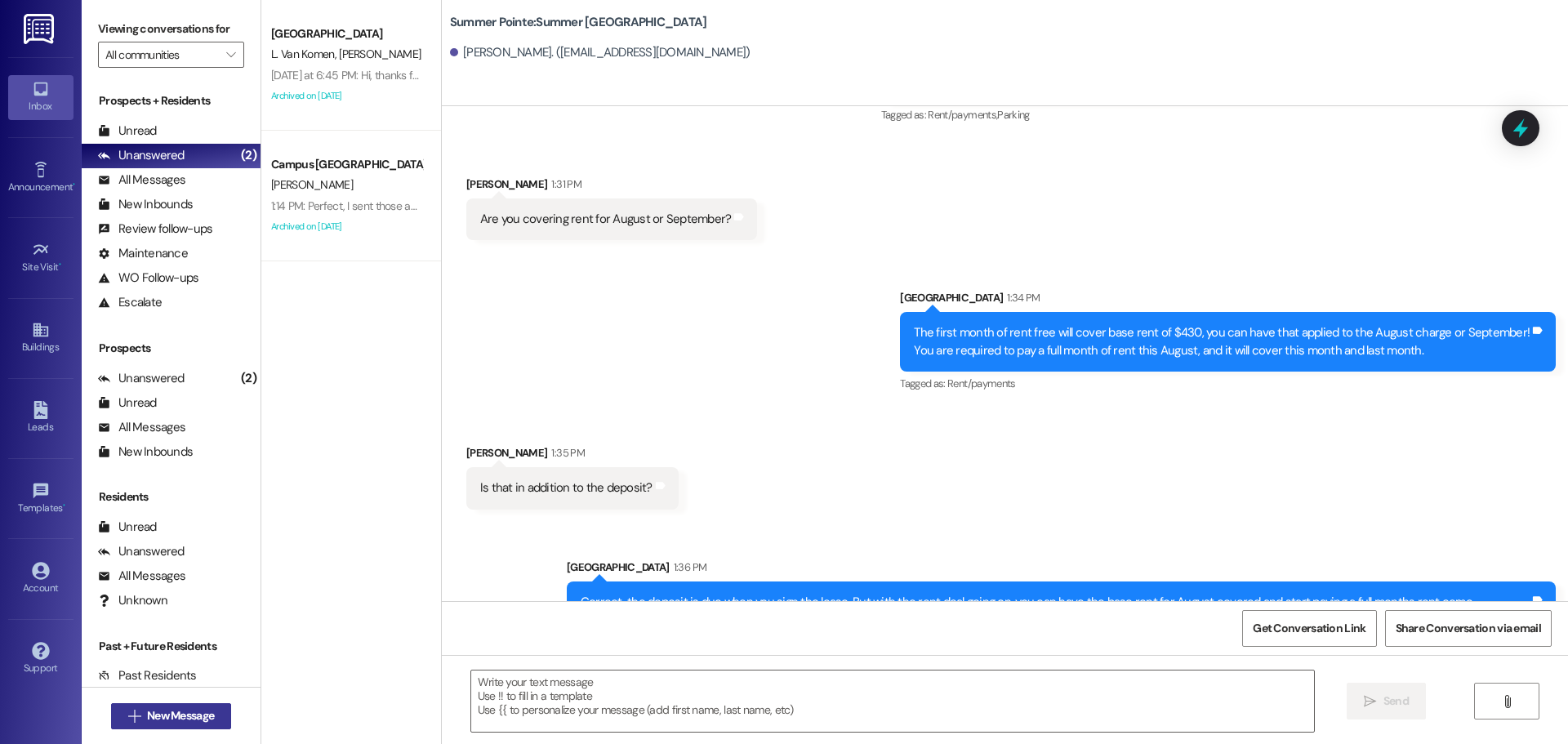
click at [152, 710] on span "New Message" at bounding box center [180, 715] width 67 height 17
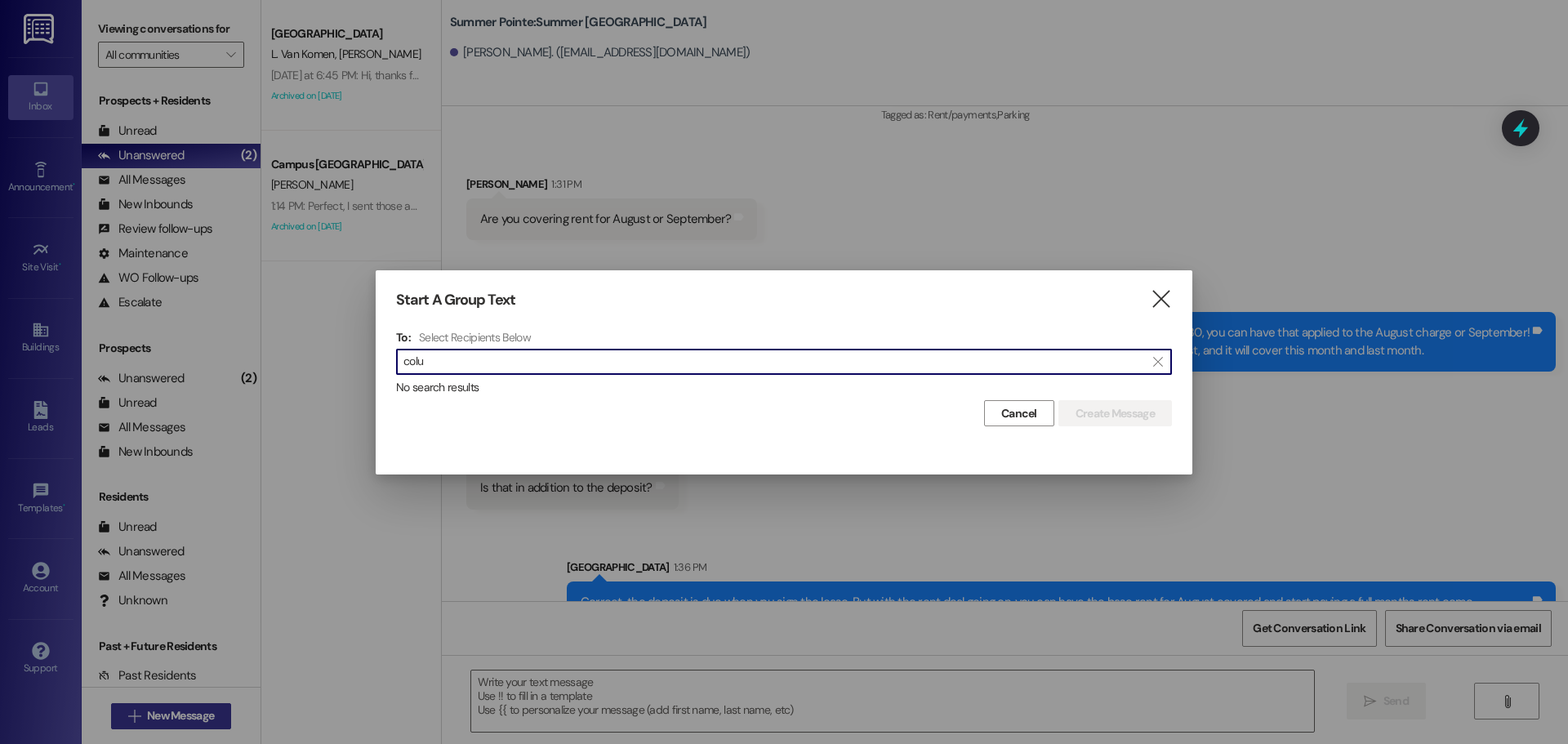
scroll to position [3538, 0]
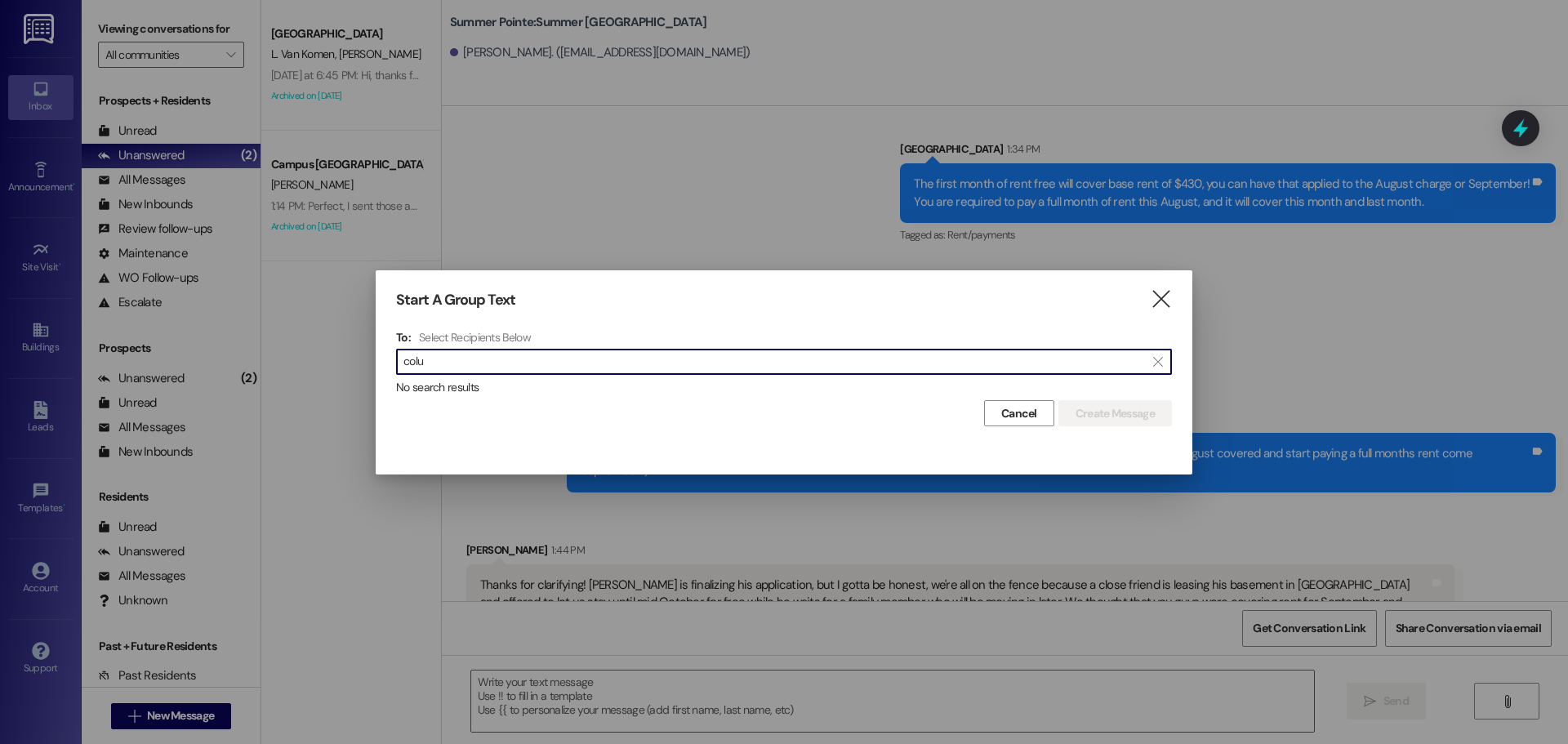
type input "colu"
click at [1188, 291] on div "Start A Group Text  To: Select Recipients Below  colu  No search results Can…" at bounding box center [784, 359] width 817 height 177
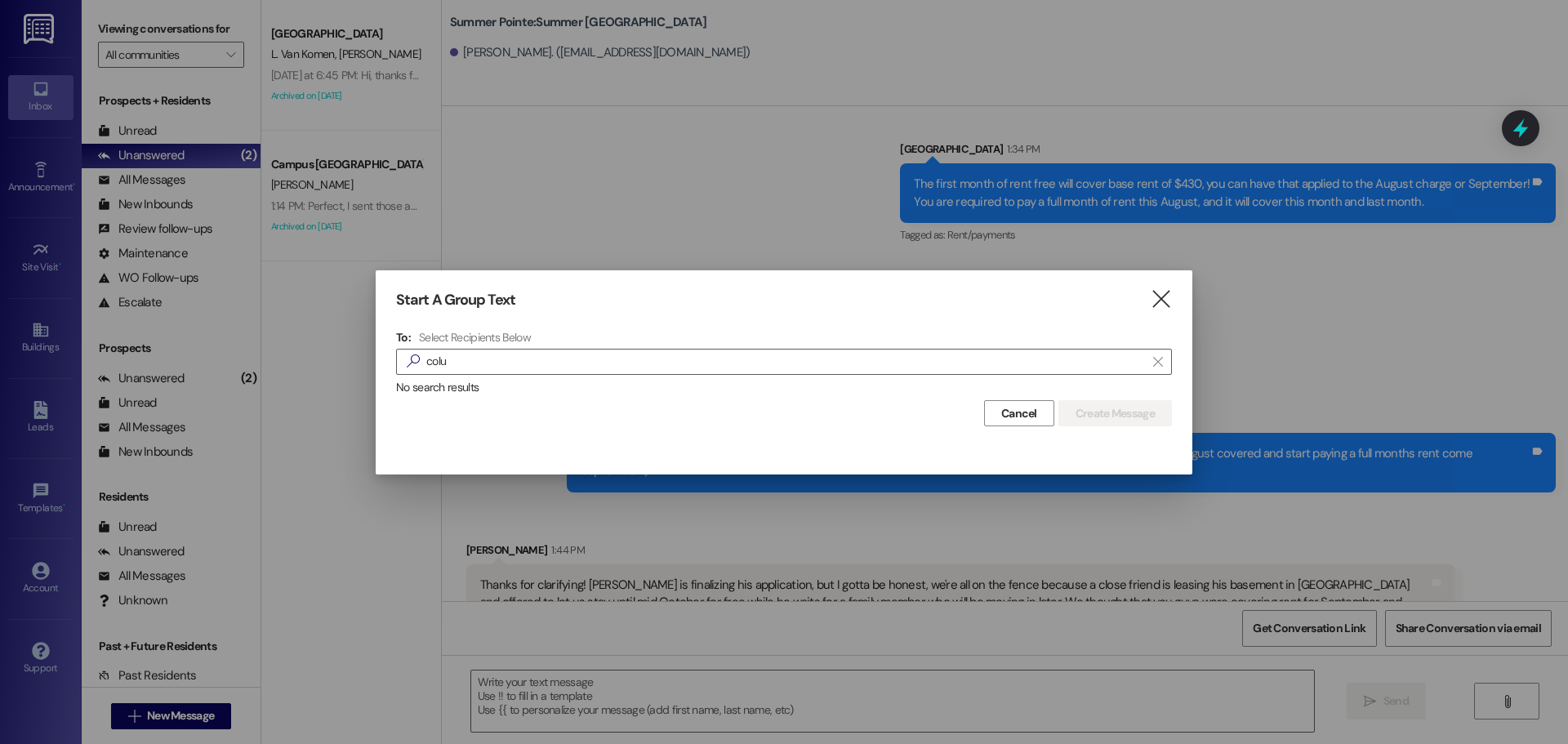
click at [1191, 291] on div "Start A Group Text  To: Select Recipients Below  colu  No search results Can…" at bounding box center [784, 359] width 817 height 177
click at [1192, 287] on div at bounding box center [784, 372] width 1568 height 744
click at [1201, 291] on div at bounding box center [784, 372] width 1568 height 744
click at [1181, 302] on div "Start A Group Text  To: Select Recipients Below  colu  No search results Can…" at bounding box center [784, 359] width 817 height 177
click at [1174, 303] on div "Start A Group Text  To: Select Recipients Below  colu  No search results Can…" at bounding box center [784, 359] width 817 height 177
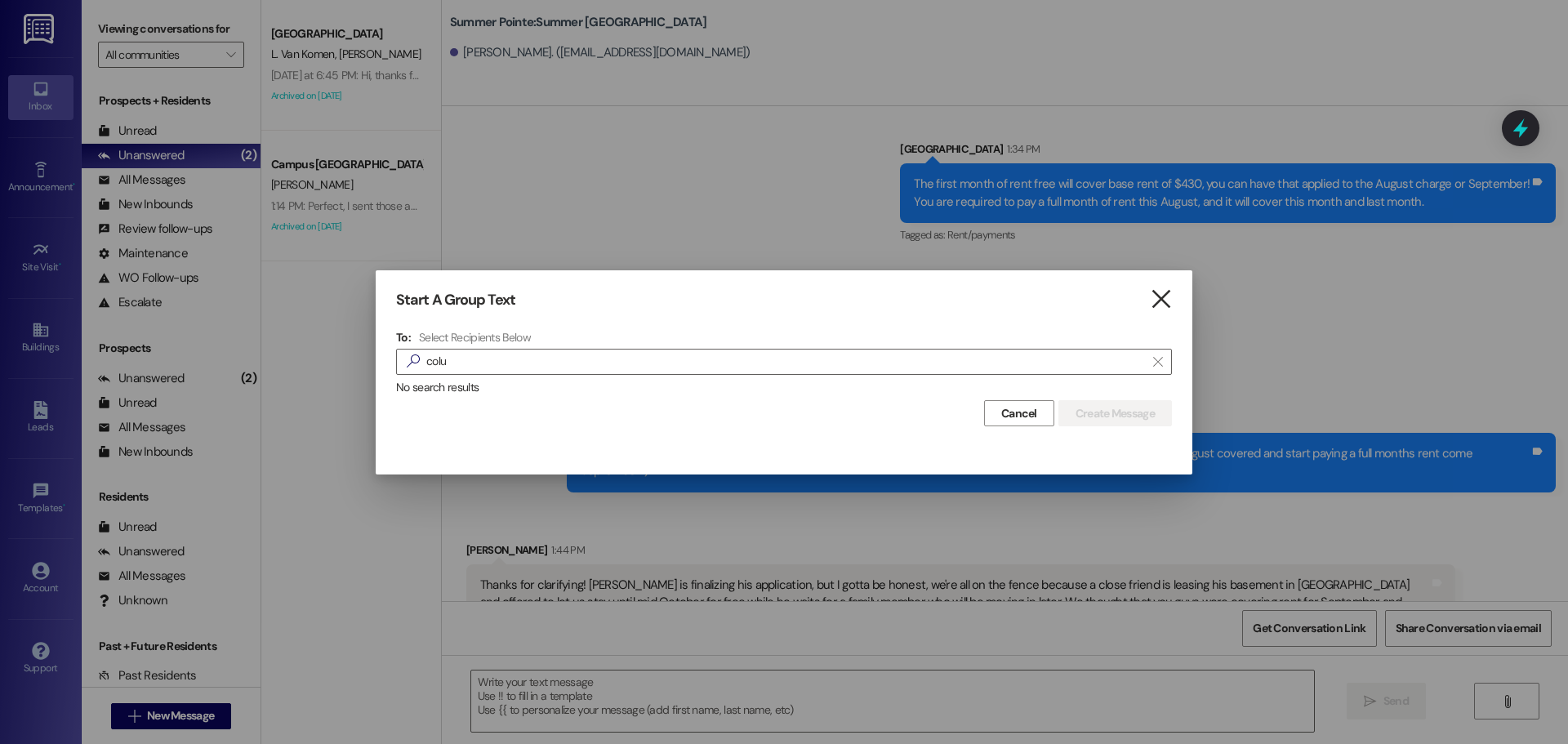
click at [1164, 294] on icon "" at bounding box center [1160, 300] width 22 height 17
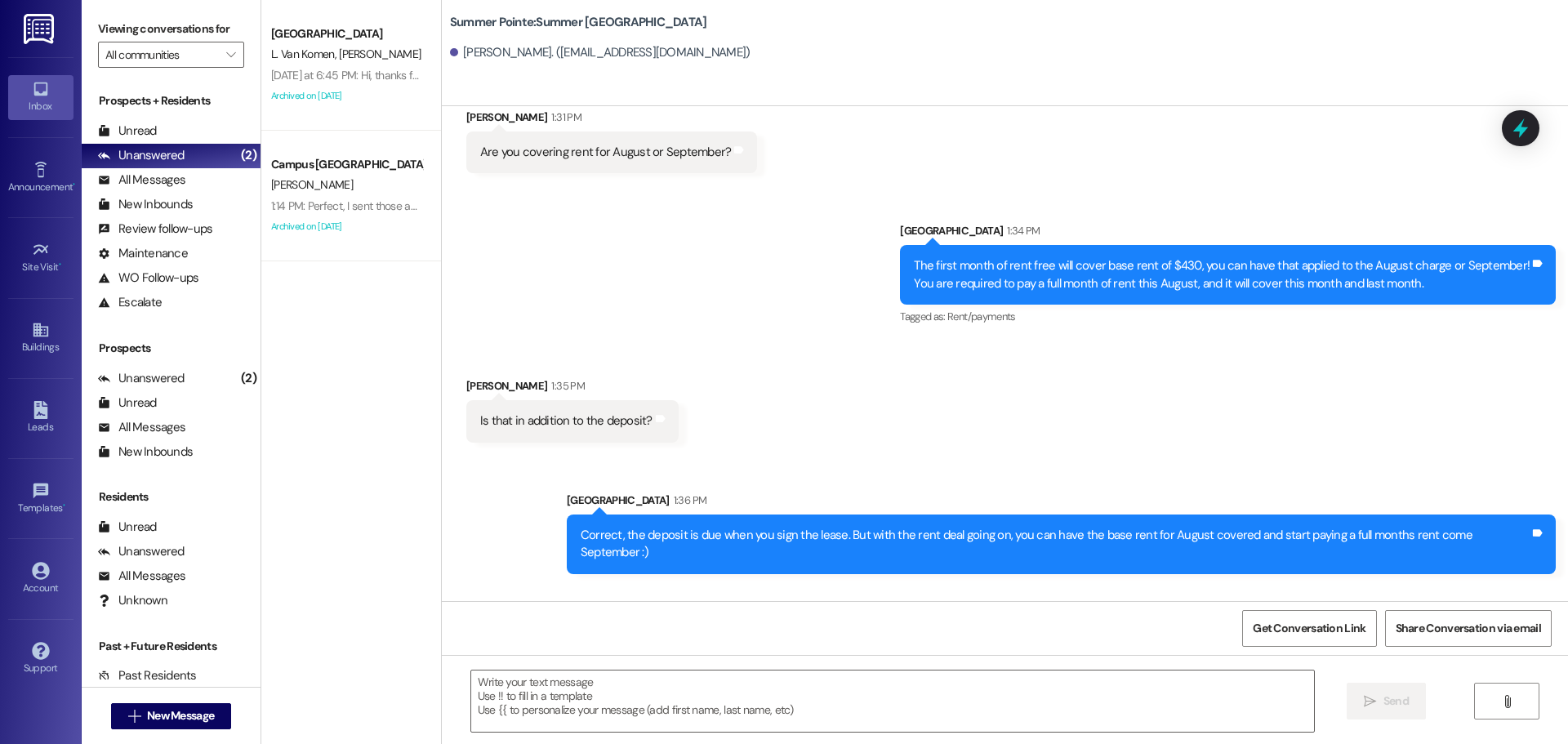
scroll to position [3539, 0]
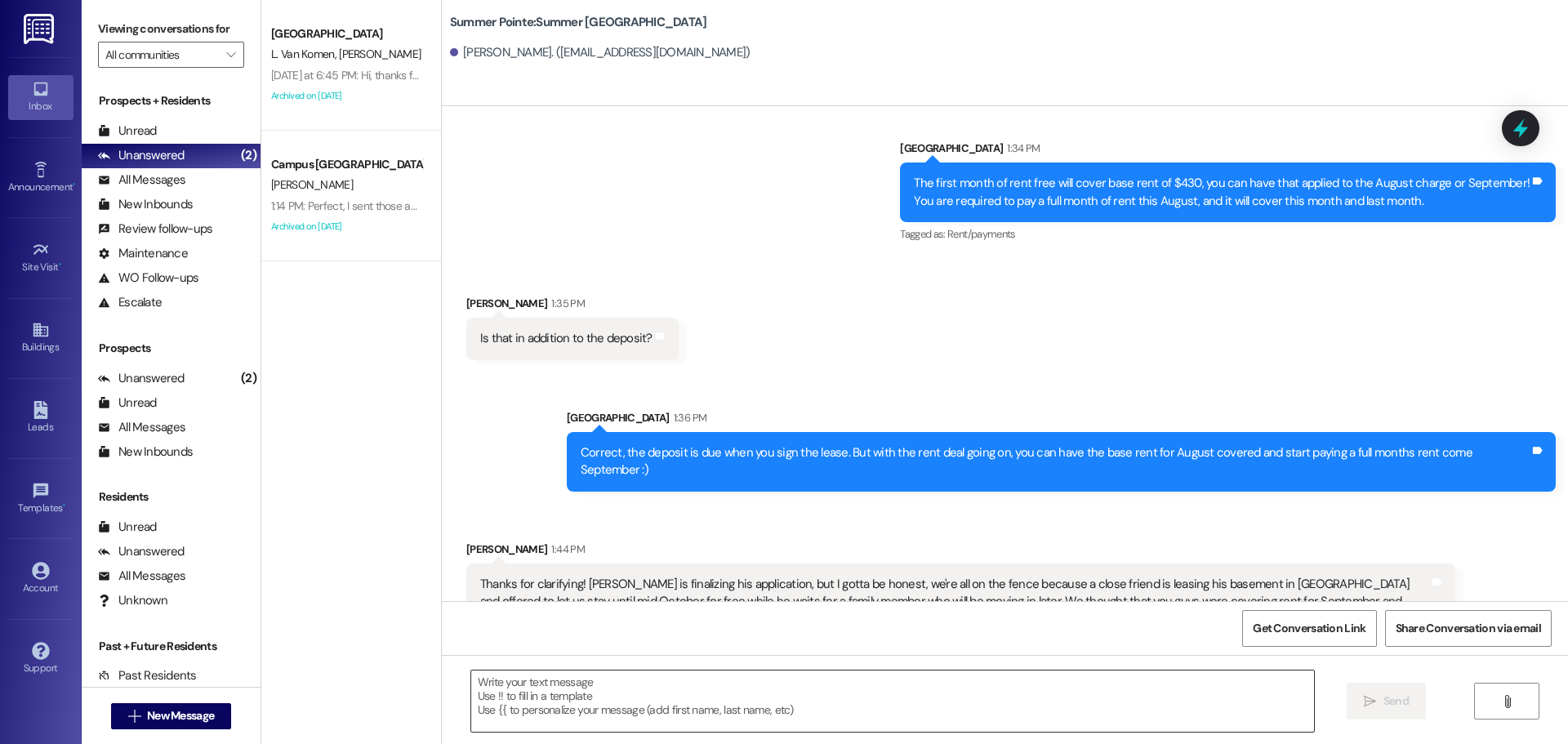
click at [1178, 698] on textarea at bounding box center [892, 701] width 843 height 61
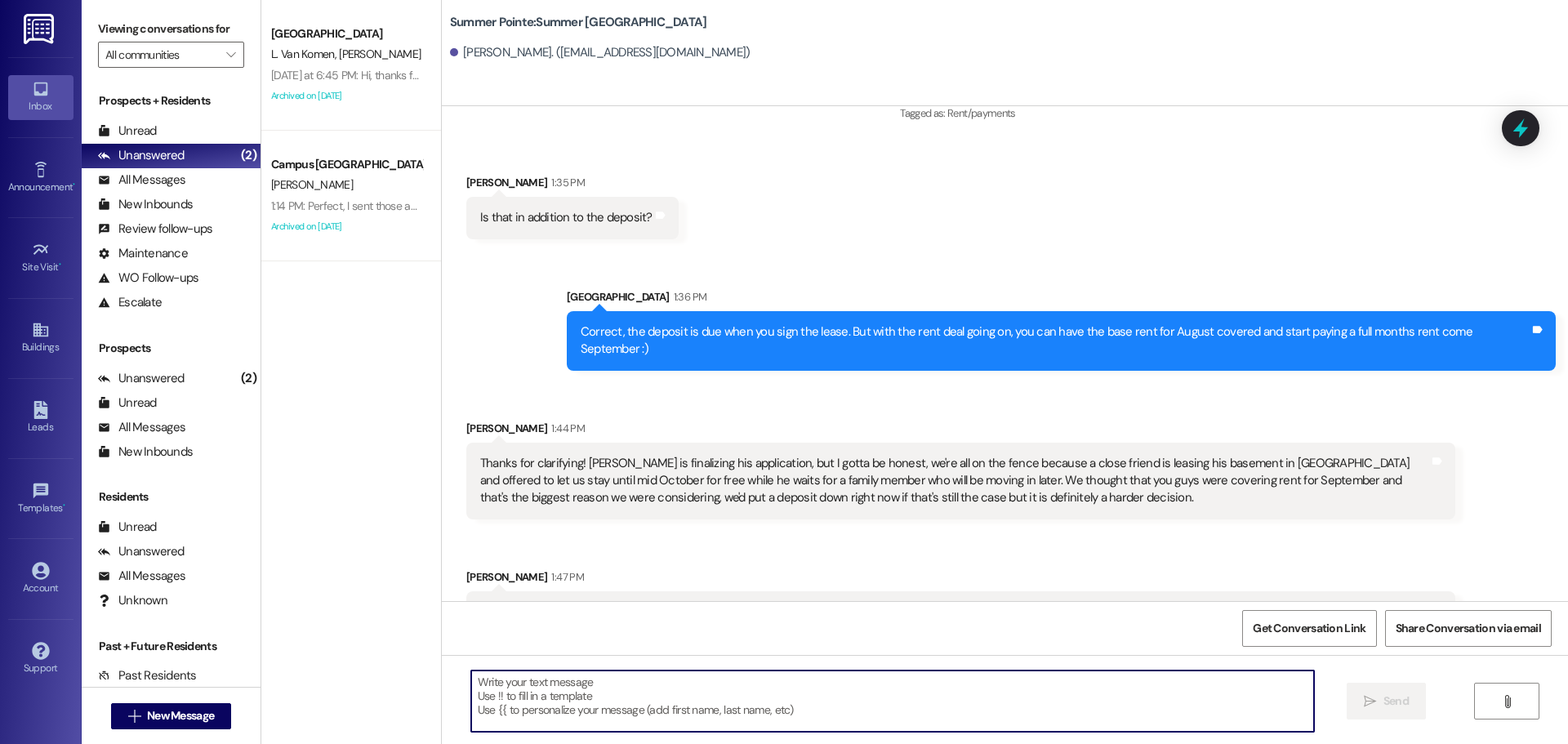
scroll to position [3669, 0]
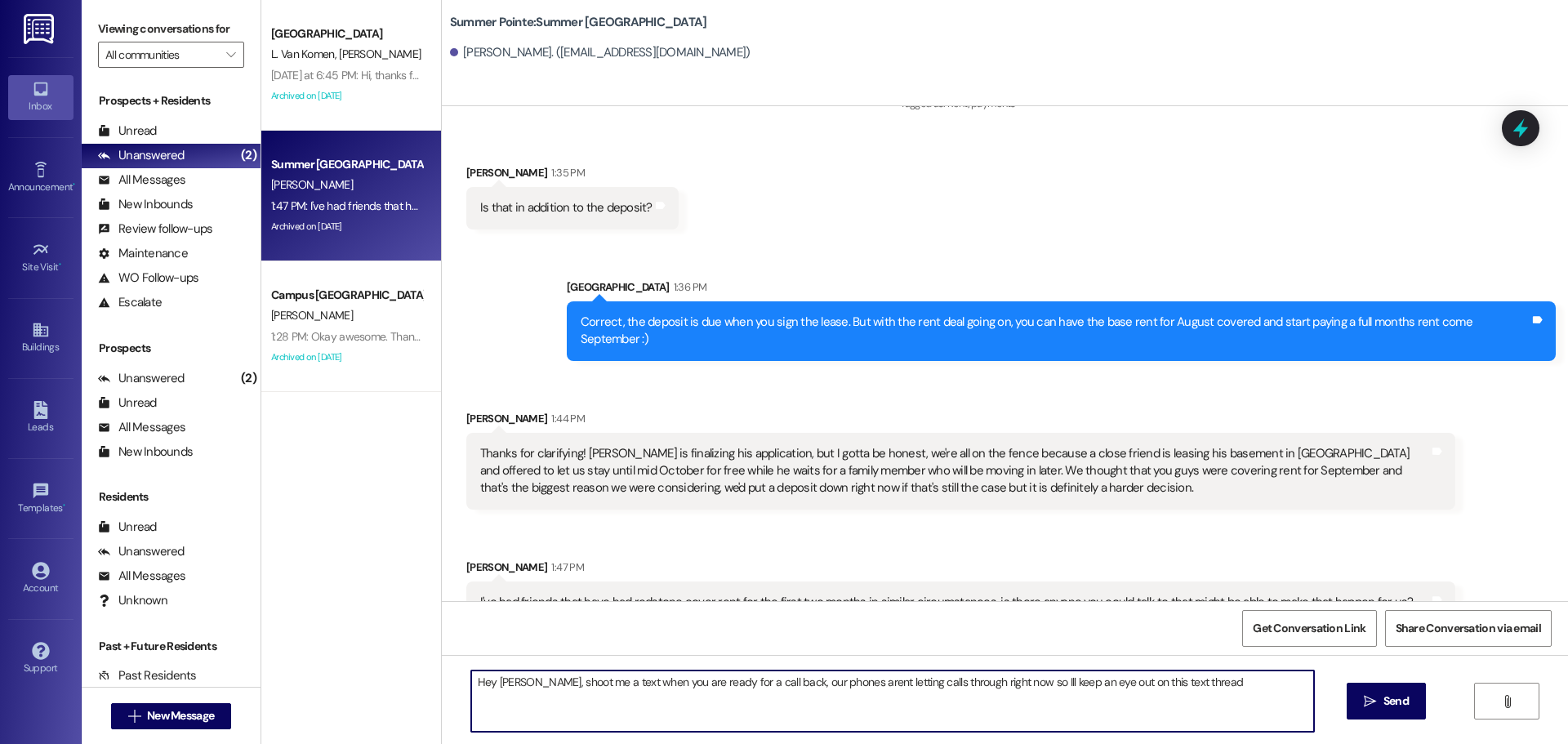
type textarea "Hey Tyson, shoot me a text when you are ready for a call back, our phones arent…"
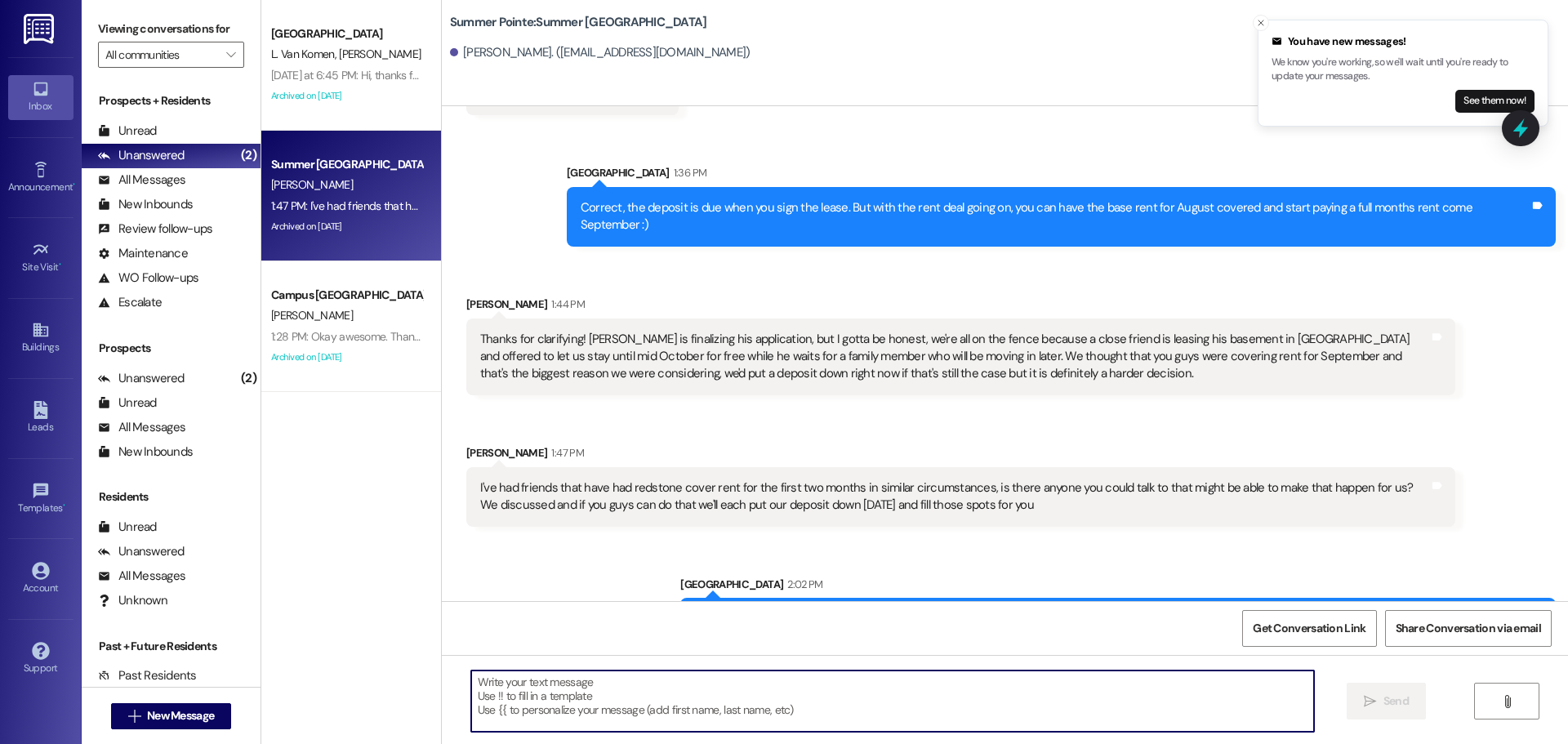
scroll to position [3896, 0]
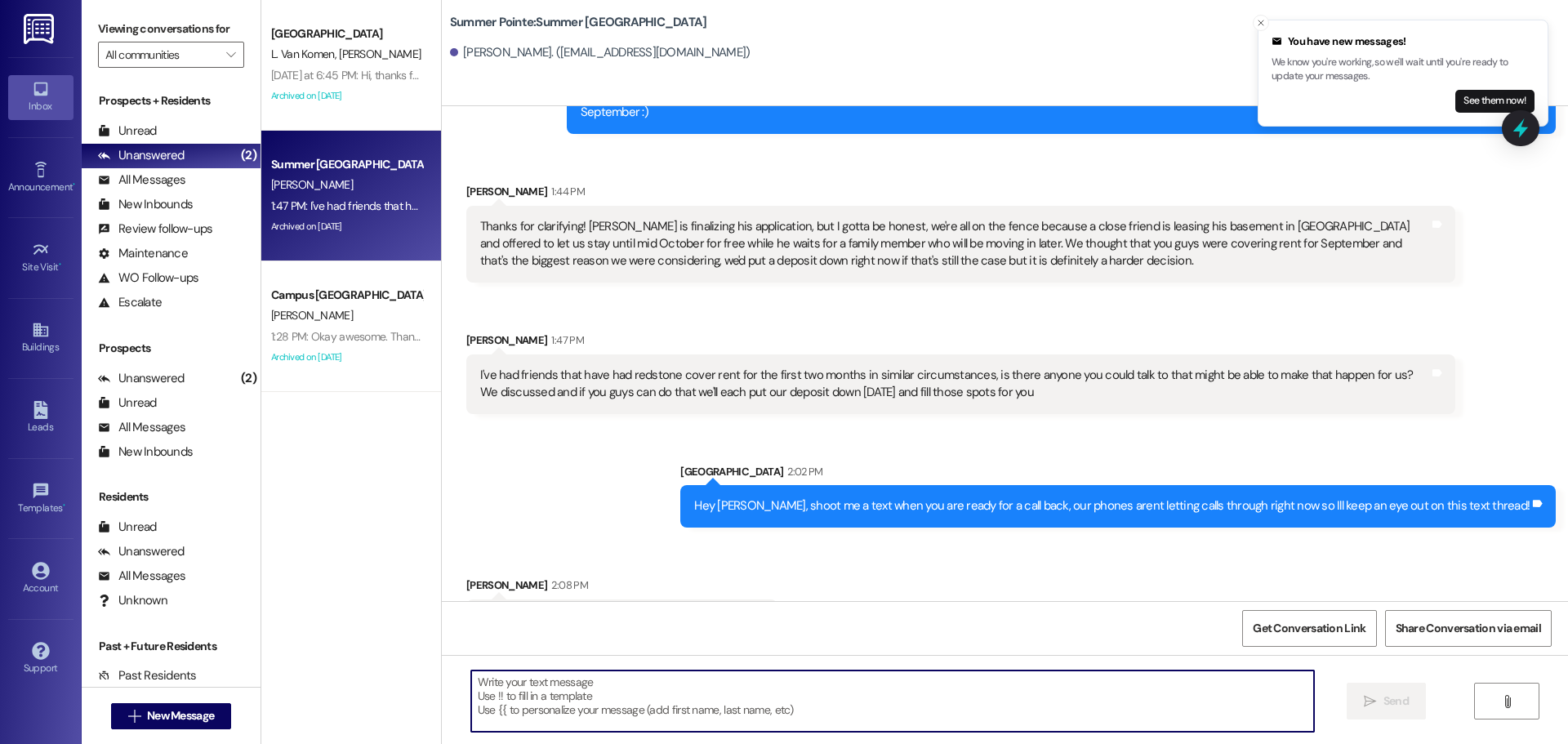
click at [915, 711] on textarea at bounding box center [892, 701] width 843 height 61
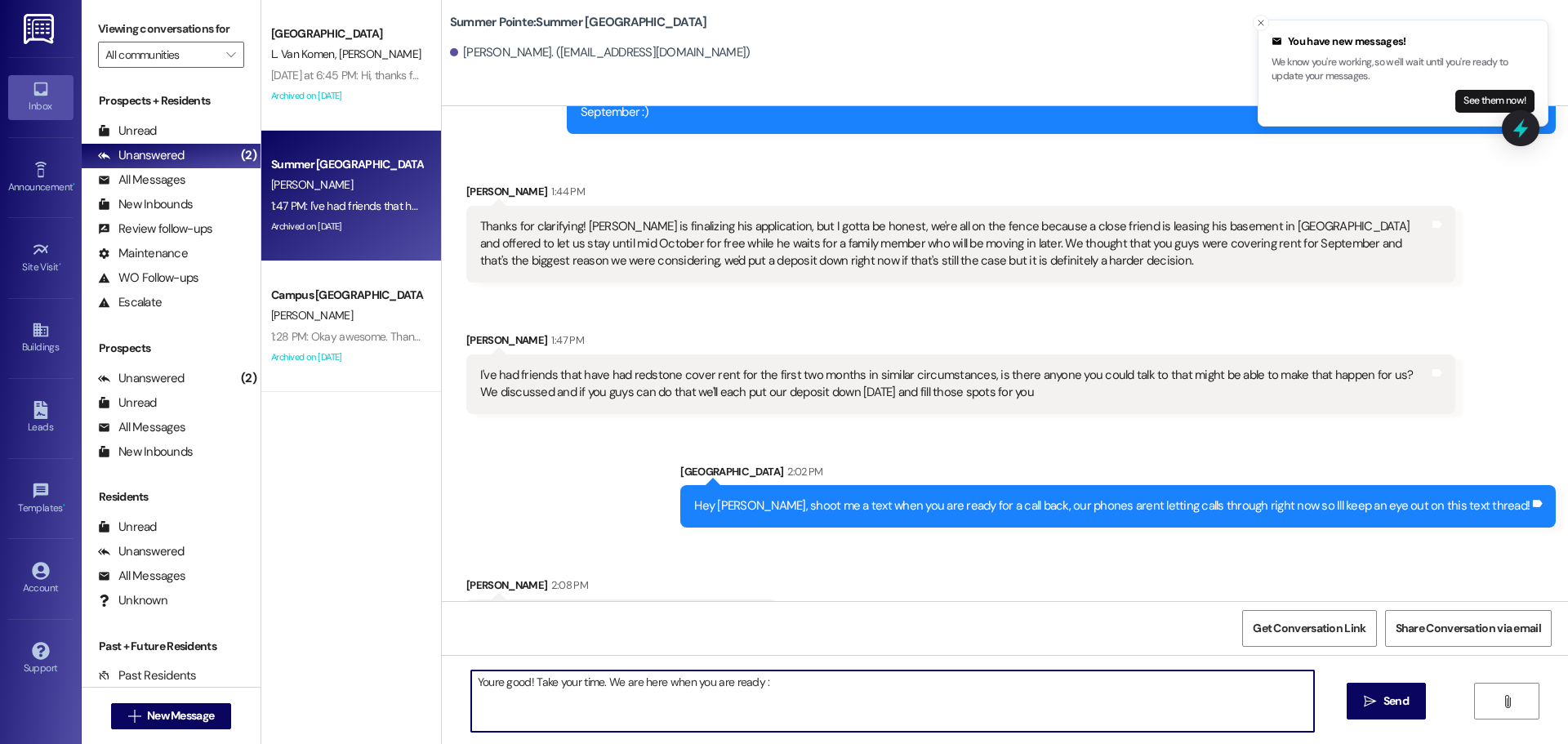
type textarea "Youre good! Take your time. We are here when you are ready :)"
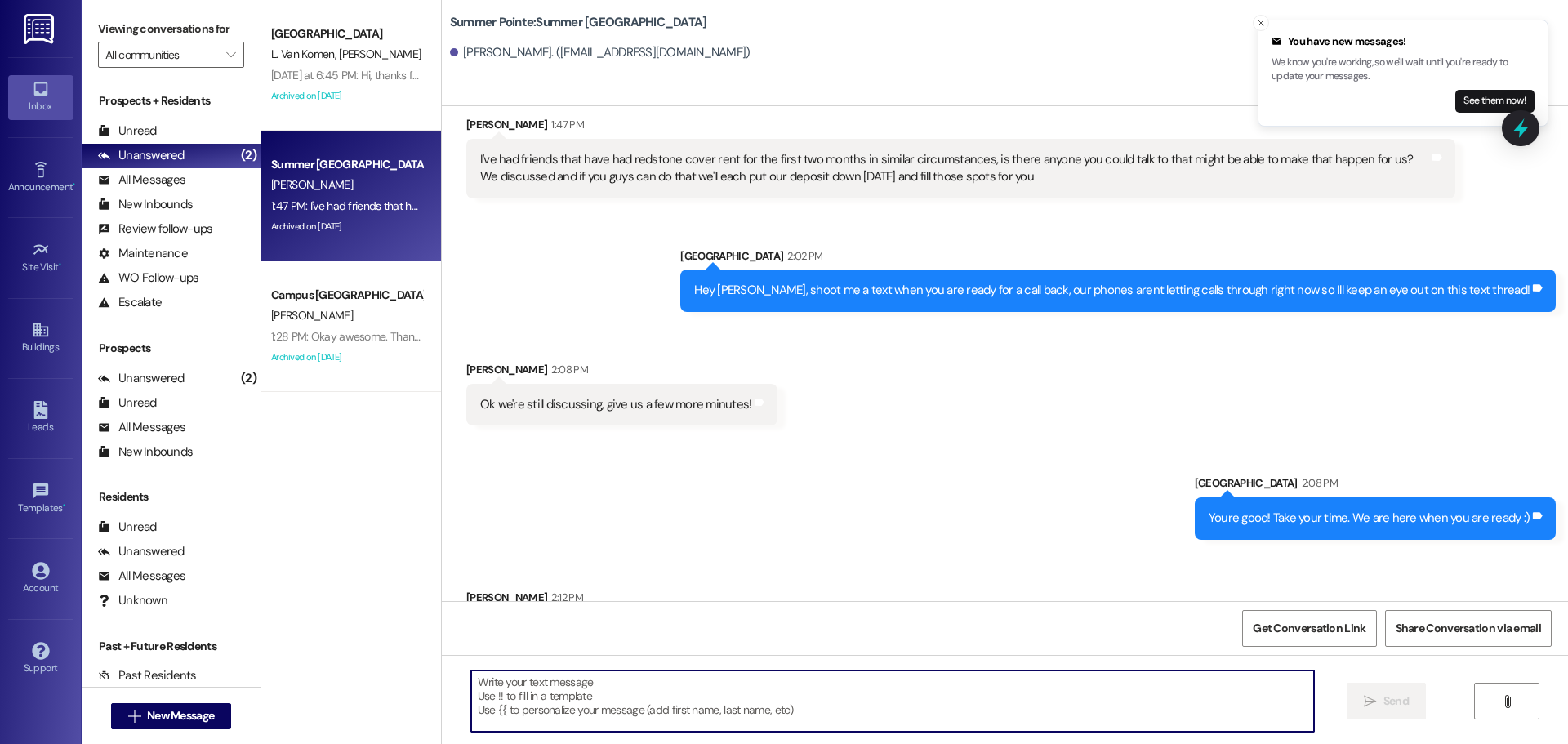
scroll to position [4124, 0]
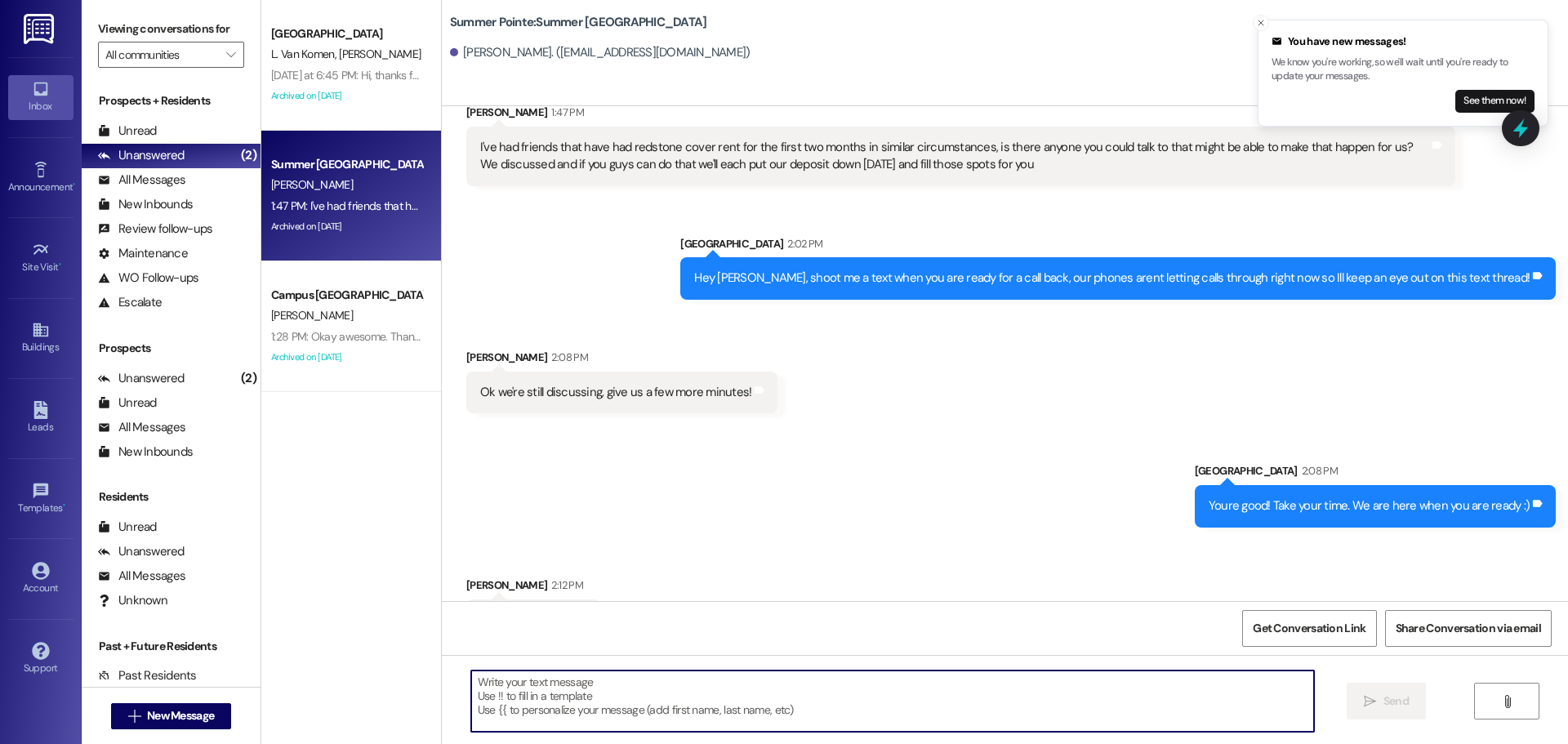
click at [162, 701] on div " New Message" at bounding box center [171, 715] width 121 height 41
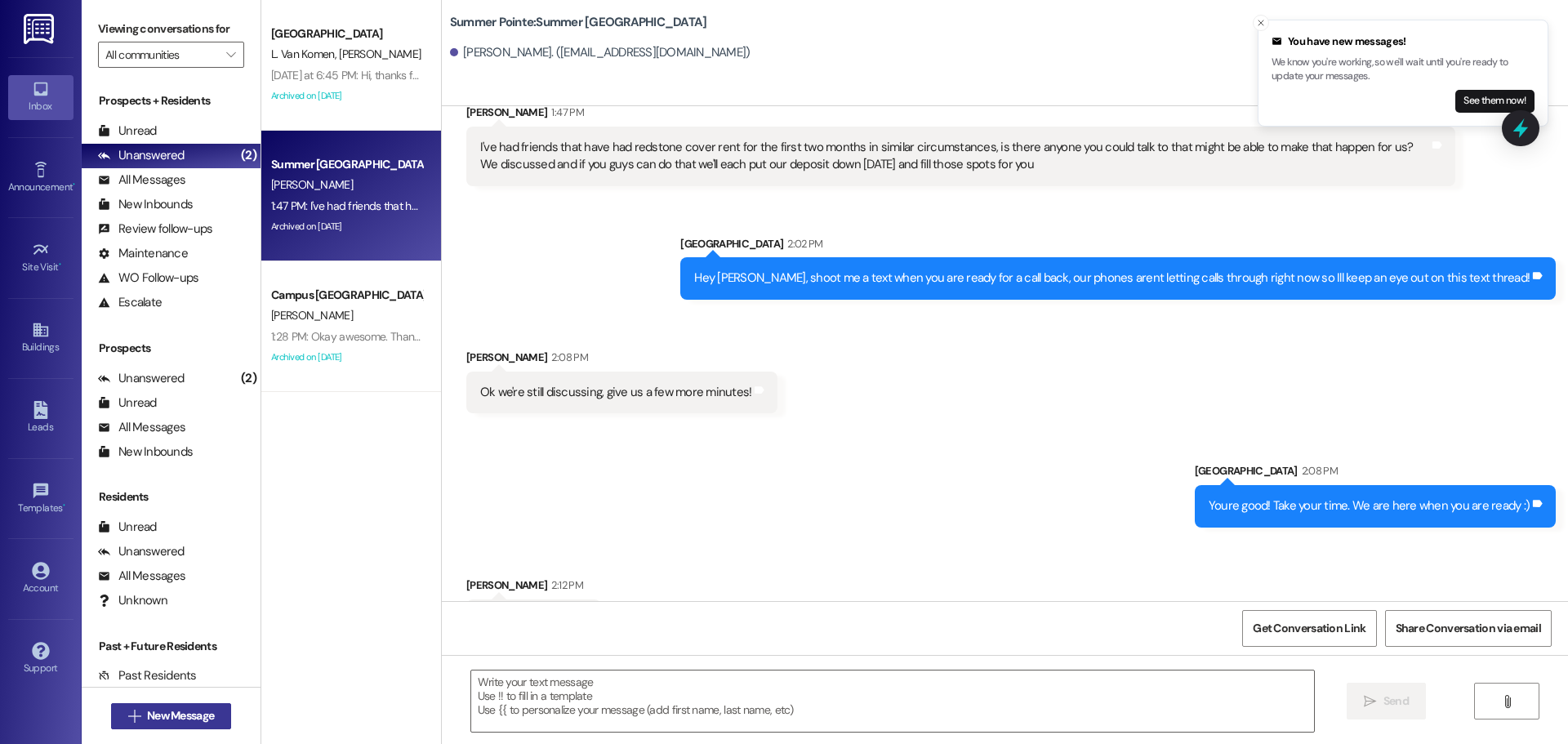
click at [163, 704] on button " New Message" at bounding box center [171, 715] width 121 height 26
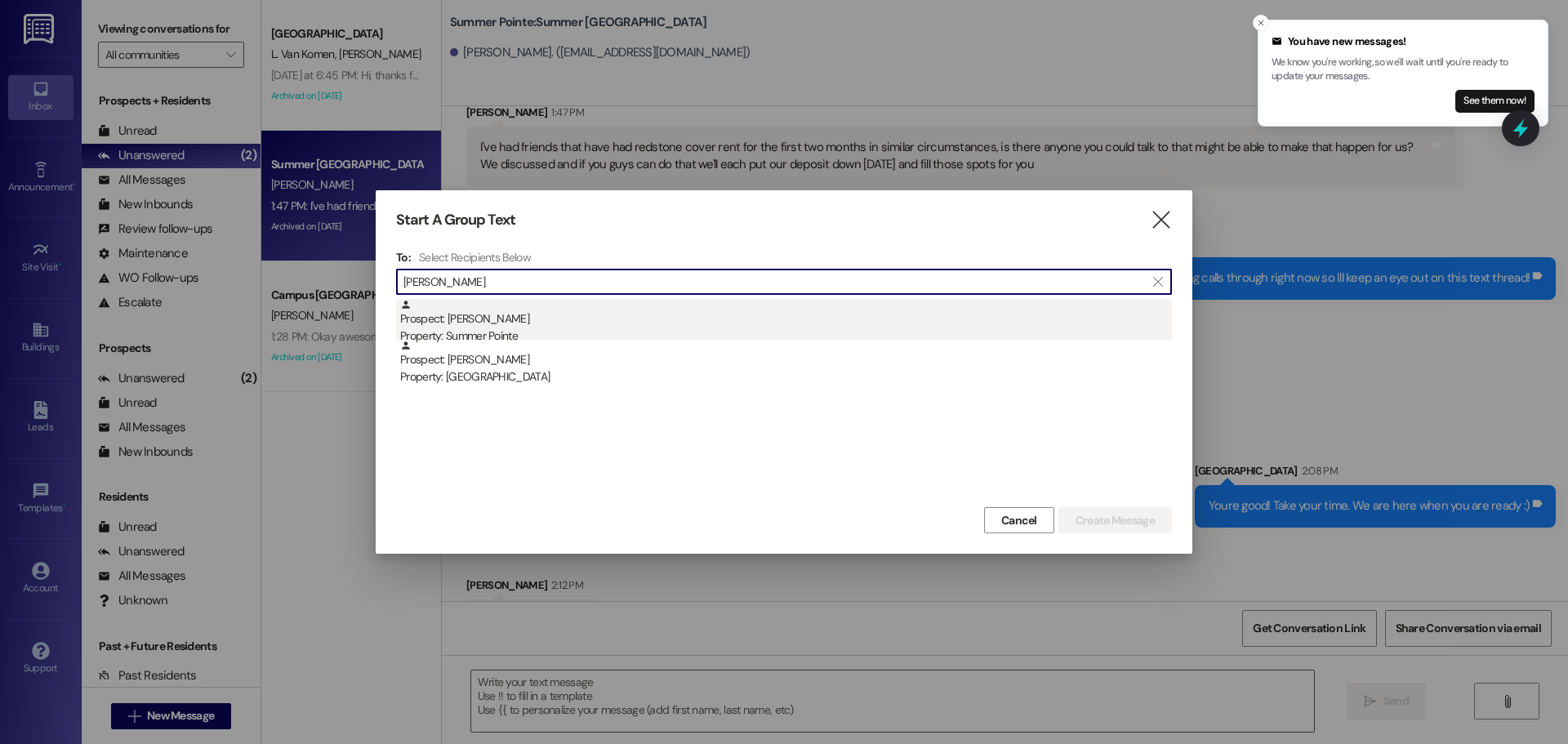
type input "scott buk"
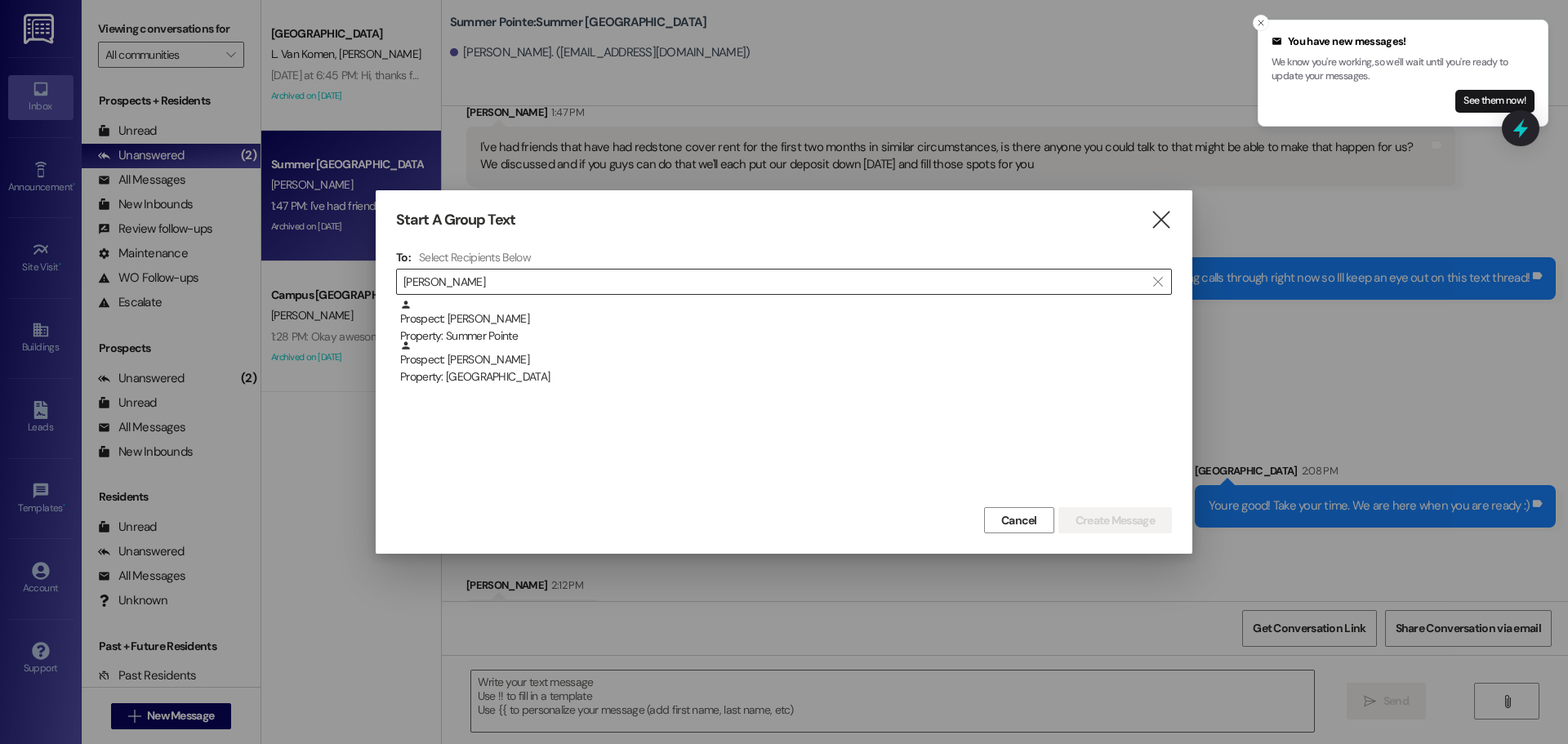
drag, startPoint x: 500, startPoint y: 317, endPoint x: 698, endPoint y: 282, distance: 201.1
click at [513, 310] on div "Prospect: Scott Buker Property: Summer Pointe" at bounding box center [785, 321] width 772 height 47
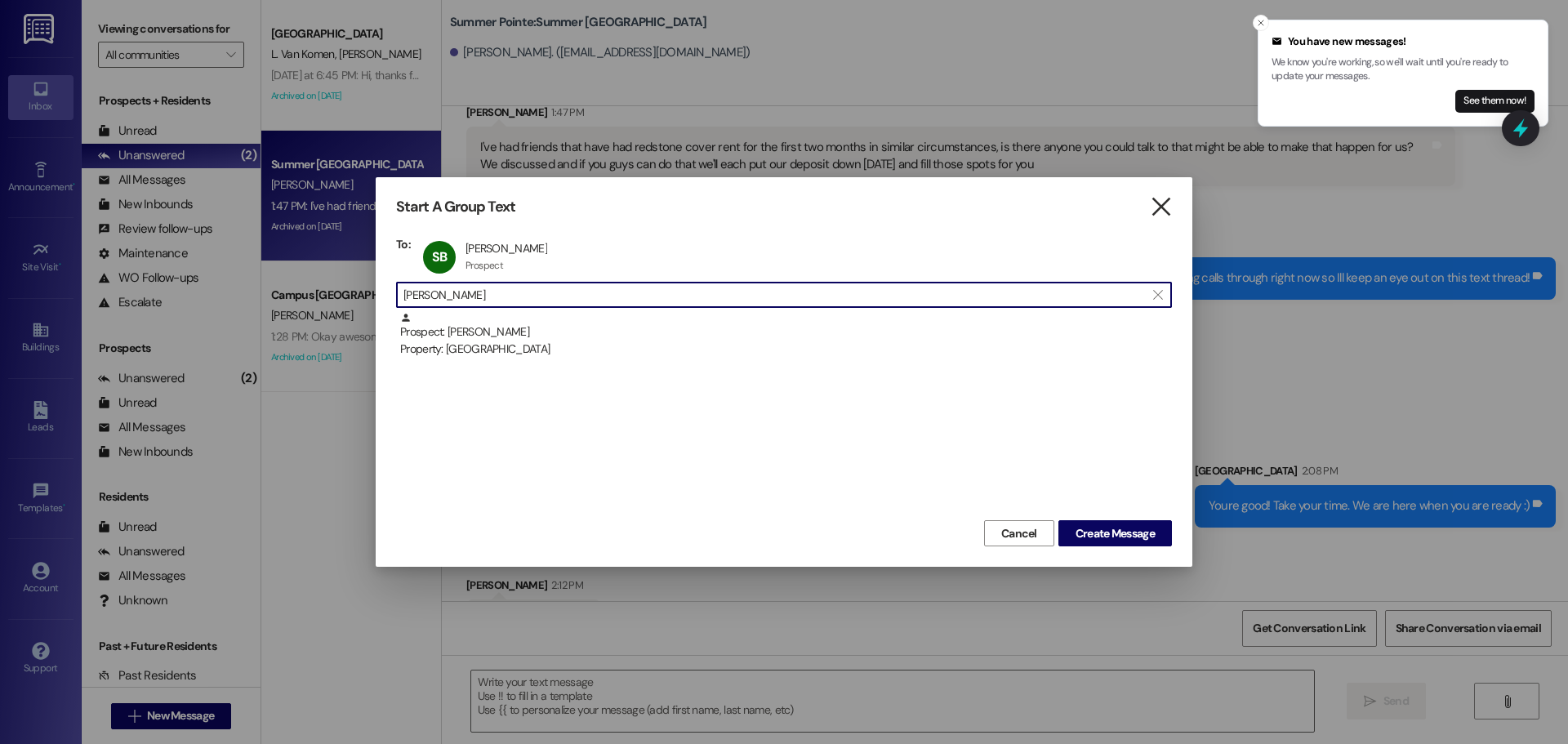
click at [1159, 204] on icon "" at bounding box center [1160, 207] width 22 height 17
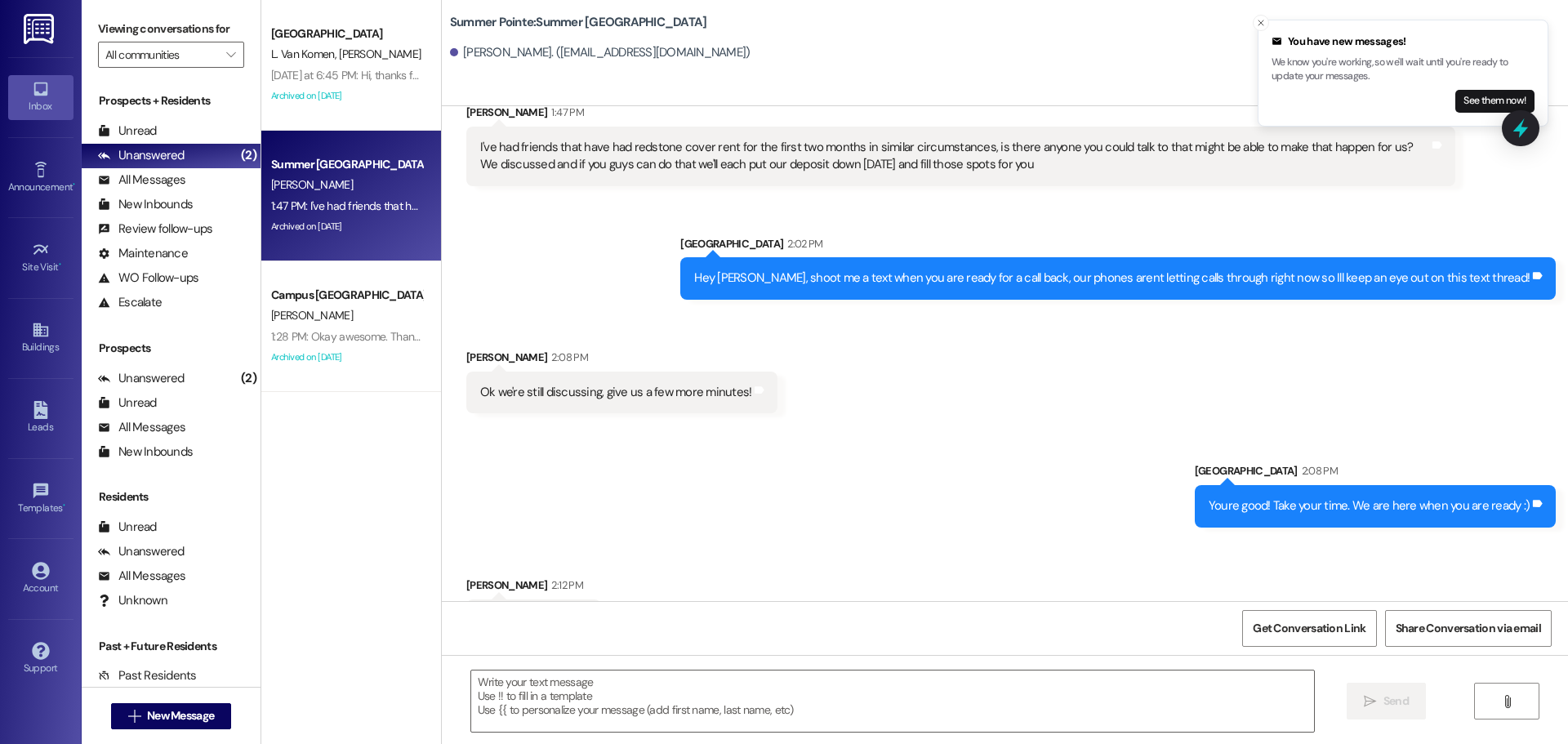
scroll to position [4125, 0]
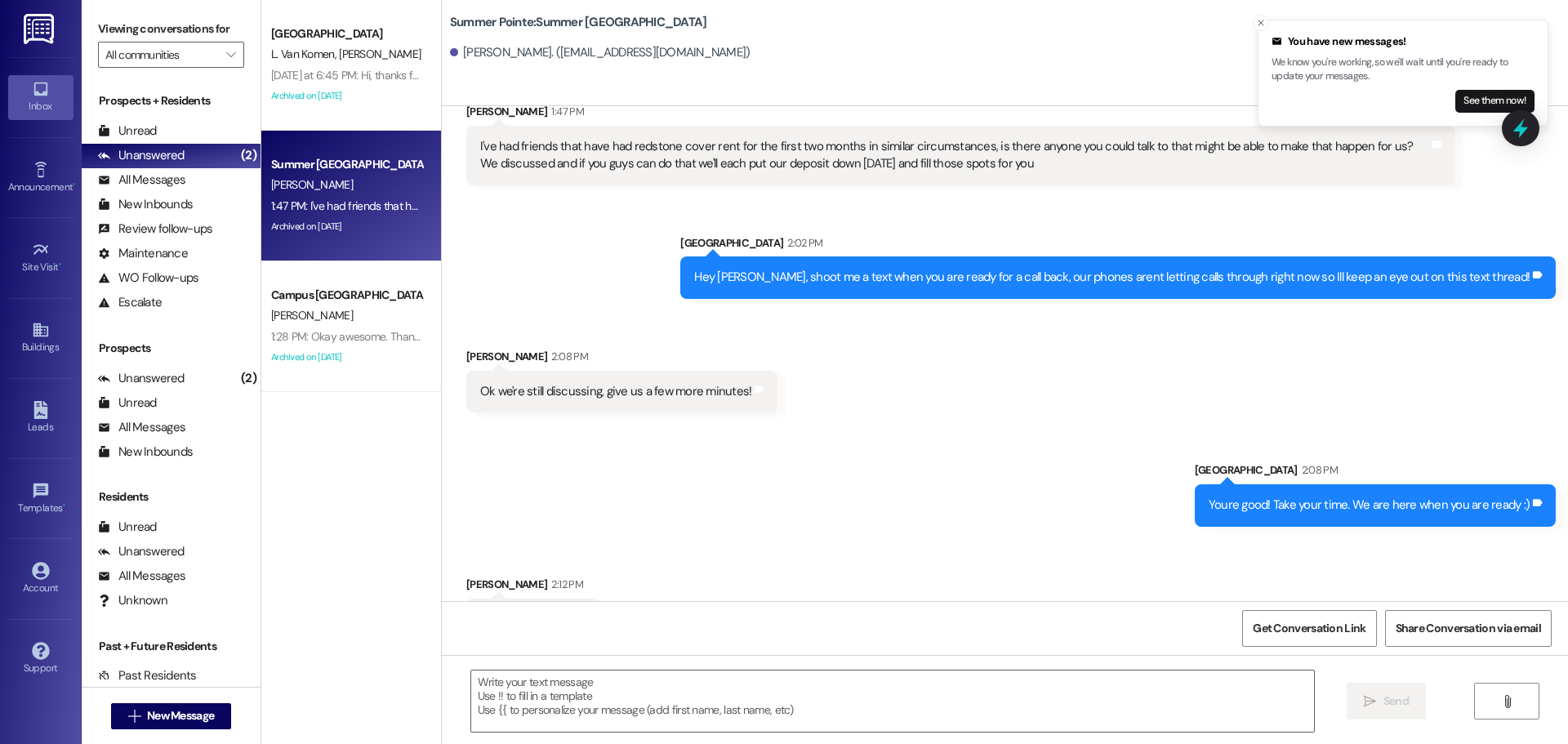
drag, startPoint x: 186, startPoint y: 698, endPoint x: 173, endPoint y: 734, distance: 38.3
click at [178, 724] on div " New Message" at bounding box center [171, 715] width 121 height 41
click at [179, 714] on span "New Message" at bounding box center [180, 715] width 67 height 17
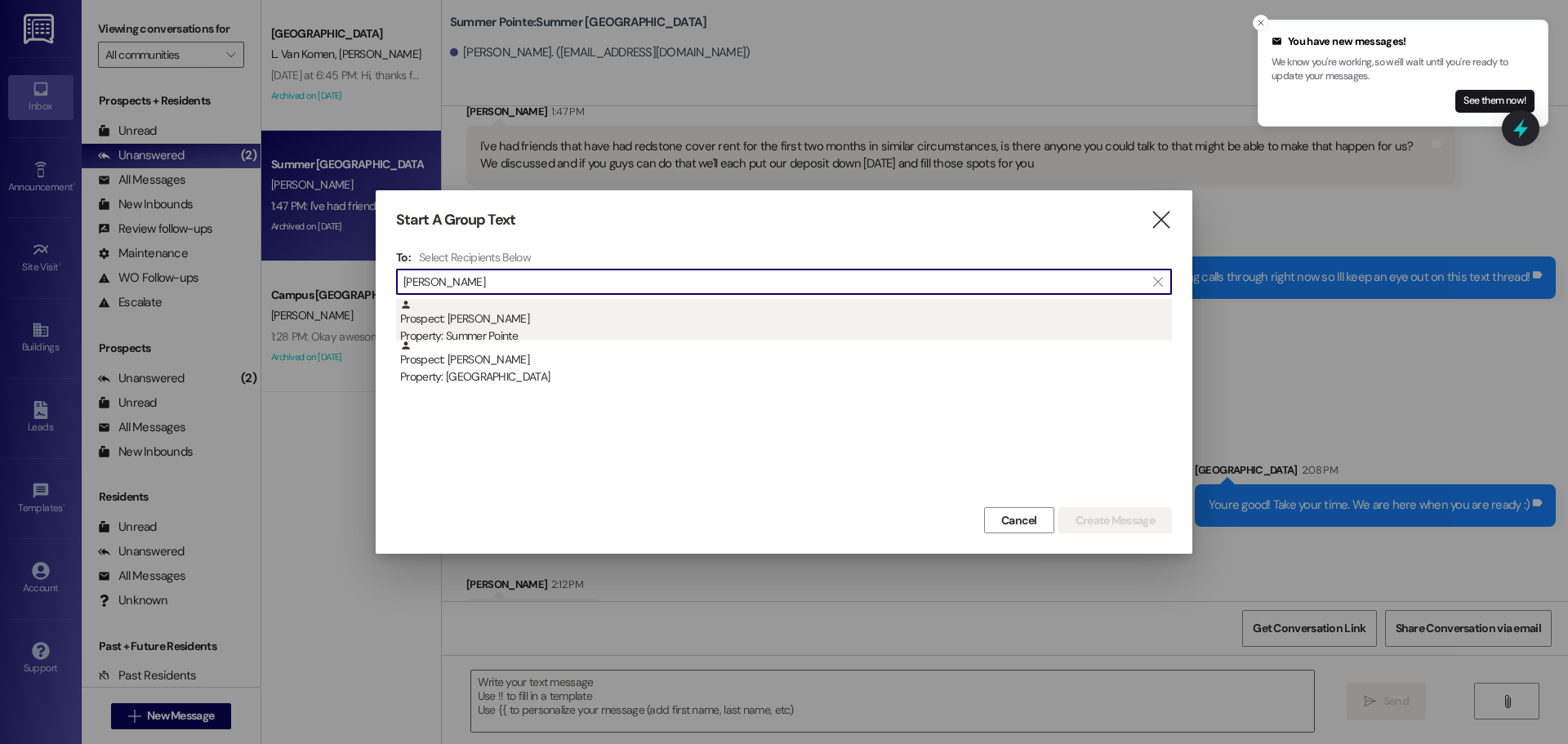
type input "scott buk"
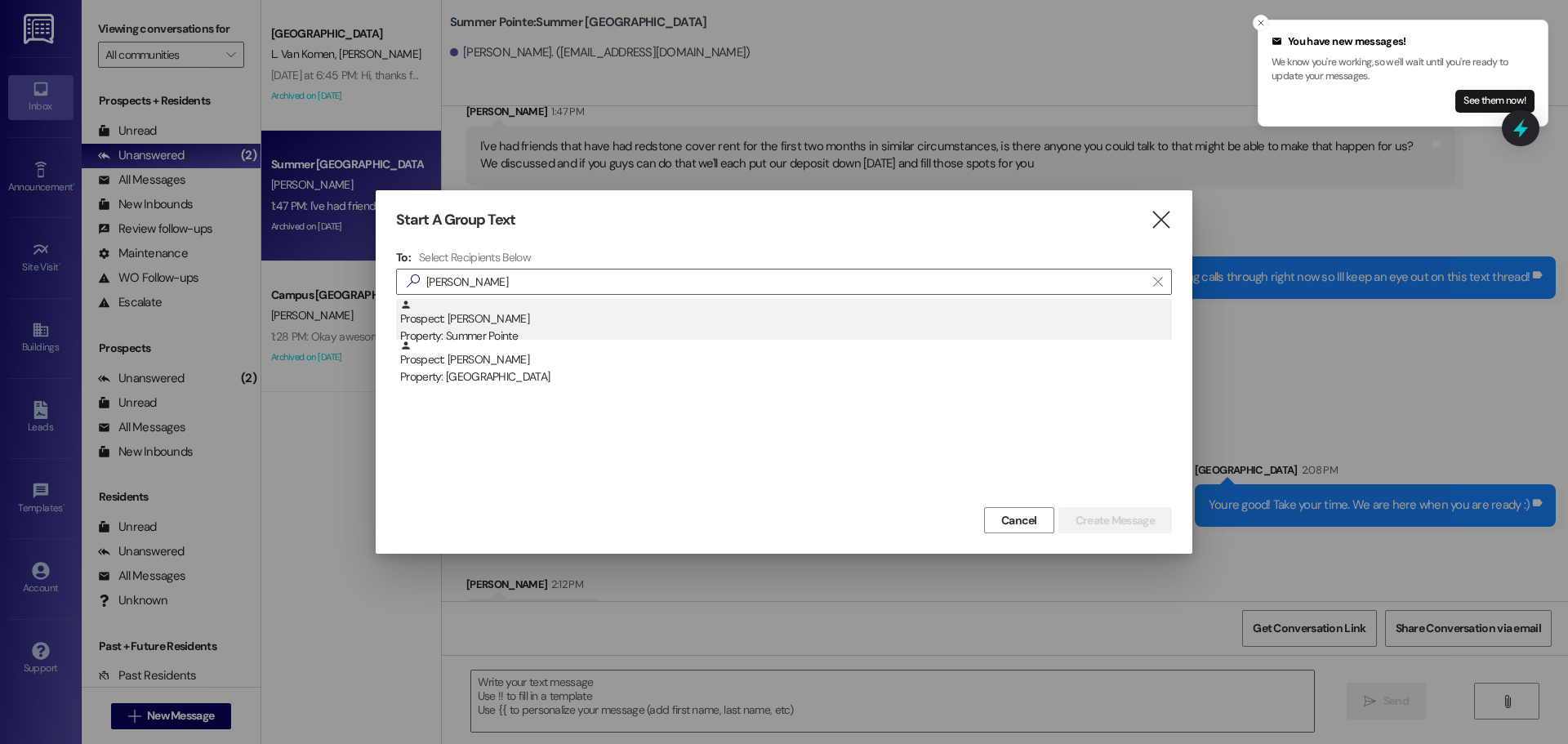
click at [497, 323] on div "Prospect: Scott Buker Property: Summer Pointe" at bounding box center [785, 321] width 772 height 47
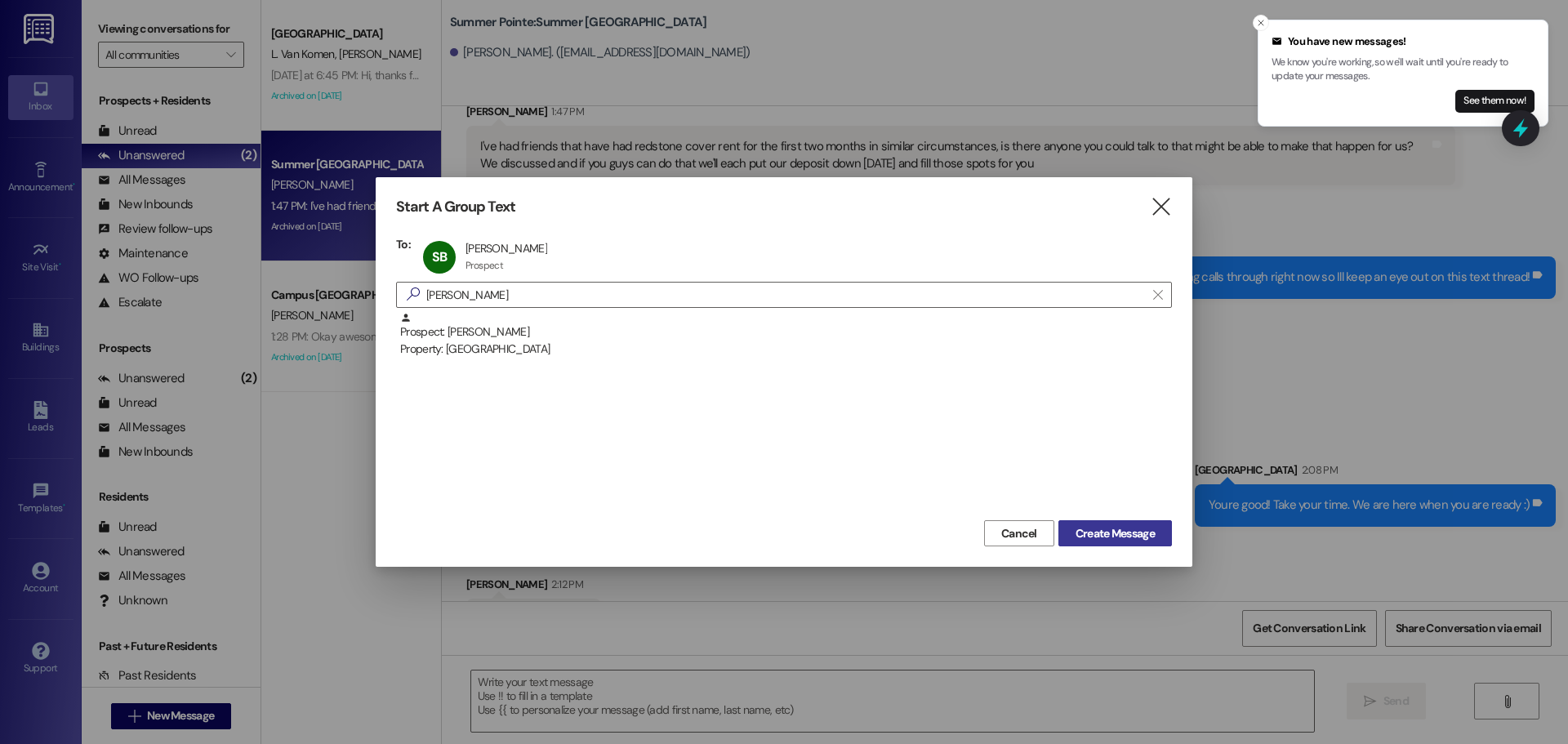
click at [1122, 534] on span "Create Message" at bounding box center [1115, 533] width 79 height 17
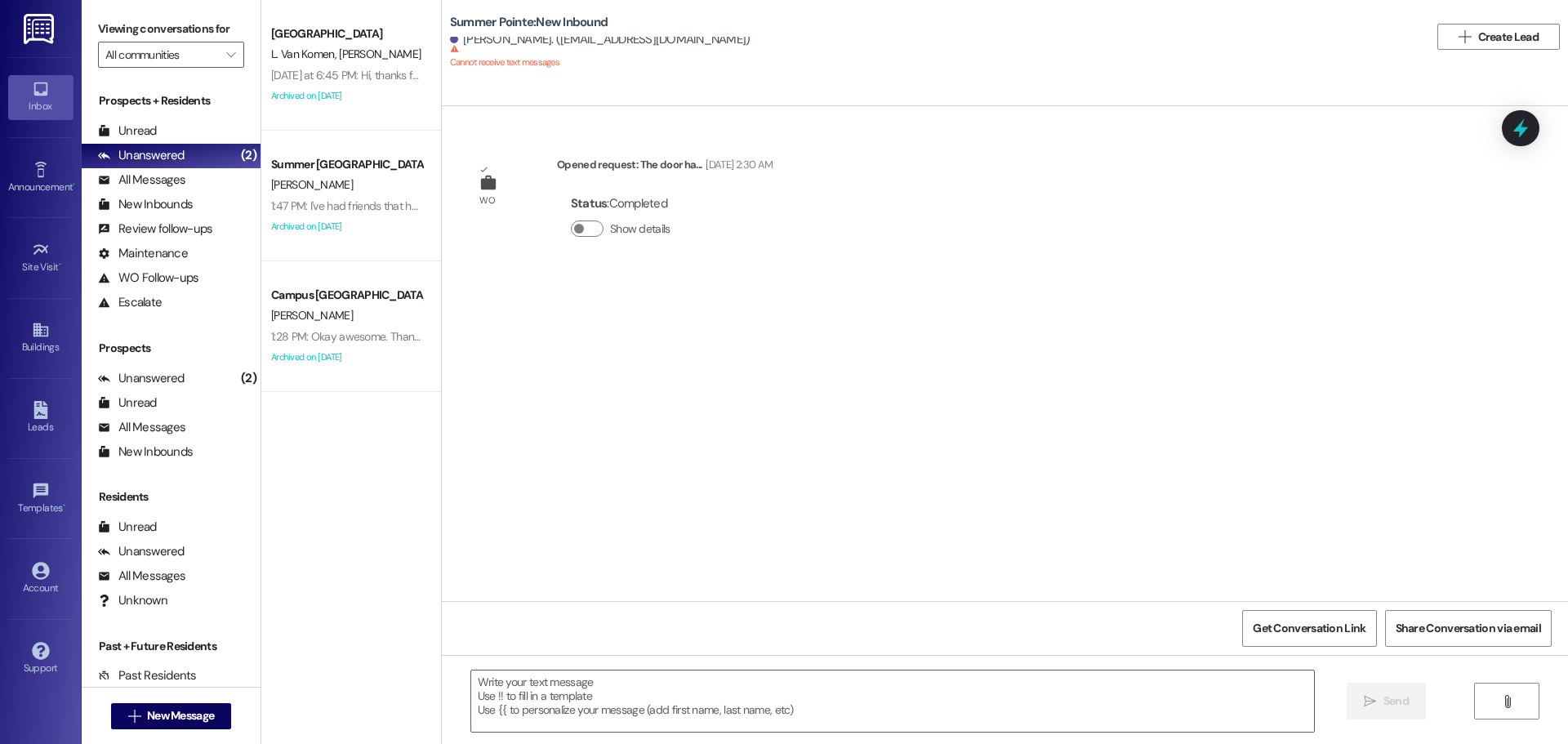
scroll to position [0, 0]
click at [847, 680] on textarea at bounding box center [892, 701] width 843 height 61
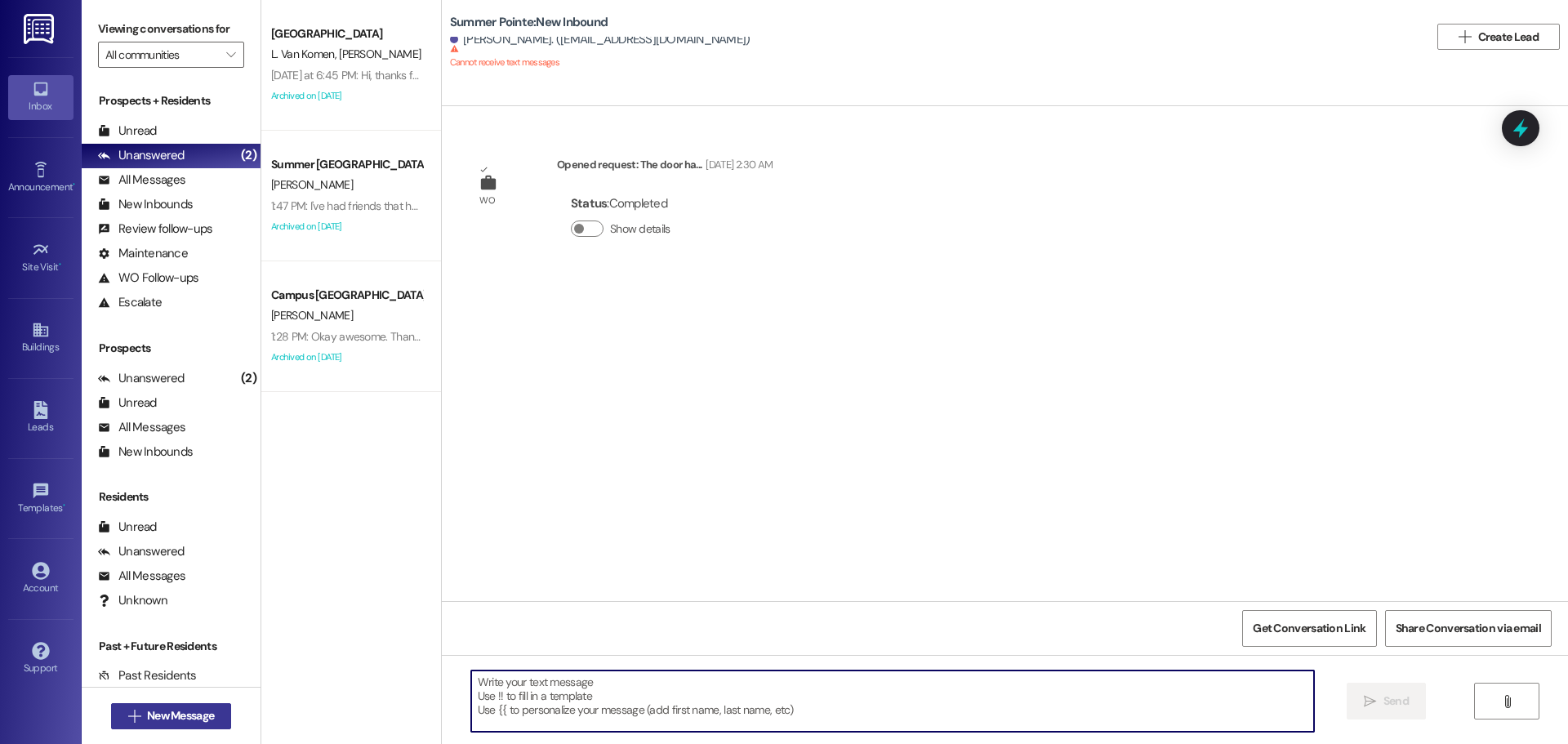
click at [207, 714] on span "New Message" at bounding box center [180, 715] width 67 height 17
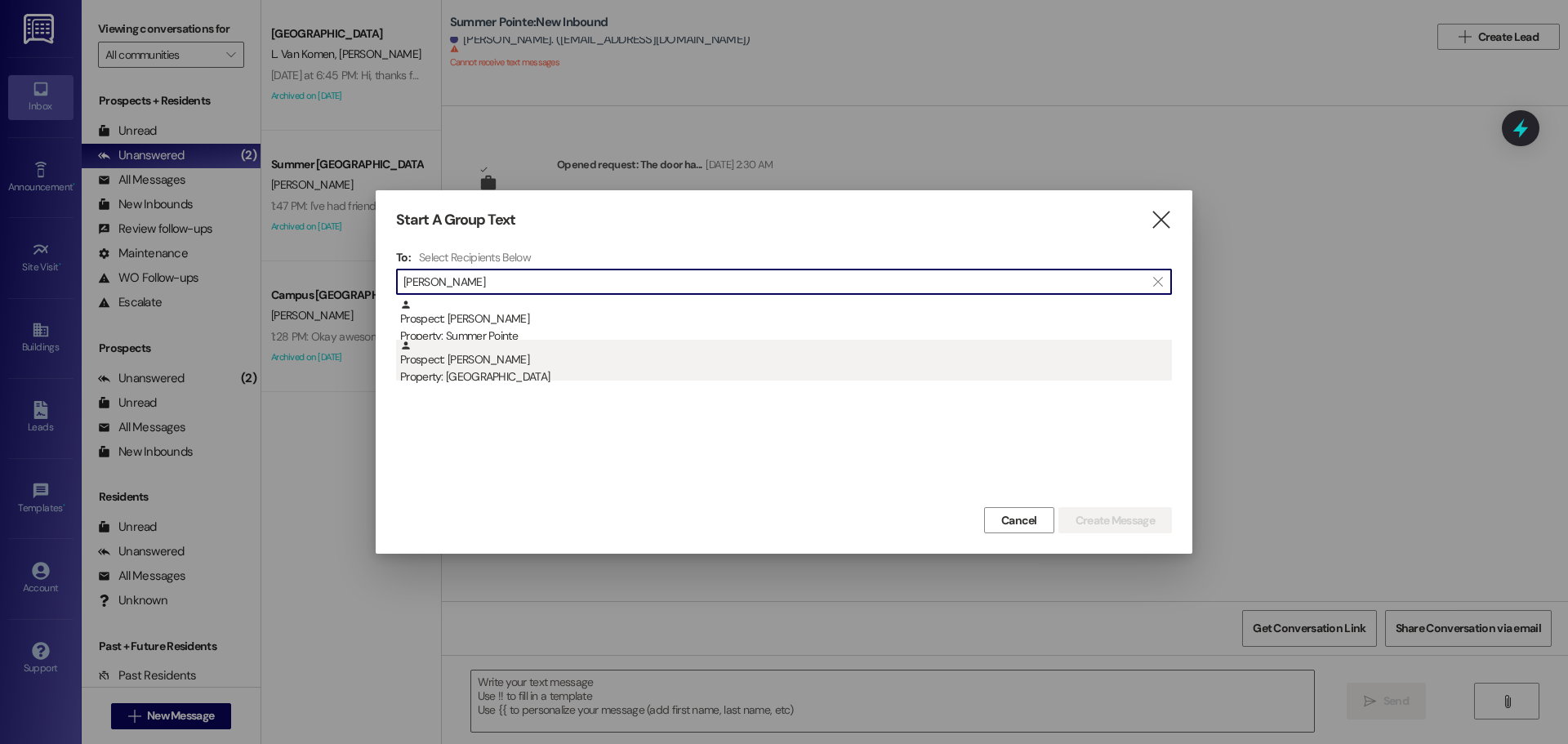
type input "scott bu"
click at [497, 351] on div "Prospect: Scott Buker Property: Center Pointe" at bounding box center [785, 362] width 772 height 47
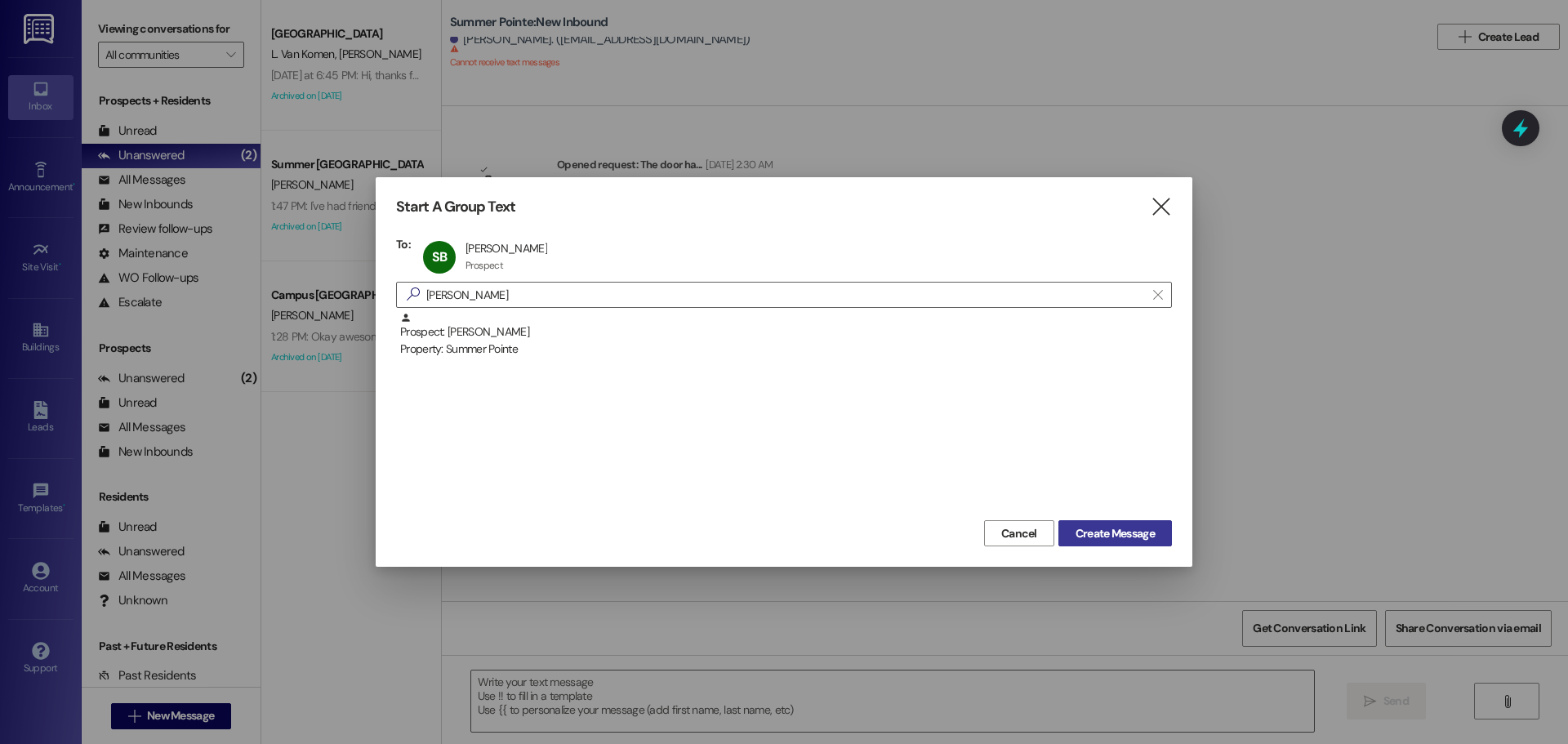
click at [1101, 533] on span "Create Message" at bounding box center [1115, 533] width 79 height 17
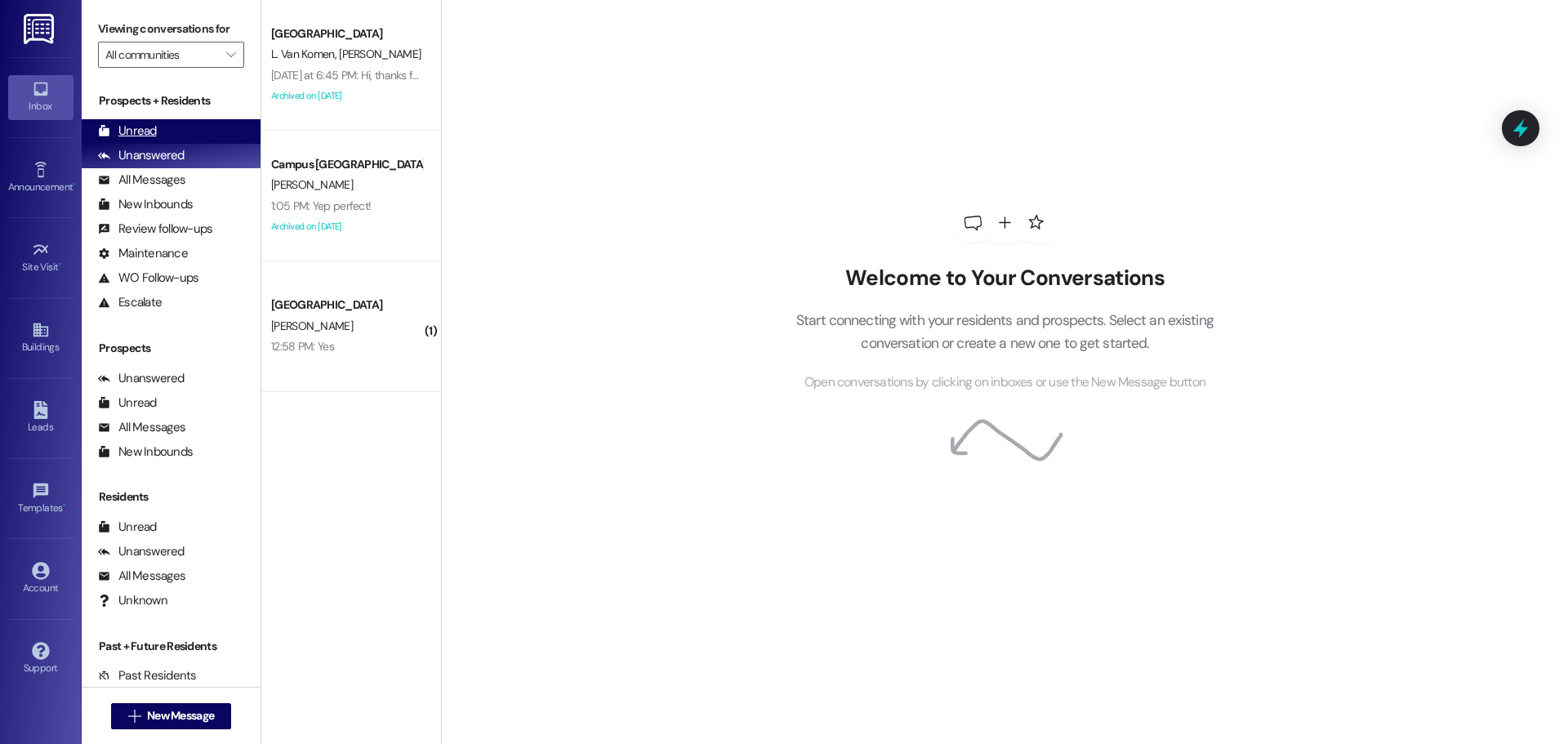
click at [167, 131] on div "Unread (0)" at bounding box center [171, 132] width 178 height 25
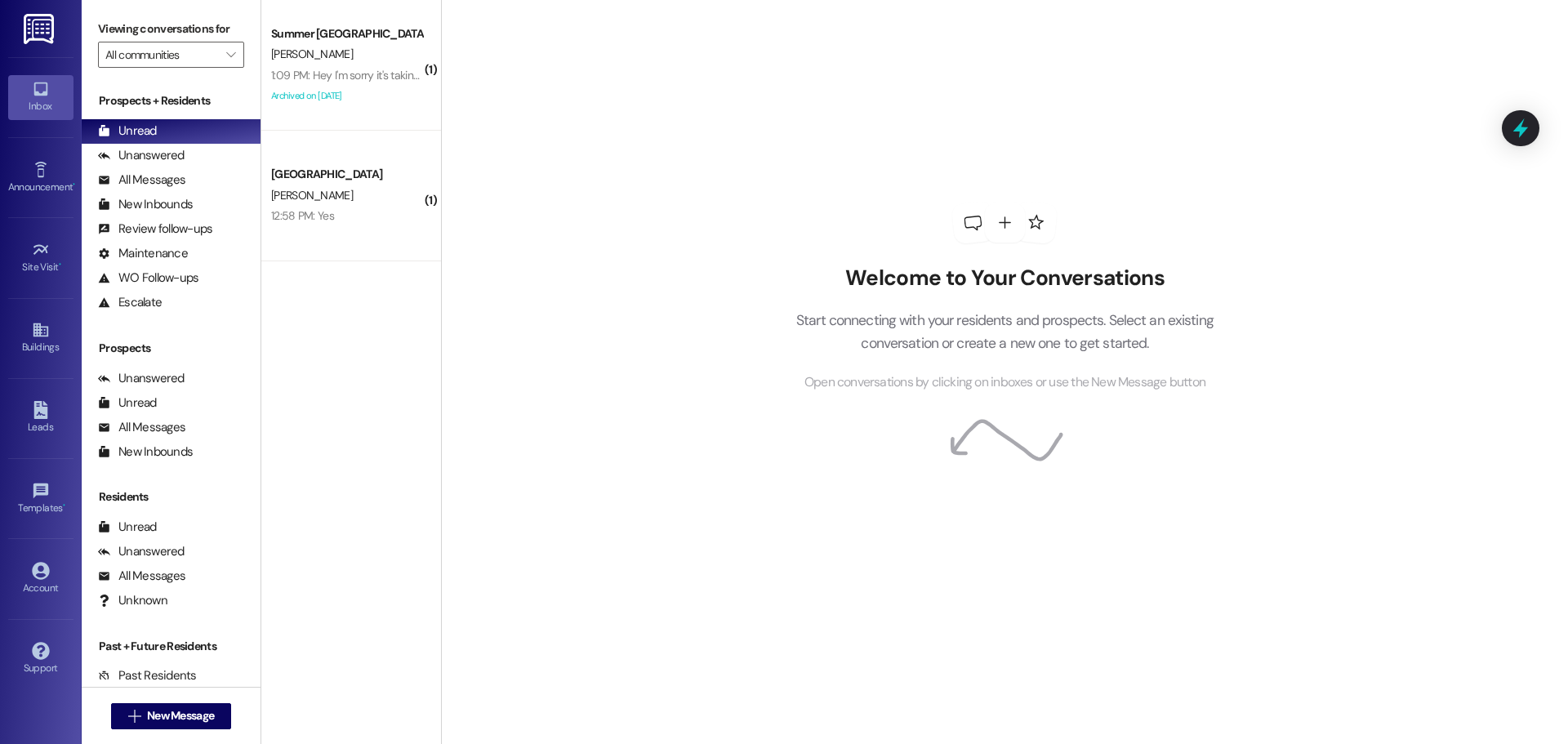
click at [344, 91] on div "Archived on [DATE]" at bounding box center [346, 95] width 155 height 20
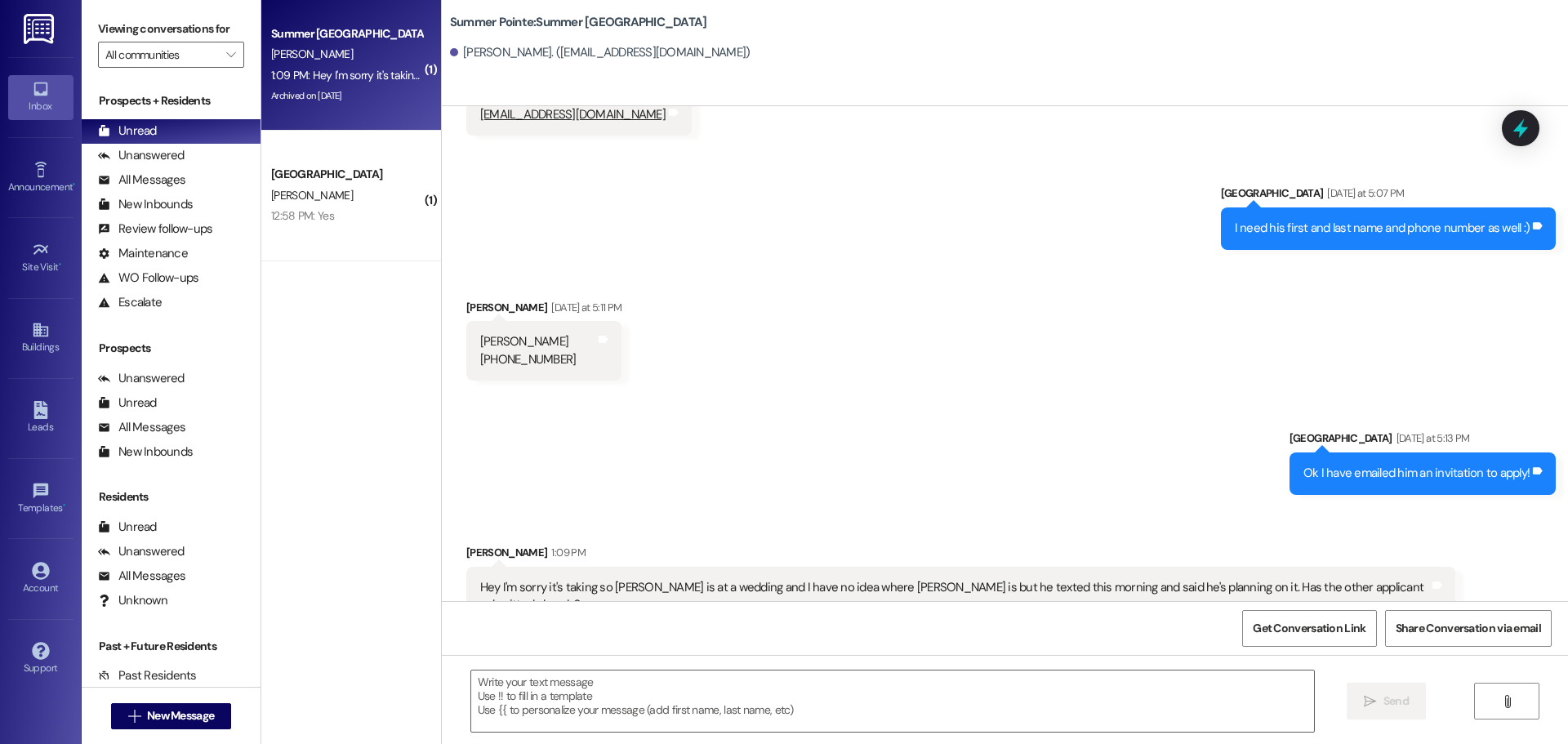
scroll to position [2074, 0]
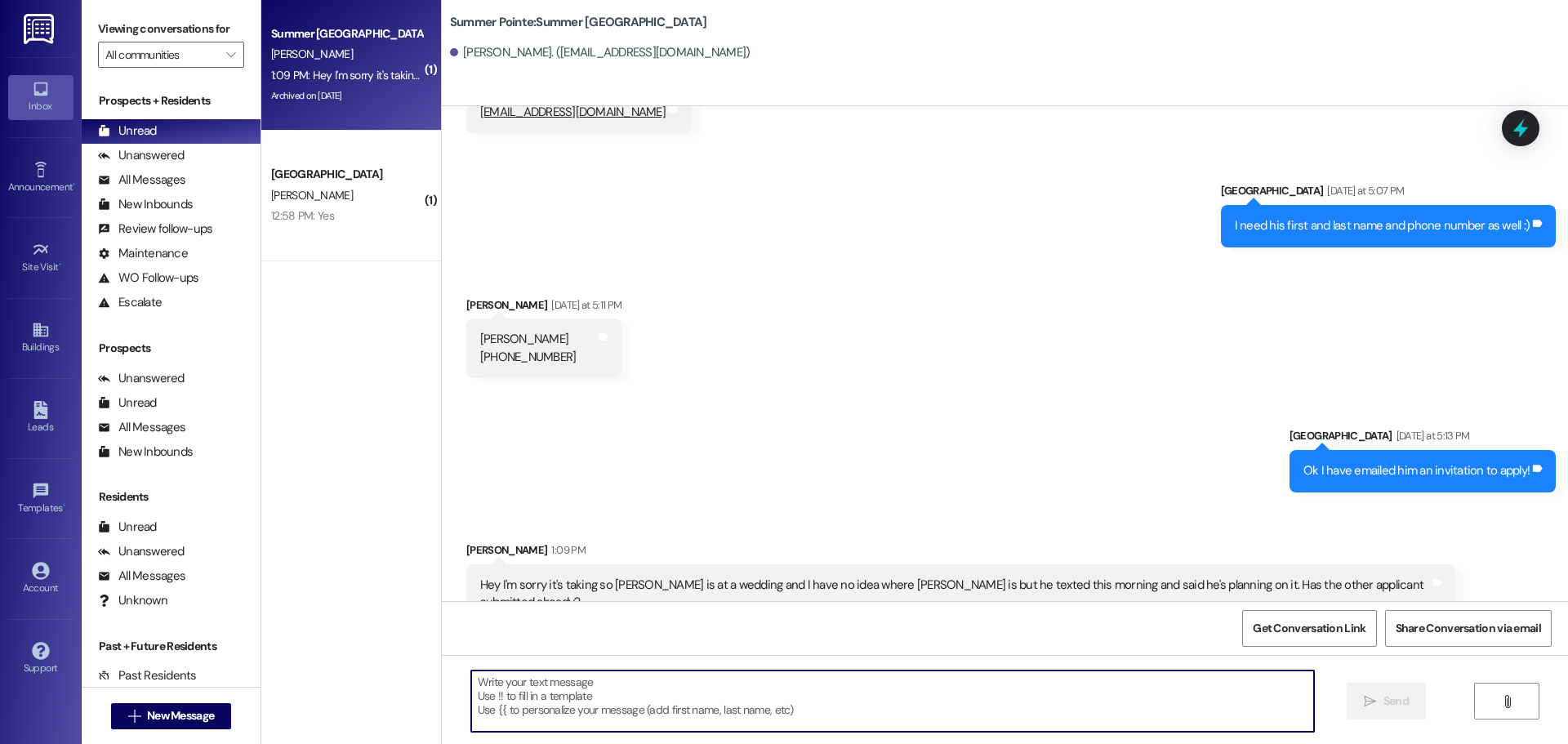
click at [955, 712] on textarea at bounding box center [892, 701] width 843 height 61
type textarea "I"
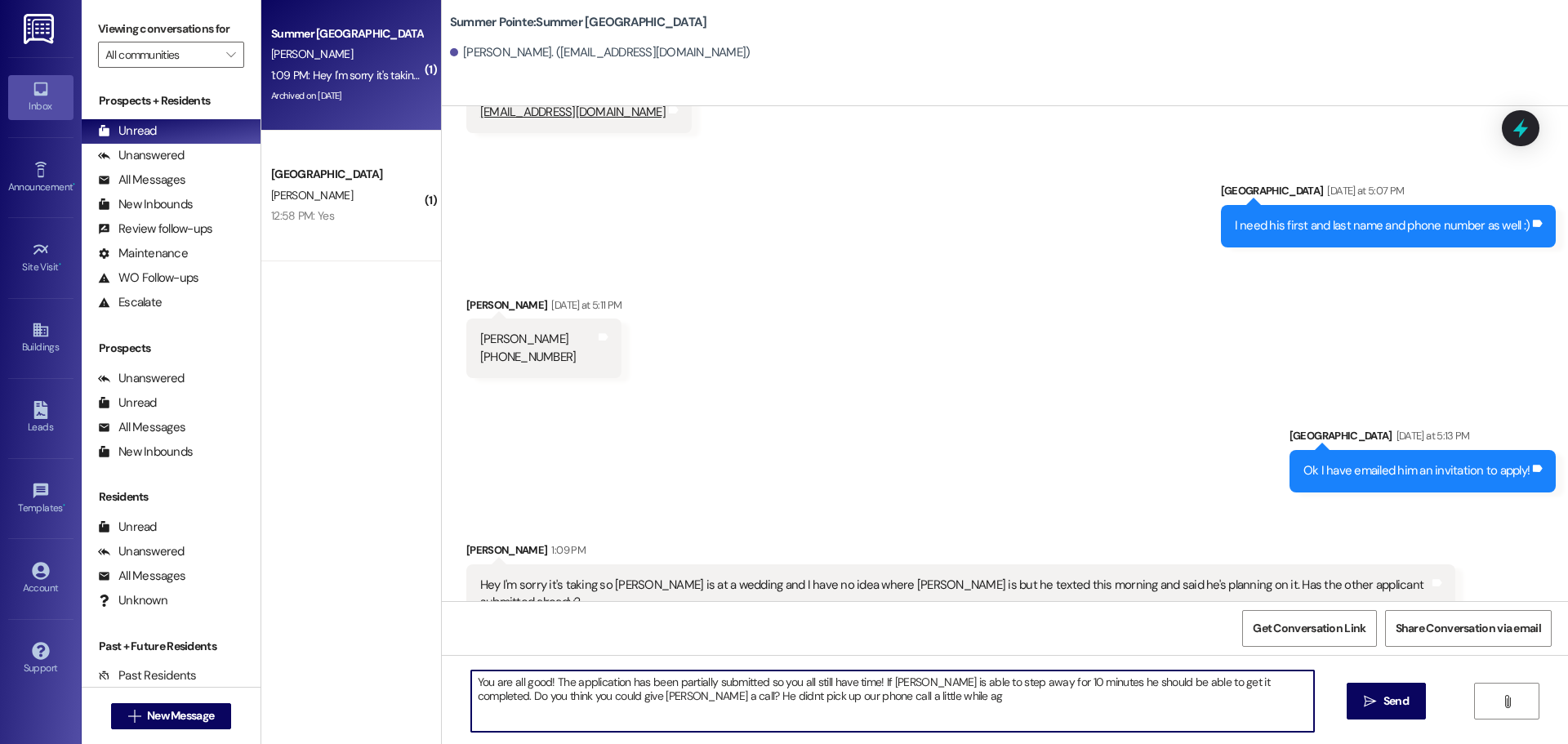
type textarea "You are all good! The application has been partially submitted so you all still…"
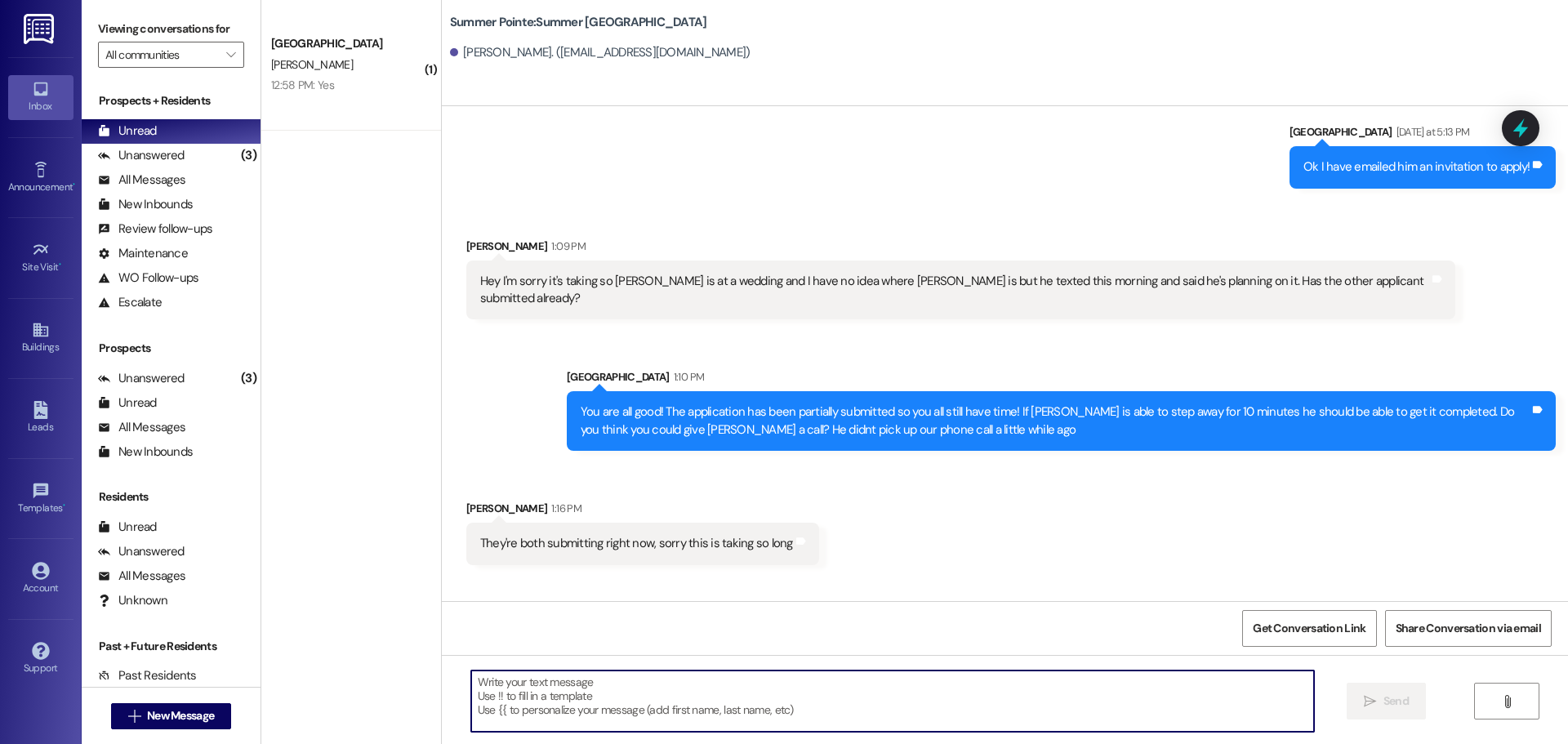
scroll to position [2433, 0]
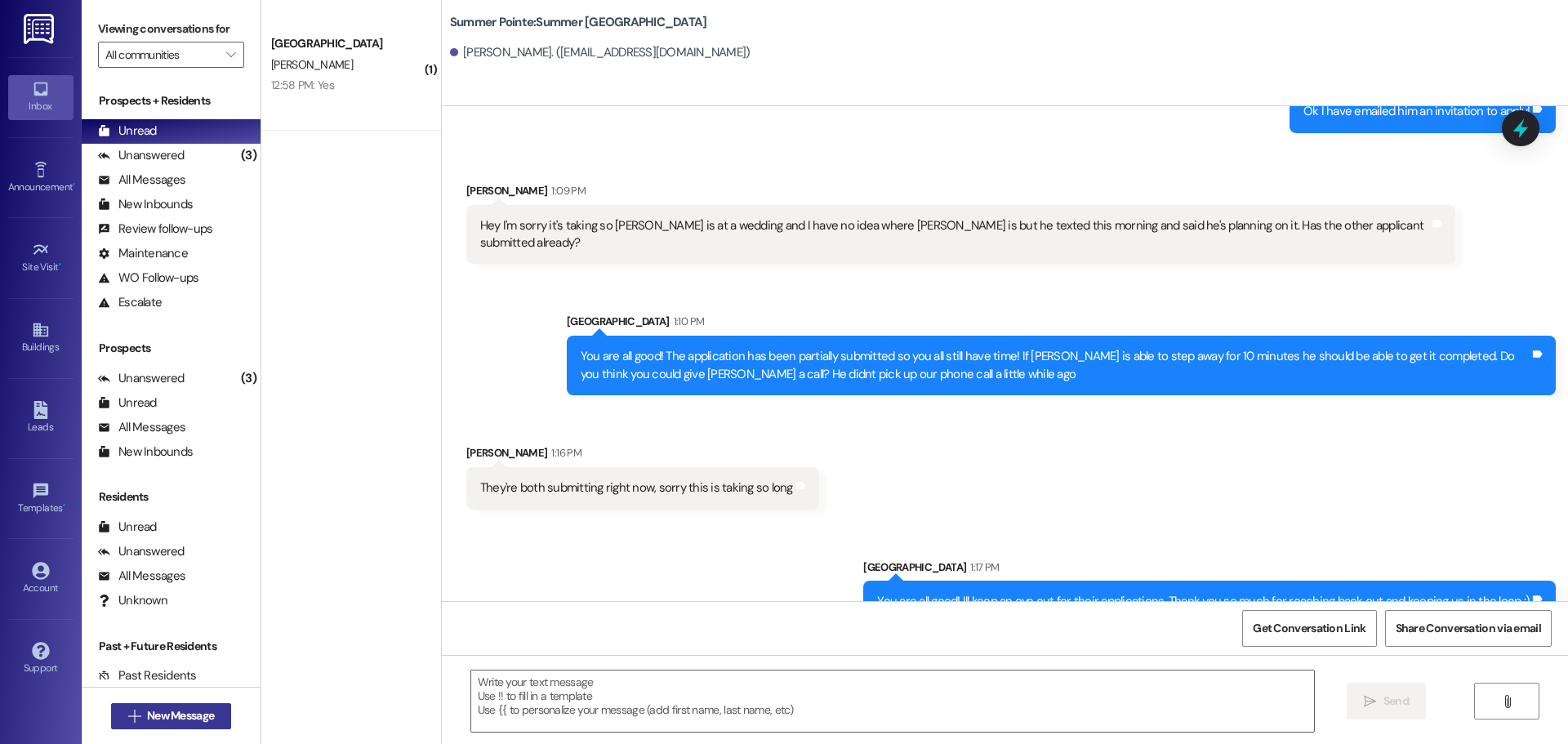
click at [151, 712] on span "New Message" at bounding box center [180, 715] width 67 height 17
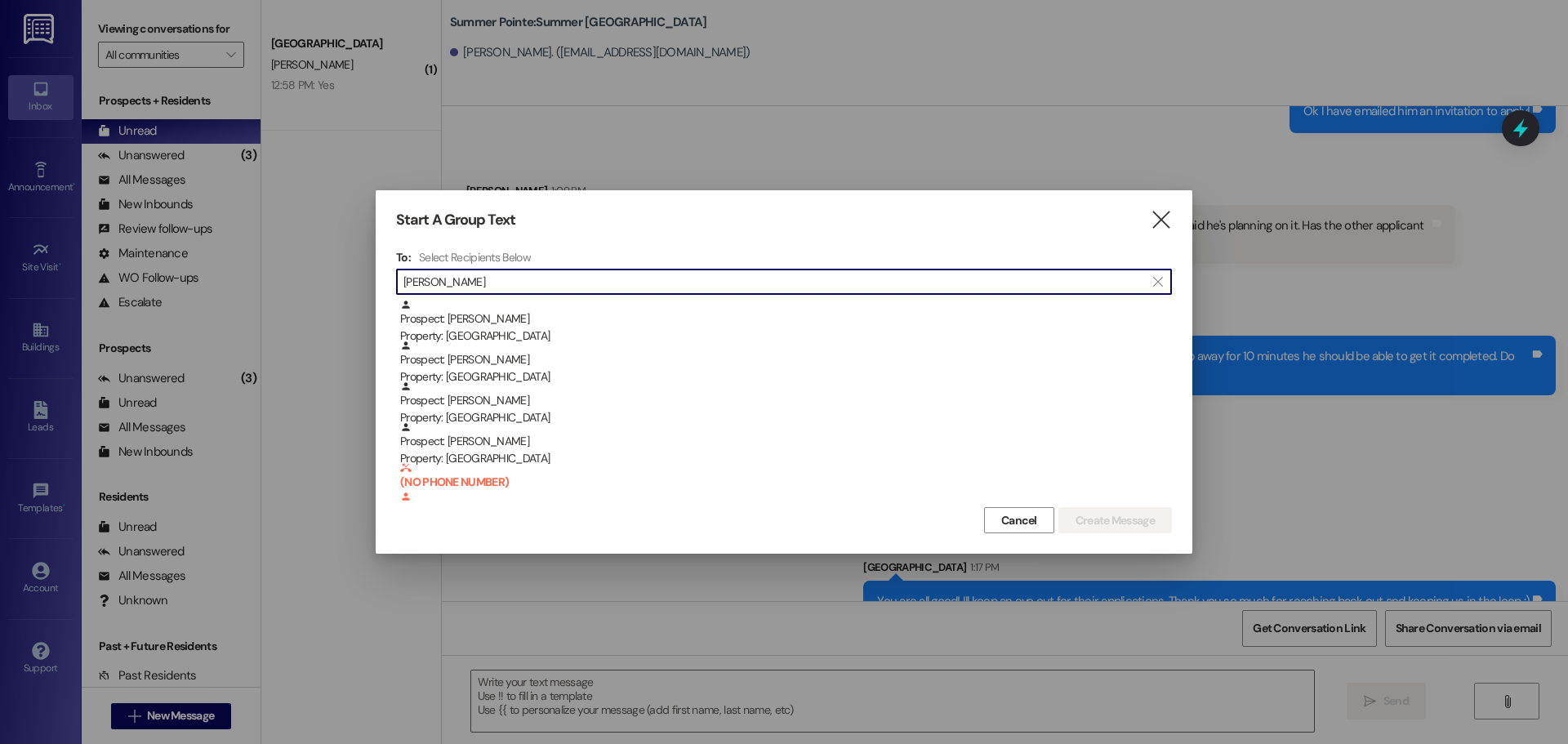
type input "[PERSON_NAME]"
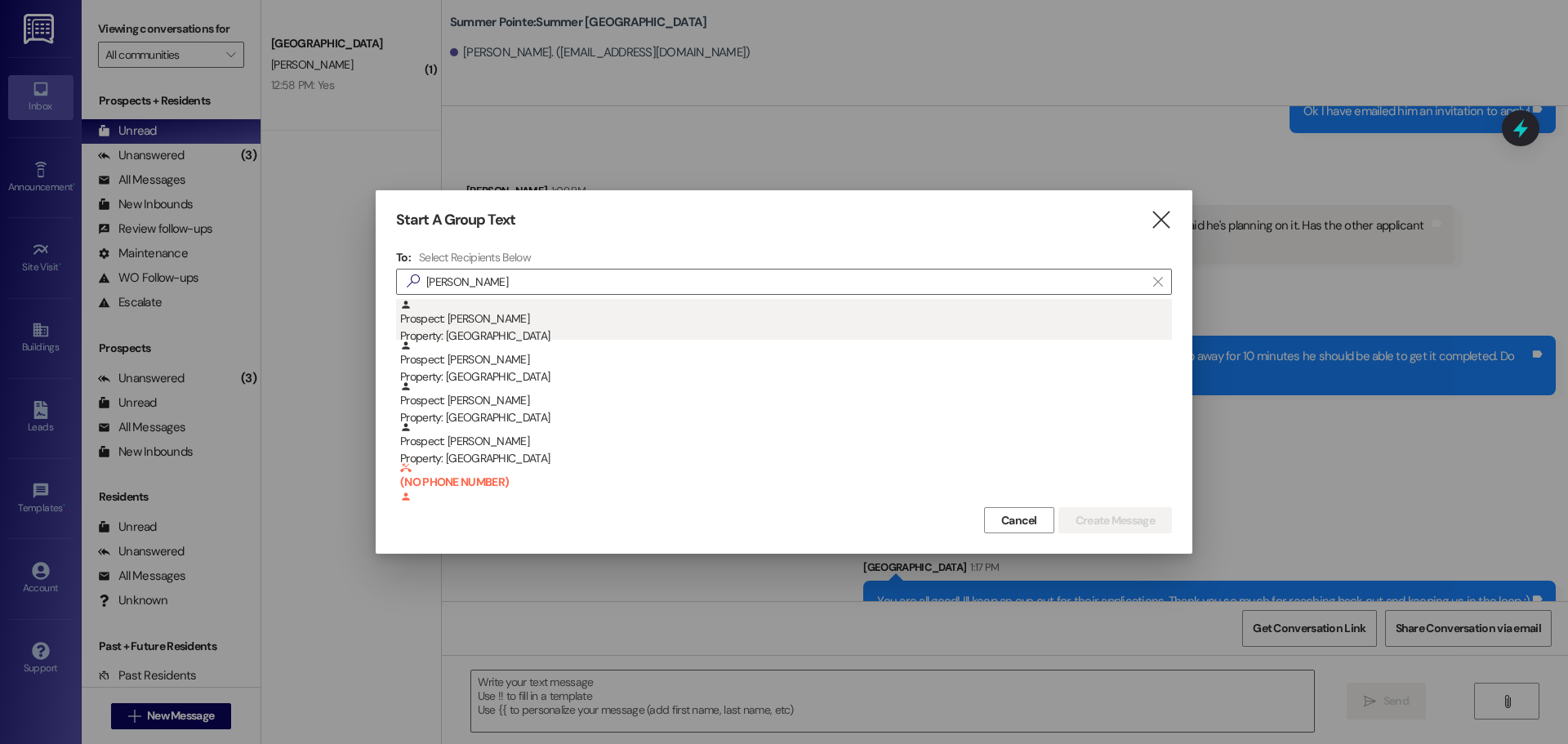
drag, startPoint x: 161, startPoint y: 706, endPoint x: 493, endPoint y: 321, distance: 508.4
click at [493, 321] on div "Prospect: [PERSON_NAME] Property: [GEOGRAPHIC_DATA]" at bounding box center [785, 321] width 772 height 47
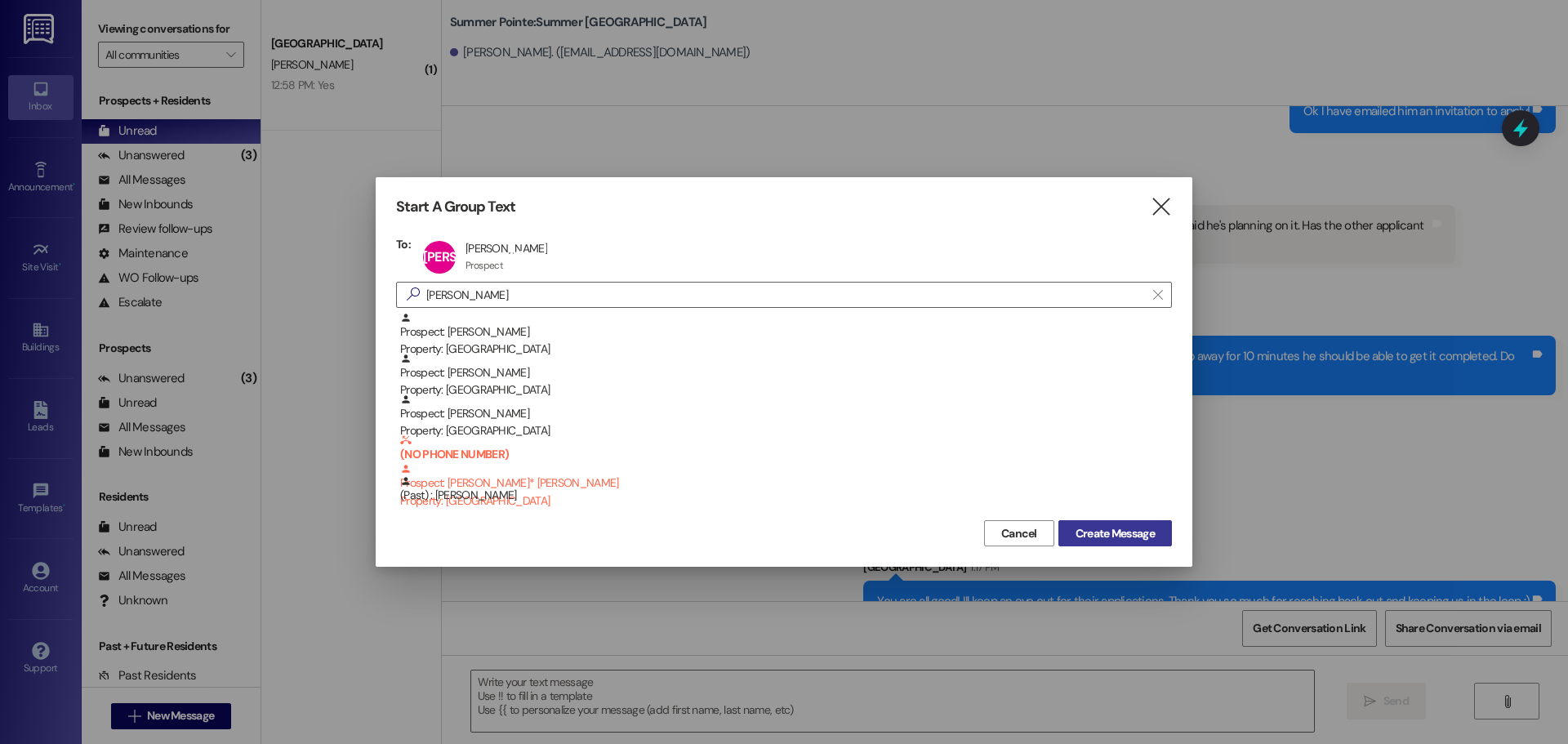
click at [1120, 524] on button "Create Message" at bounding box center [1115, 532] width 114 height 26
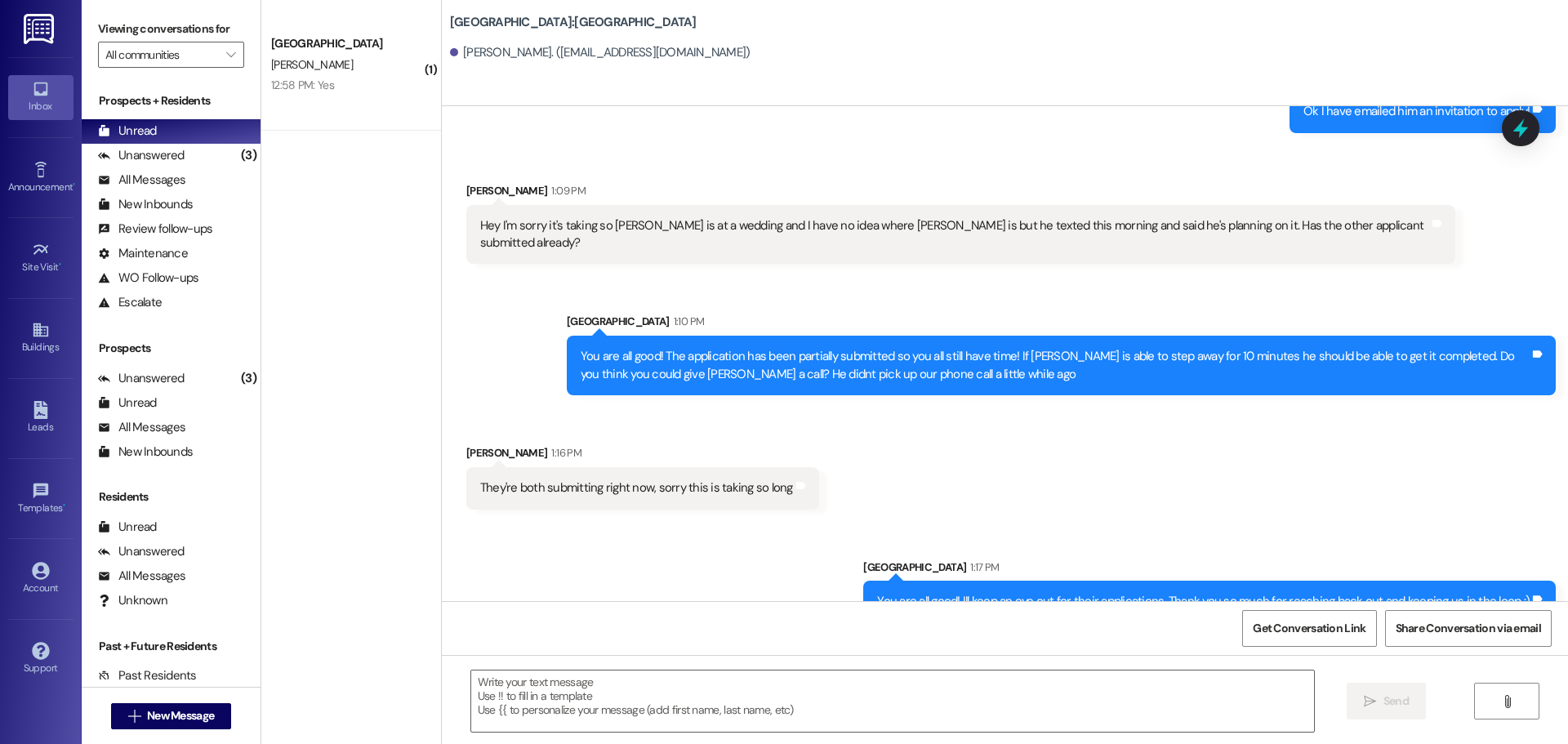
scroll to position [1, 0]
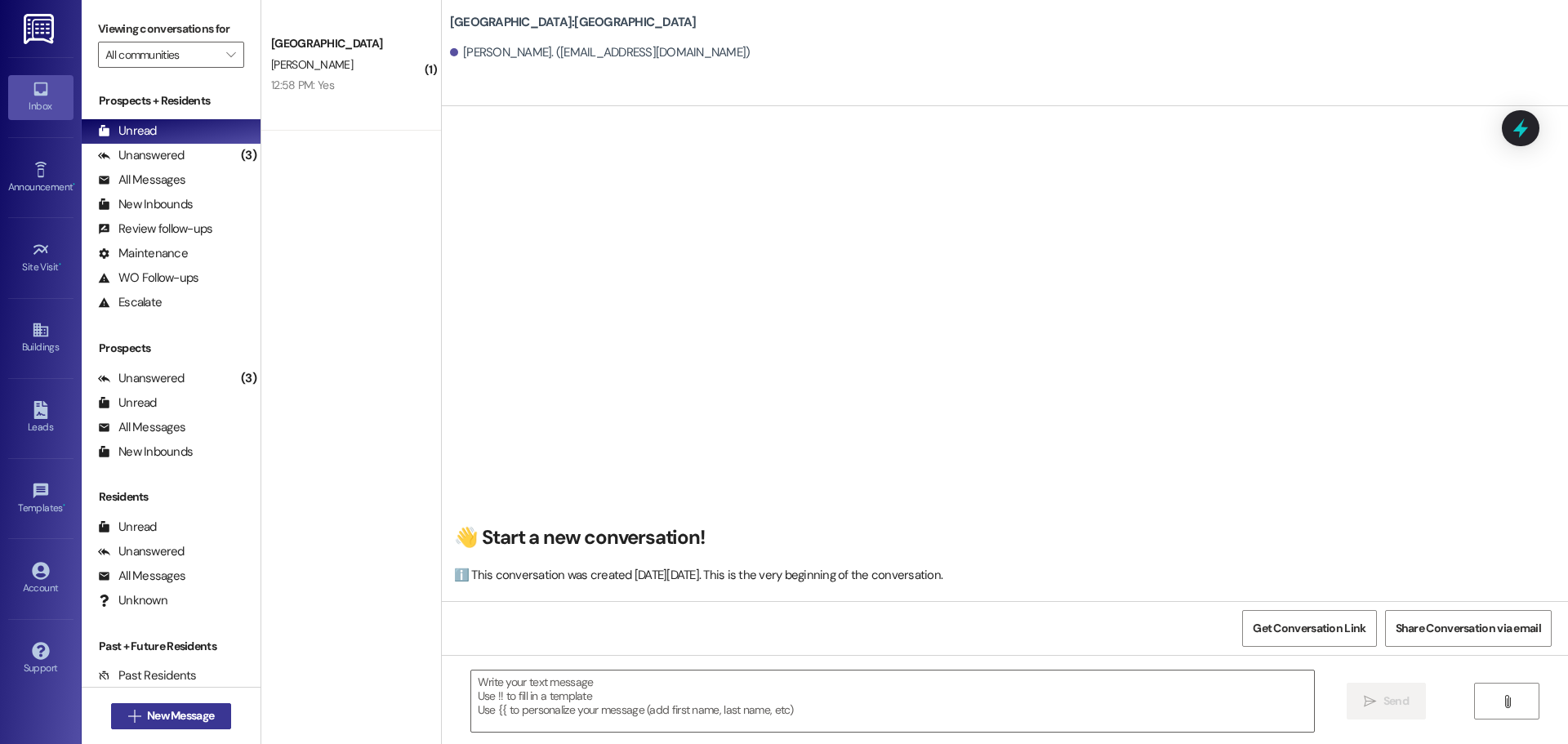
click at [166, 716] on span "New Message" at bounding box center [180, 715] width 67 height 17
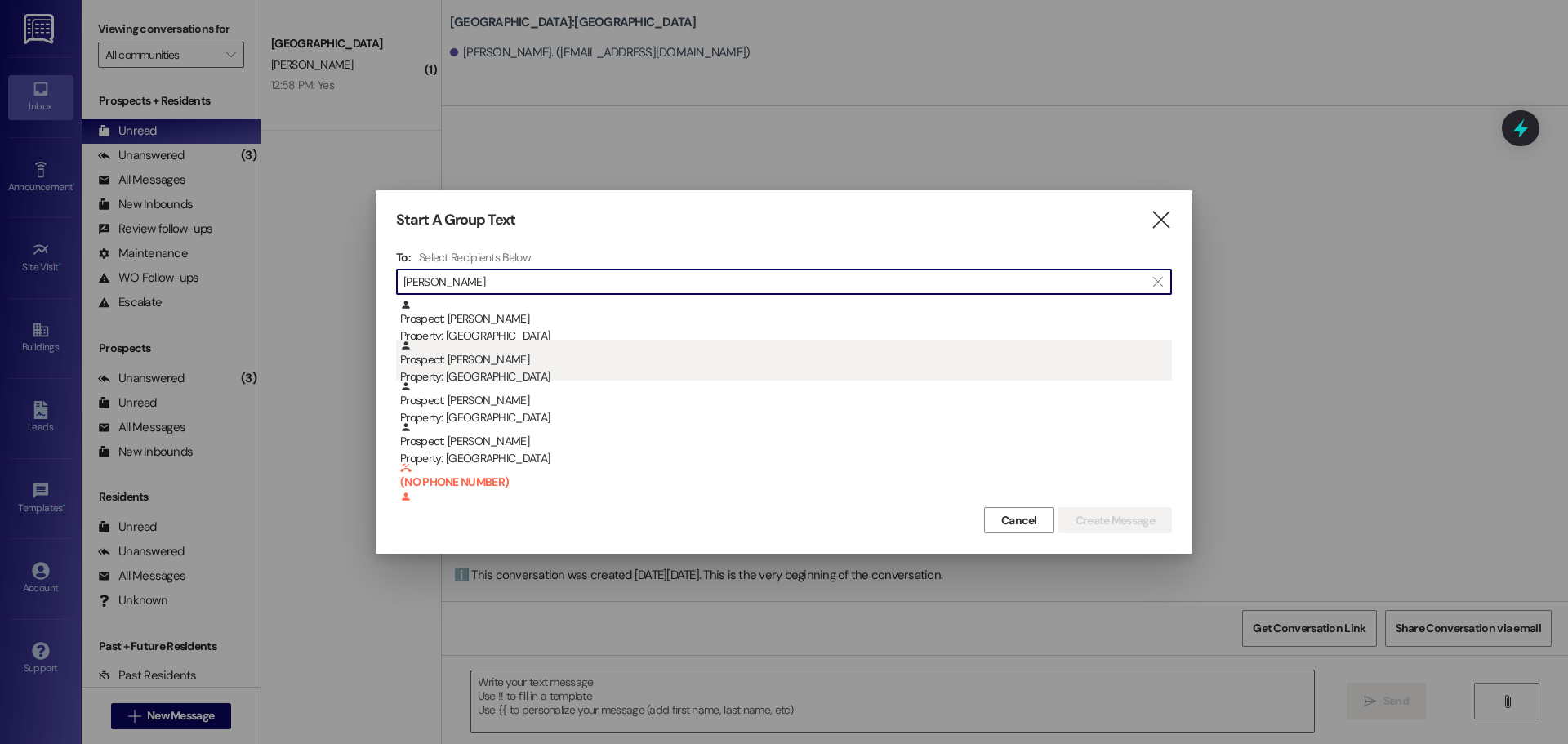
type input "[PERSON_NAME]"
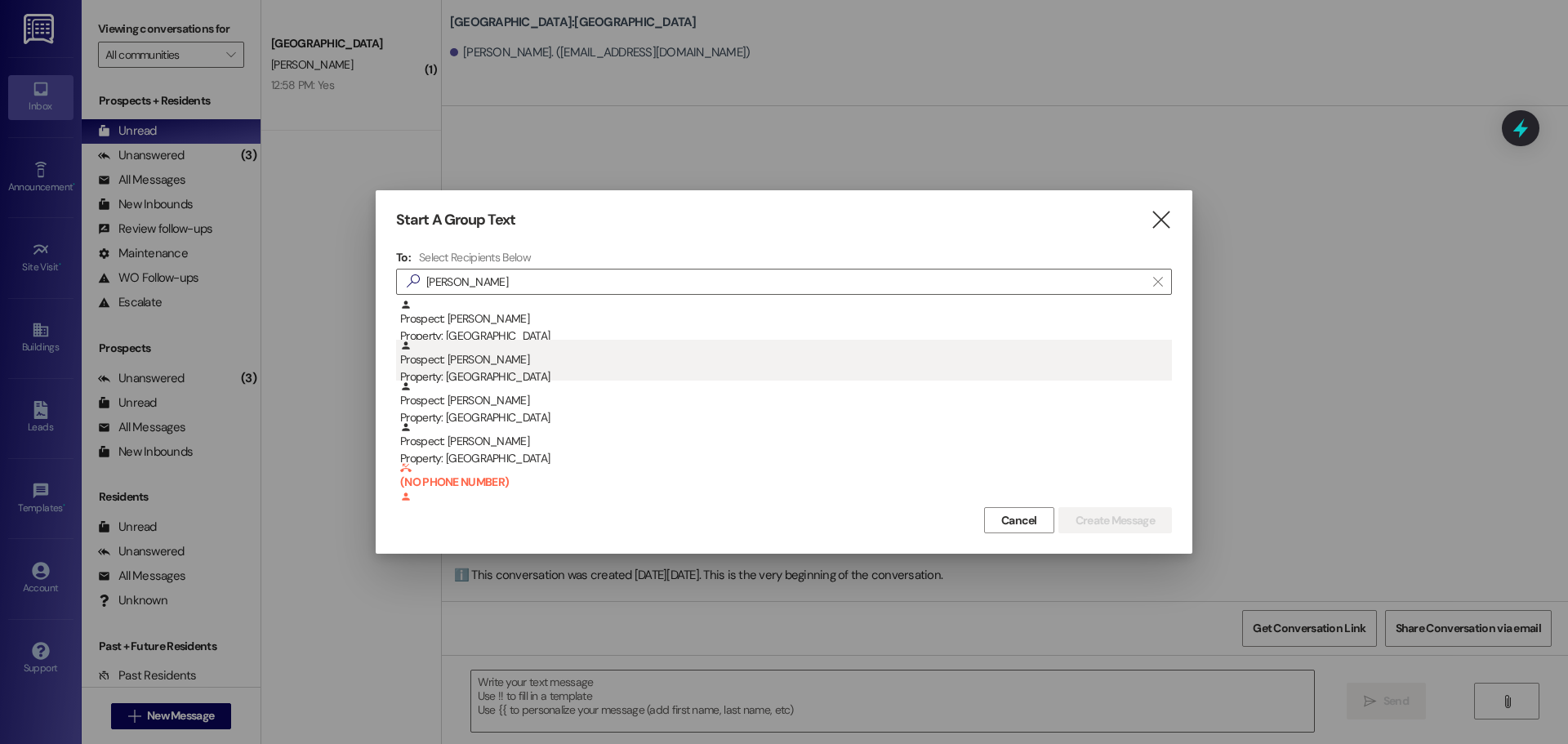
click at [503, 369] on div "Property: [GEOGRAPHIC_DATA]" at bounding box center [785, 377] width 772 height 17
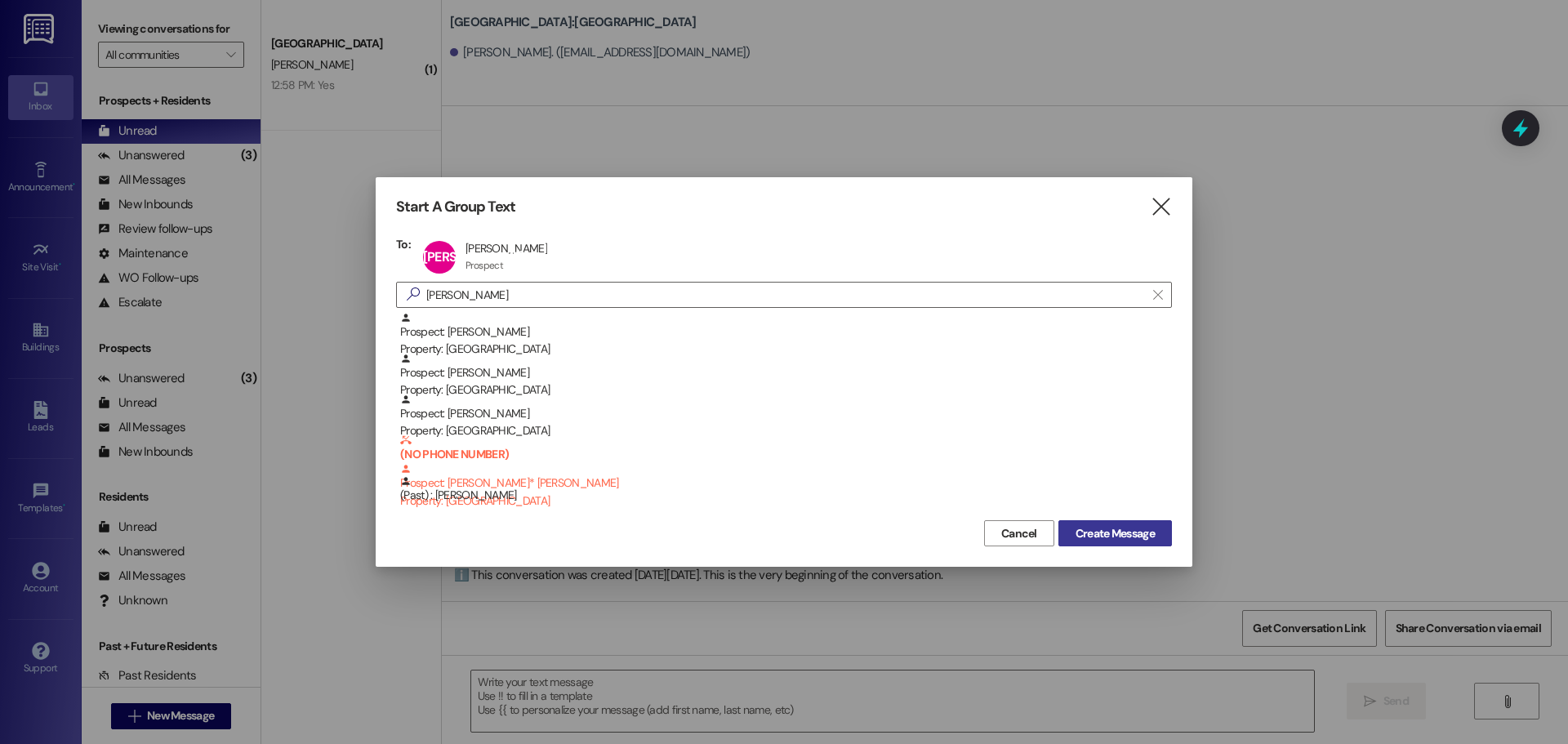
click at [1097, 534] on span "Create Message" at bounding box center [1115, 533] width 79 height 17
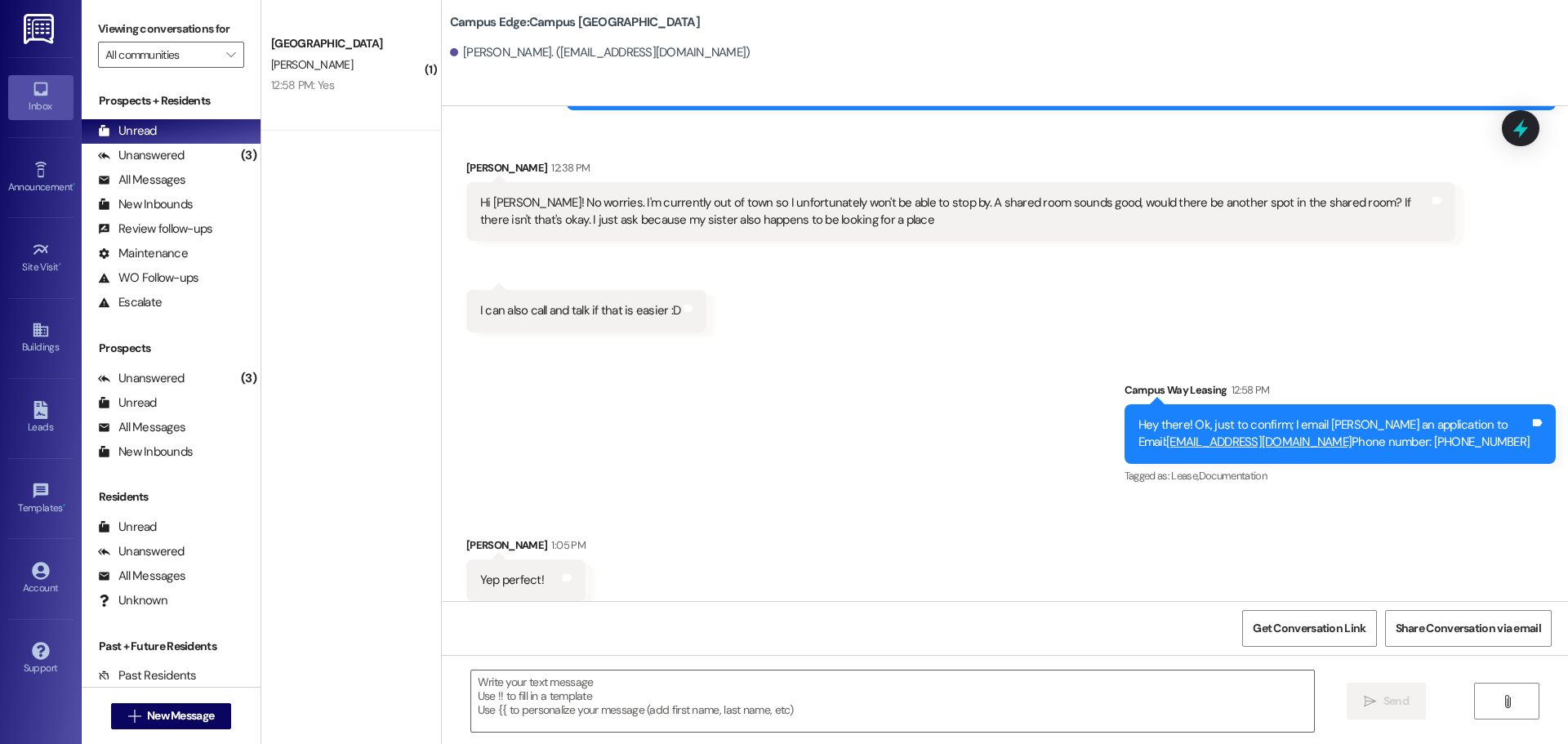
scroll to position [1299, 0]
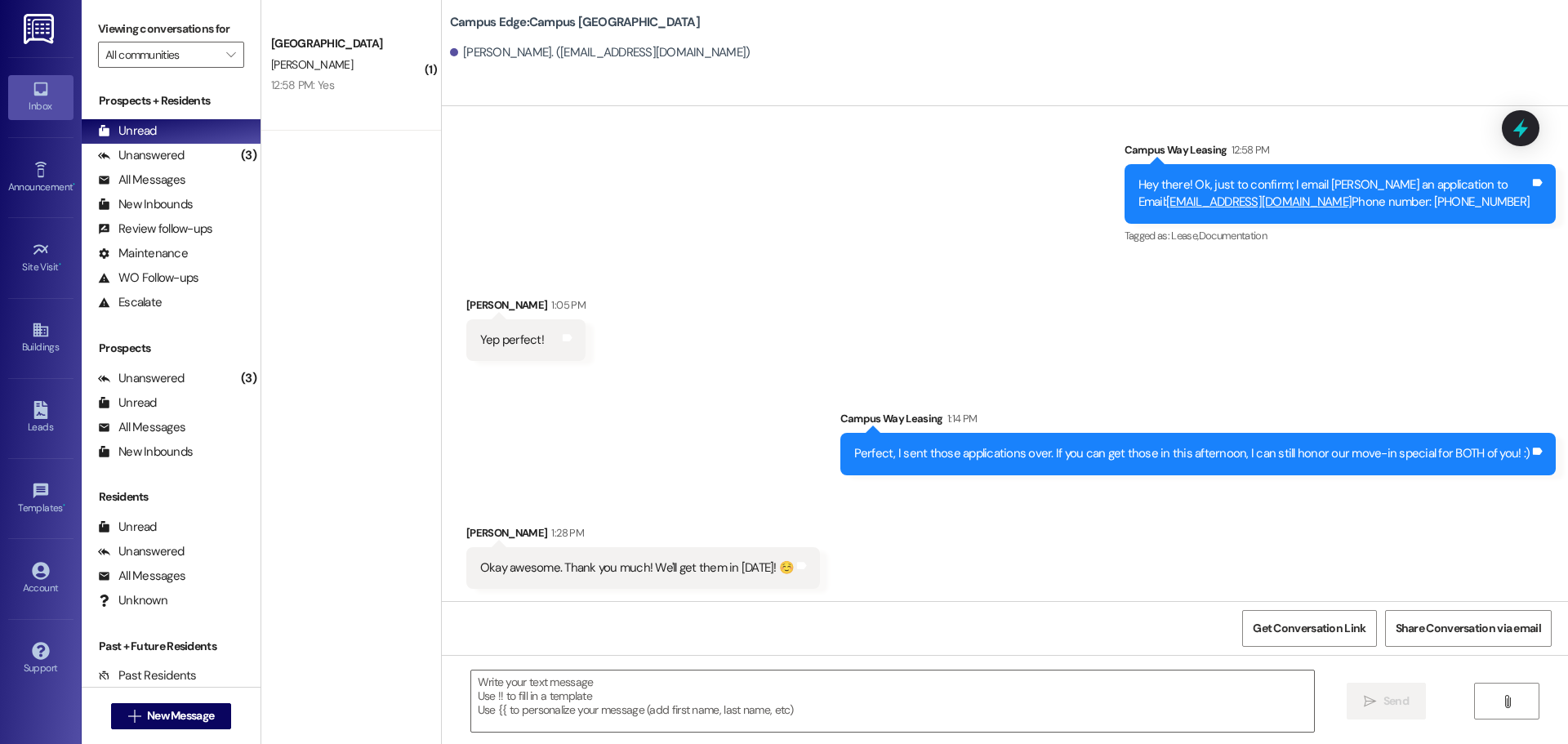
click at [711, 738] on div " Send " at bounding box center [1005, 715] width 1126 height 122
click at [723, 715] on textarea at bounding box center [892, 701] width 843 height 61
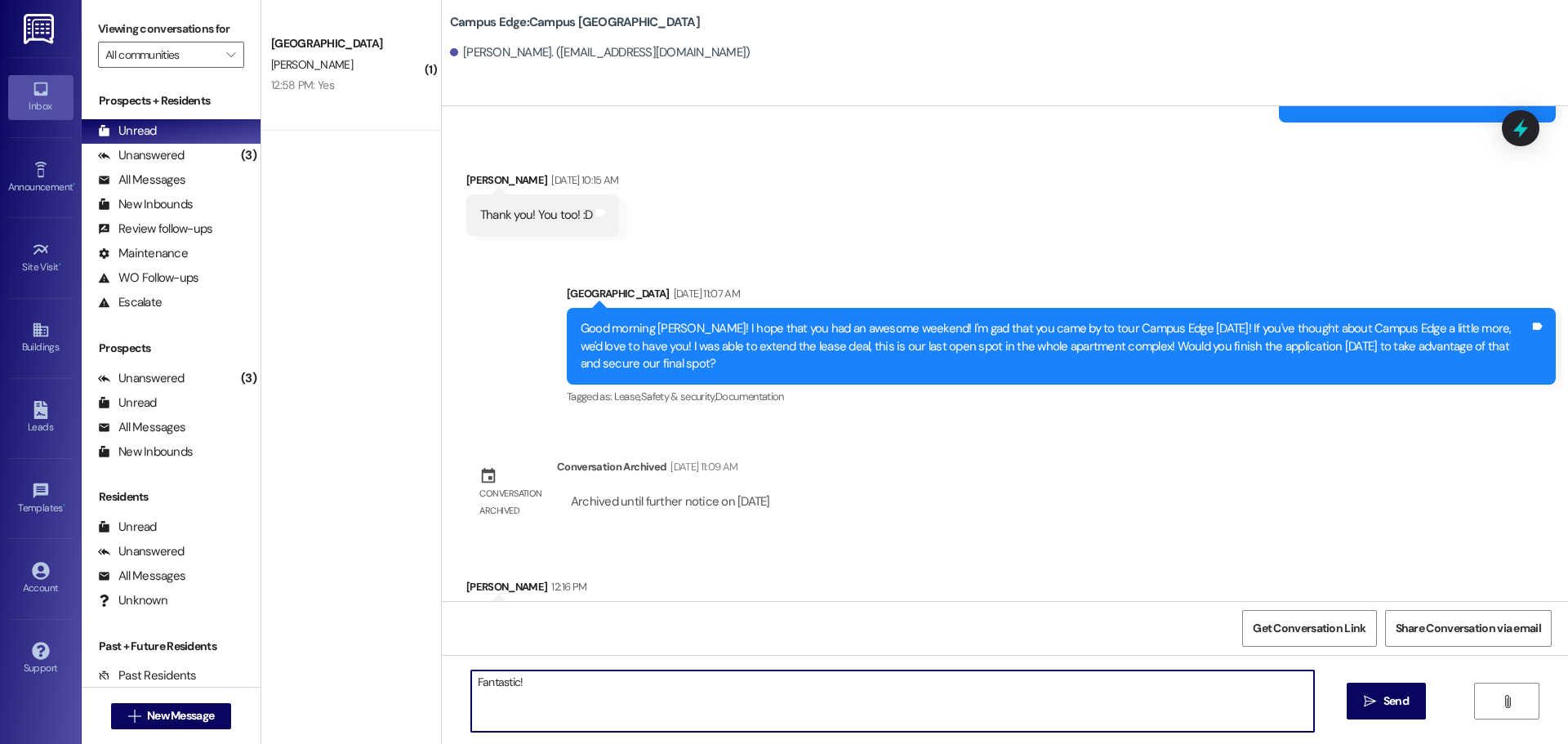
scroll to position [0, 0]
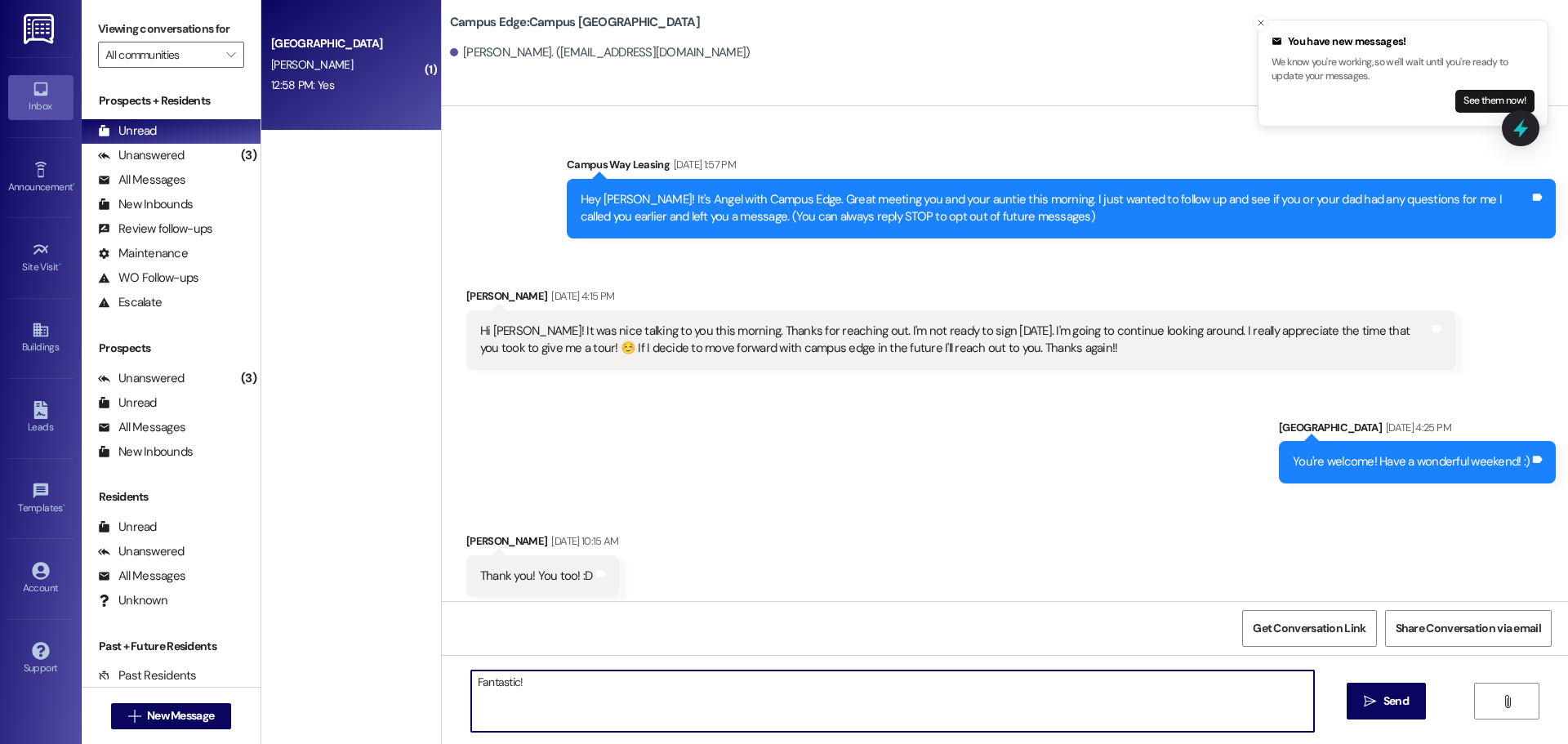
type textarea "Fantastic!"
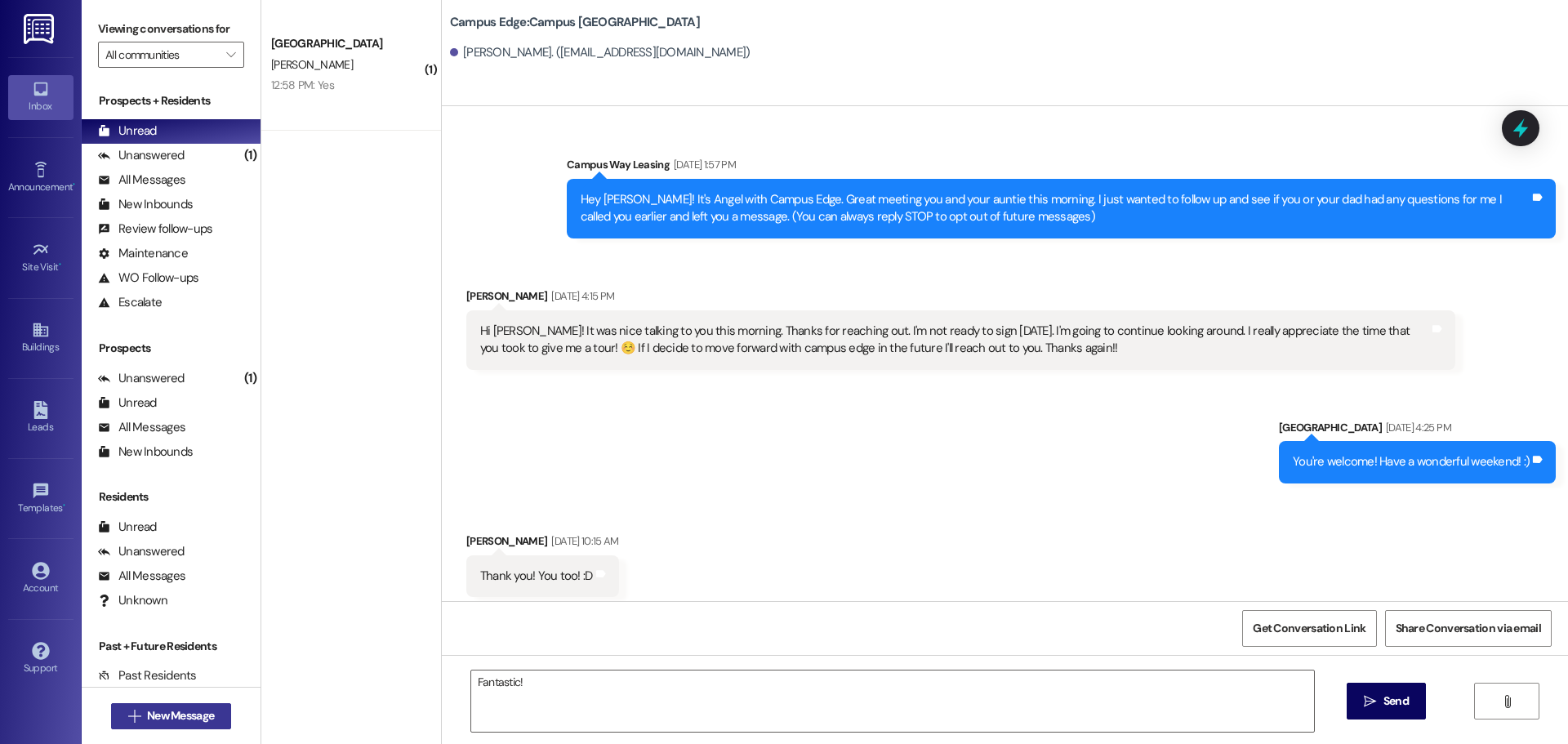
click at [147, 722] on span "New Message" at bounding box center [180, 715] width 67 height 17
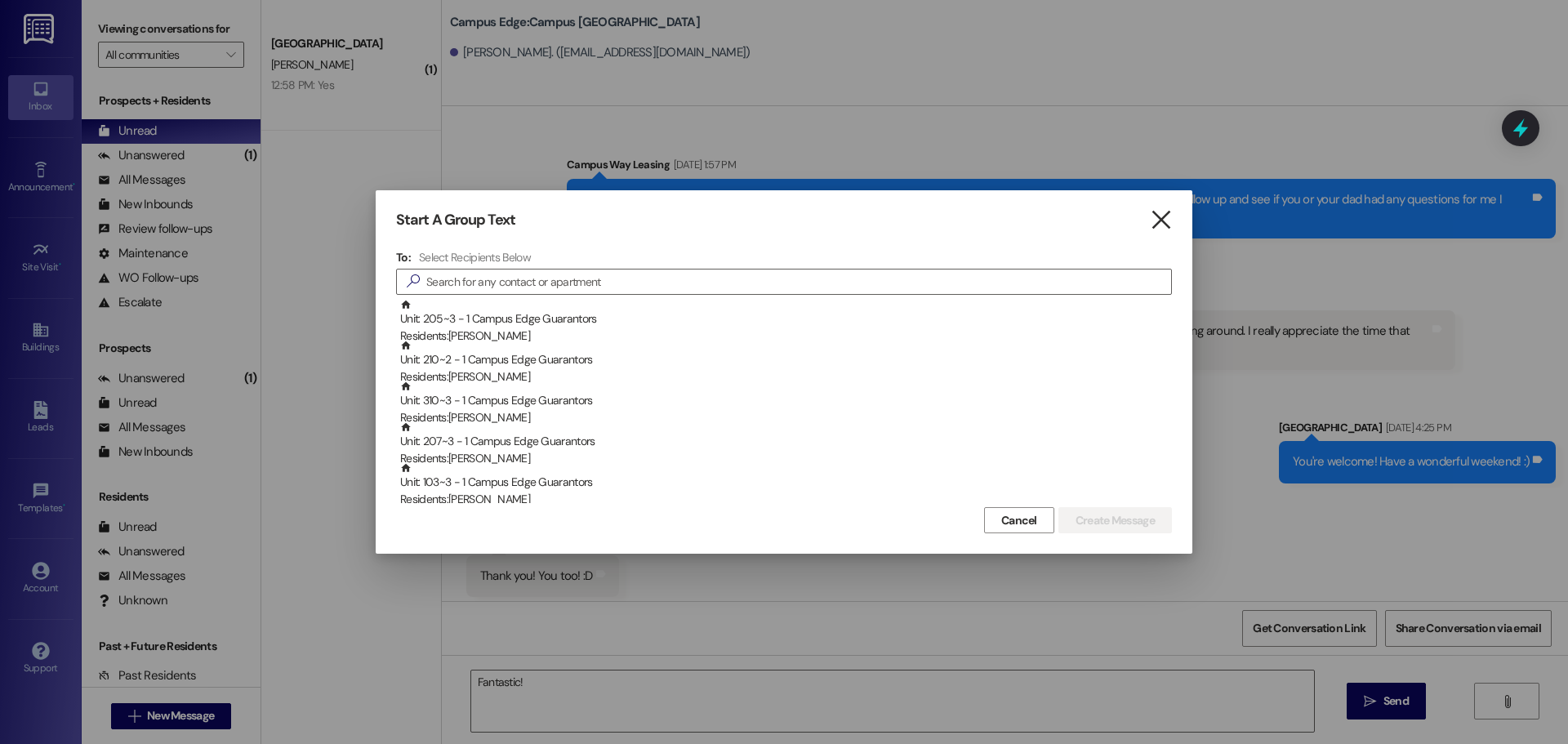
click at [1162, 214] on icon "" at bounding box center [1160, 220] width 22 height 17
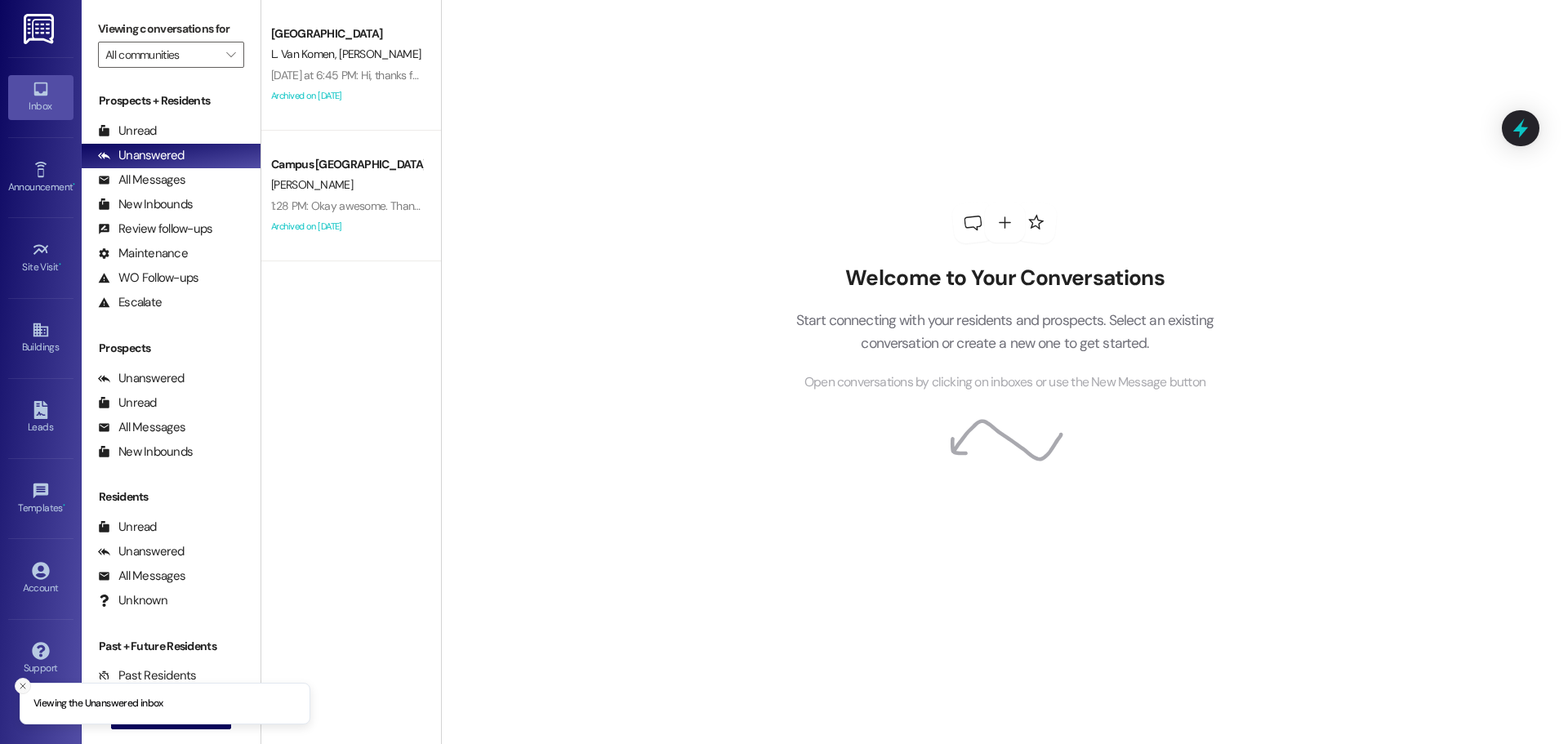
click at [28, 689] on li "Viewing the Unanswered inbox" at bounding box center [165, 703] width 291 height 42
click at [25, 689] on icon "Close toast" at bounding box center [23, 686] width 10 height 10
click at [147, 719] on span "New Message" at bounding box center [180, 715] width 67 height 17
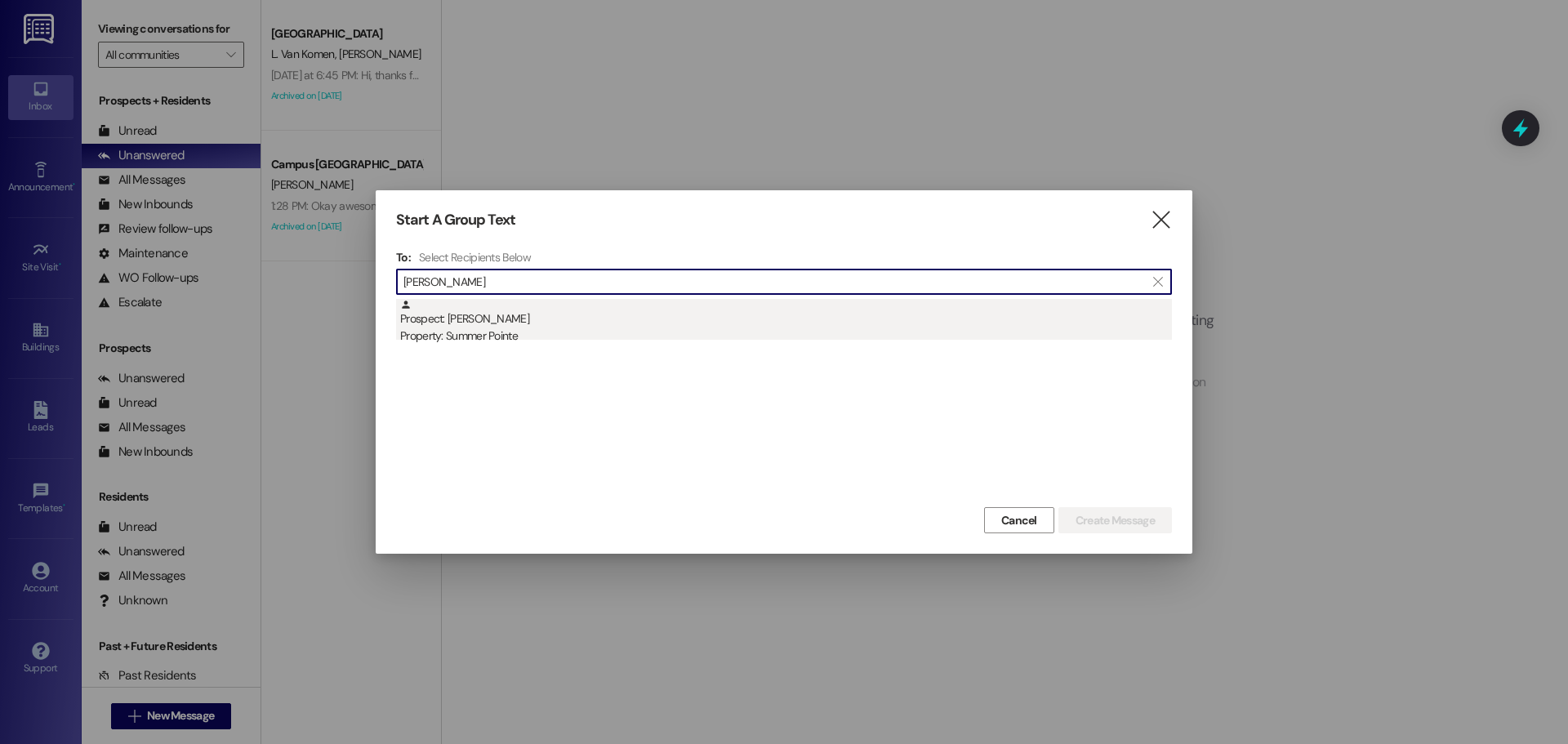
type input "[PERSON_NAME]"
click at [598, 315] on div "Prospect: [PERSON_NAME] Property: Summer Pointe" at bounding box center [785, 321] width 772 height 47
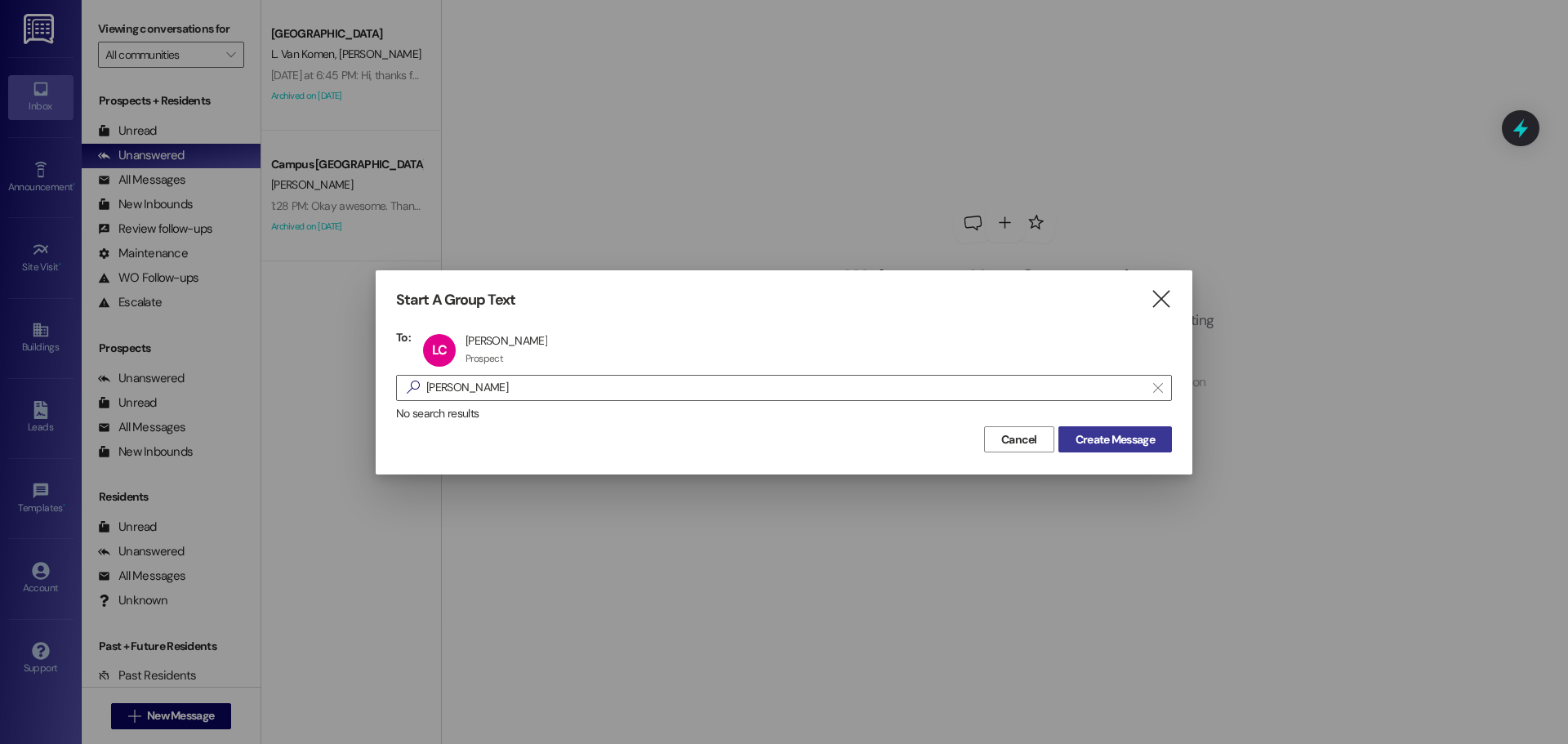
click at [1122, 444] on span "Create Message" at bounding box center [1115, 440] width 79 height 17
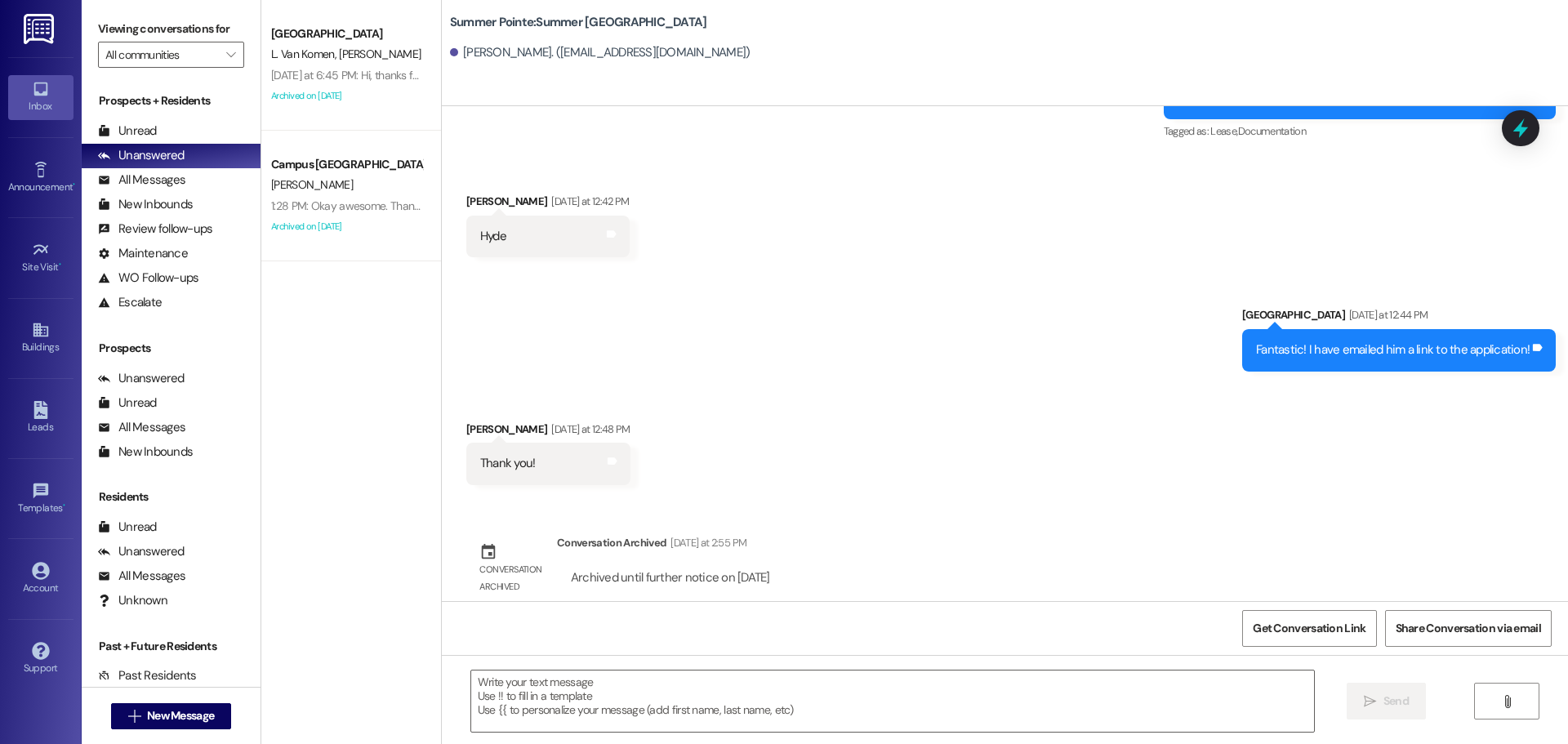
scroll to position [1271, 0]
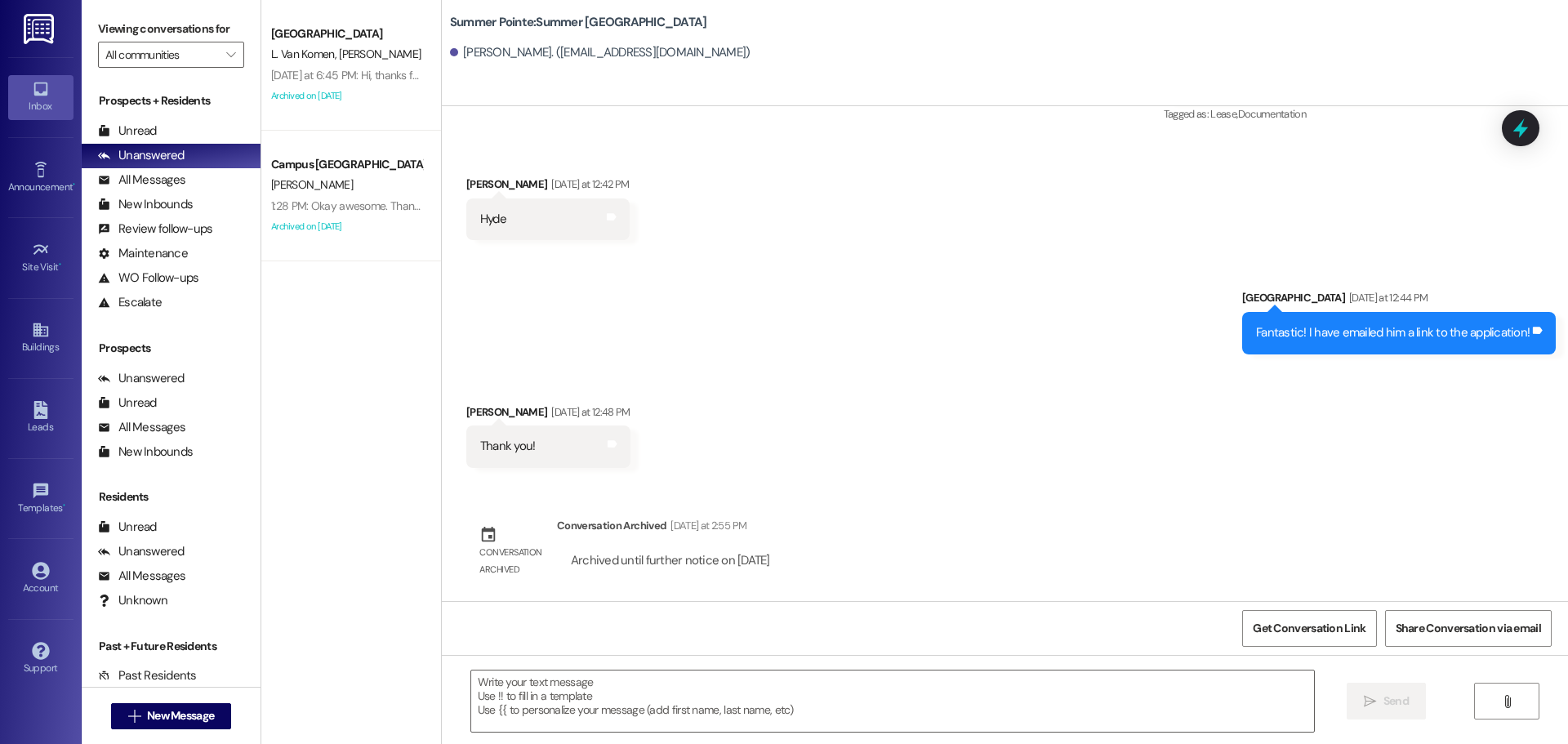
click at [1100, 389] on div "Received via SMS [PERSON_NAME] [DATE] at 12:48 PM Thank you! Tags and notes" at bounding box center [1005, 423] width 1126 height 114
click at [209, 710] on span "New Message" at bounding box center [180, 715] width 67 height 17
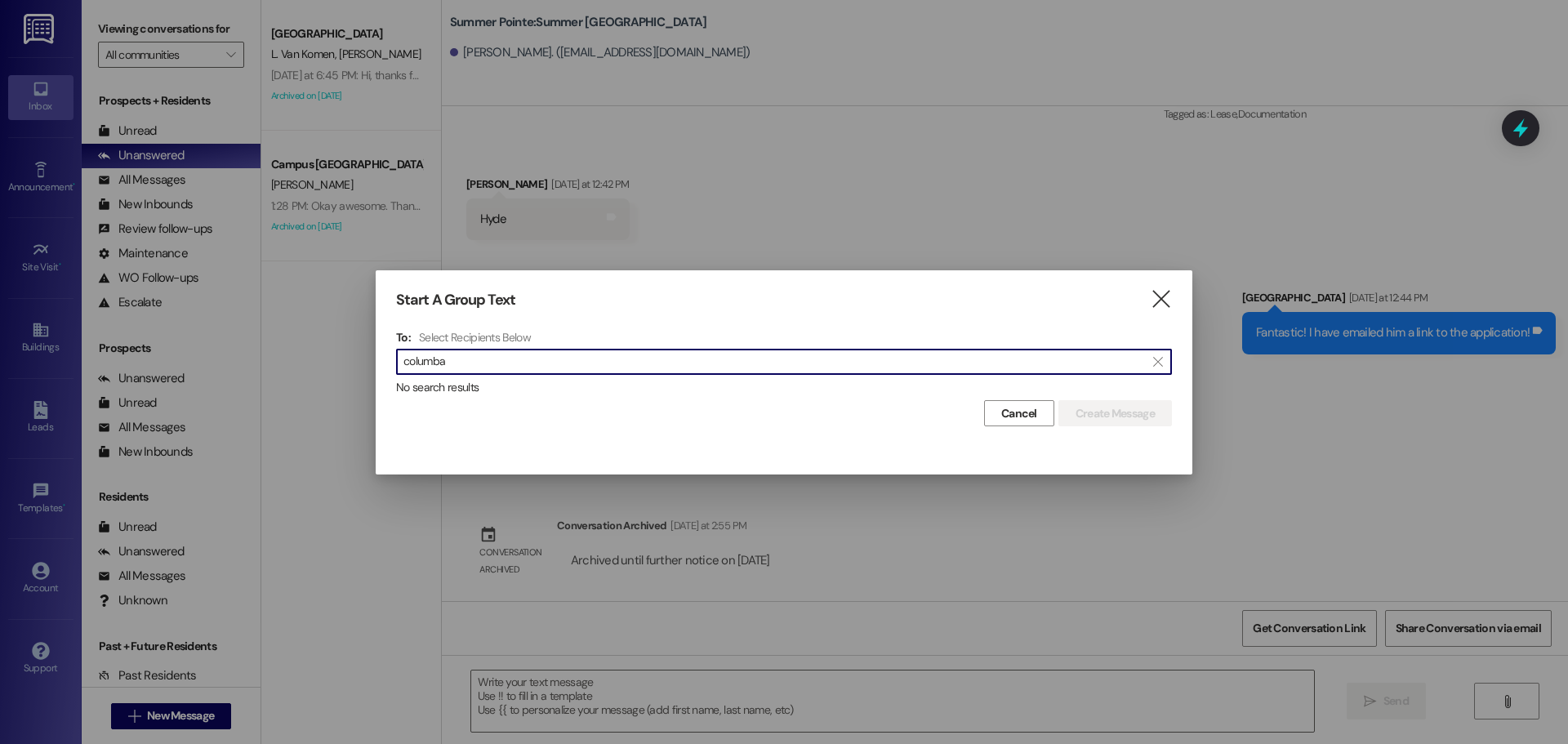
click at [812, 363] on input "columba" at bounding box center [774, 362] width 742 height 23
click at [811, 363] on input "columba" at bounding box center [774, 362] width 742 height 23
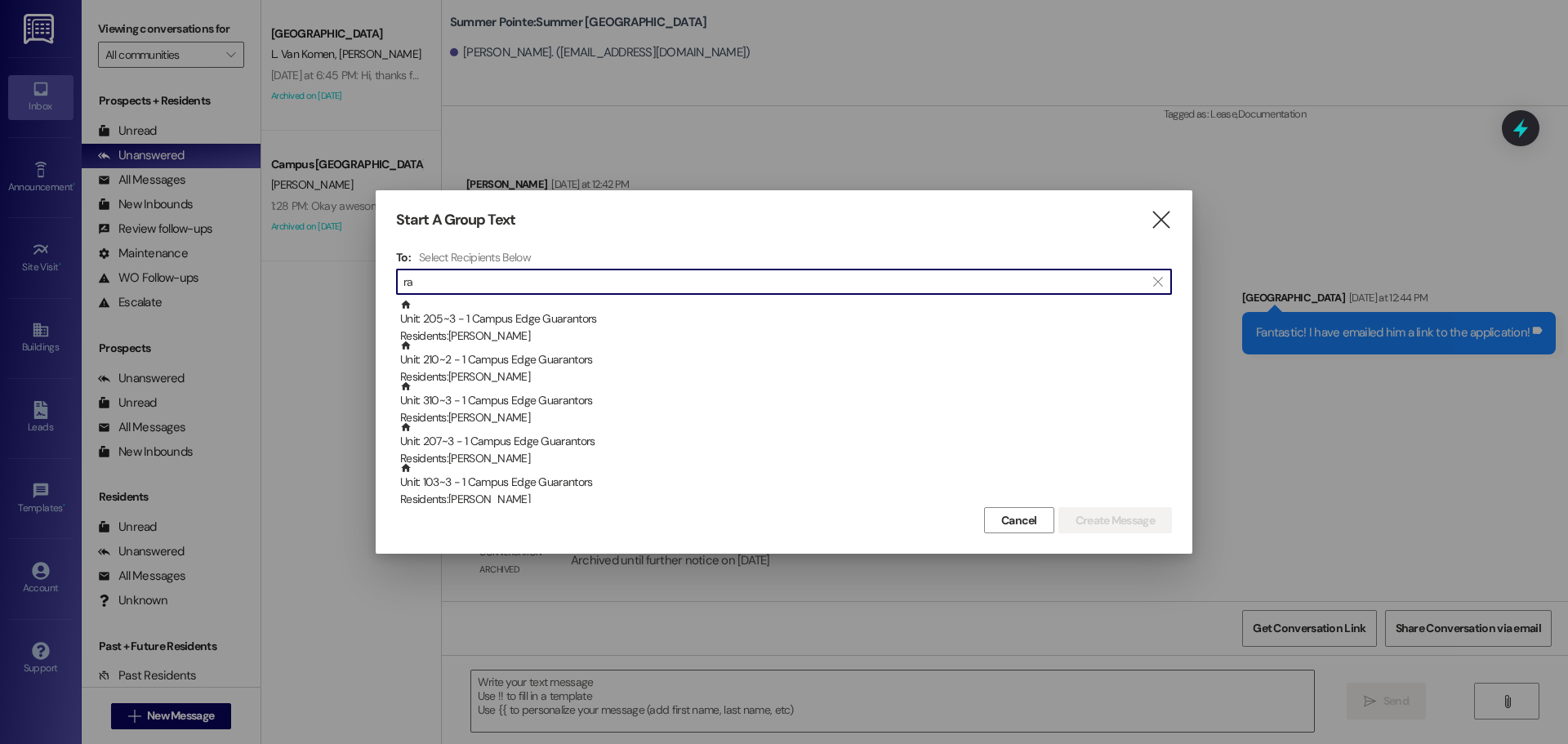
type input "r"
click at [655, 275] on input at bounding box center [787, 281] width 767 height 23
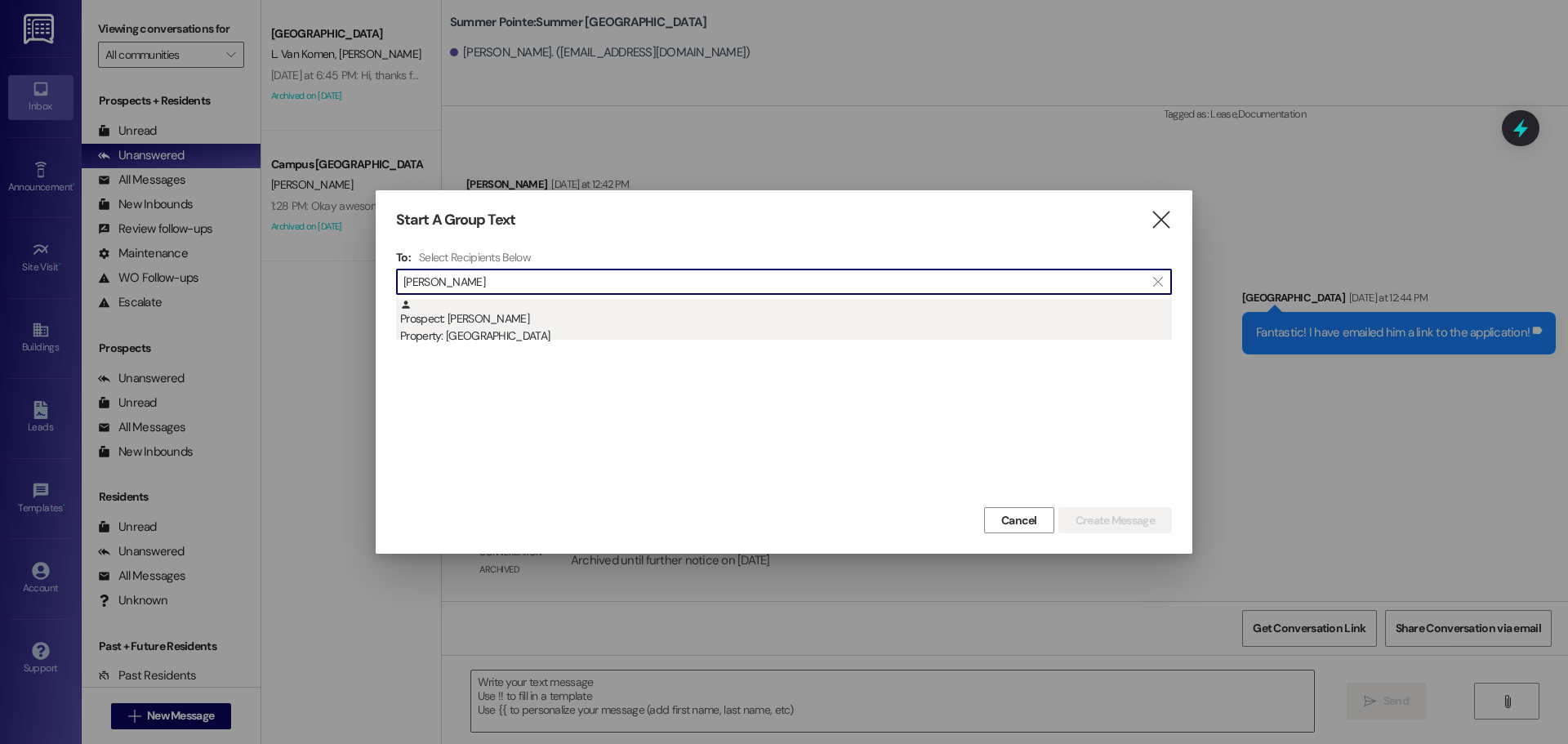
type input "[PERSON_NAME]"
click at [628, 331] on div "Property: [GEOGRAPHIC_DATA]" at bounding box center [785, 336] width 772 height 17
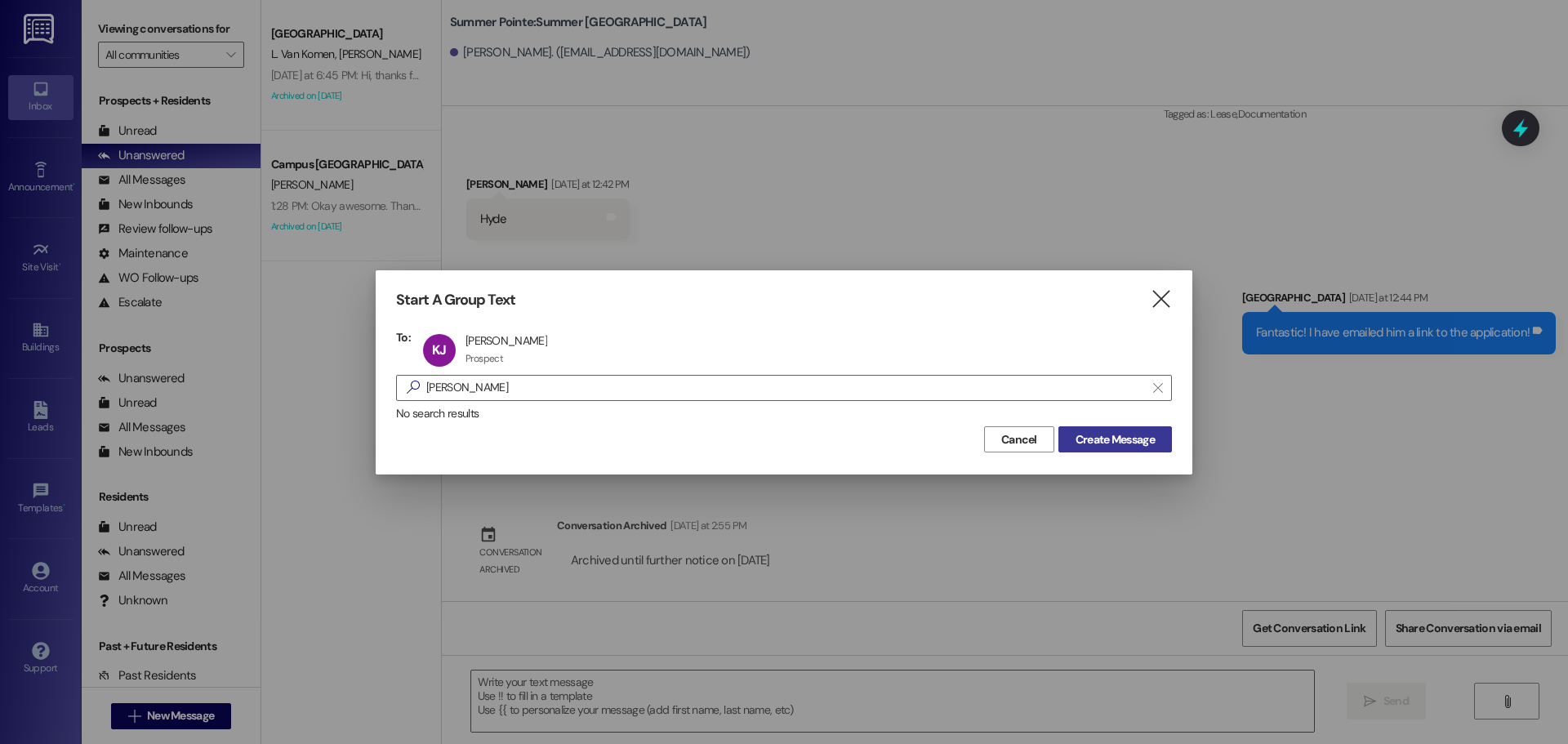
click at [1100, 439] on span "Create Message" at bounding box center [1115, 440] width 79 height 17
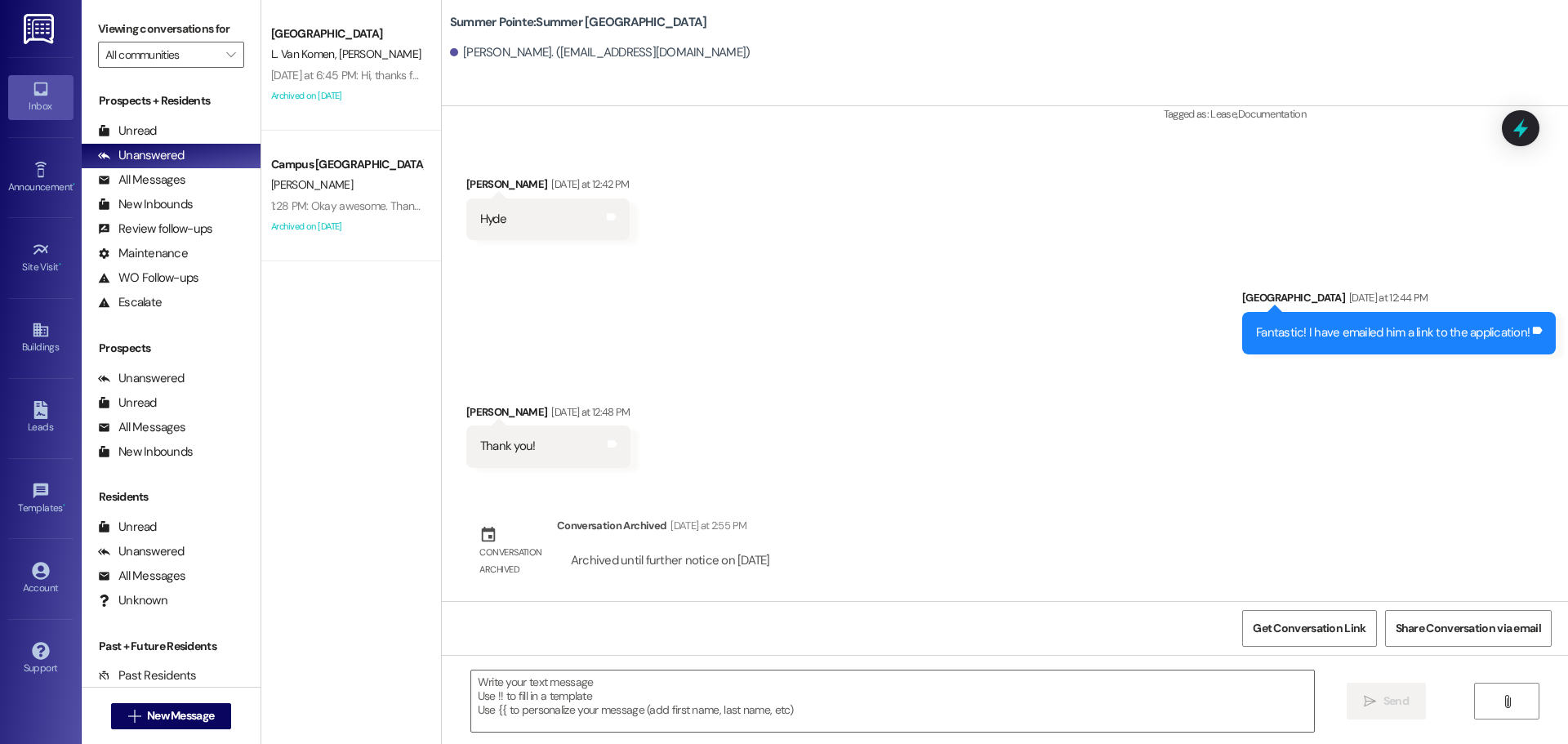
scroll to position [0, 0]
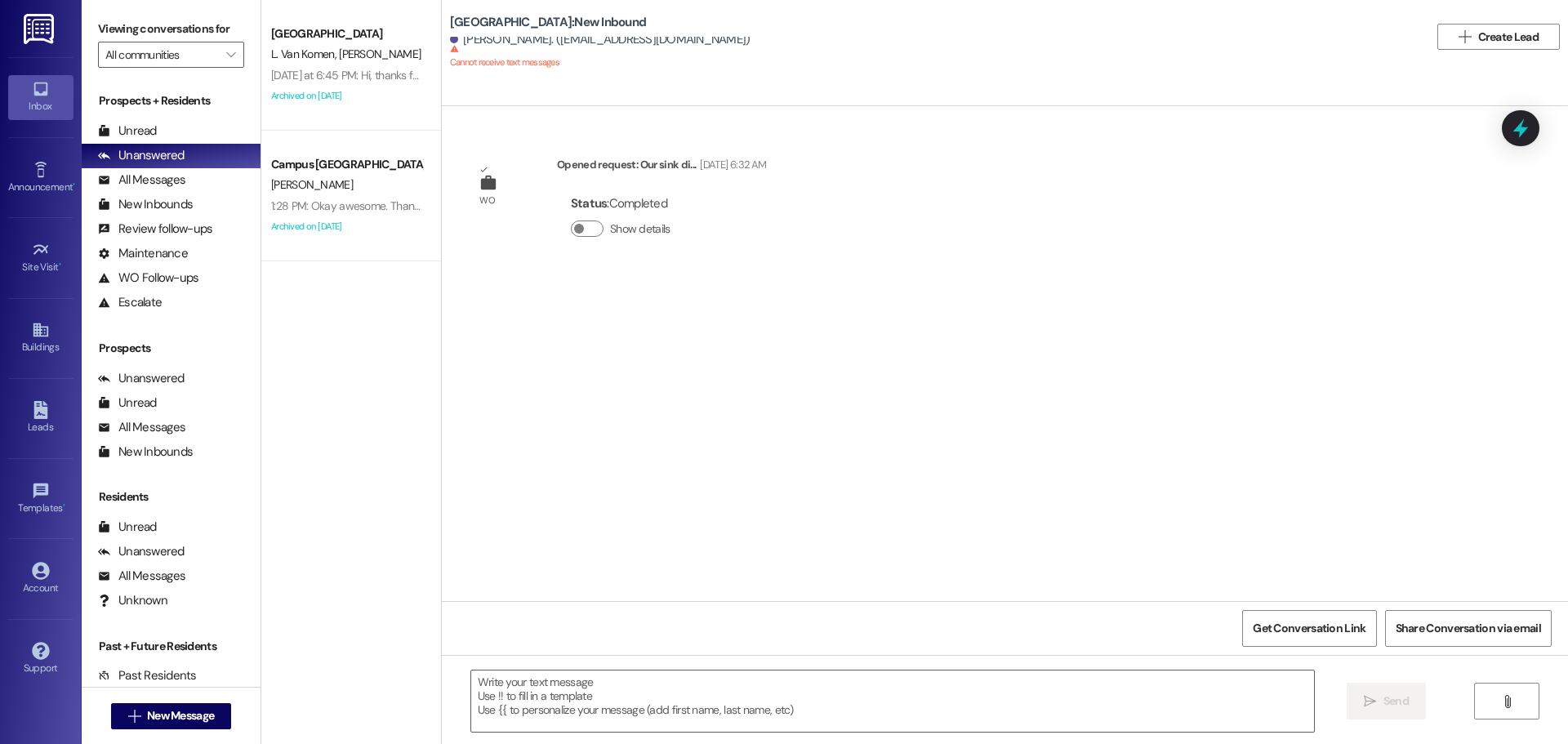
click at [180, 699] on div " New Message" at bounding box center [171, 715] width 121 height 41
click at [179, 701] on div " New Message" at bounding box center [171, 715] width 121 height 41
click at [180, 711] on span "New Message" at bounding box center [180, 715] width 67 height 17
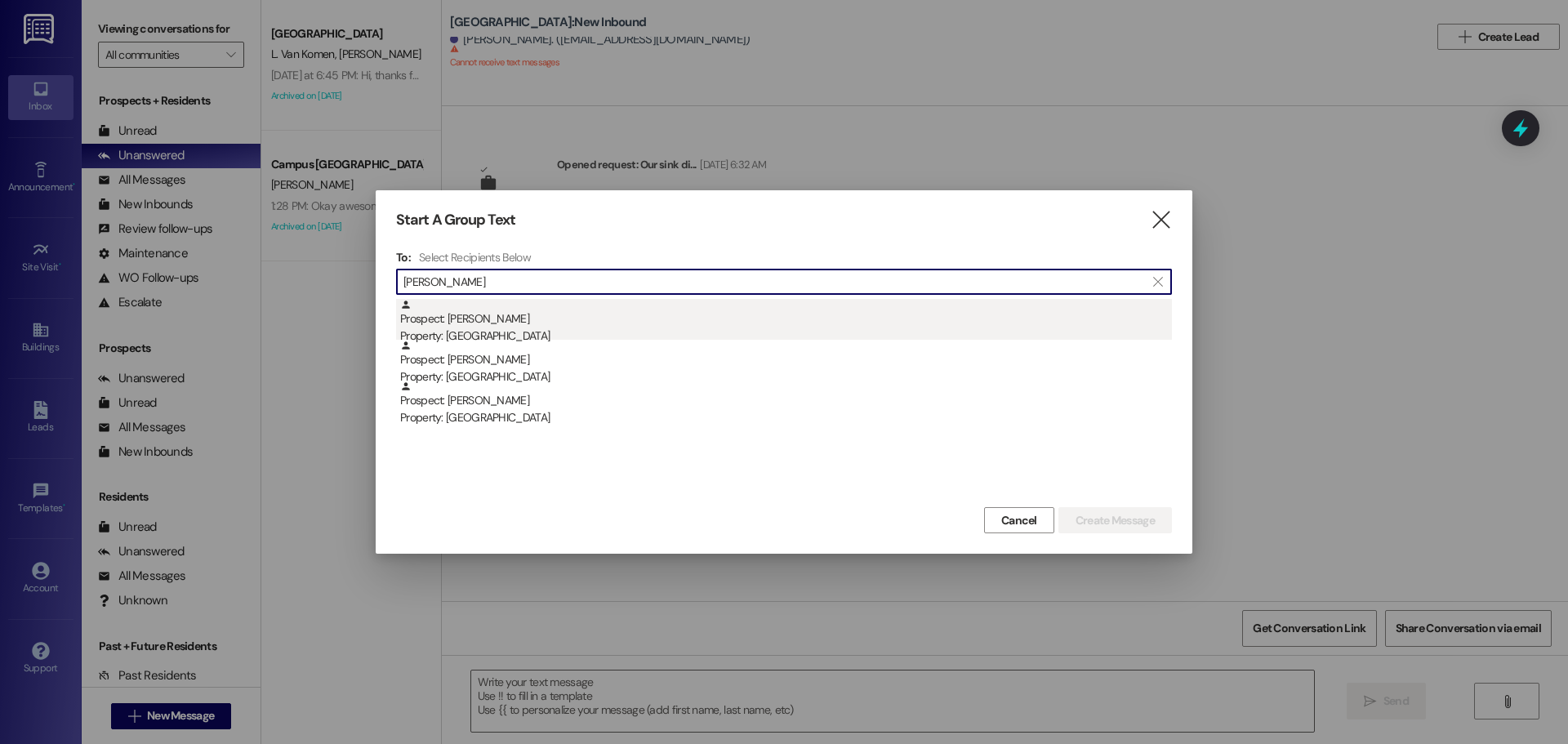
type input "[PERSON_NAME]"
click at [566, 317] on div "Prospect: [PERSON_NAME] Property: [GEOGRAPHIC_DATA]" at bounding box center [785, 321] width 772 height 47
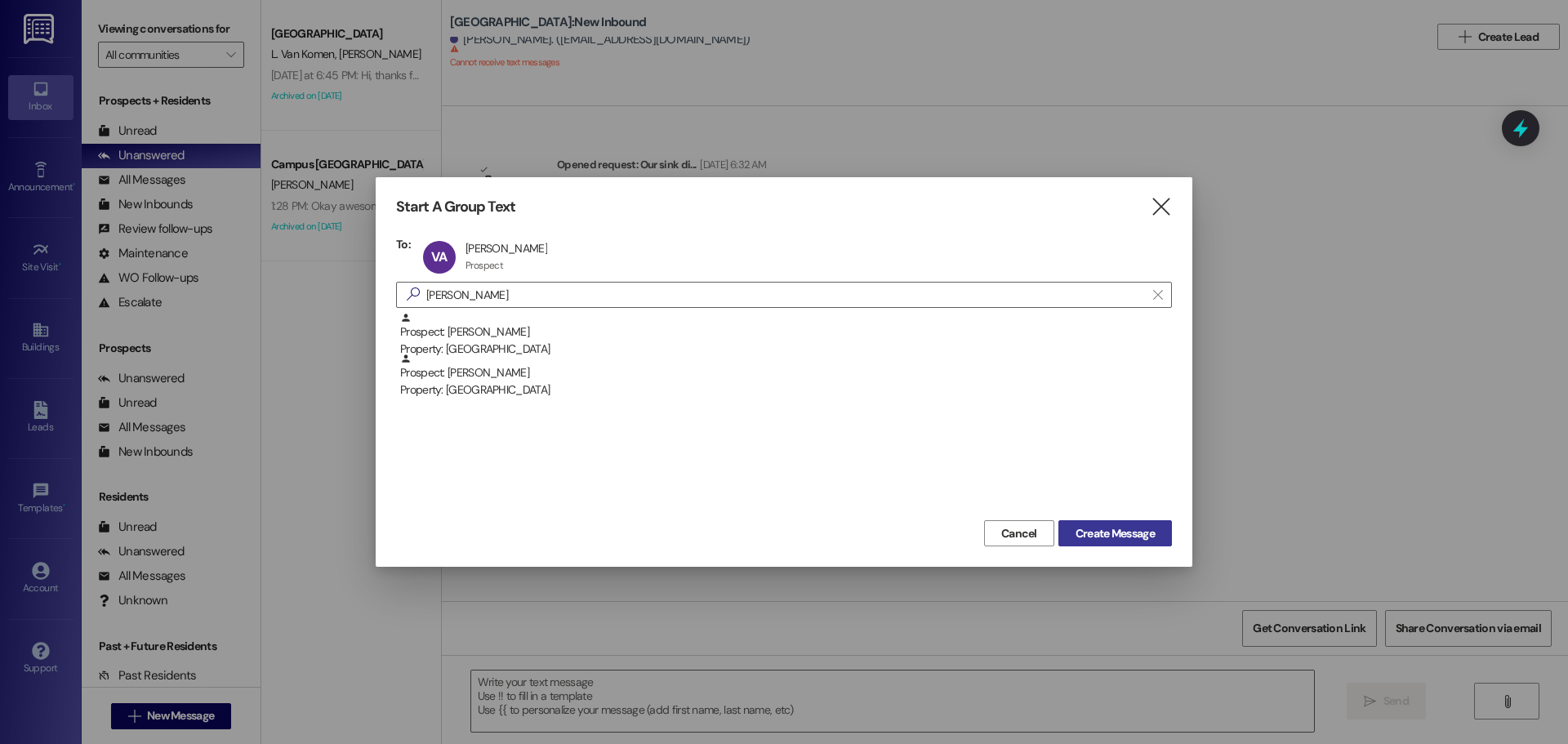
click at [1089, 532] on span "Create Message" at bounding box center [1115, 533] width 79 height 17
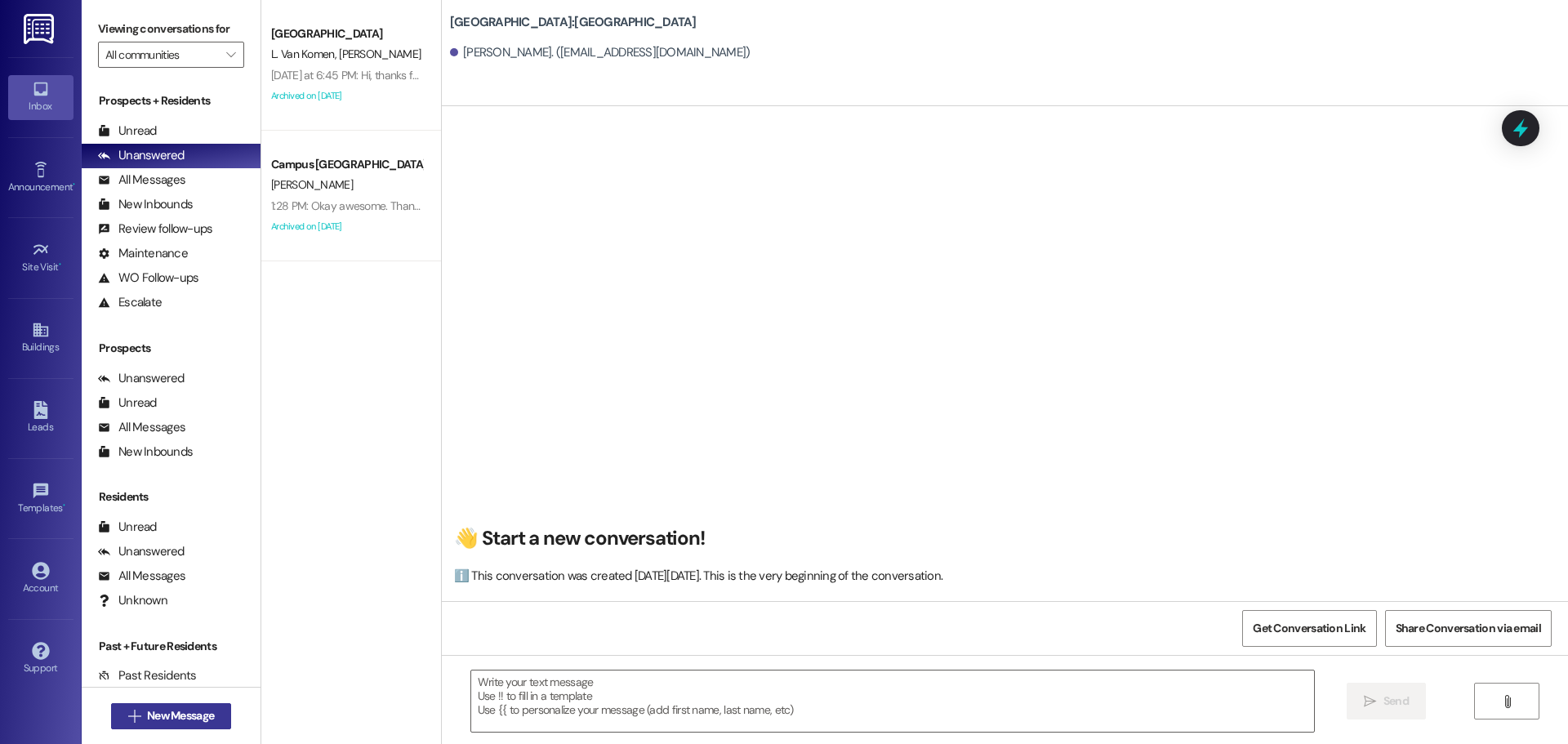
click at [115, 710] on button " New Message" at bounding box center [171, 715] width 121 height 26
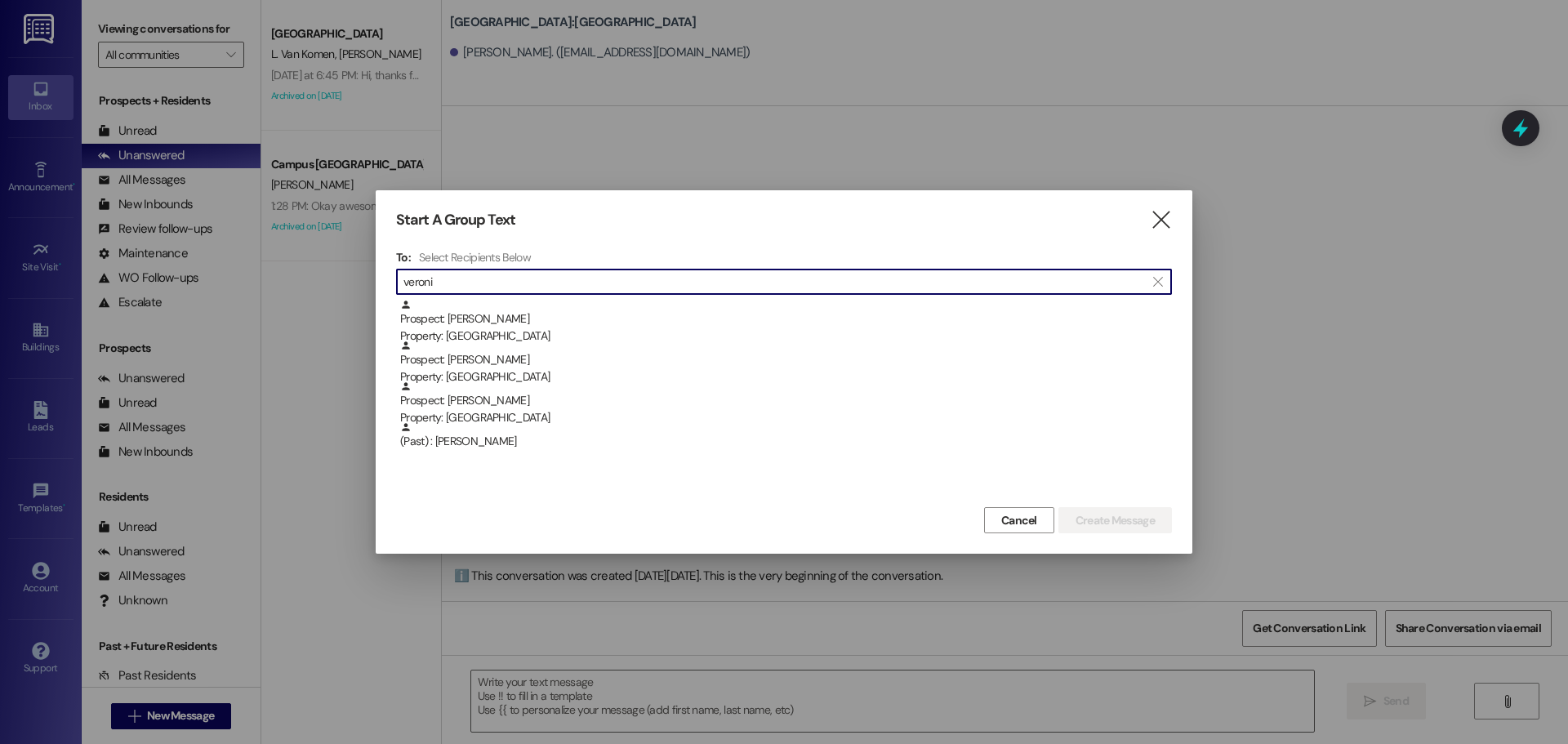
type input "veroni"
